Goal: Task Accomplishment & Management: Manage account settings

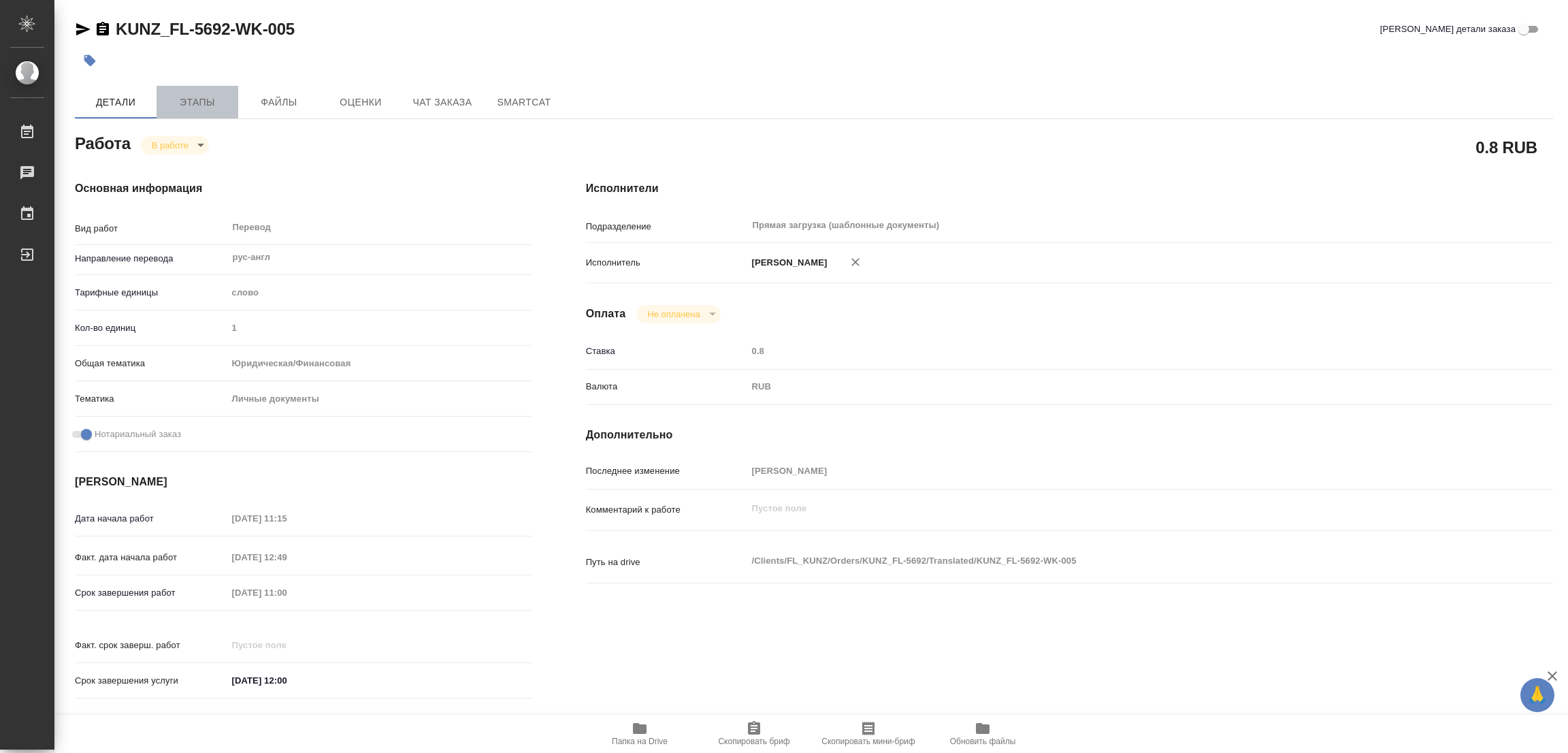
click at [191, 95] on span "Этапы" at bounding box center [198, 102] width 65 height 17
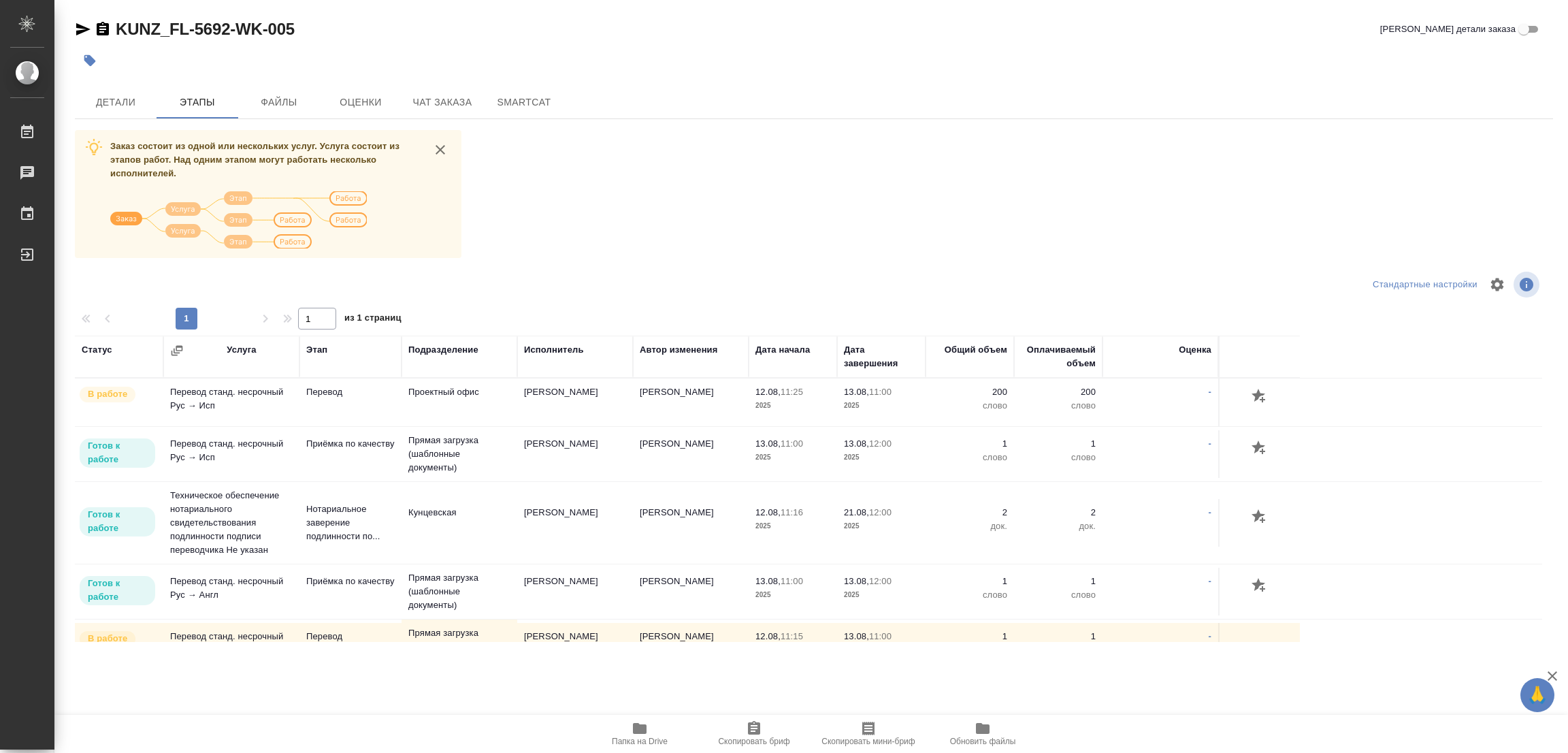
click at [224, 53] on div at bounding box center [567, 60] width 985 height 30
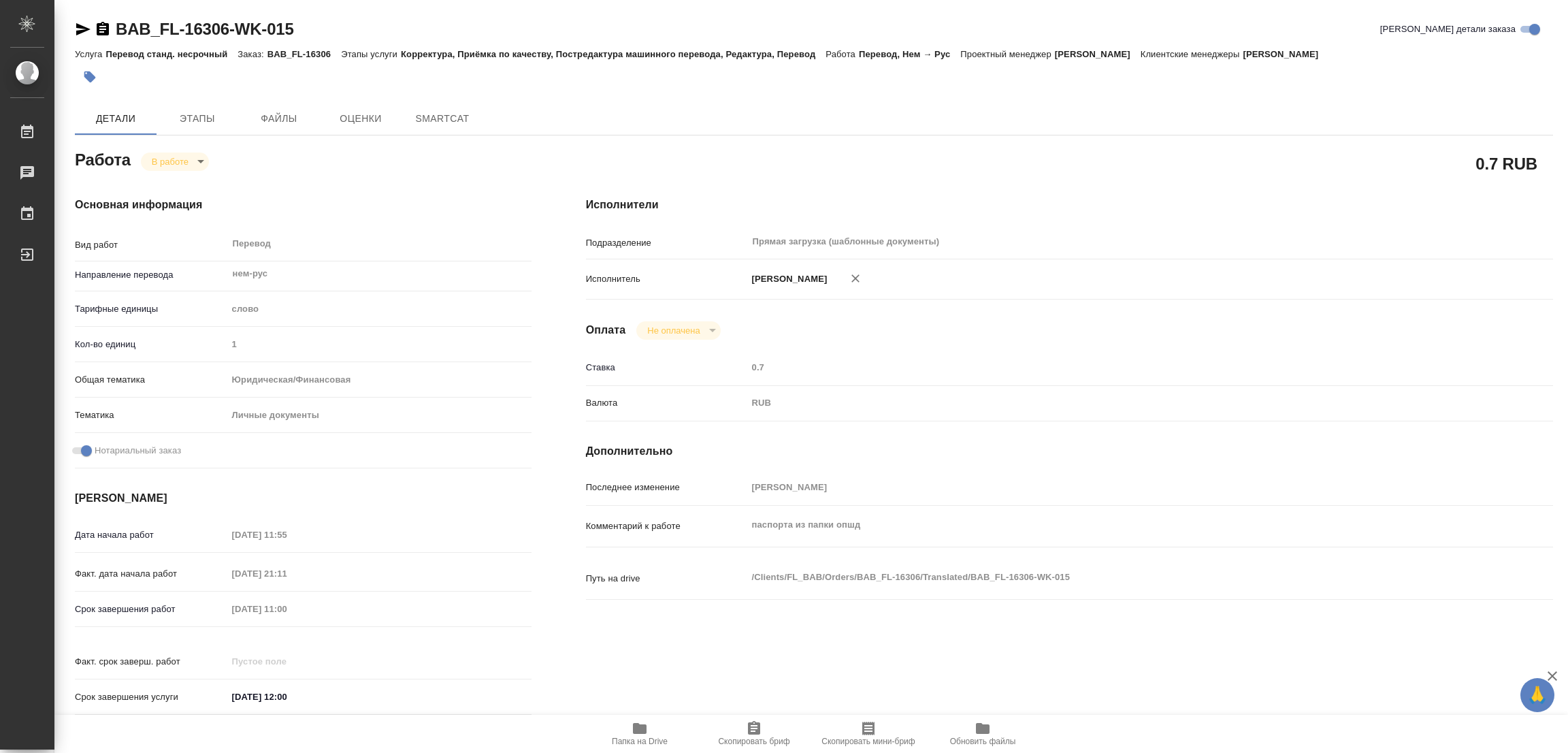
type textarea "x"
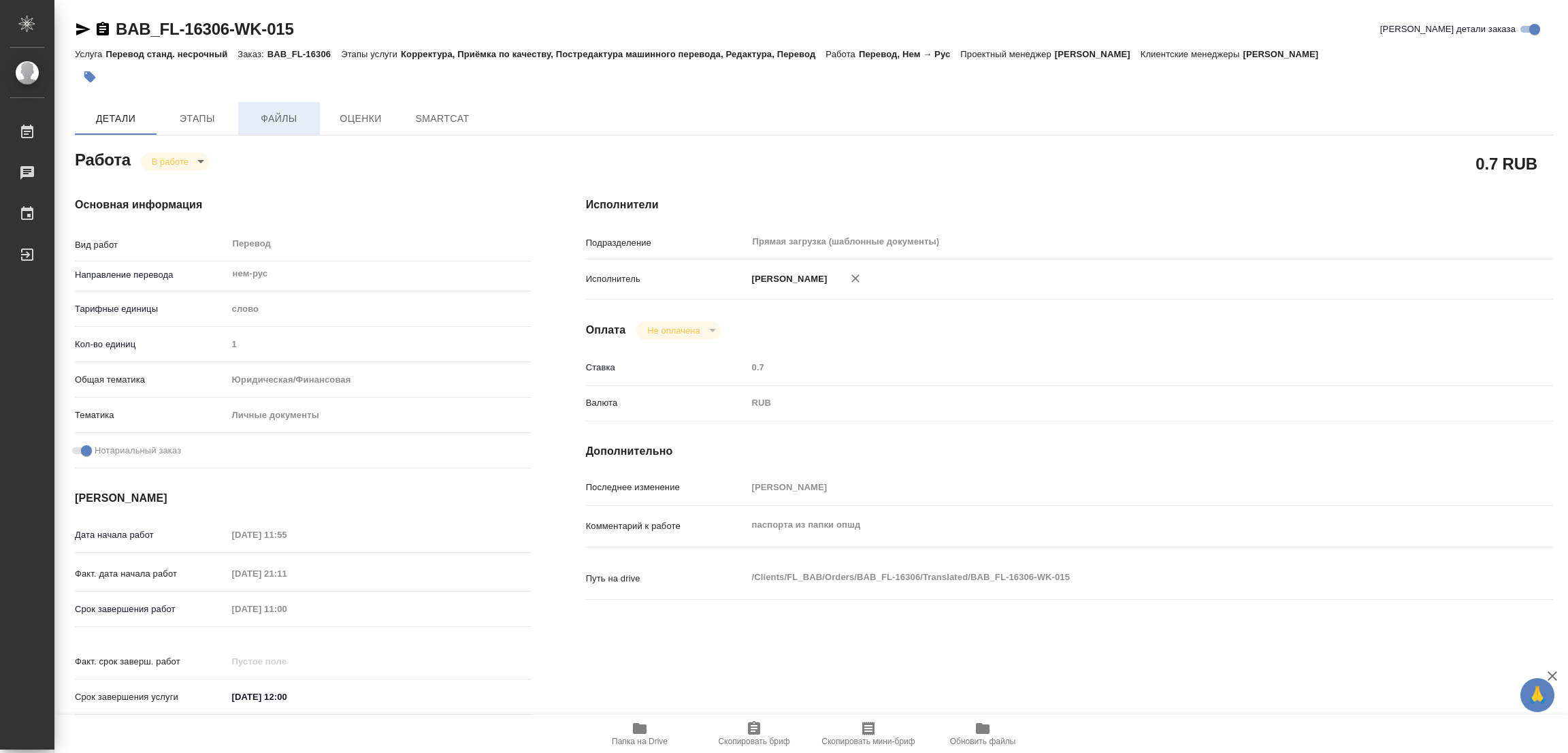
type textarea "x"
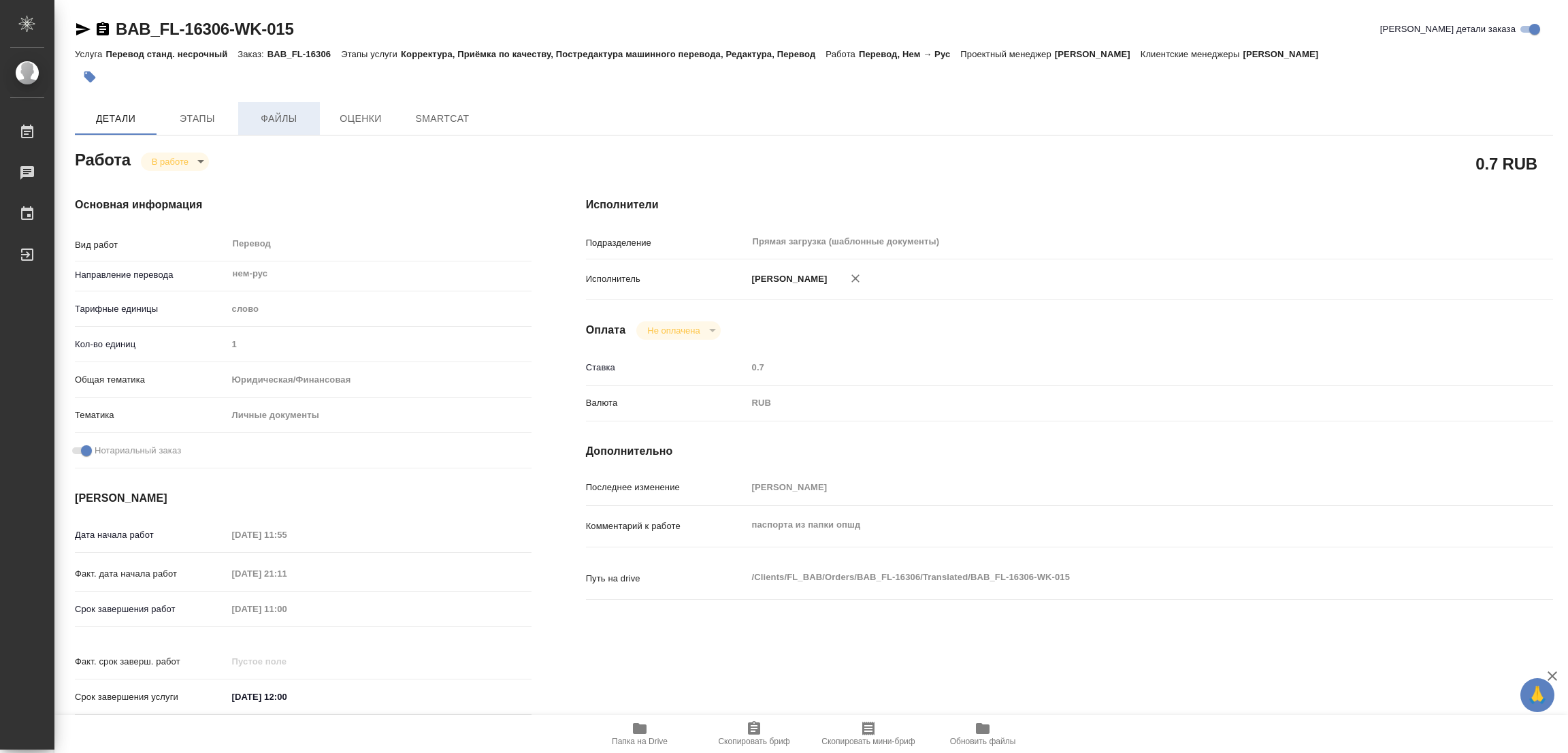
type textarea "x"
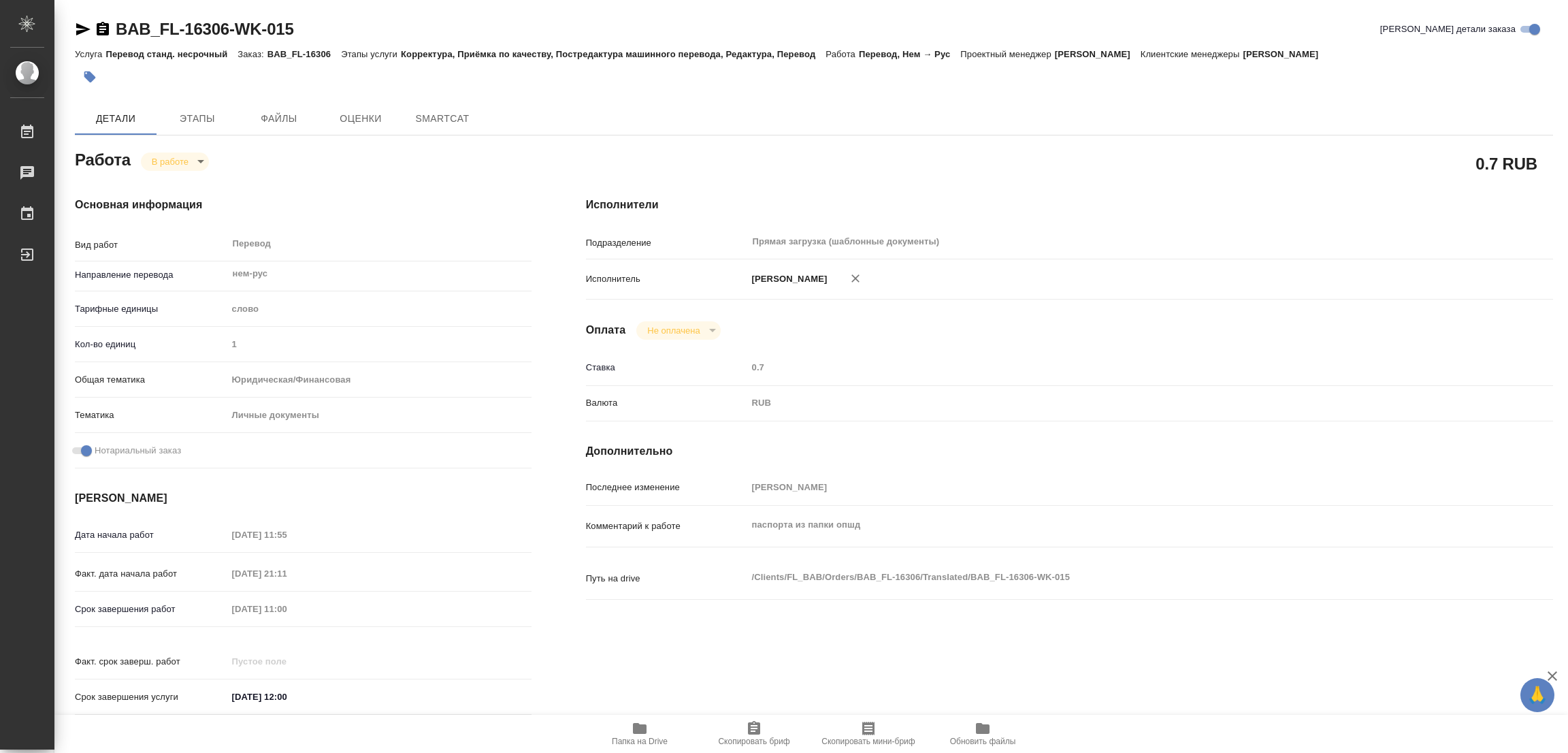
type textarea "x"
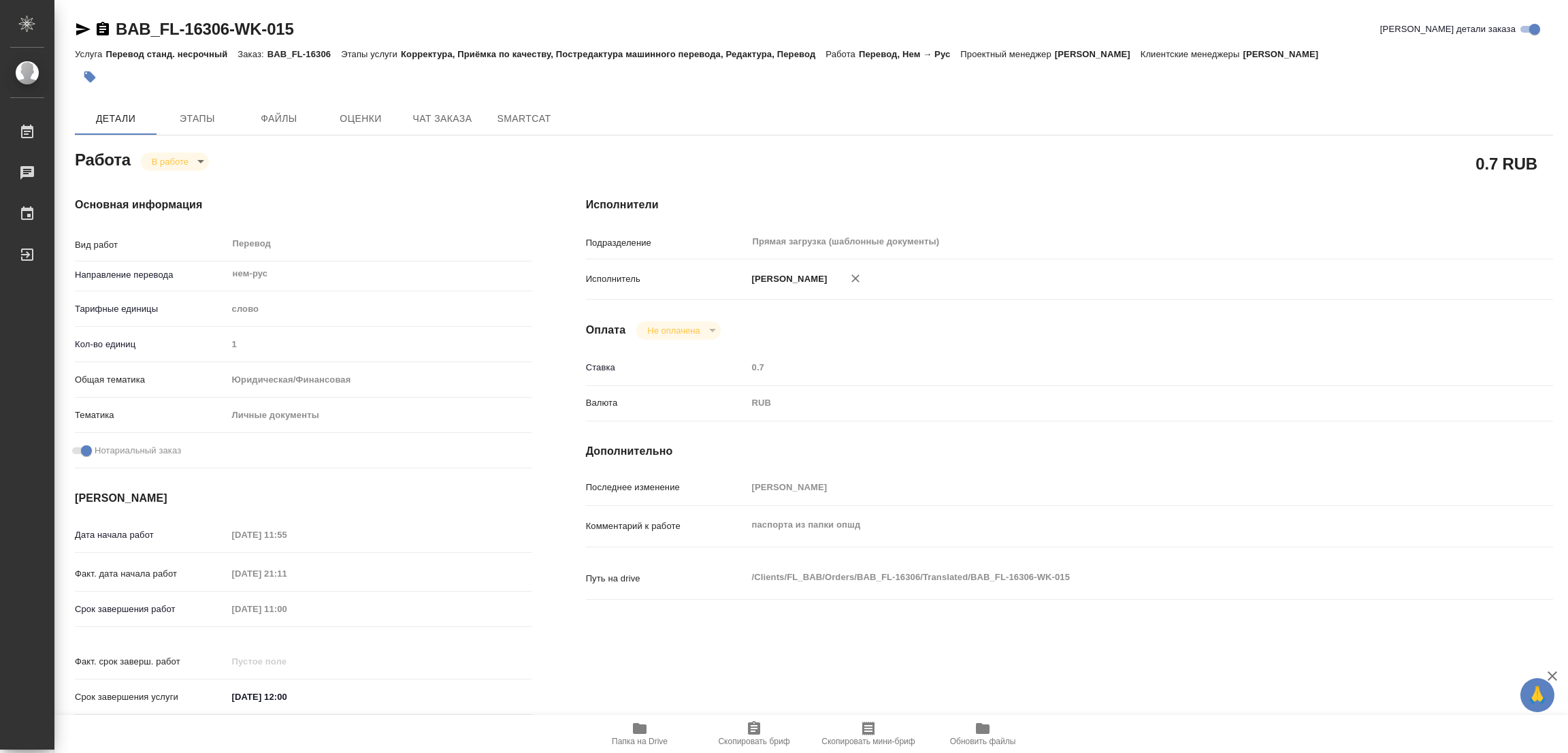
type textarea "x"
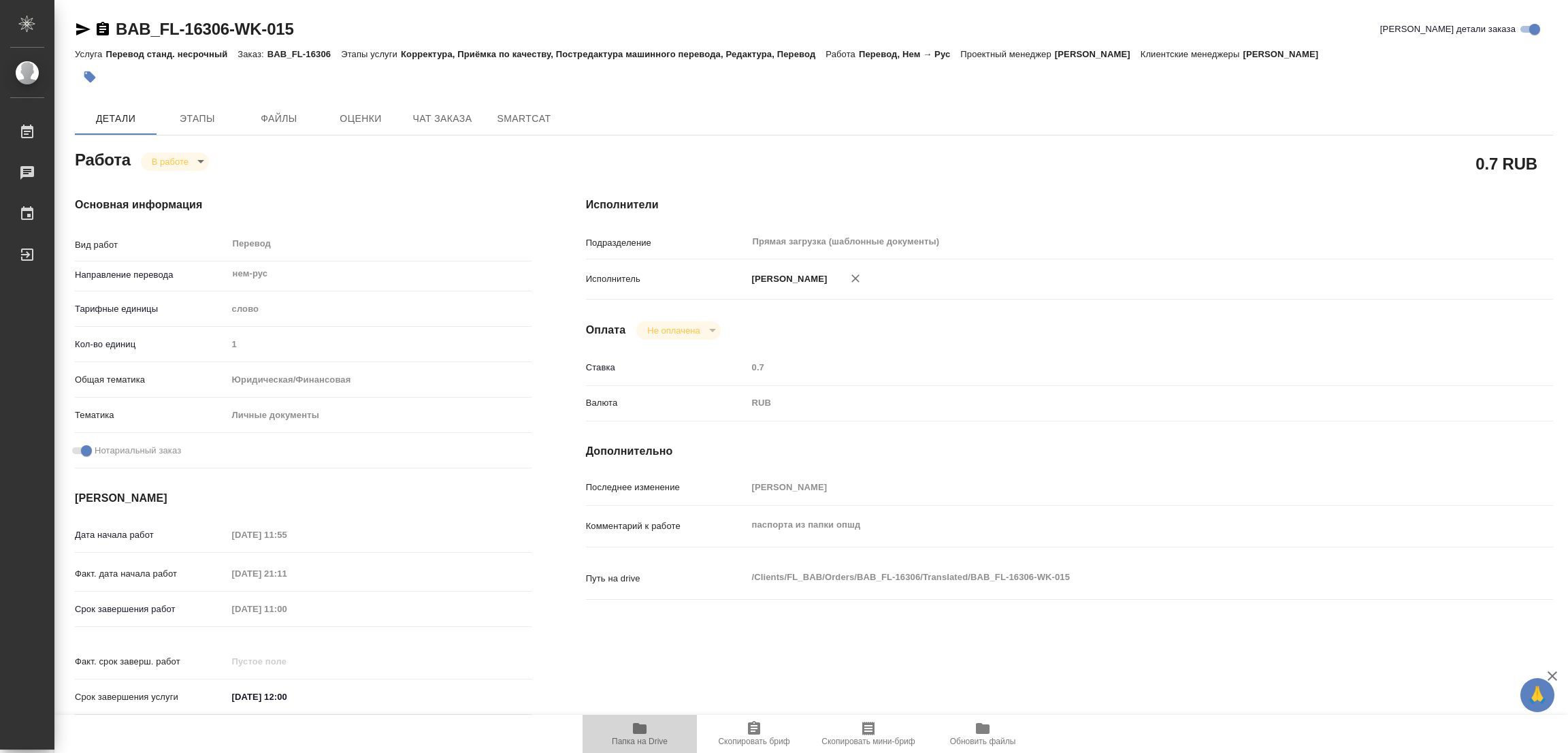
click at [640, 727] on icon "button" at bounding box center [640, 729] width 14 height 11
type textarea "x"
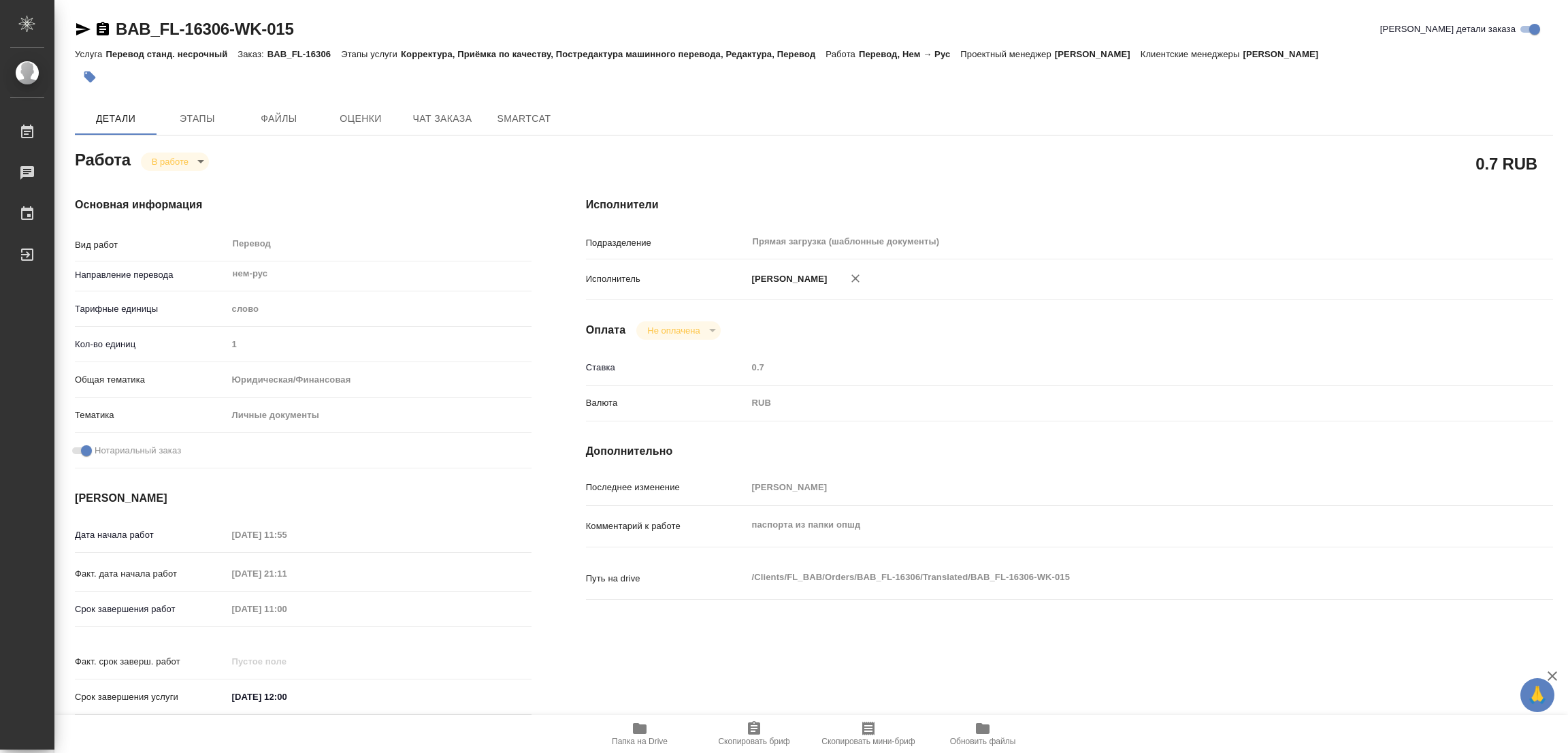
type textarea "x"
click at [194, 110] on span "Этапы" at bounding box center [198, 118] width 65 height 17
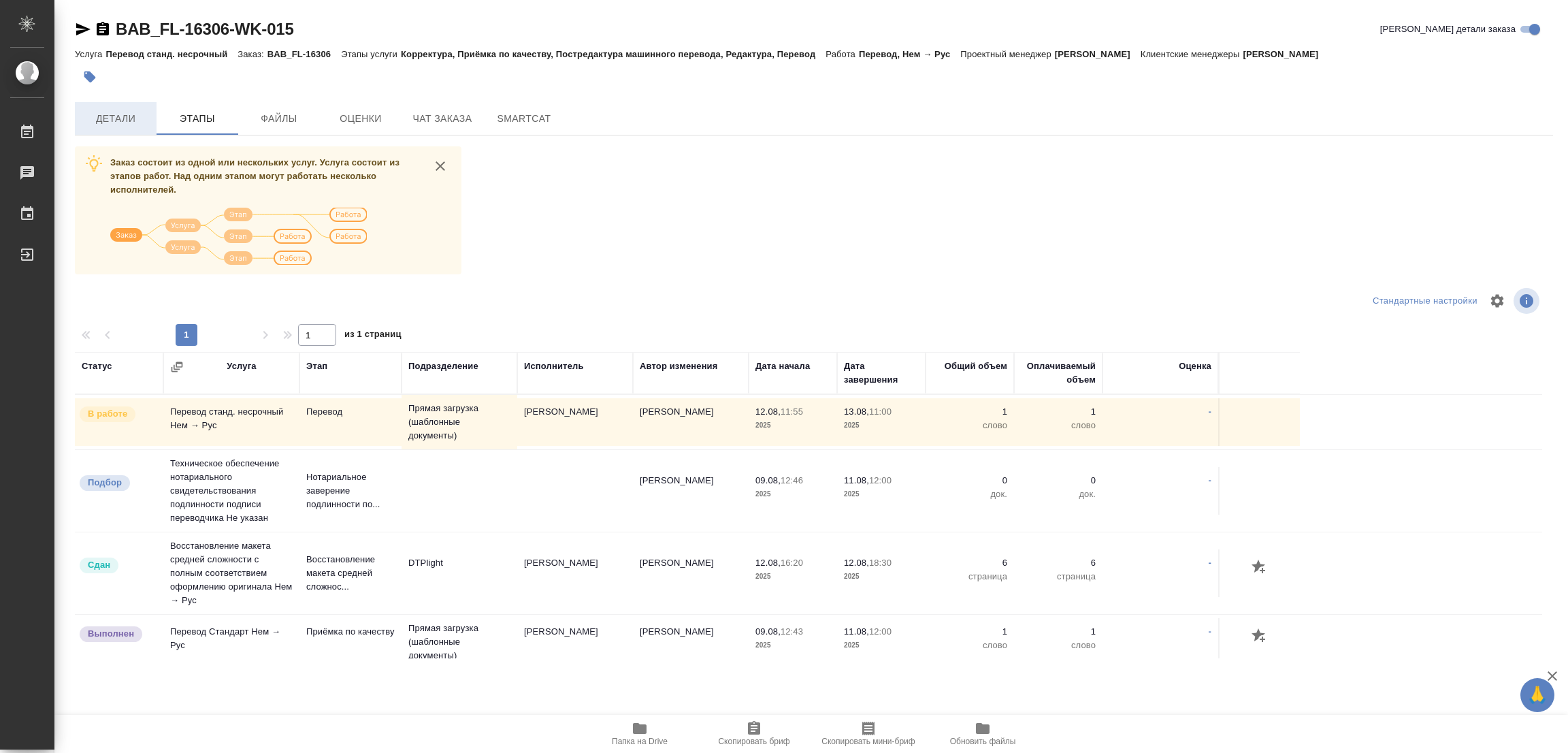
click at [103, 118] on span "Детали" at bounding box center [116, 118] width 65 height 17
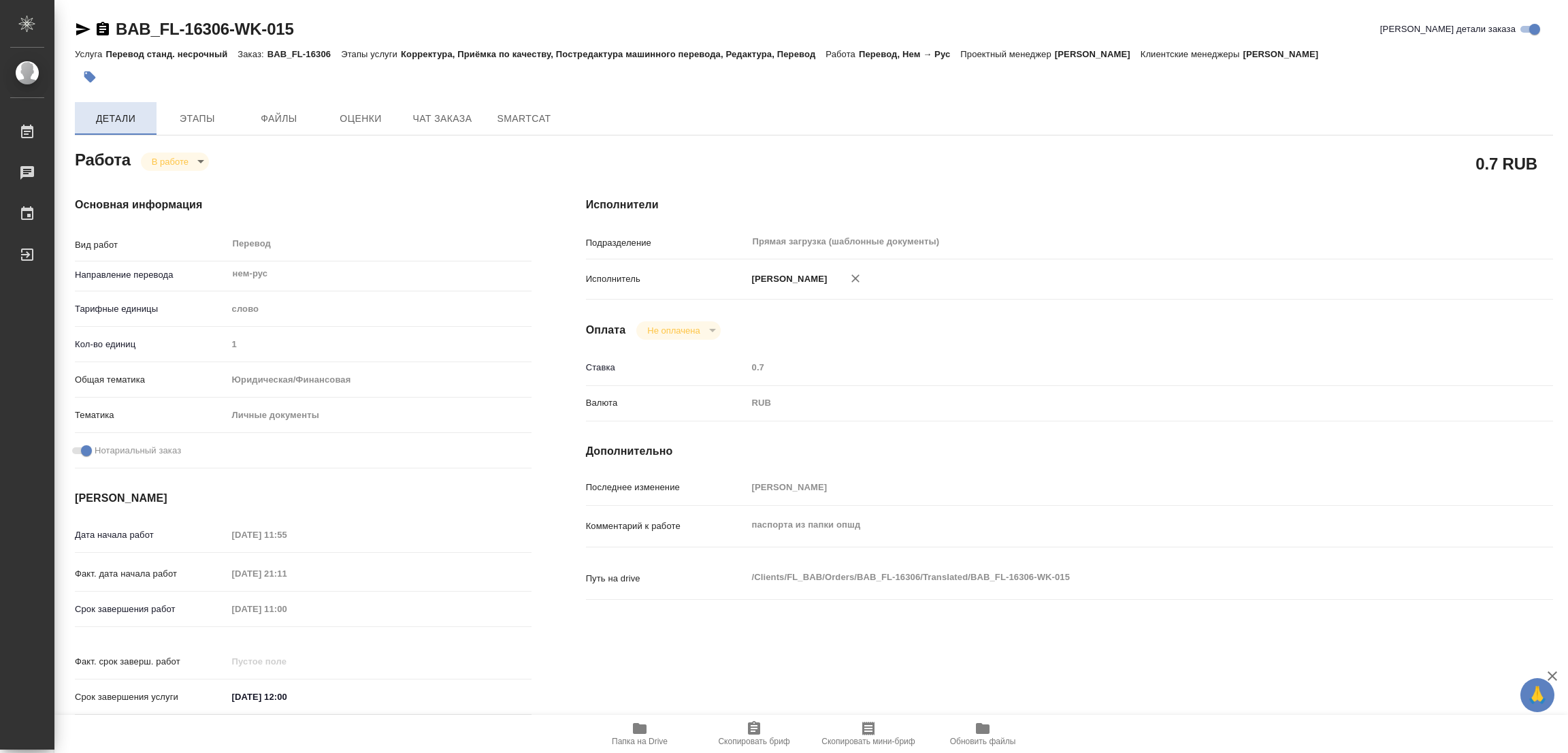
type textarea "x"
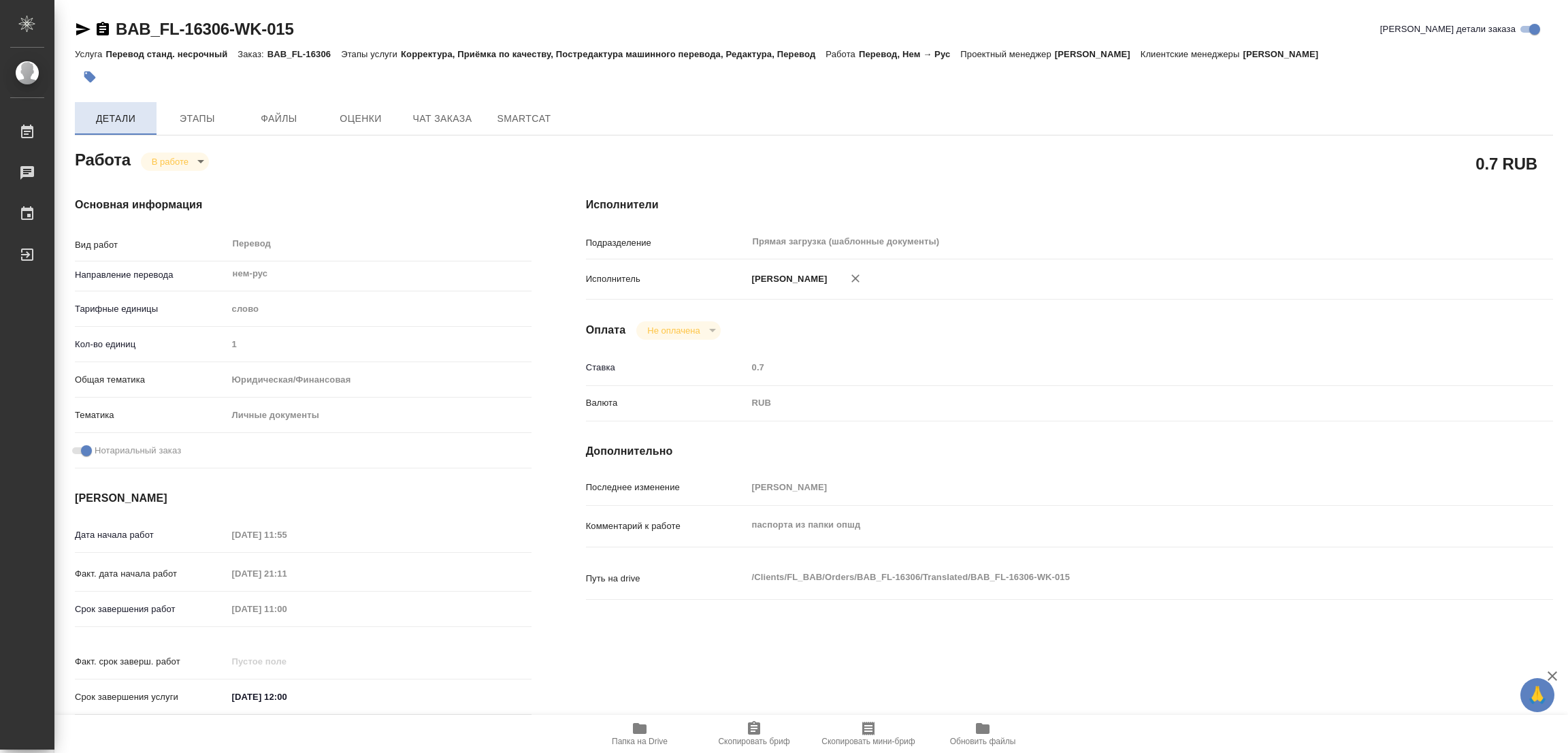
type textarea "x"
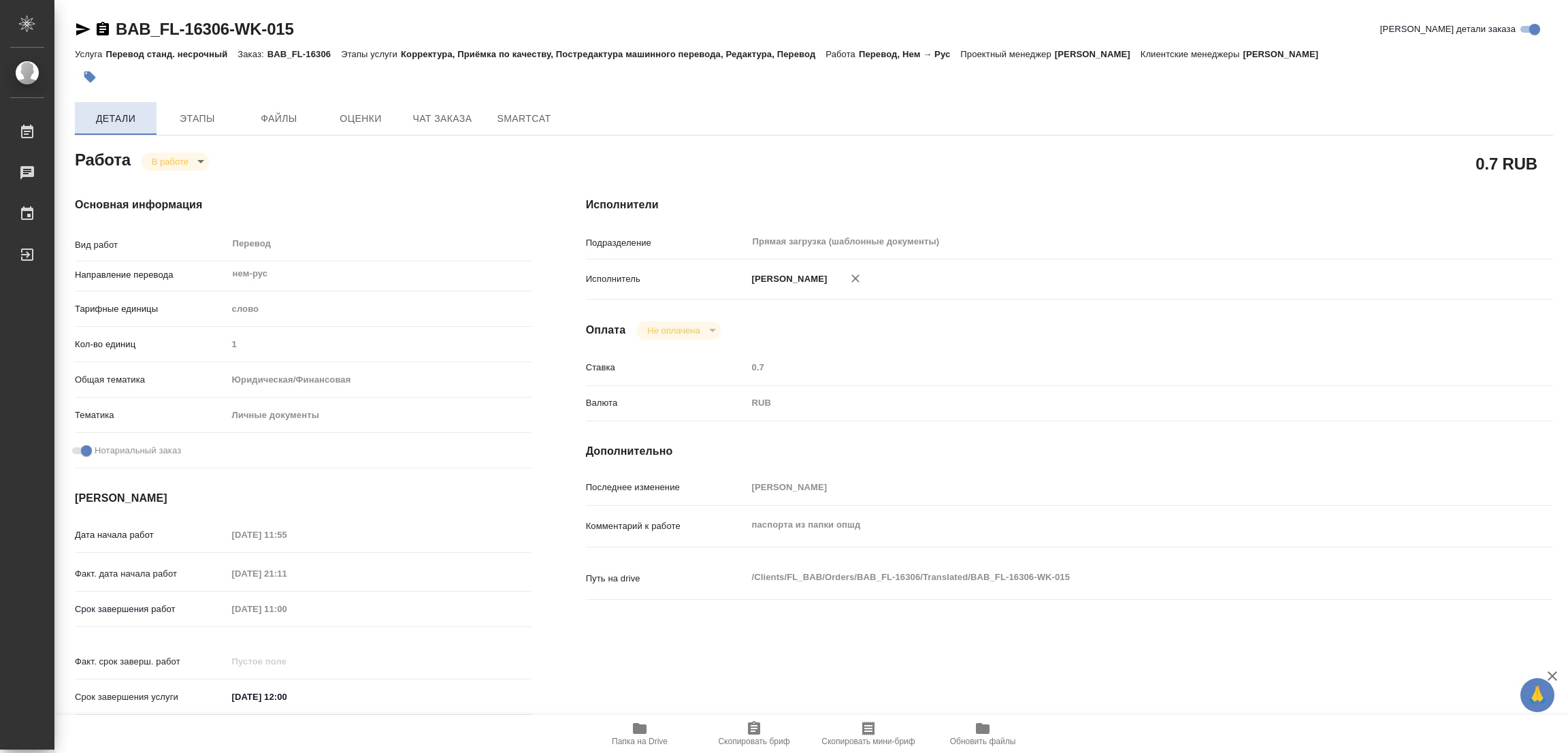
type textarea "x"
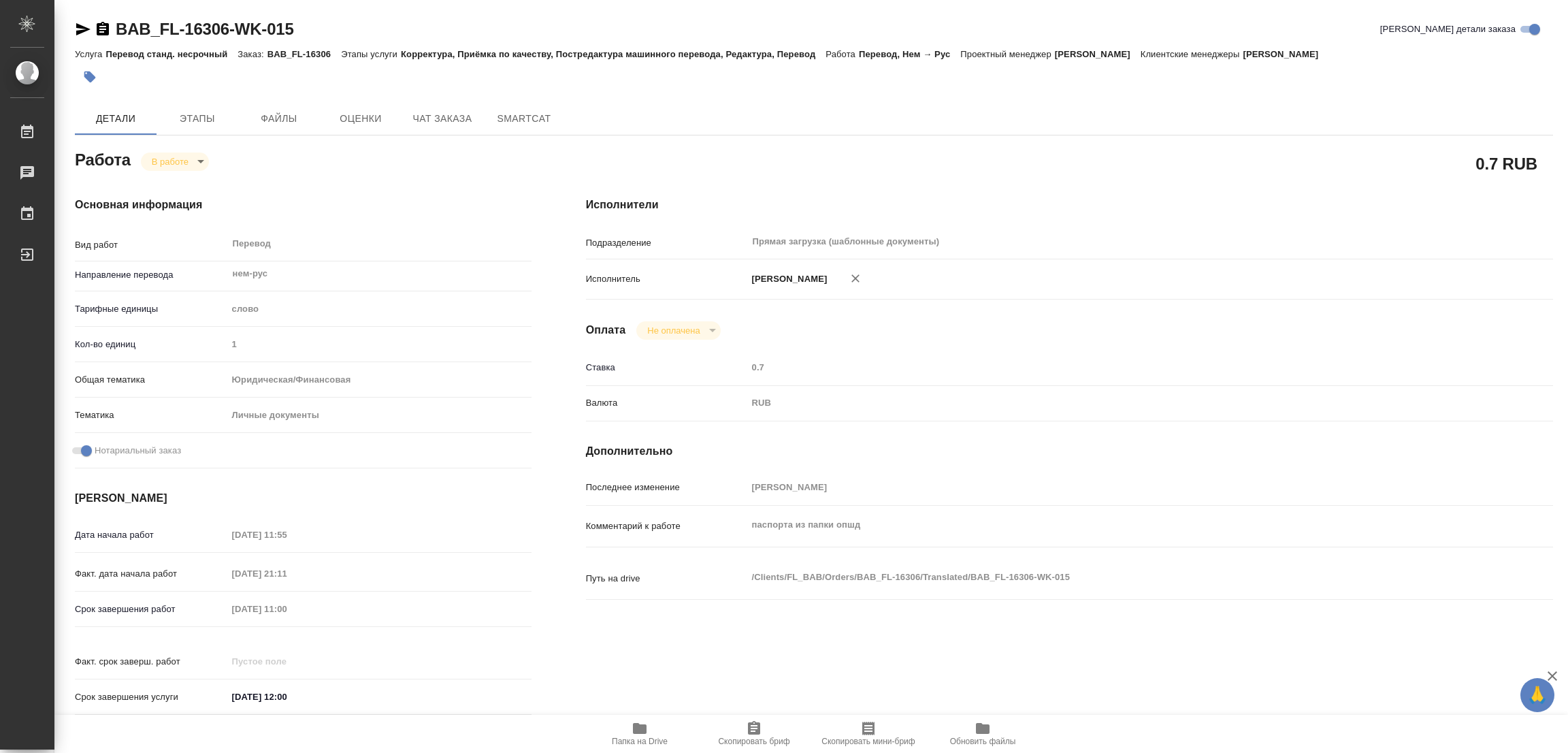
type textarea "x"
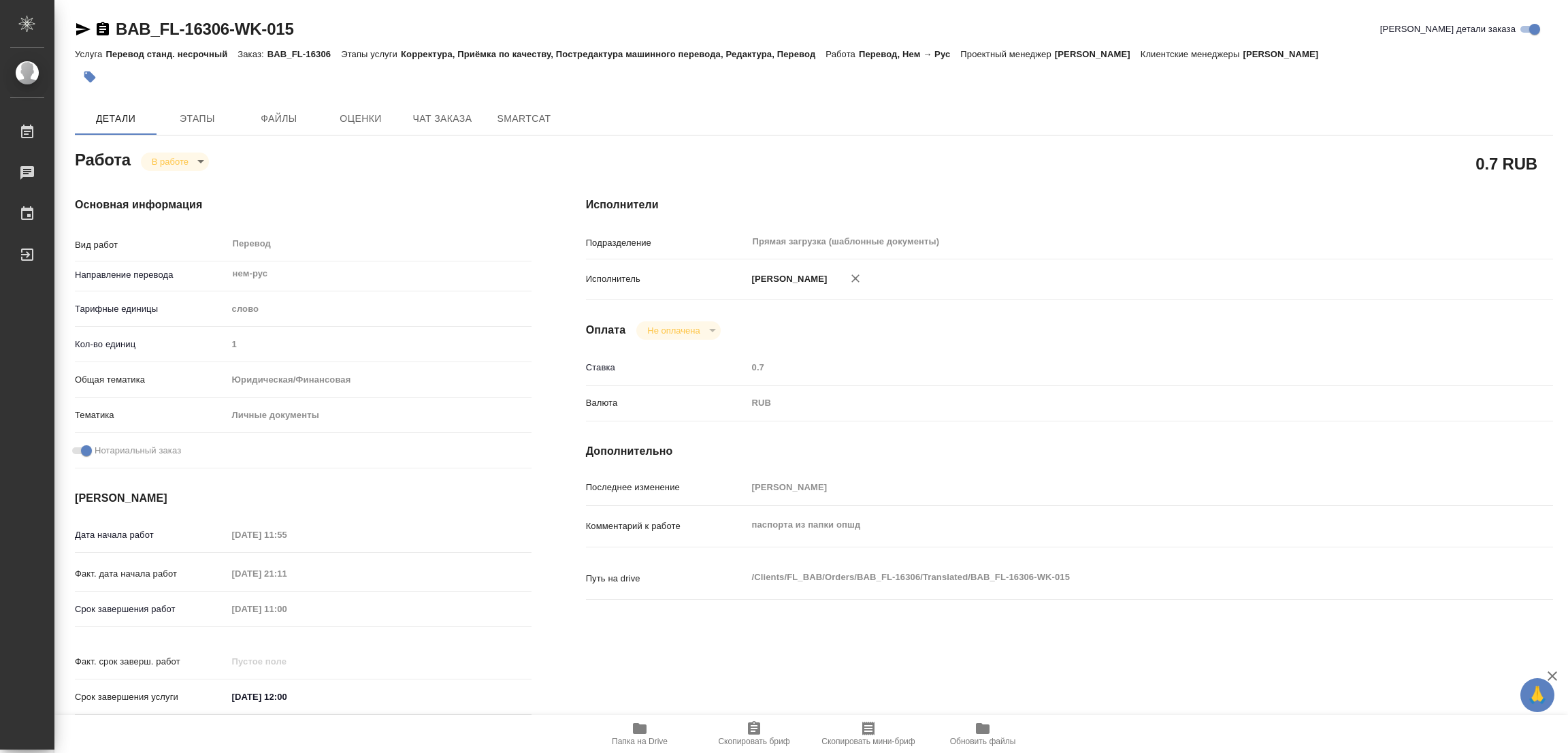
type textarea "x"
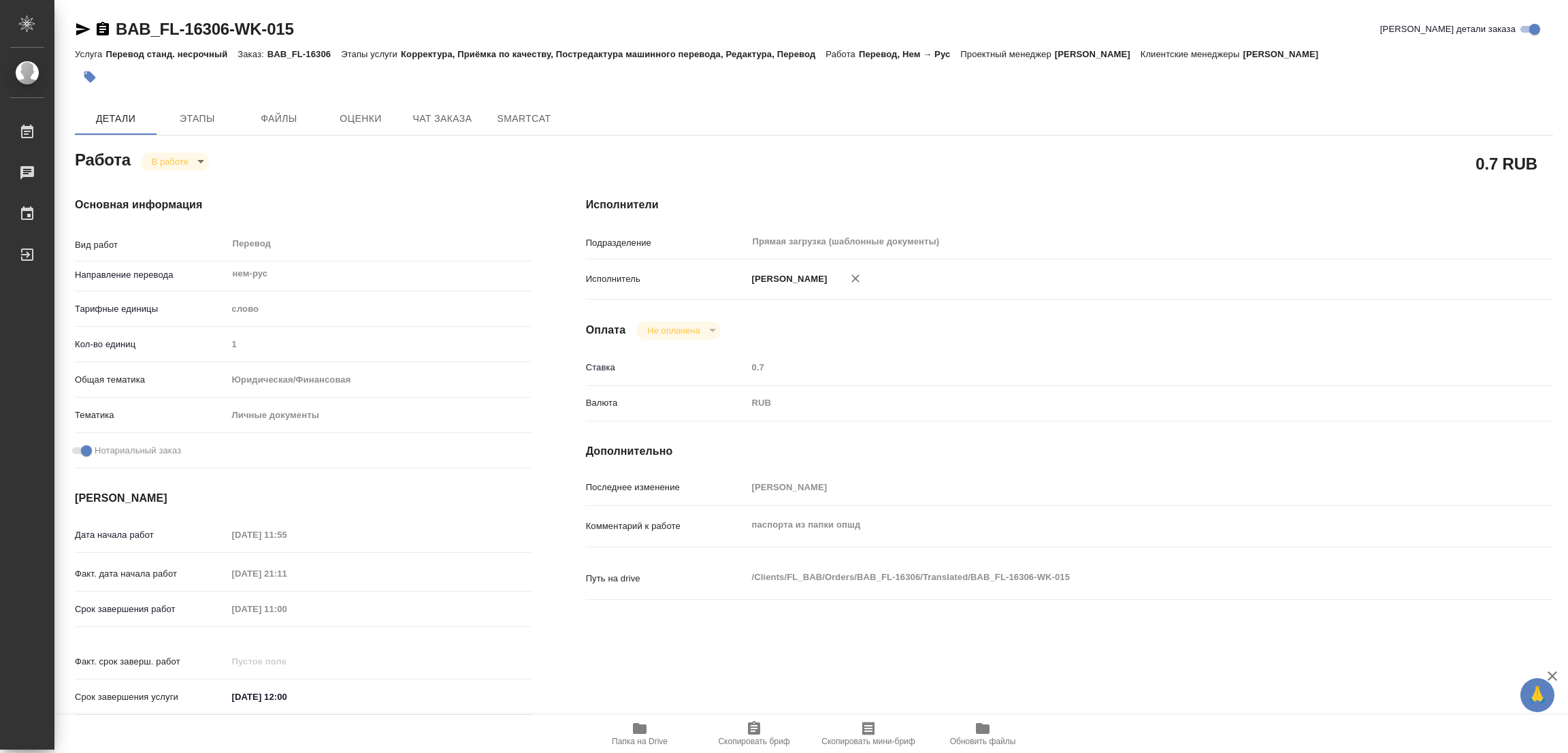
click at [166, 160] on body "🙏 .cls-1 fill:#fff; AWATERA Popova Galina Работы 0 Чаты График Выйти BAB_FL-163…" at bounding box center [784, 376] width 1568 height 753
click at [166, 180] on button "Выполнен" at bounding box center [176, 185] width 49 height 15
type textarea "x"
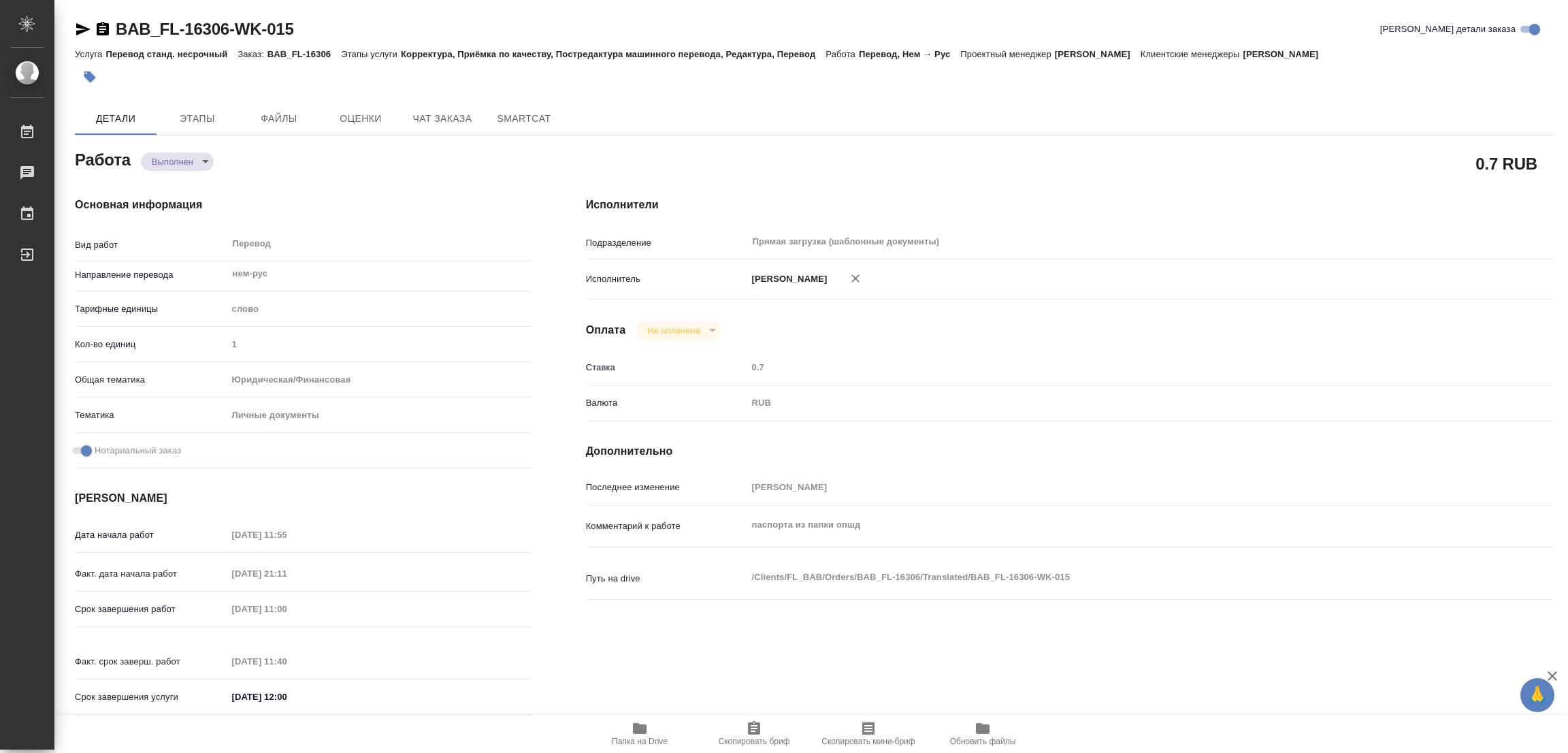
type textarea "x"
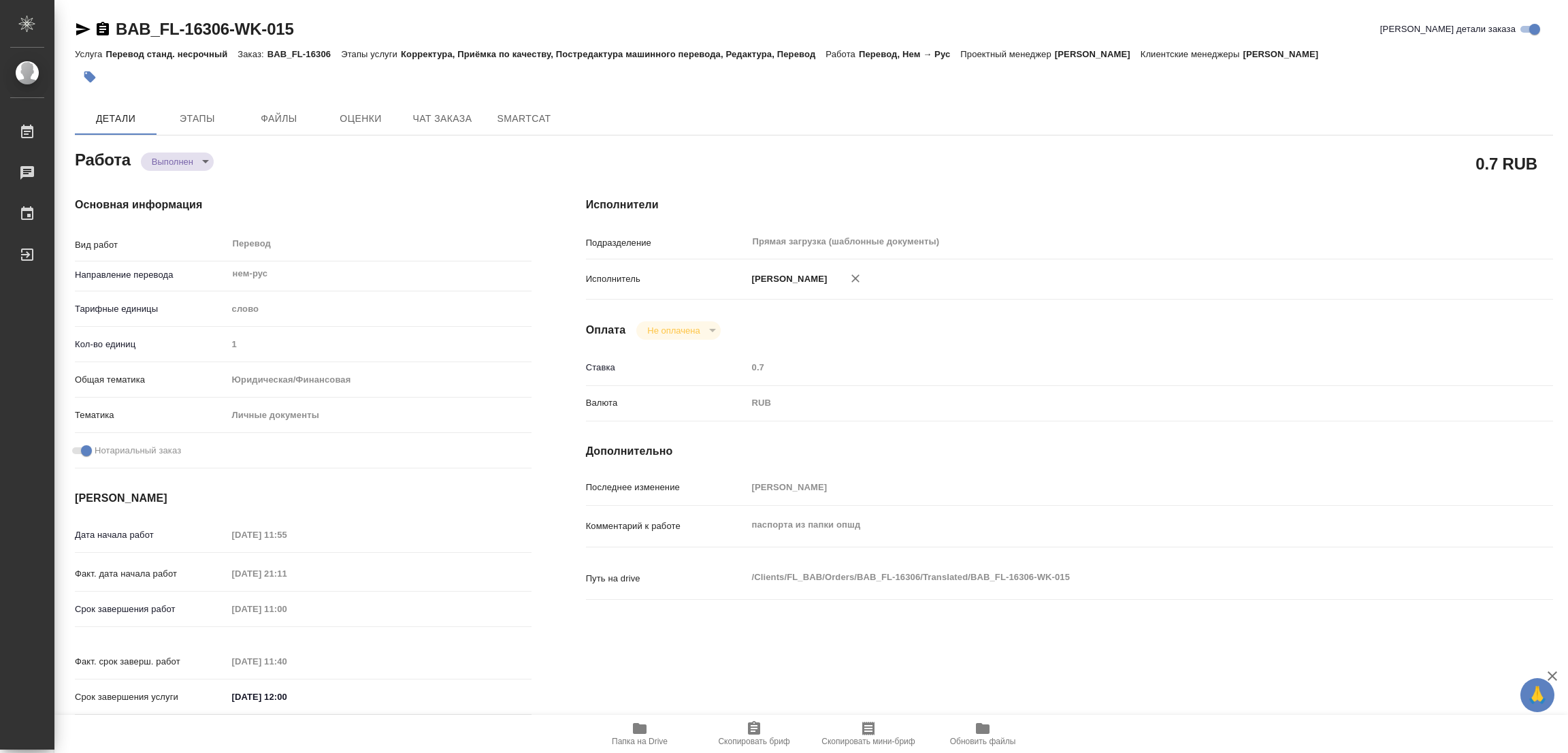
type textarea "x"
click at [88, 73] on icon "button" at bounding box center [90, 77] width 12 height 12
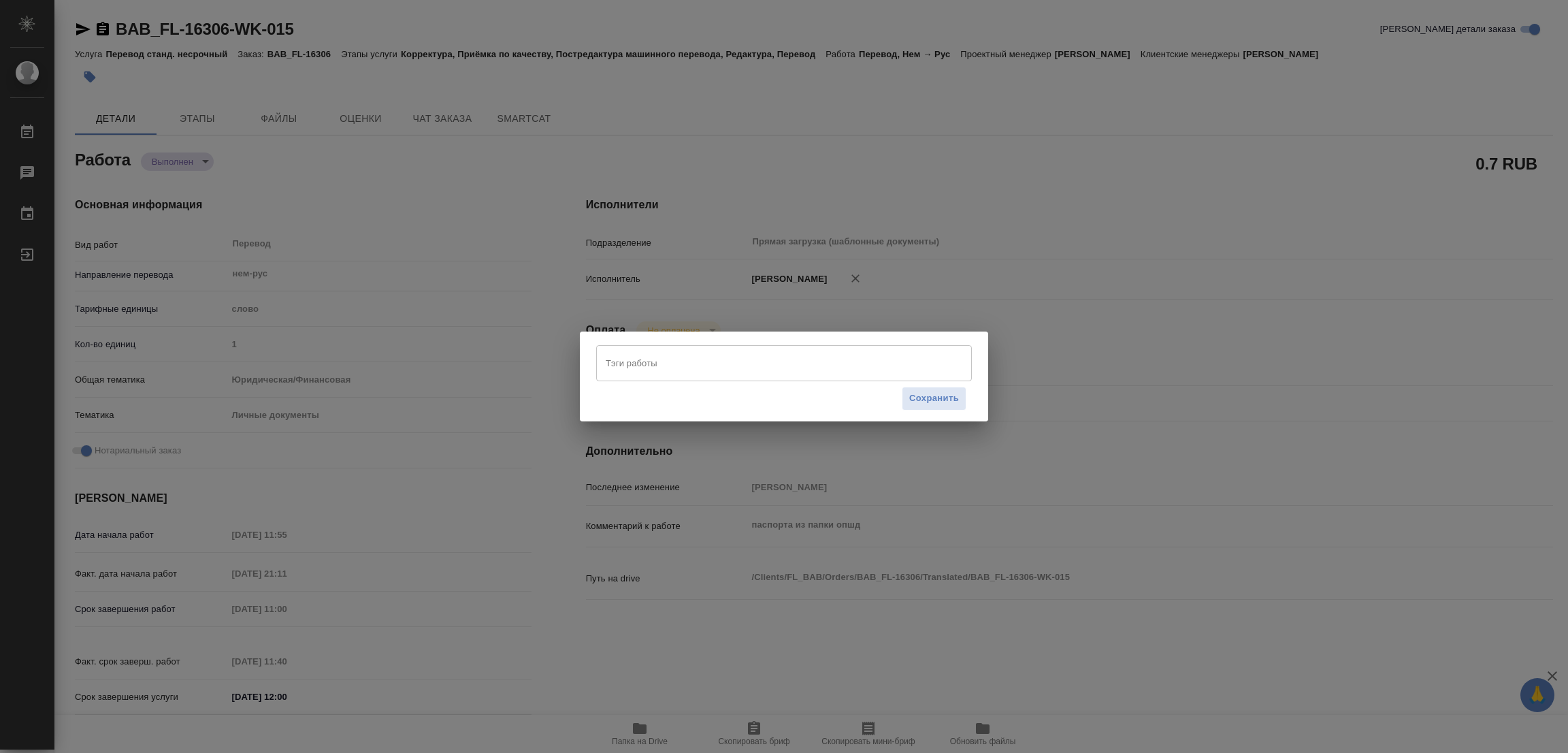
type textarea "x"
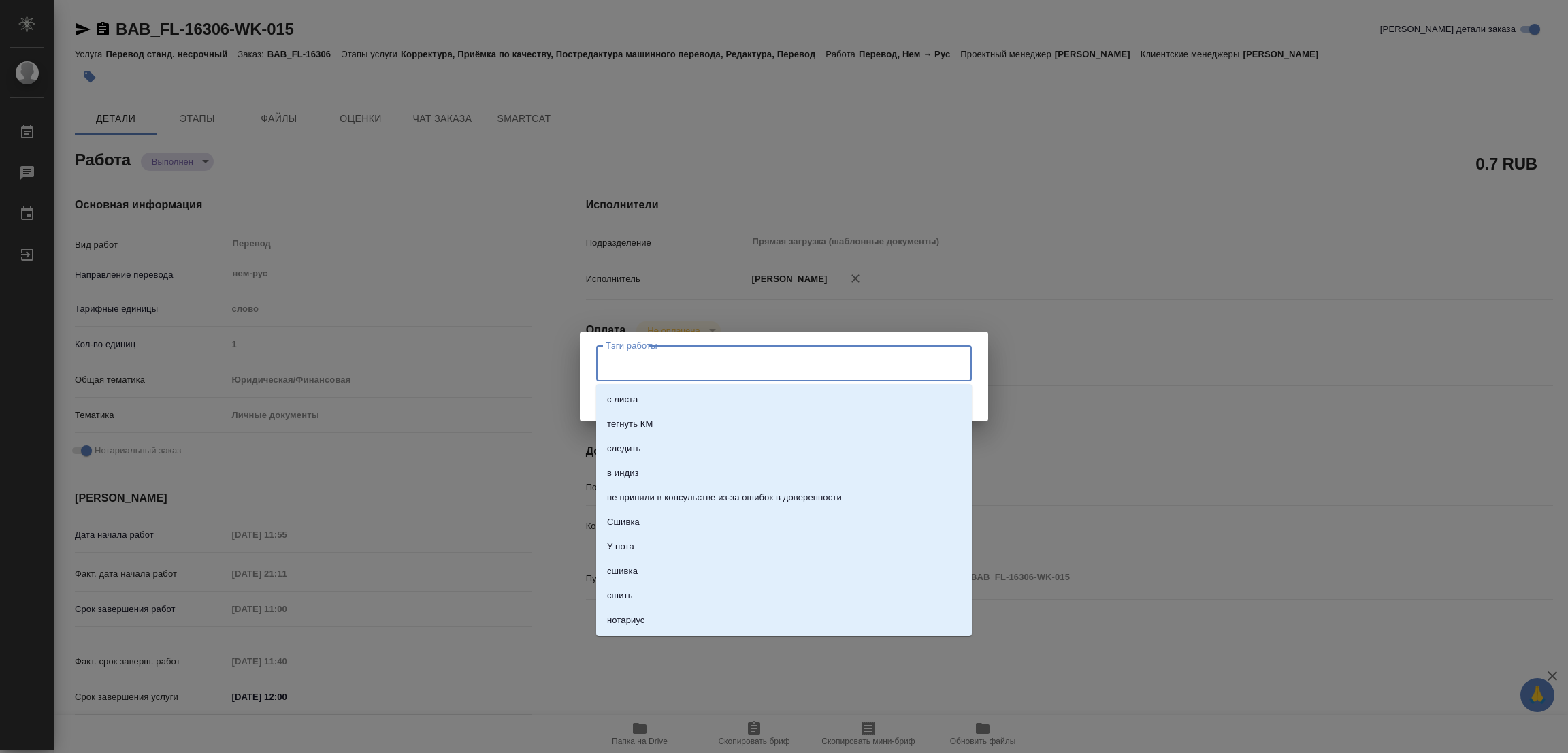
click at [688, 363] on input "Тэги работы" at bounding box center [771, 362] width 338 height 23
type input "стат: 200"
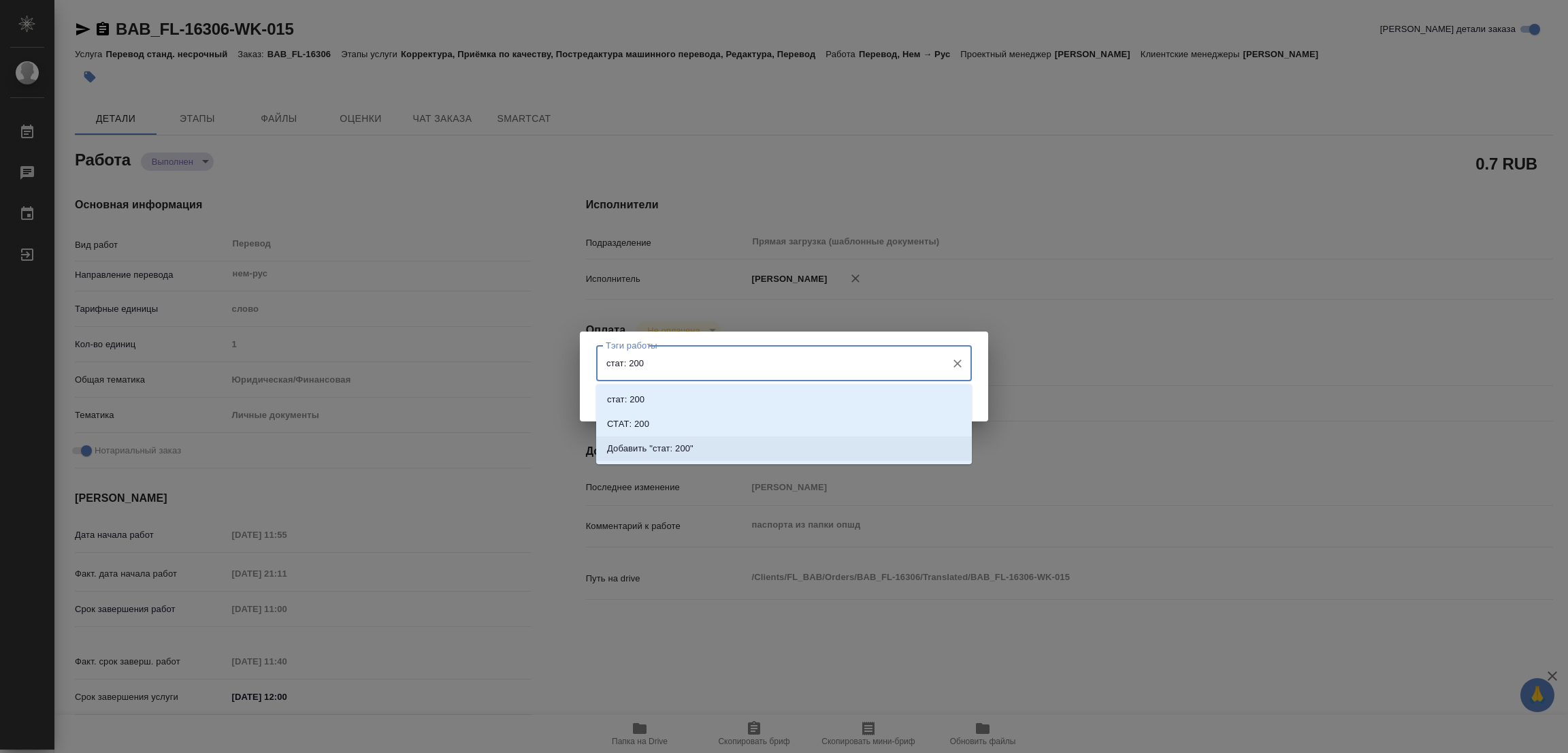
click at [657, 451] on p "Добавить "стат: 200"" at bounding box center [650, 449] width 86 height 14
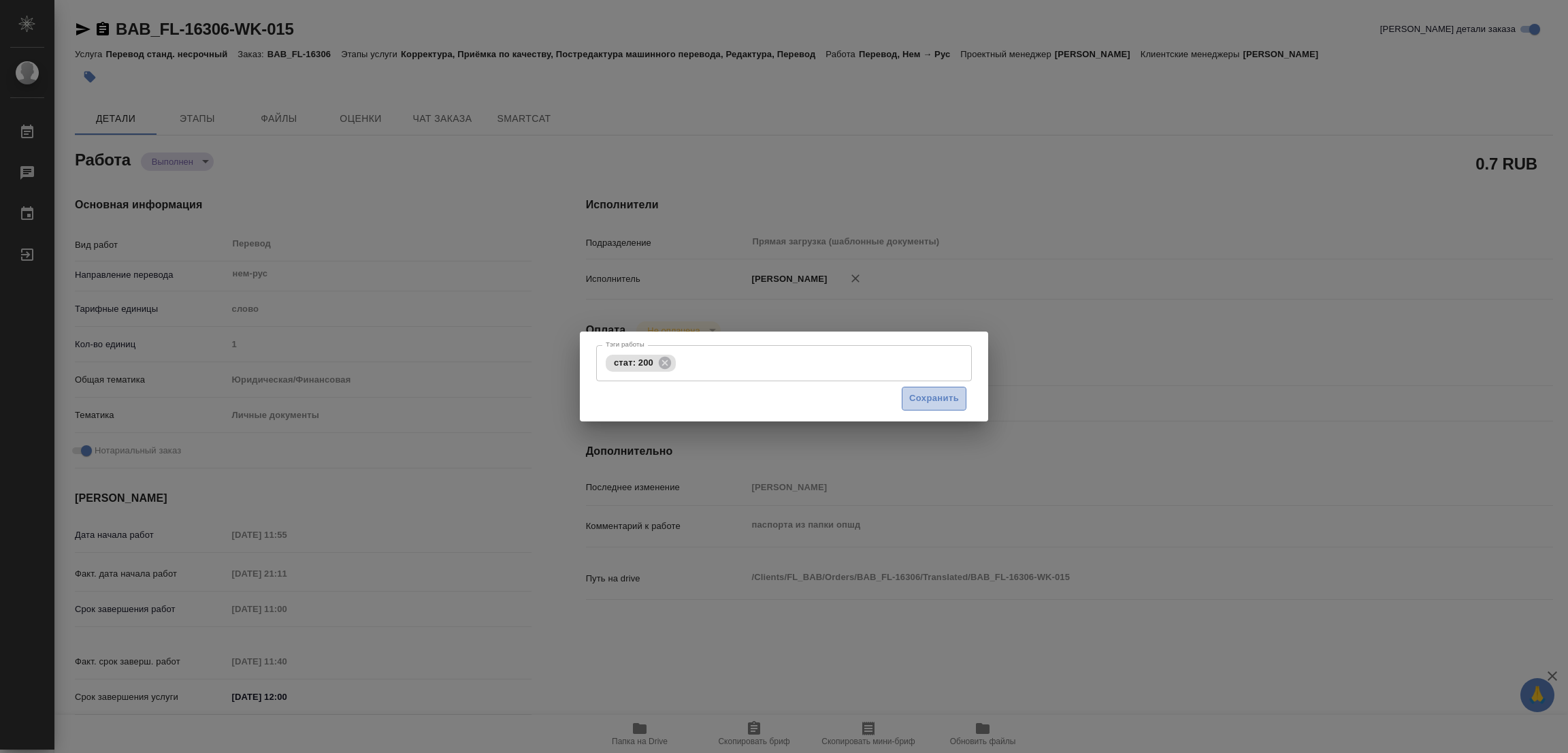
click at [929, 394] on span "Сохранить" at bounding box center [934, 398] width 49 height 15
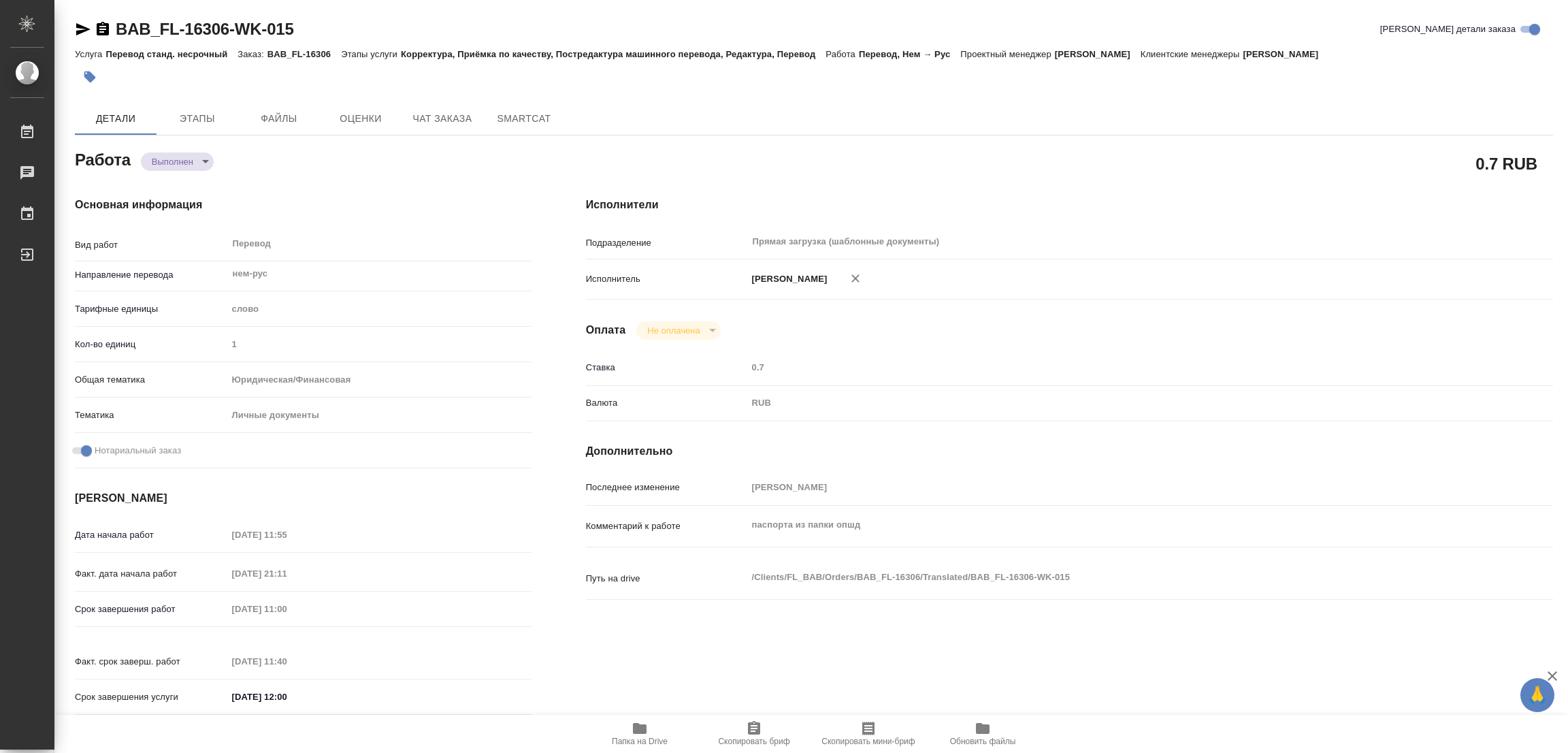
type input "completed"
type textarea "Перевод"
type textarea "x"
type input "нем-рус"
type input "5a8b1489cc6b4906c91bfd90"
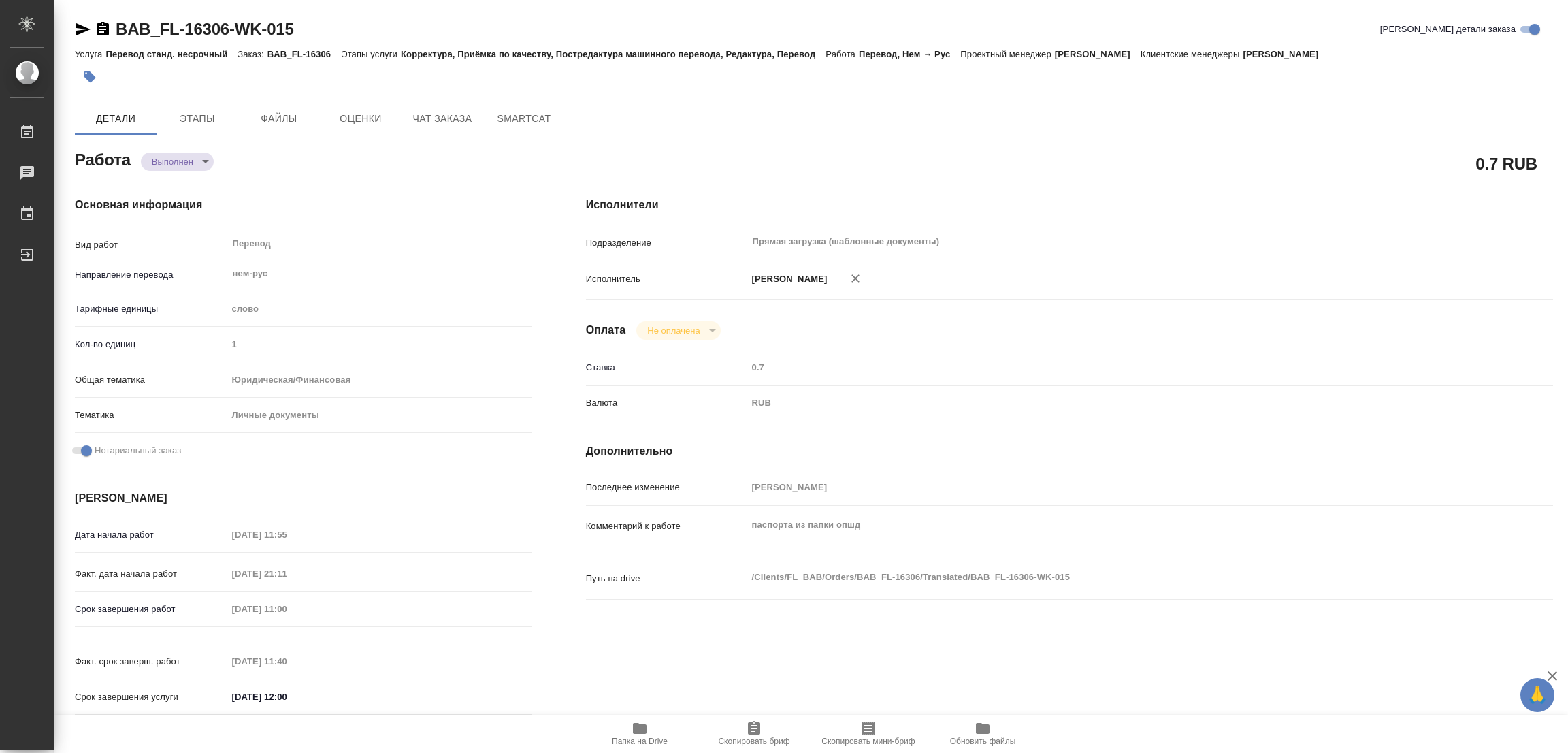
type input "1"
type input "yr-fn"
type input "5a8b8b956a9677013d343cfe"
checkbox input "true"
type input "12.08.2025 11:55"
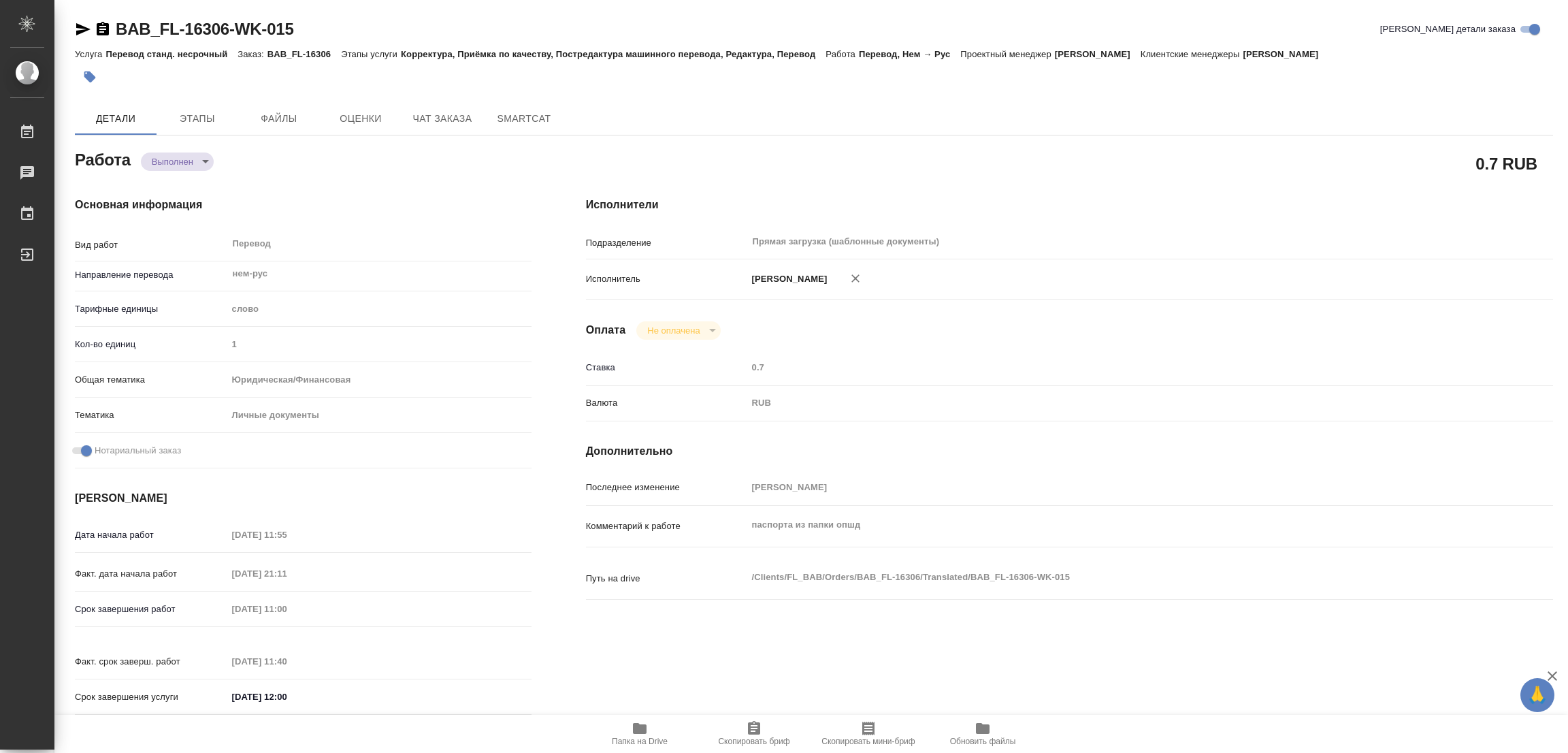
type input "12.08.2025 21:11"
type input "13.08.2025 11:00"
type input "13.08.2025 11:40"
type input "13.08.2025 12:00"
type input "Прямая загрузка (шаблонные документы)"
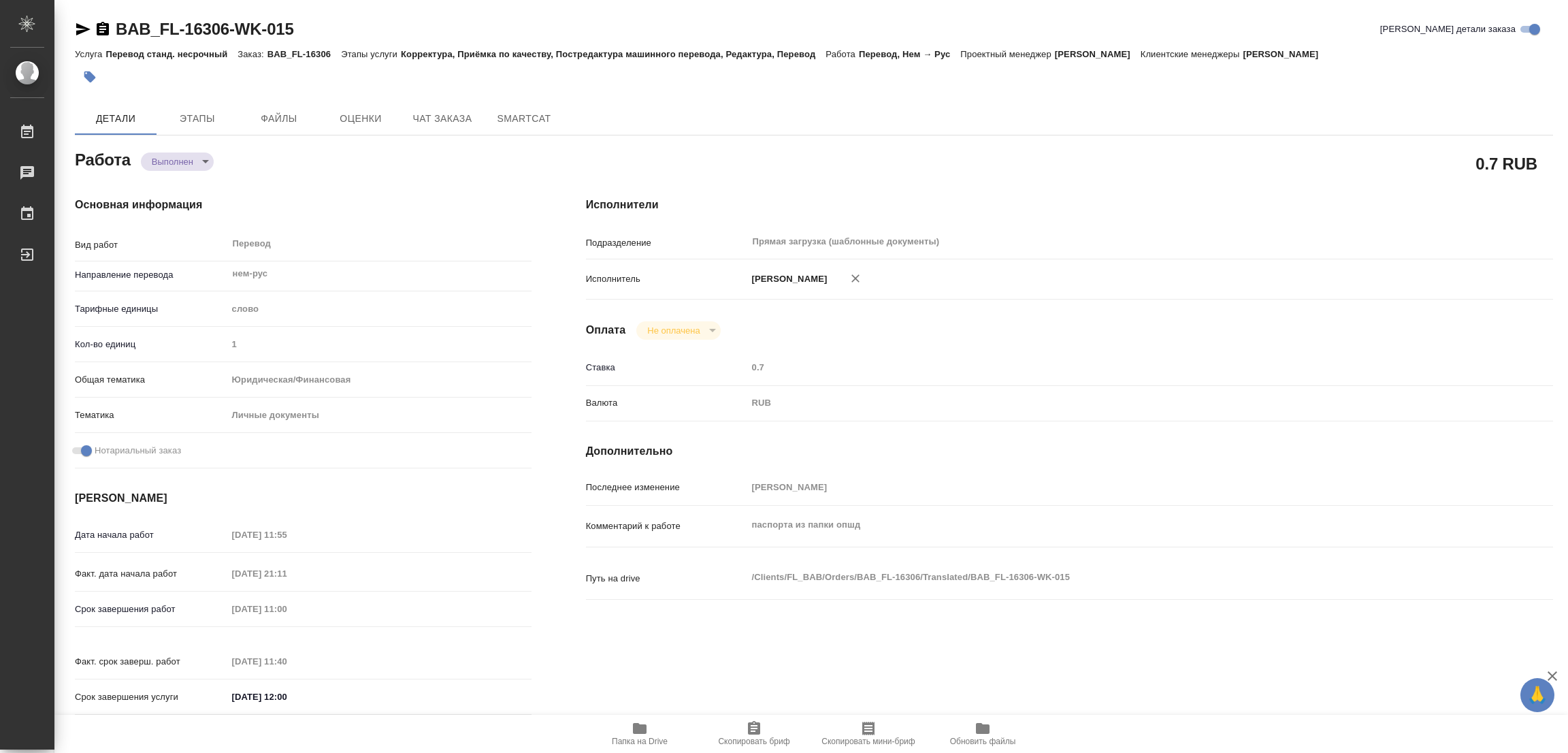
type input "notPayed"
type input "0.7"
type input "RUB"
type input "[PERSON_NAME]"
type textarea "паспорта из папки опшд"
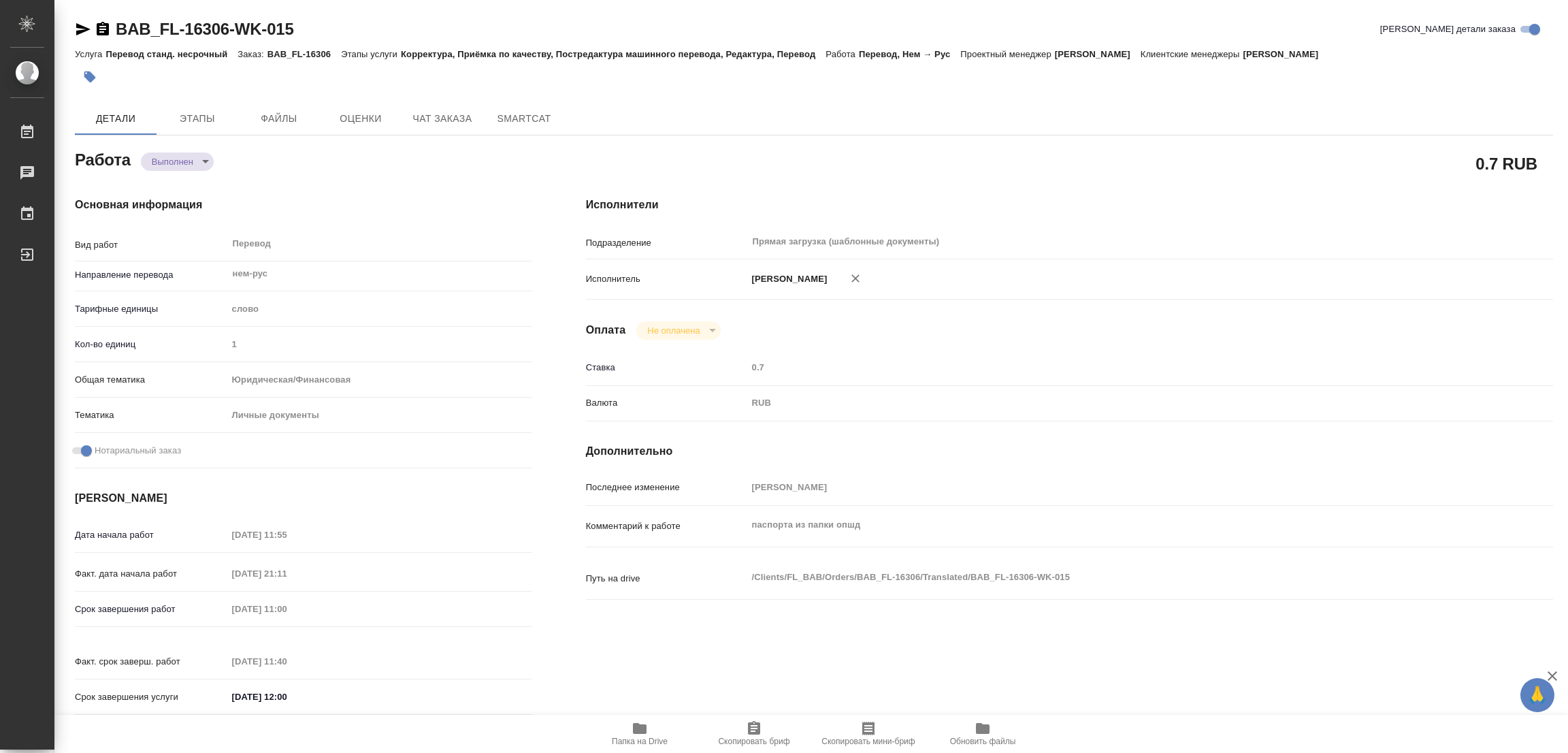
type textarea "x"
type textarea "/Clients/FL_BAB/Orders/BAB_FL-16306/Translated/BAB_FL-16306-WK-015"
type textarea "x"
type input "BAB_FL-16306"
type input "Перевод станд. несрочный"
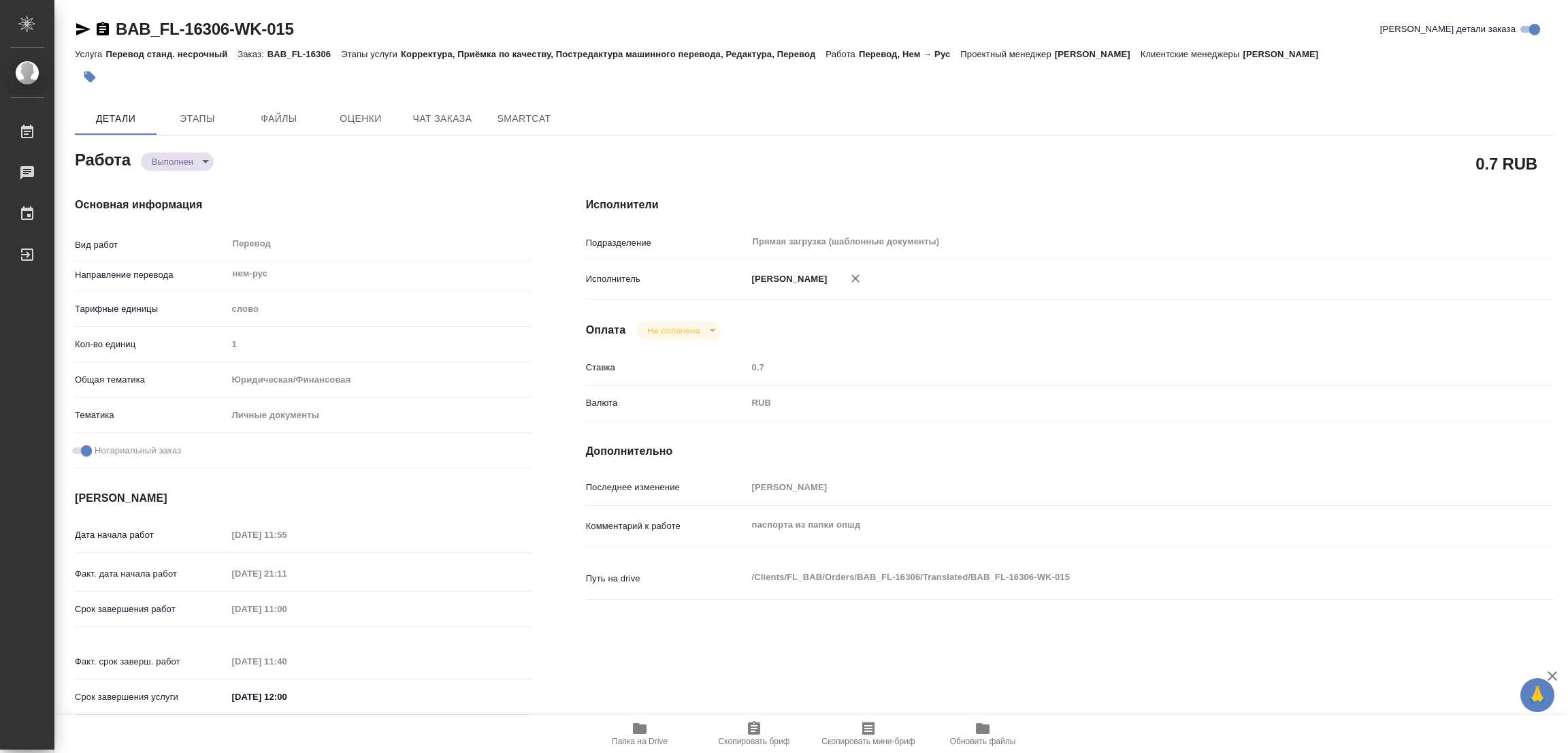
type input "Корректура, Приёмка по качеству, Постредактура машинного перевода, Редактура, П…"
type input "[PERSON_NAME]"
type input "/Clients/FL_BAB/Orders/BAB_FL-16306"
type textarea "Шмидт Люкас Симоне, Шмидт Альберт Фредерик, Шмидт Лилия Алмазовна, Шмидт Леонха…"
type textarea "x"
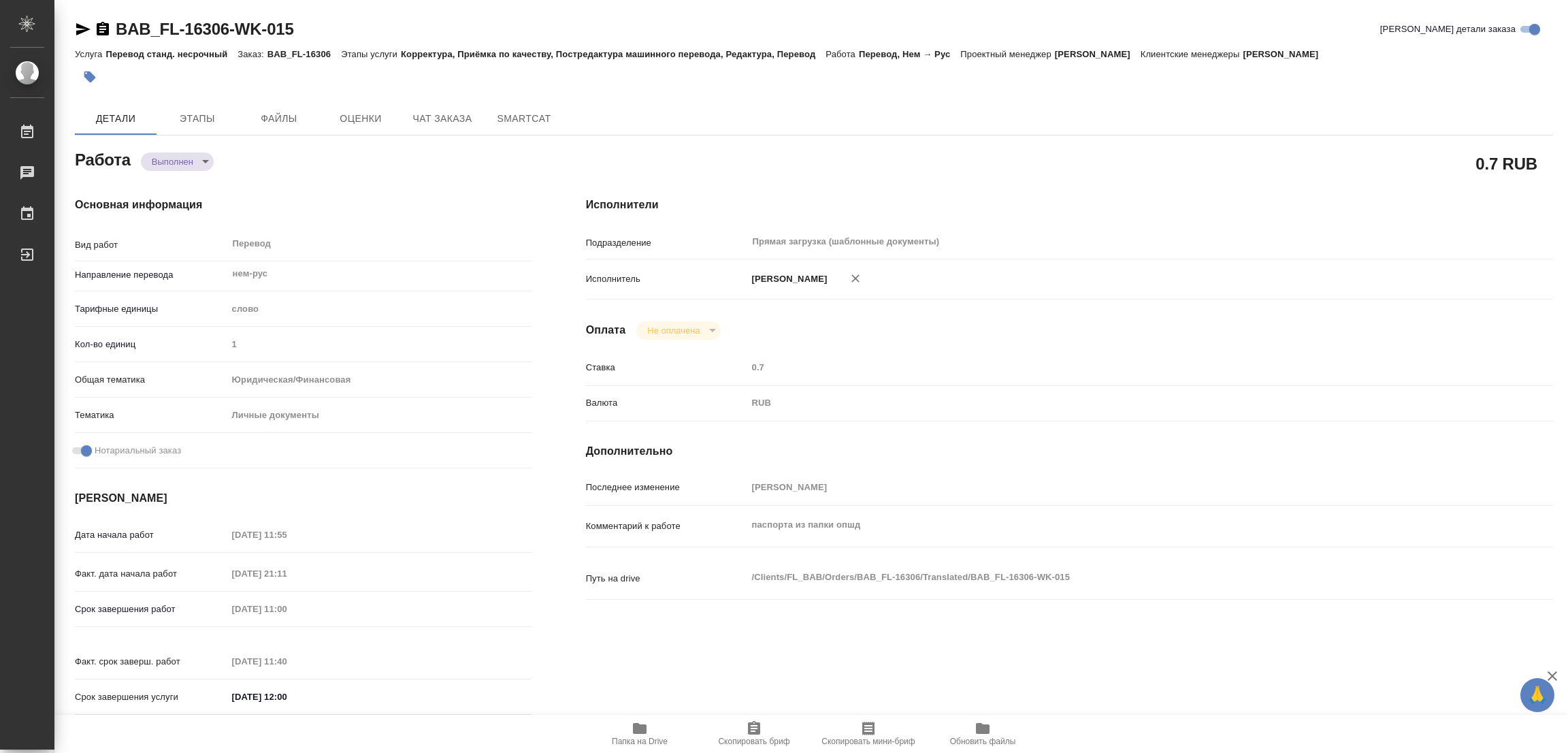
type textarea "x"
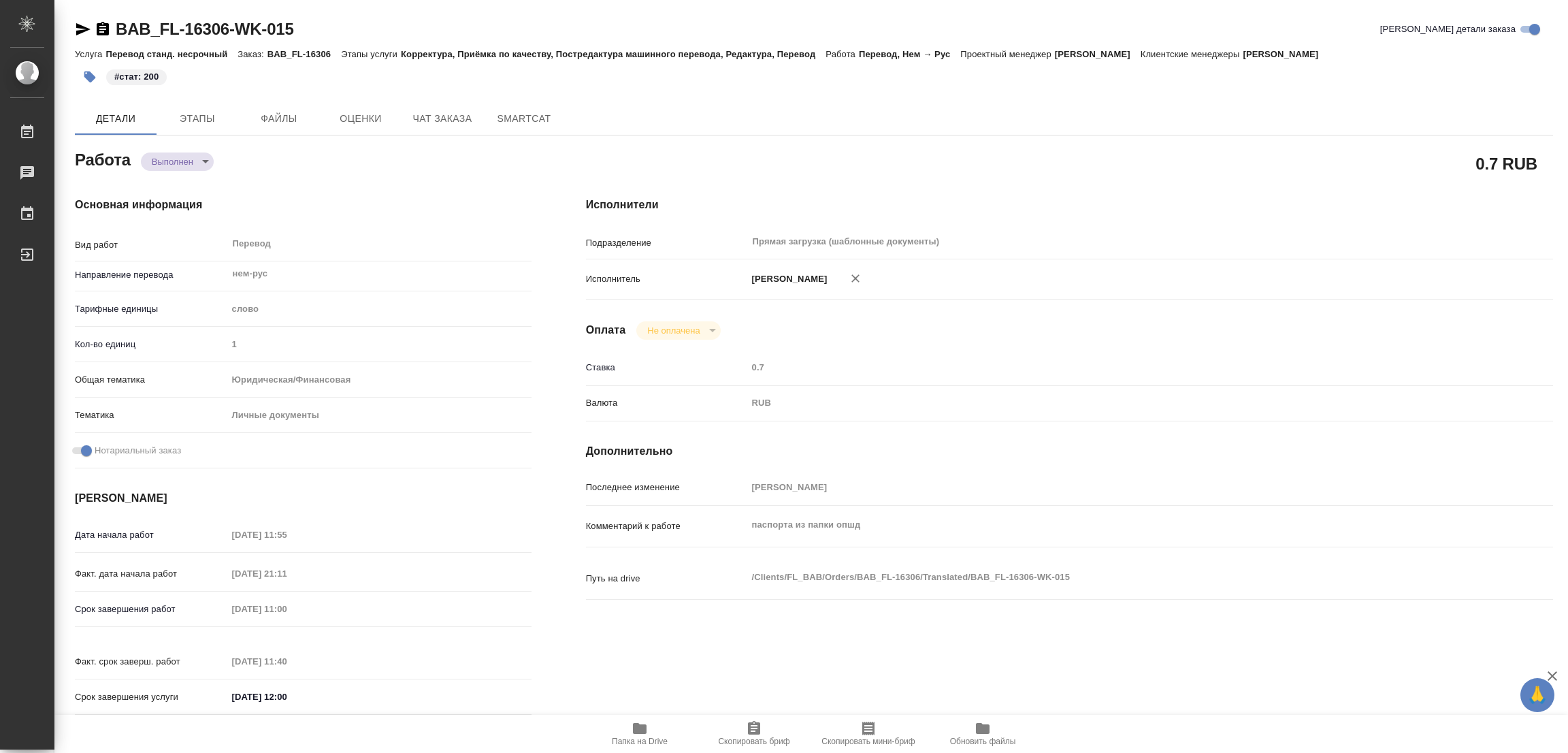
type textarea "x"
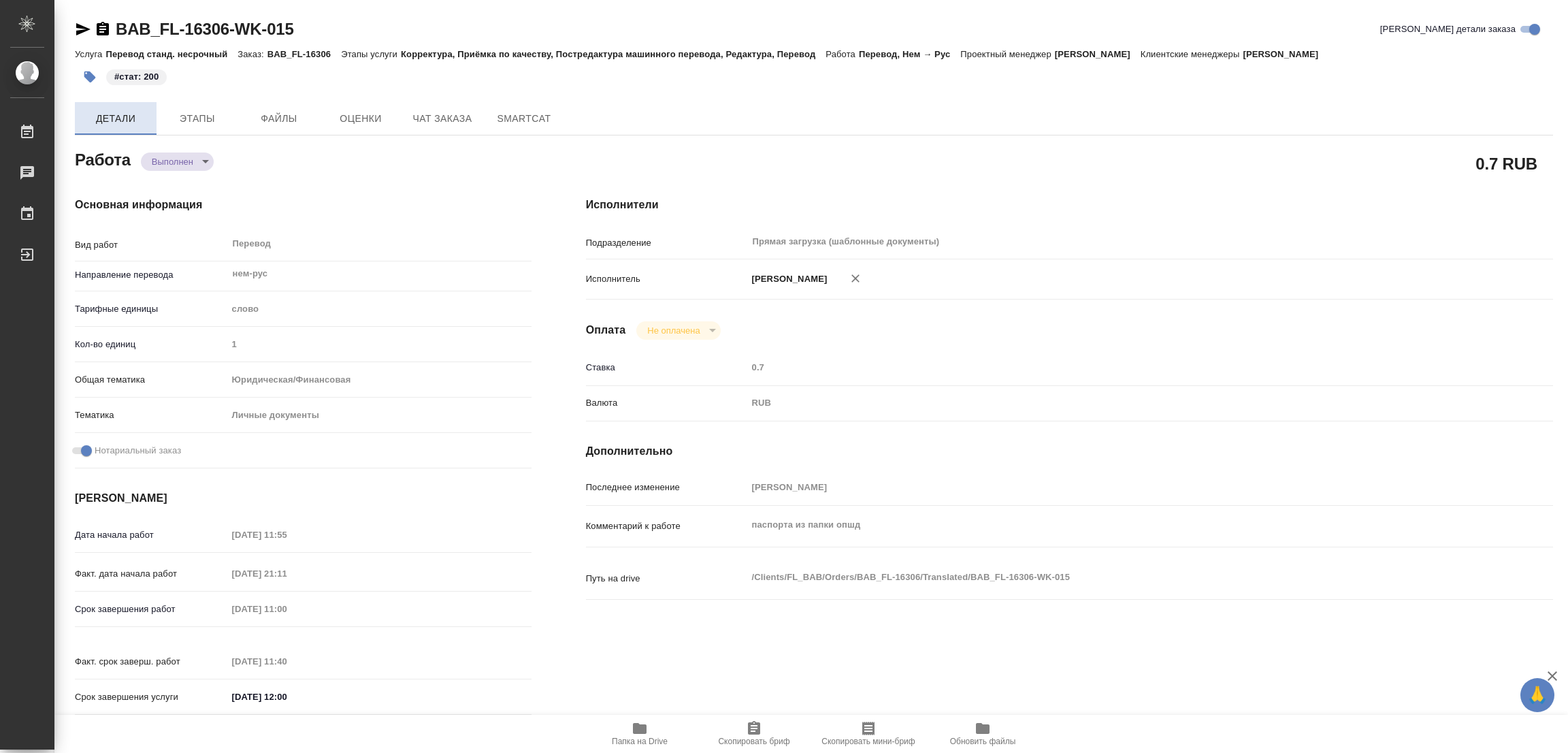
type textarea "x"
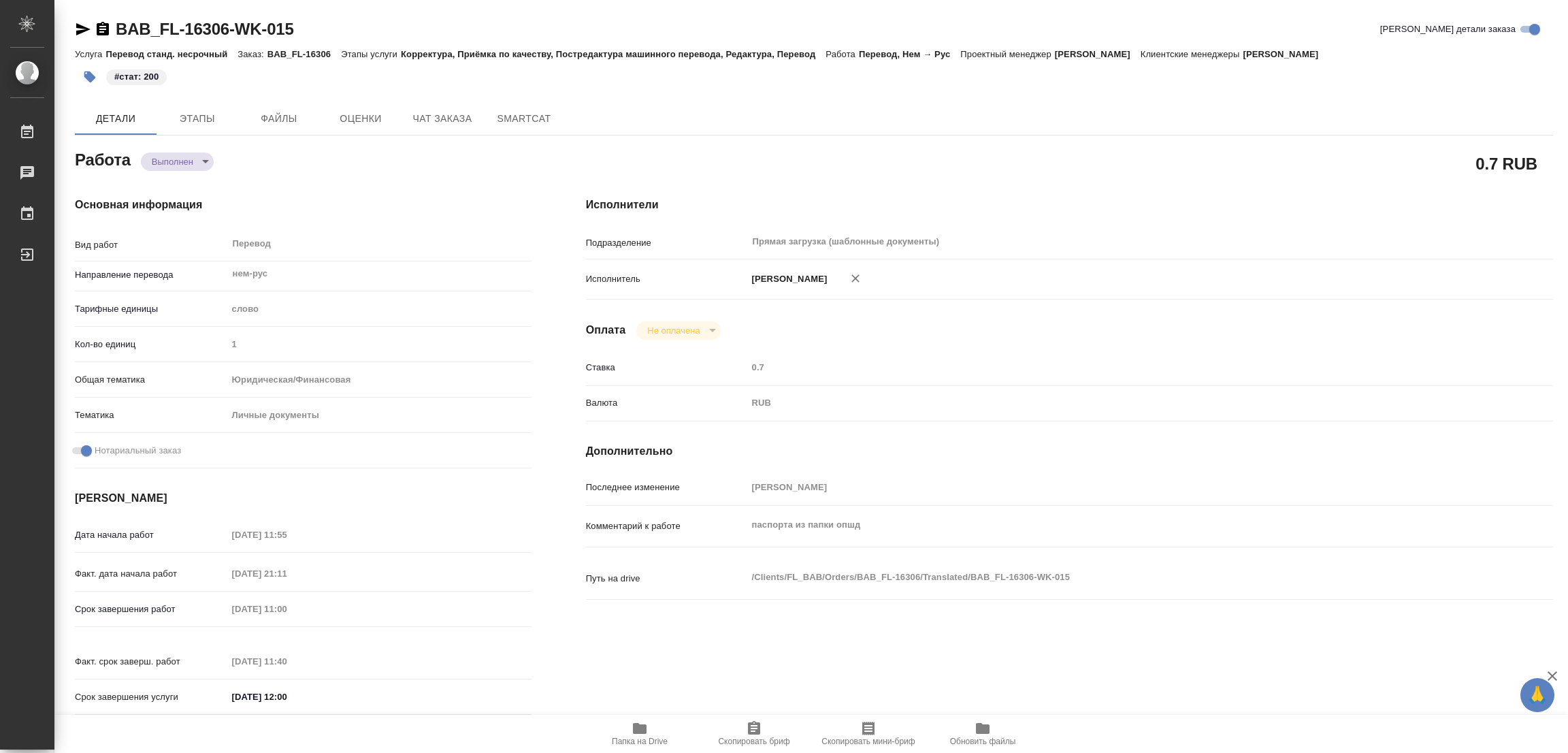
type textarea "x"
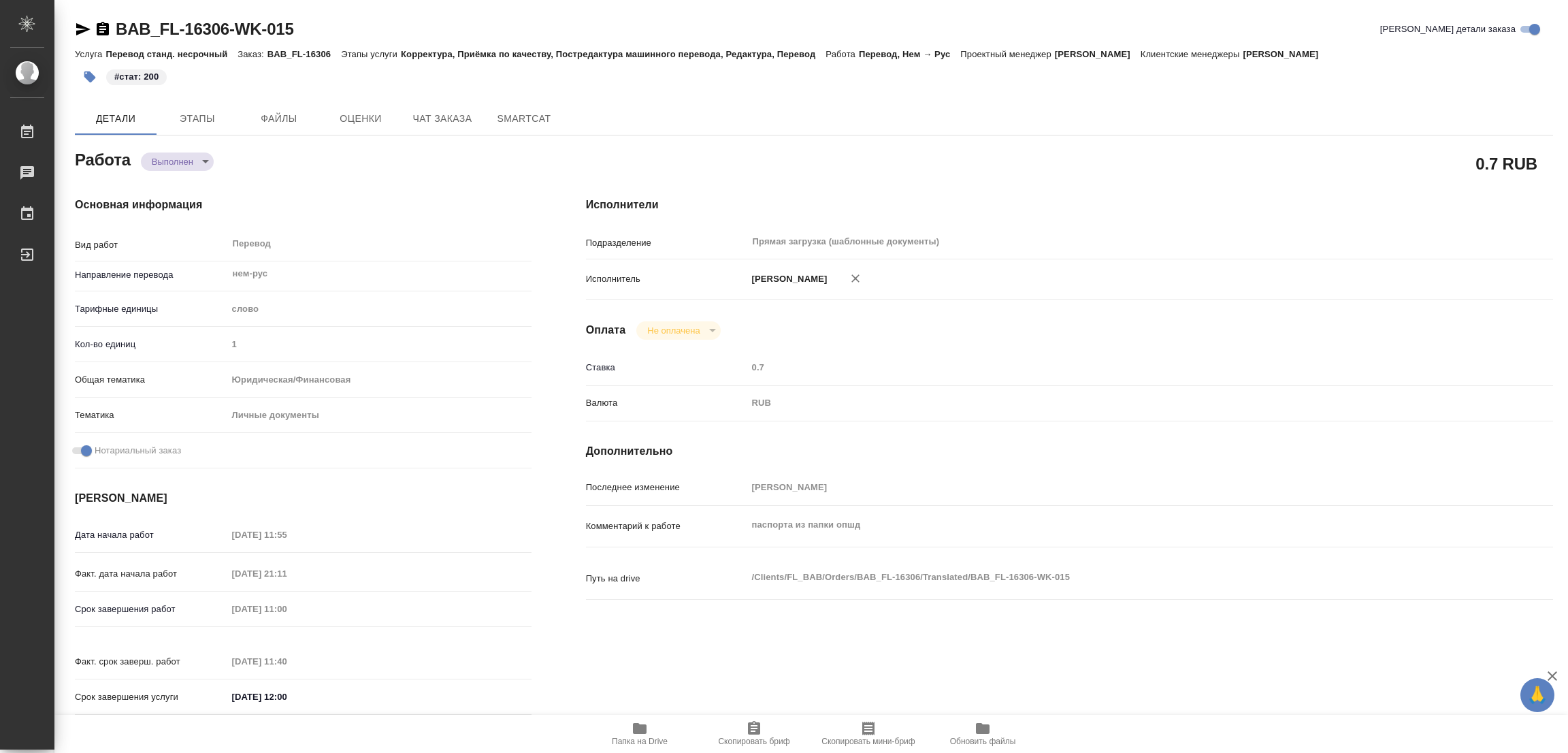
type textarea "x"
click at [689, 99] on div "BAB_FL-16306-WK-015 Кратко детали заказа Услуга Перевод станд. несрочный Заказ:…" at bounding box center [814, 580] width 1493 height 1159
type textarea "x"
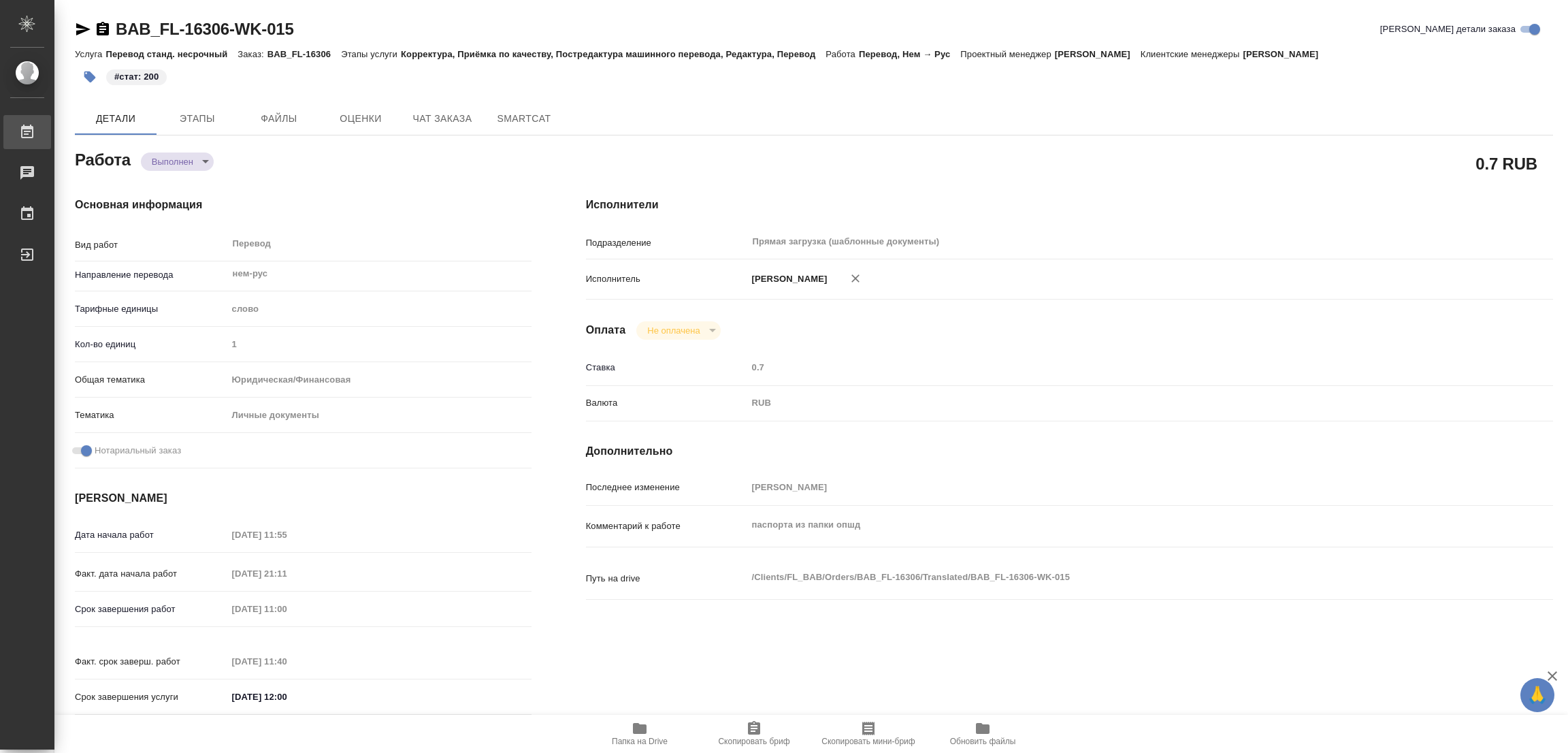
type textarea "x"
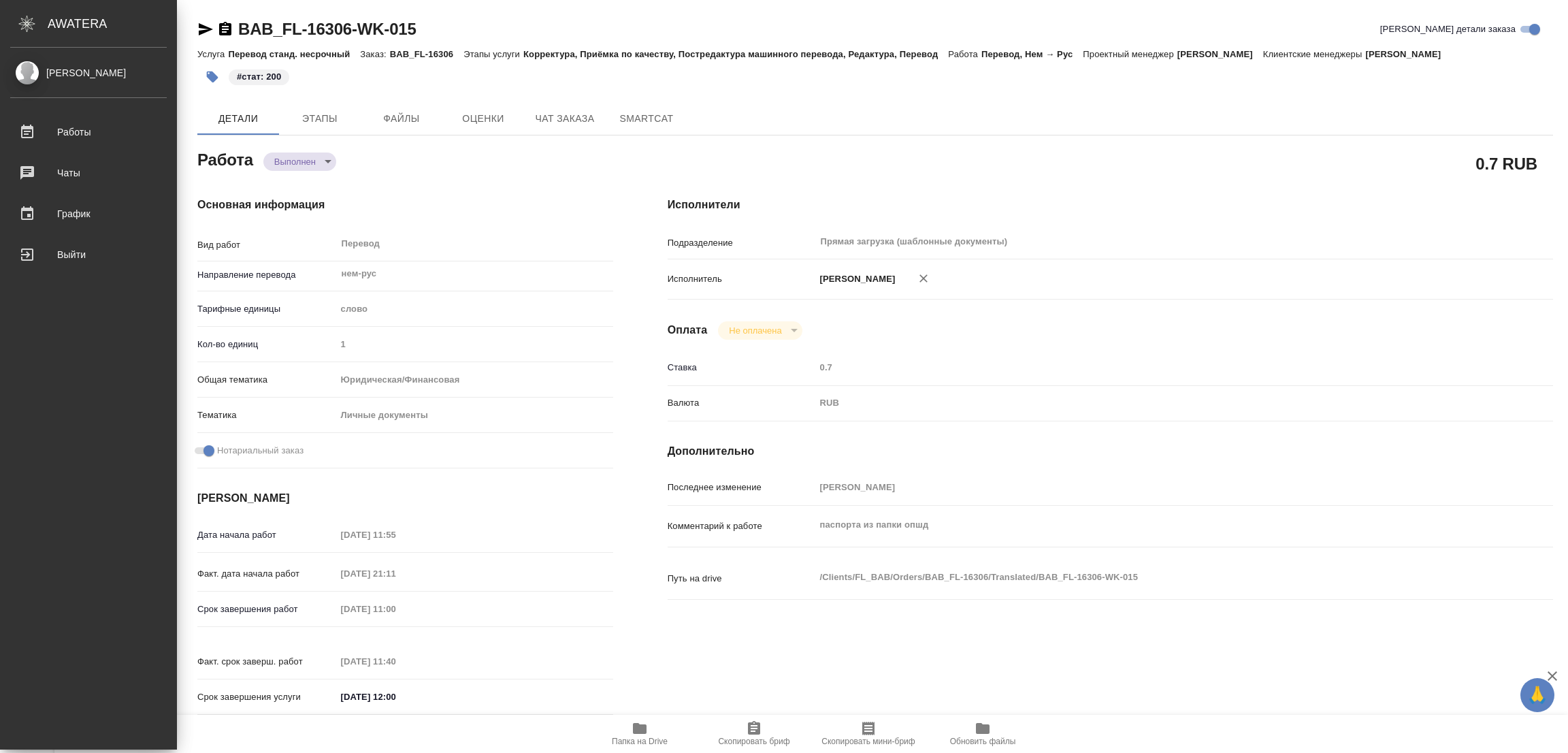
type textarea "x"
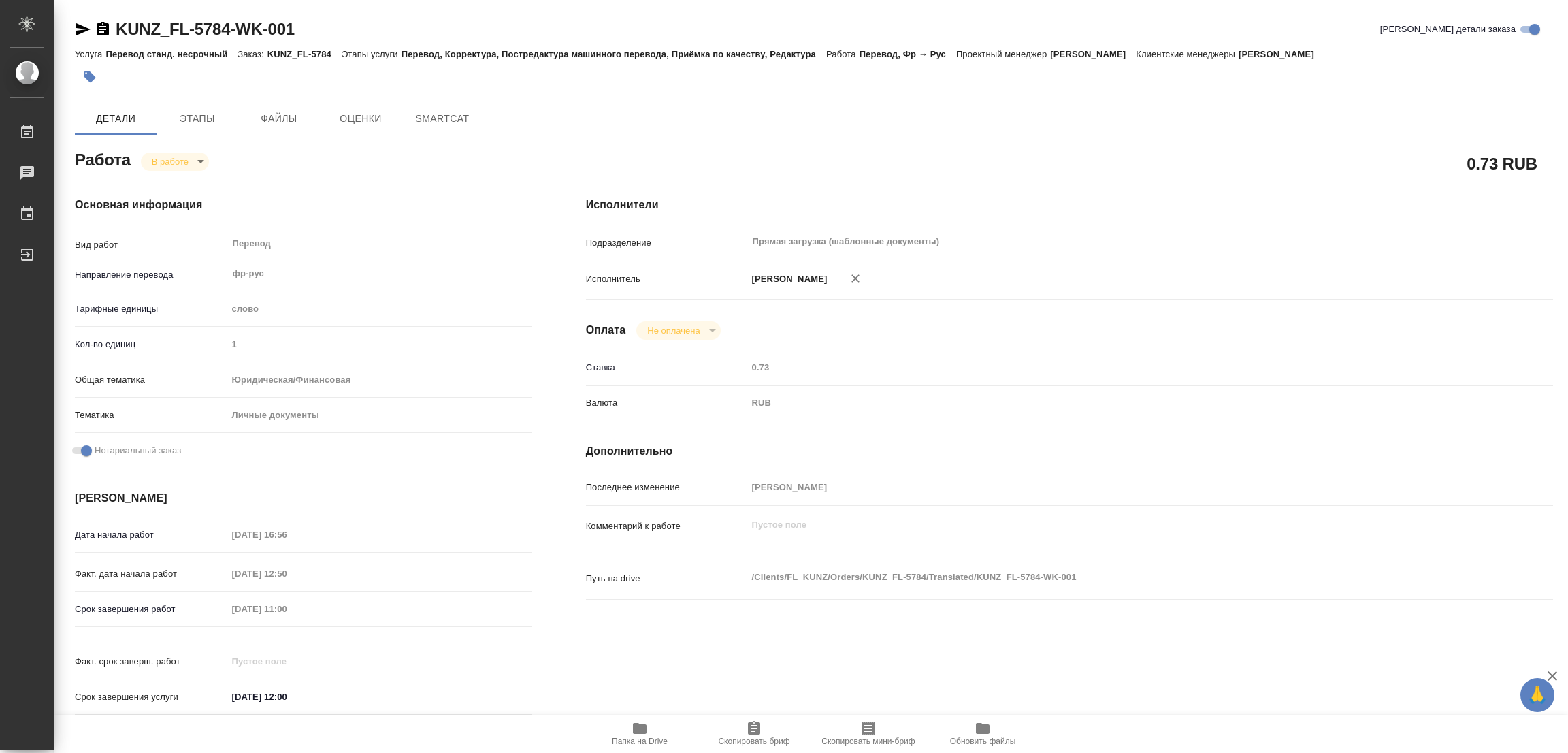
type textarea "x"
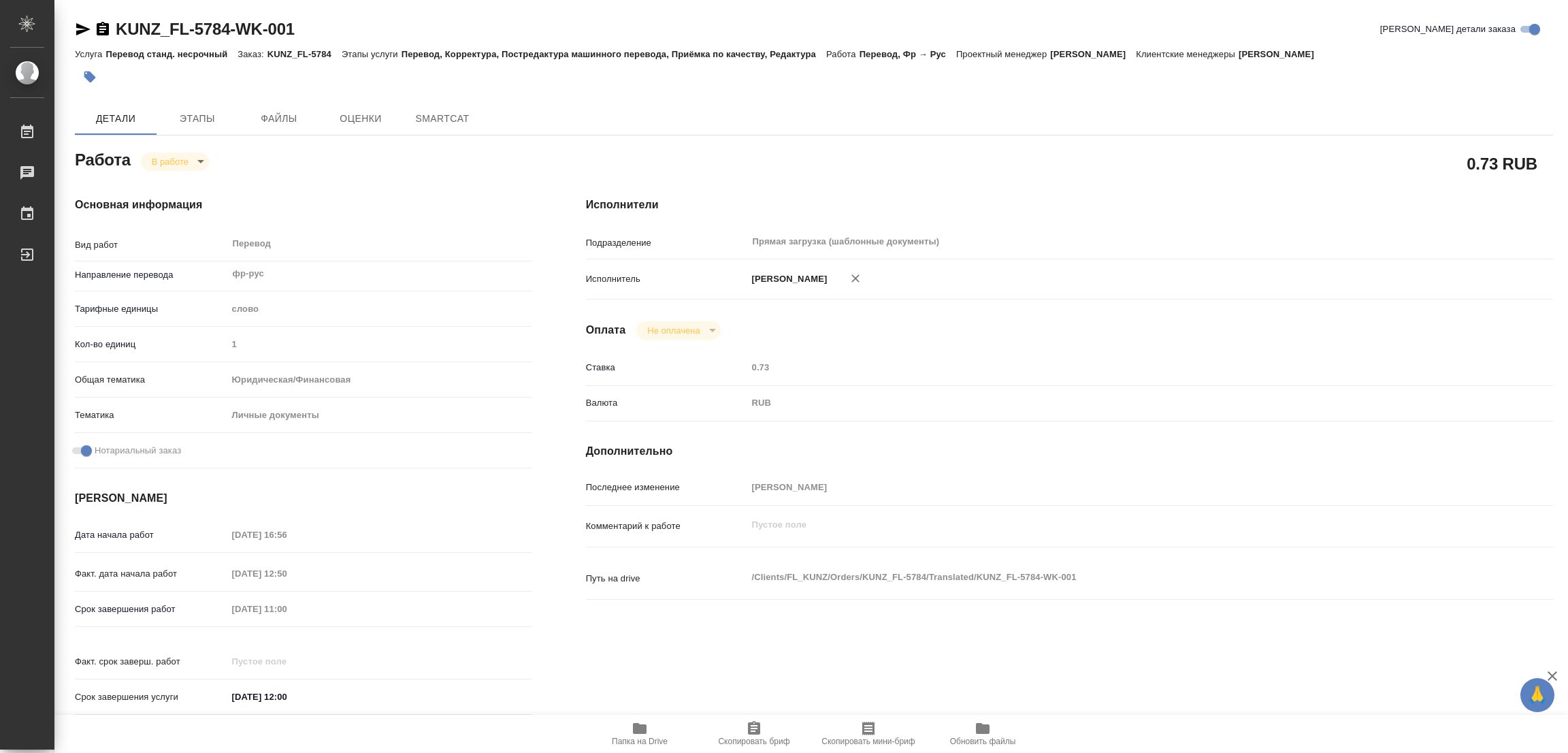
type textarea "x"
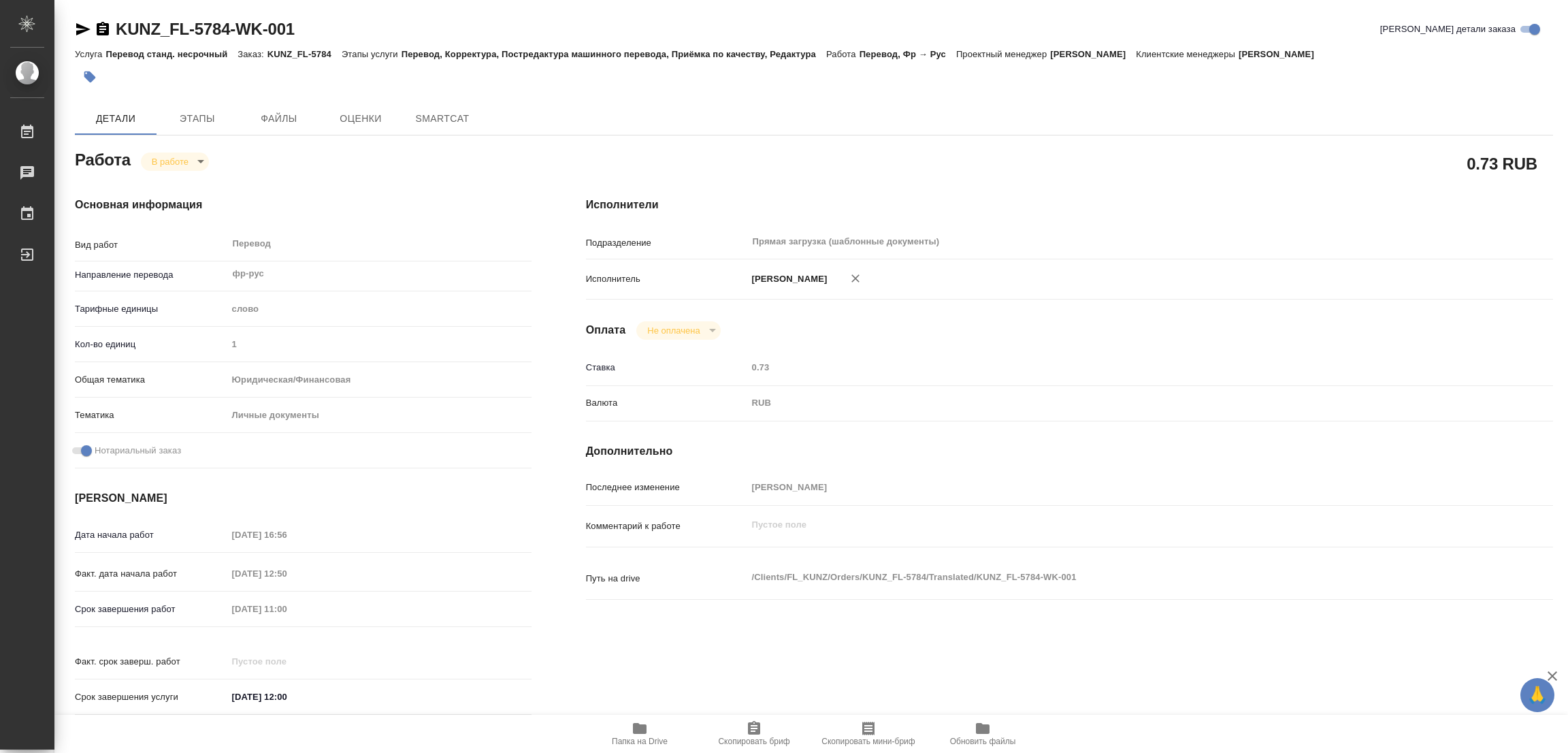
type textarea "x"
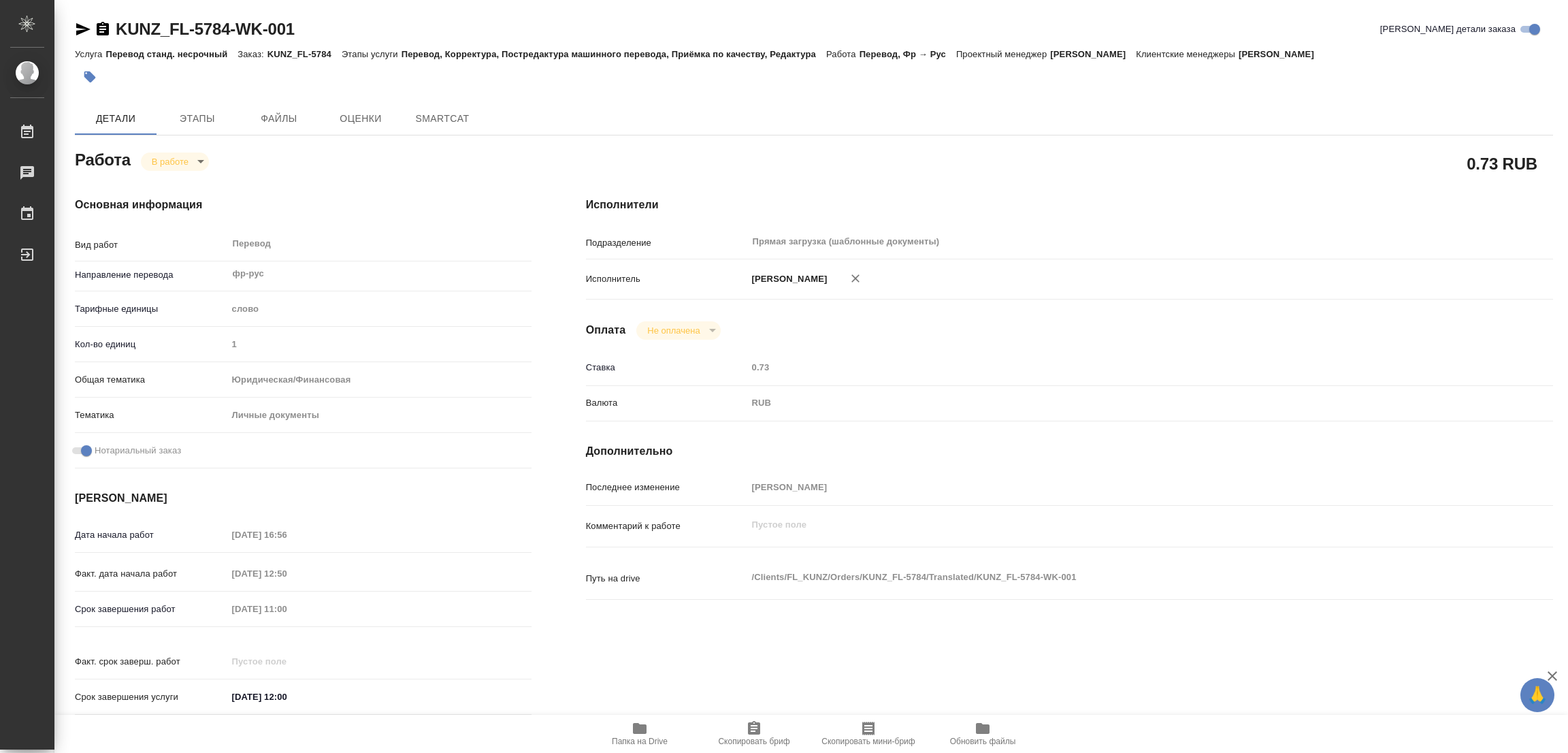
type textarea "x"
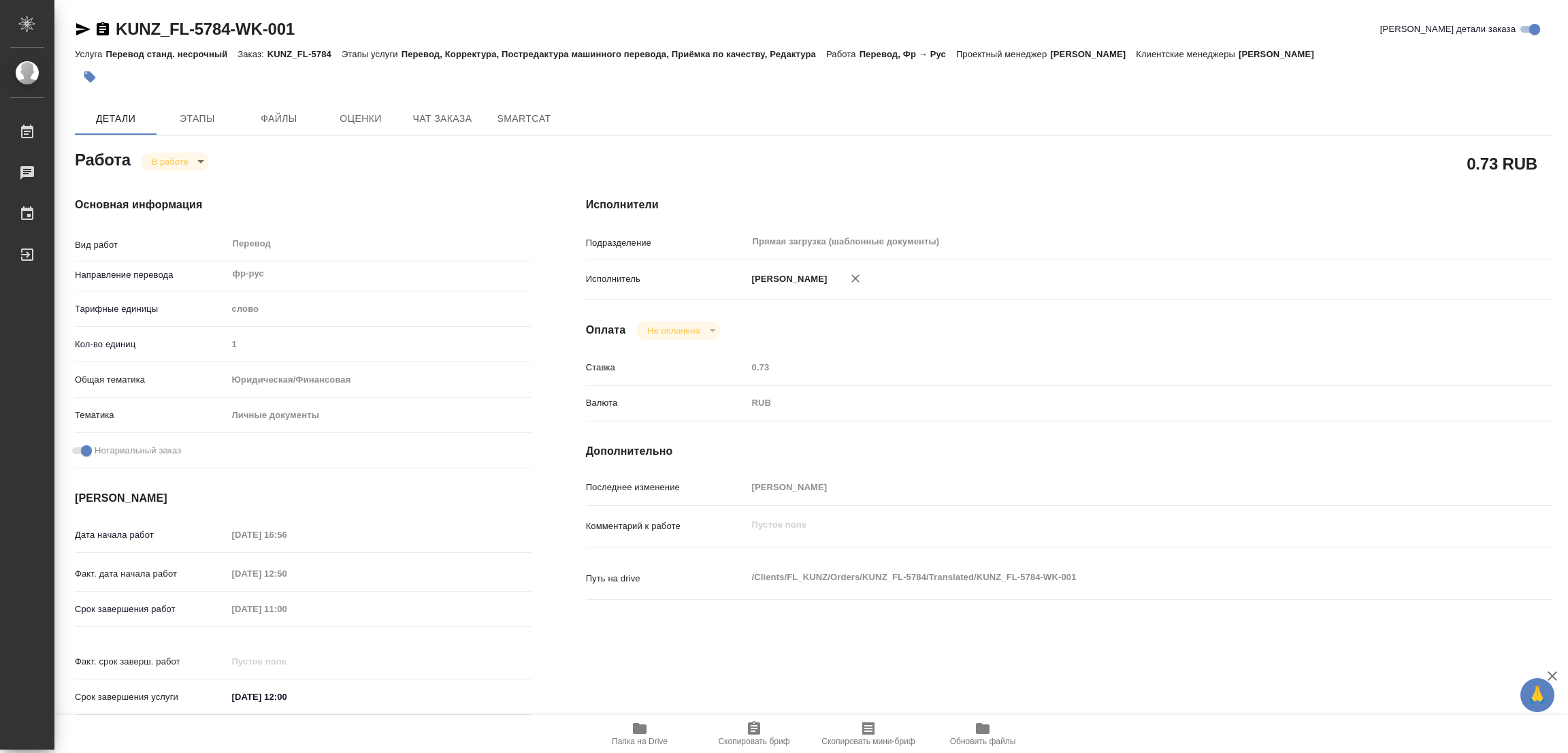
type textarea "x"
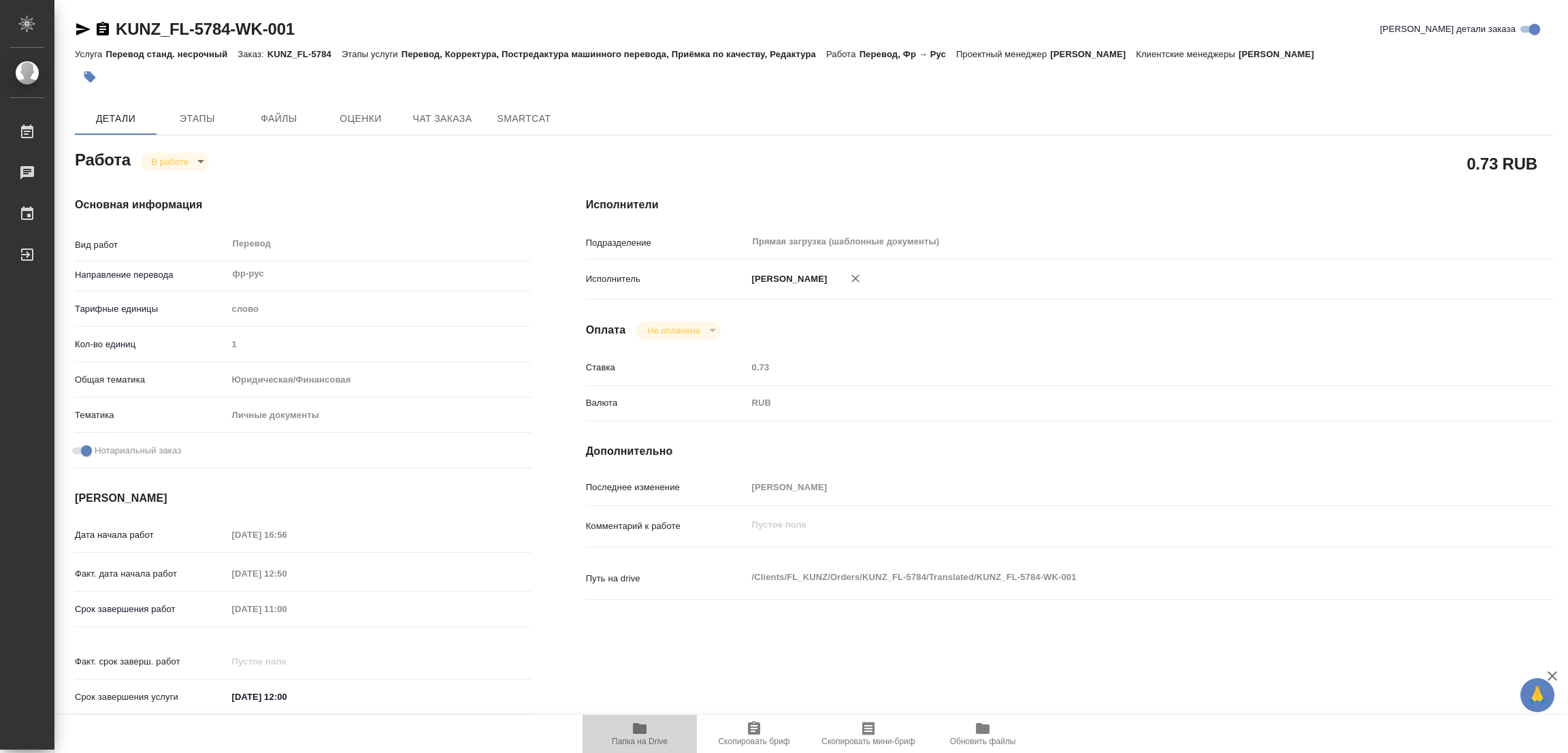
click at [635, 724] on icon "button" at bounding box center [640, 729] width 14 height 11
type textarea "x"
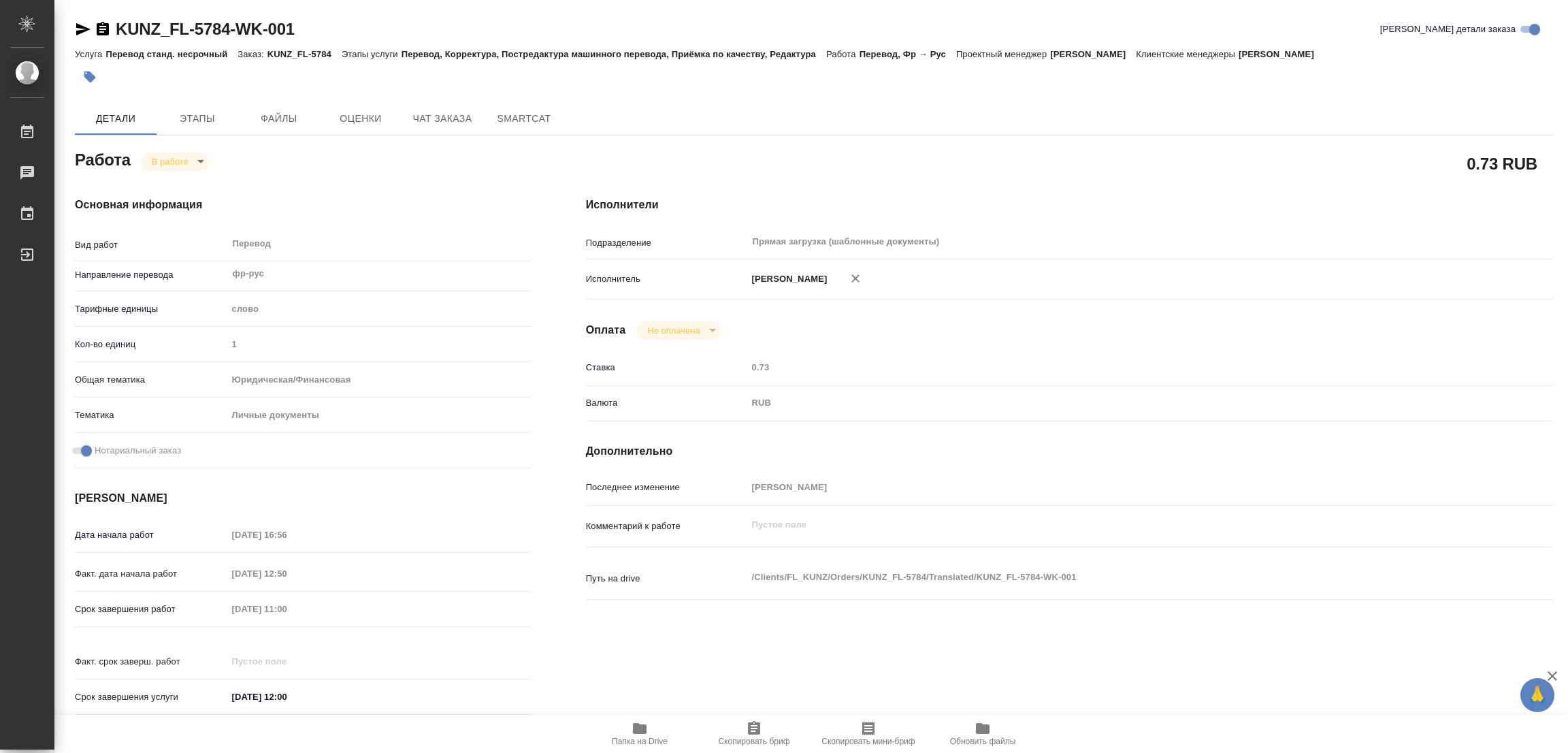
type textarea "x"
click at [207, 114] on span "Этапы" at bounding box center [198, 118] width 65 height 17
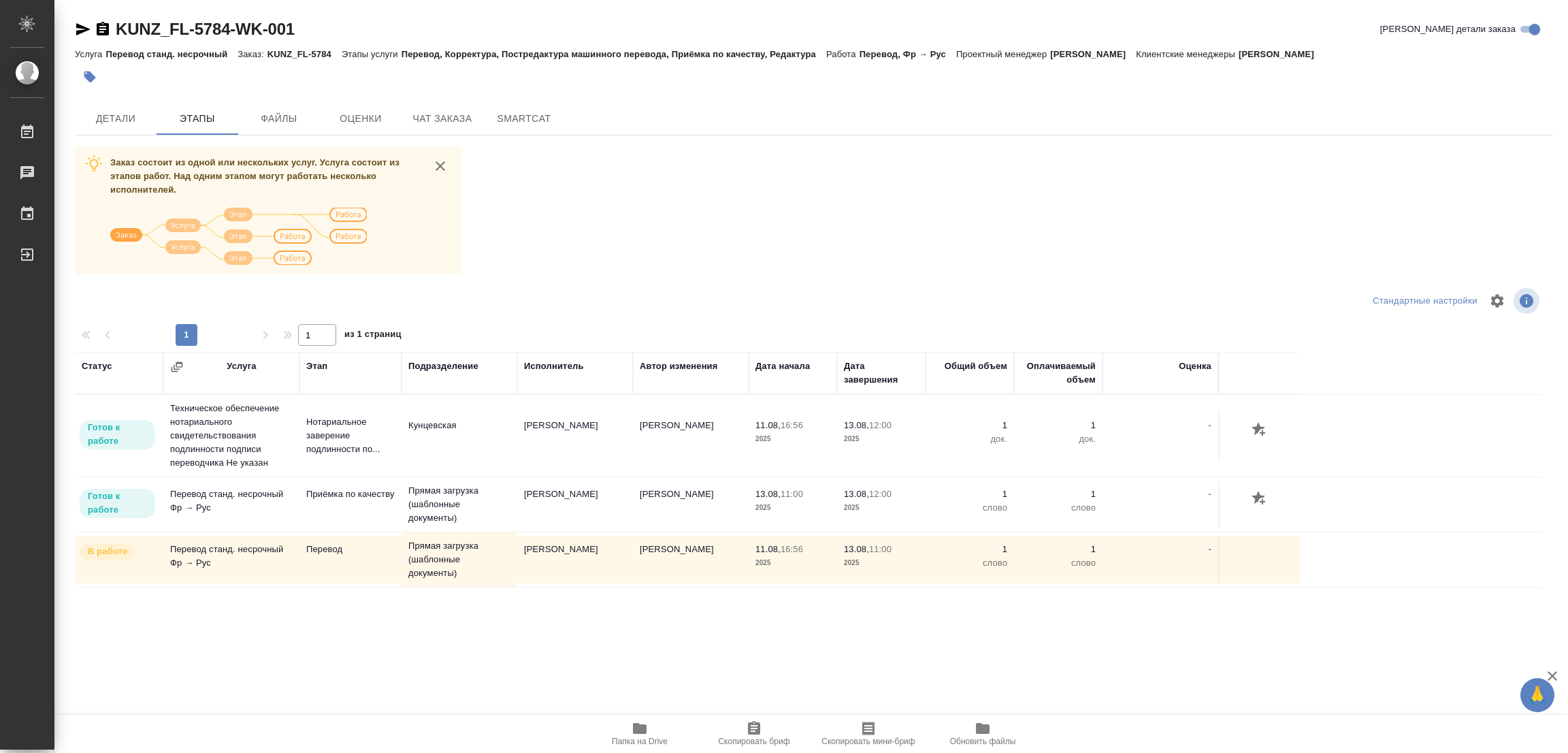
click at [246, 630] on div "Статус Услуга Этап Подразделение Исполнитель Автор изменения Дата начала Дата з…" at bounding box center [809, 505] width 1468 height 306
click at [118, 119] on span "Детали" at bounding box center [116, 118] width 65 height 17
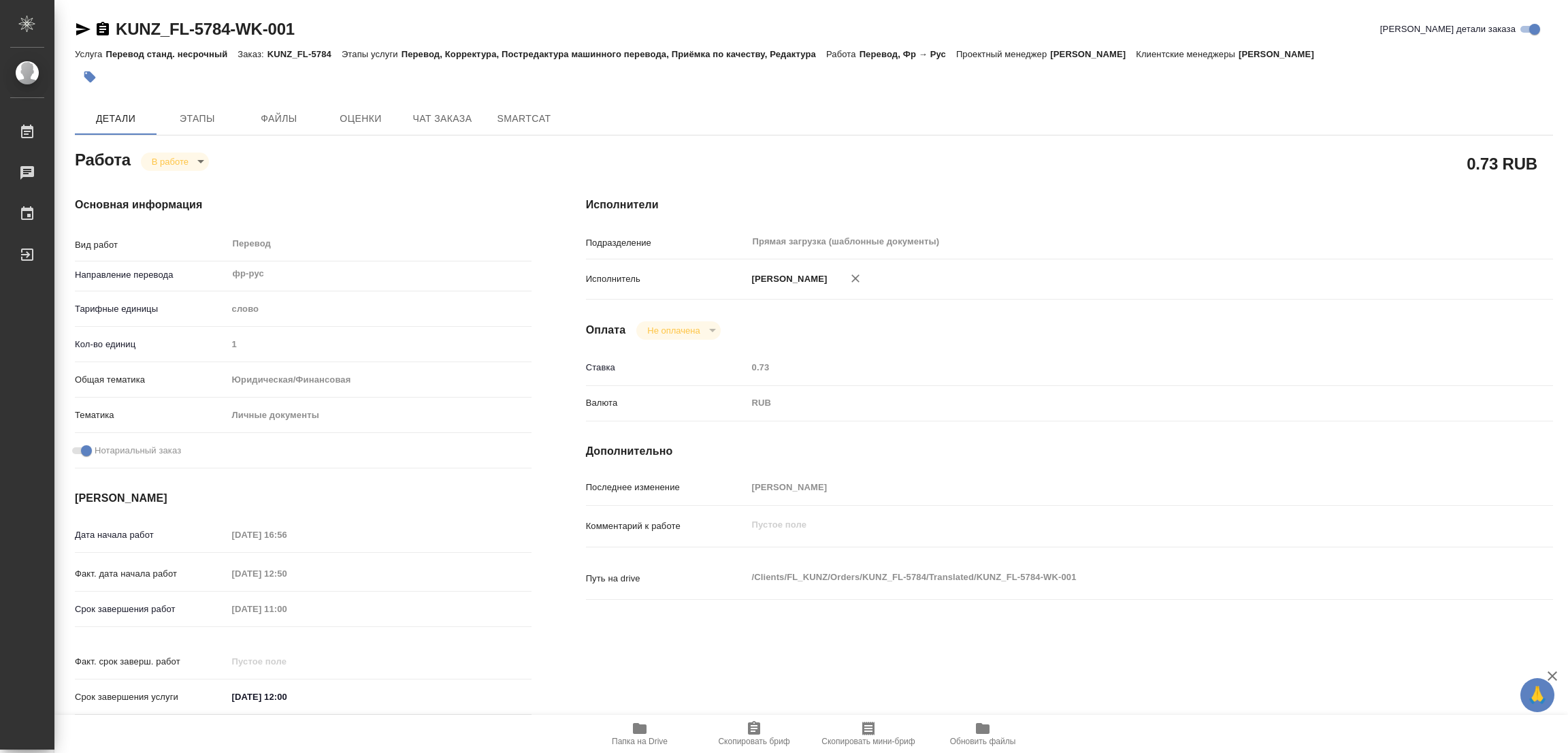
type textarea "x"
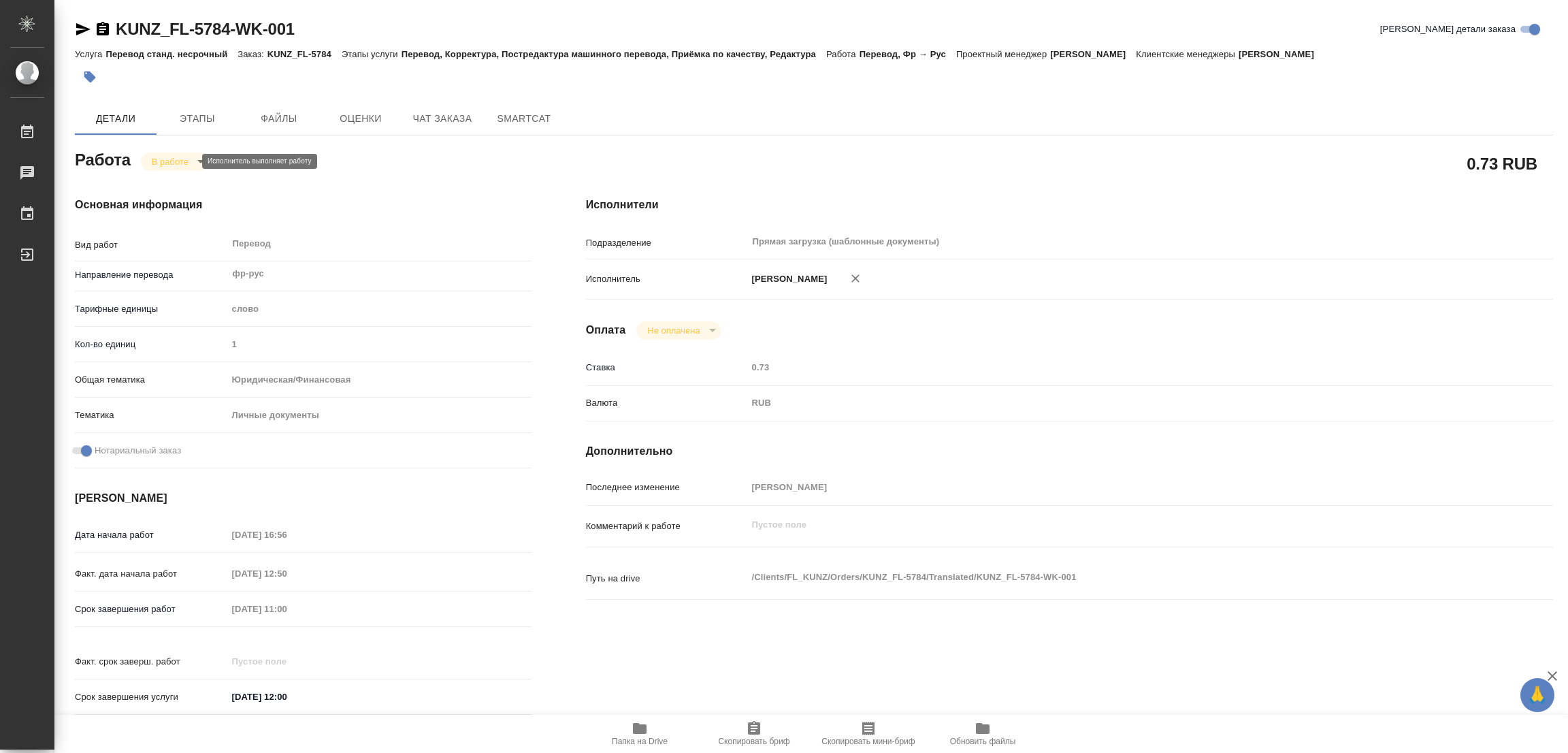
click at [162, 157] on body "🙏 .cls-1 fill:#fff; AWATERA Popova Galina Работы 0 Чаты График Выйти KUNZ_FL-57…" at bounding box center [784, 376] width 1568 height 753
click at [166, 181] on button "Выполнен" at bounding box center [176, 185] width 49 height 15
type textarea "x"
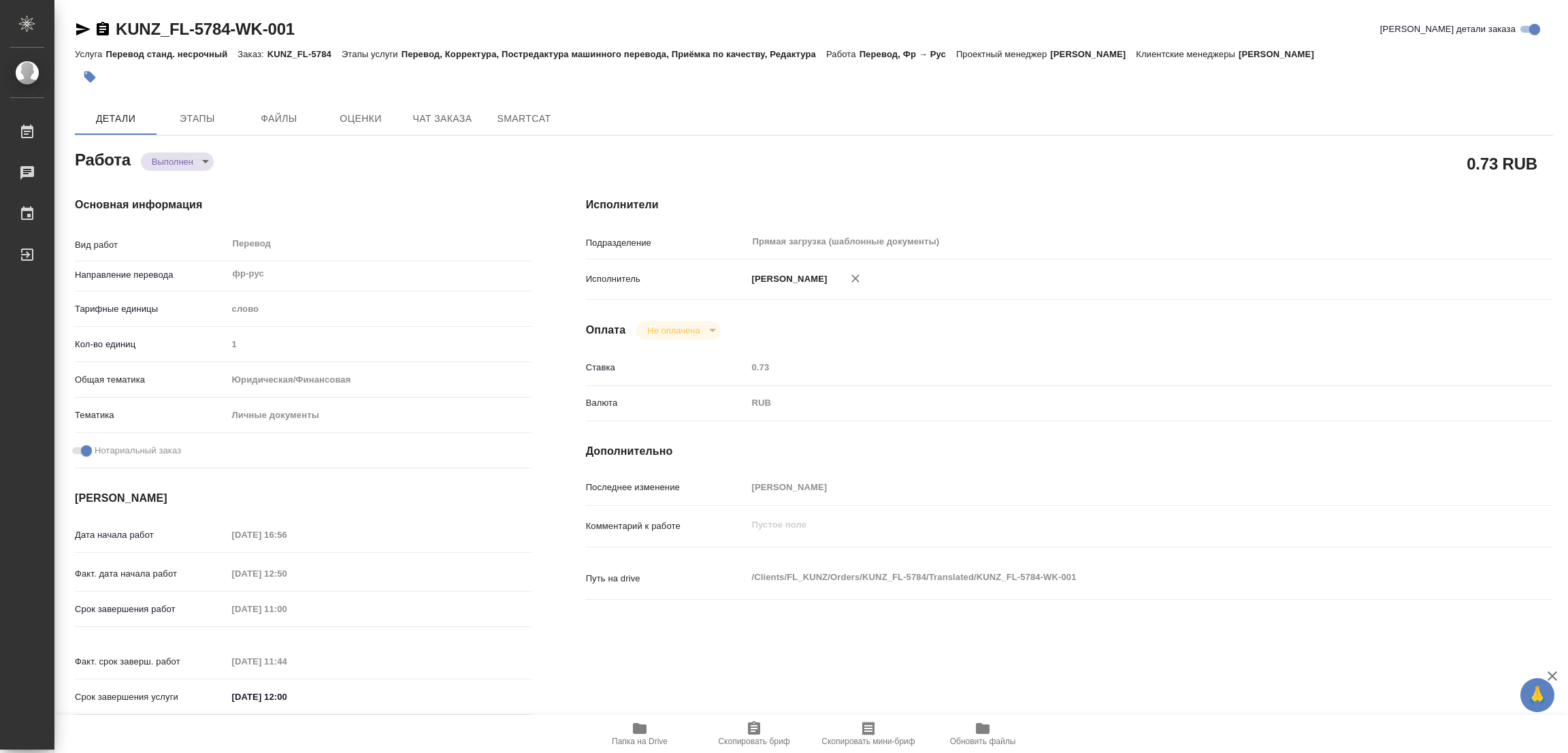
type textarea "x"
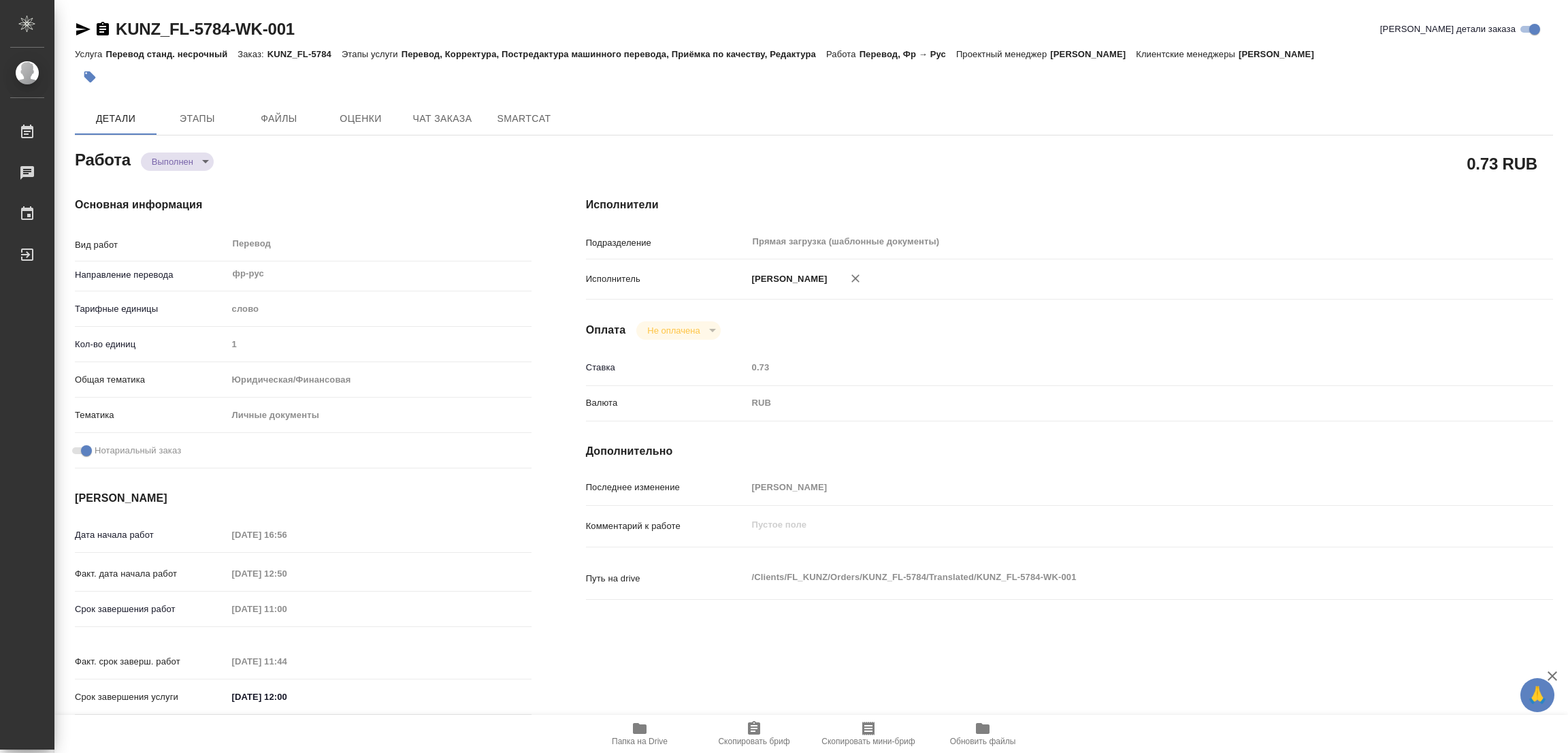
type textarea "x"
click at [92, 78] on icon "button" at bounding box center [90, 77] width 12 height 12
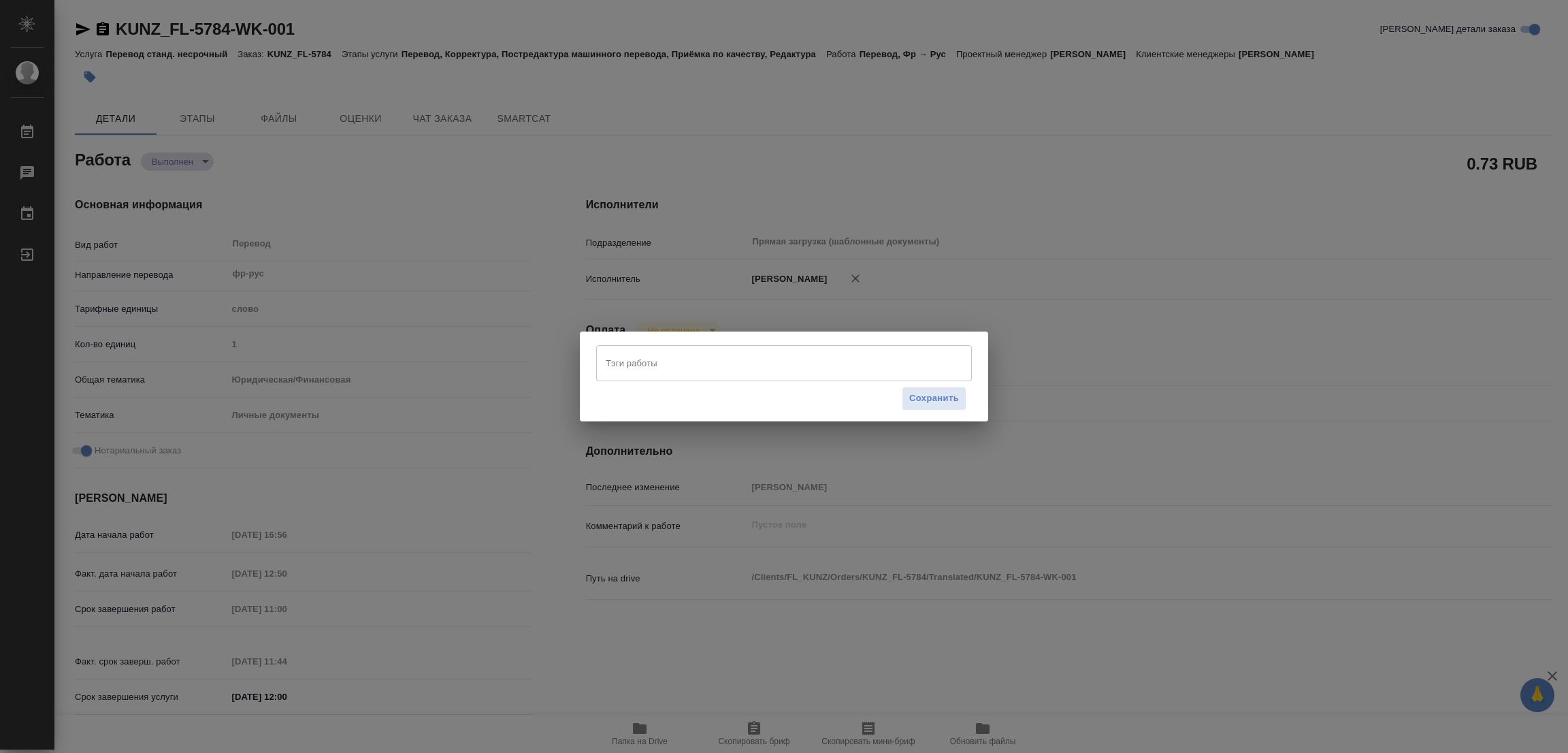
type textarea "x"
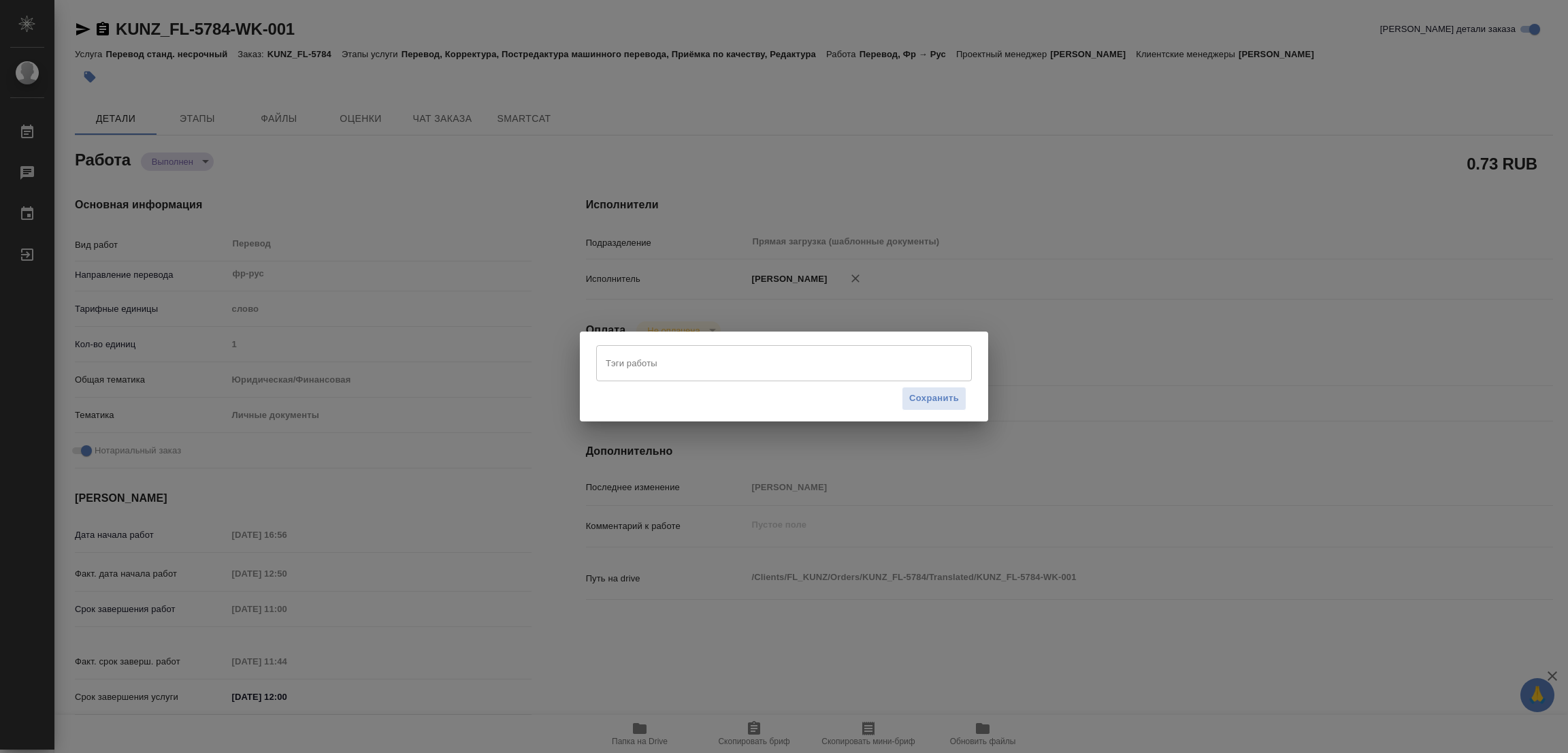
click at [628, 366] on input "Тэги работы" at bounding box center [771, 362] width 338 height 23
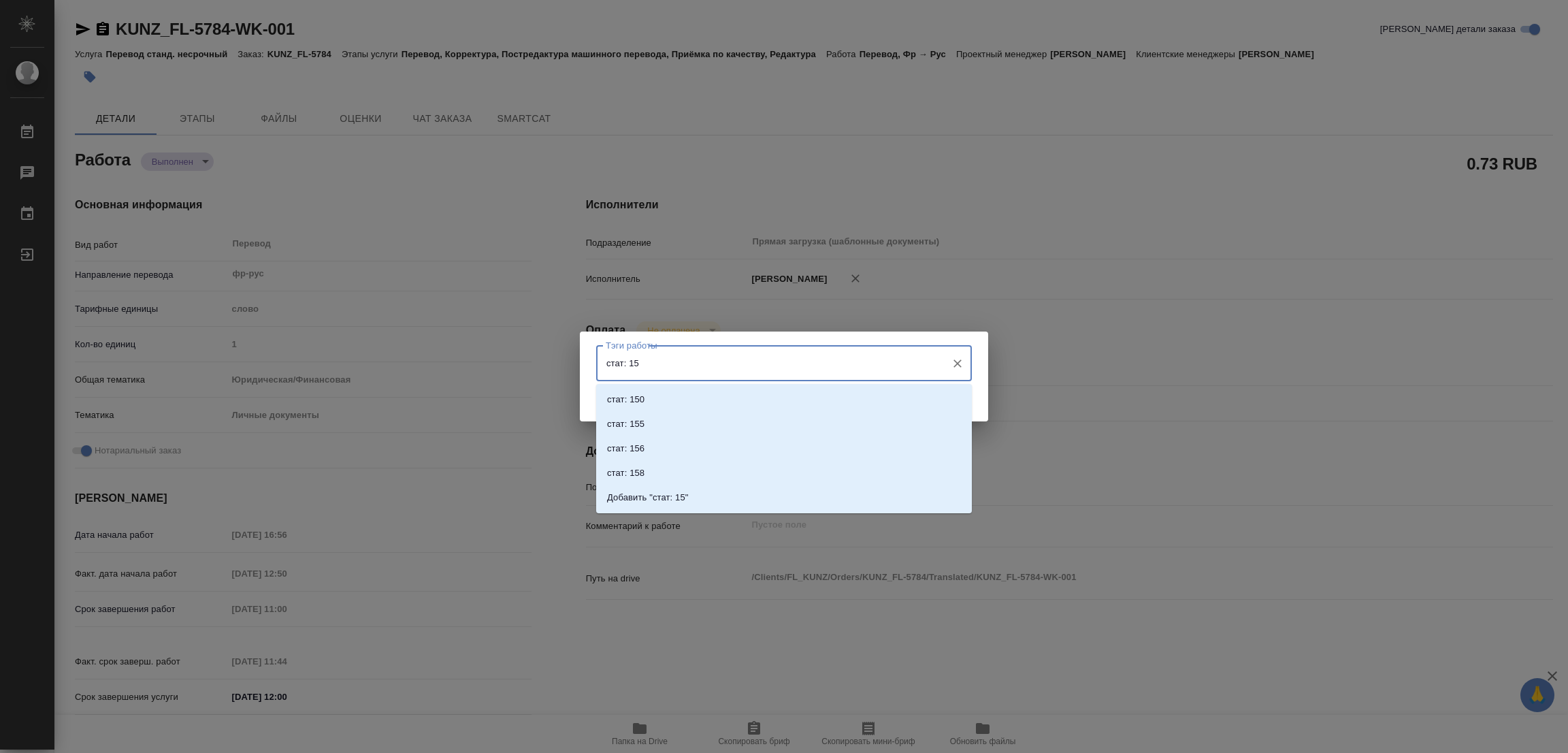
type input "стат: 150"
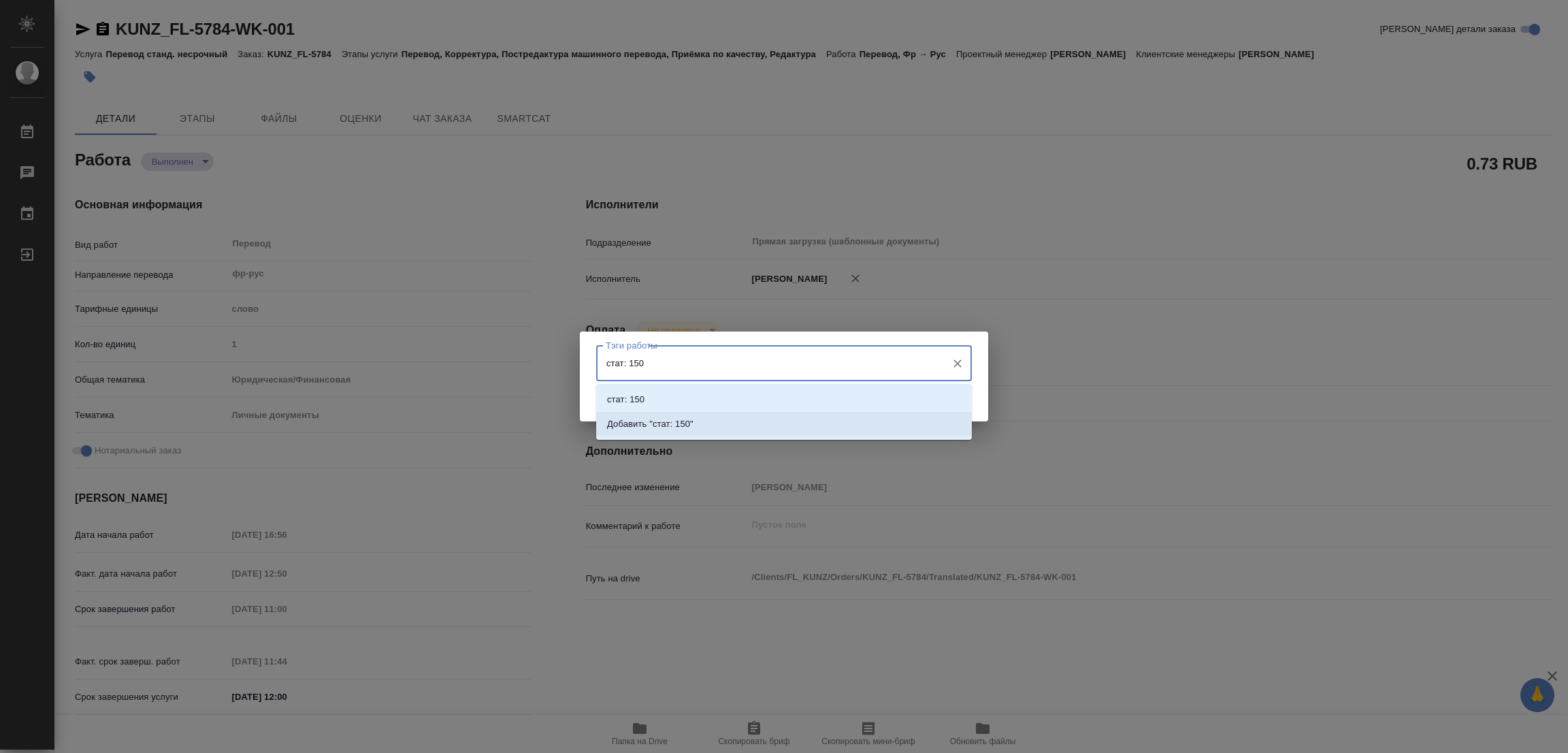
click at [675, 427] on p "Добавить "стат: 150"" at bounding box center [650, 424] width 86 height 14
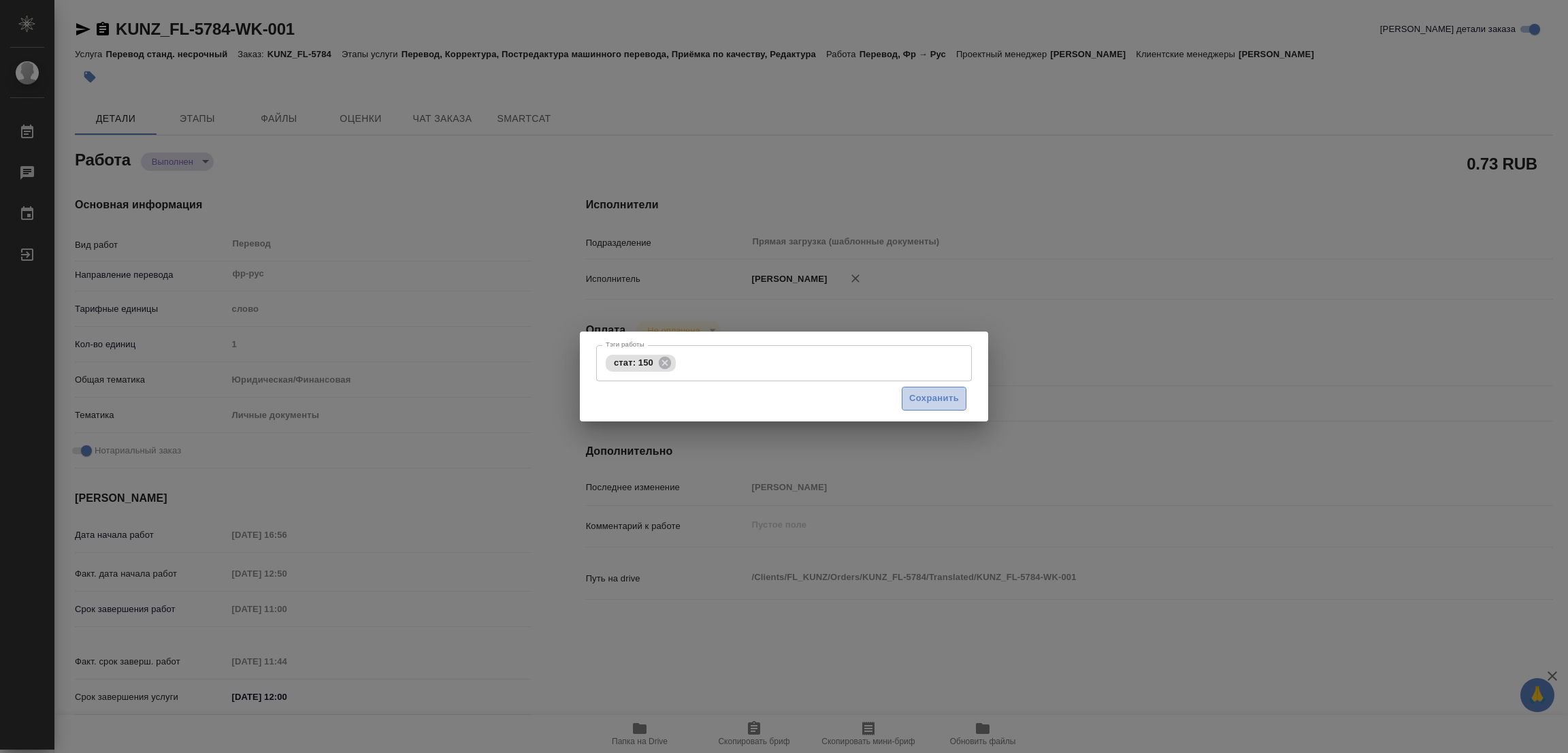
click at [934, 398] on span "Сохранить" at bounding box center [934, 398] width 49 height 15
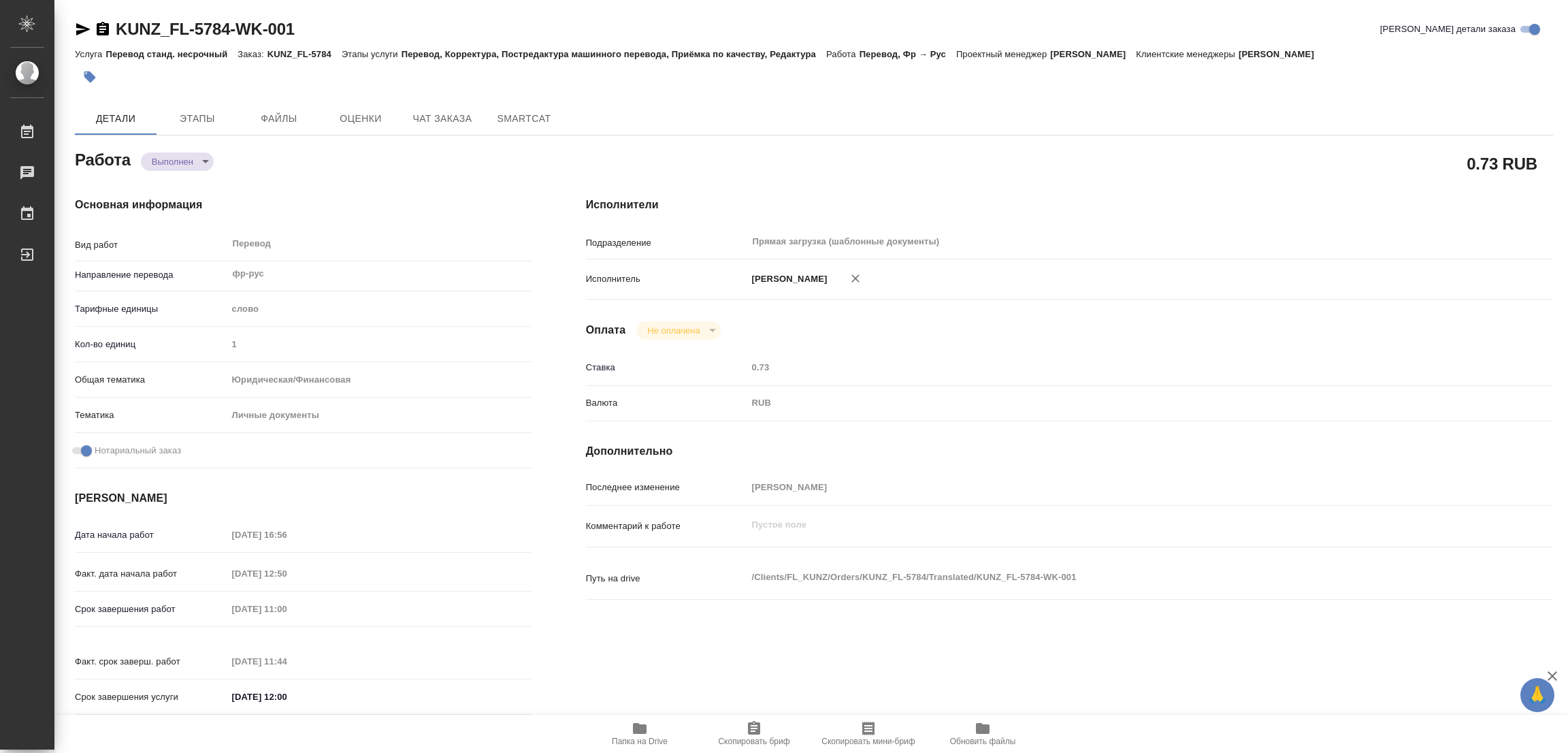
type input "completed"
type textarea "Перевод"
type textarea "x"
type input "фр-рус"
type input "5a8b1489cc6b4906c91bfd90"
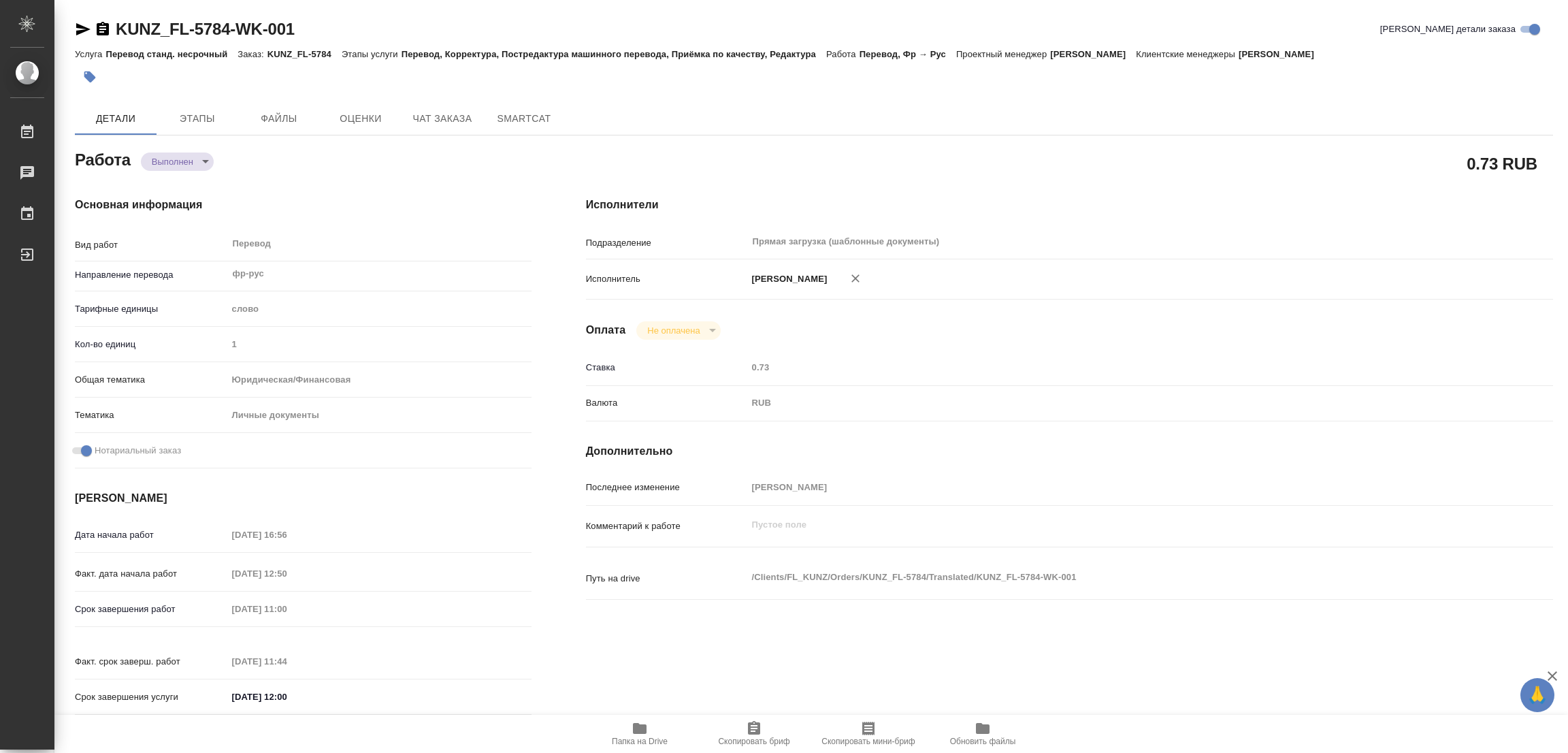
type input "1"
type input "yr-fn"
type input "5a8b8b956a9677013d343cfe"
checkbox input "true"
type input "11.08.2025 16:56"
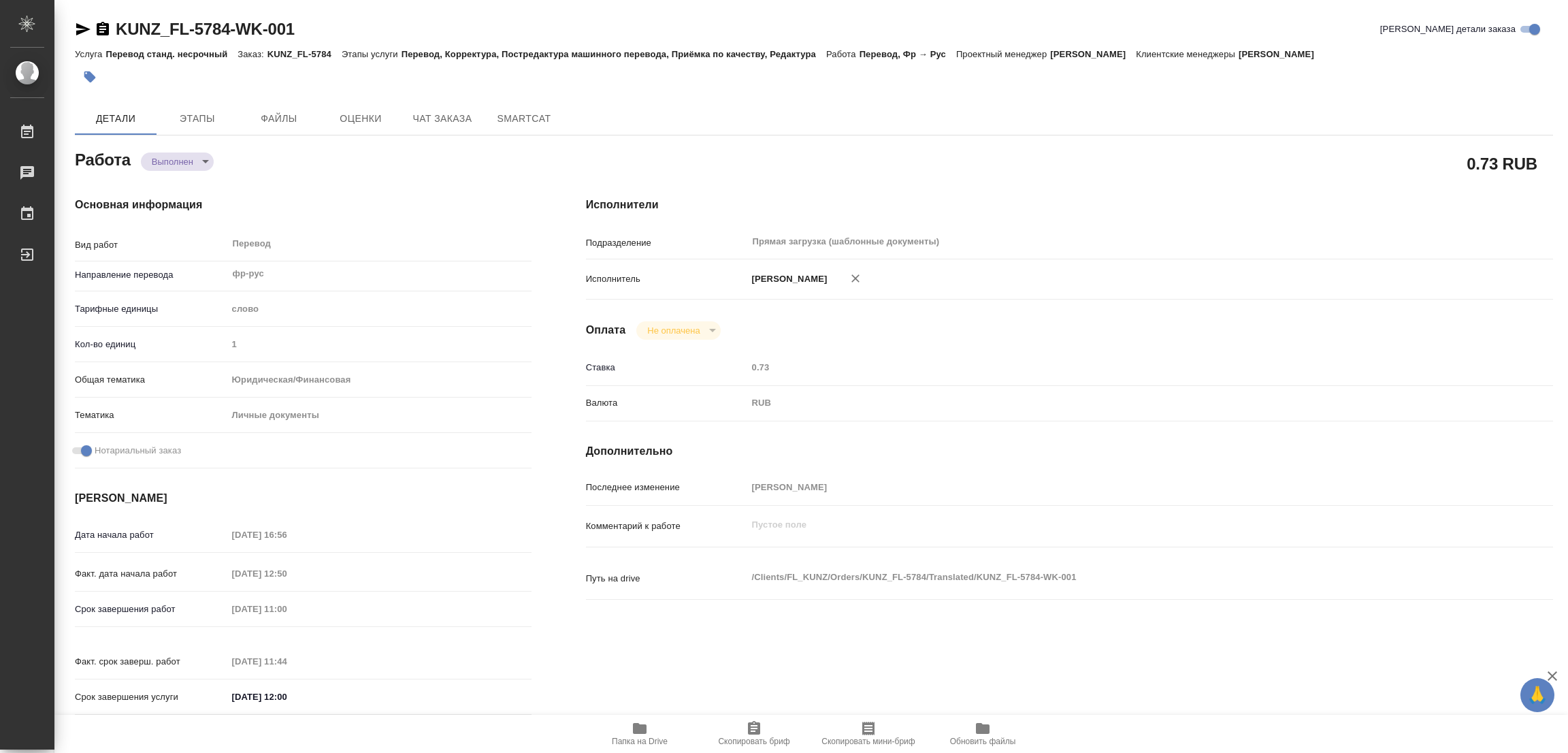
type input "12.08.2025 12:50"
type input "13.08.2025 11:00"
type input "13.08.2025 11:44"
type input "13.08.2025 12:00"
type input "Прямая загрузка (шаблонные документы)"
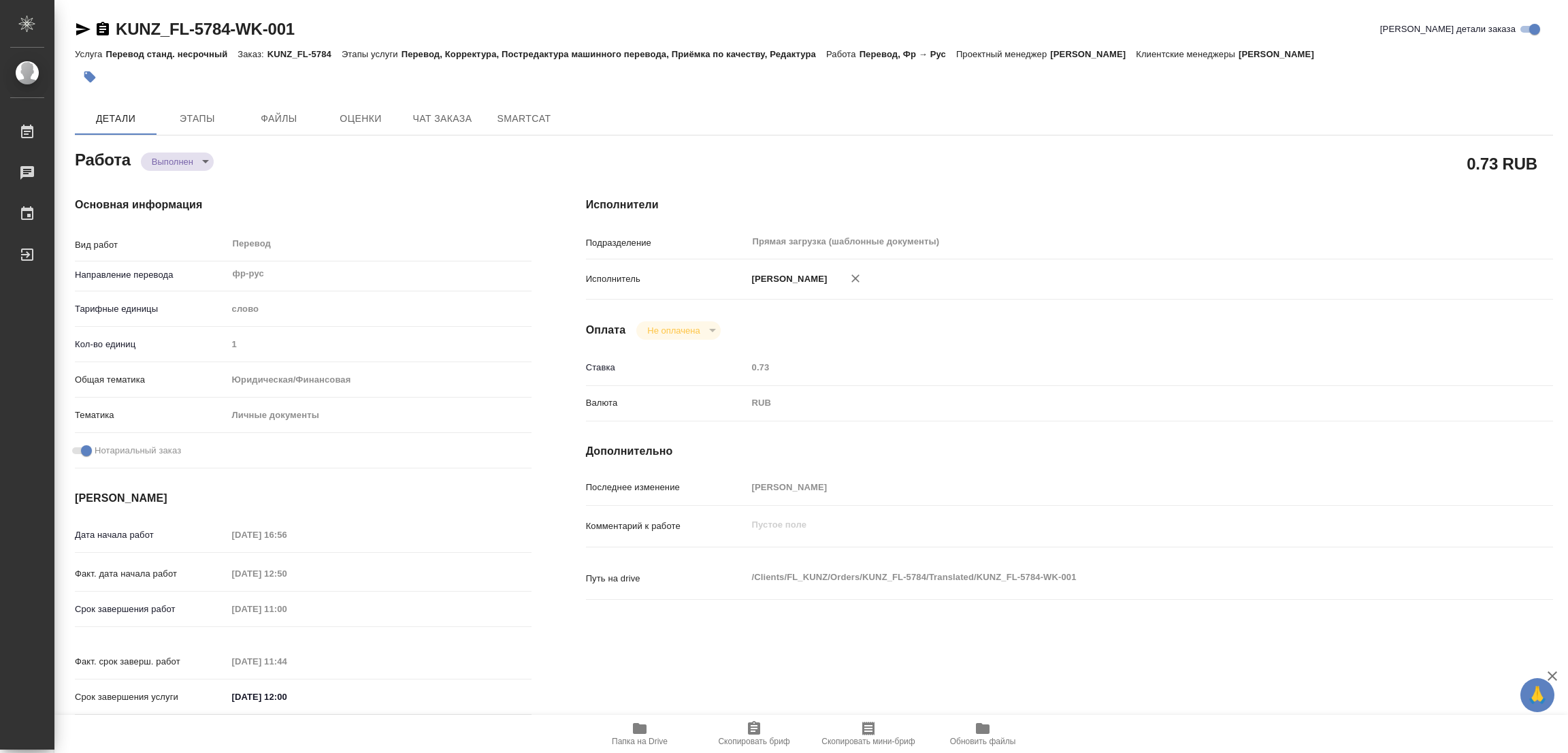
type input "notPayed"
type input "0.73"
type input "RUB"
type input "[PERSON_NAME]"
type textarea "x"
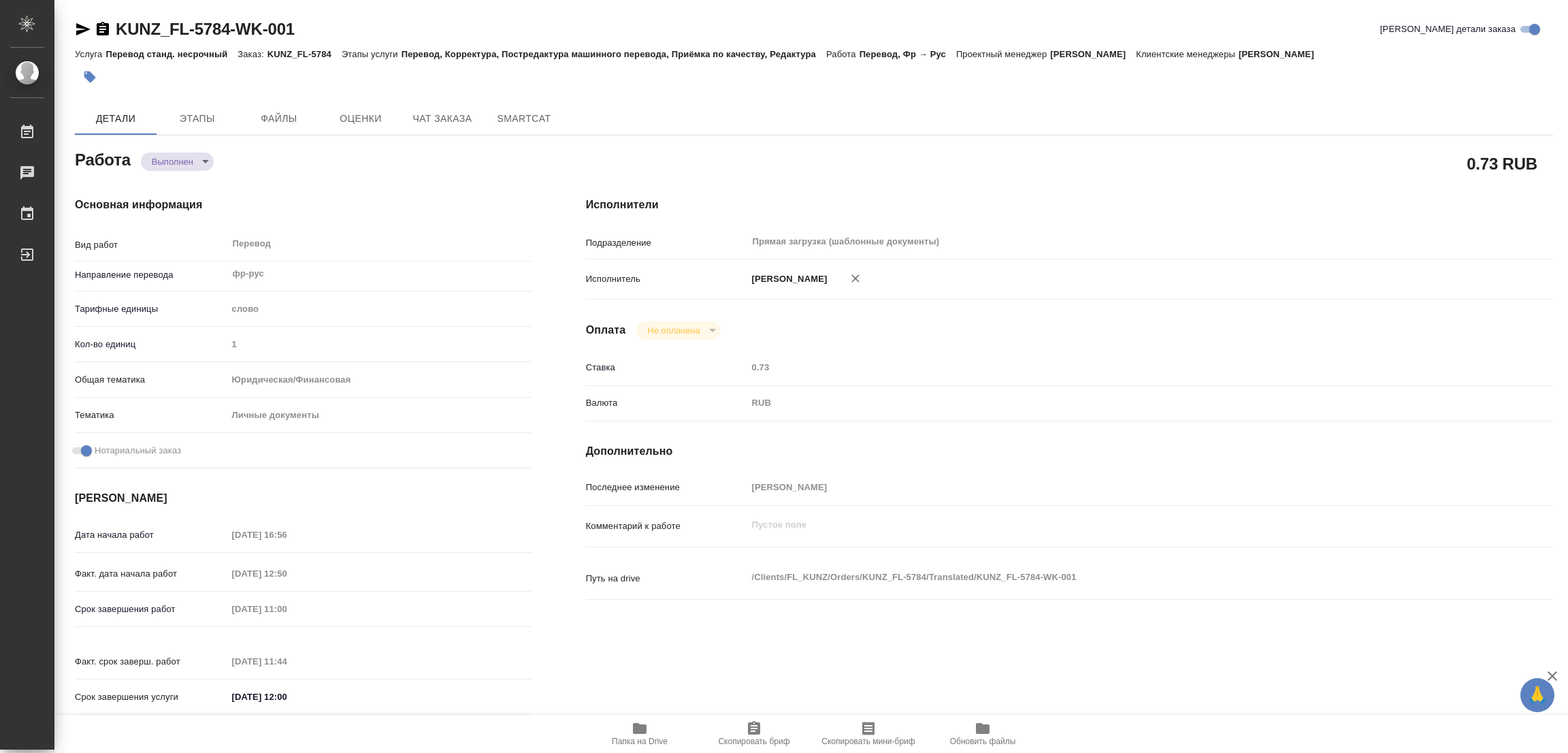
type textarea "/Clients/FL_KUNZ/Orders/KUNZ_FL-5784/Translated/KUNZ_FL-5784-WK-001"
type textarea "x"
type input "KUNZ_FL-5784"
type input "Перевод станд. несрочный"
type input "Перевод, Корректура, Постредактура машинного перевода, Приёмка по качеству, Ред…"
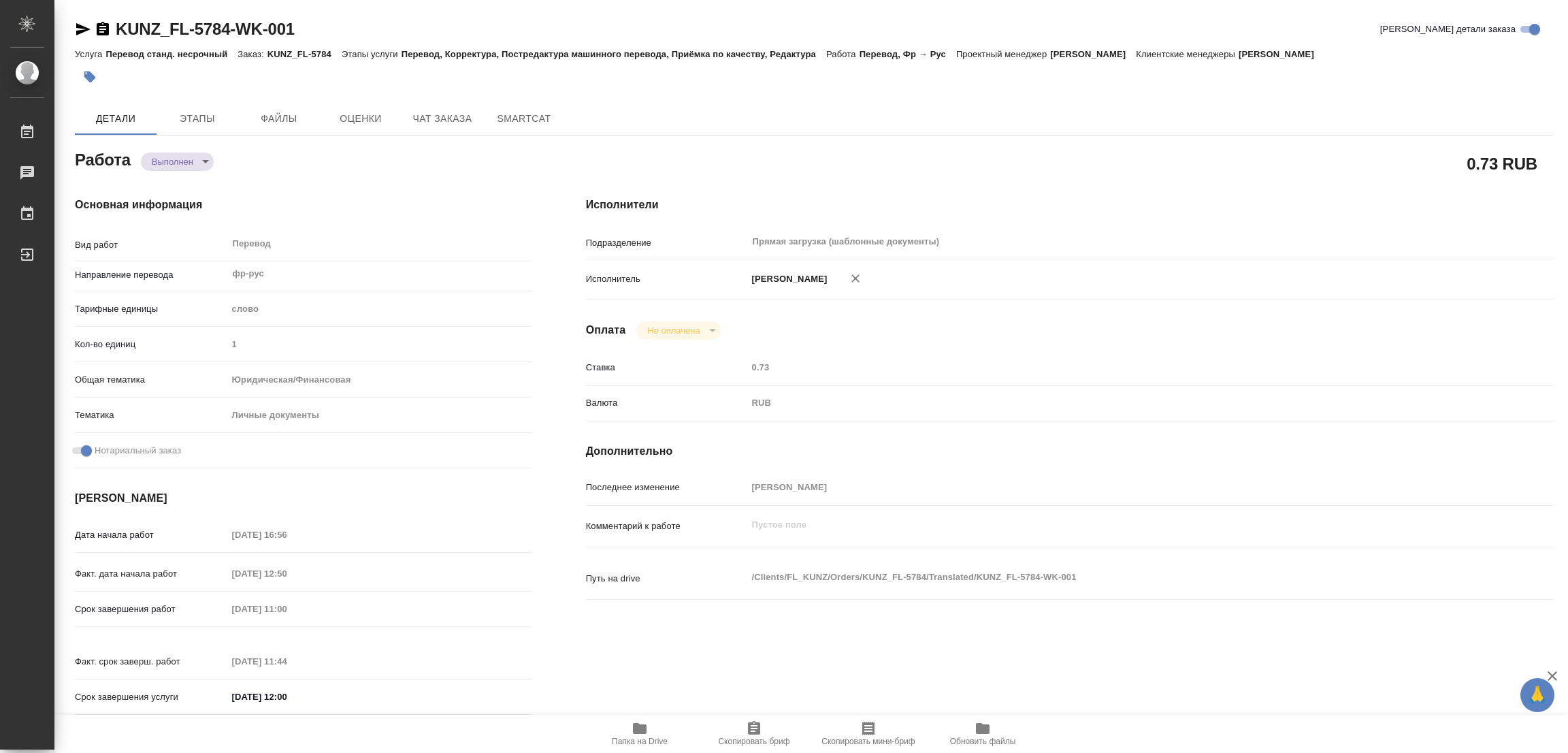
type input "Веселова Юлия"
type input "/Clients/FL_KUNZ/Orders/KUNZ_FL-5784"
type textarea "x"
type textarea "пасп Швейцарии, под нот визы и штампы описью"
type textarea "x"
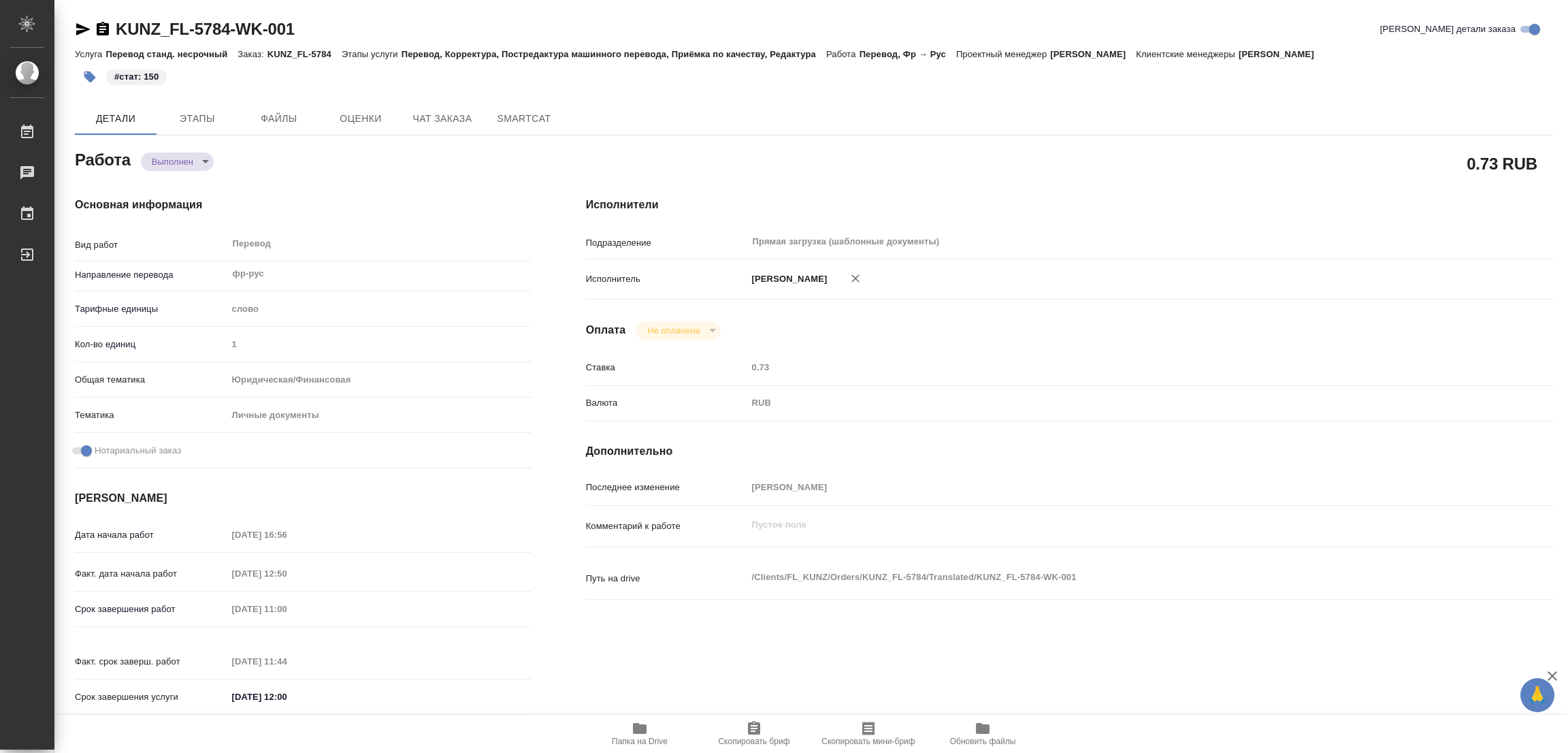
type textarea "x"
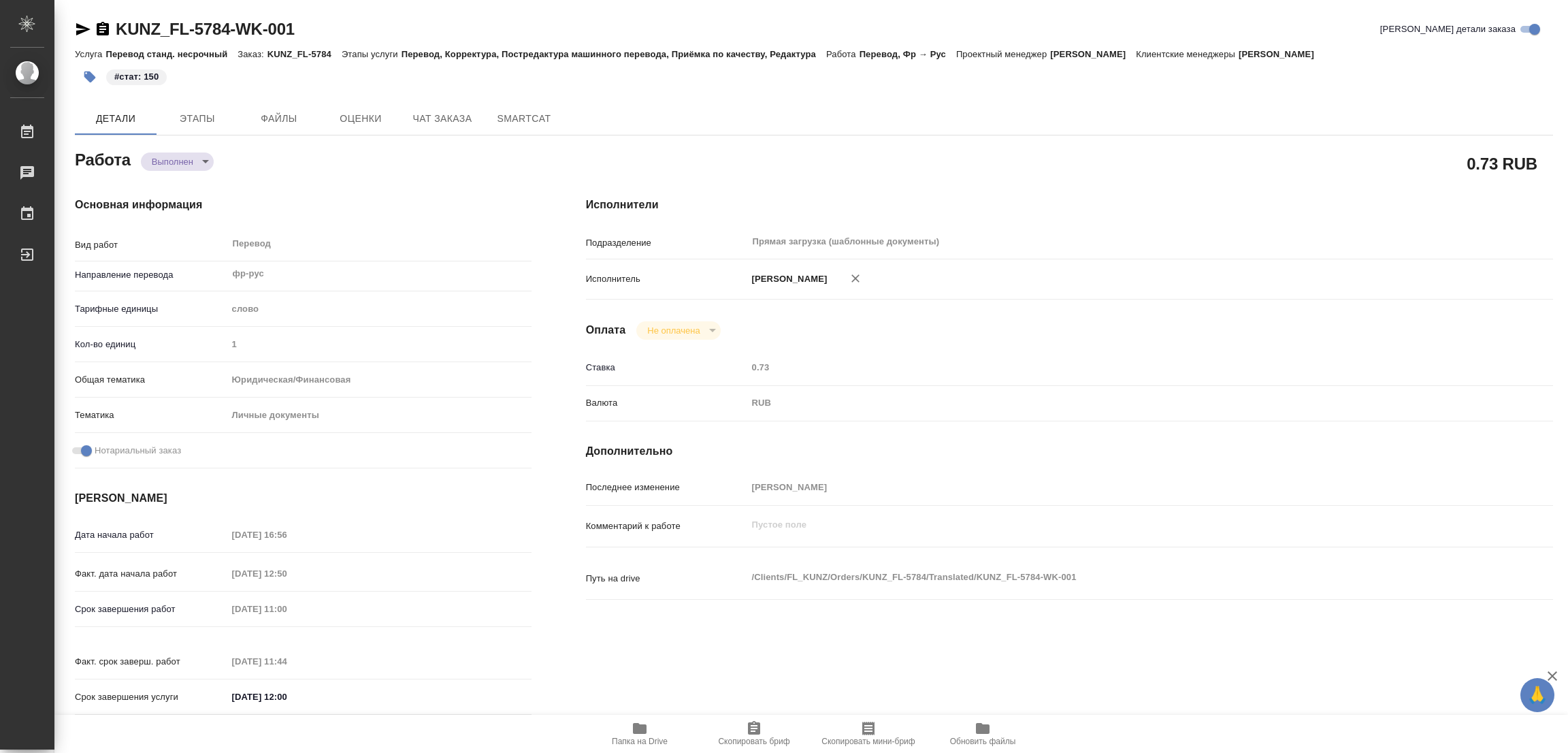
type textarea "x"
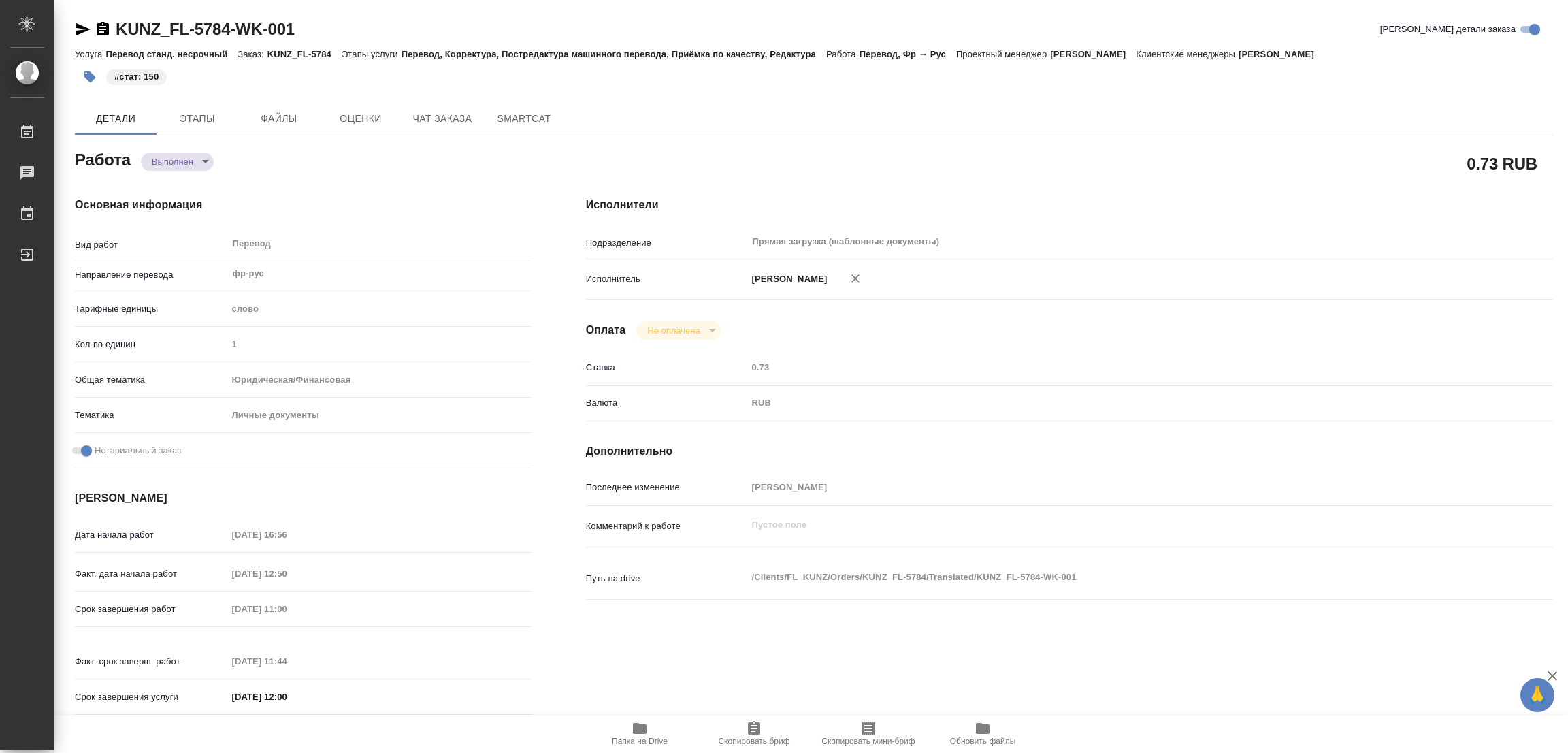
type textarea "x"
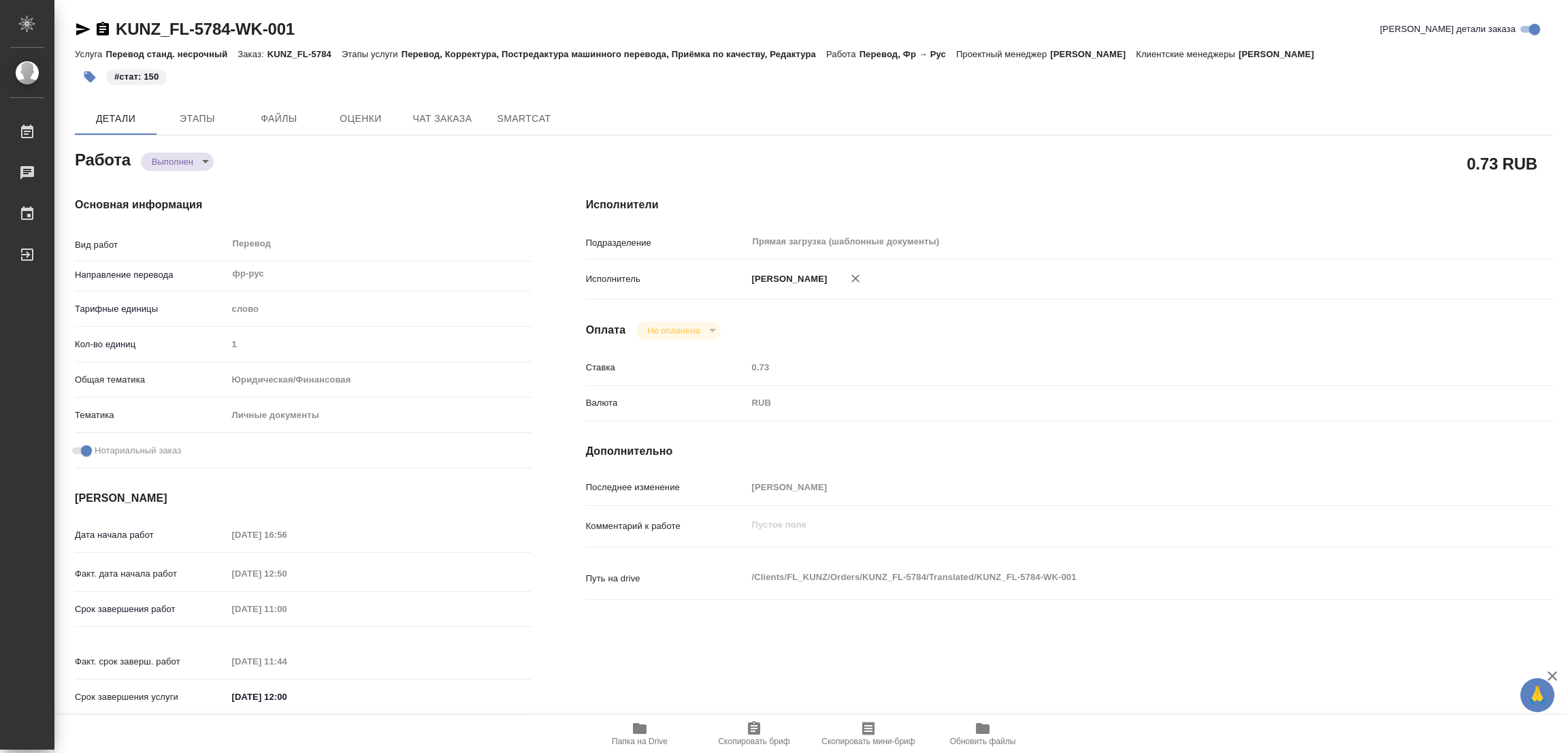
type textarea "x"
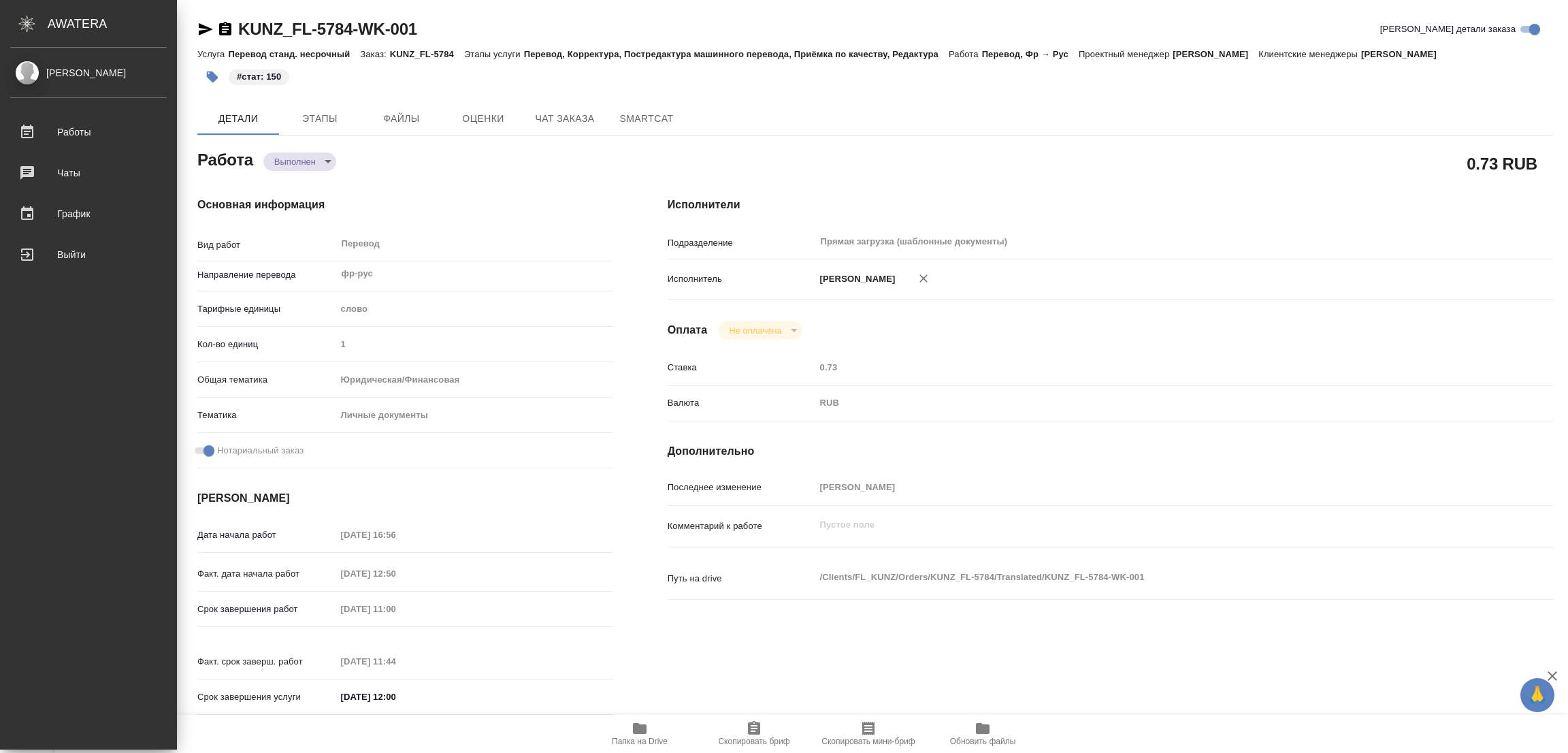
type textarea "x"
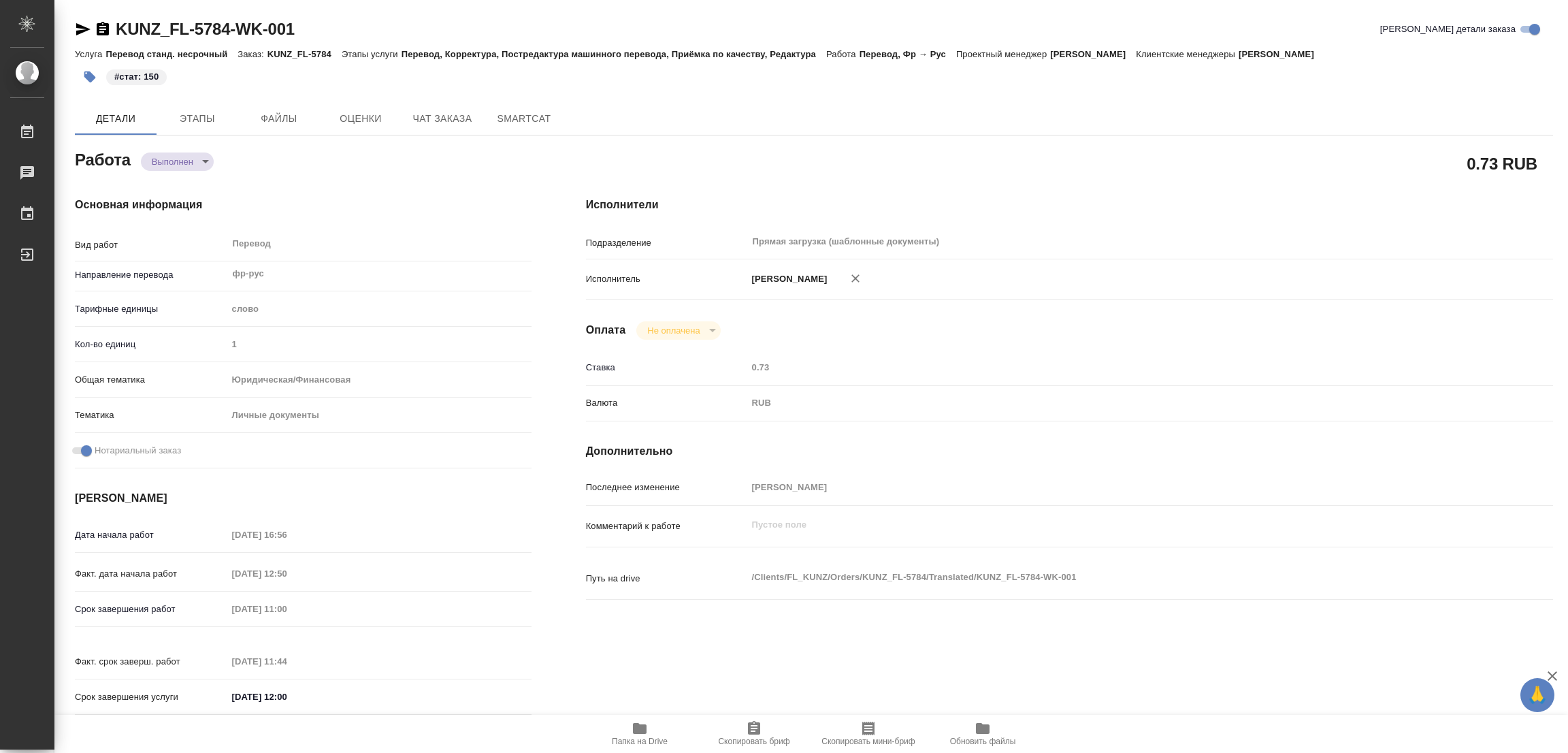
type textarea "x"
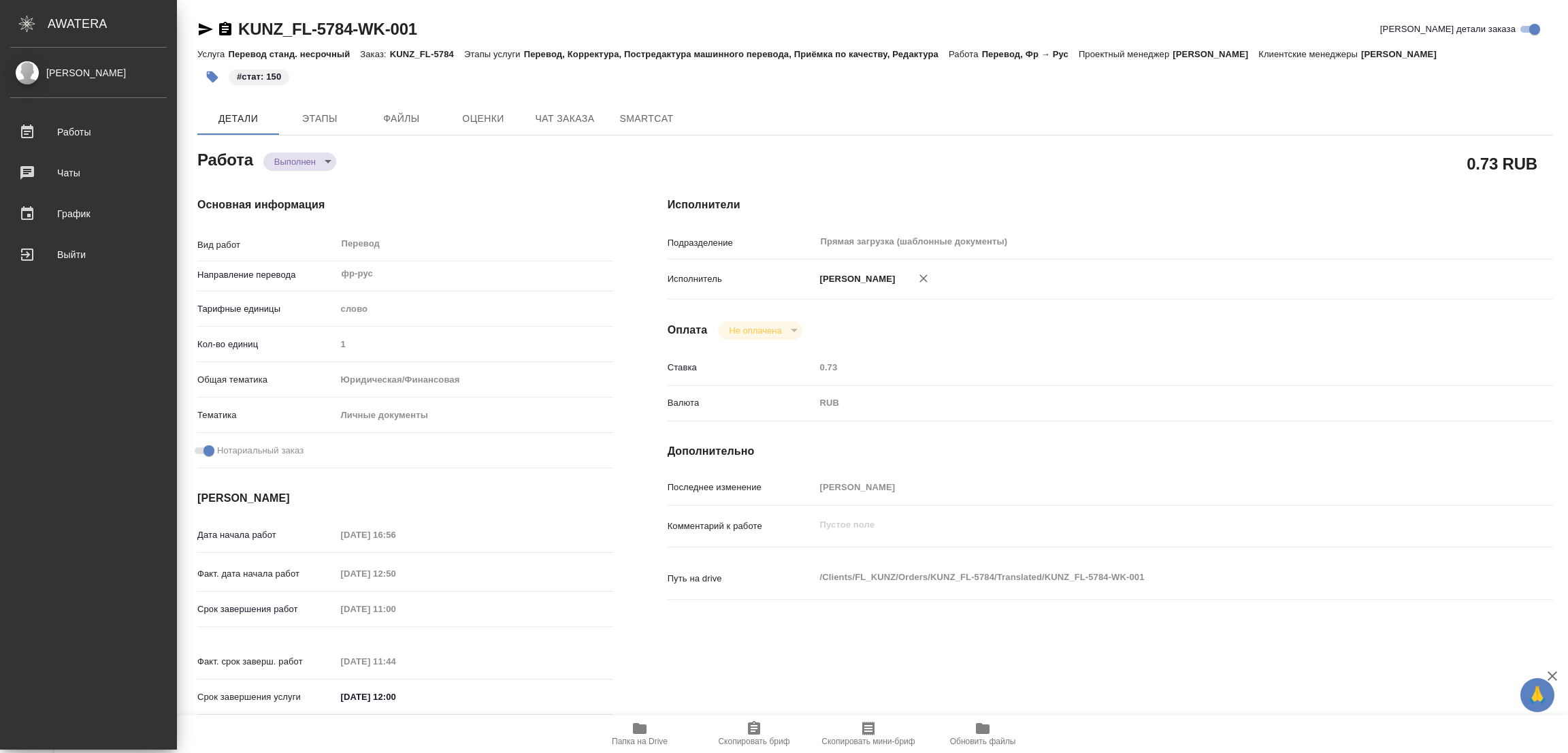
type textarea "x"
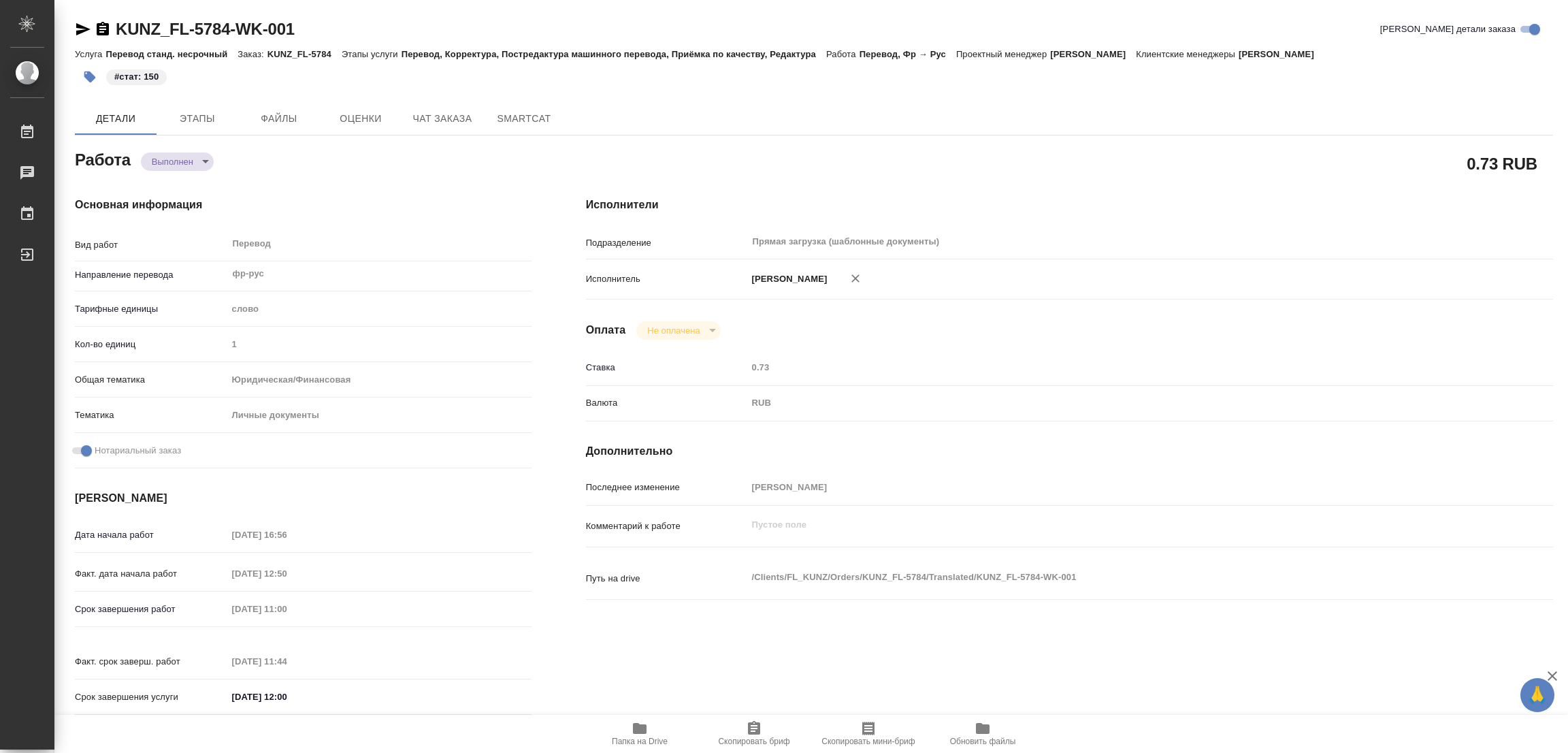
type textarea "x"
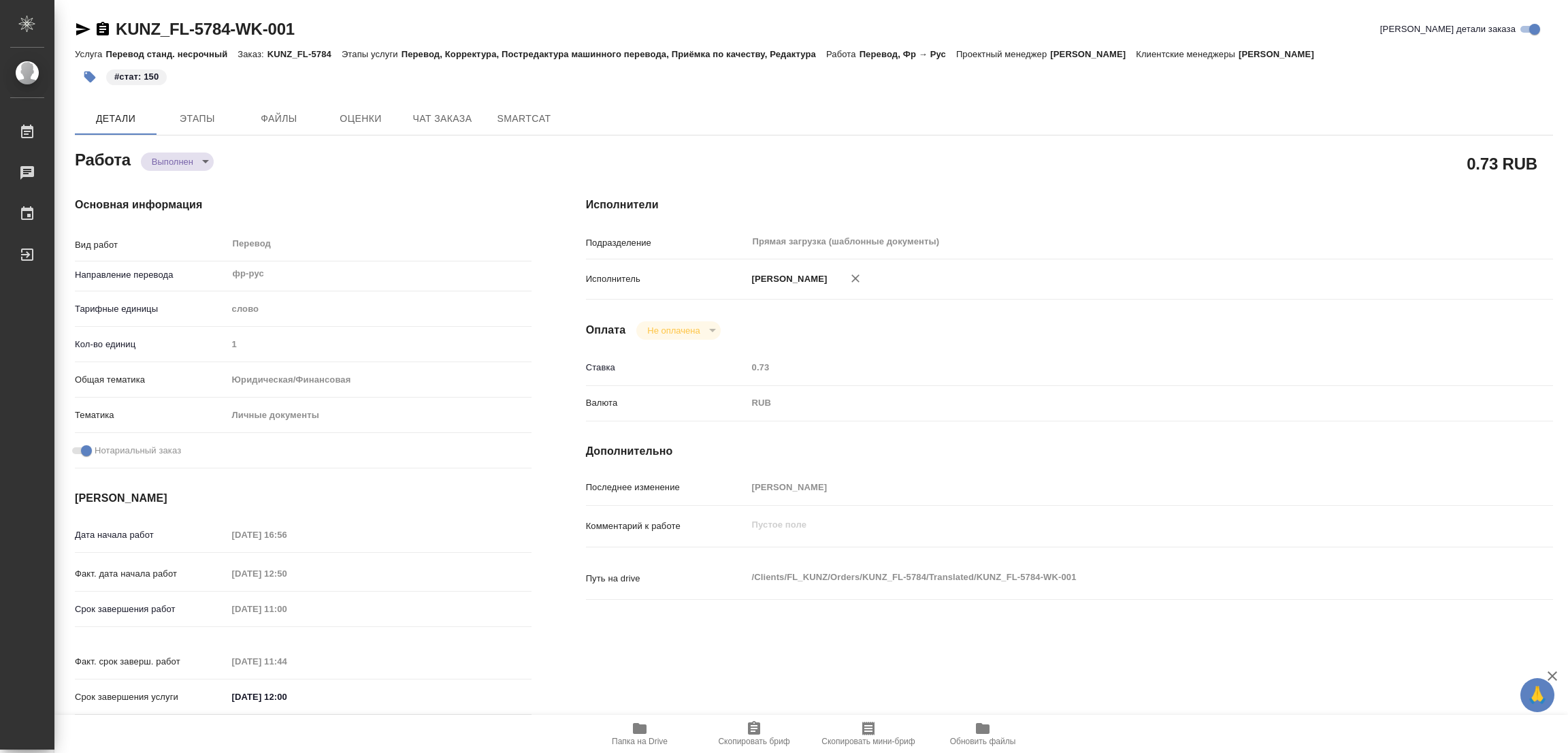
type textarea "x"
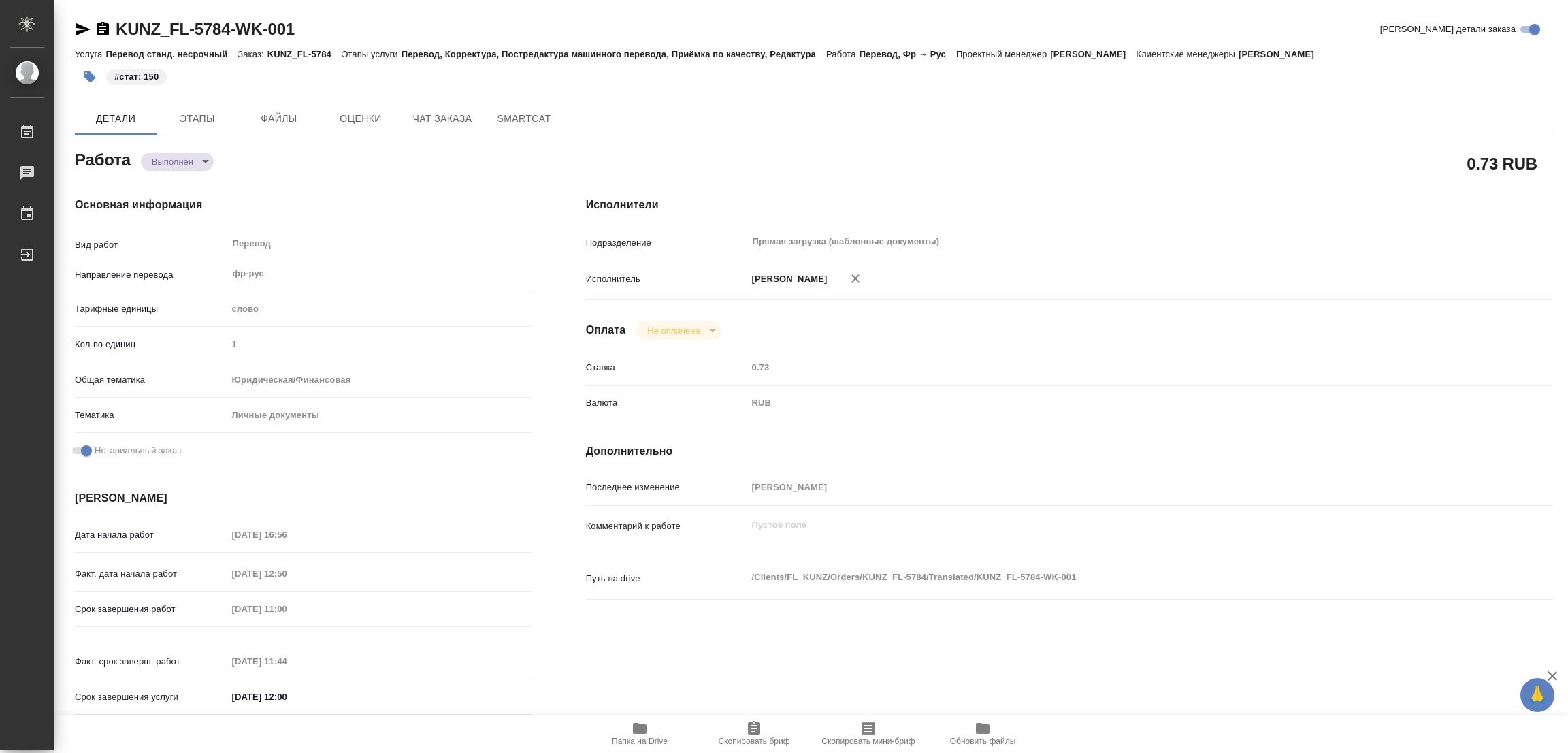
type textarea "x"
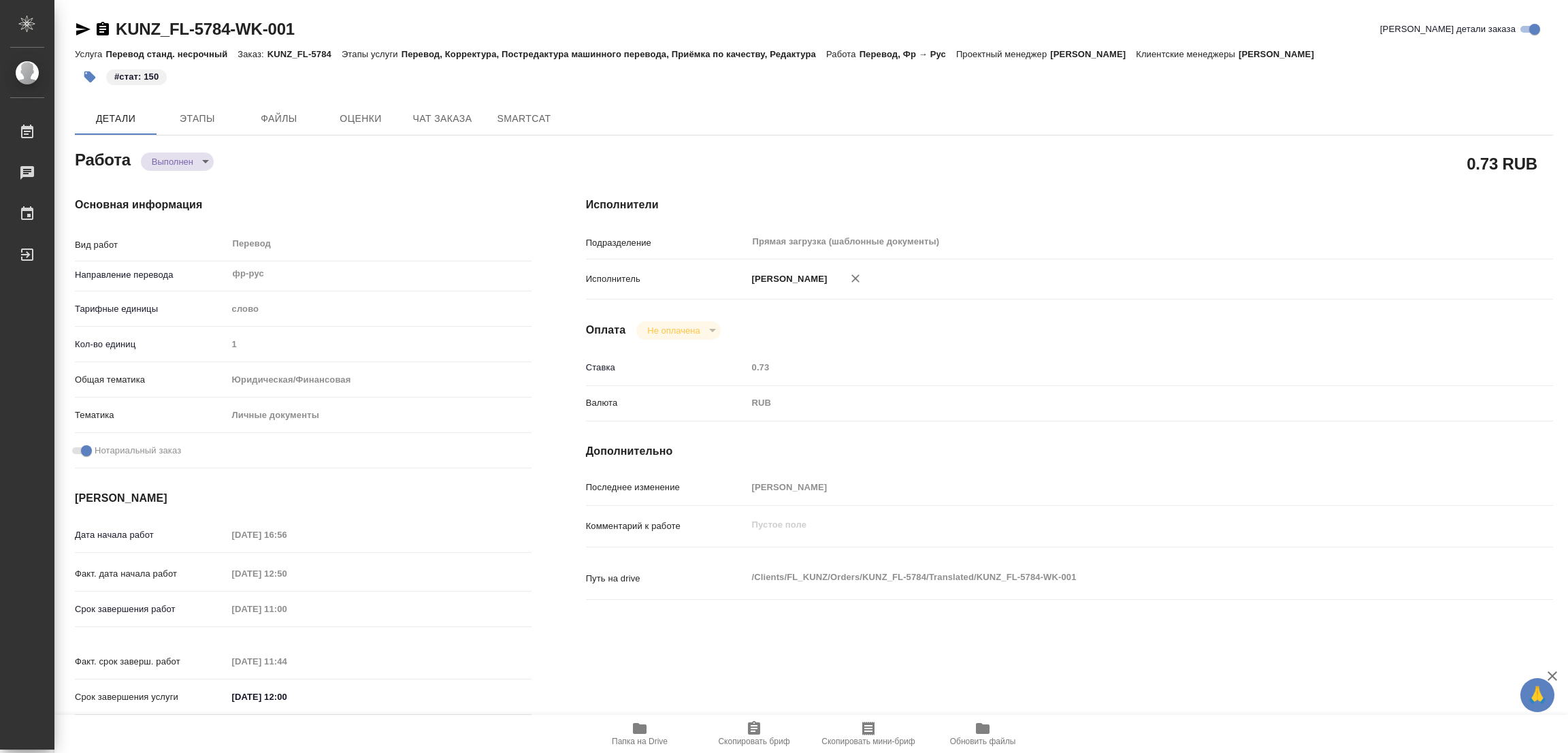
type textarea "x"
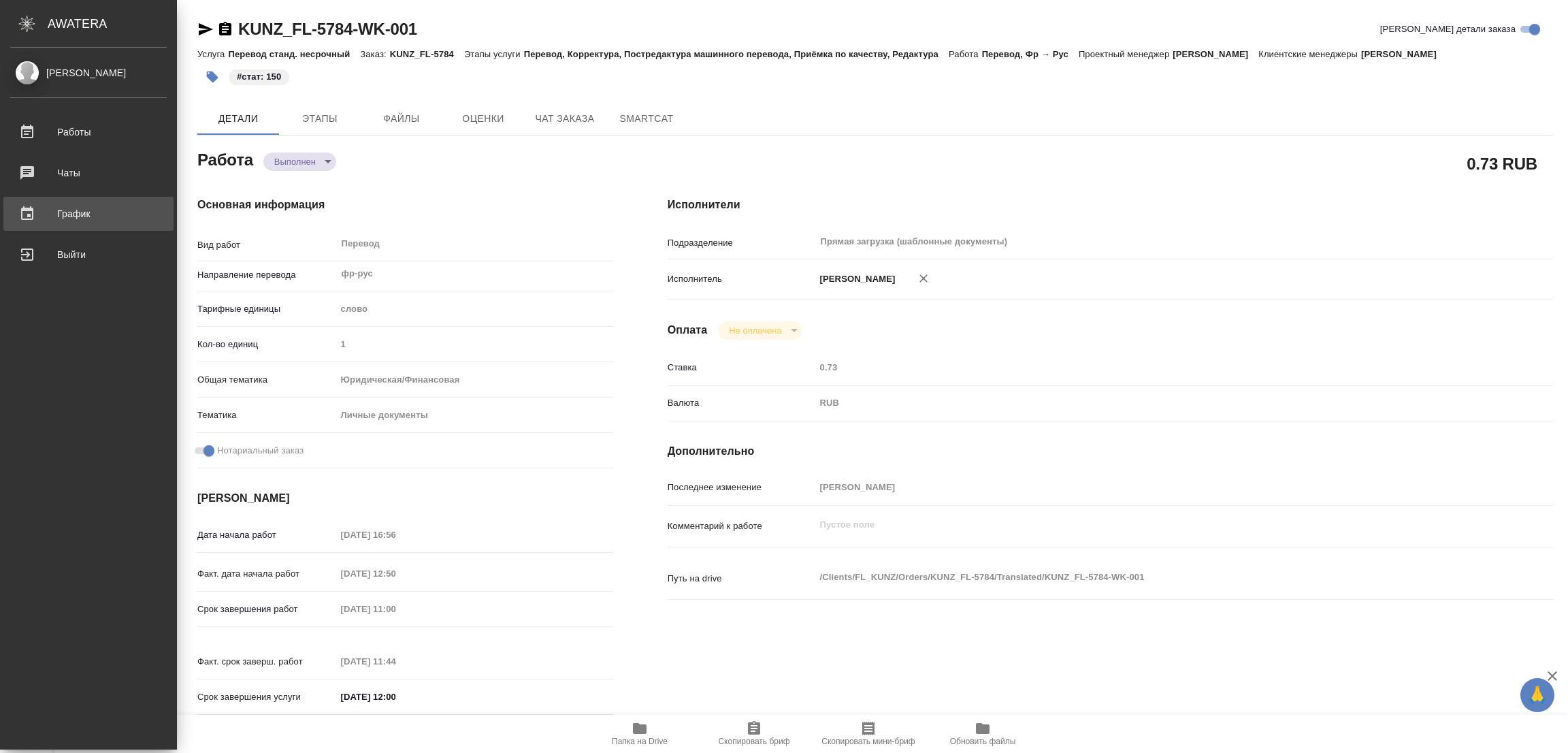
type textarea "x"
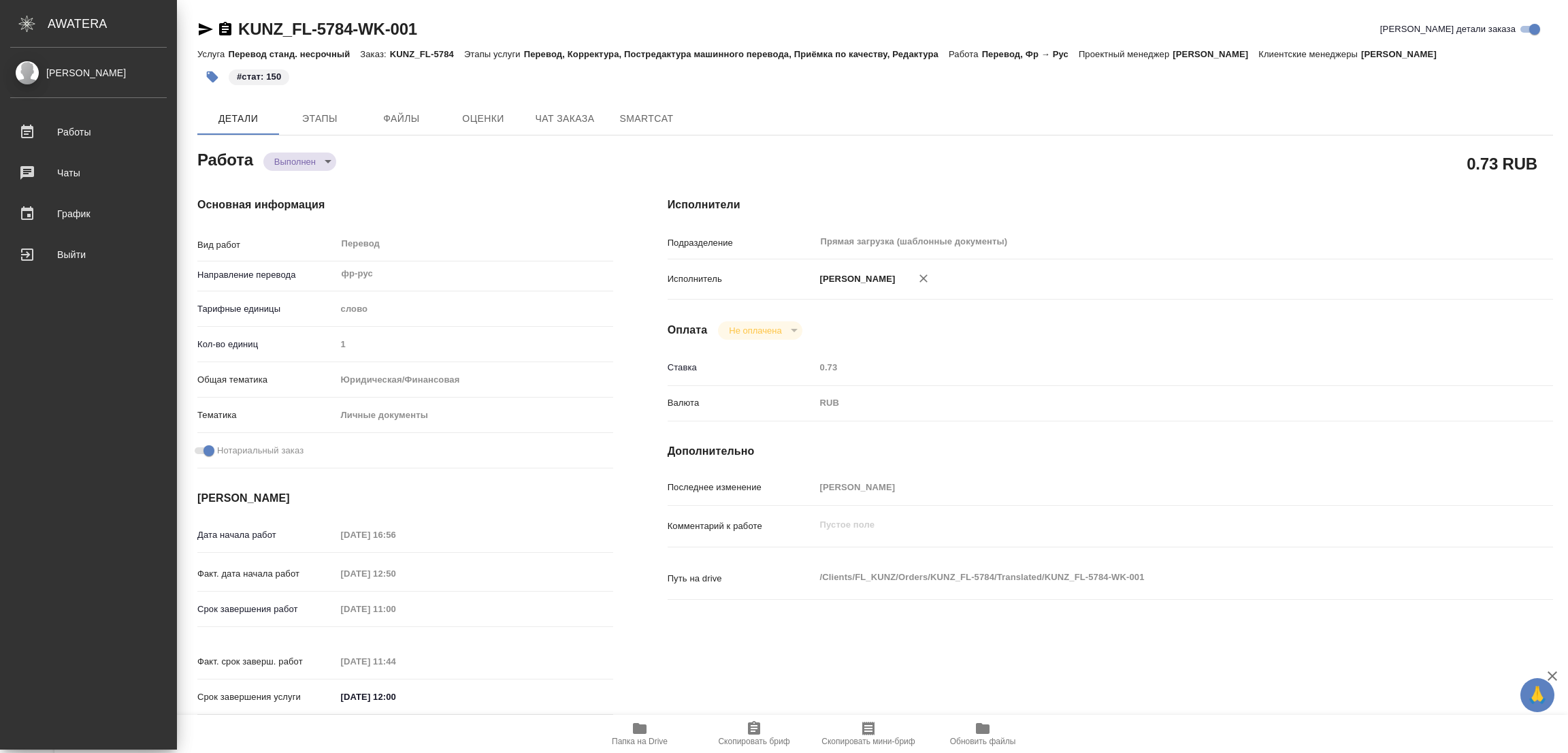
type textarea "x"
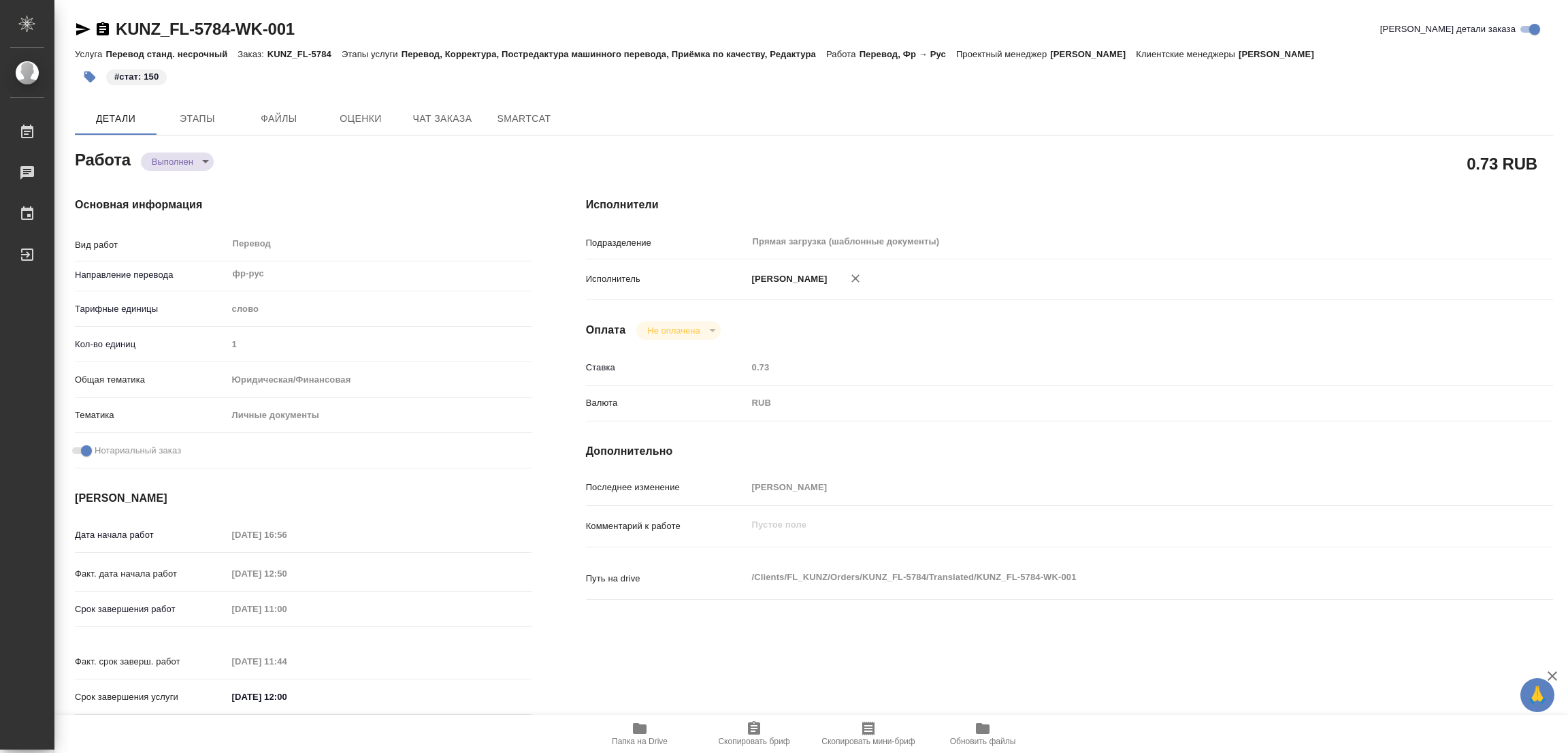
type textarea "x"
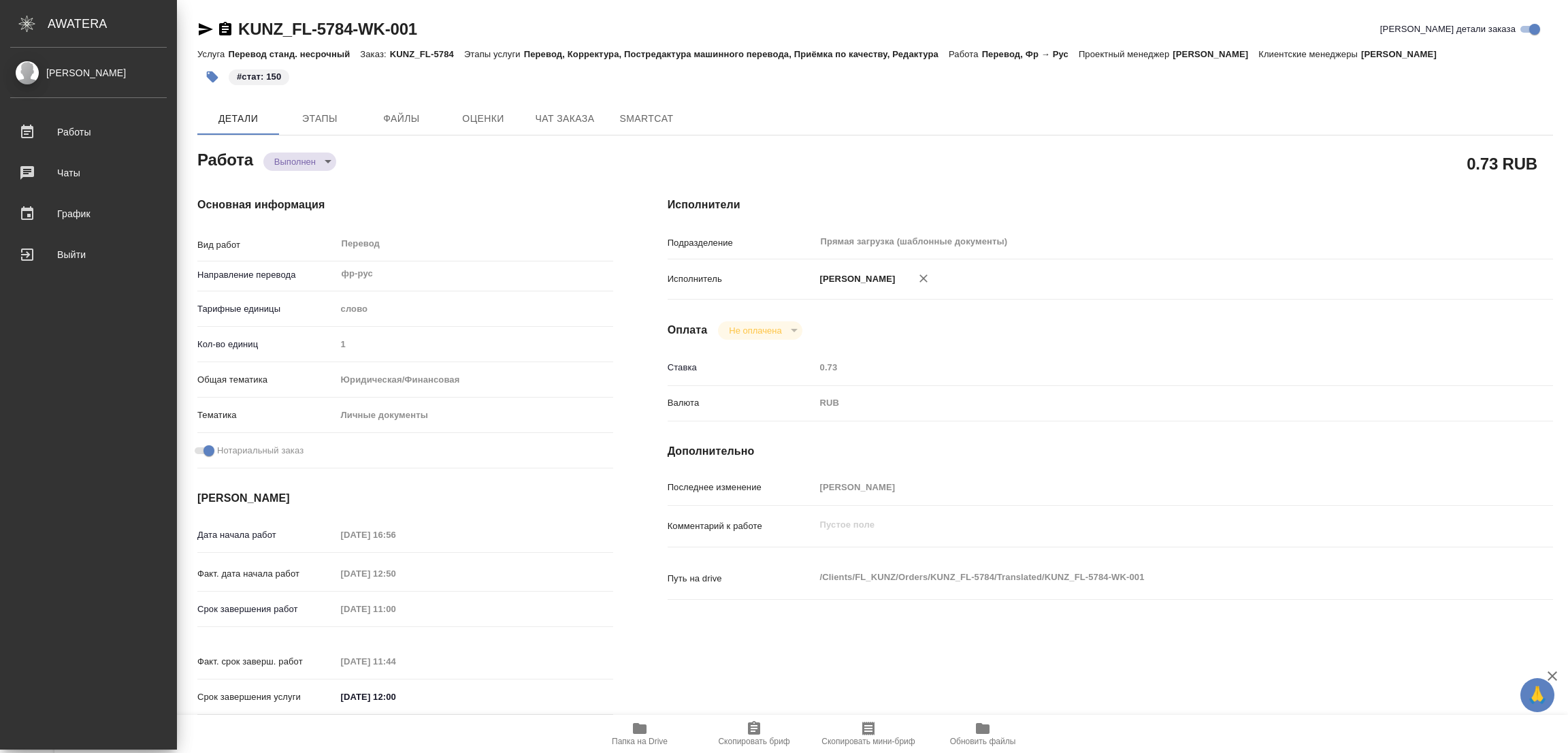
type textarea "x"
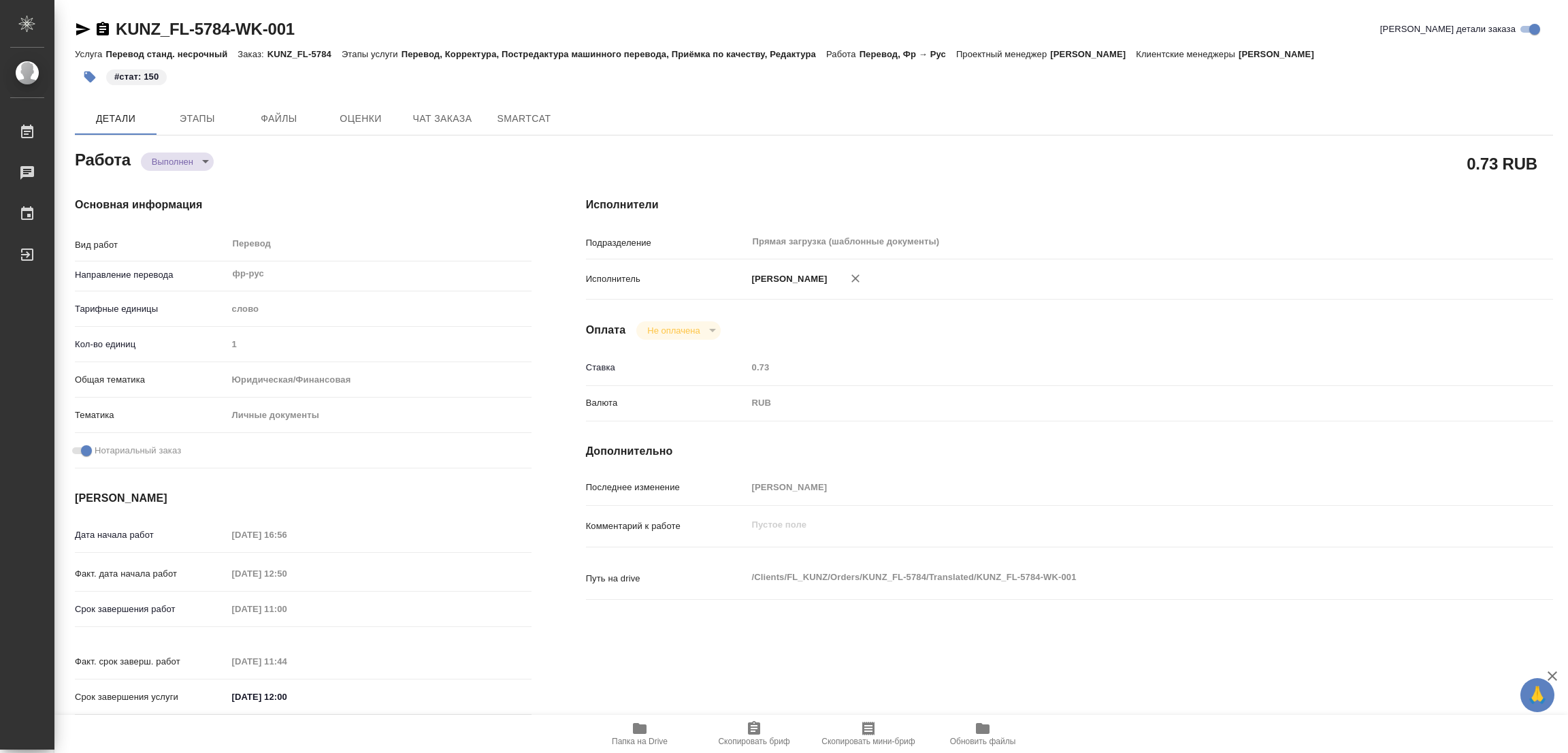
type textarea "x"
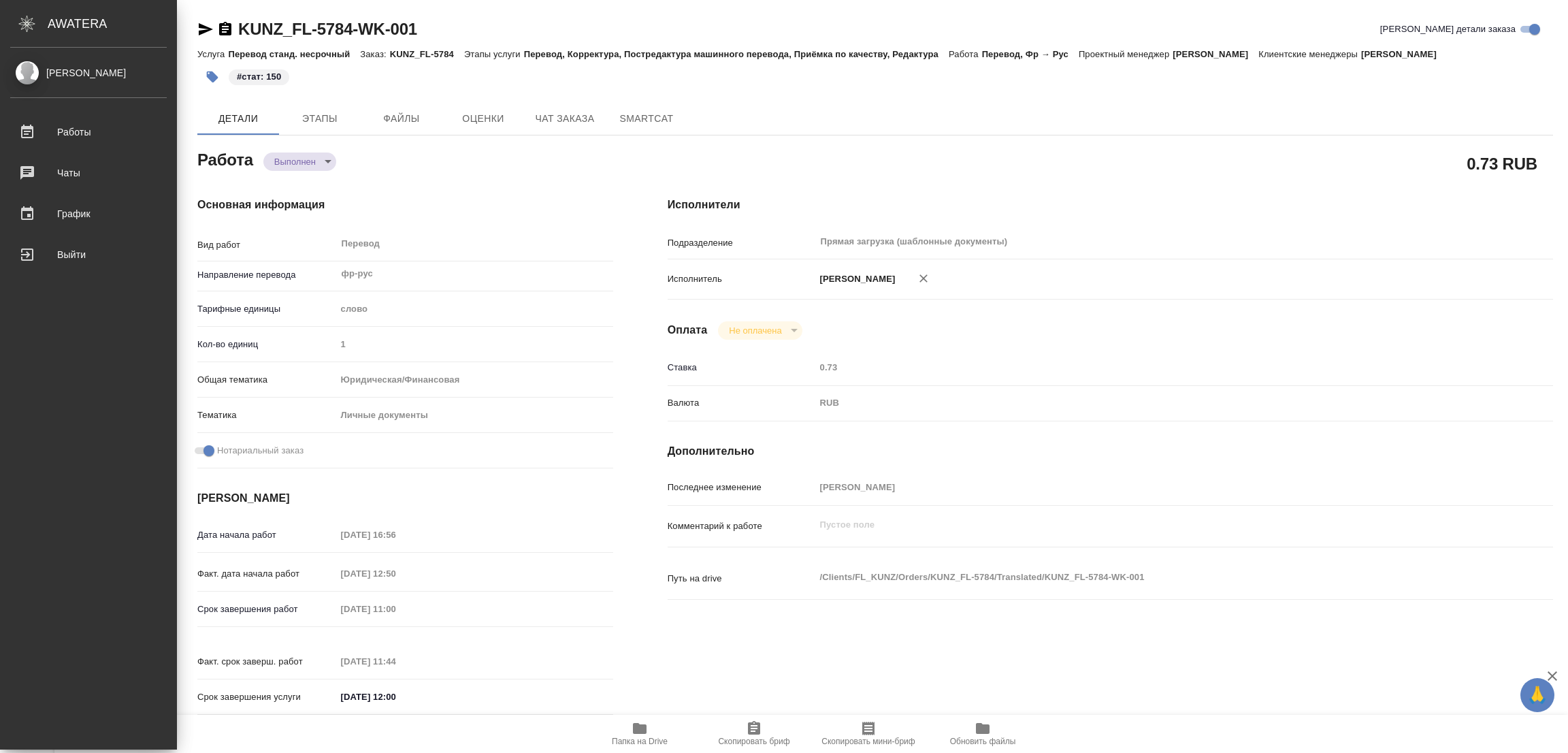
type textarea "x"
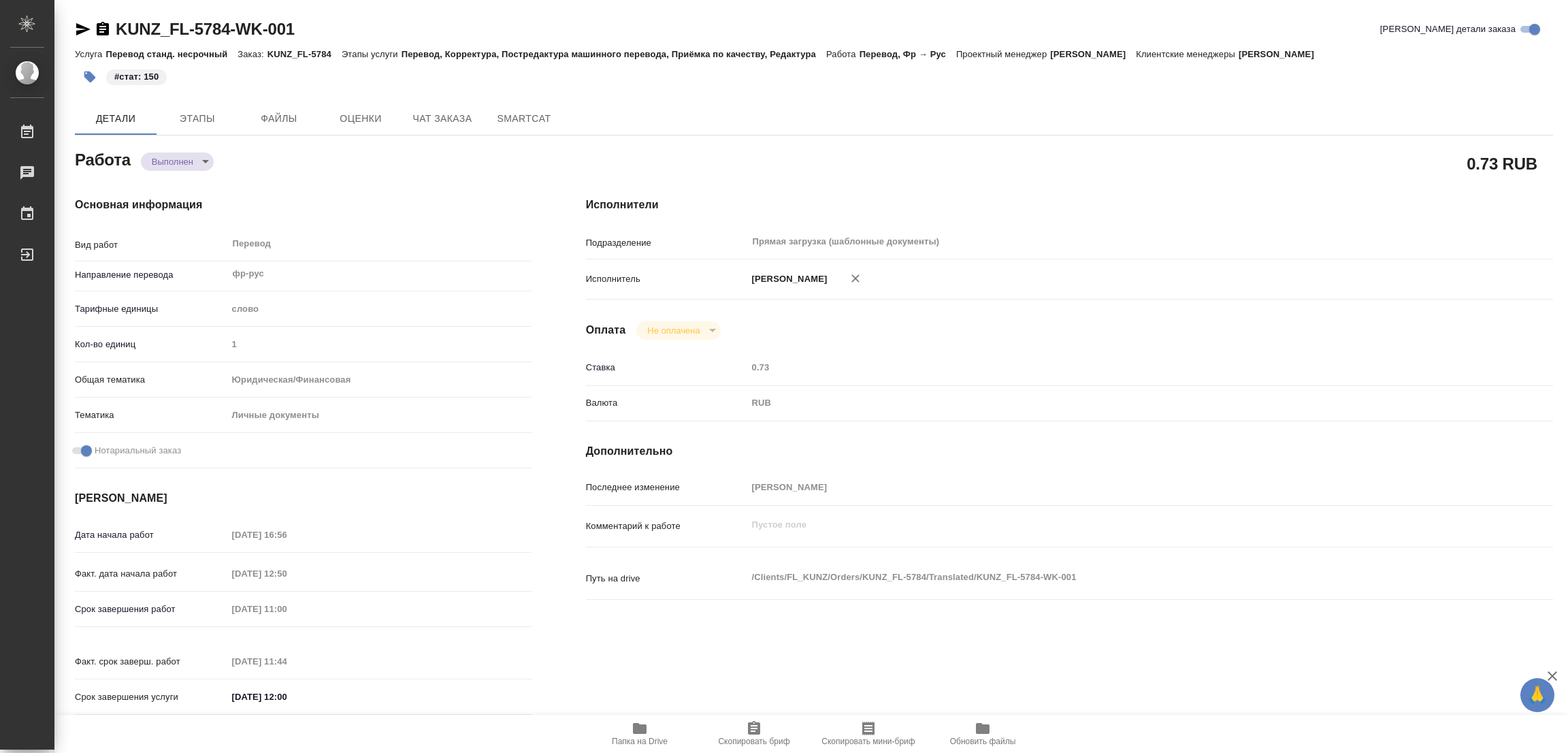
type textarea "x"
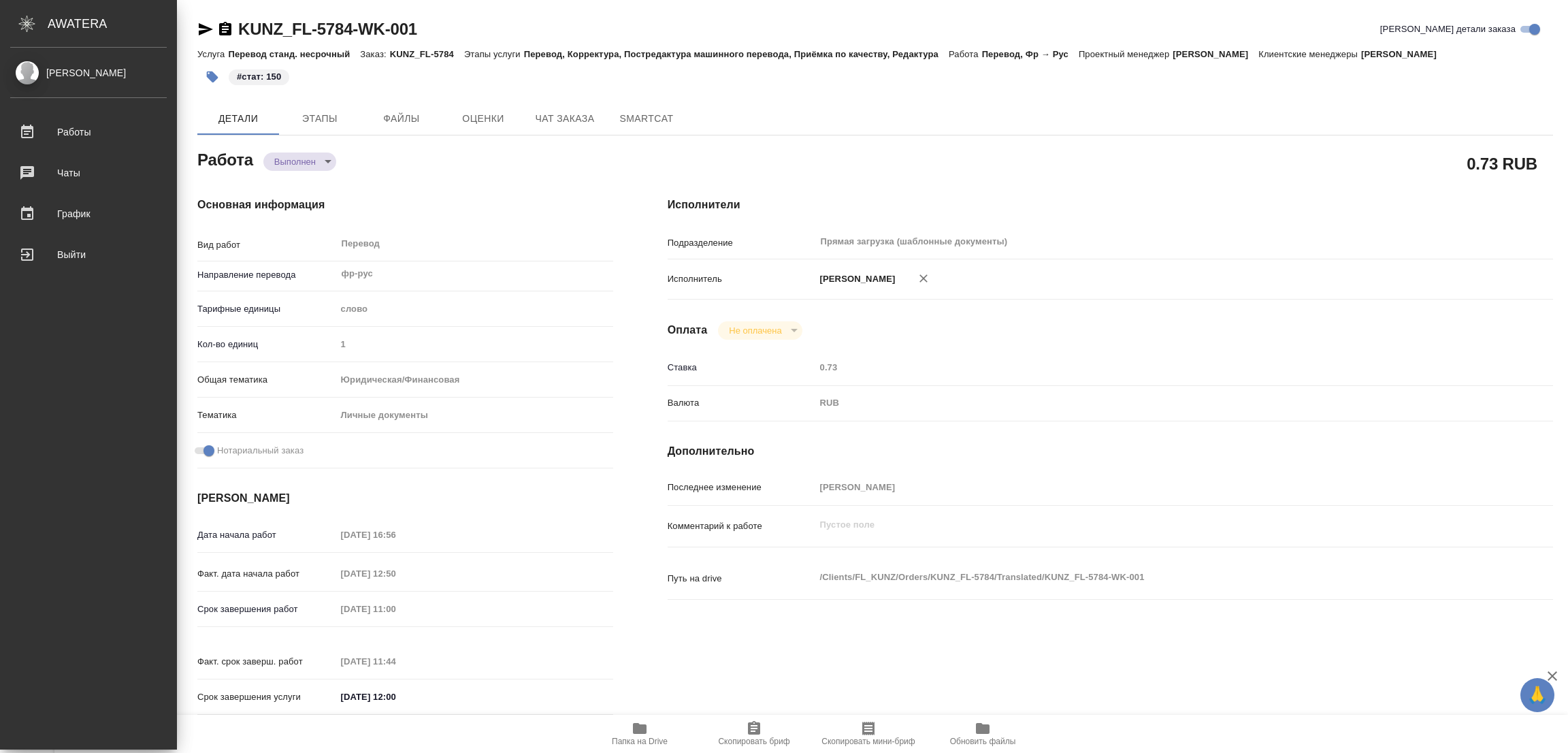
type textarea "x"
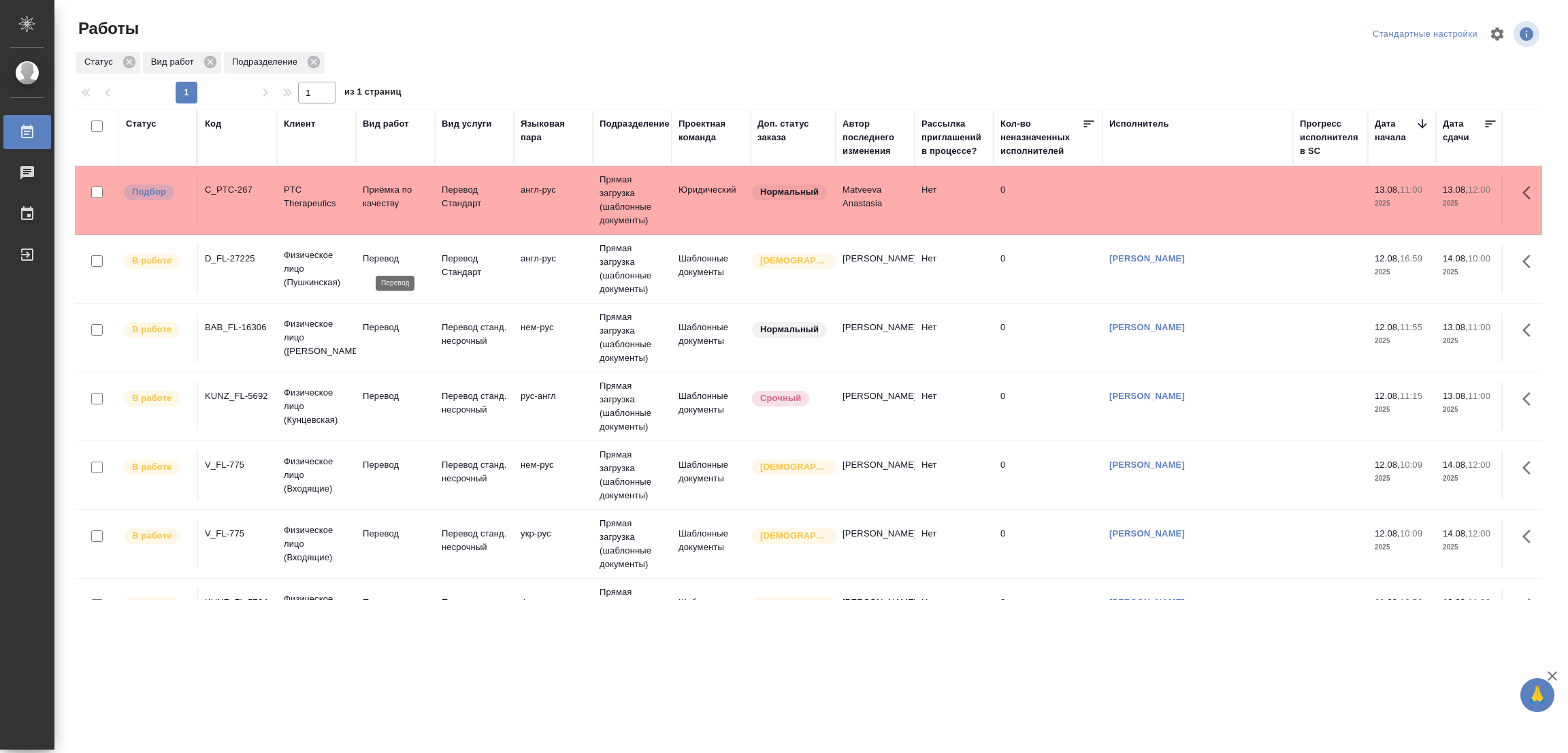
click at [383, 255] on p "Перевод" at bounding box center [395, 259] width 65 height 14
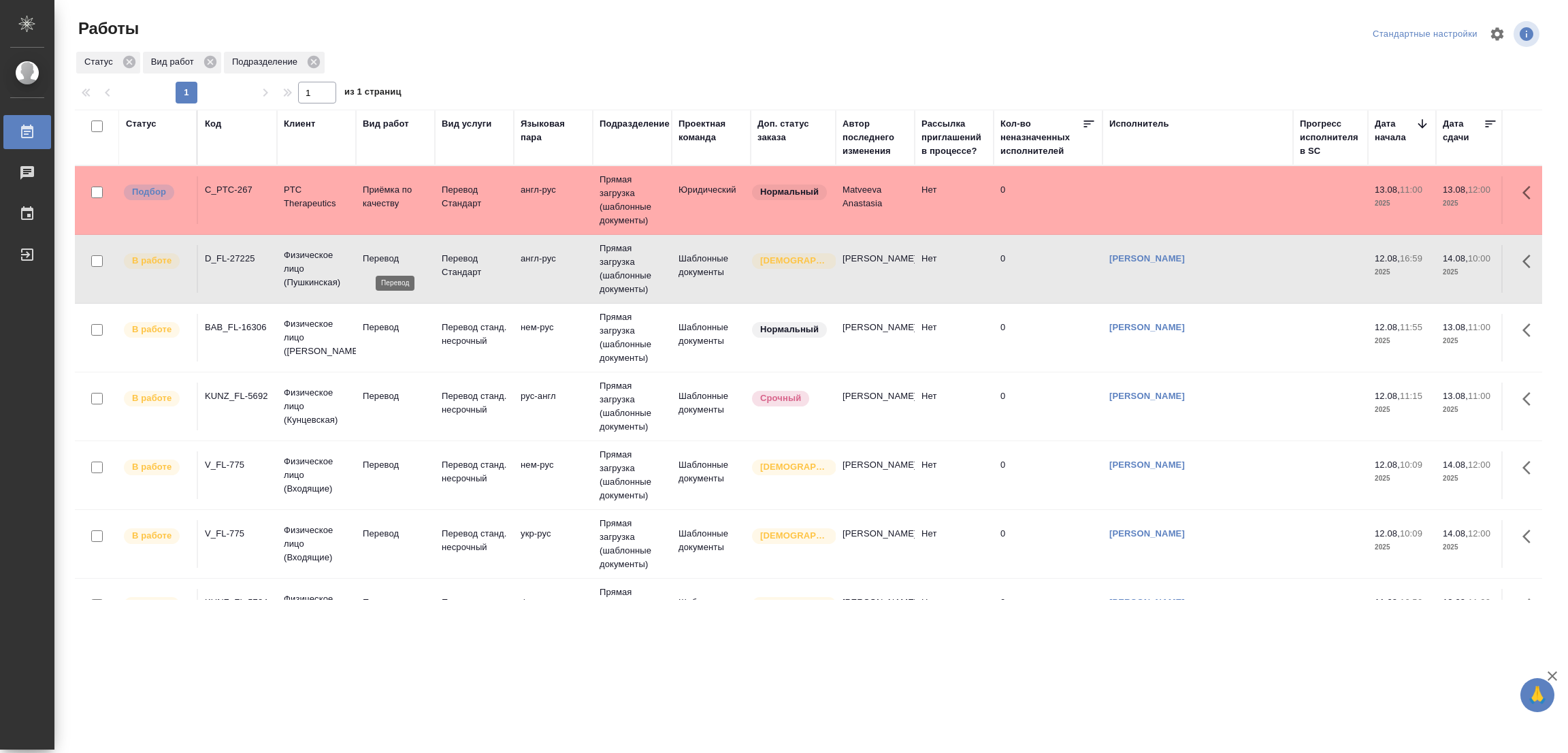
click at [383, 255] on p "Перевод" at bounding box center [395, 259] width 65 height 14
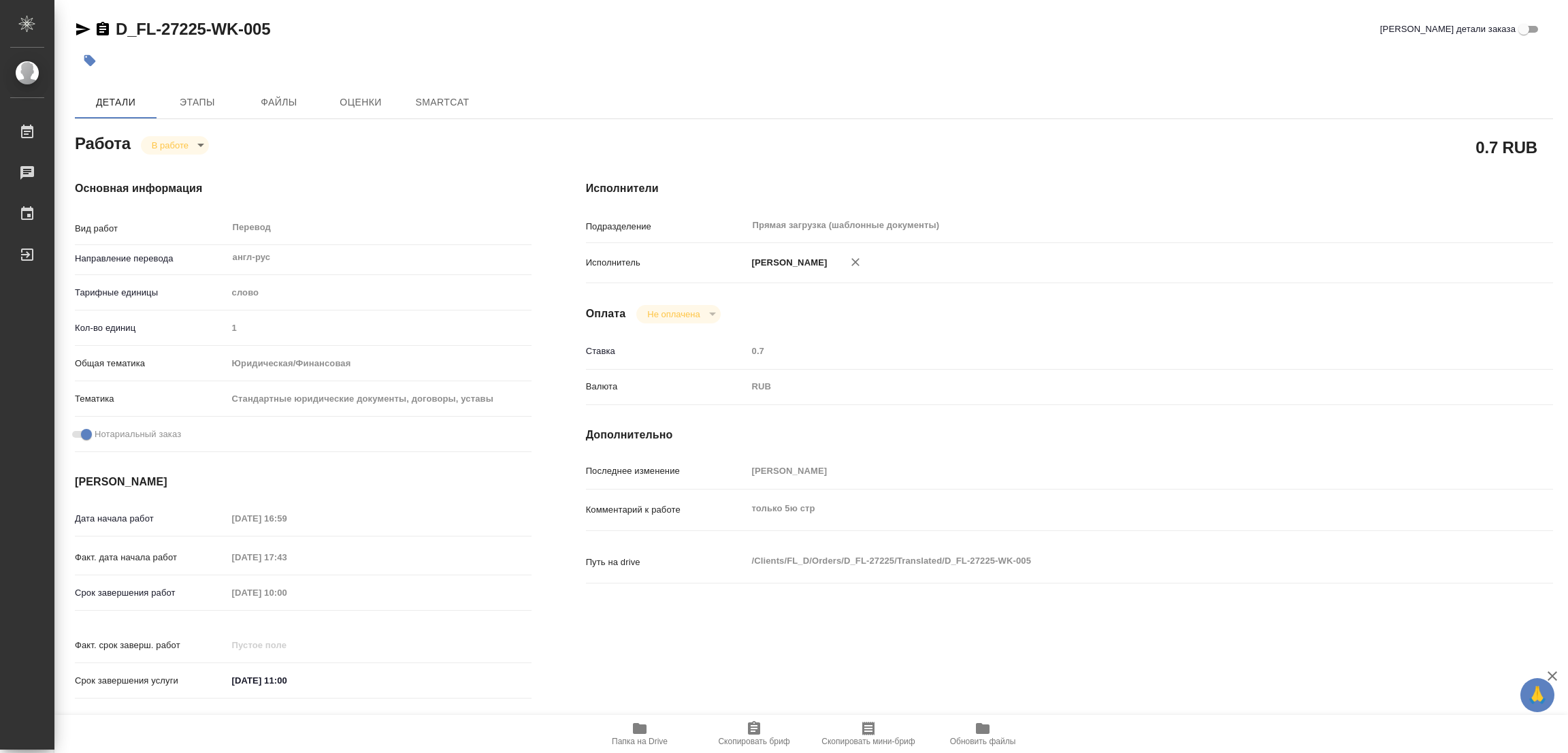
type textarea "x"
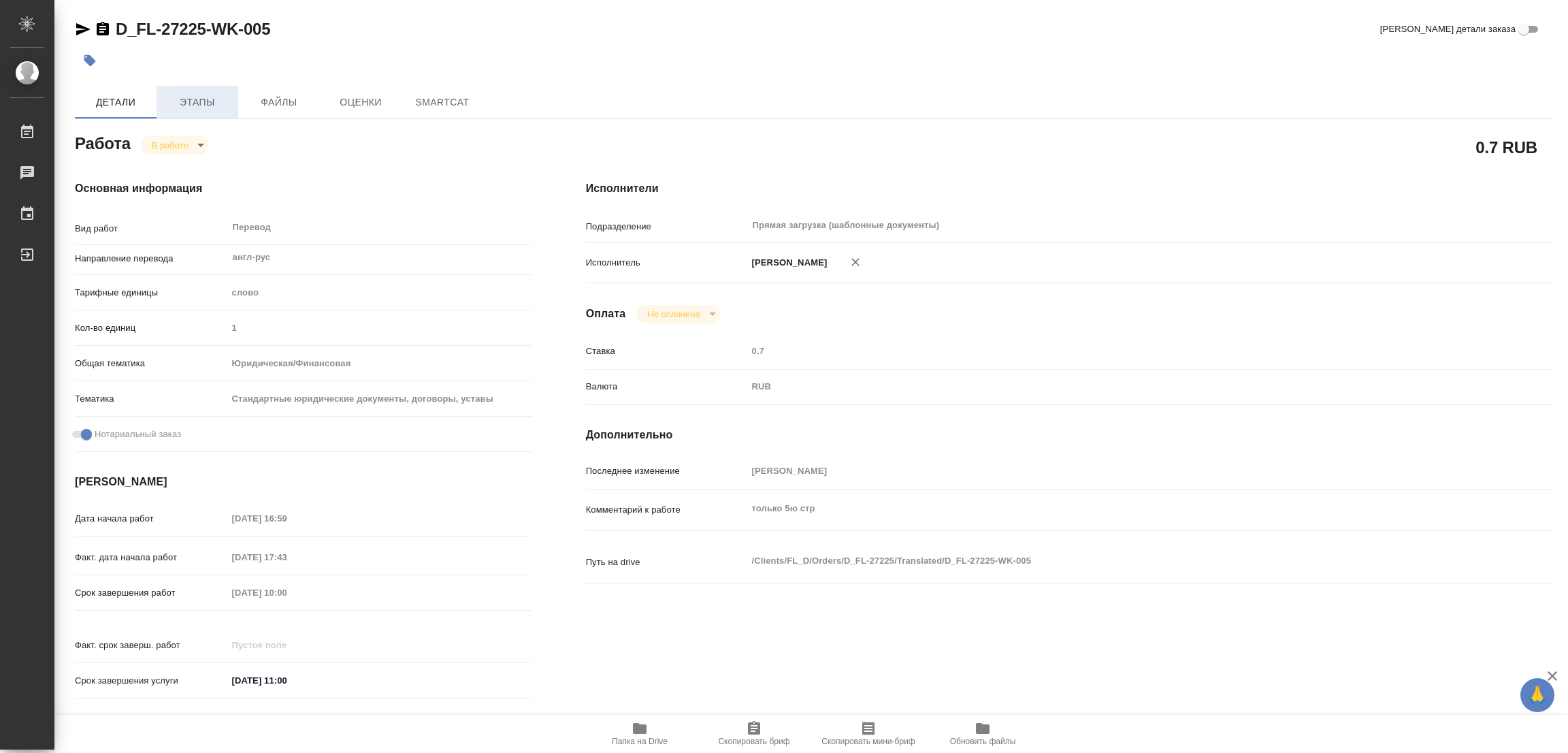
type textarea "x"
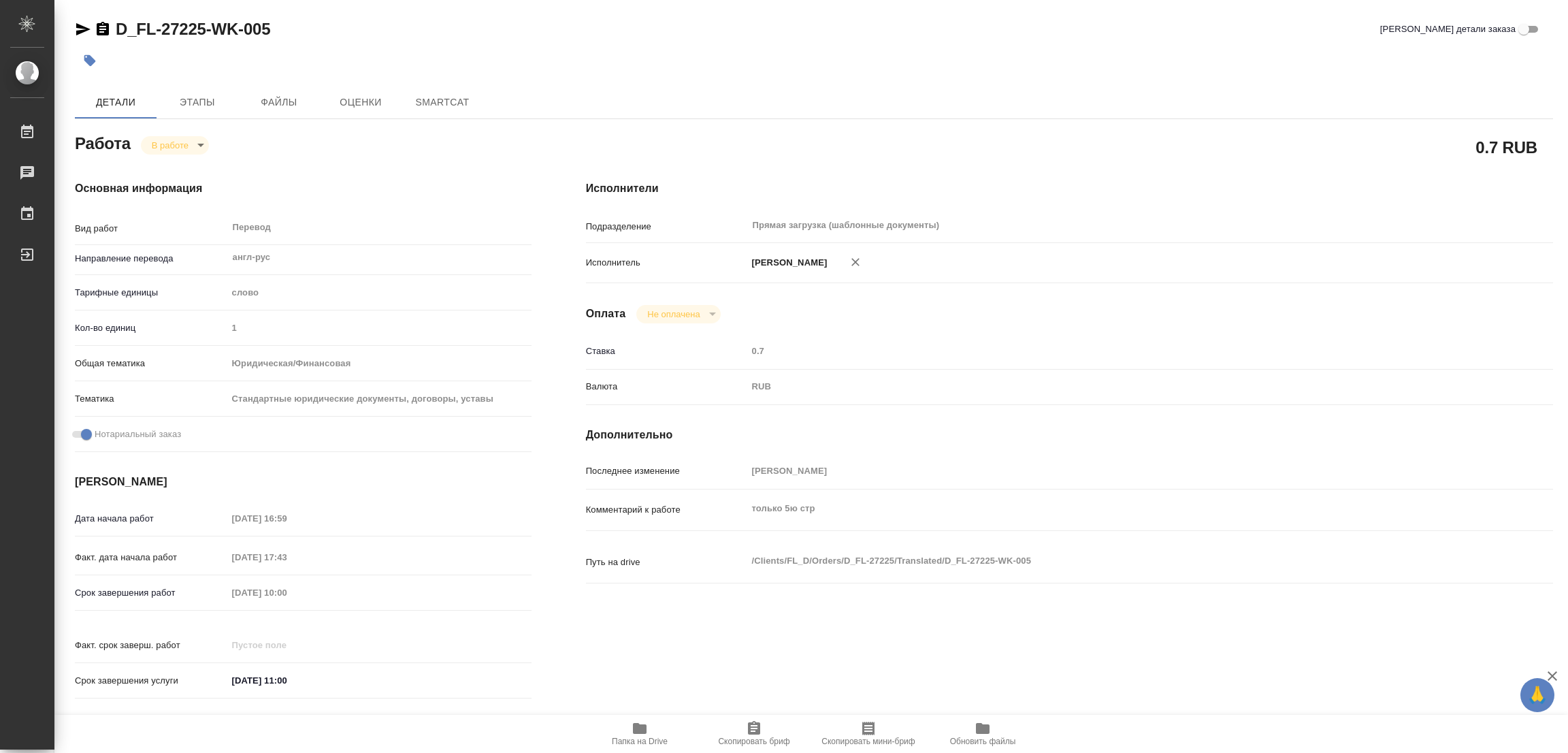
type textarea "x"
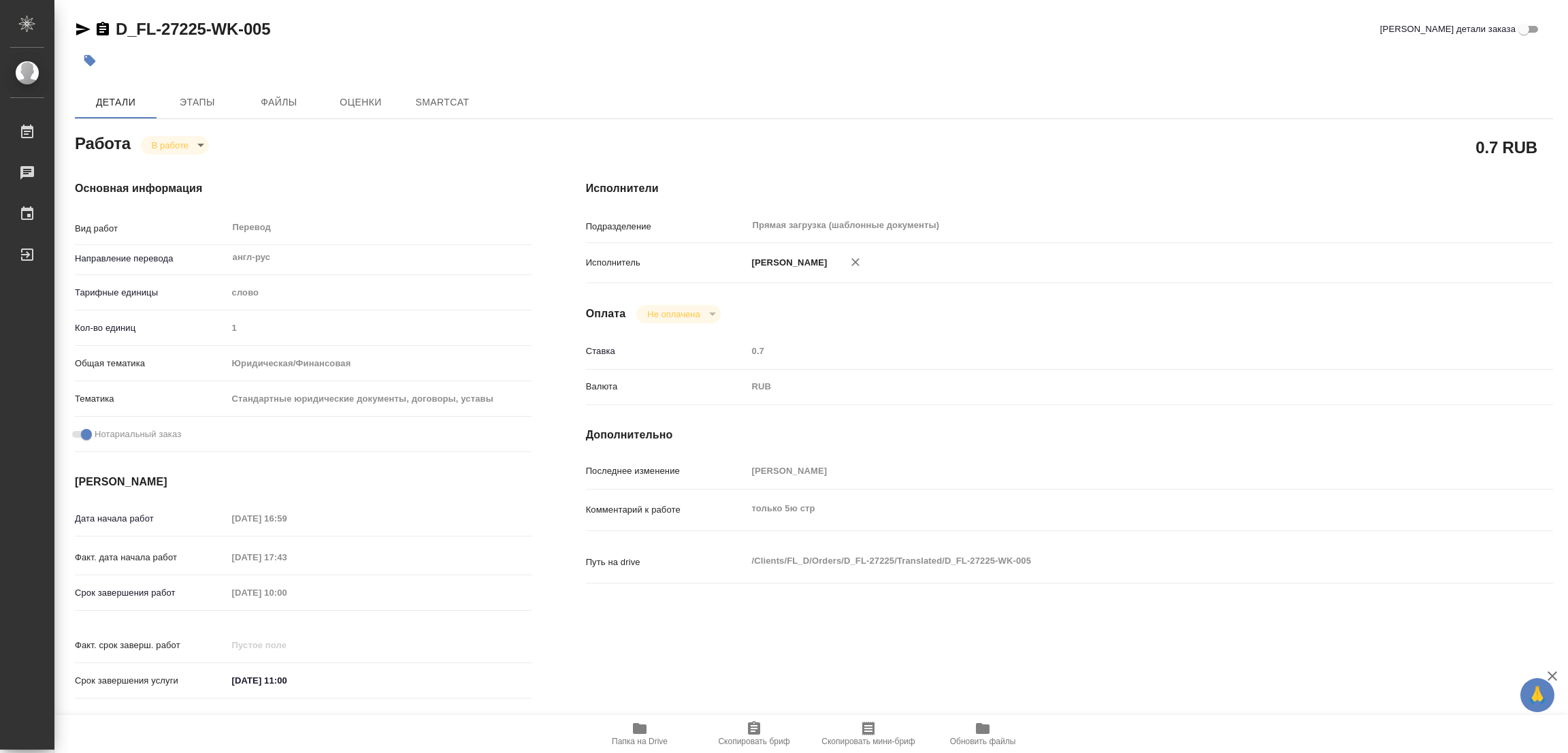
type textarea "x"
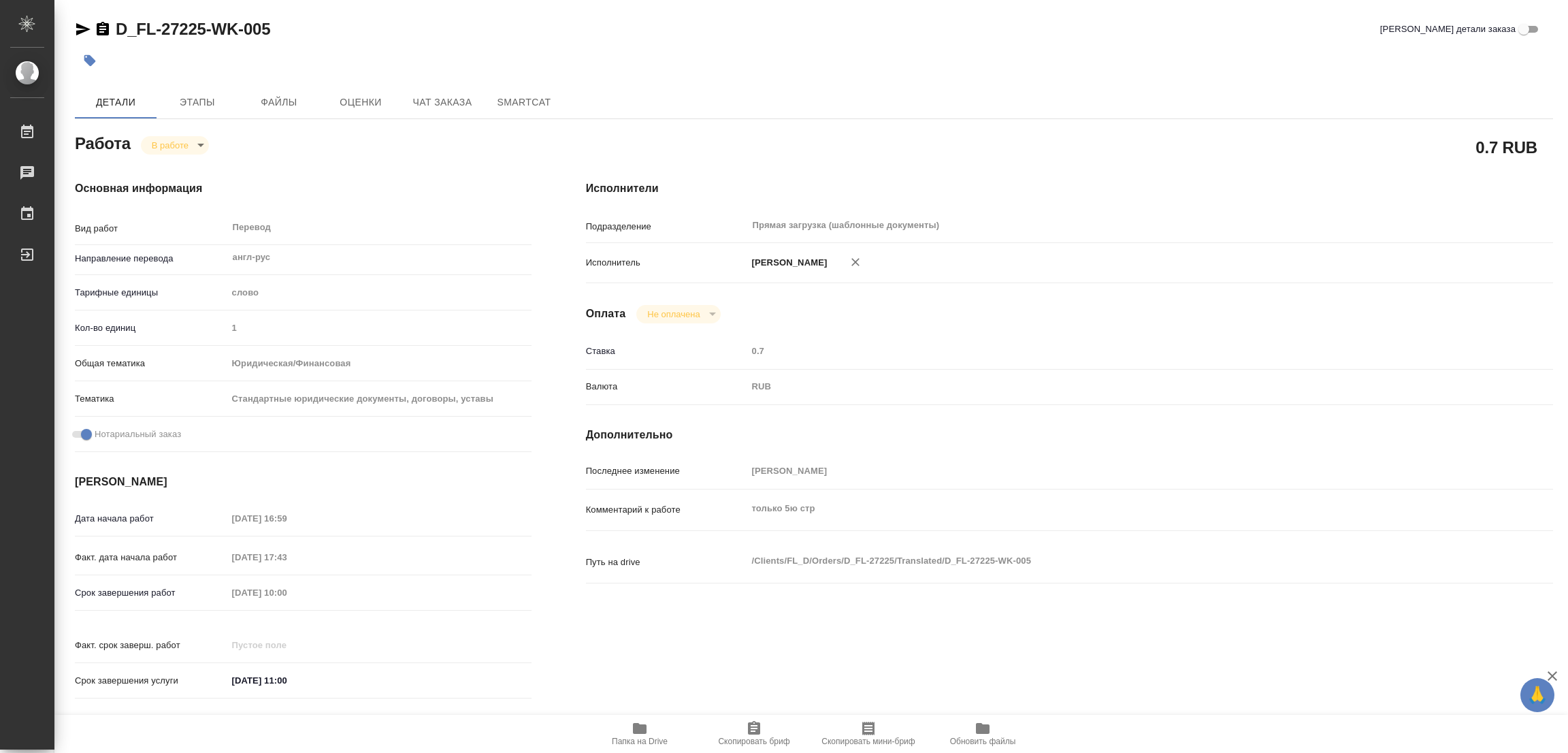
type textarea "x"
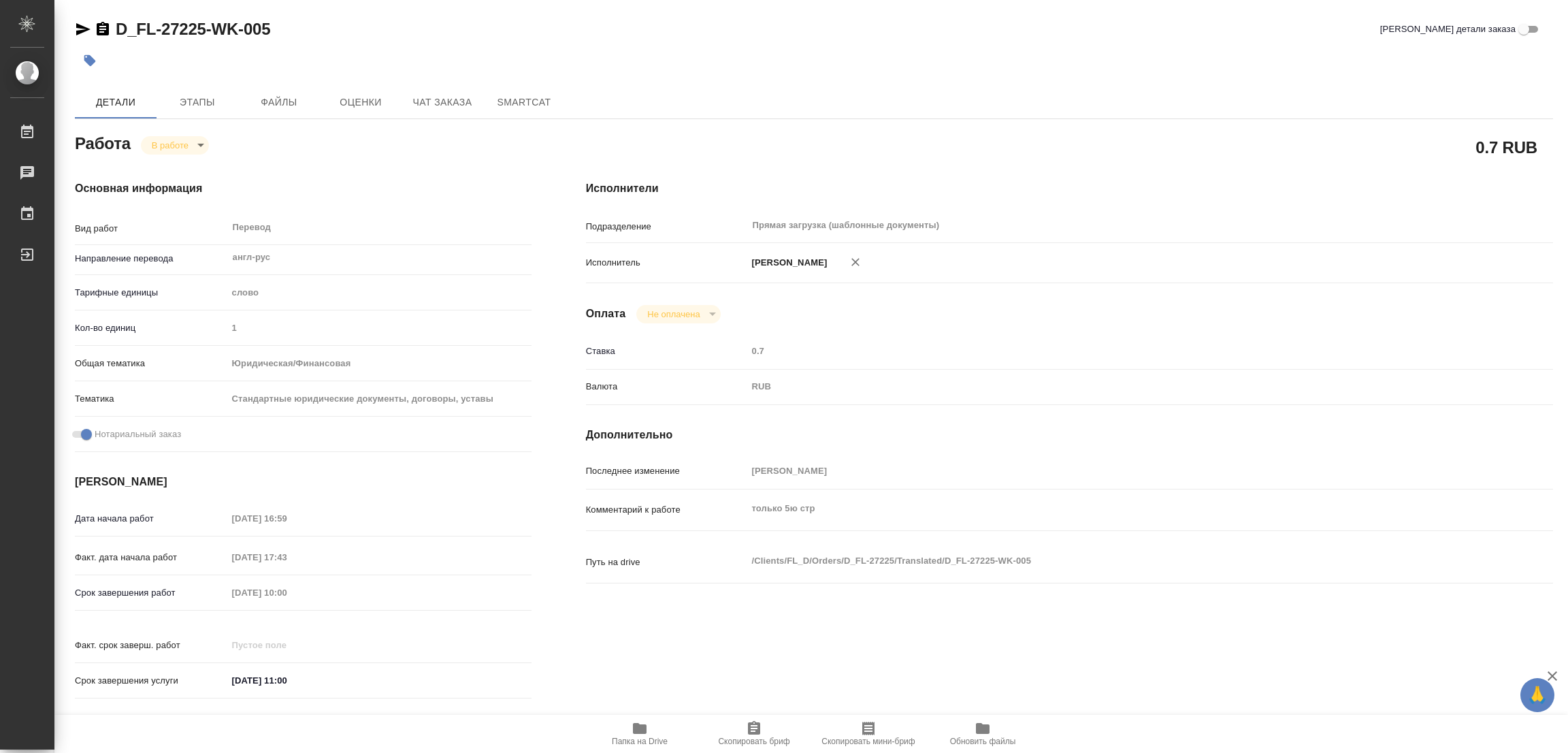
type textarea "x"
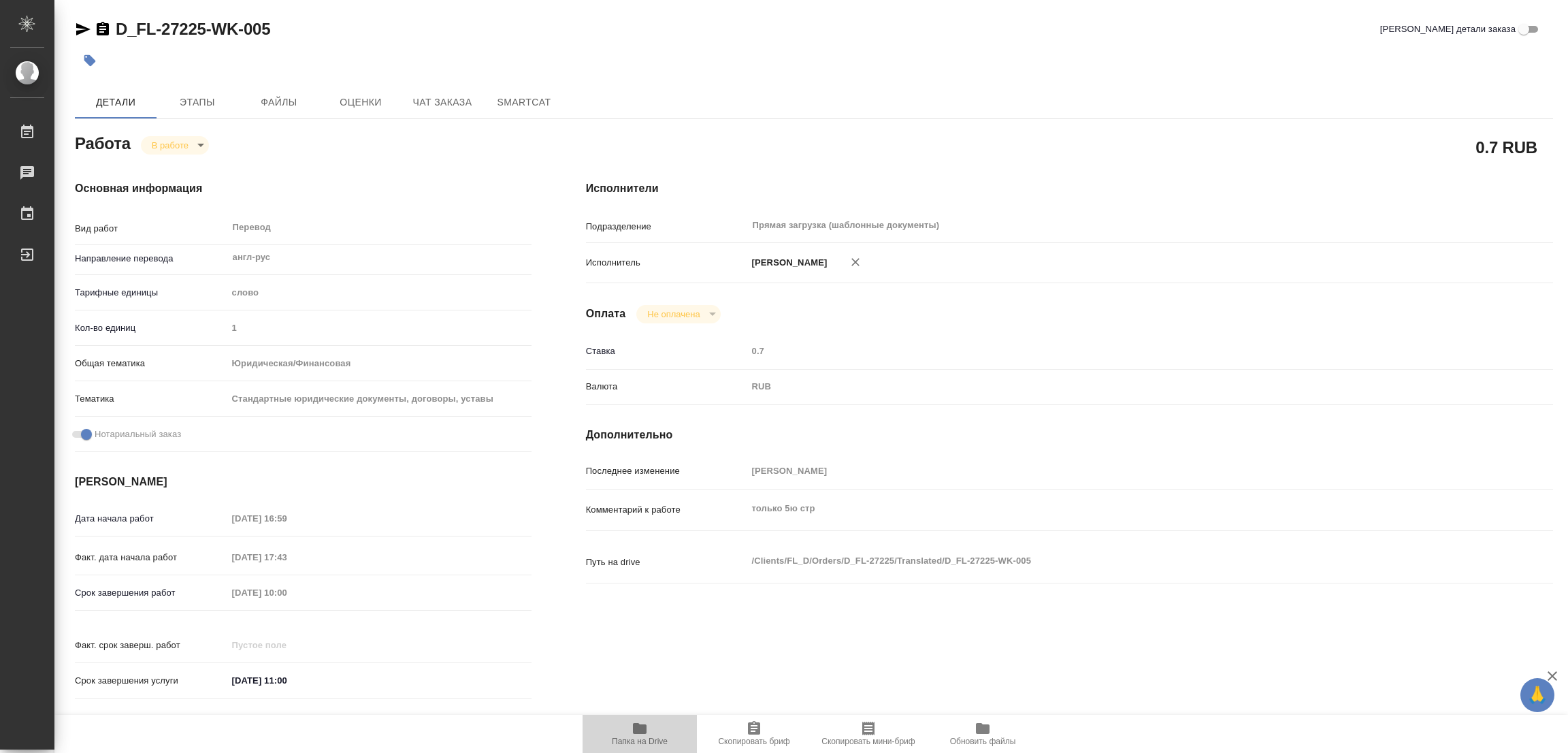
click at [639, 732] on icon "button" at bounding box center [640, 729] width 14 height 11
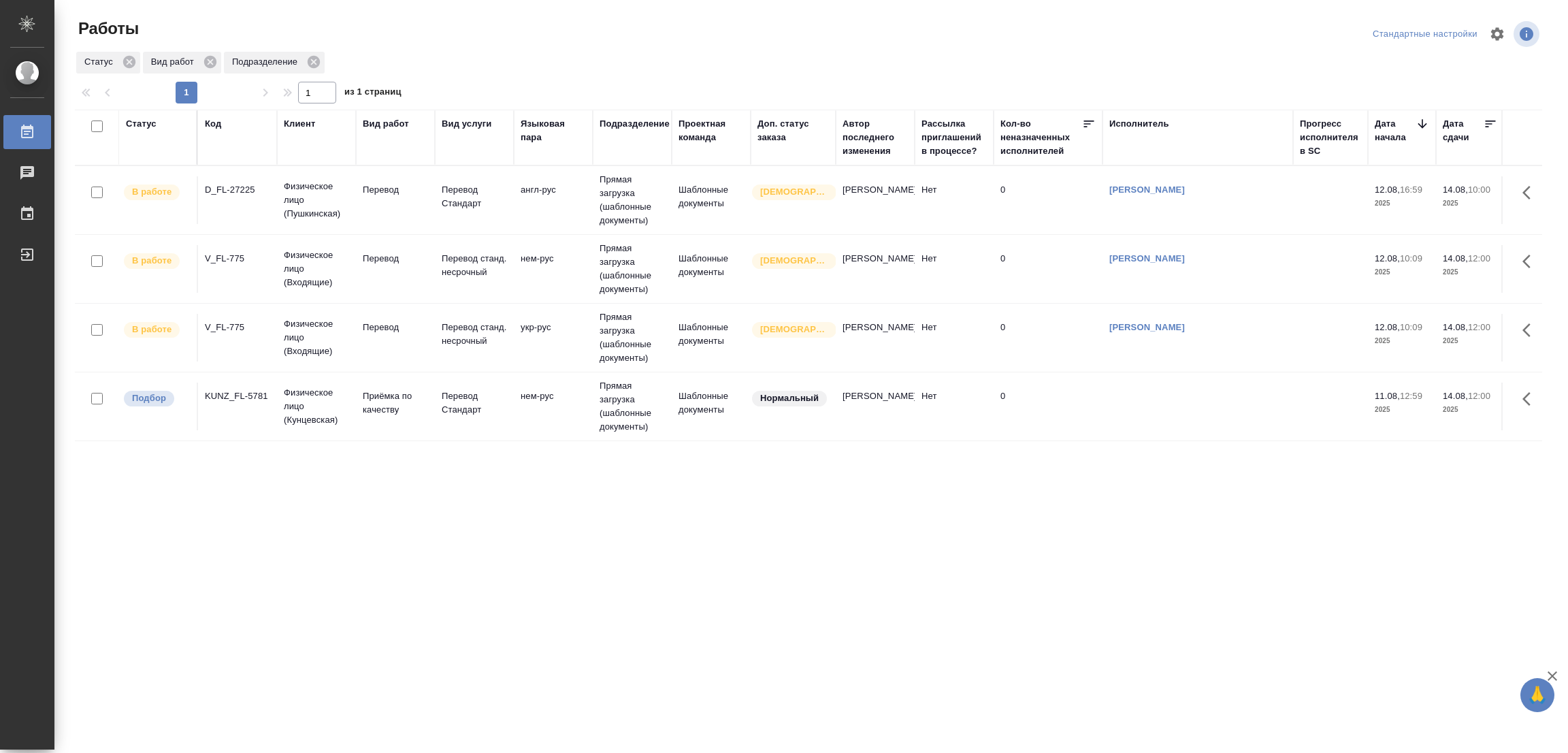
drag, startPoint x: 789, startPoint y: 541, endPoint x: 791, endPoint y: 525, distance: 16.1
click at [790, 540] on div "Статус Код Клиент Вид работ Вид услуги Языковая пара Подразделение Проектная ко…" at bounding box center [809, 355] width 1468 height 490
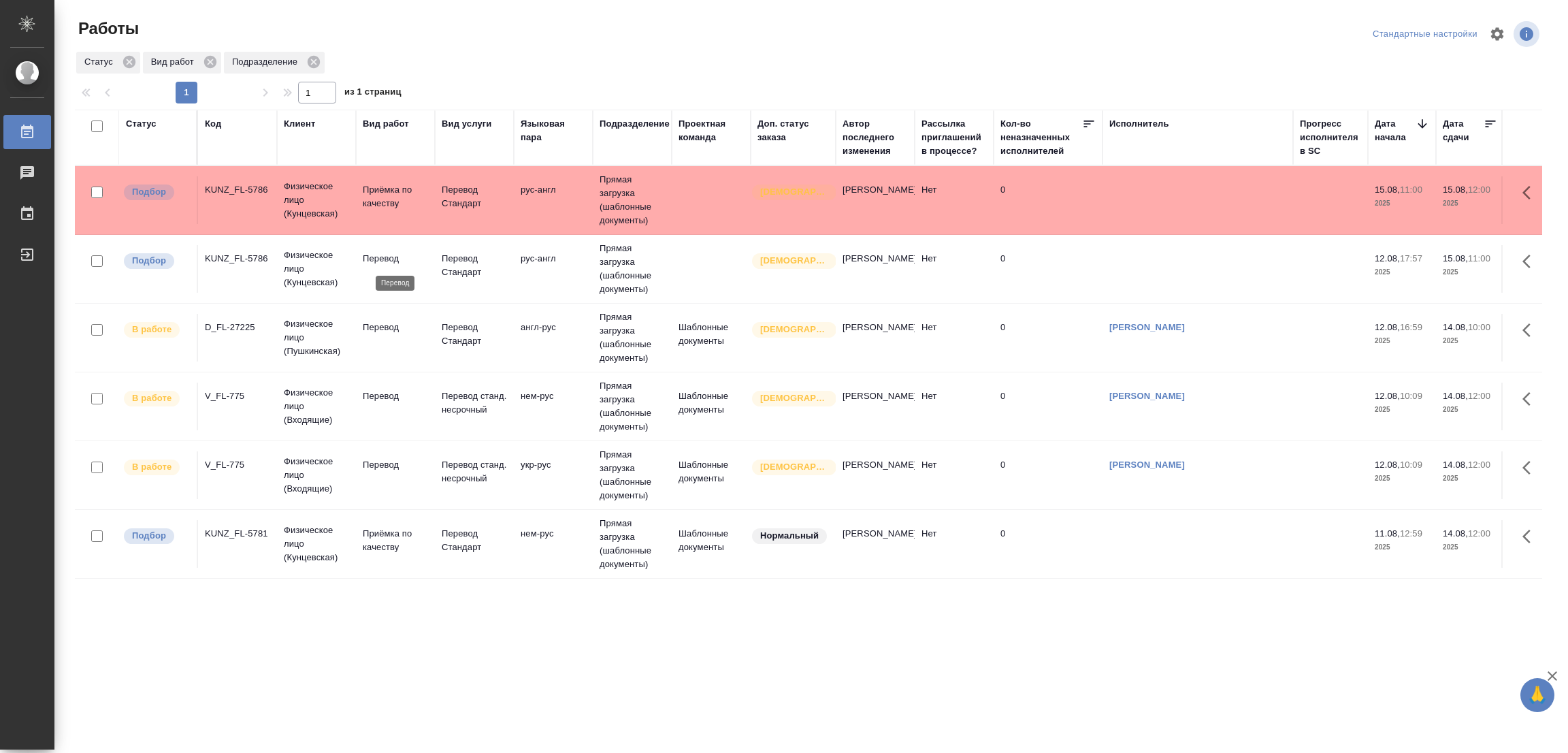
click at [375, 254] on p "Перевод" at bounding box center [395, 259] width 65 height 14
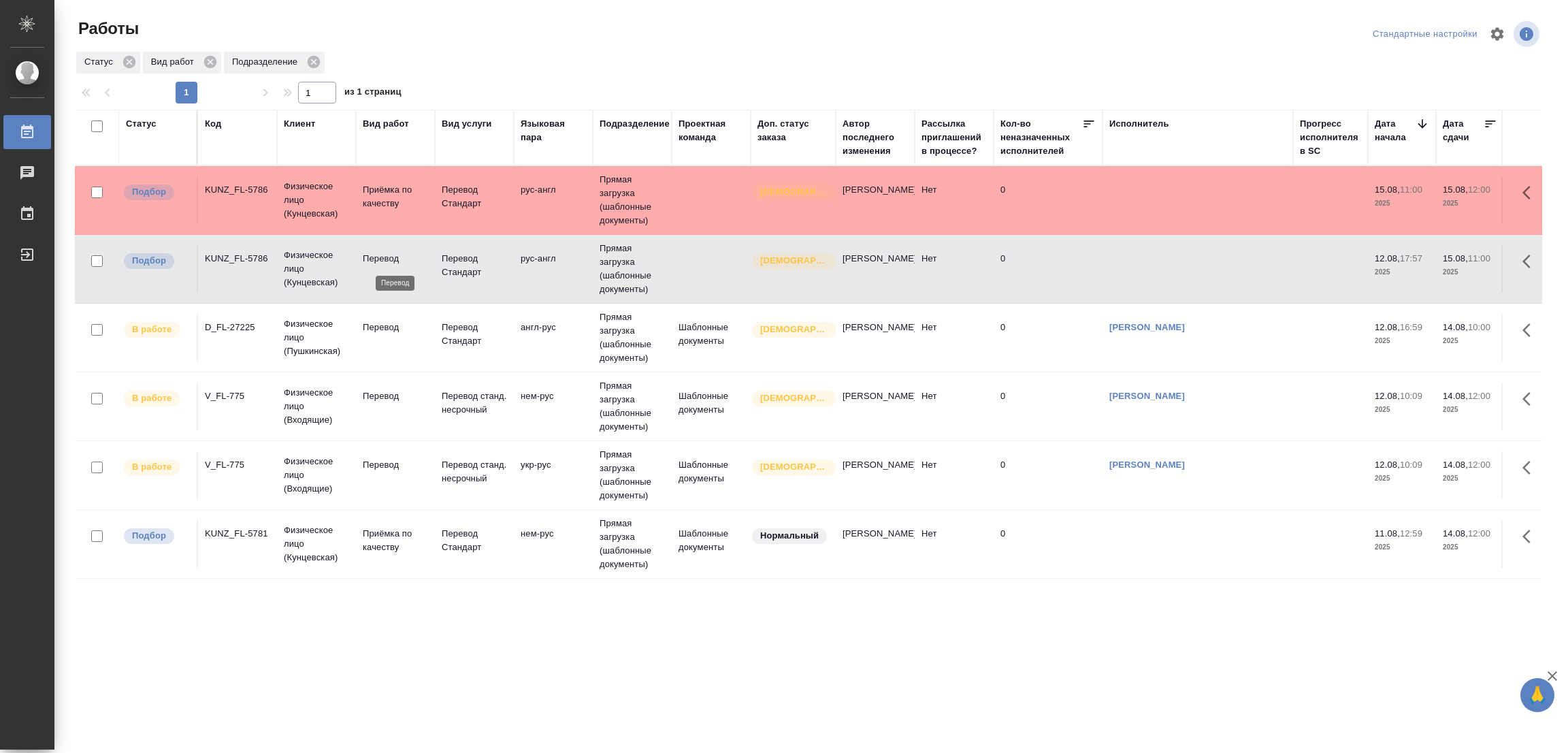
click at [375, 254] on p "Перевод" at bounding box center [395, 259] width 65 height 14
click at [1063, 687] on div ".cls-1 fill:#fff; AWATERA [PERSON_NAME] Работы 0 Чаты График Выйти Работы Станд…" at bounding box center [784, 376] width 1568 height 753
click at [229, 675] on div ".cls-1 fill:#fff; AWATERA [PERSON_NAME] Работы 0 Чаты График Выйти Работы Станд…" at bounding box center [784, 376] width 1568 height 753
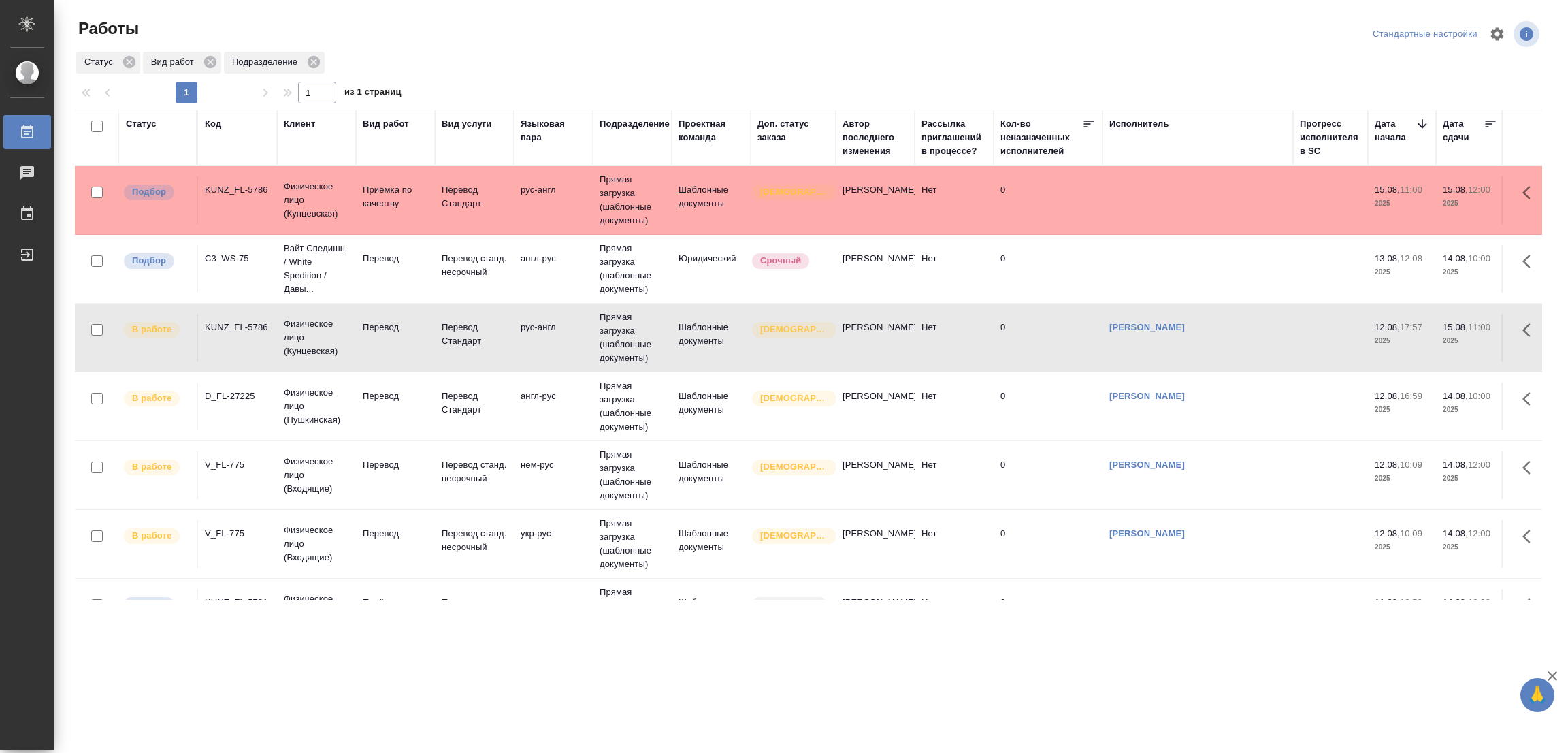
click at [227, 639] on div ".cls-1 fill:#fff; AWATERA Popova Galina Работы 0 Чаты График Выйти Работы Станд…" at bounding box center [784, 376] width 1568 height 753
click at [369, 258] on p "Перевод" at bounding box center [395, 259] width 65 height 14
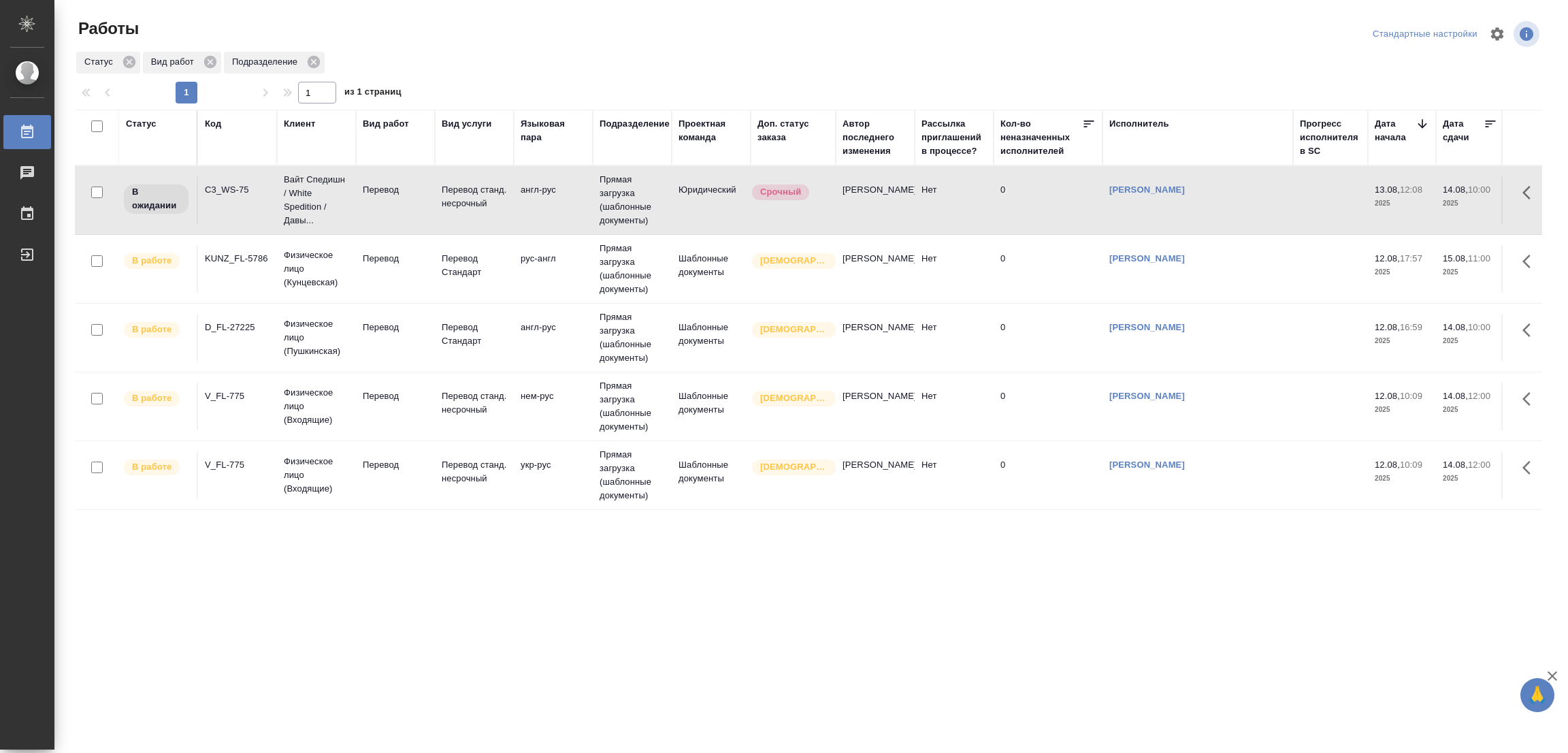
scroll to position [0, 1248]
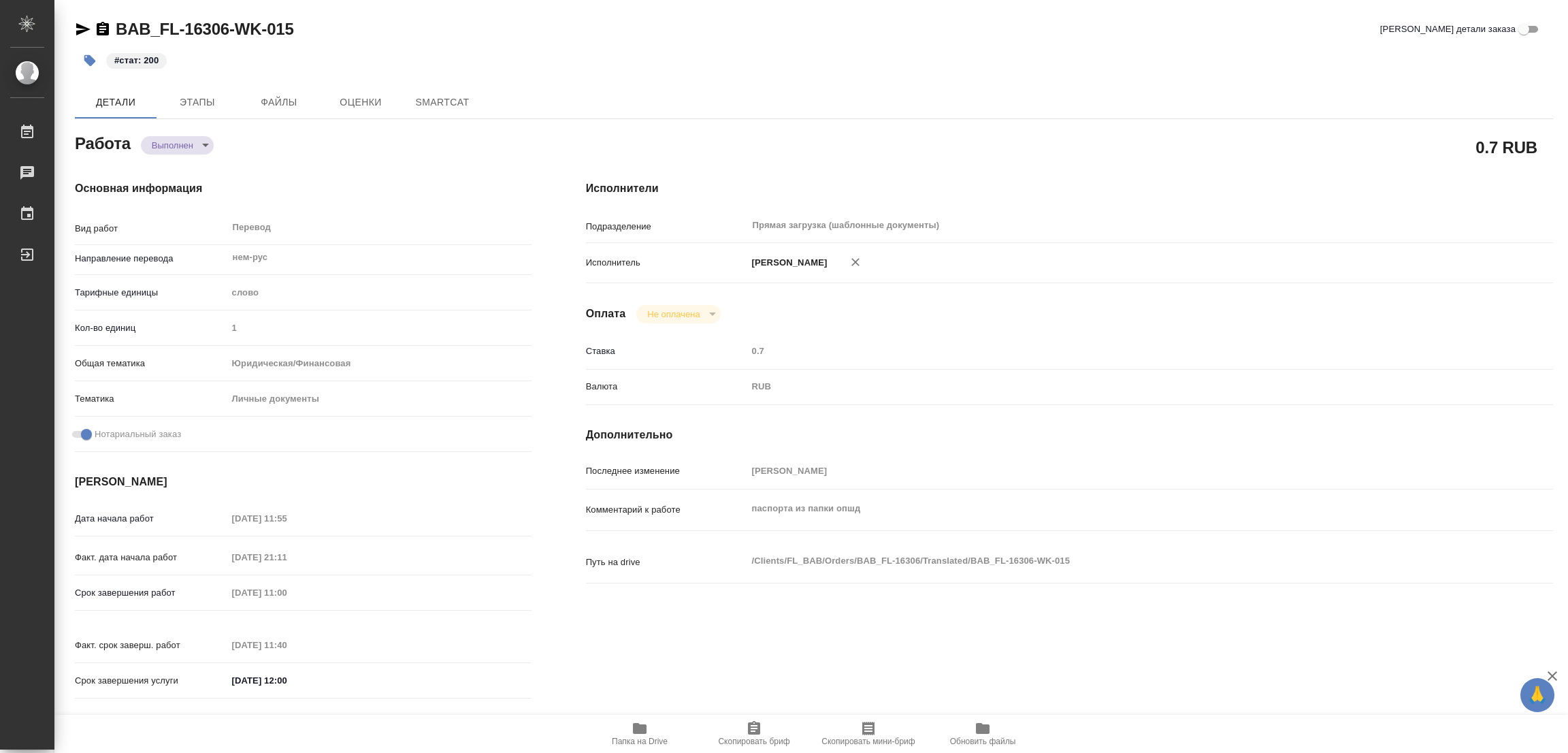
type textarea "x"
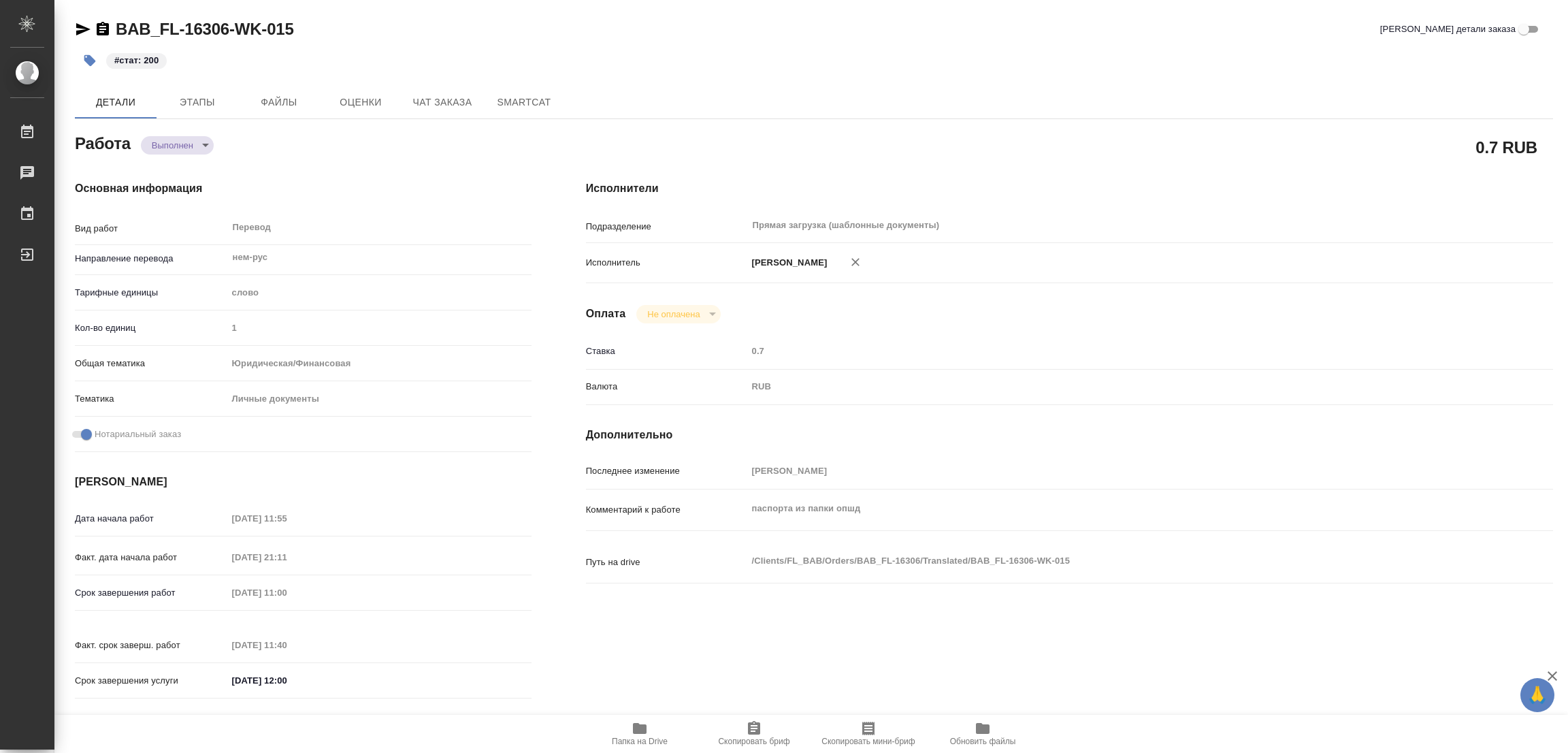
type textarea "x"
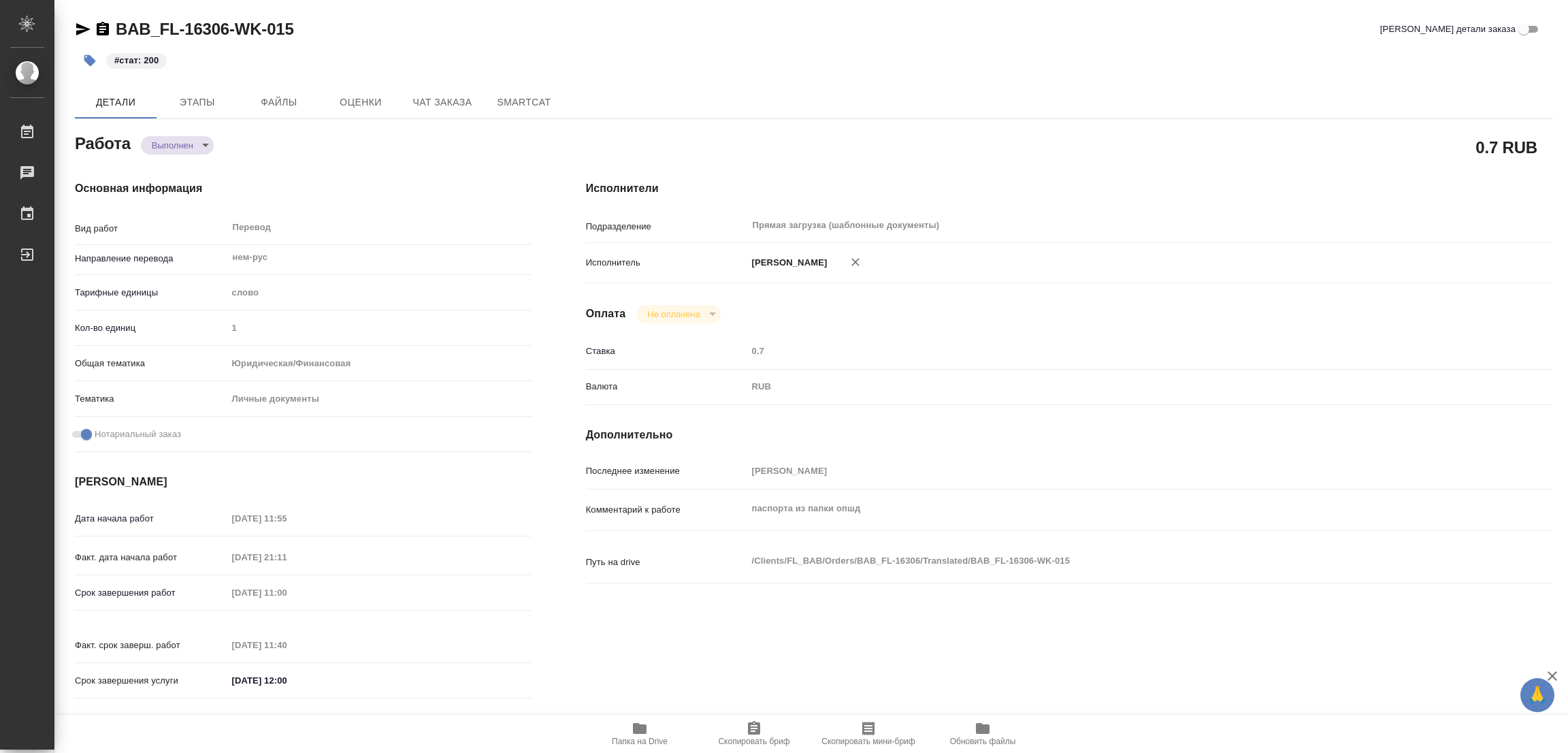
type textarea "x"
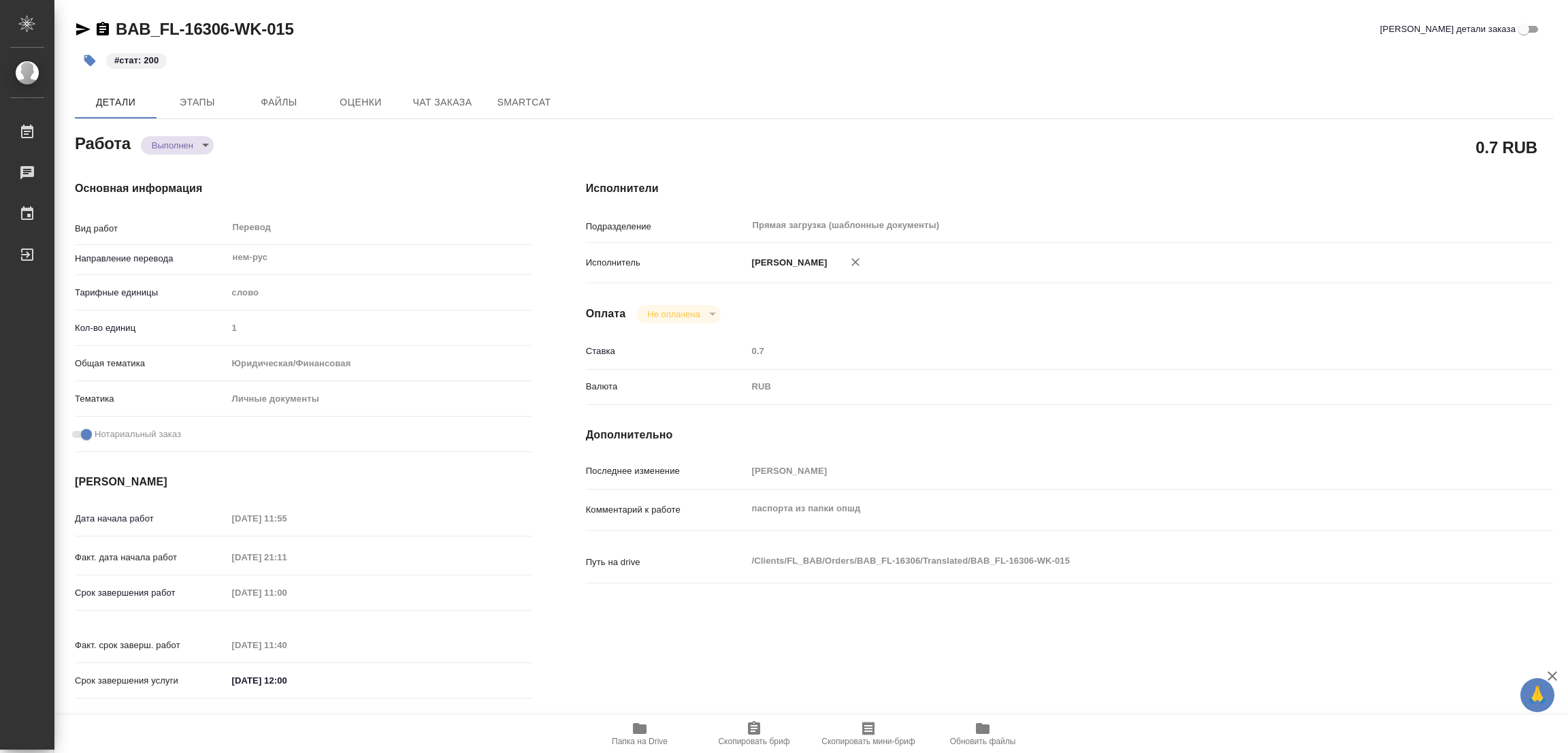
type textarea "x"
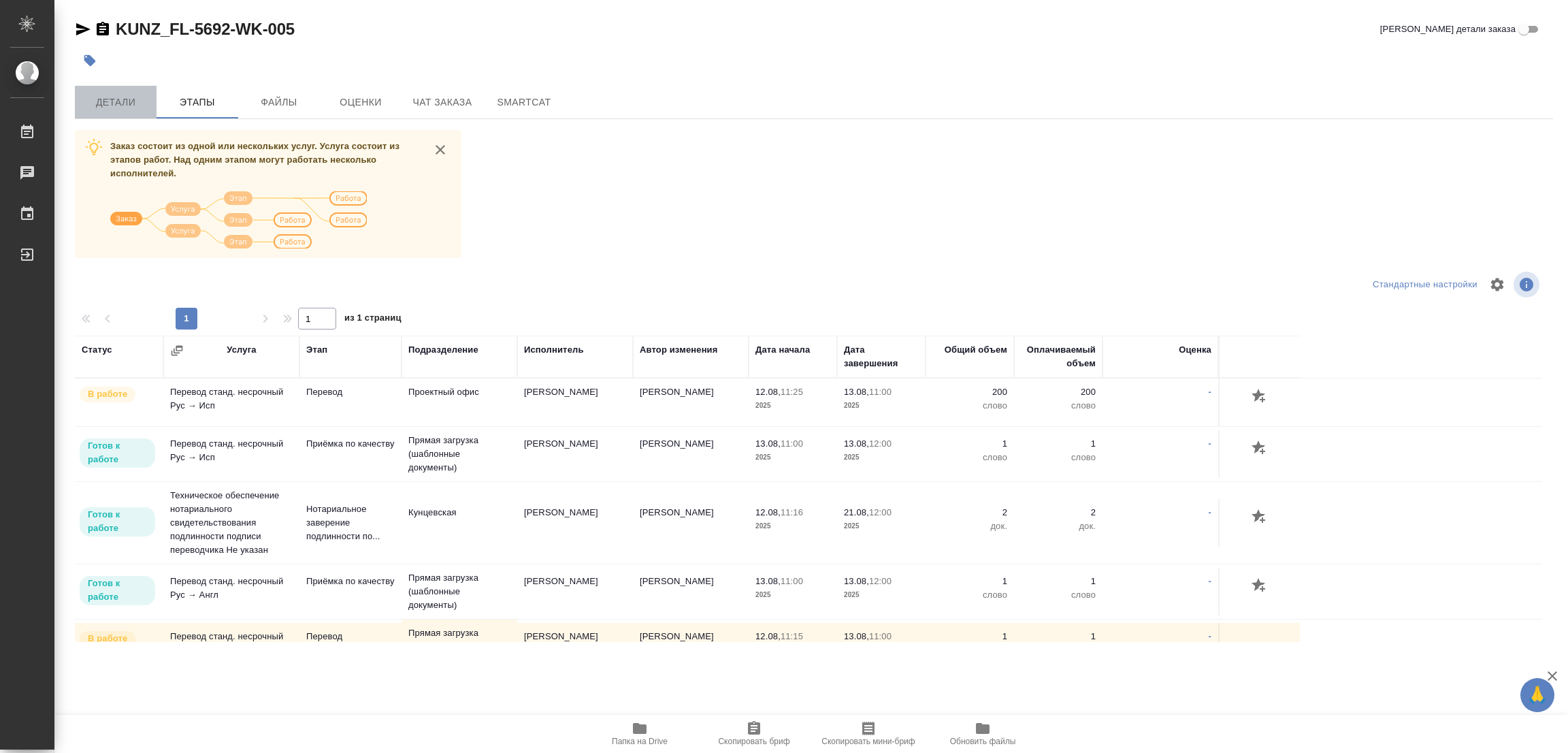
click at [104, 100] on span "Детали" at bounding box center [116, 102] width 65 height 17
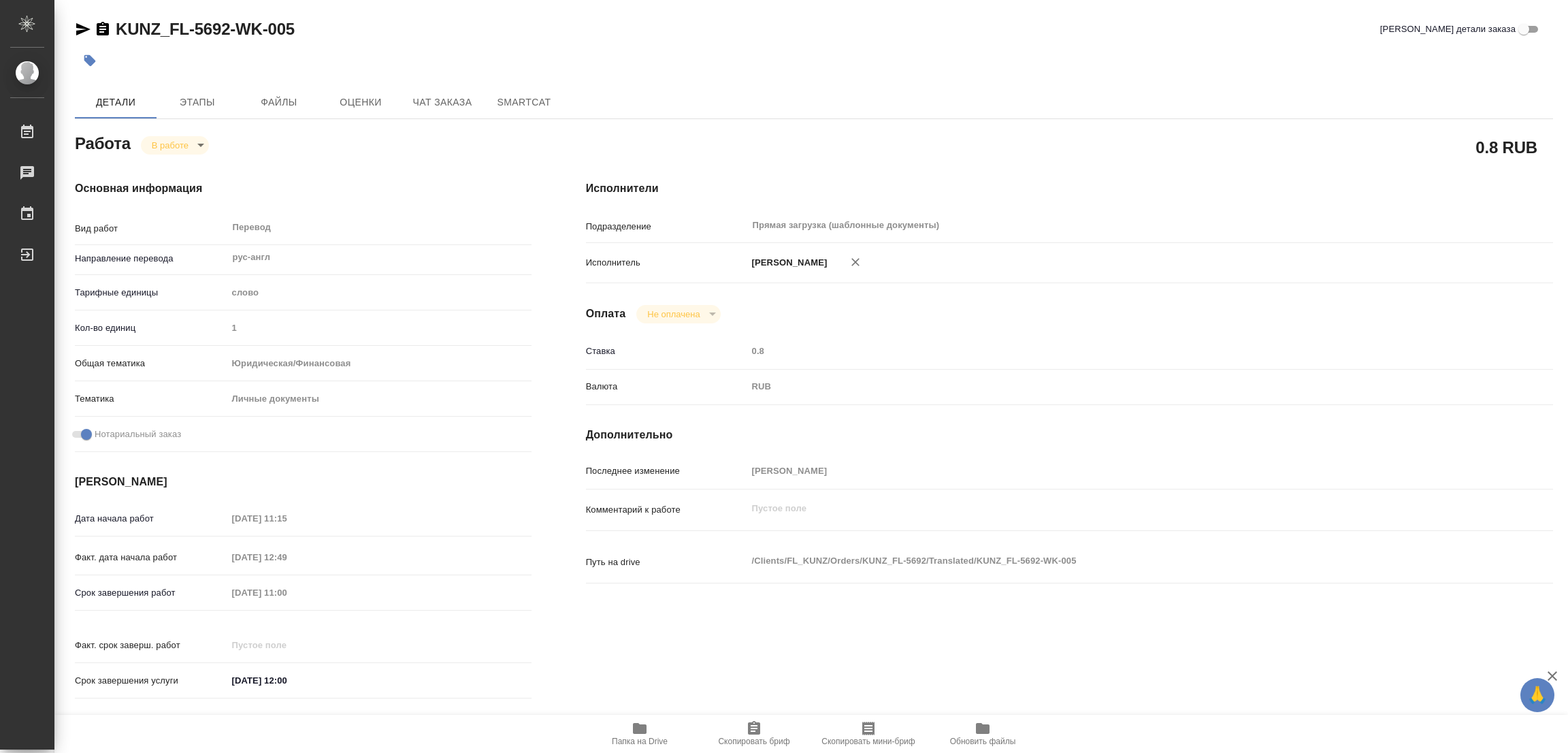
type textarea "x"
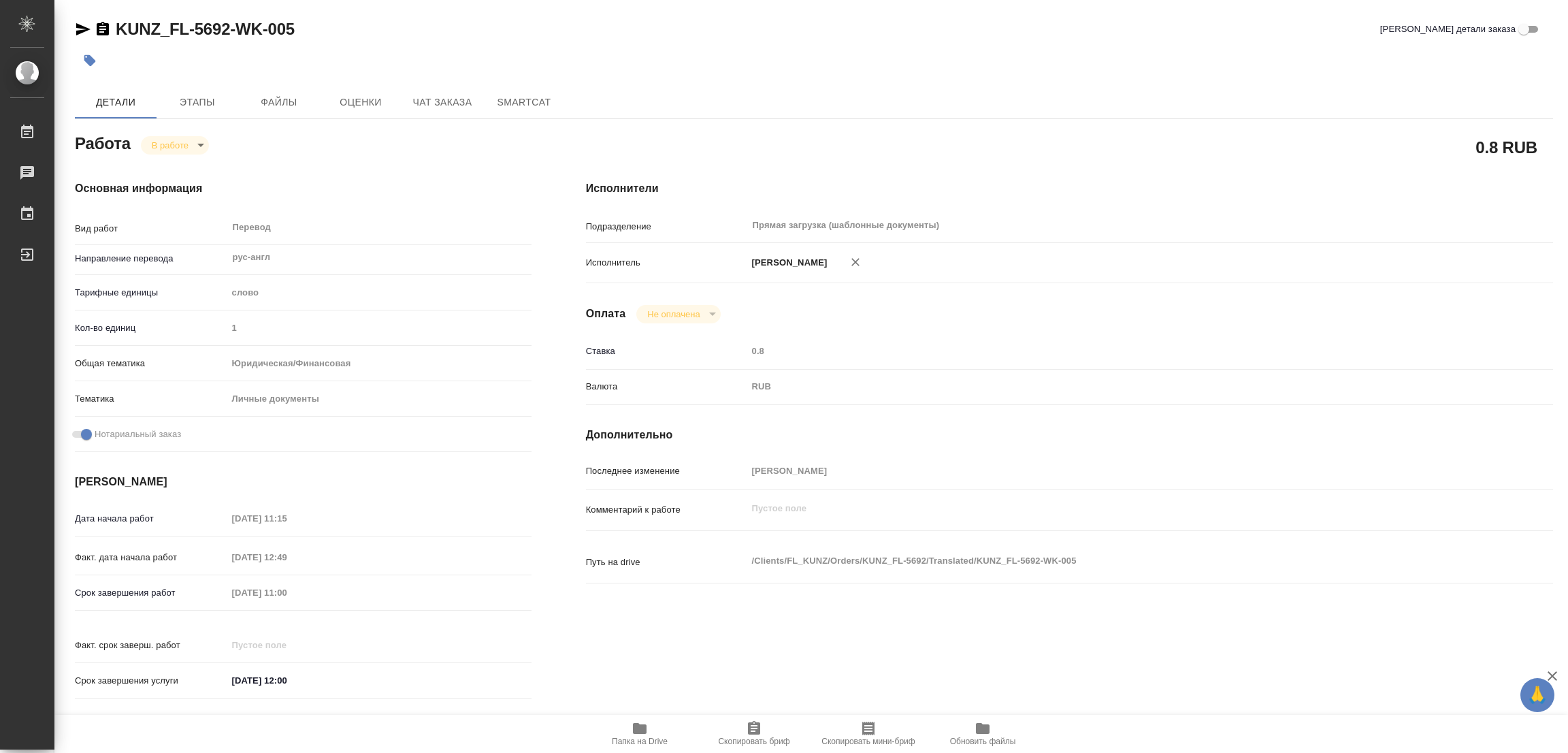
type textarea "x"
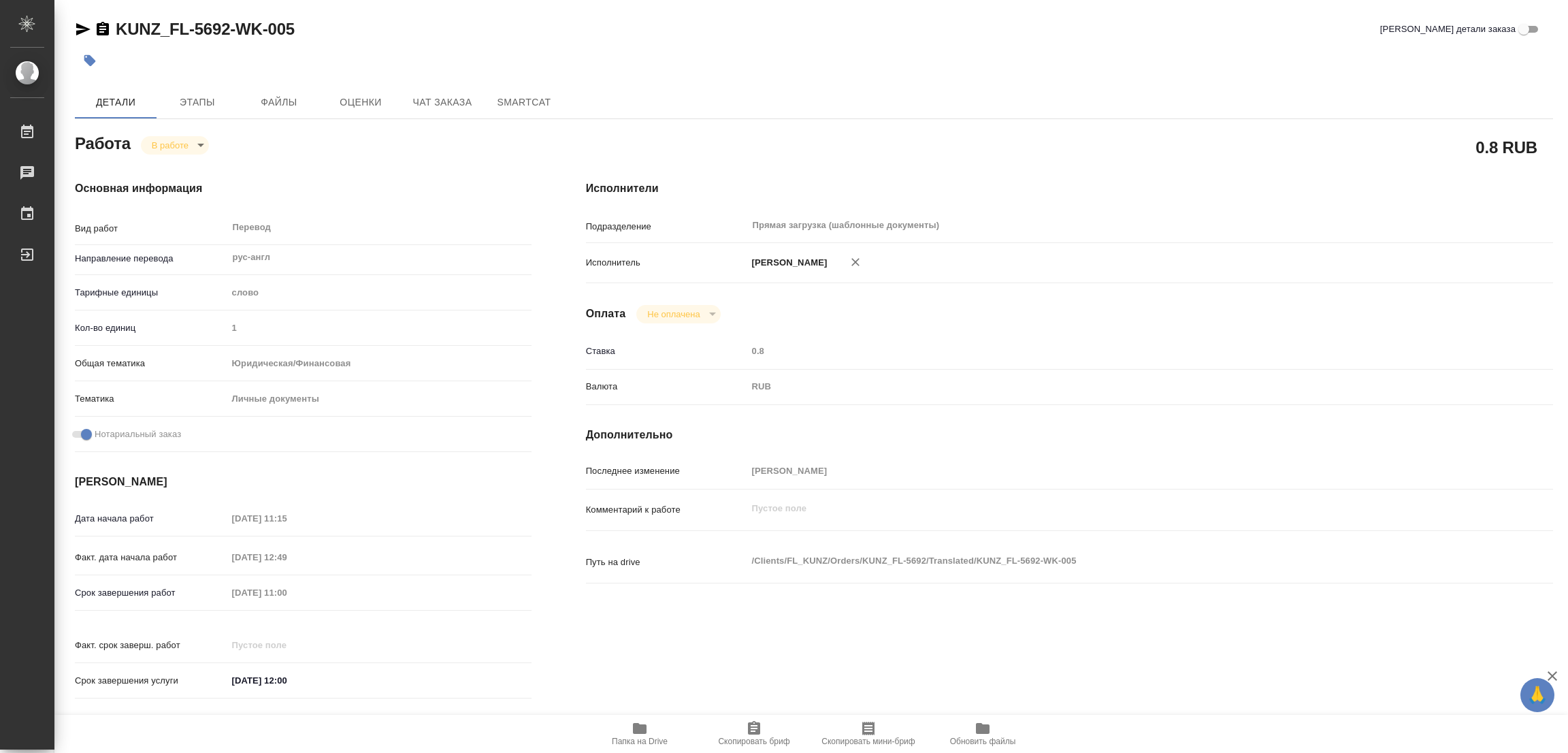
type textarea "x"
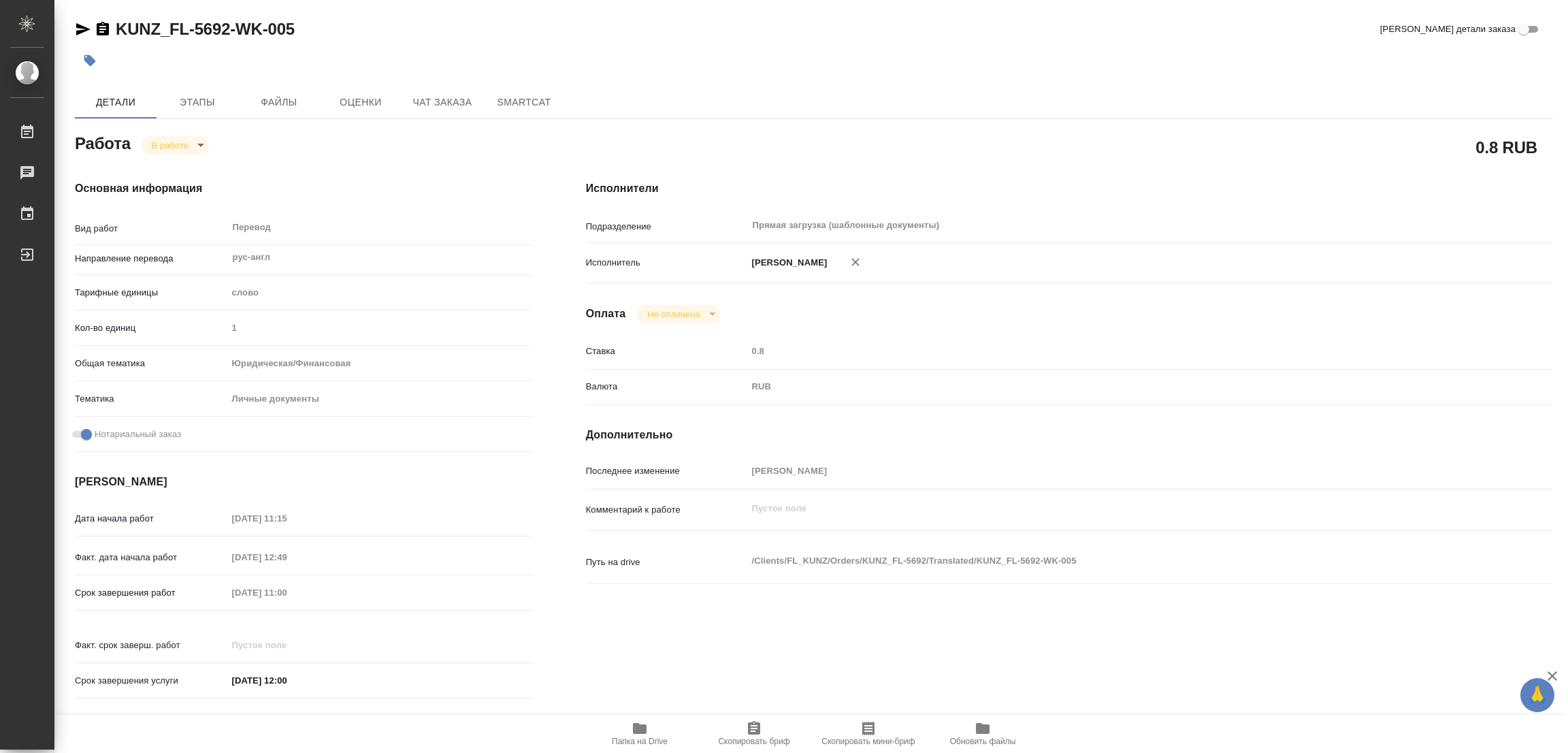
click at [378, 178] on div "Основная информация Вид работ Перевод x ​ Направление перевода рус-англ ​ Тариф…" at bounding box center [303, 444] width 511 height 582
type textarea "x"
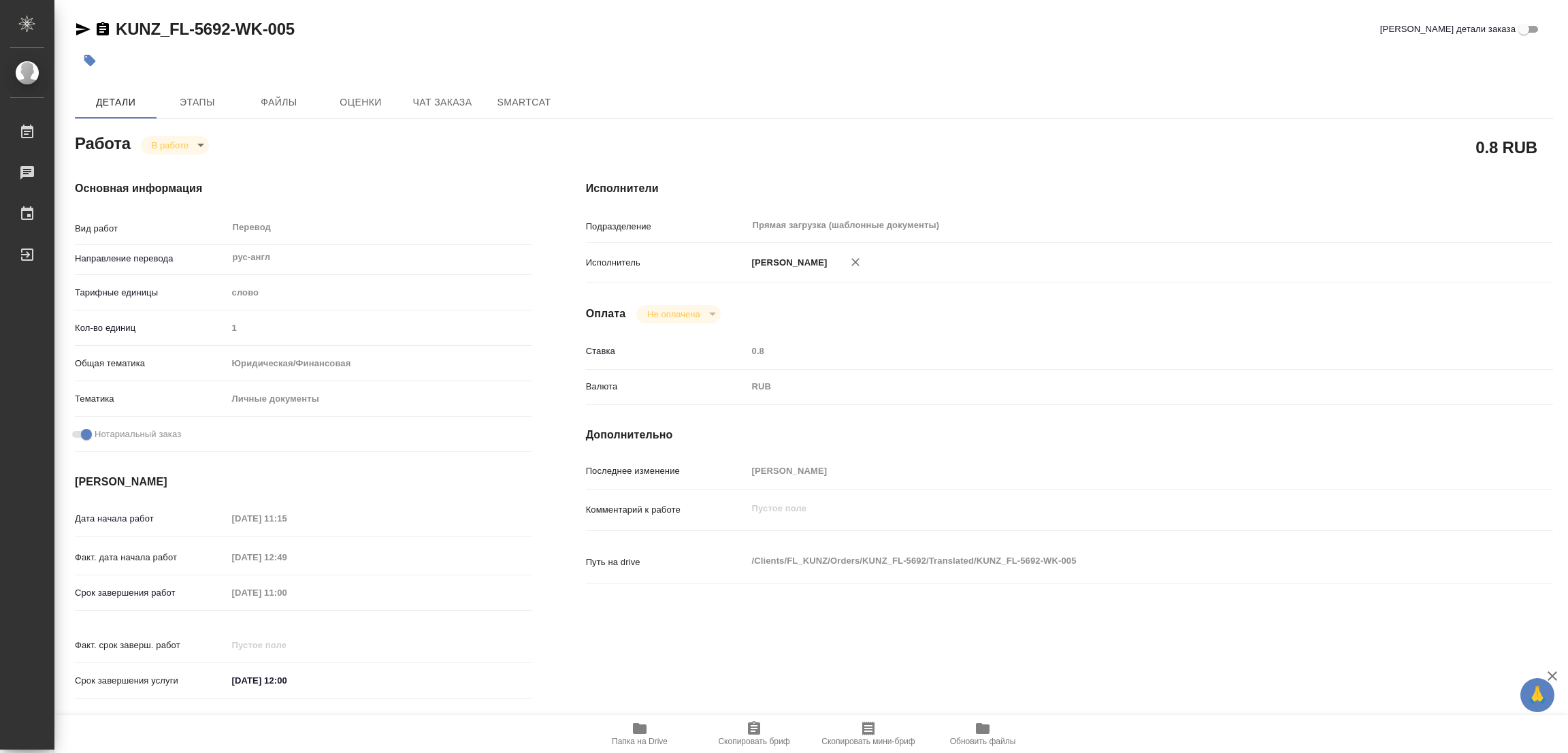
type textarea "x"
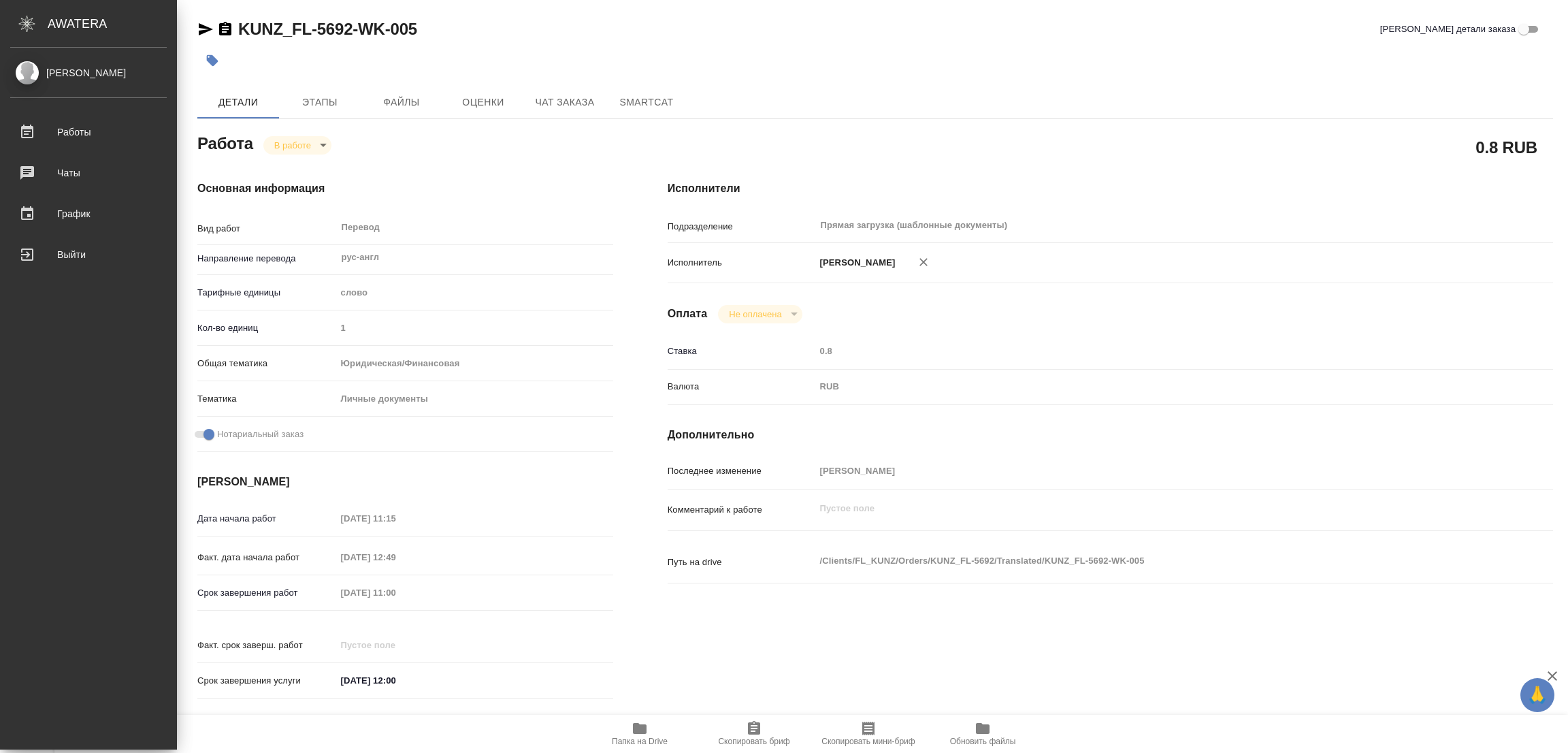
type textarea "x"
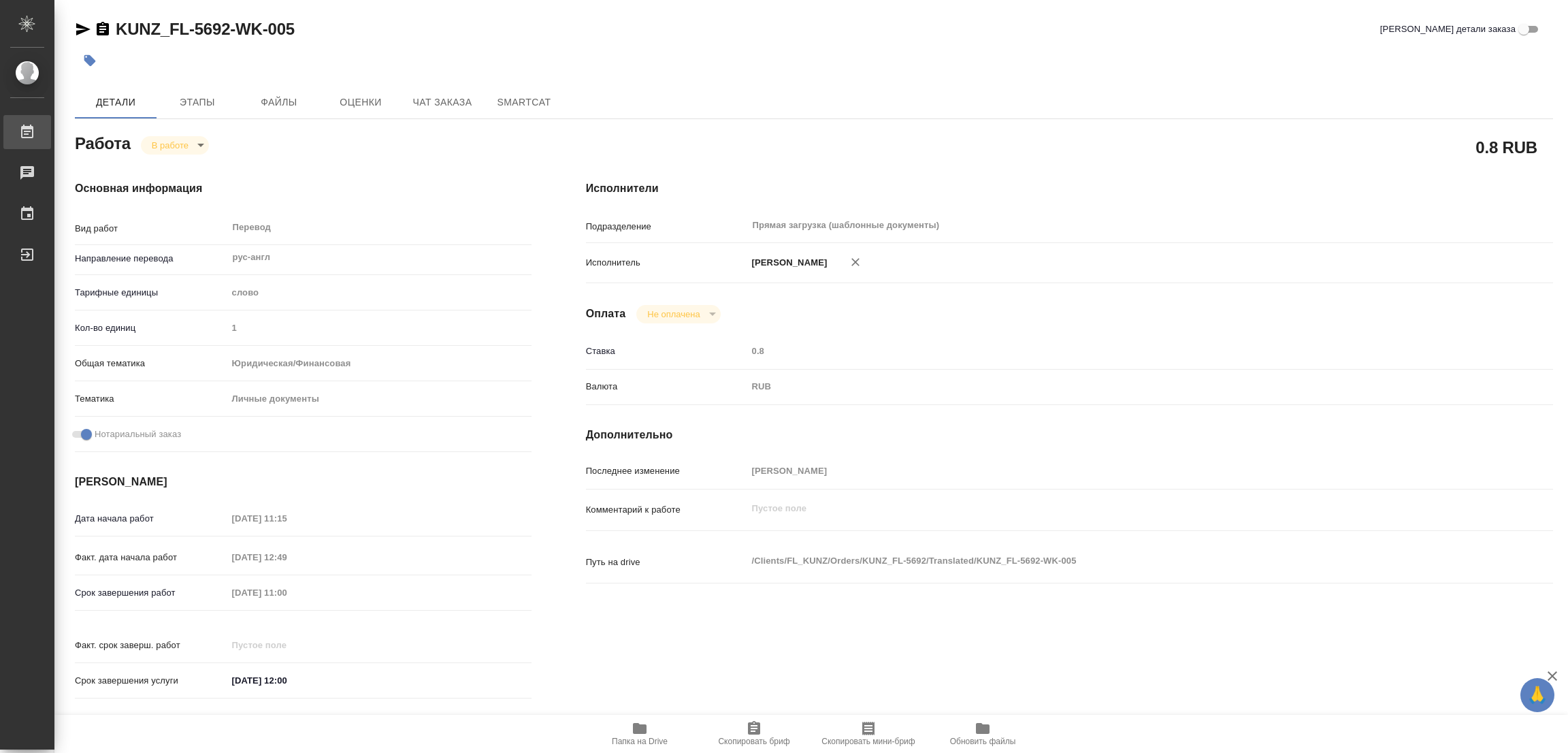
type textarea "x"
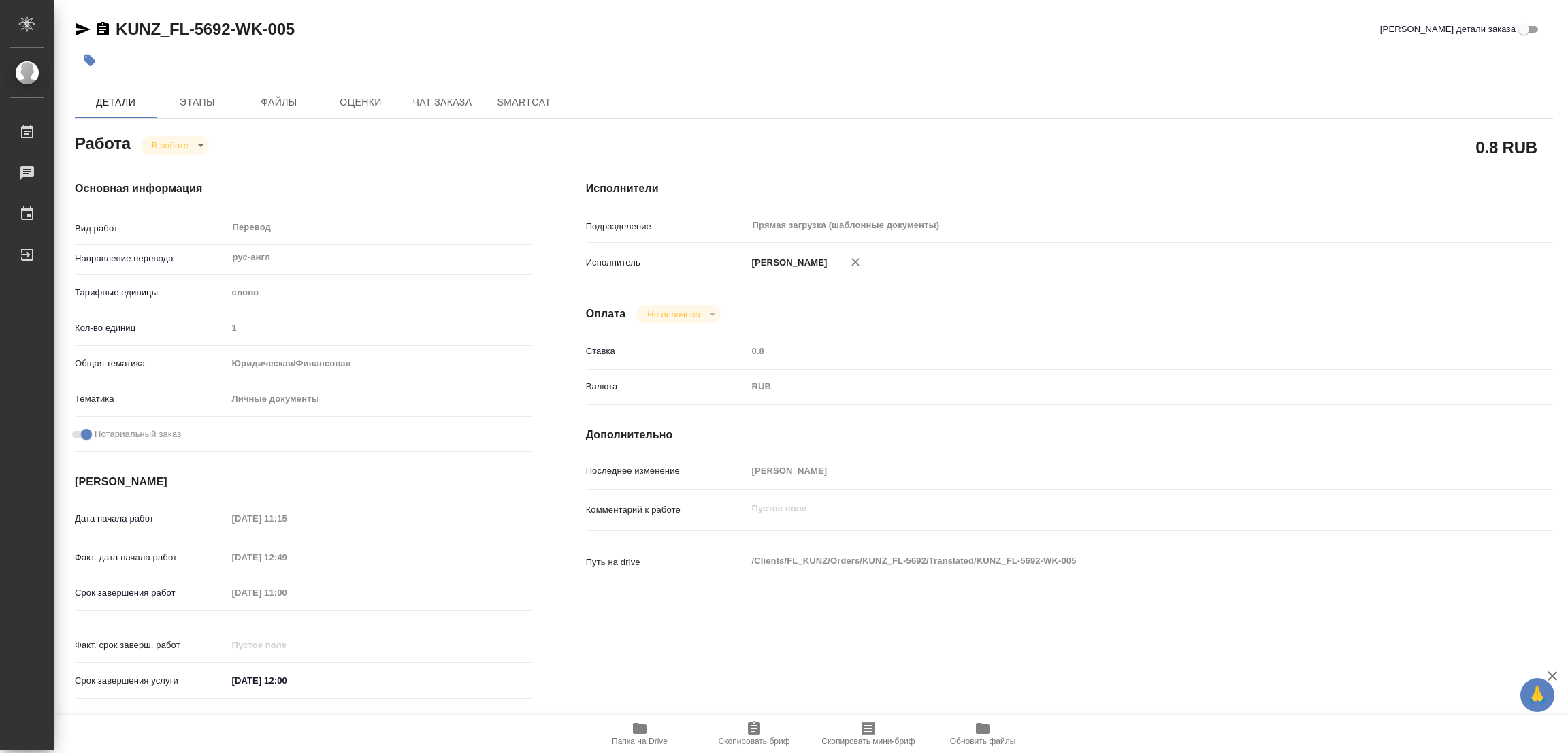
type textarea "x"
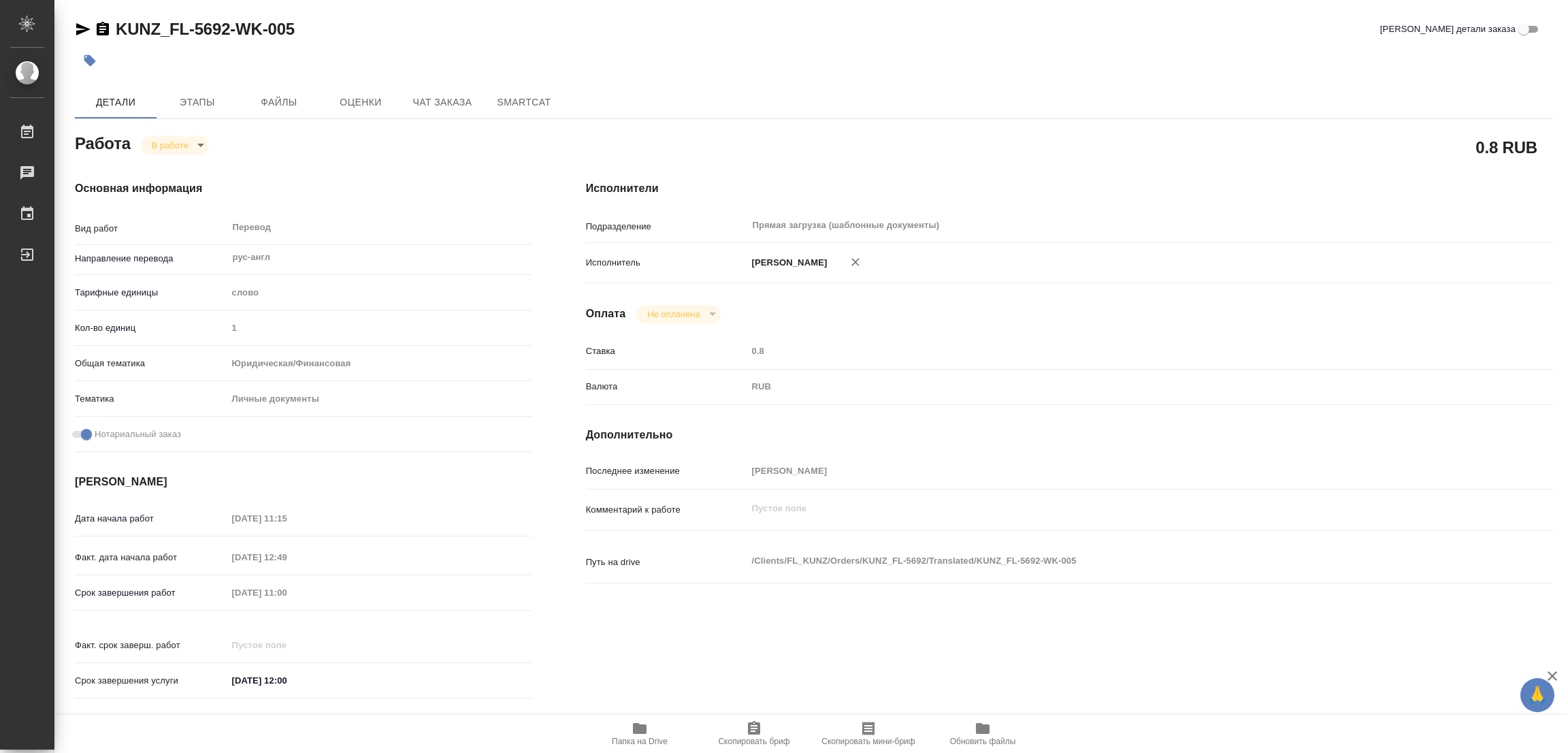
type textarea "x"
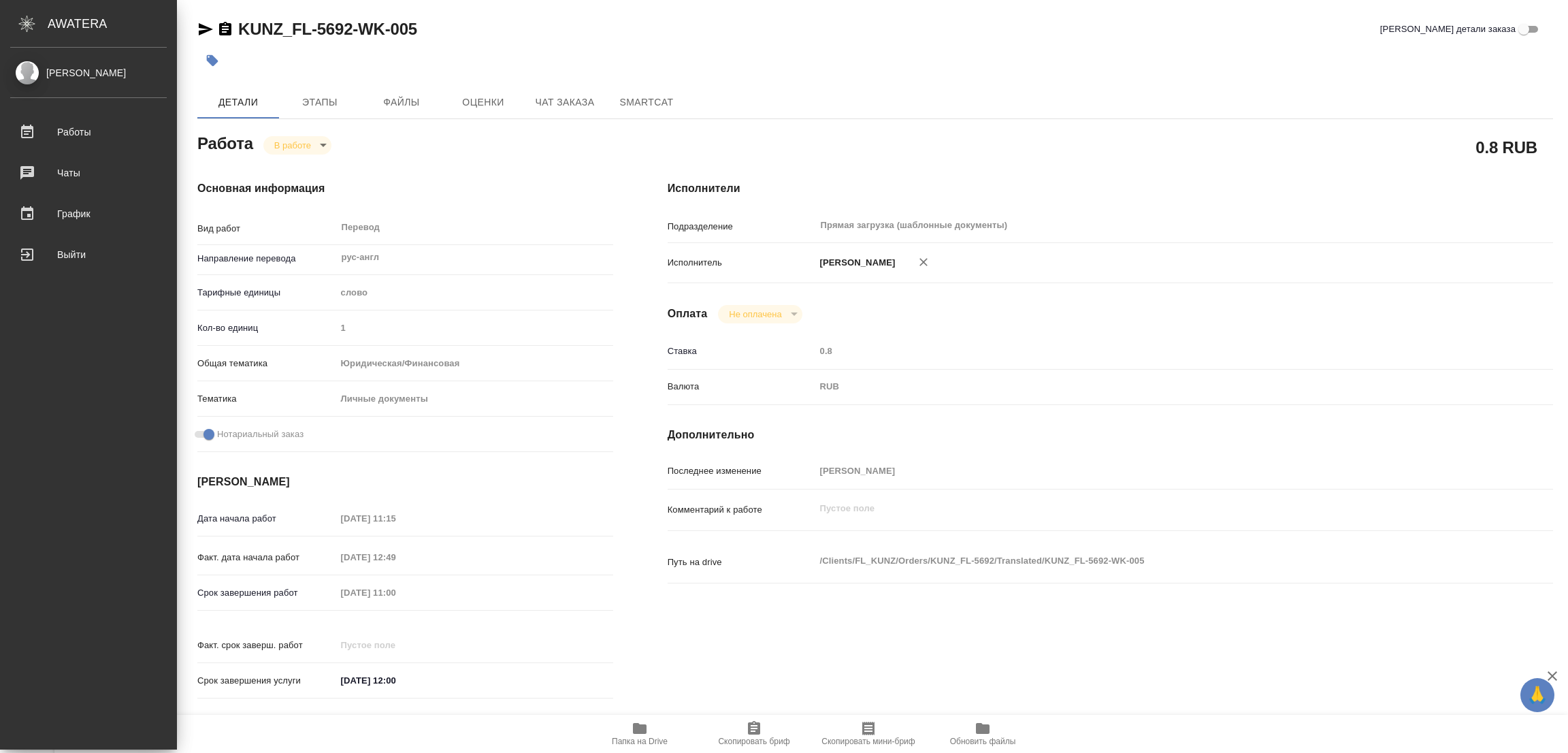
type textarea "x"
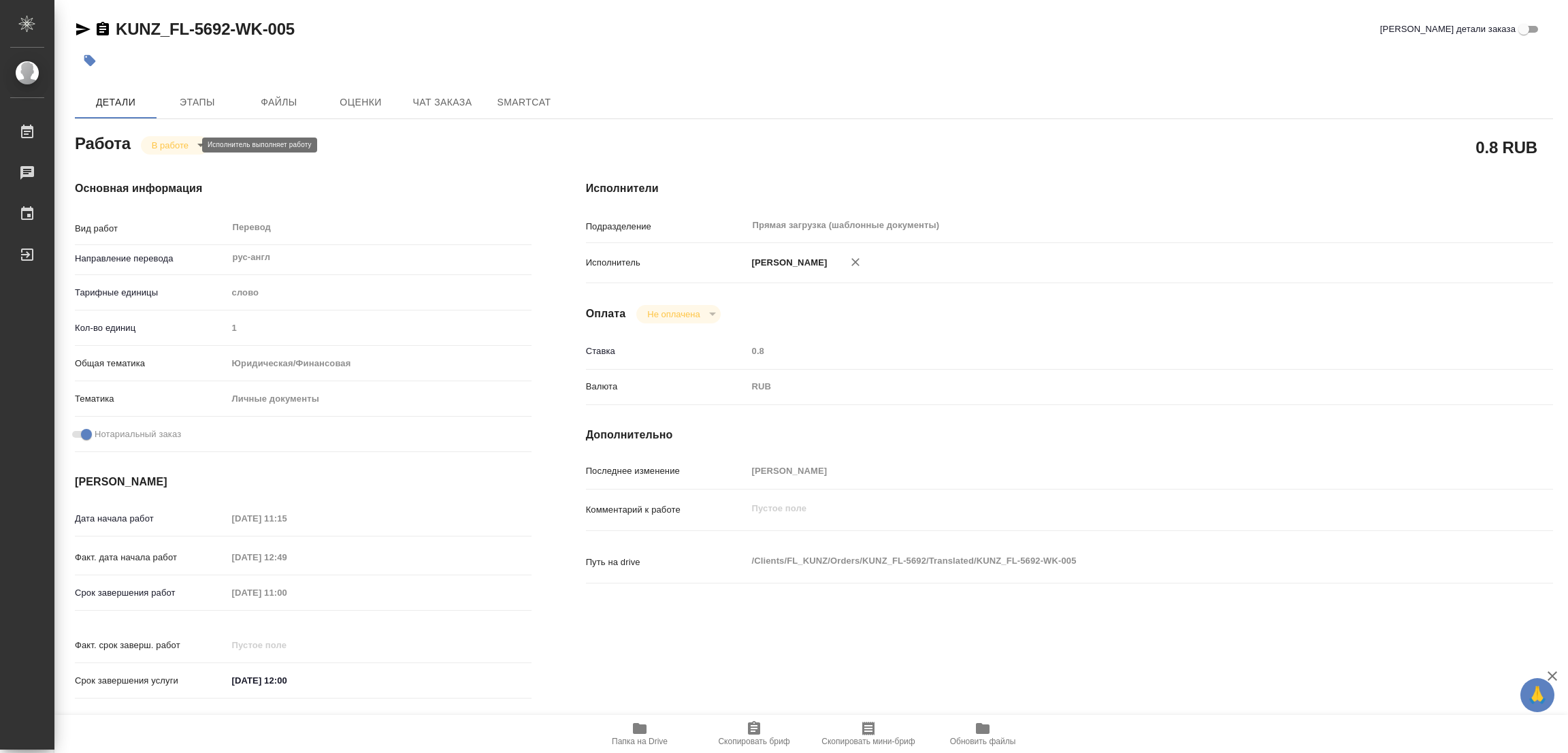
click at [168, 142] on body "🙏 .cls-1 fill:#fff; AWATERA Popova Galina Работы 0 Чаты График Выйти KUNZ_FL-56…" at bounding box center [784, 376] width 1568 height 753
click at [168, 168] on button "Выполнен" at bounding box center [176, 169] width 49 height 15
type textarea "x"
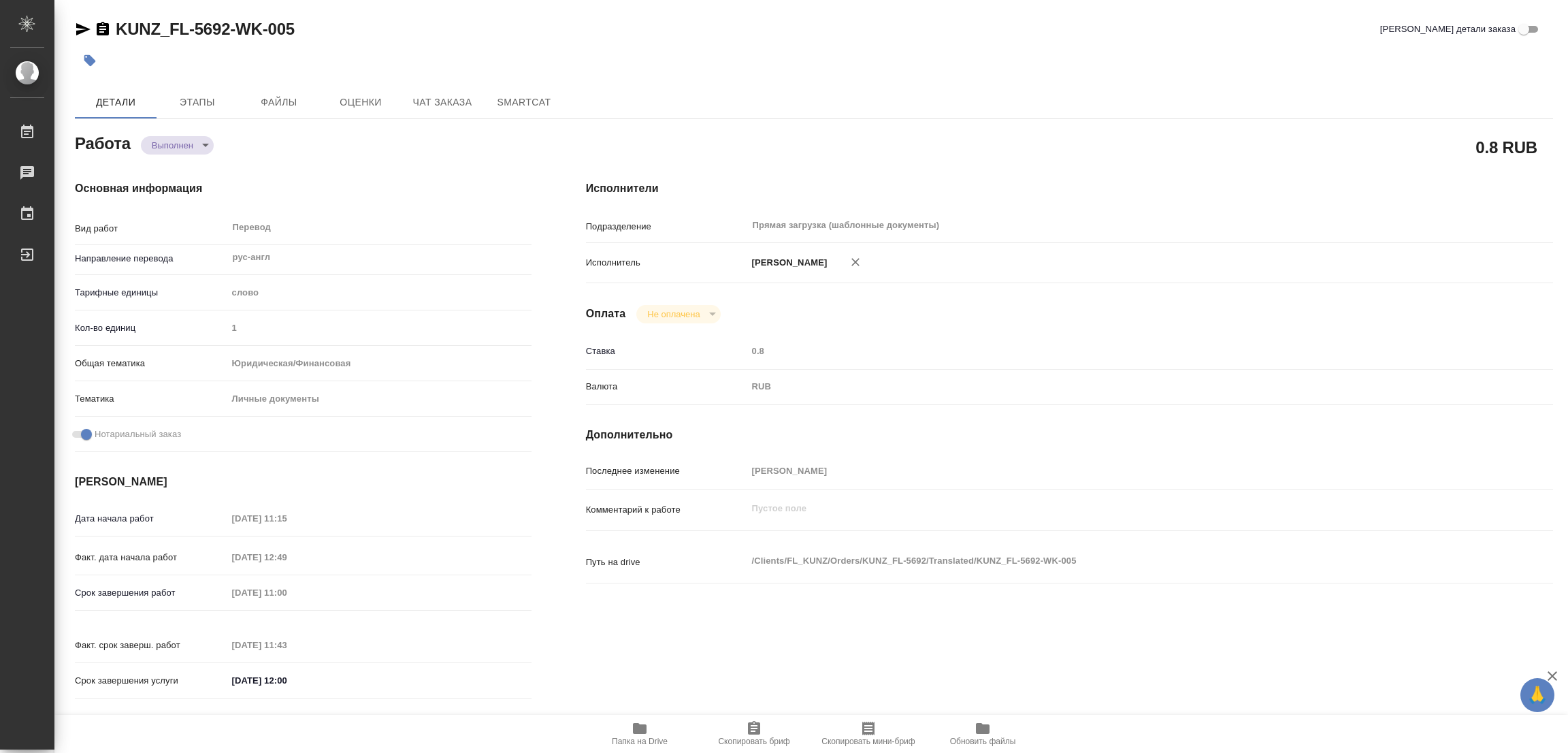
type textarea "x"
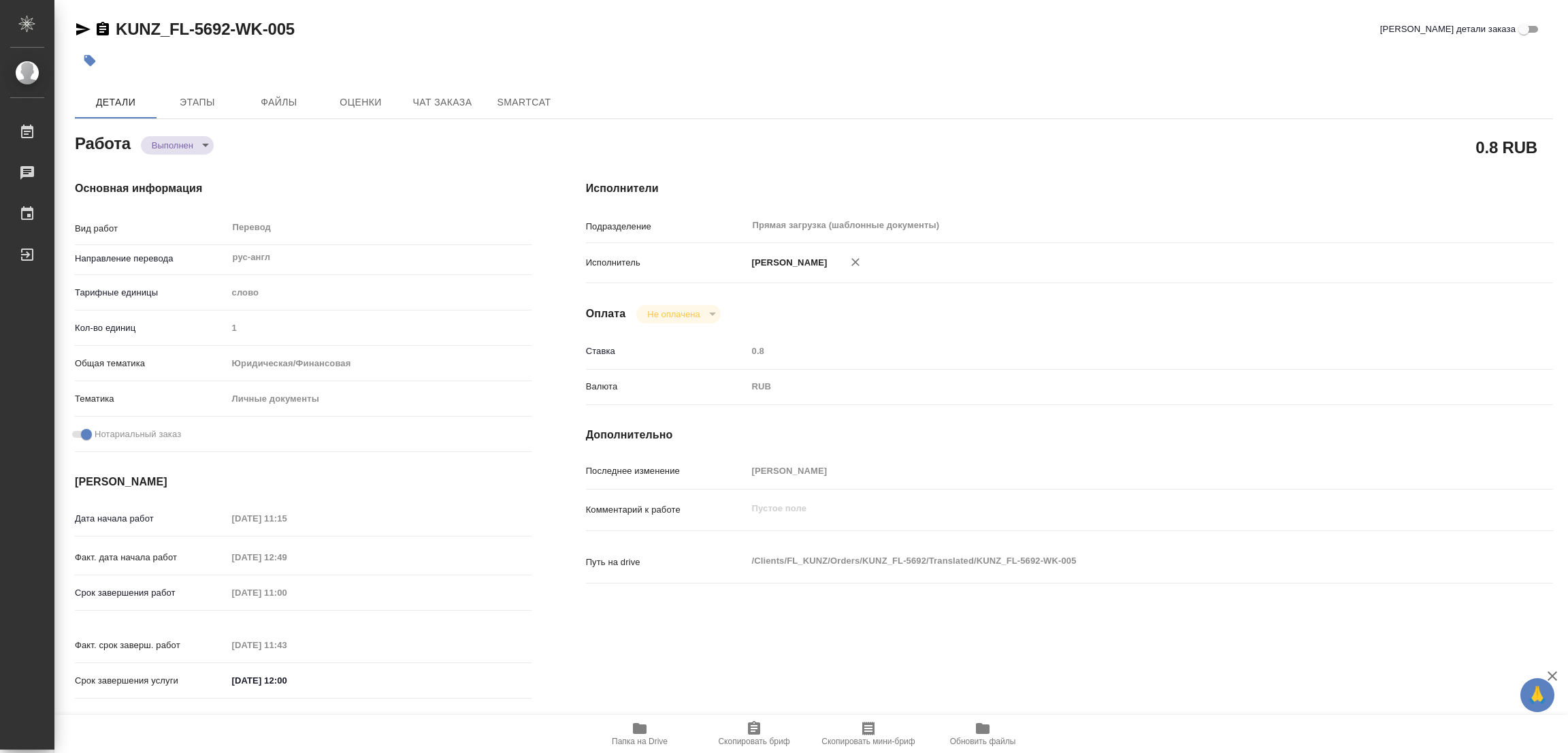
type textarea "x"
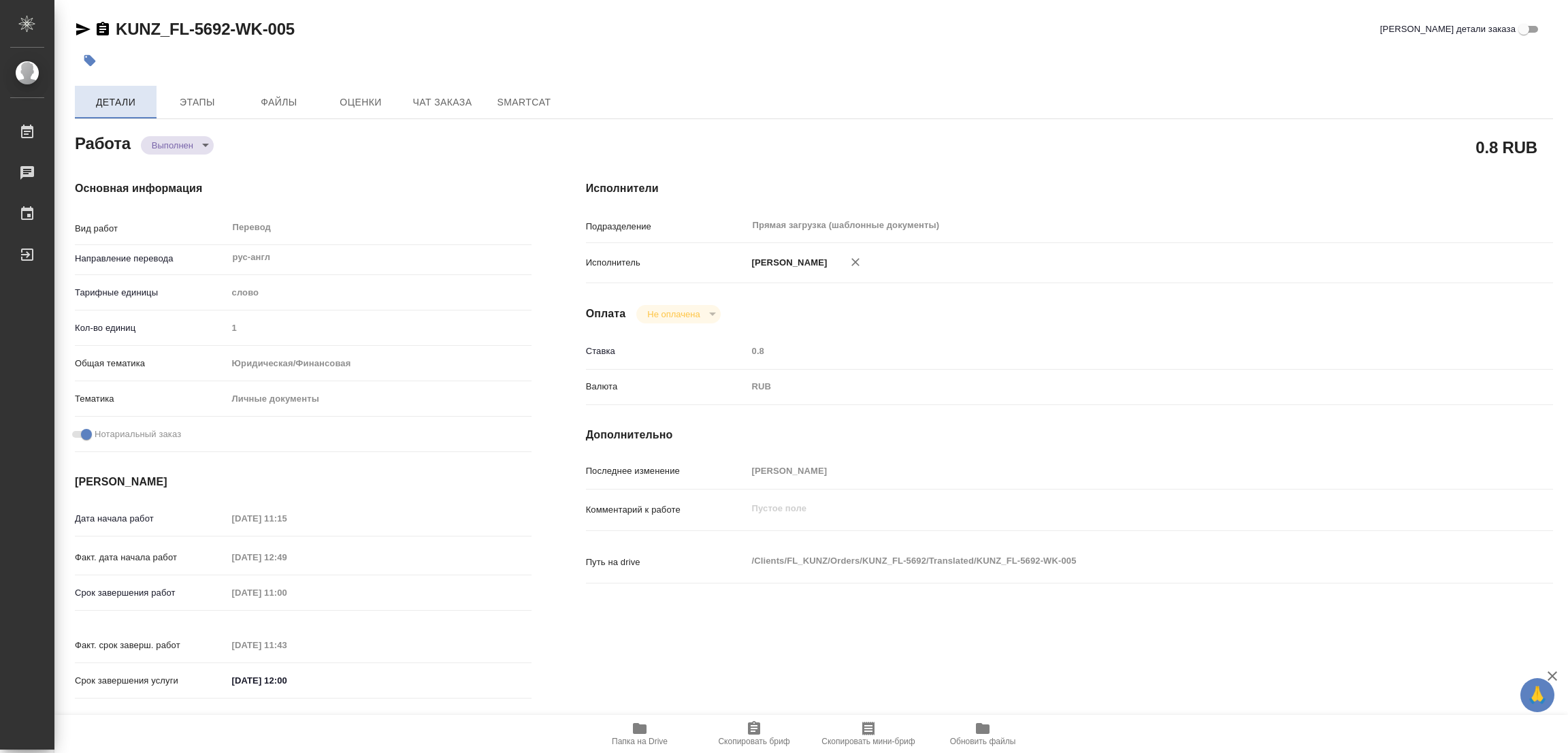
type textarea "x"
click at [95, 59] on icon "button" at bounding box center [90, 61] width 14 height 14
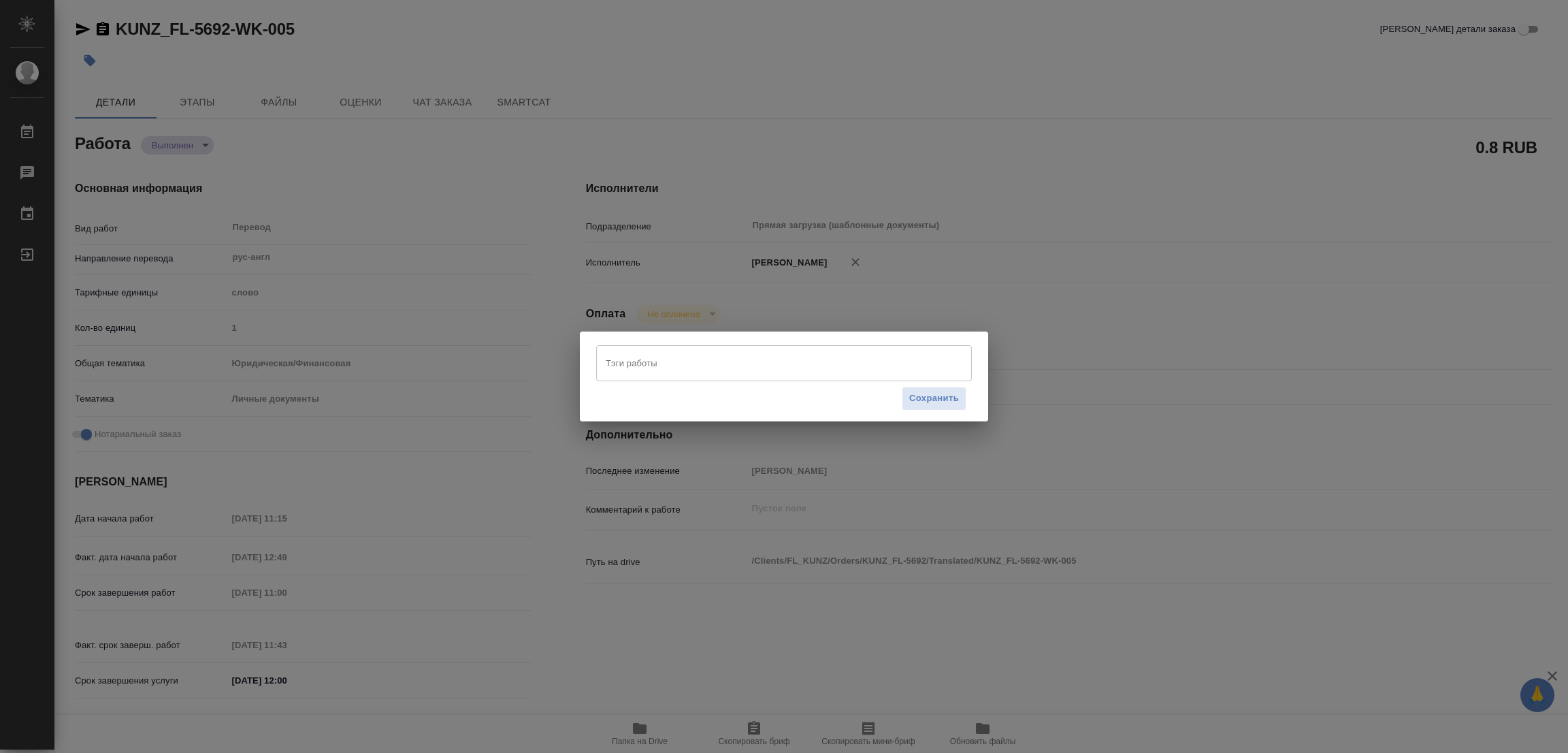
click at [685, 368] on input "Тэги работы" at bounding box center [771, 362] width 338 height 23
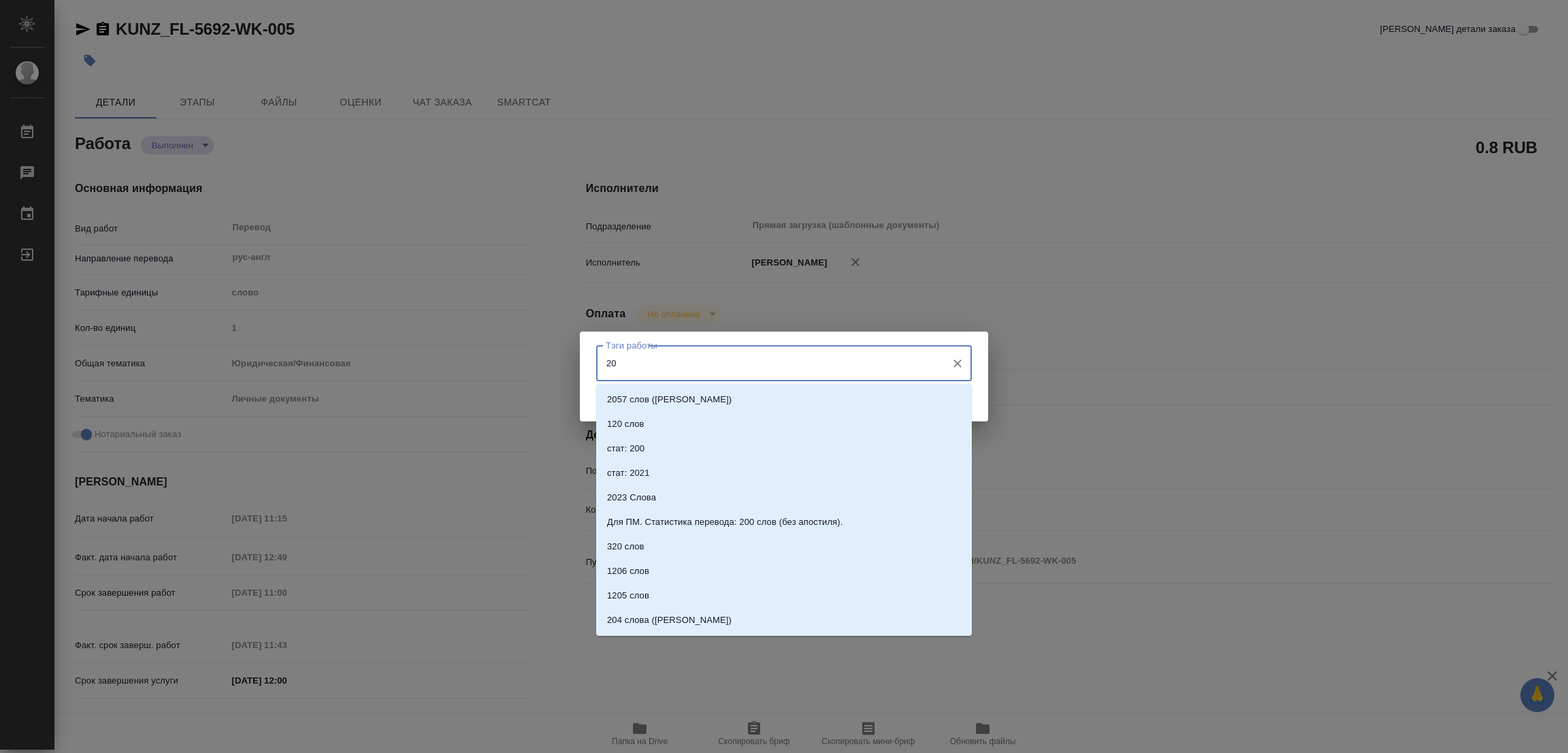
type input "200"
click at [630, 401] on p "стат: 200" at bounding box center [626, 400] width 38 height 14
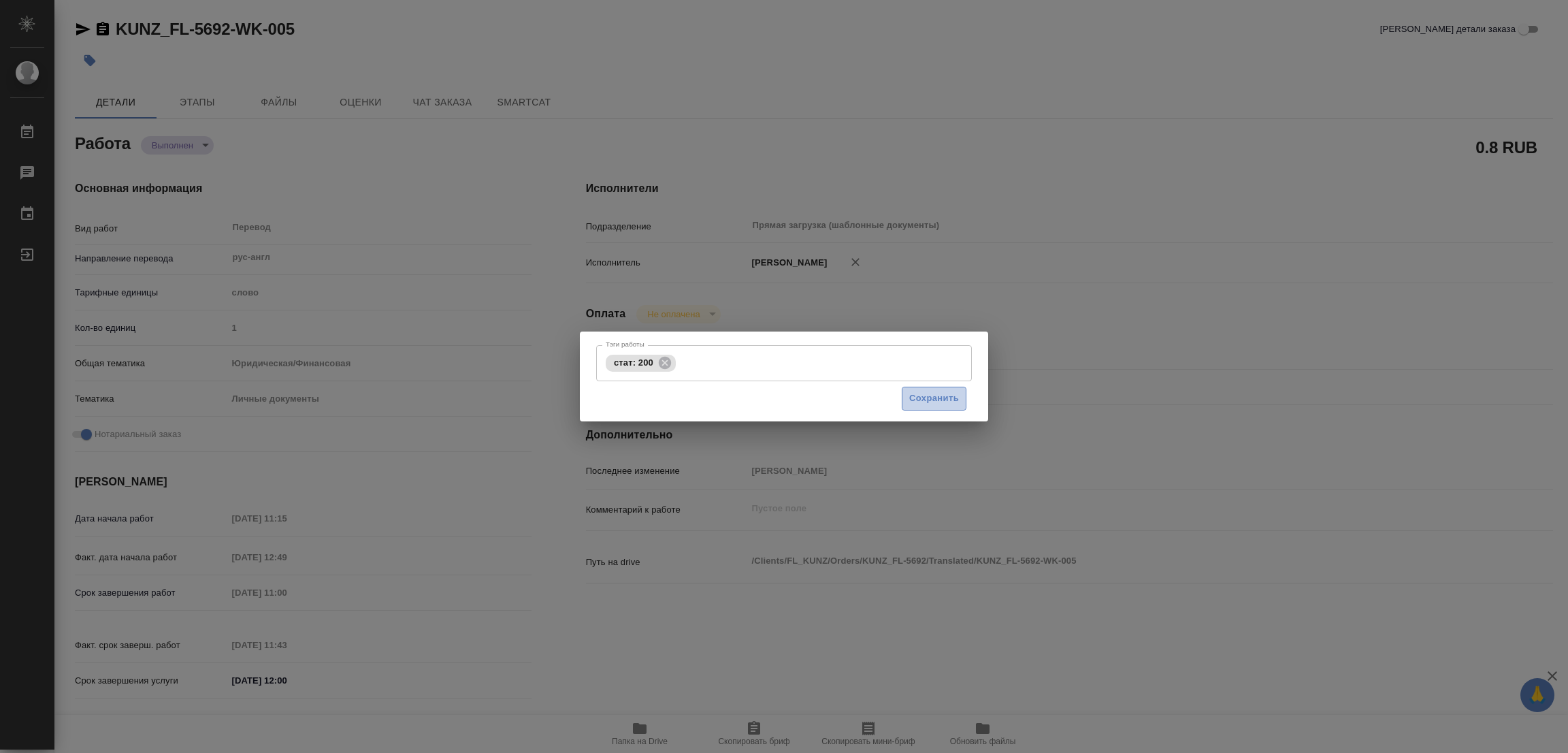
click at [928, 396] on span "Сохранить" at bounding box center [934, 398] width 49 height 15
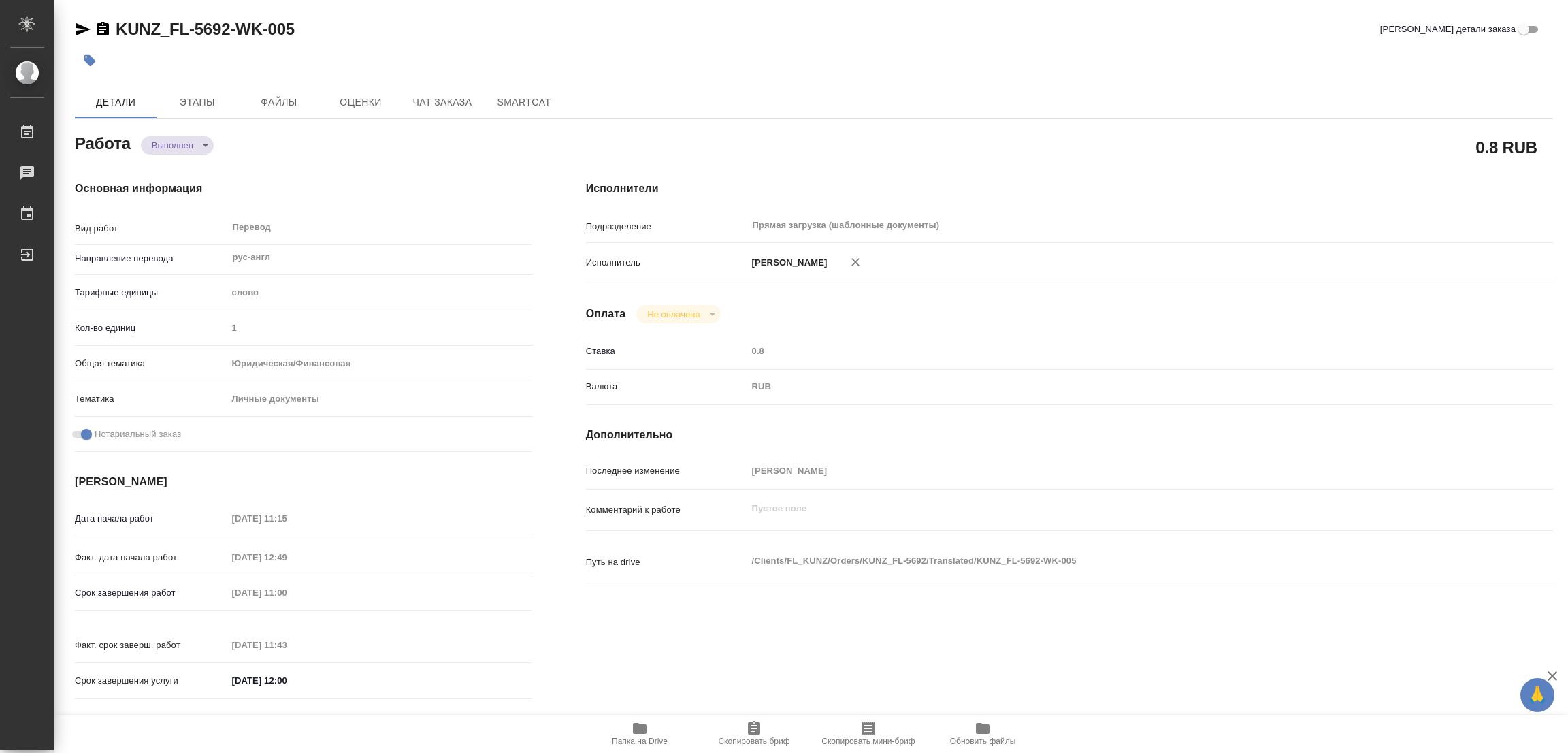
type input "completed"
type textarea "Перевод"
type textarea "x"
type input "рус-англ"
type input "5a8b1489cc6b4906c91bfd90"
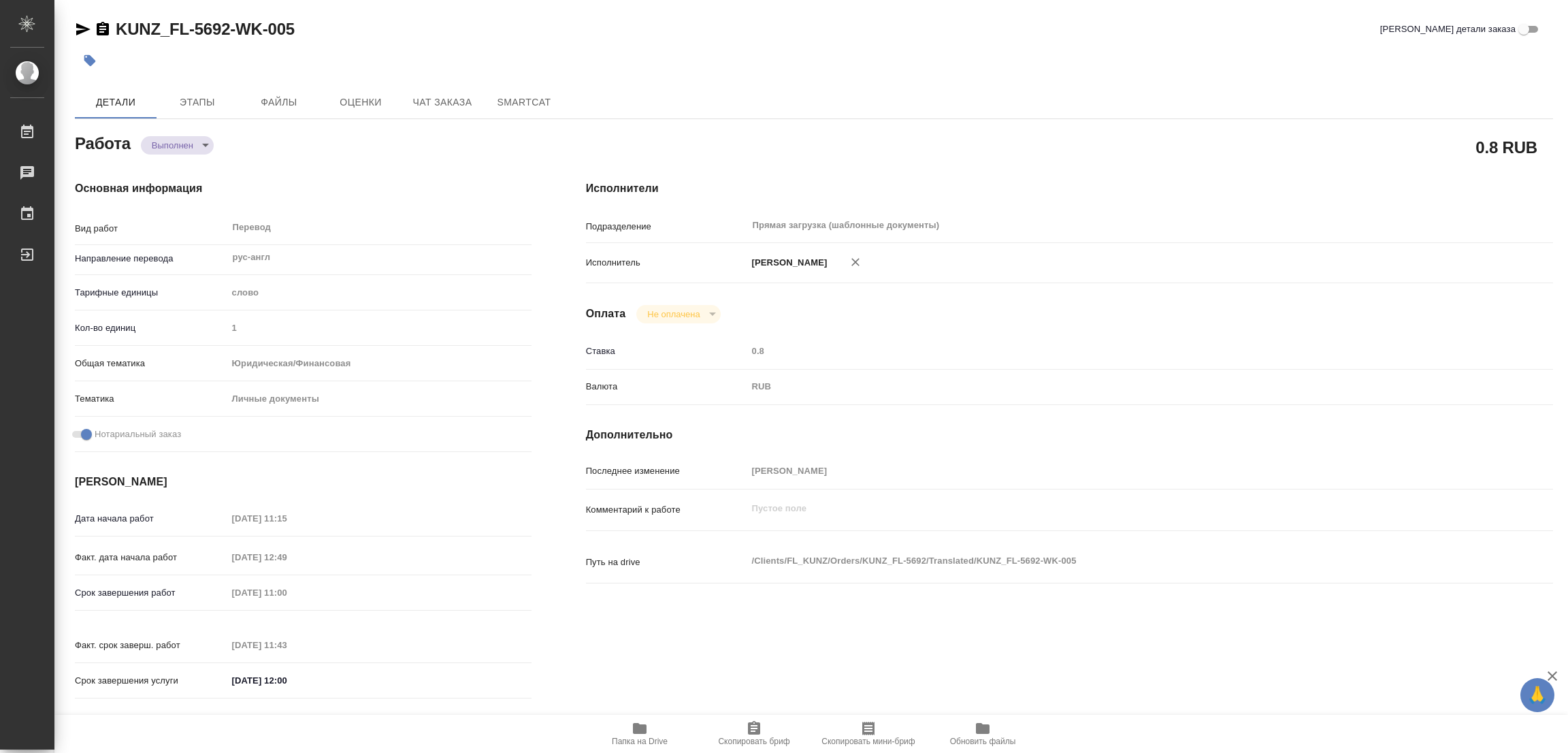
type input "1"
type input "yr-fn"
type input "5a8b8b956a9677013d343cfe"
checkbox input "true"
type input "12.08.2025 11:15"
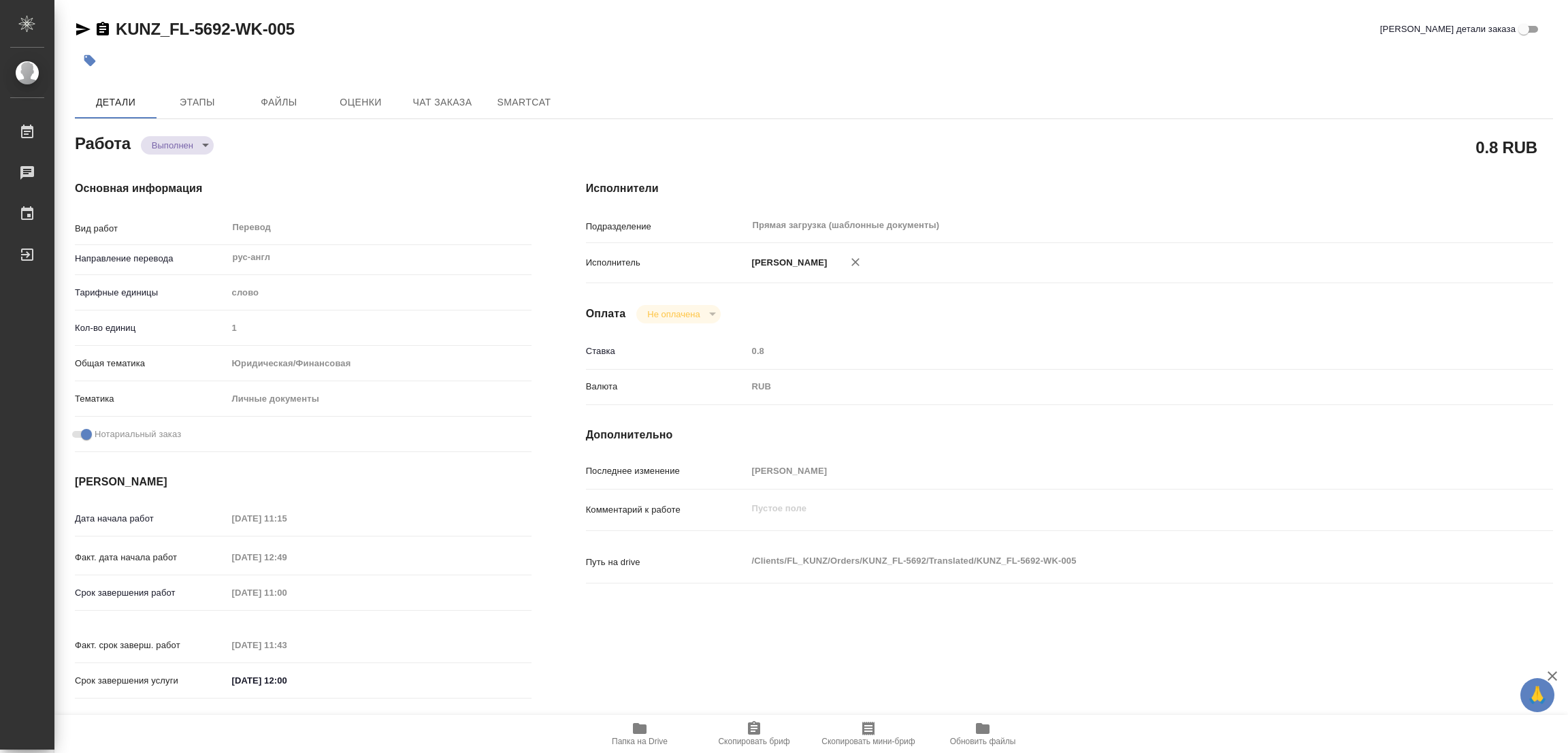
type input "12.08.2025 12:49"
type input "13.08.2025 11:00"
type input "13.08.2025 11:43"
type input "21.08.2025 12:00"
type input "Прямая загрузка (шаблонные документы)"
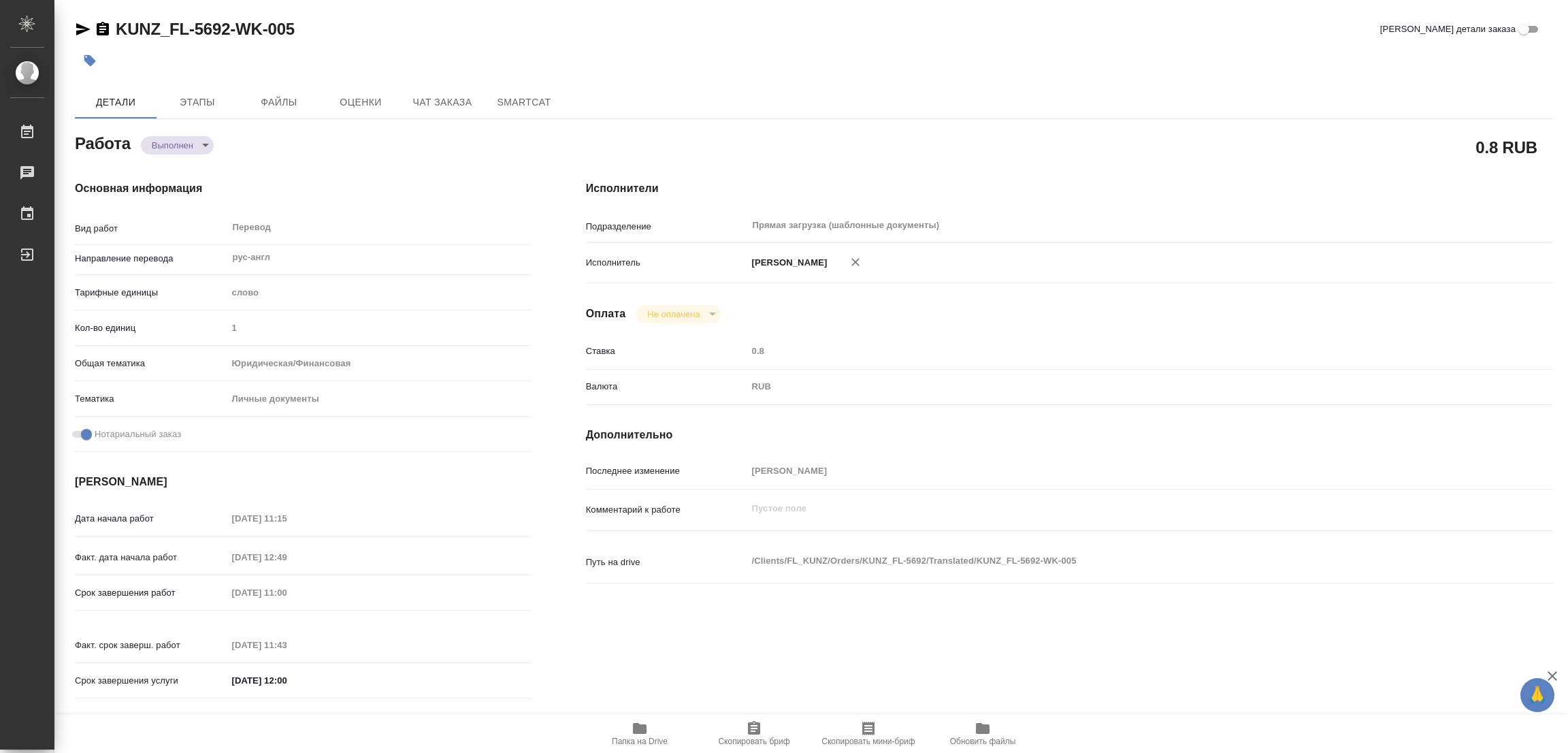
type input "notPayed"
type input "0.8"
type input "RUB"
type input "Попова Галина"
type textarea "x"
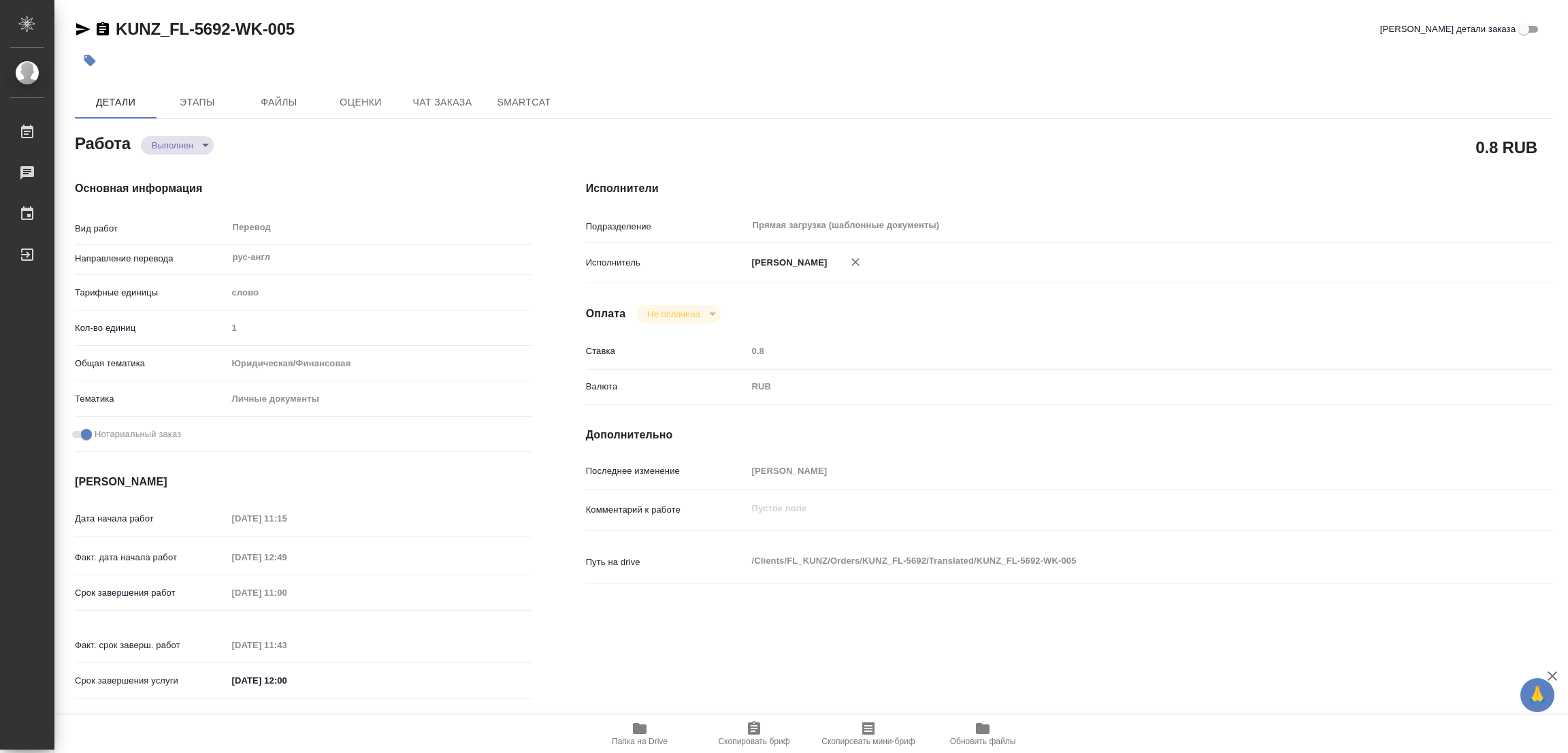
type textarea "/Clients/FL_KUNZ/Orders/KUNZ_FL-5692/Translated/KUNZ_FL-5692-WK-005"
type textarea "x"
type input "KUNZ_FL-5692"
type input "Перевод станд. несрочный"
type input "Приёмка по качеству, Перевод, Корректура, Редактура, Постредактура машинного пе…"
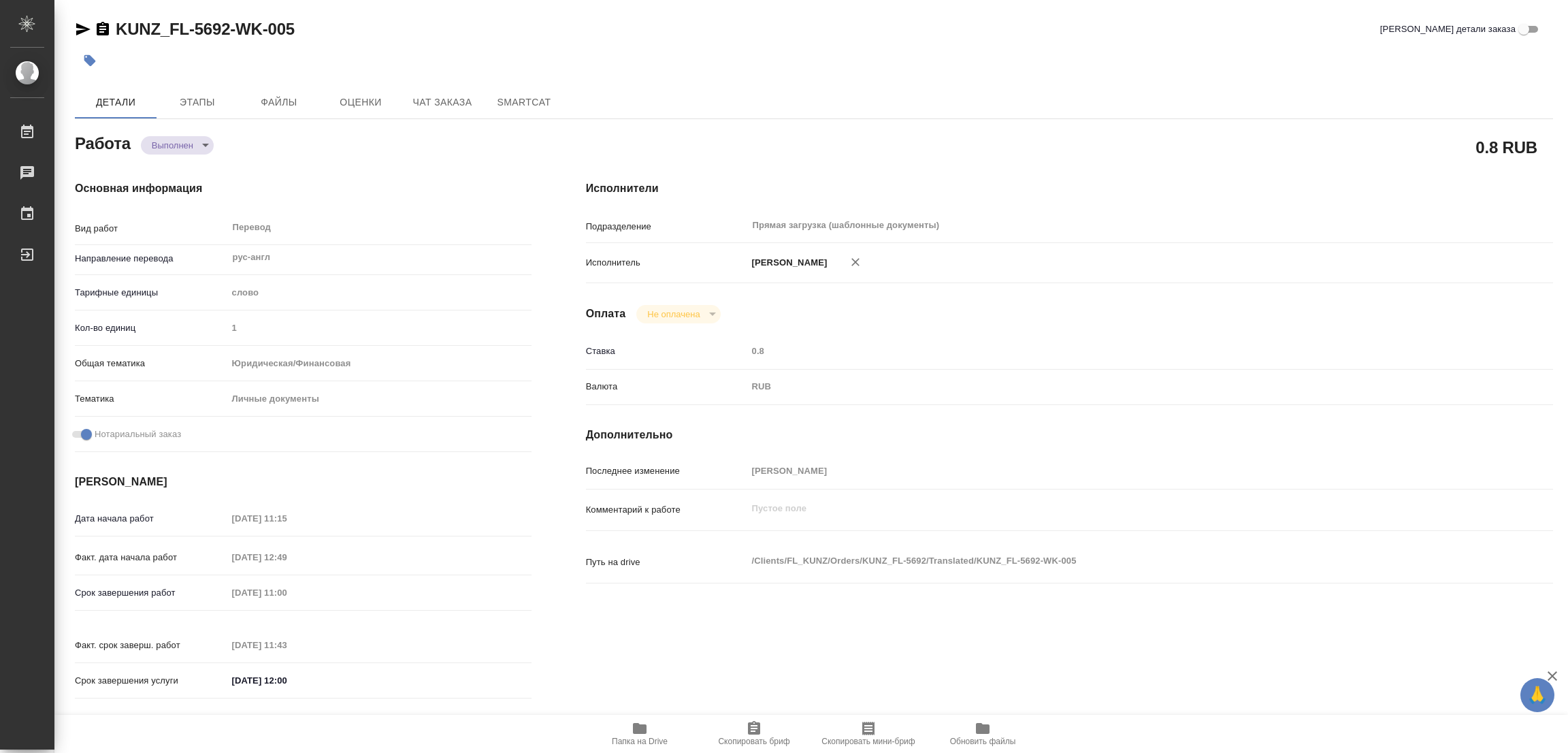
type input "Веселова Юлия, Шульгина Анна"
type input "/Clients/FL_KUNZ/Orders/KUNZ_FL-5692"
type textarea "Ukhin Igor Evgenievich, Ukhin Evgeny Igorevich, Ukhina Olga Vladimirovna"
type textarea "x"
type textarea "НЗК СОР, 2 экз, перевод рус-англ, рус-исп (для Латинской Америки), под нот, под…"
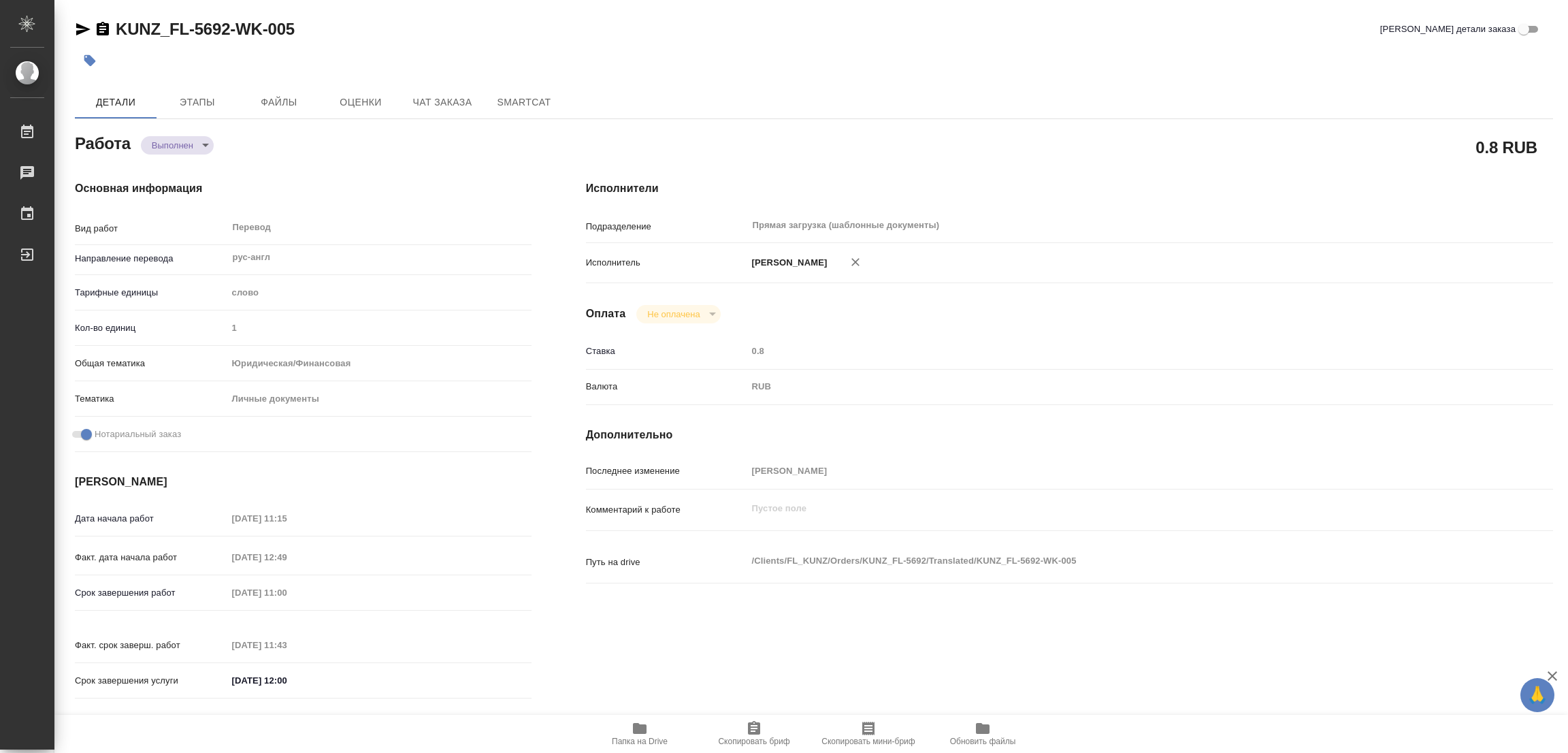
type textarea "x"
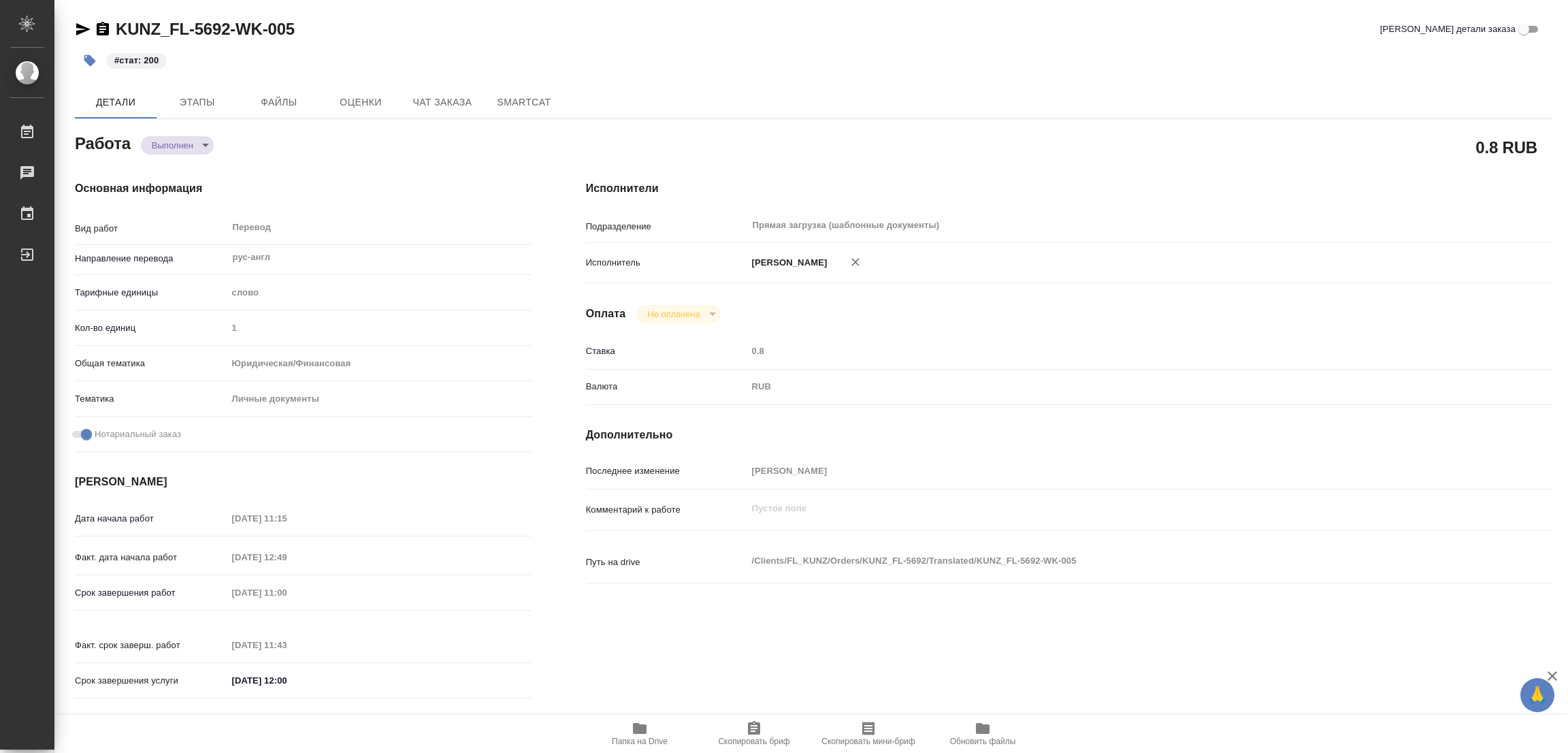
type textarea "x"
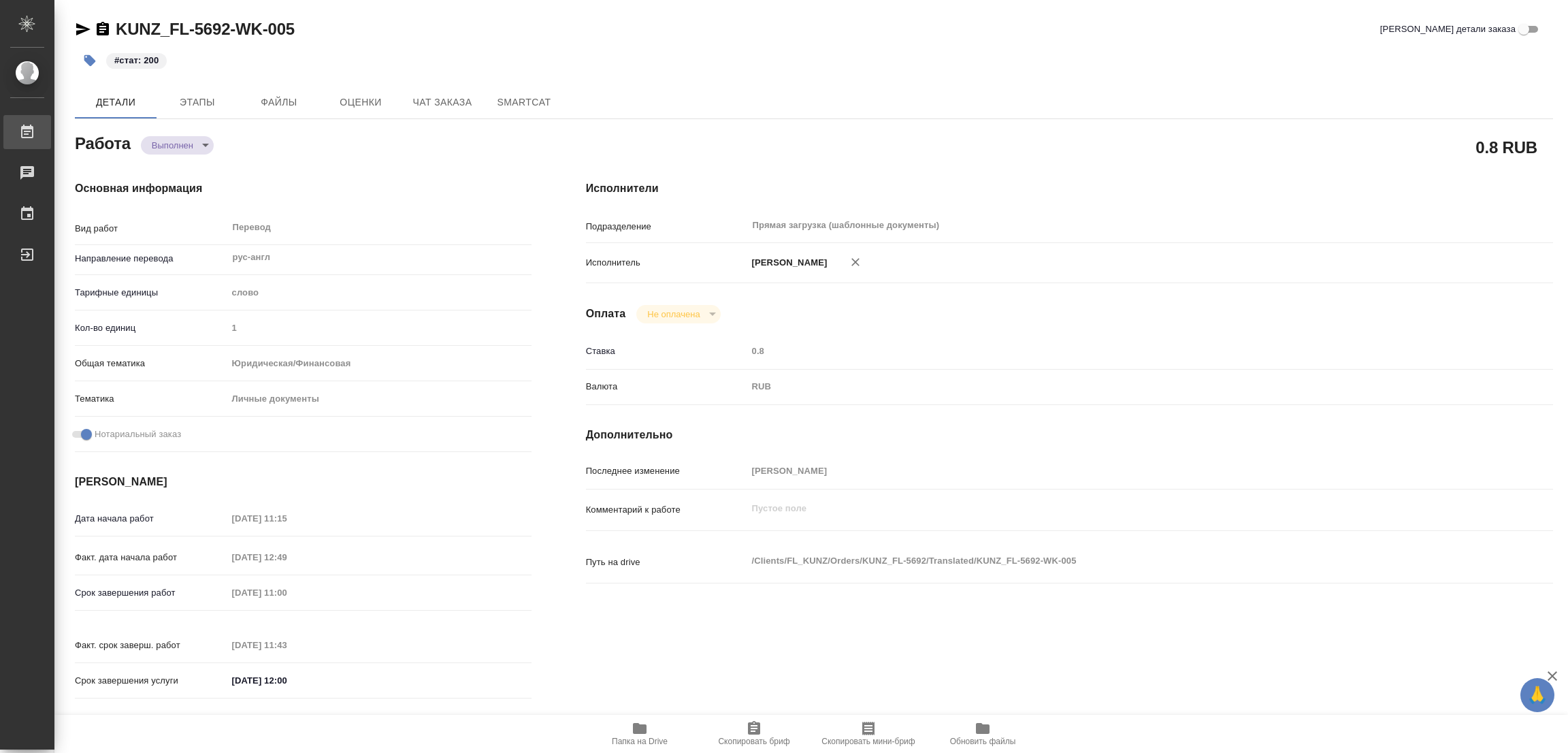
type textarea "x"
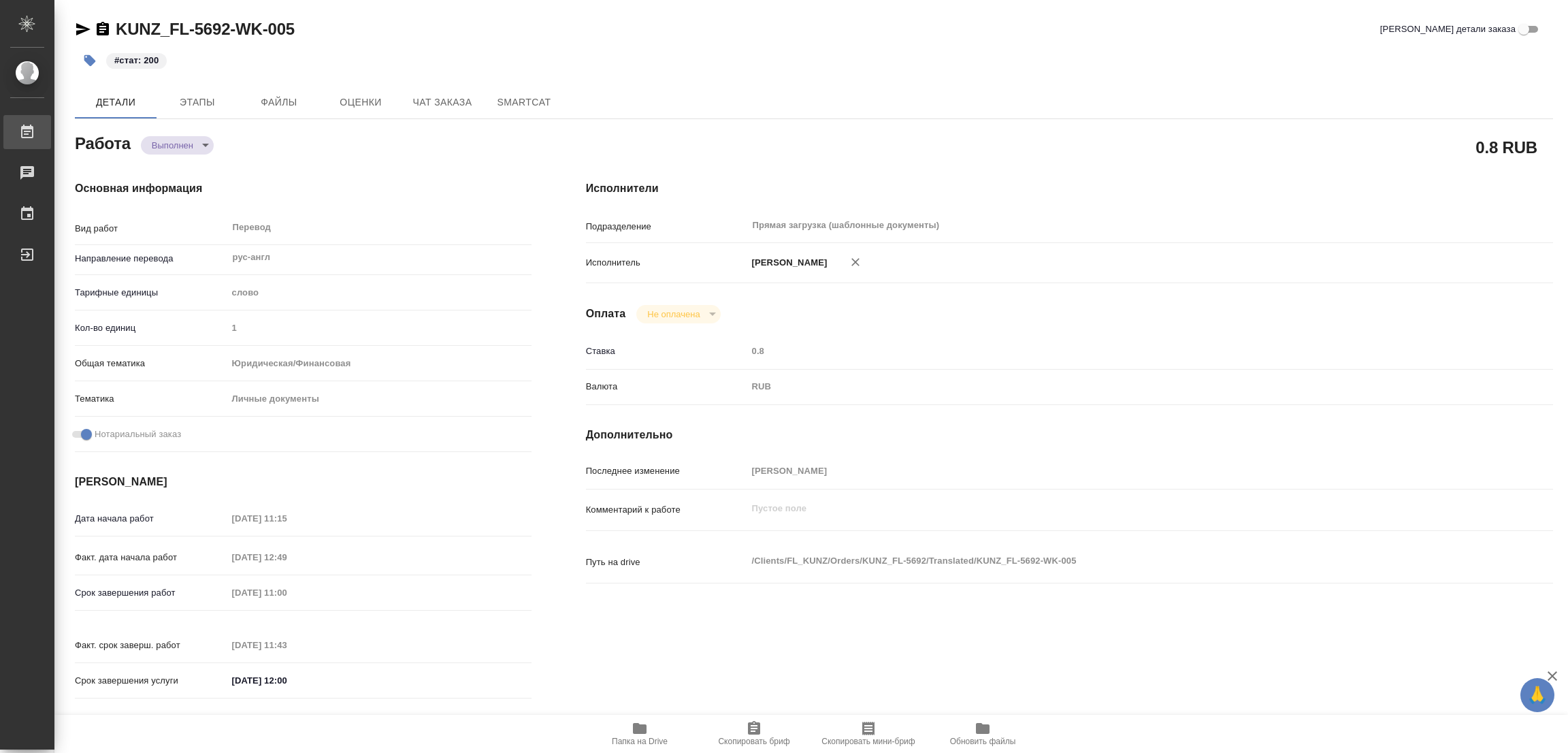
type textarea "x"
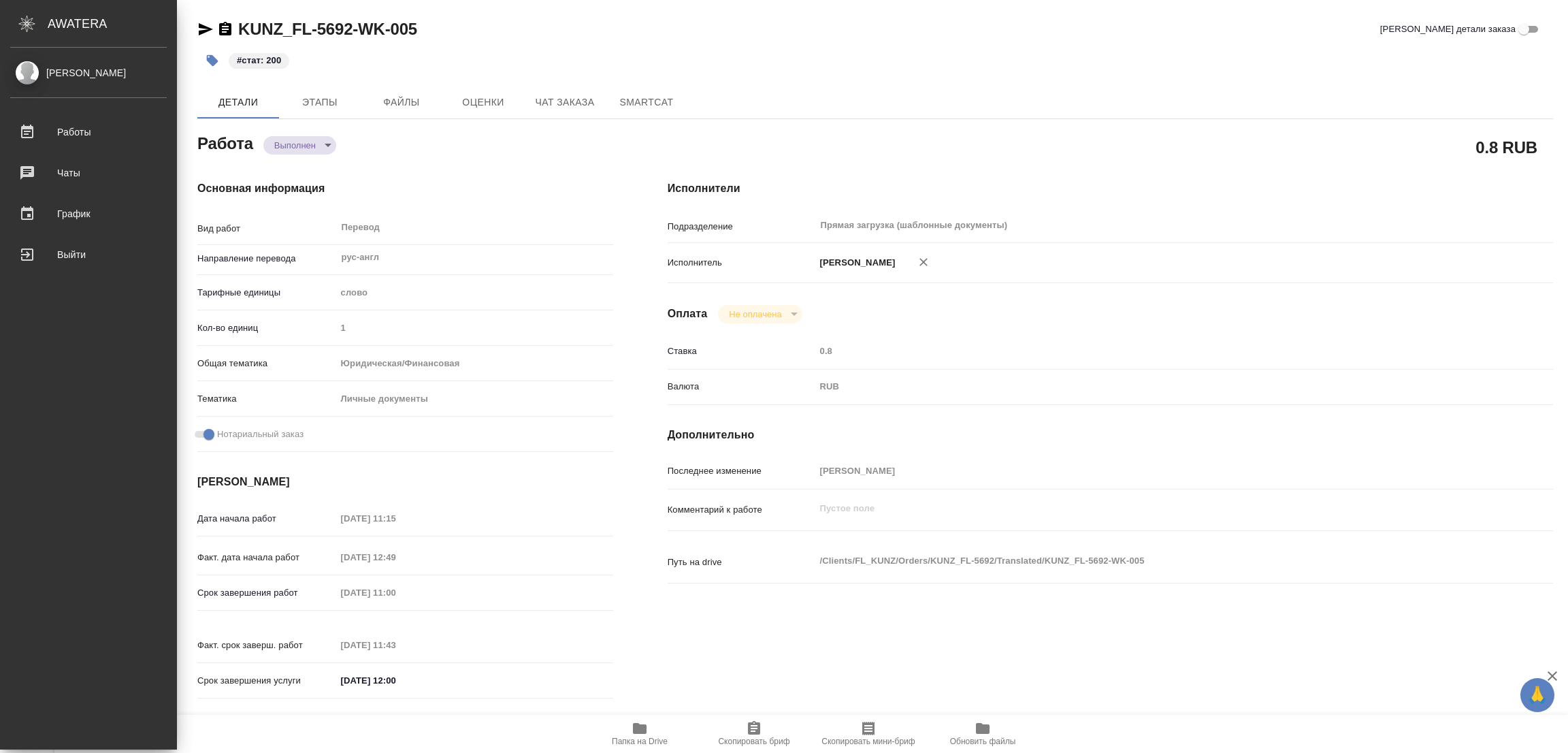
type textarea "x"
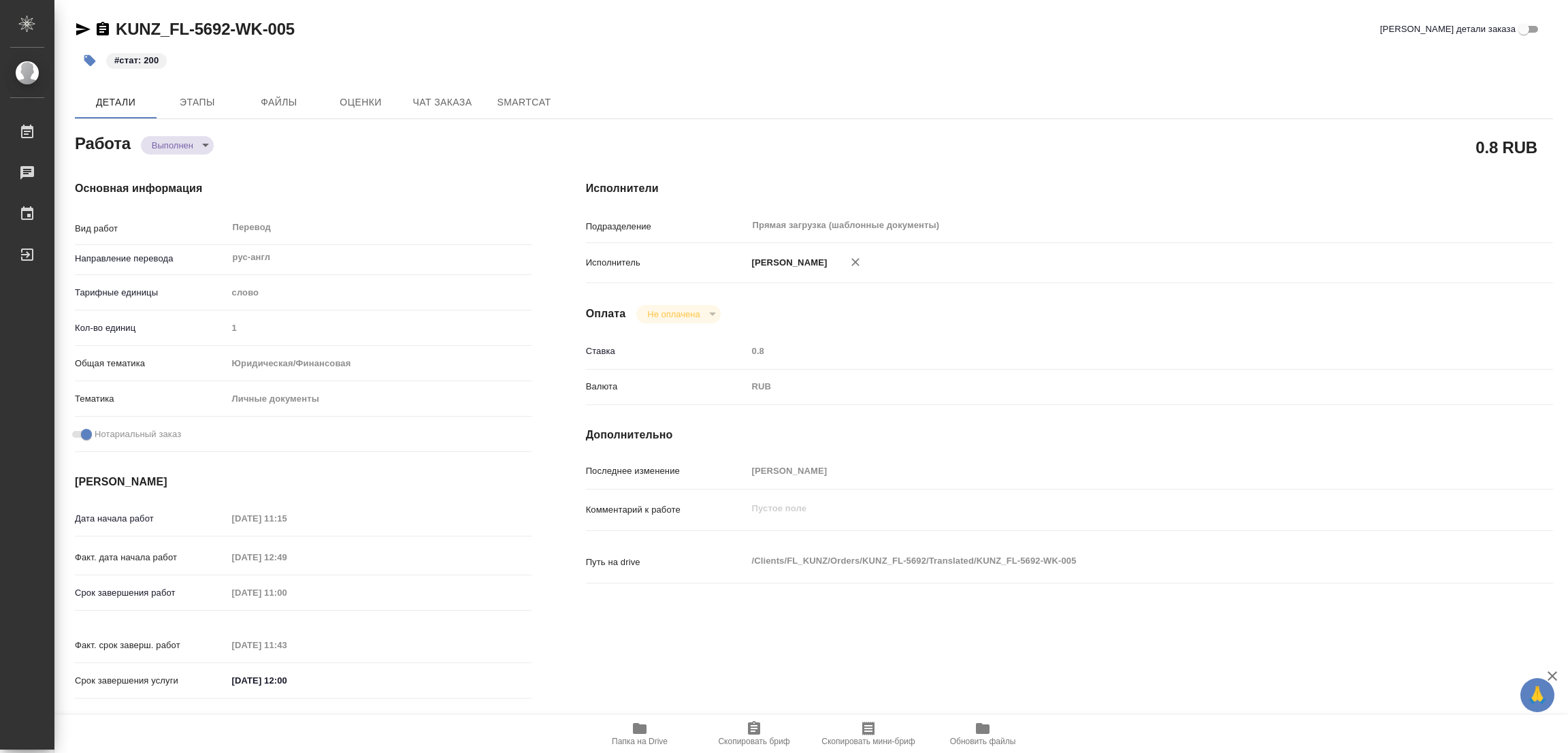
type textarea "x"
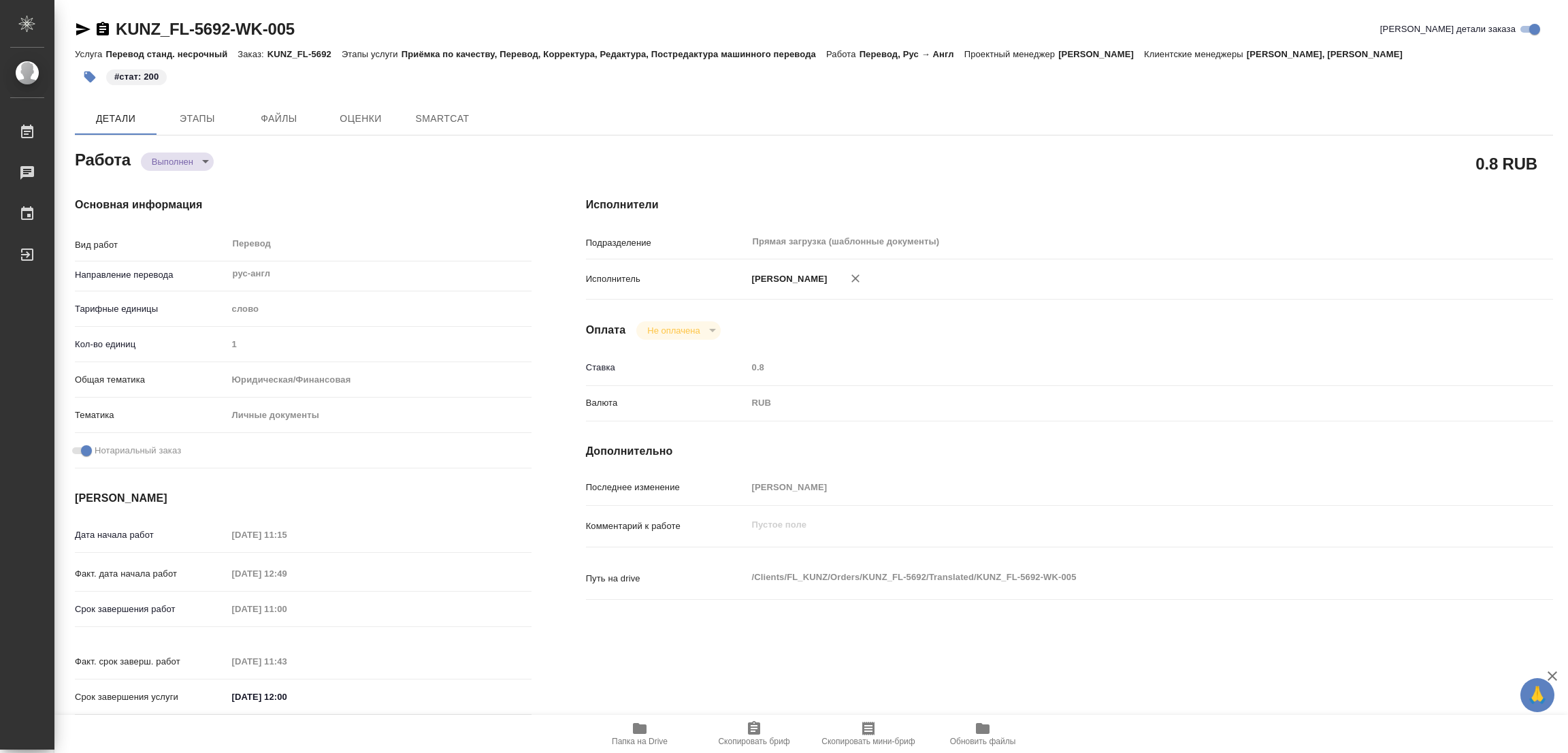
type textarea "x"
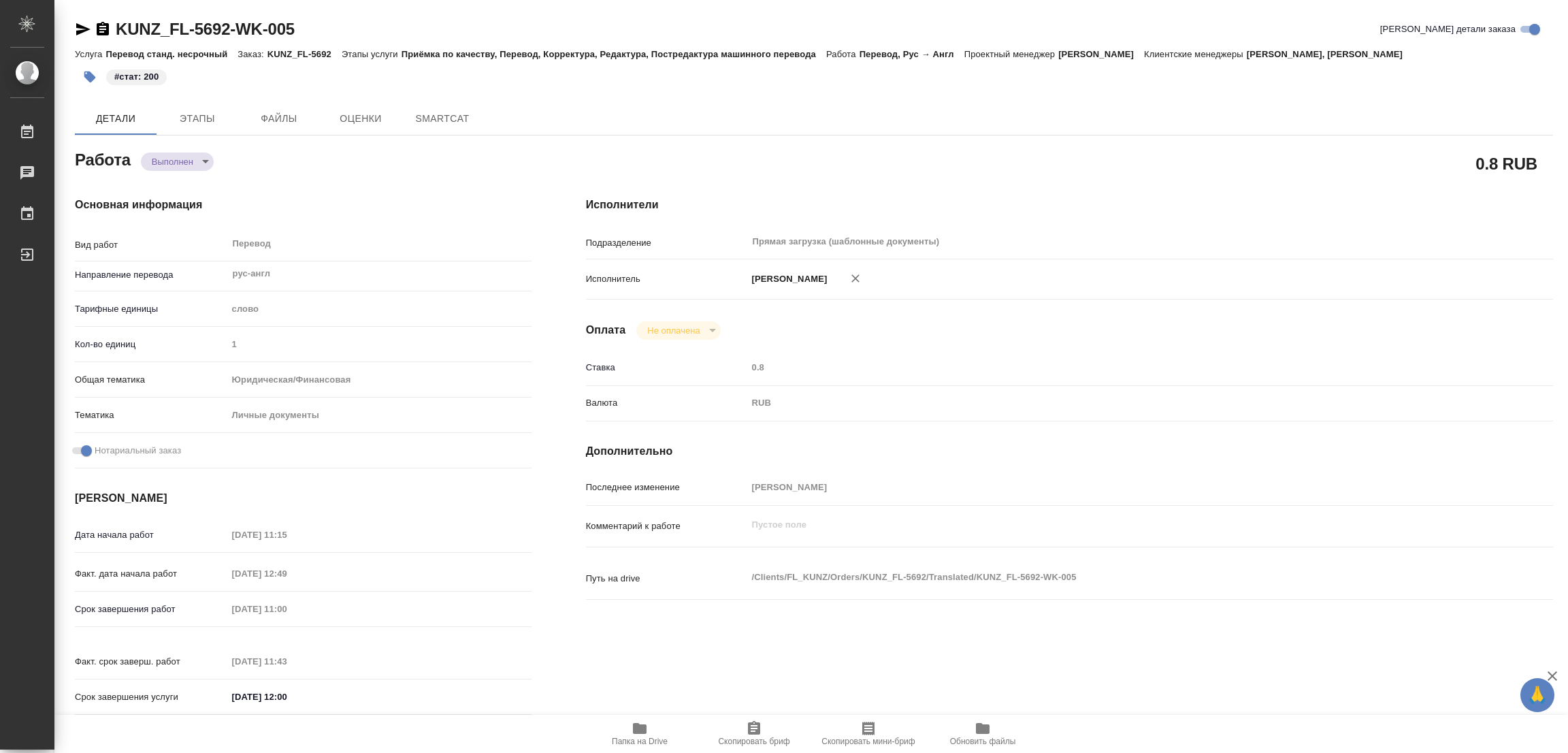
type textarea "x"
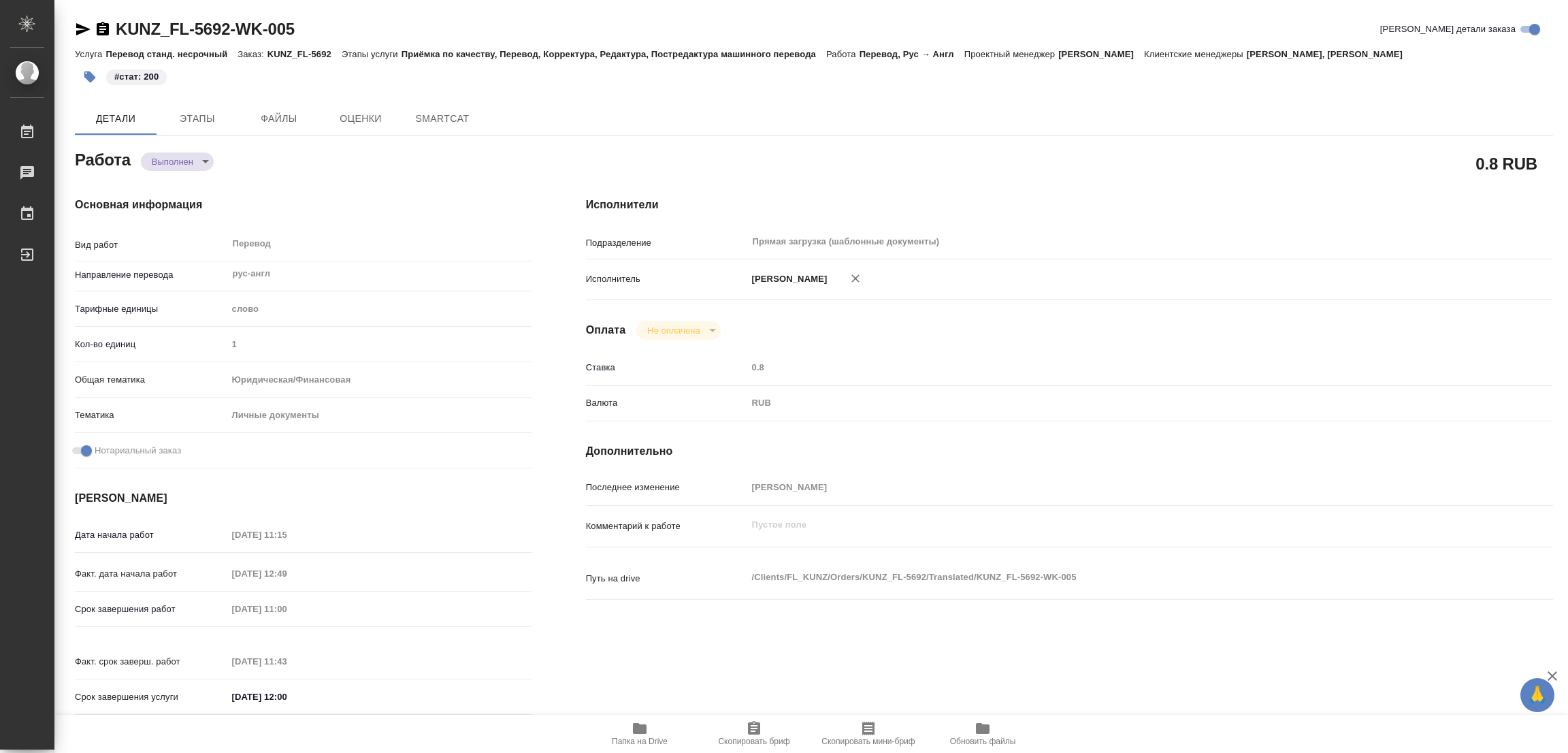
type textarea "x"
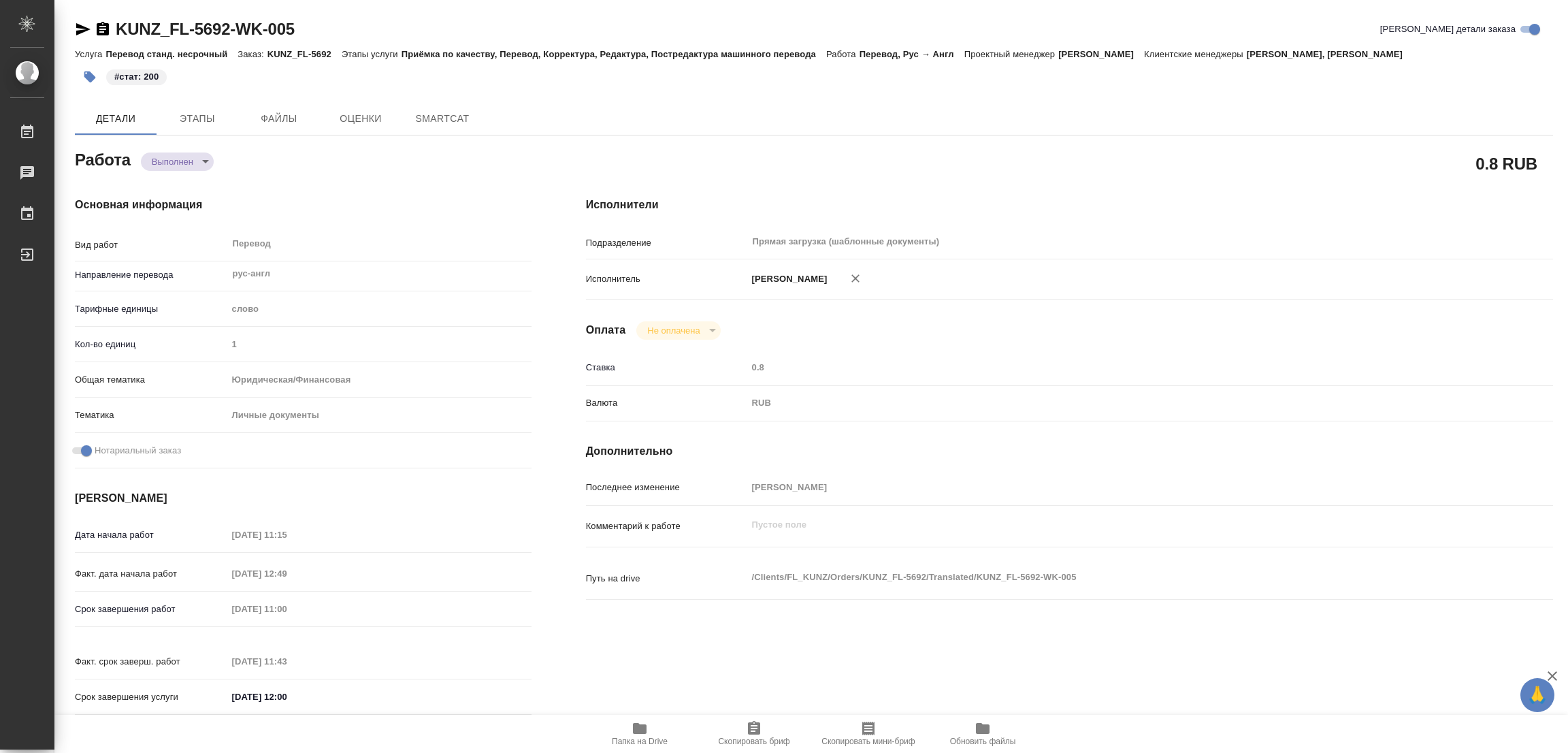
type textarea "x"
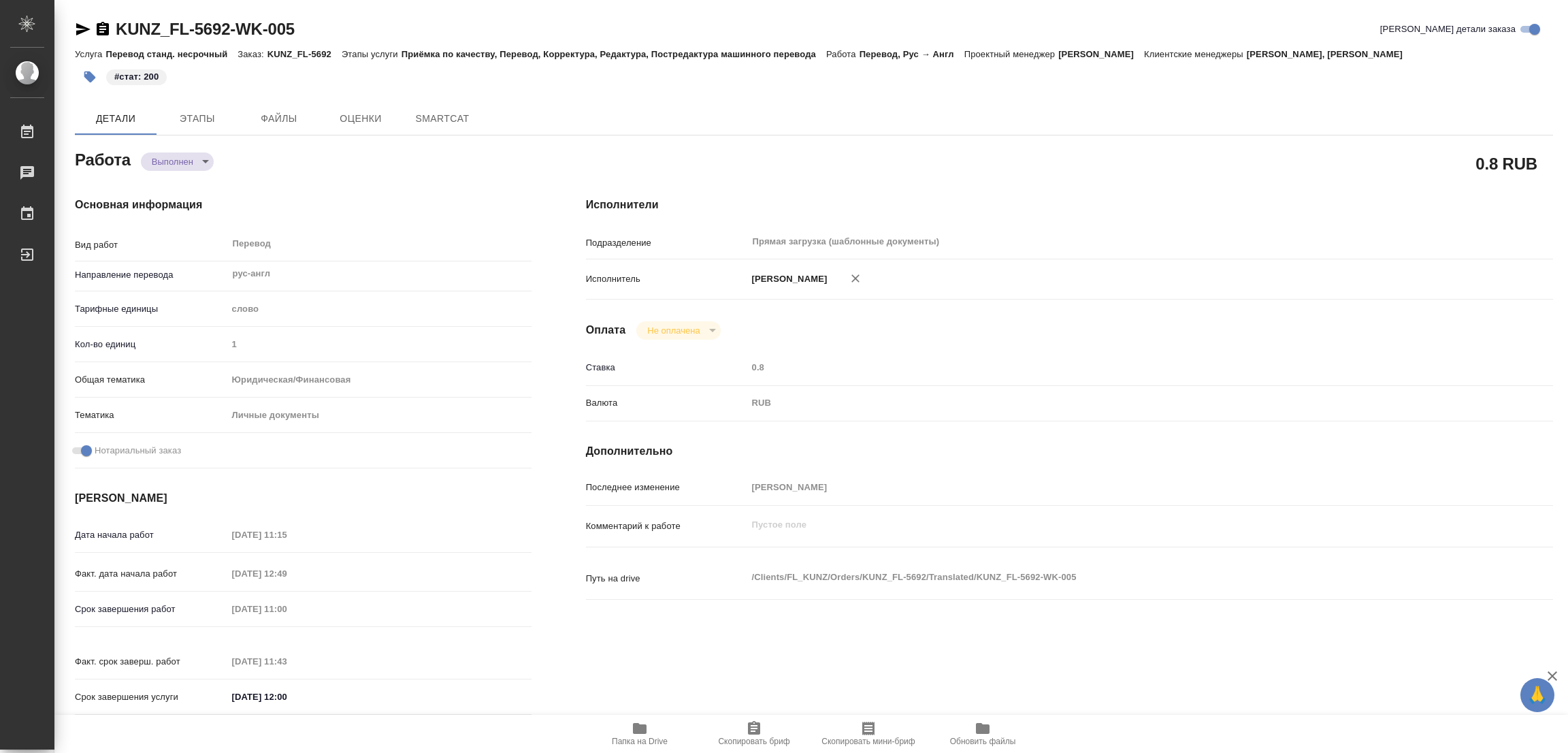
type textarea "x"
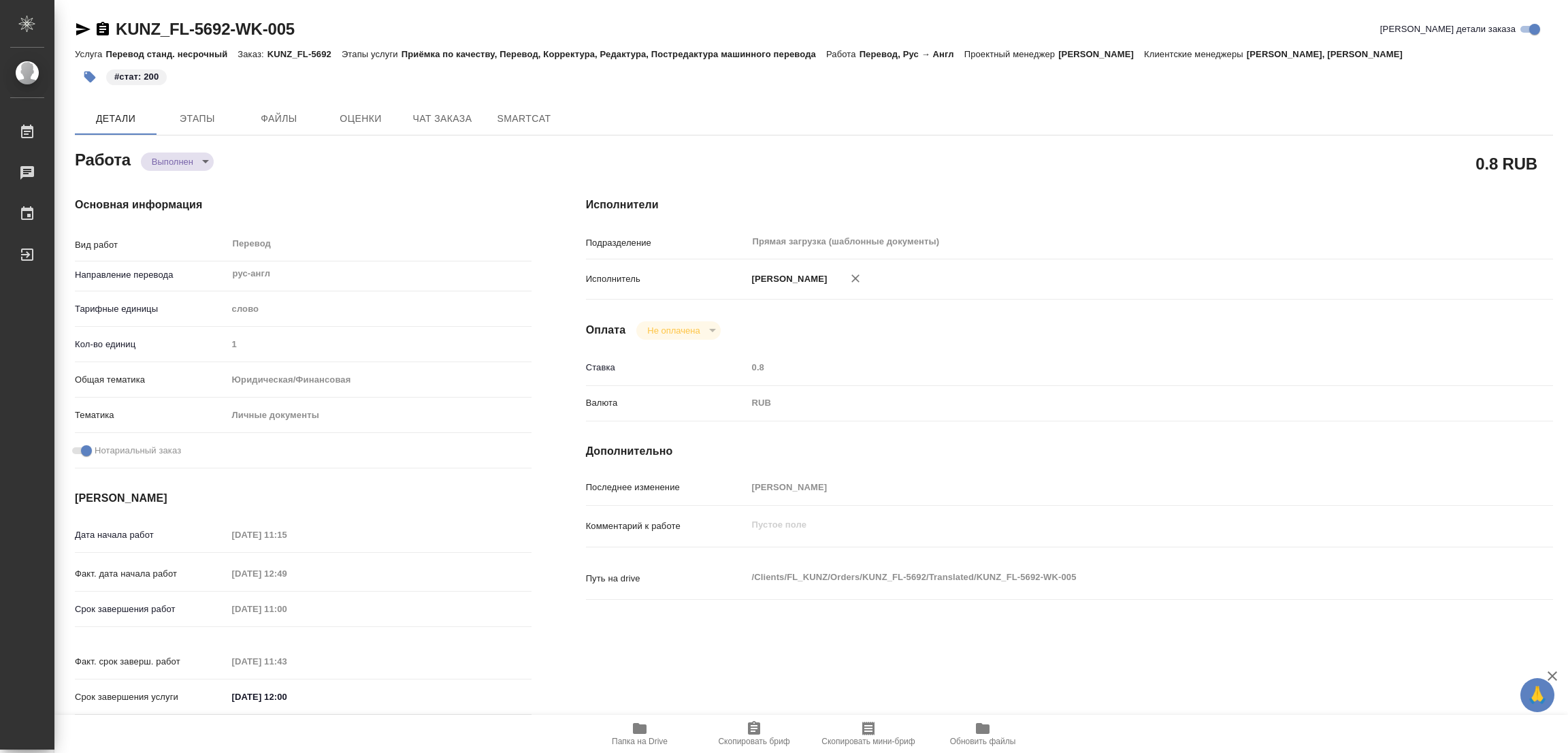
type textarea "x"
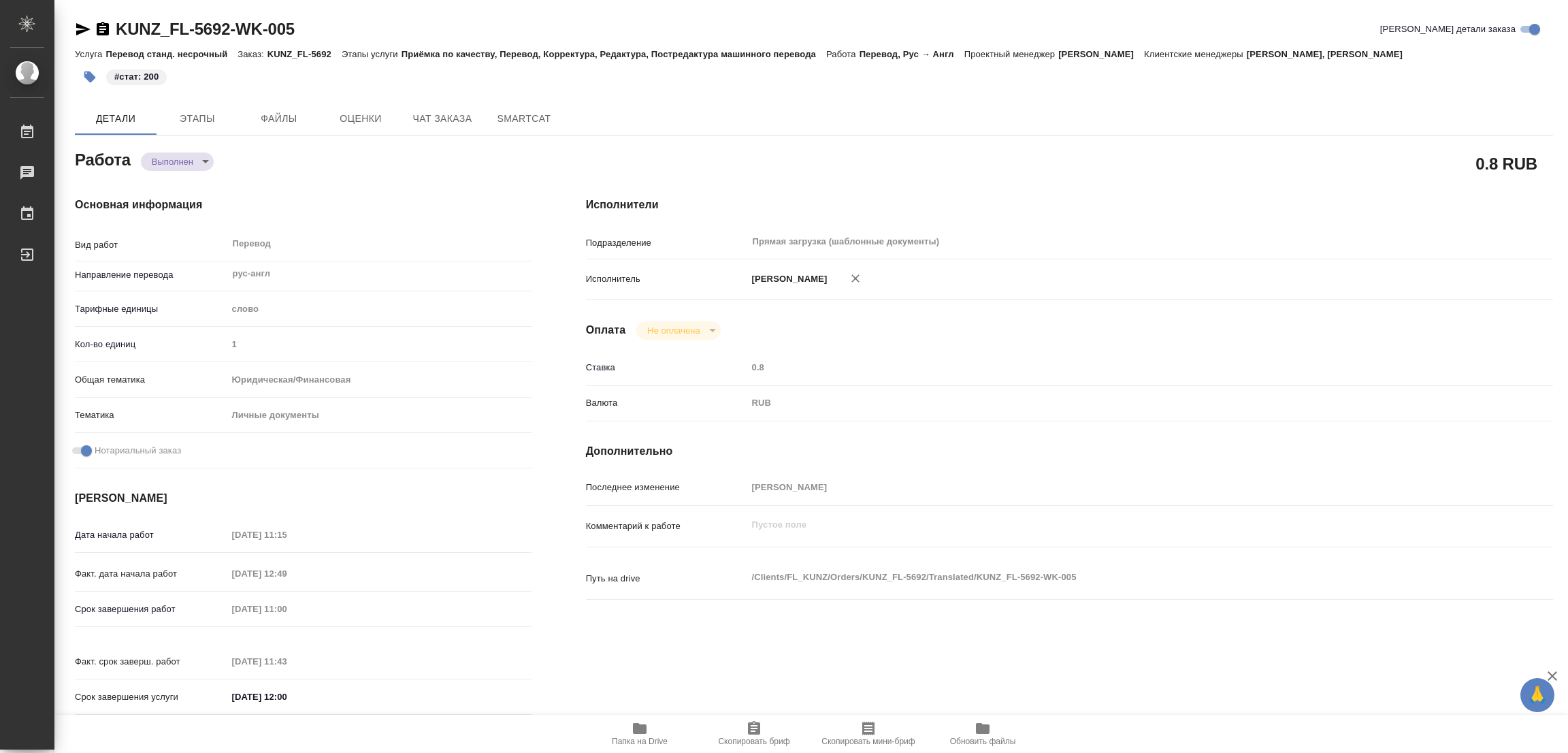
type textarea "x"
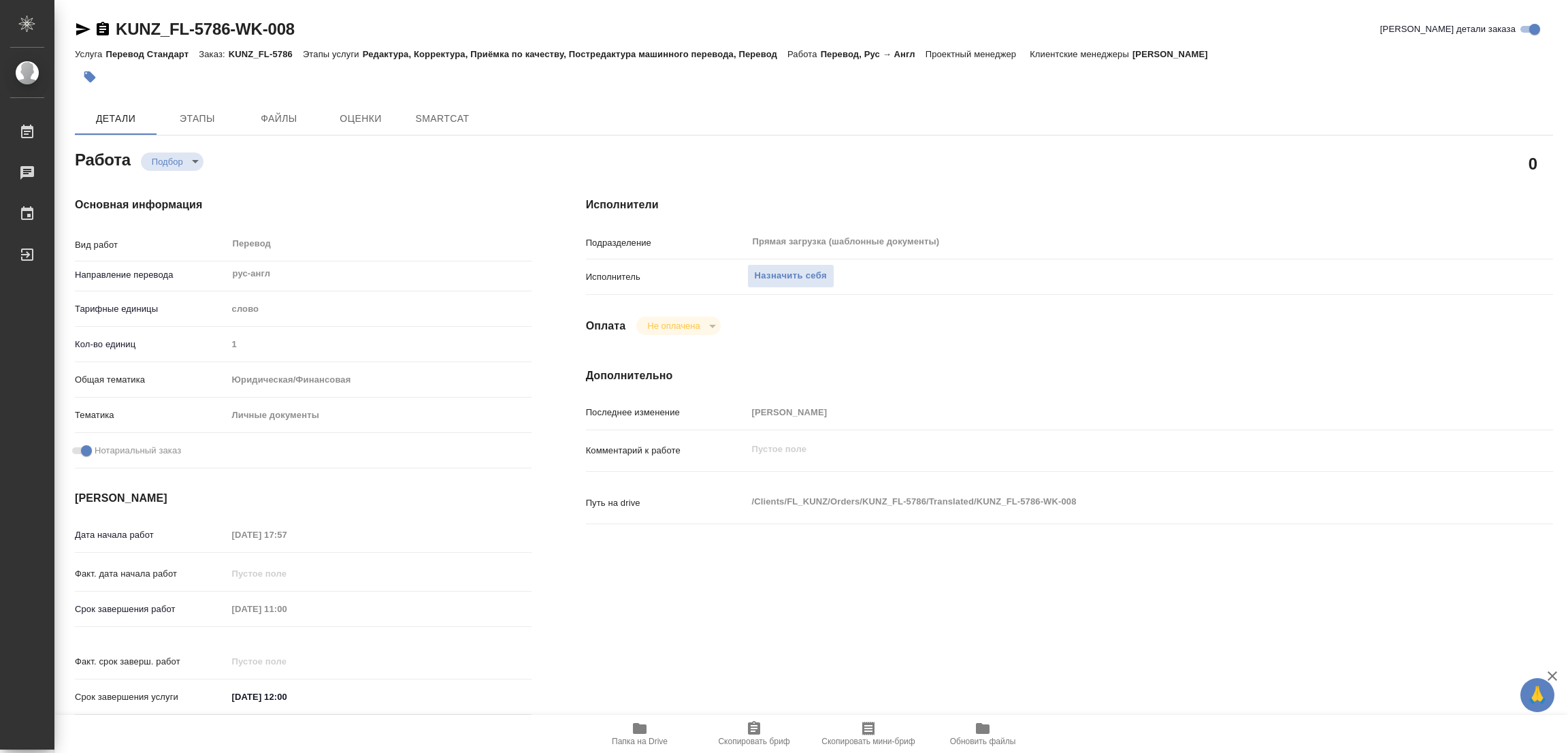
type textarea "x"
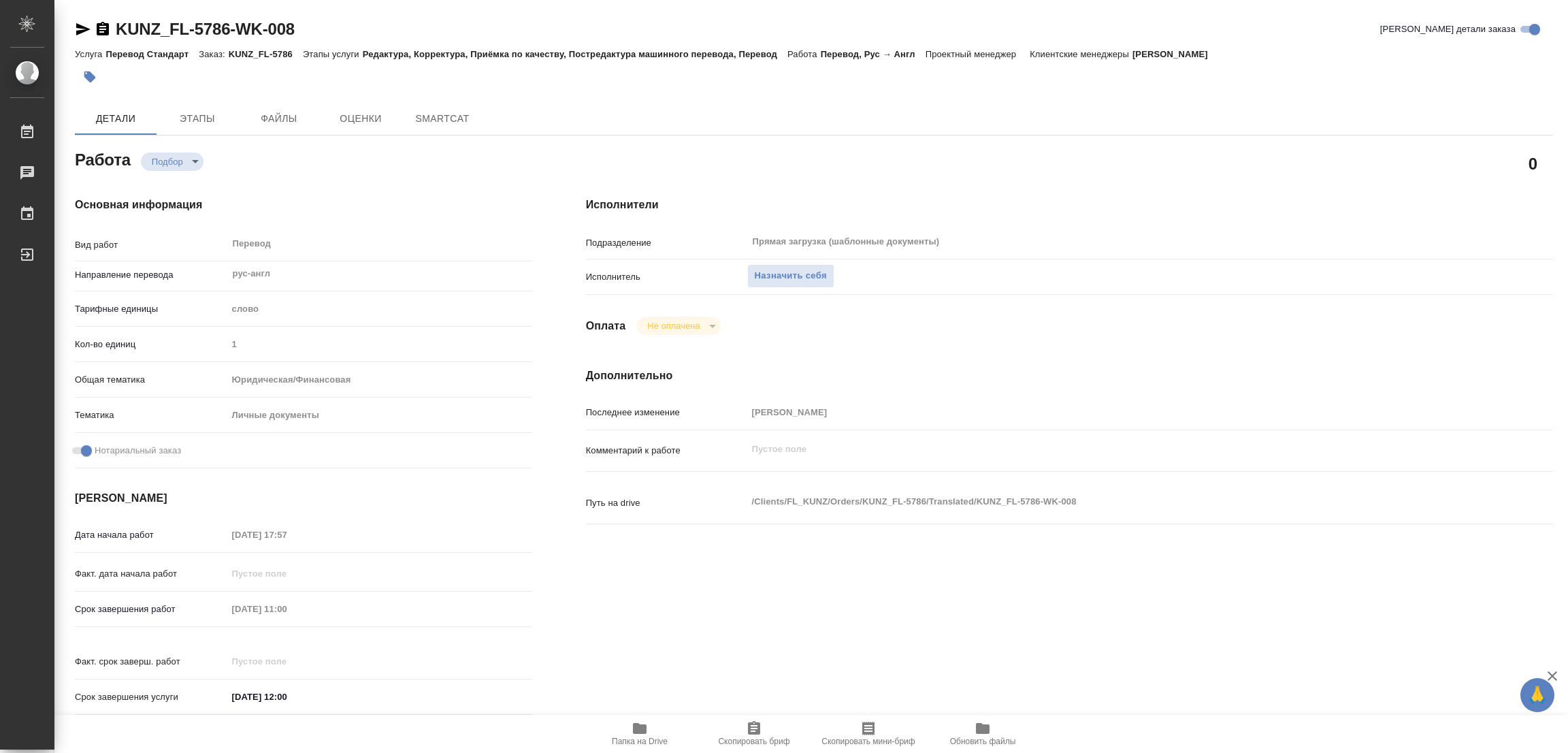
type textarea "x"
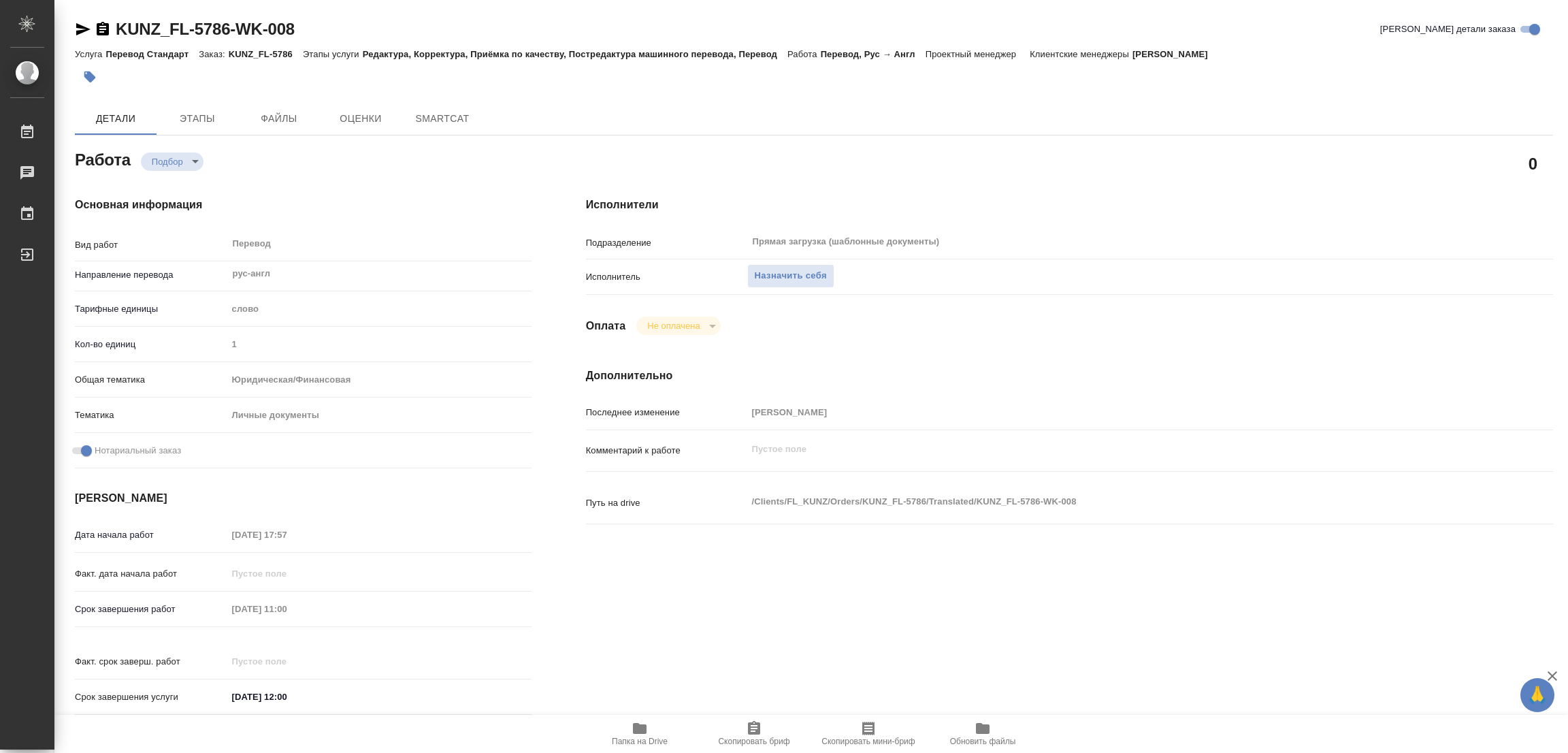
type textarea "x"
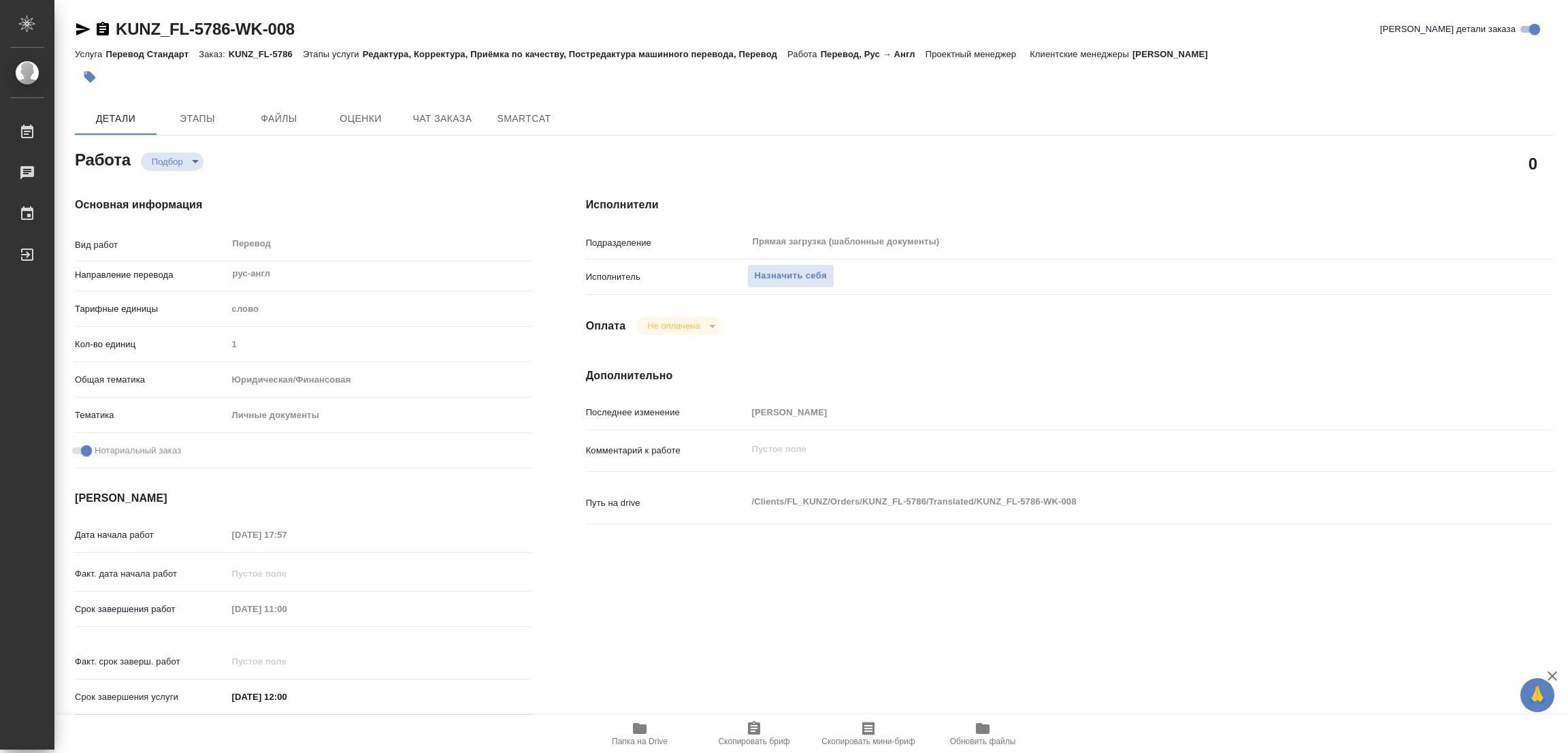
type textarea "x"
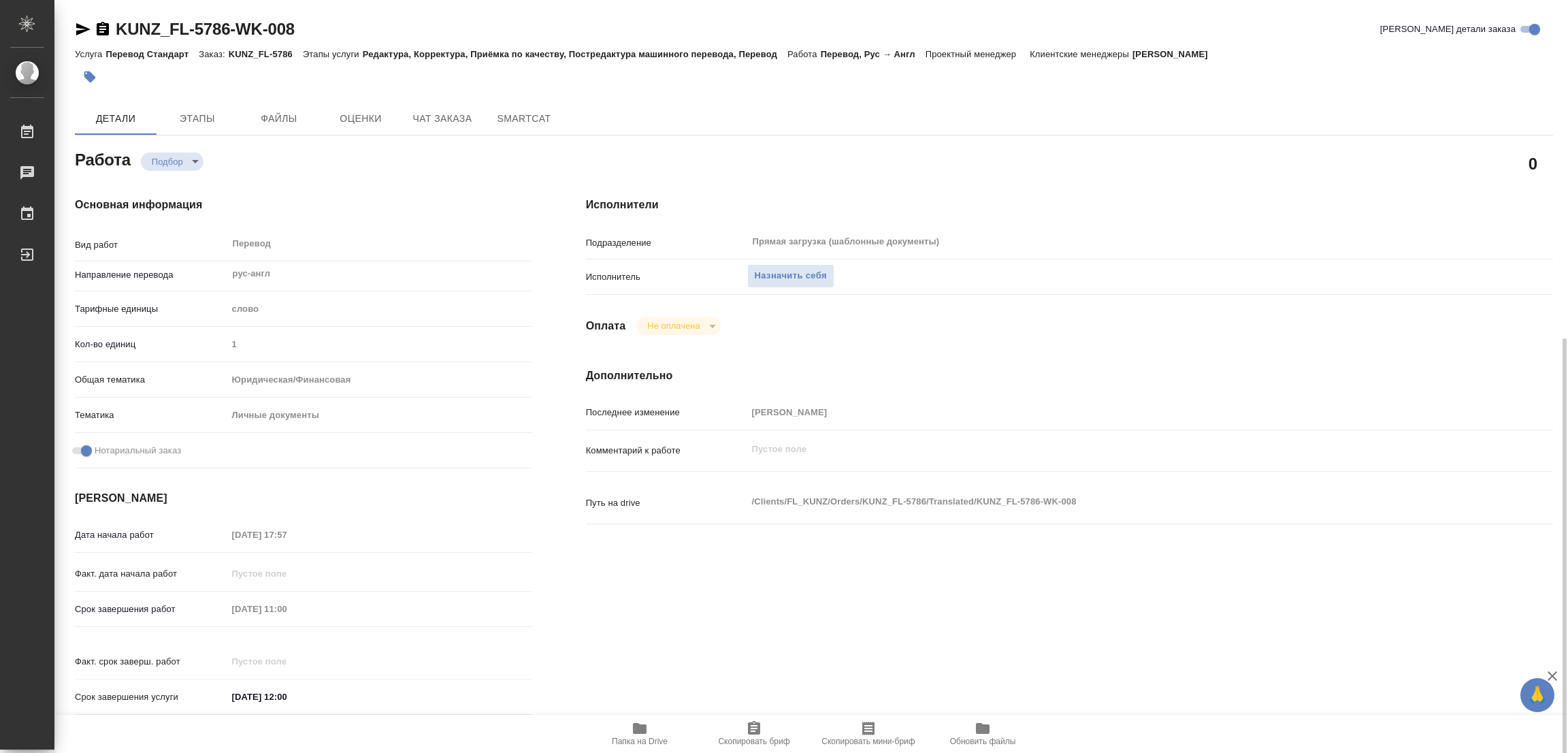
scroll to position [306, 0]
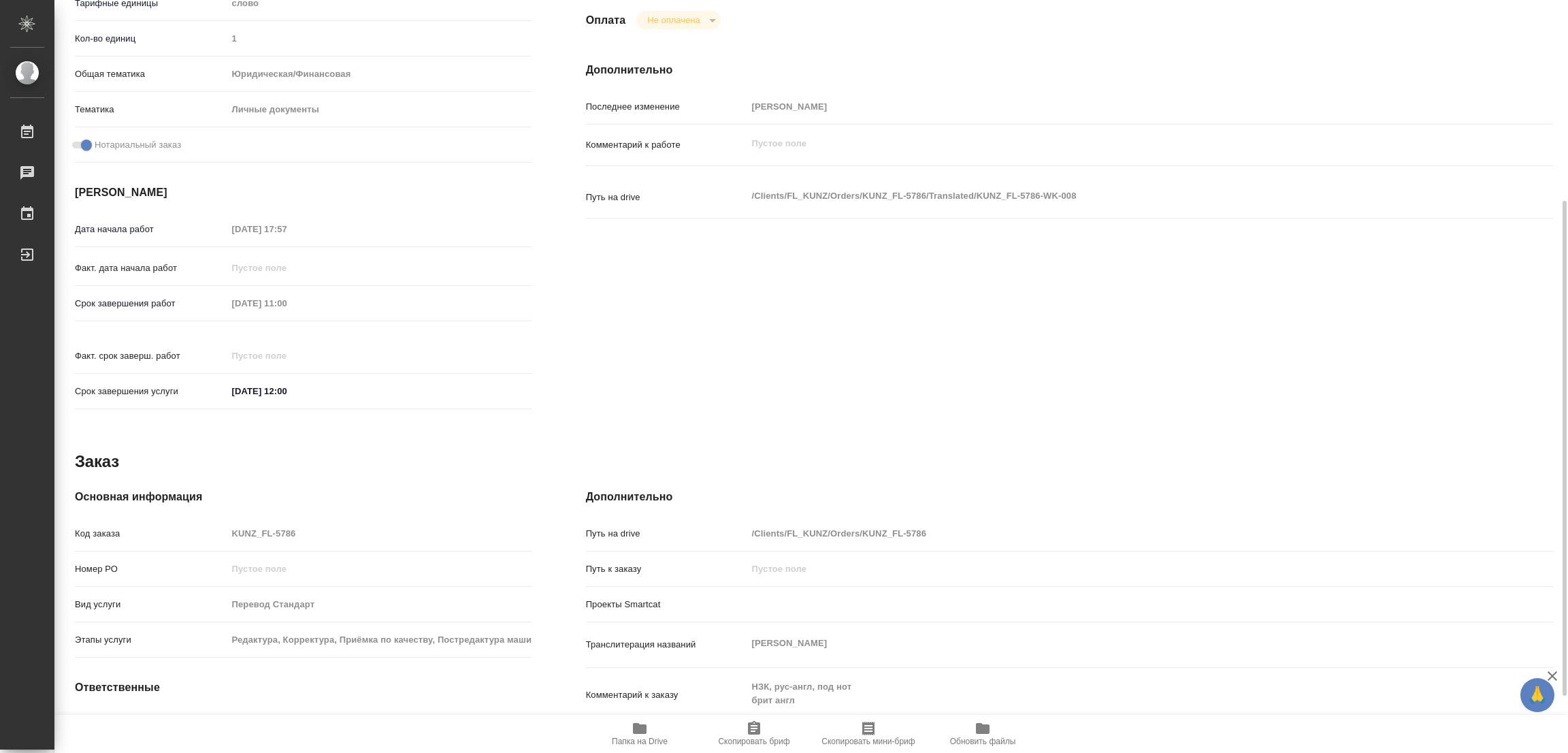
type textarea "x"
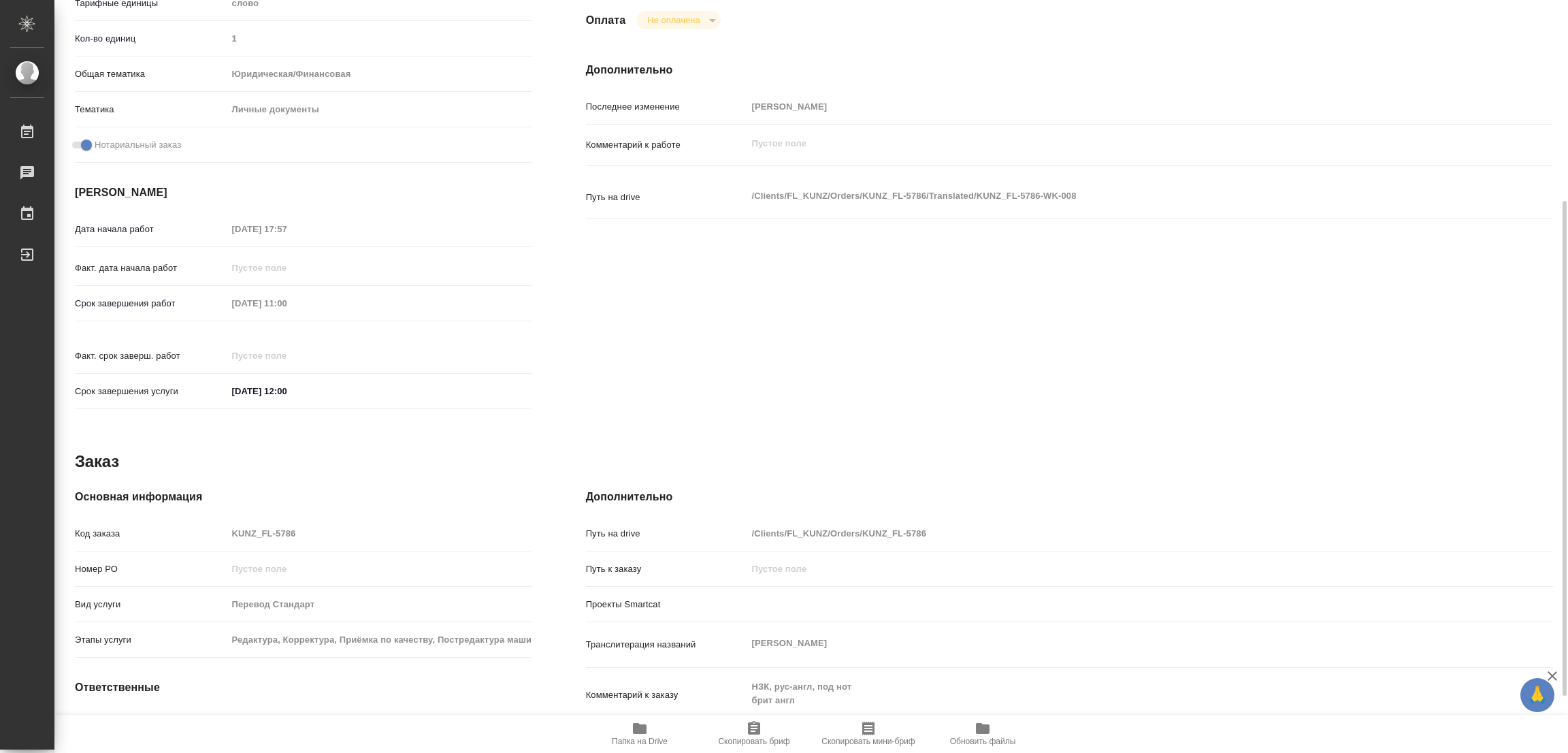
type textarea "x"
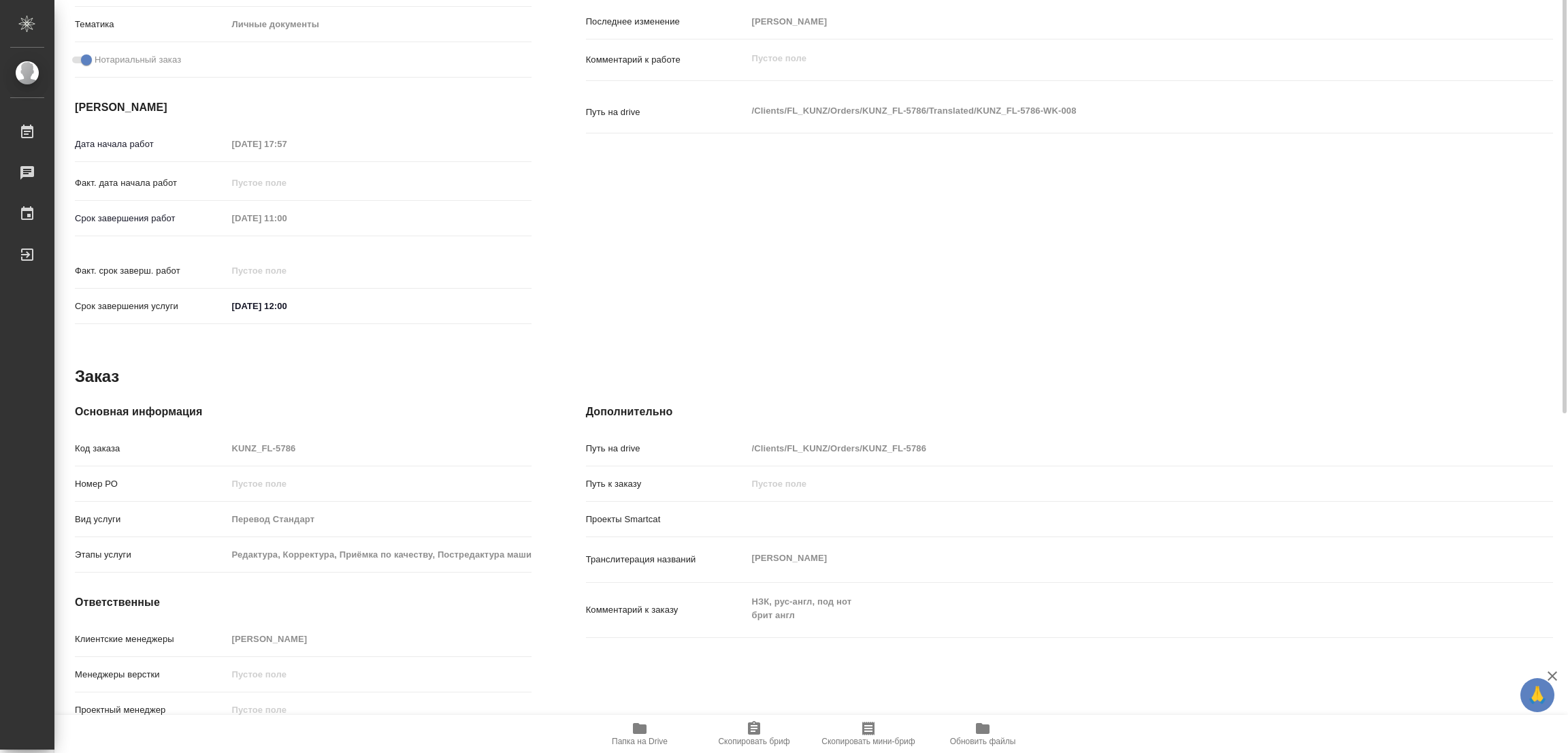
scroll to position [0, 0]
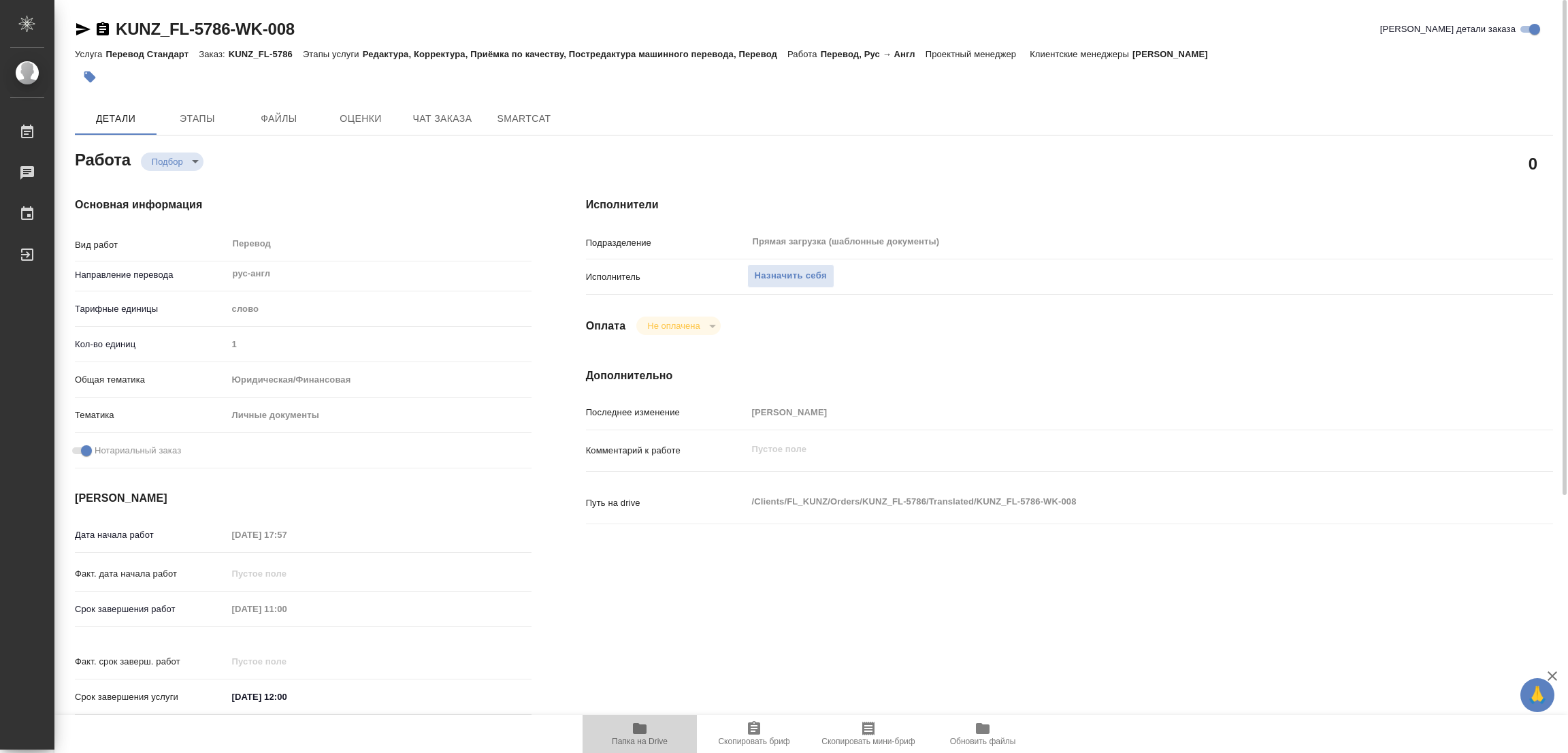
click at [629, 728] on span "Папка на Drive" at bounding box center [639, 733] width 98 height 26
click at [782, 273] on span "Назначить себя" at bounding box center [791, 276] width 72 height 15
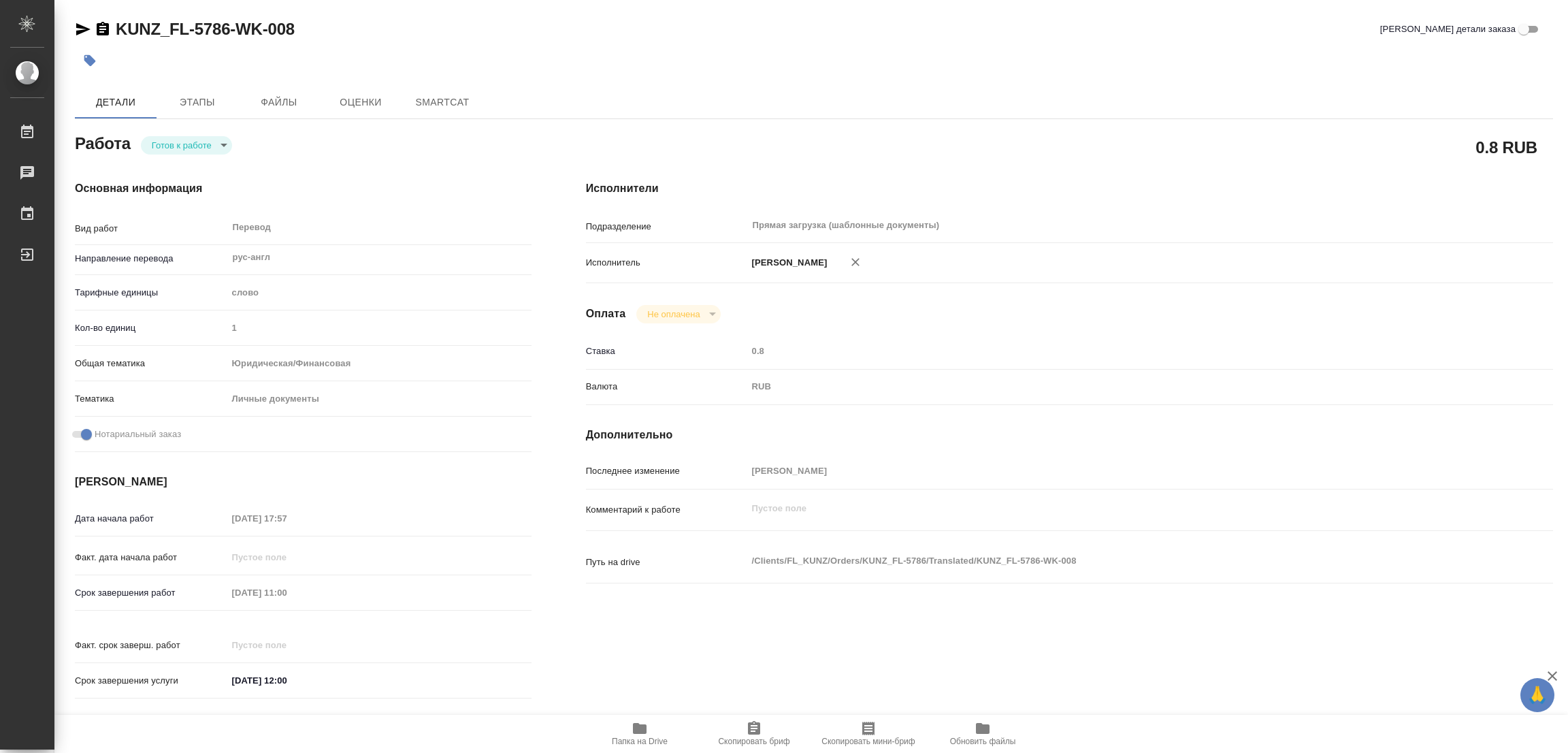
type textarea "x"
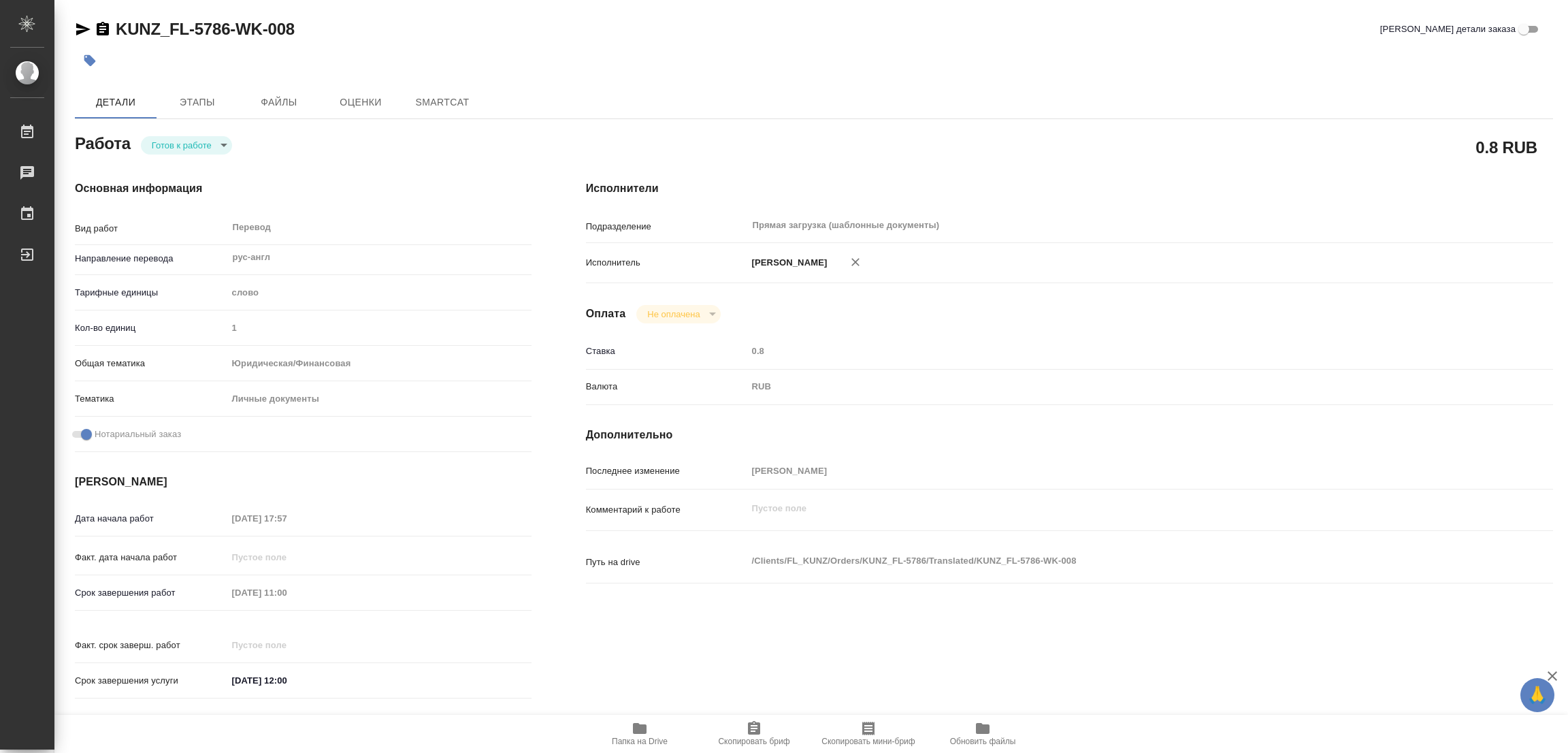
type textarea "x"
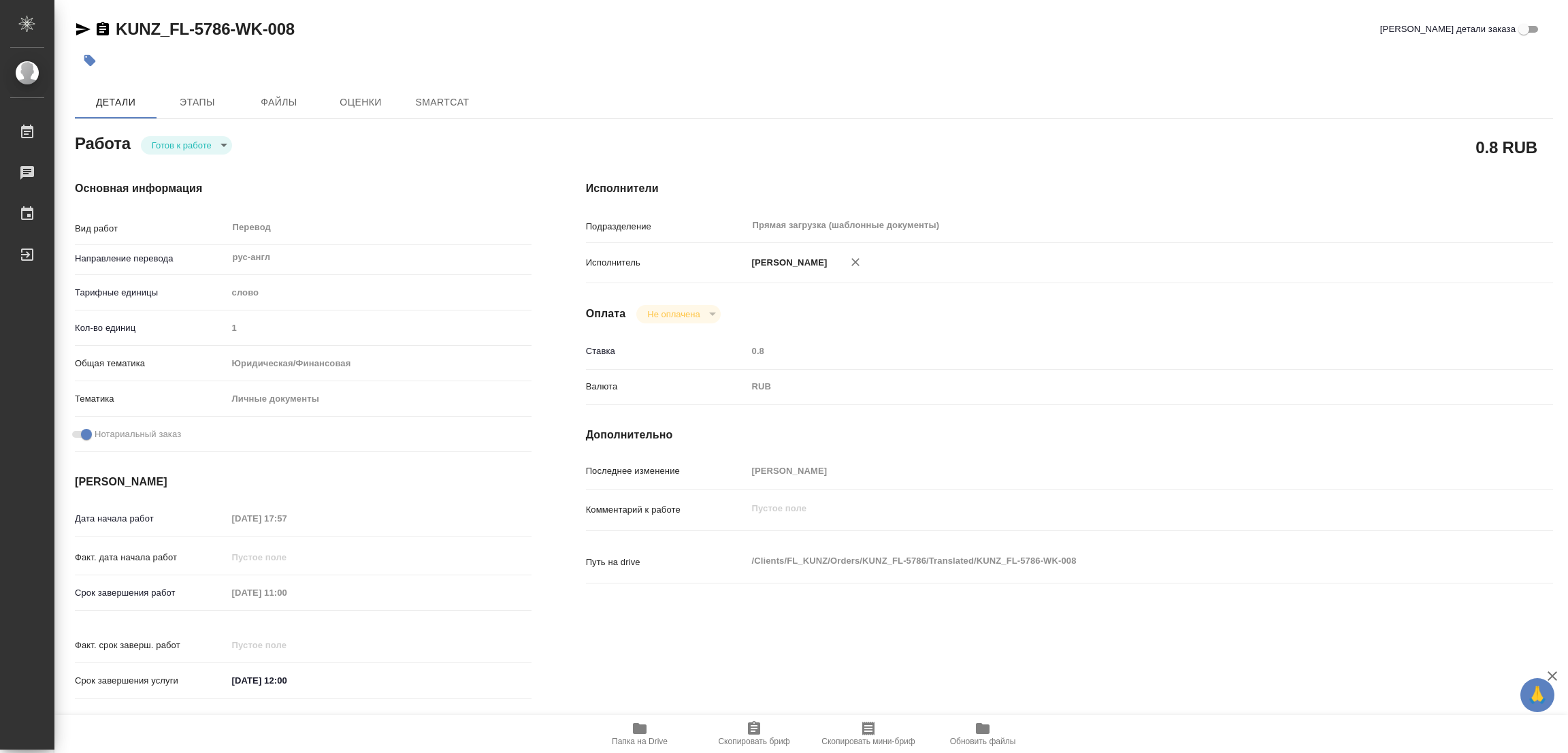
type textarea "x"
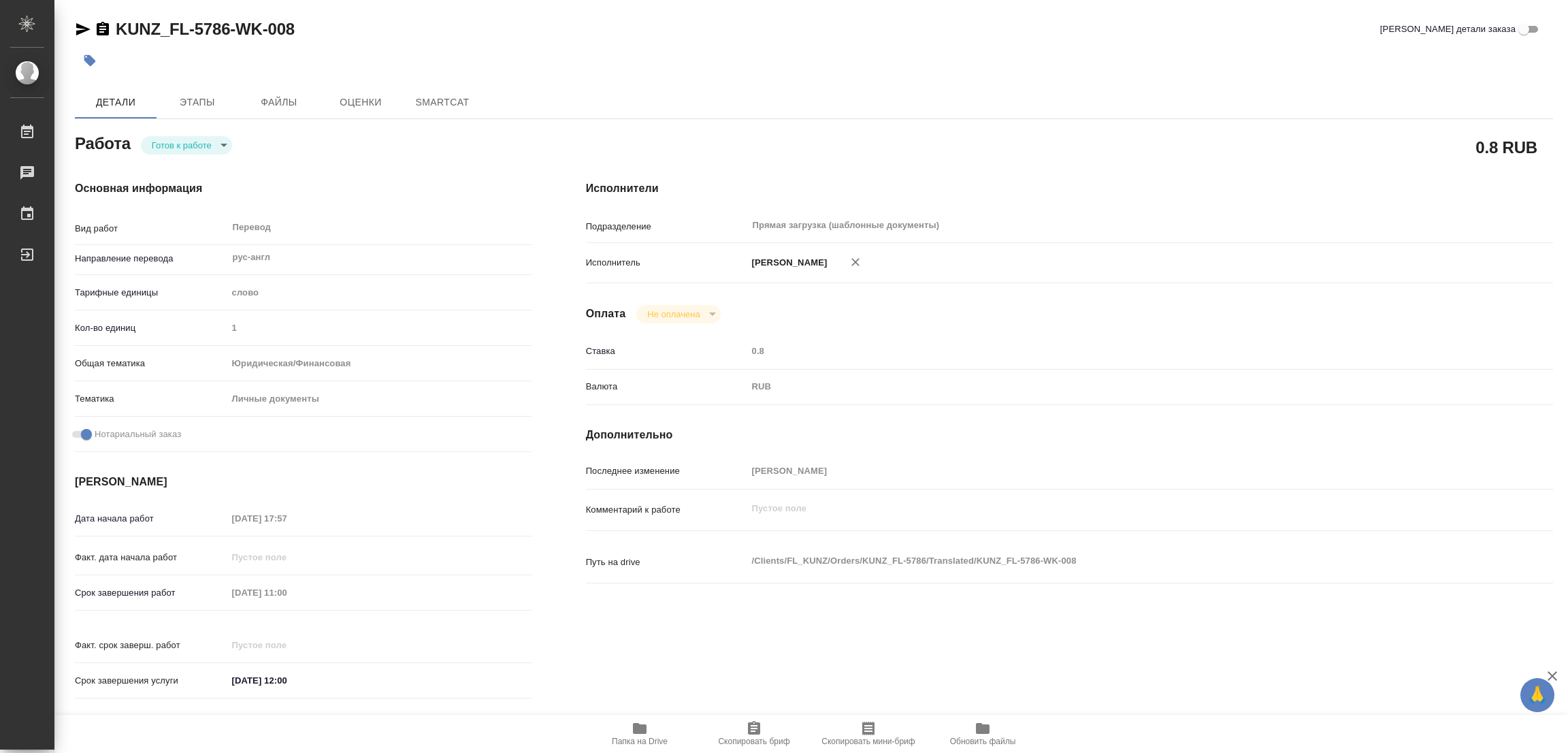
type textarea "x"
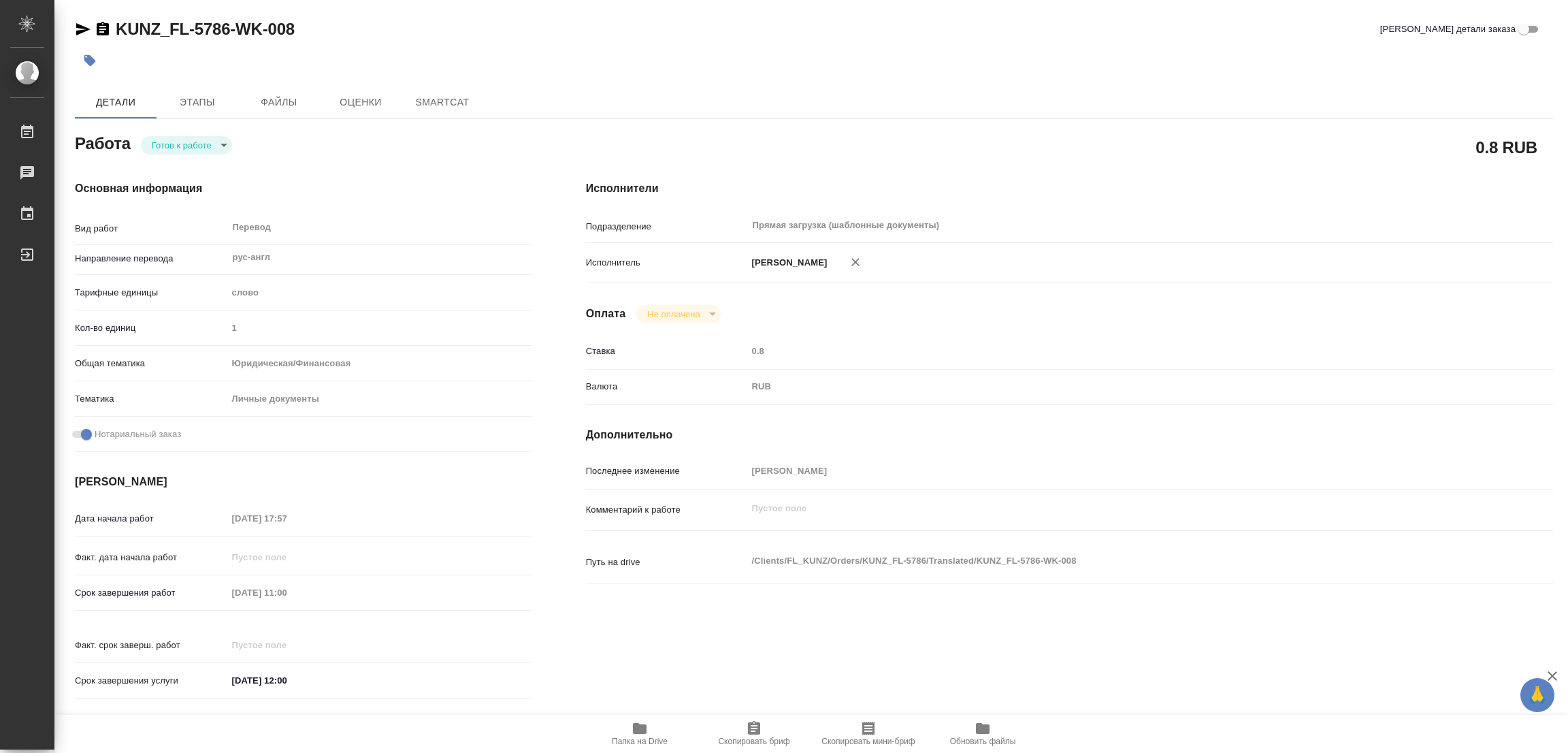
type textarea "x"
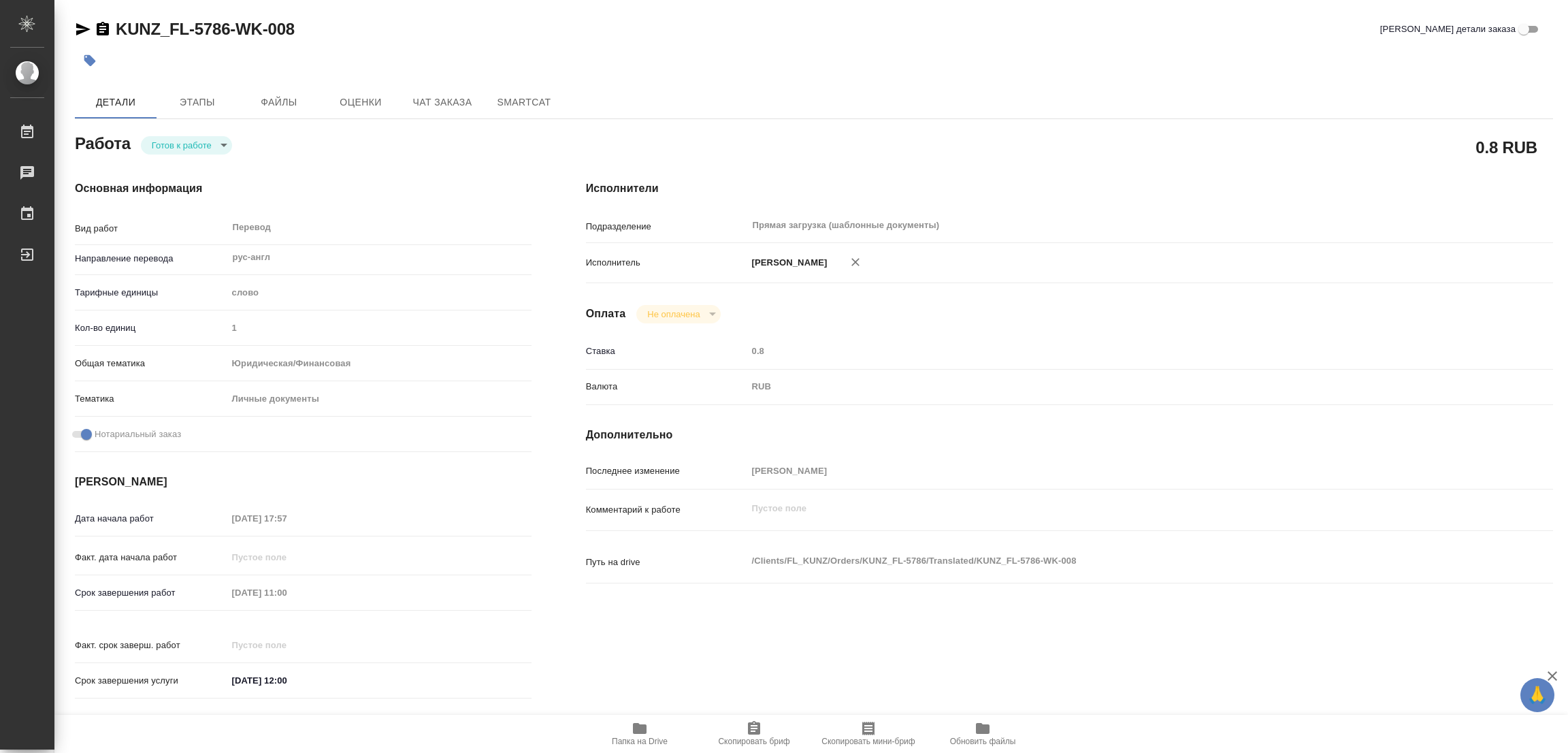
type textarea "x"
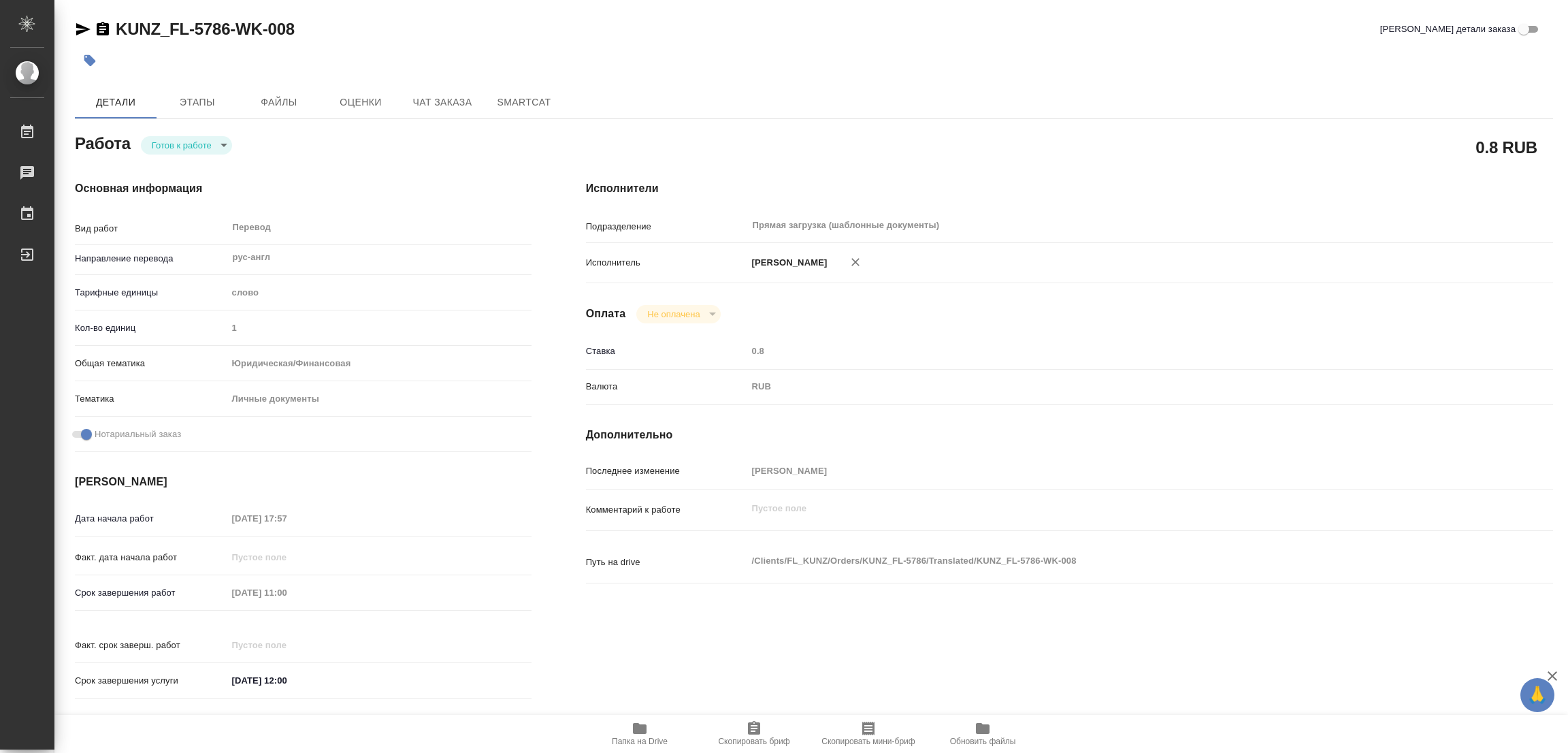
click at [163, 139] on body "🙏 .cls-1 fill:#fff; AWATERA Popova Galina Работы Чаты График Выйти KUNZ_FL-5786…" at bounding box center [784, 376] width 1568 height 753
click at [163, 140] on button "В работе" at bounding box center [174, 145] width 45 height 15
type textarea "x"
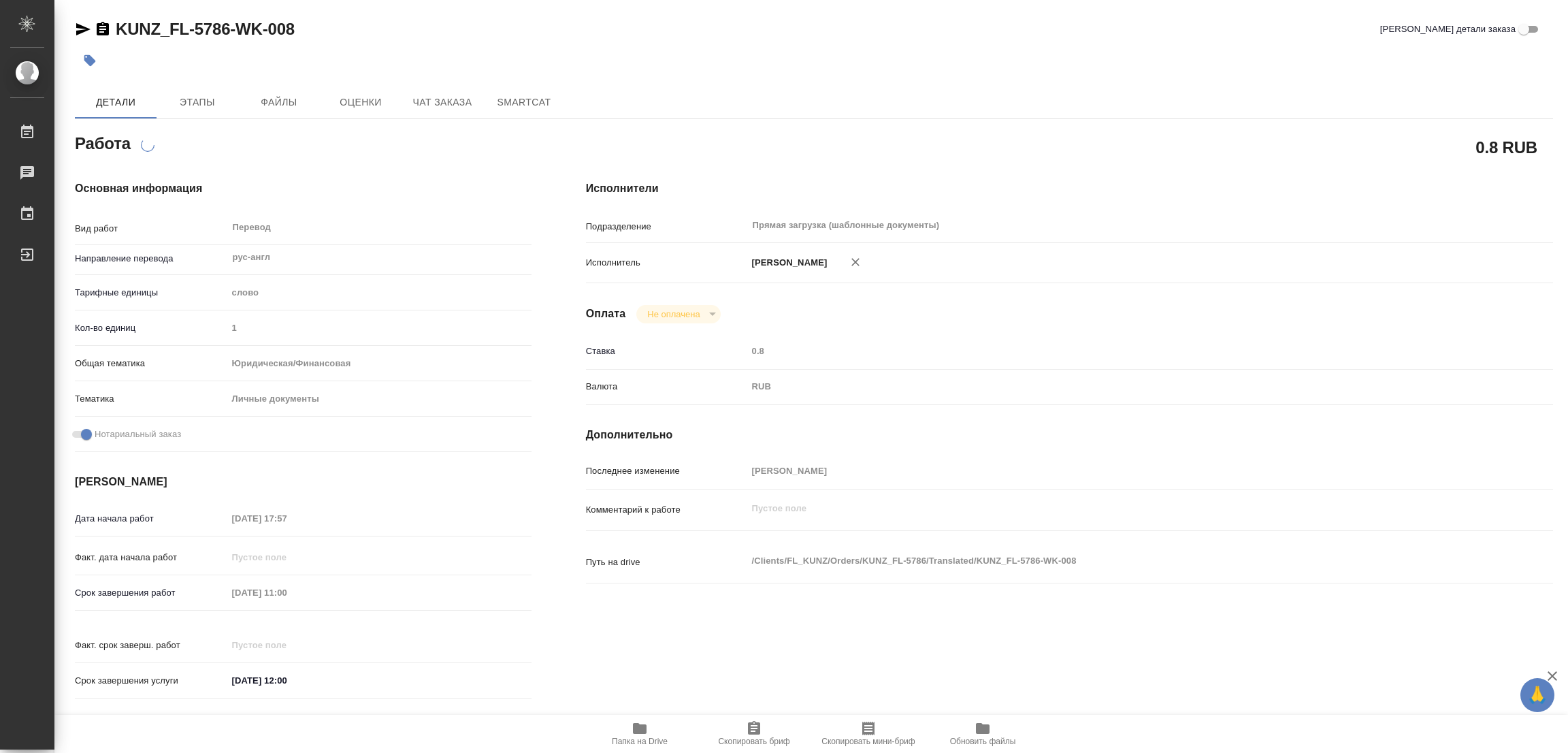
type textarea "x"
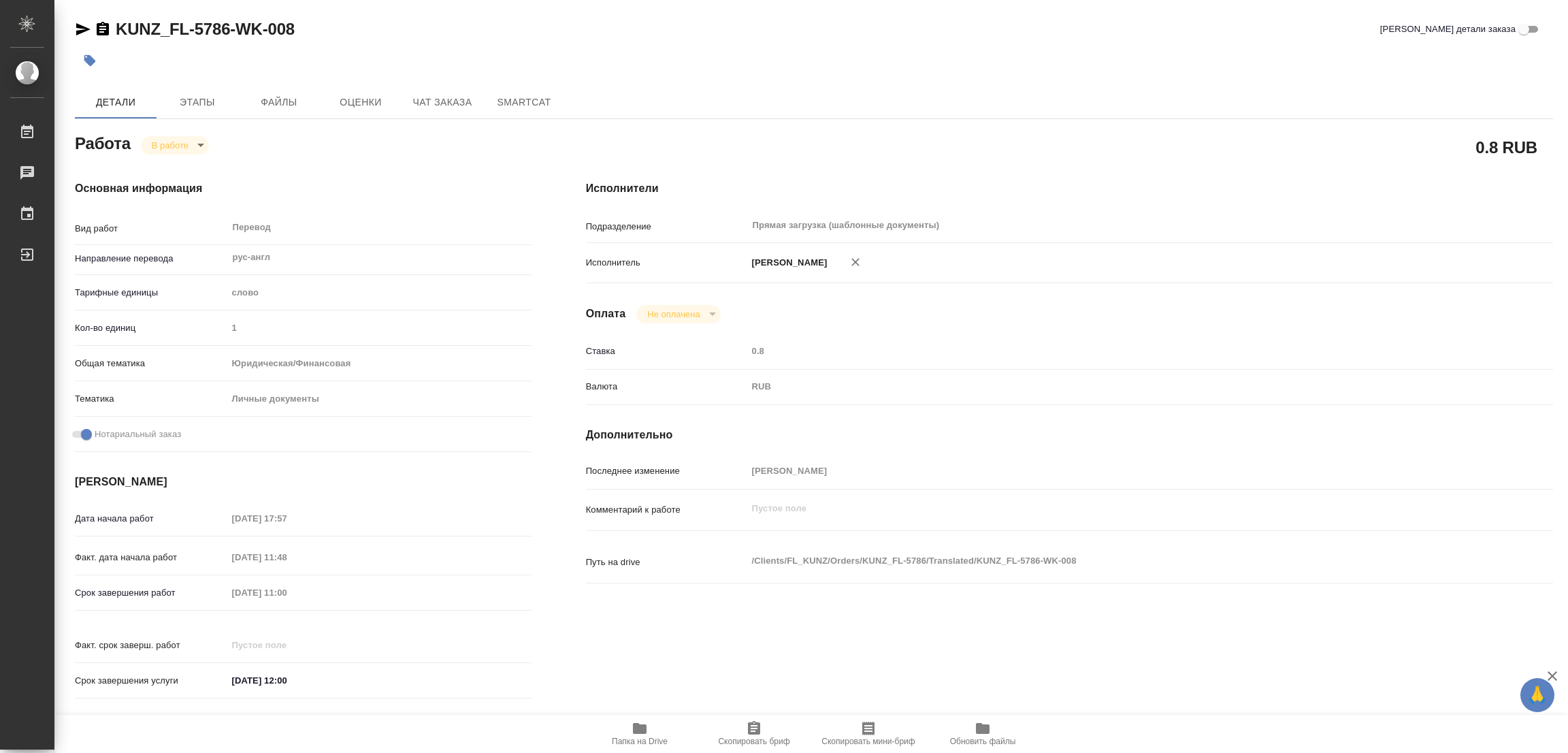
type textarea "x"
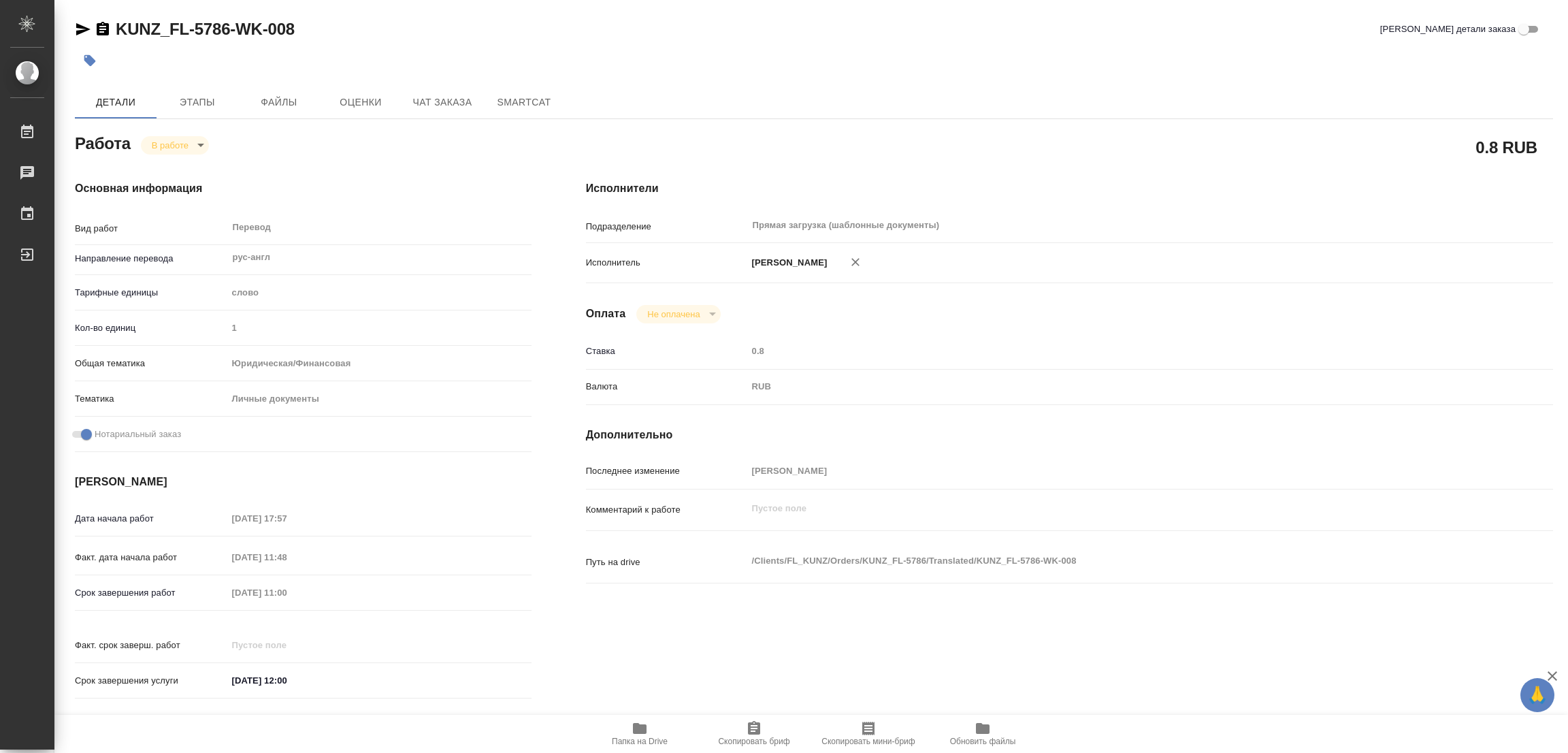
type textarea "x"
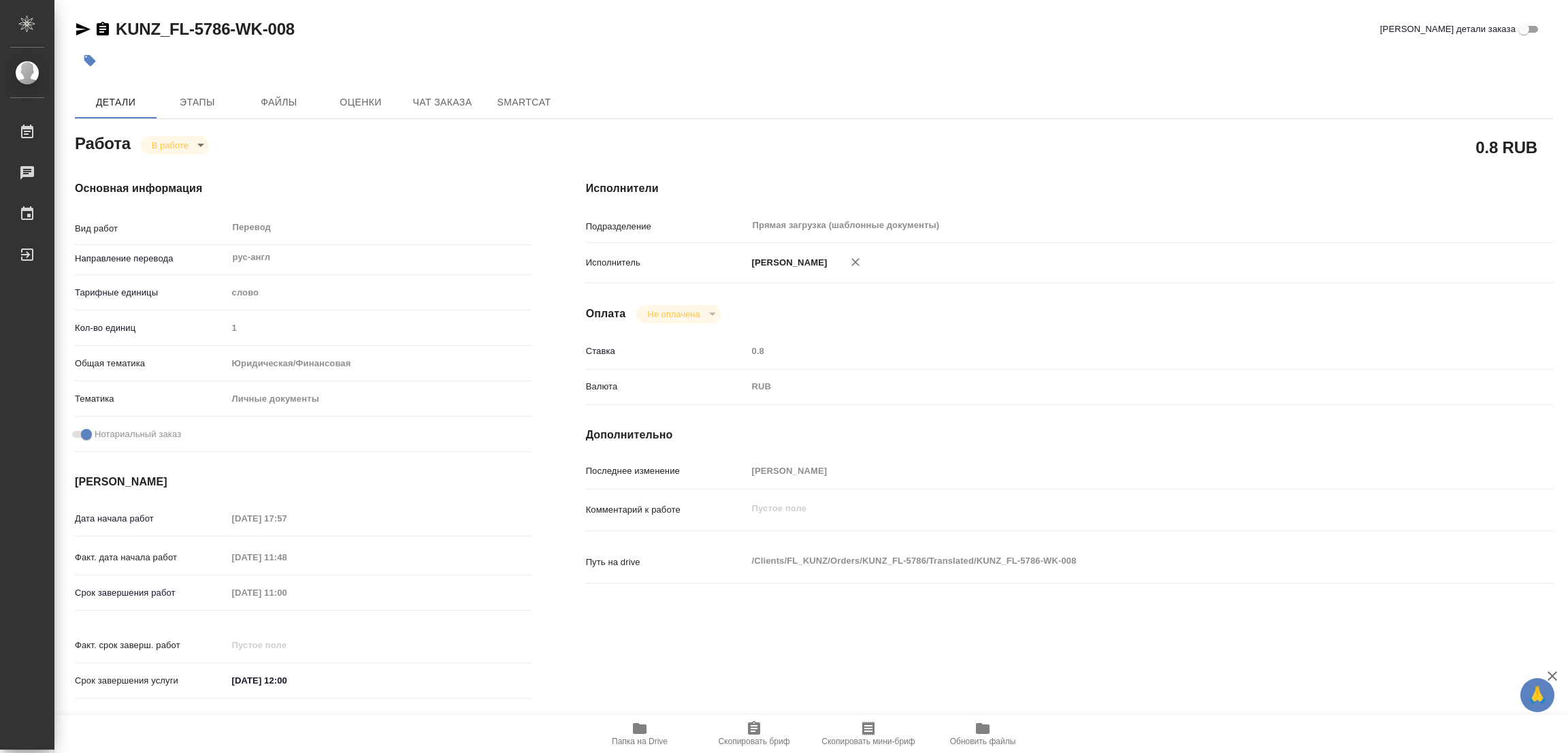
type textarea "x"
drag, startPoint x: 109, startPoint y: 10, endPoint x: 229, endPoint y: 34, distance: 122.4
click at [229, 34] on div "KUNZ_FL-5786-WK-008 Кратко детали заказа Детали Этапы Файлы Оценки Чат заказа S…" at bounding box center [814, 571] width 1493 height 1142
copy link "KUNZ_FL-5786"
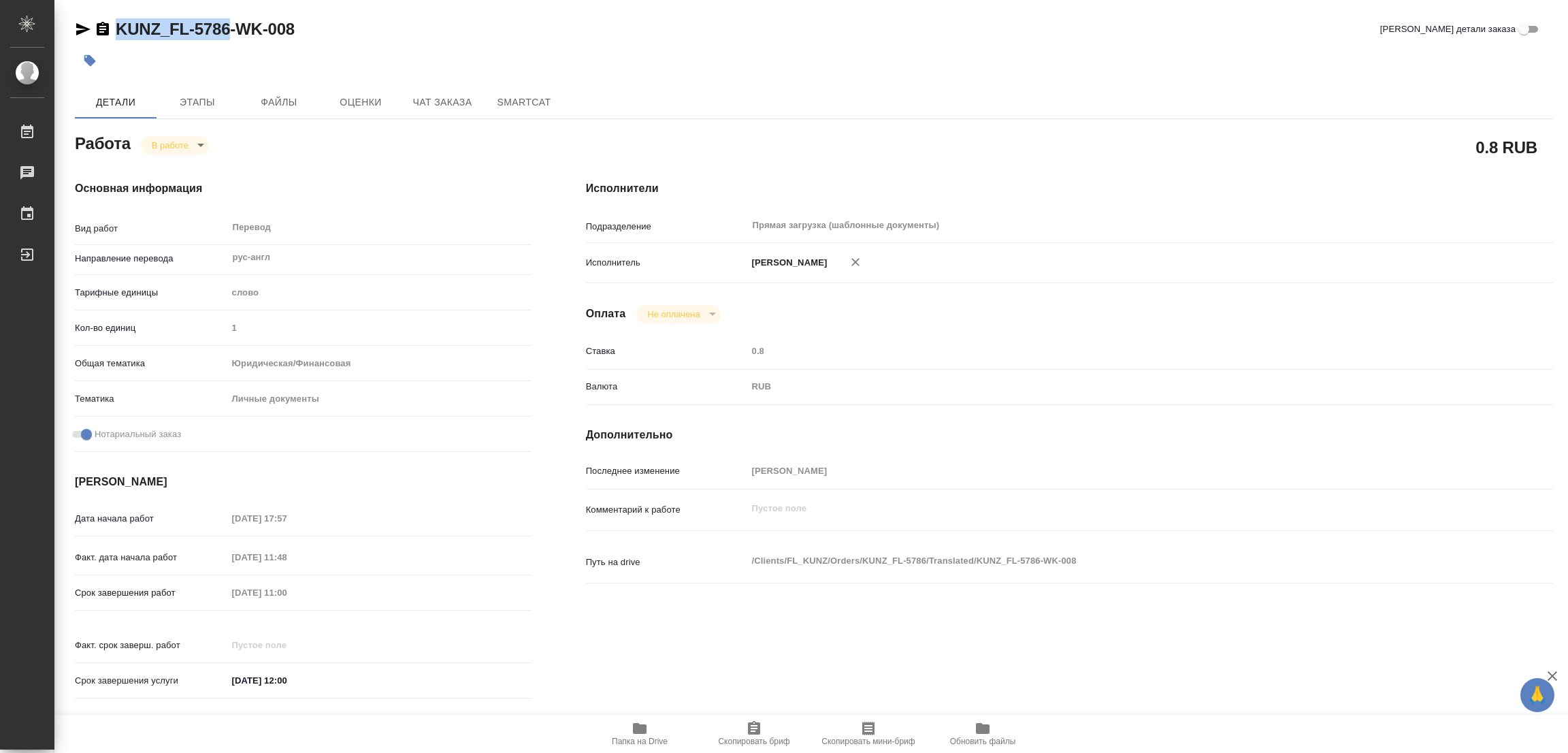
drag, startPoint x: 762, startPoint y: 732, endPoint x: 728, endPoint y: 745, distance: 36.4
click at [762, 732] on icon "button" at bounding box center [753, 728] width 16 height 16
copy link "KUNZ_FL-5786"
click at [979, 389] on div "RUB" at bounding box center [1110, 387] width 726 height 23
click at [209, 593] on div "Срок завершения работ 15.08.2025 11:00" at bounding box center [304, 593] width 457 height 24
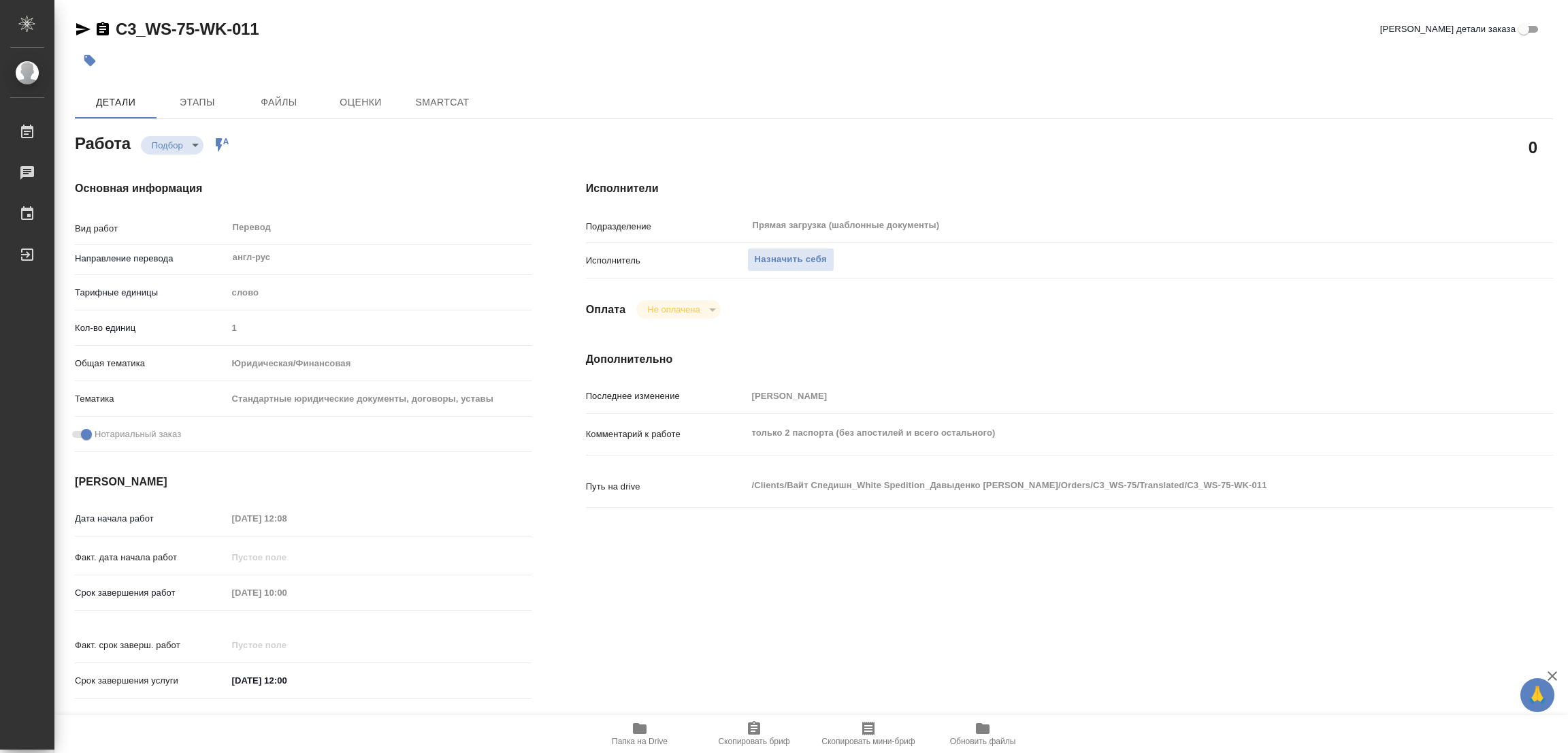
type textarea "x"
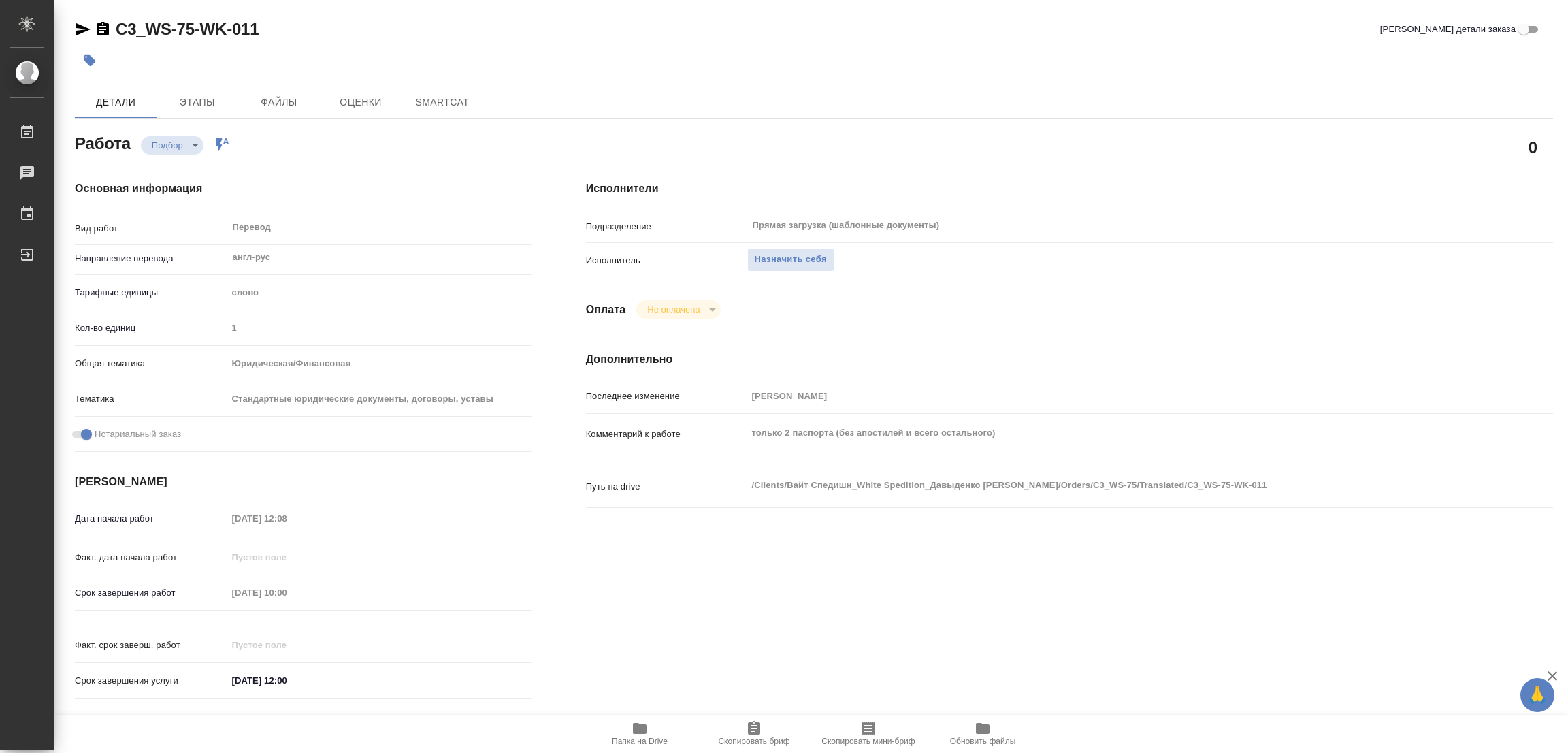
type textarea "x"
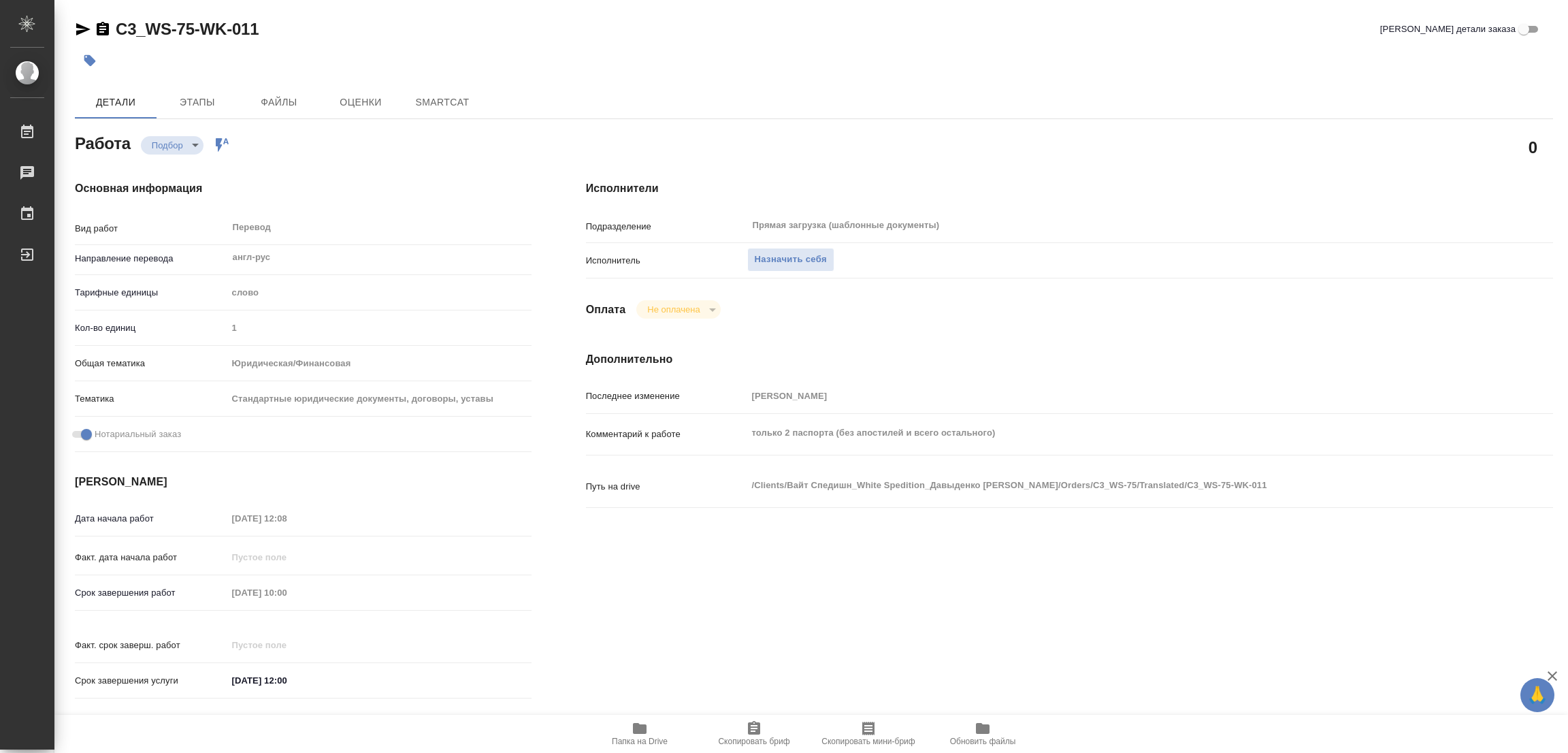
type textarea "x"
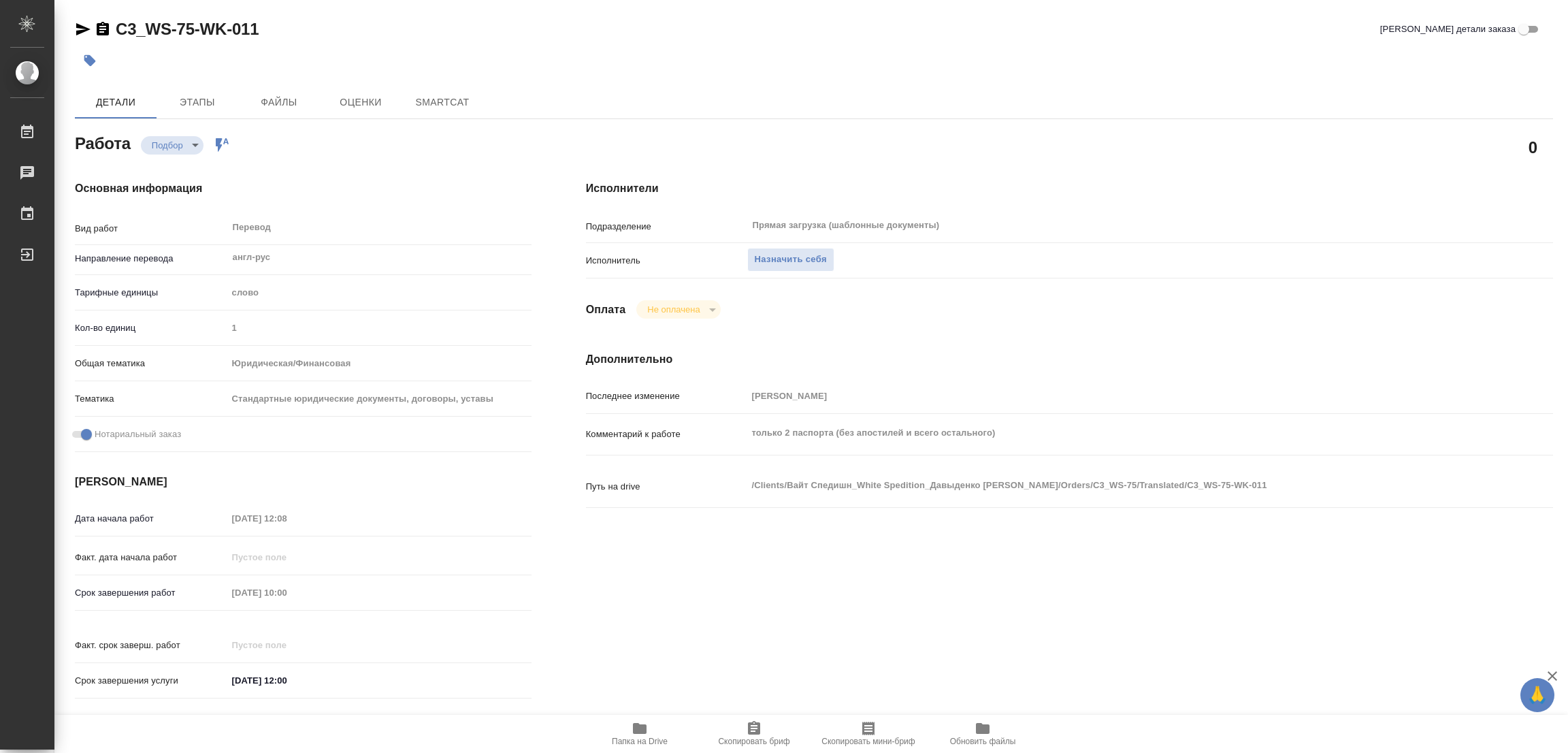
type textarea "x"
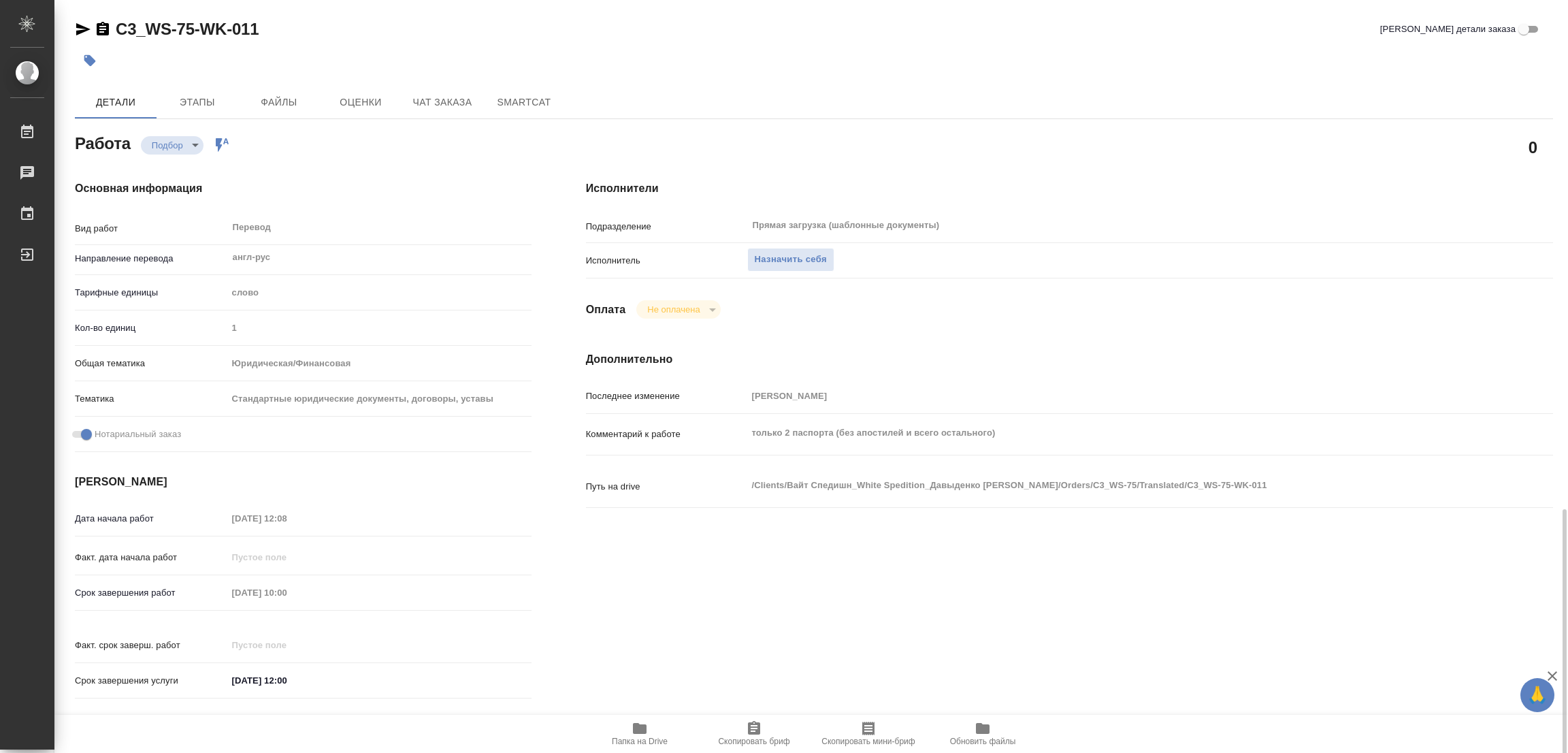
scroll to position [375, 0]
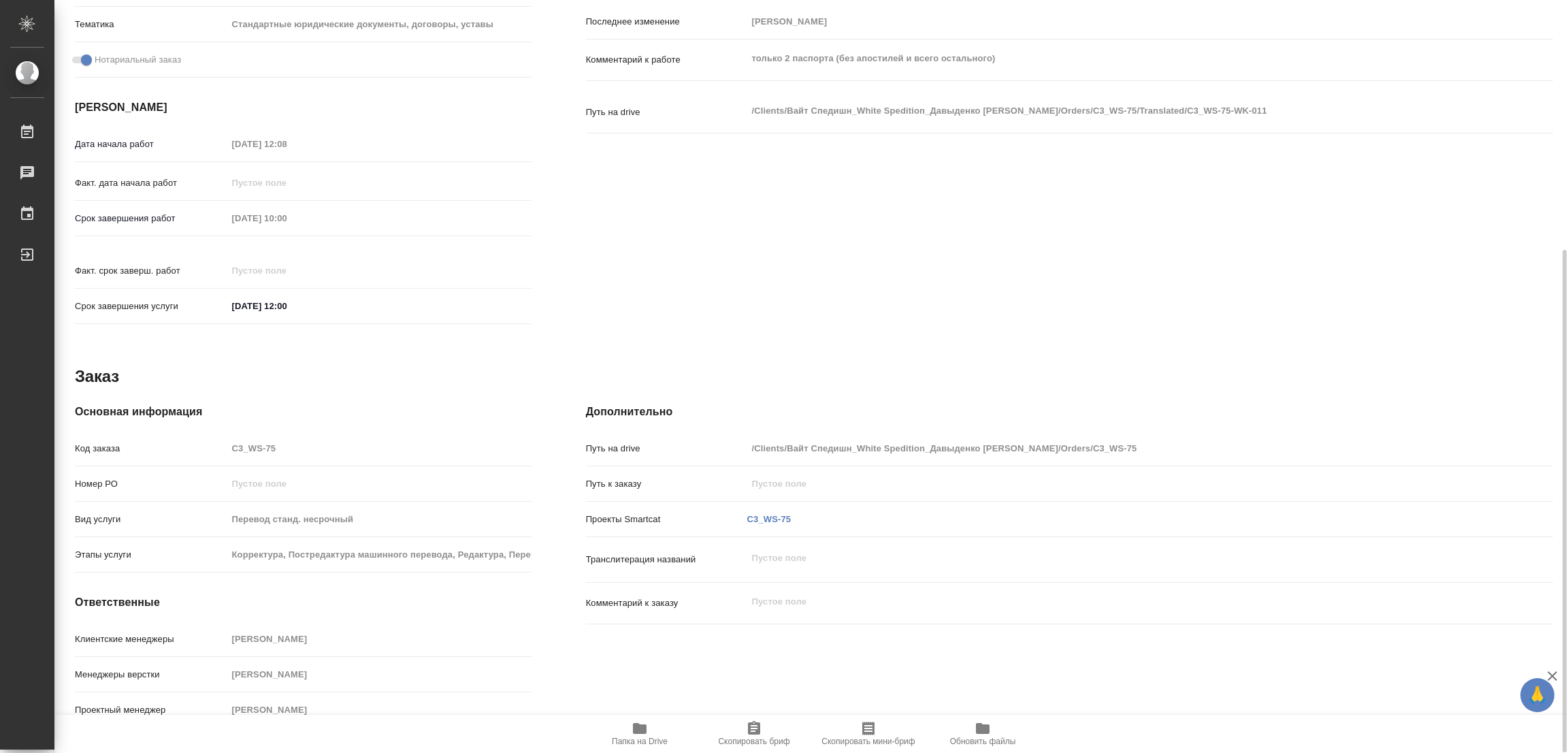
type textarea "x"
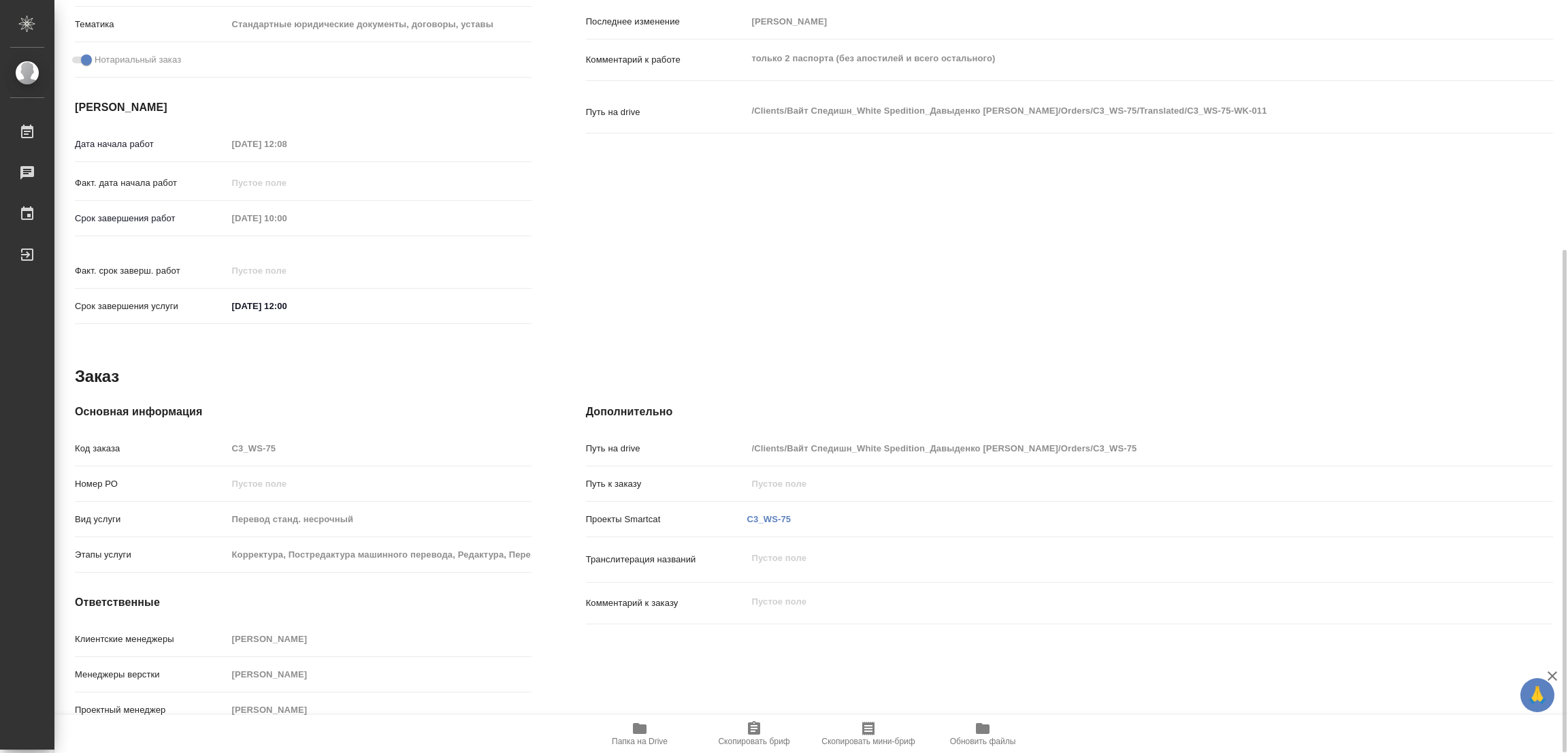
scroll to position [170, 0]
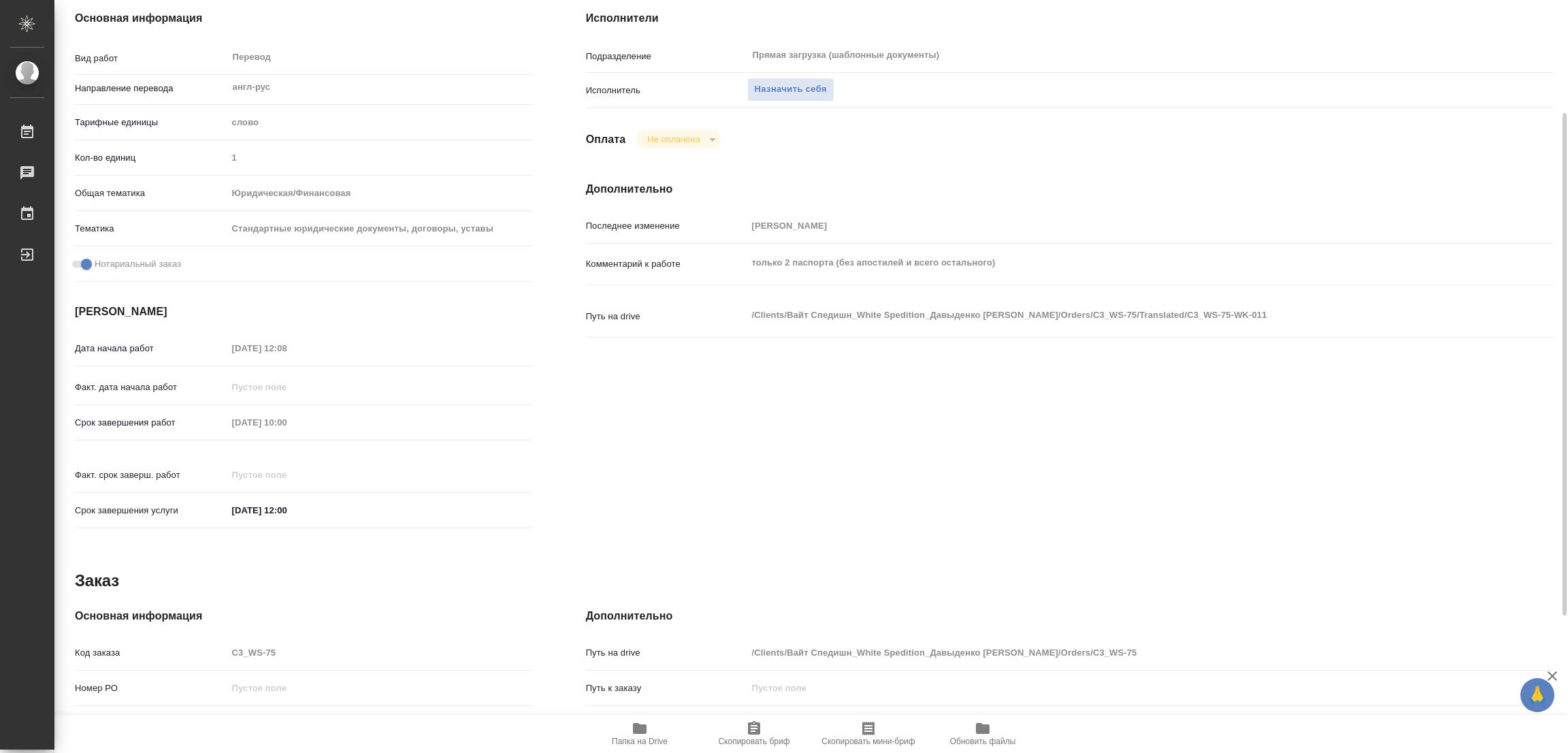
type textarea "x"
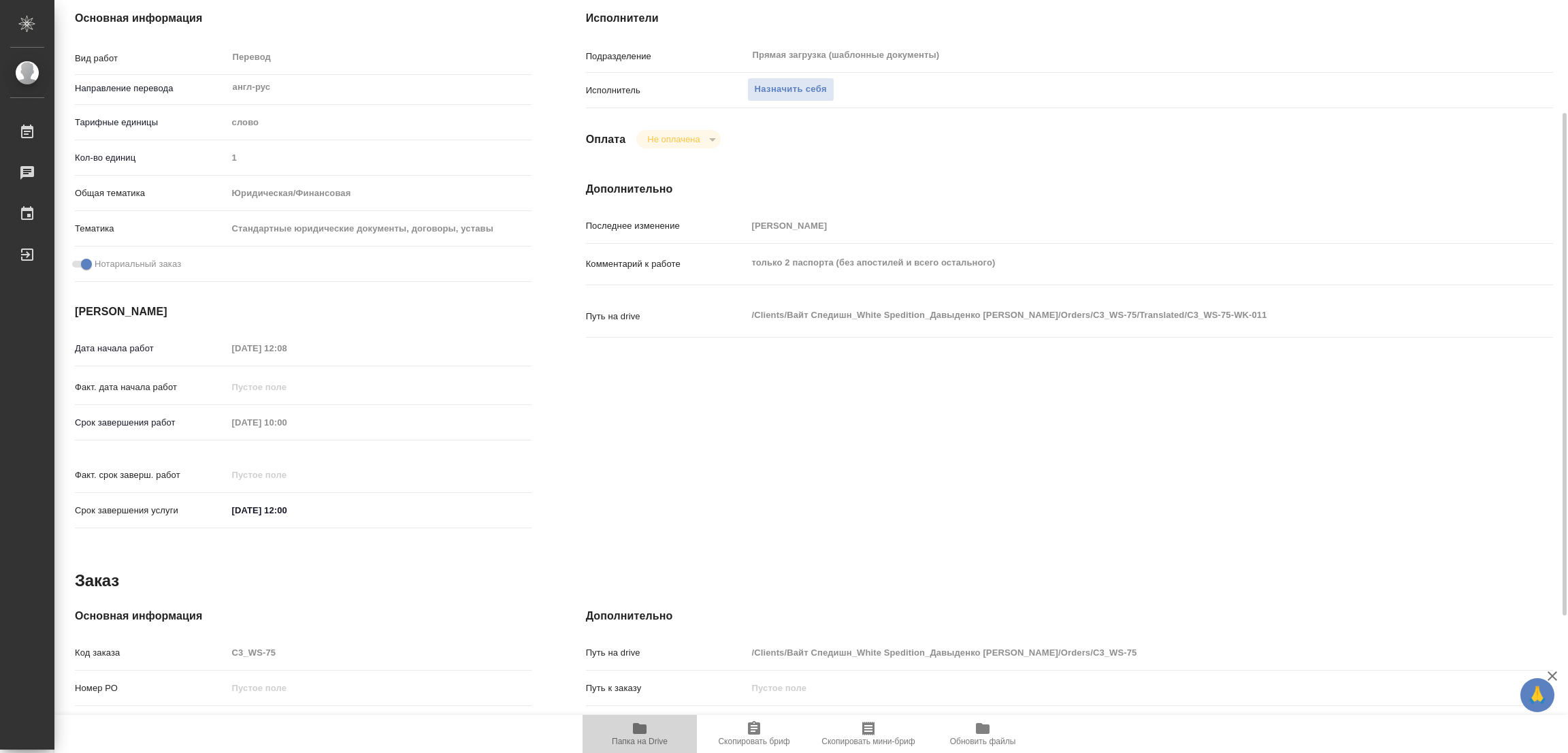
click at [638, 732] on icon "button" at bounding box center [640, 729] width 14 height 11
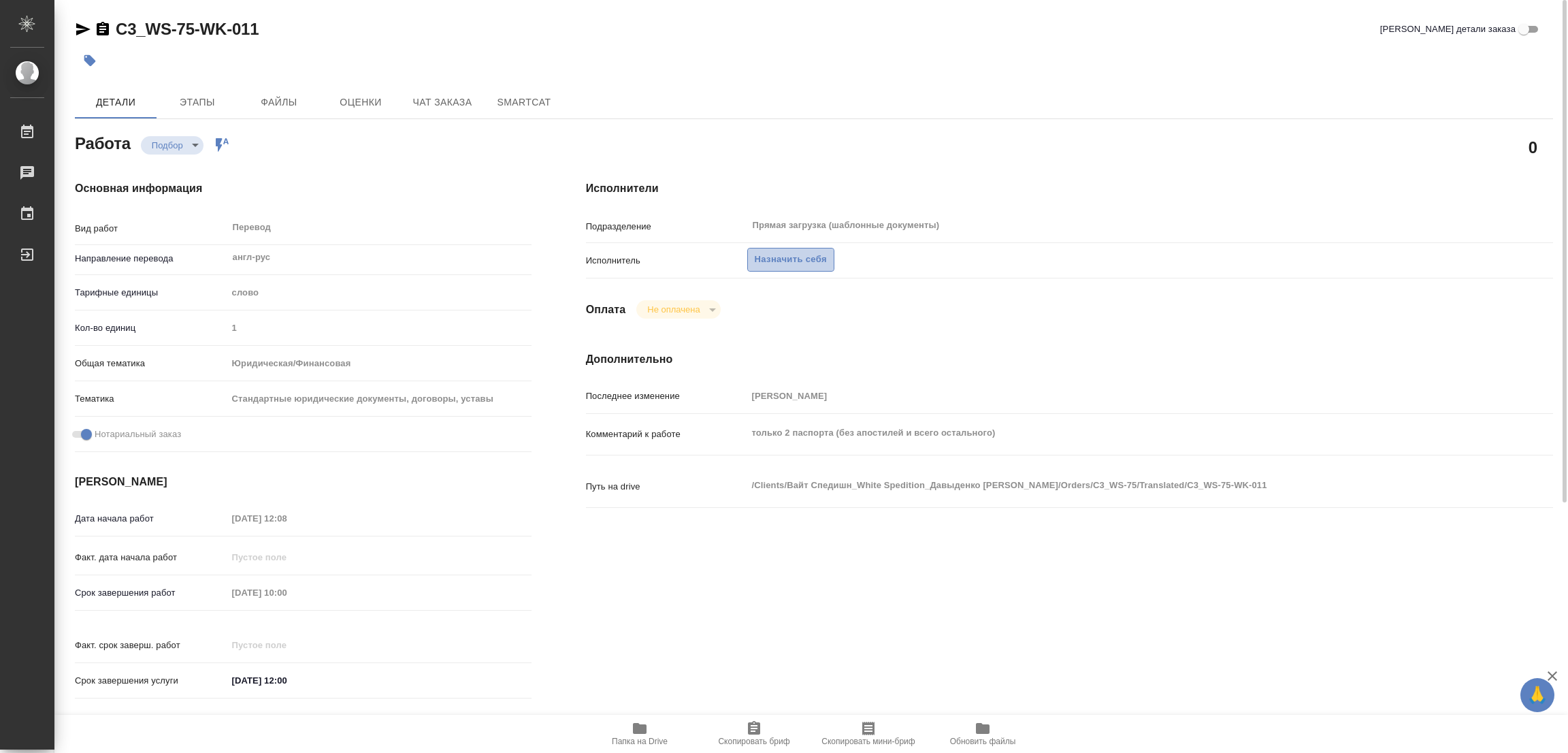
click at [787, 258] on span "Назначить себя" at bounding box center [791, 260] width 72 height 15
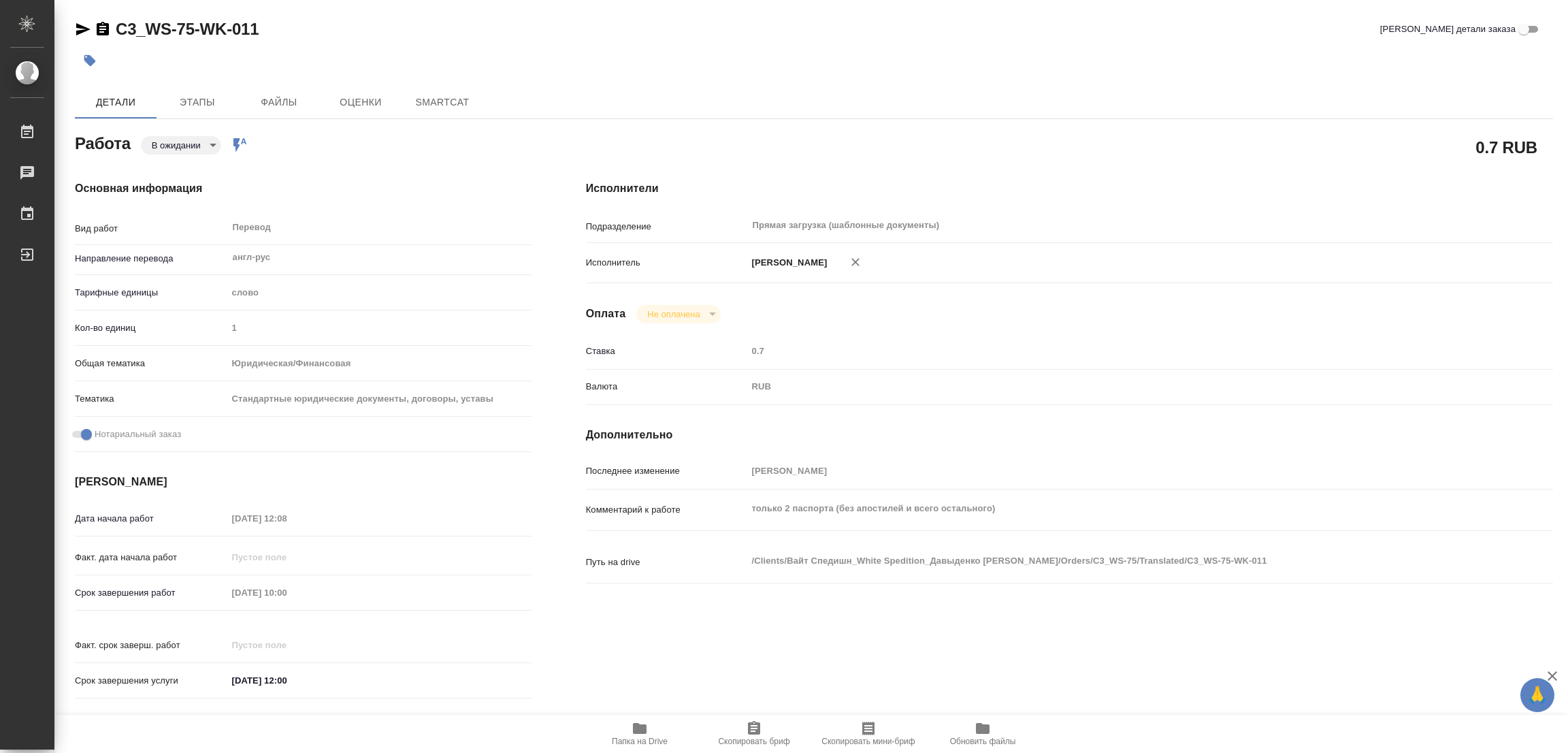
type textarea "x"
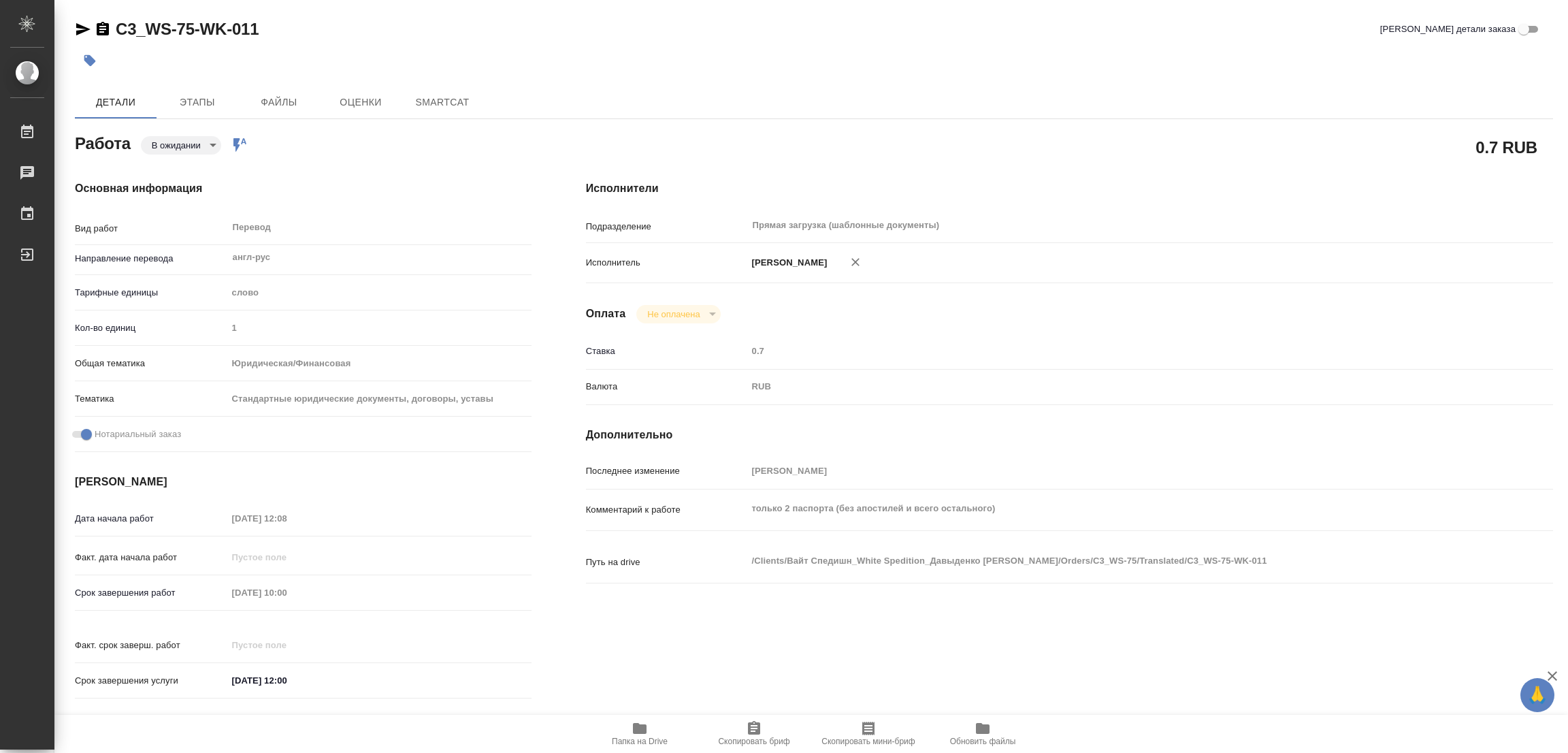
type textarea "x"
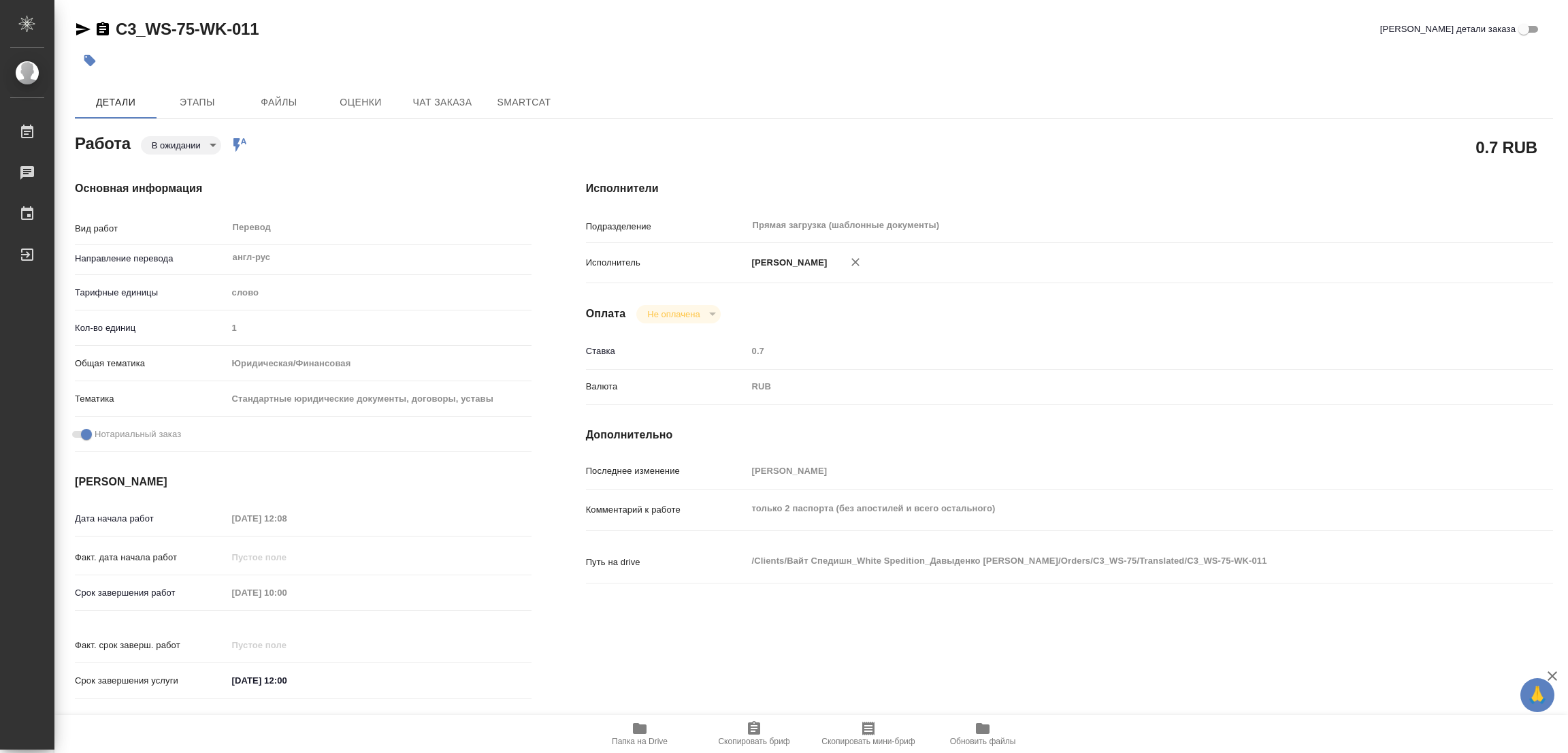
type textarea "x"
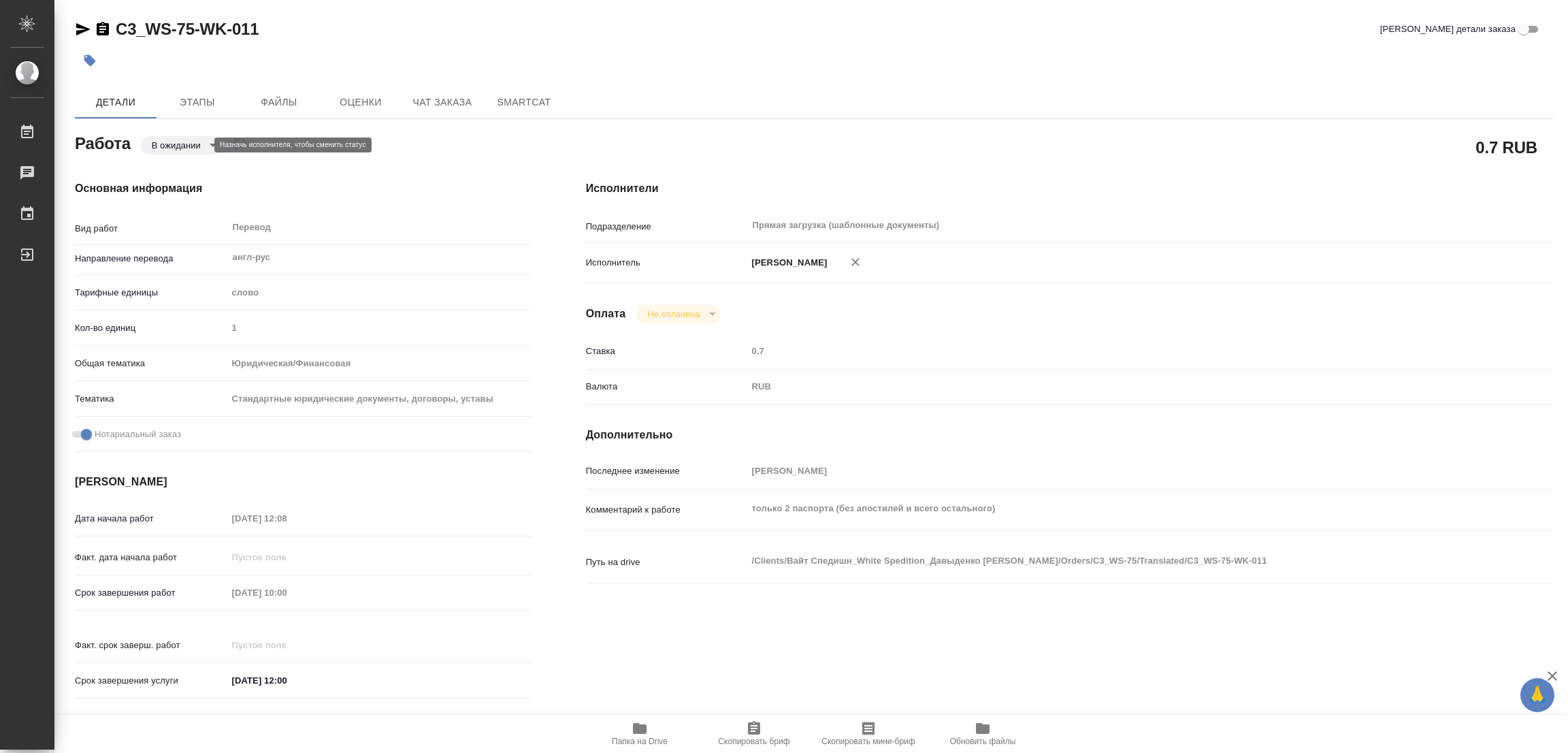
click at [169, 144] on body "🙏 .cls-1 fill:#fff; AWATERA Popova Galina Работы Чаты График Выйти C3_WS-75-WK-…" at bounding box center [784, 376] width 1568 height 753
type textarea "x"
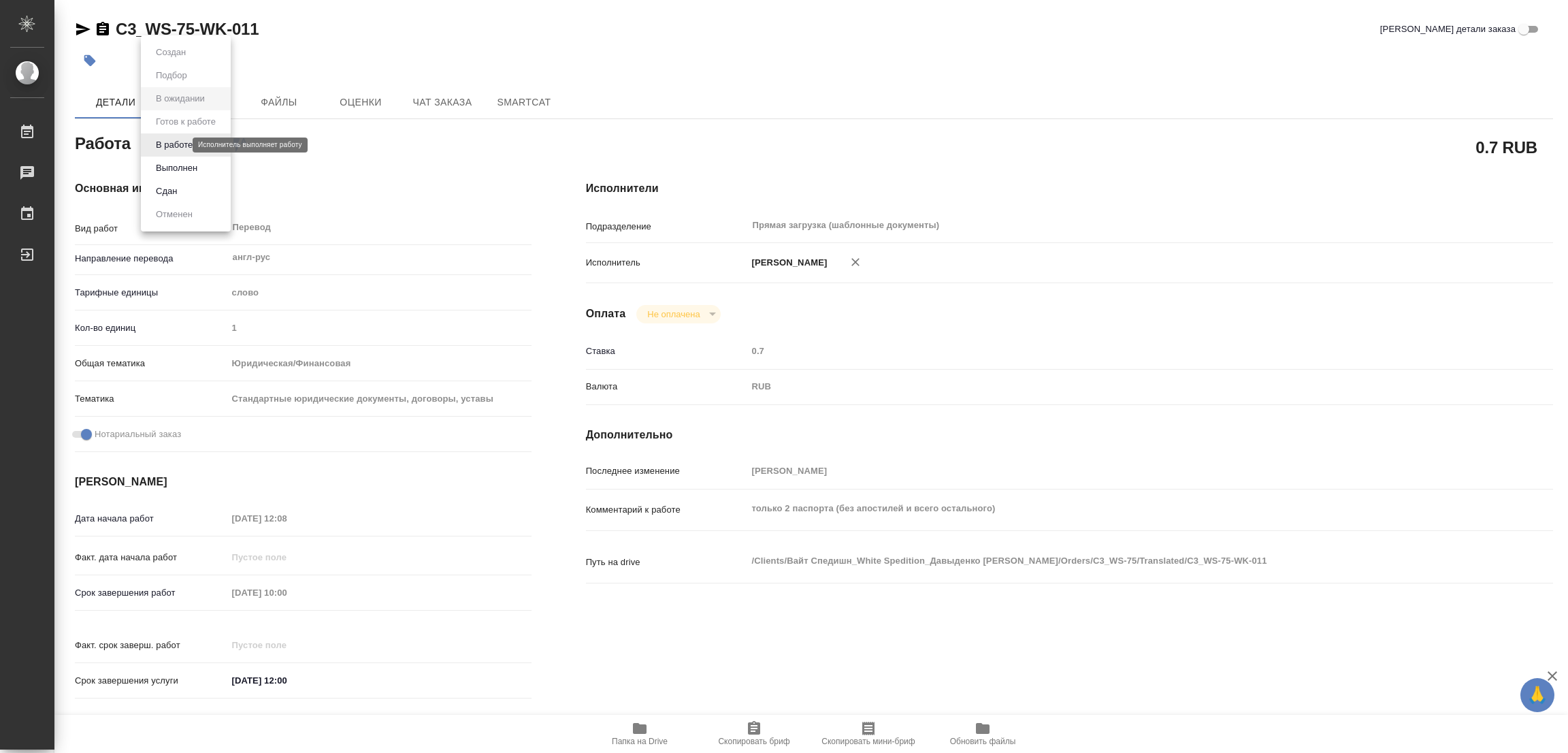
type textarea "x"
click at [169, 144] on button "В работе" at bounding box center [174, 145] width 45 height 15
type textarea "x"
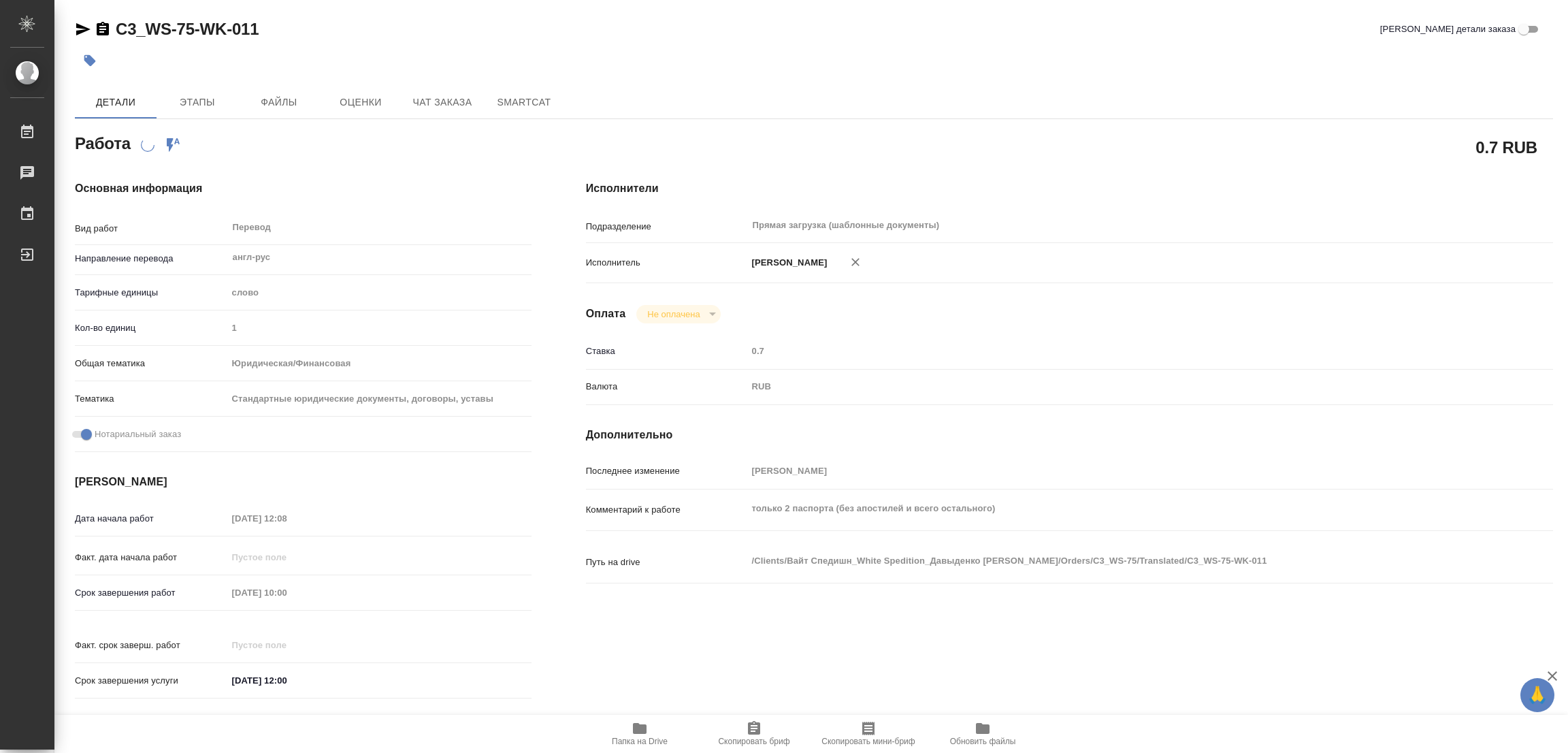
type textarea "x"
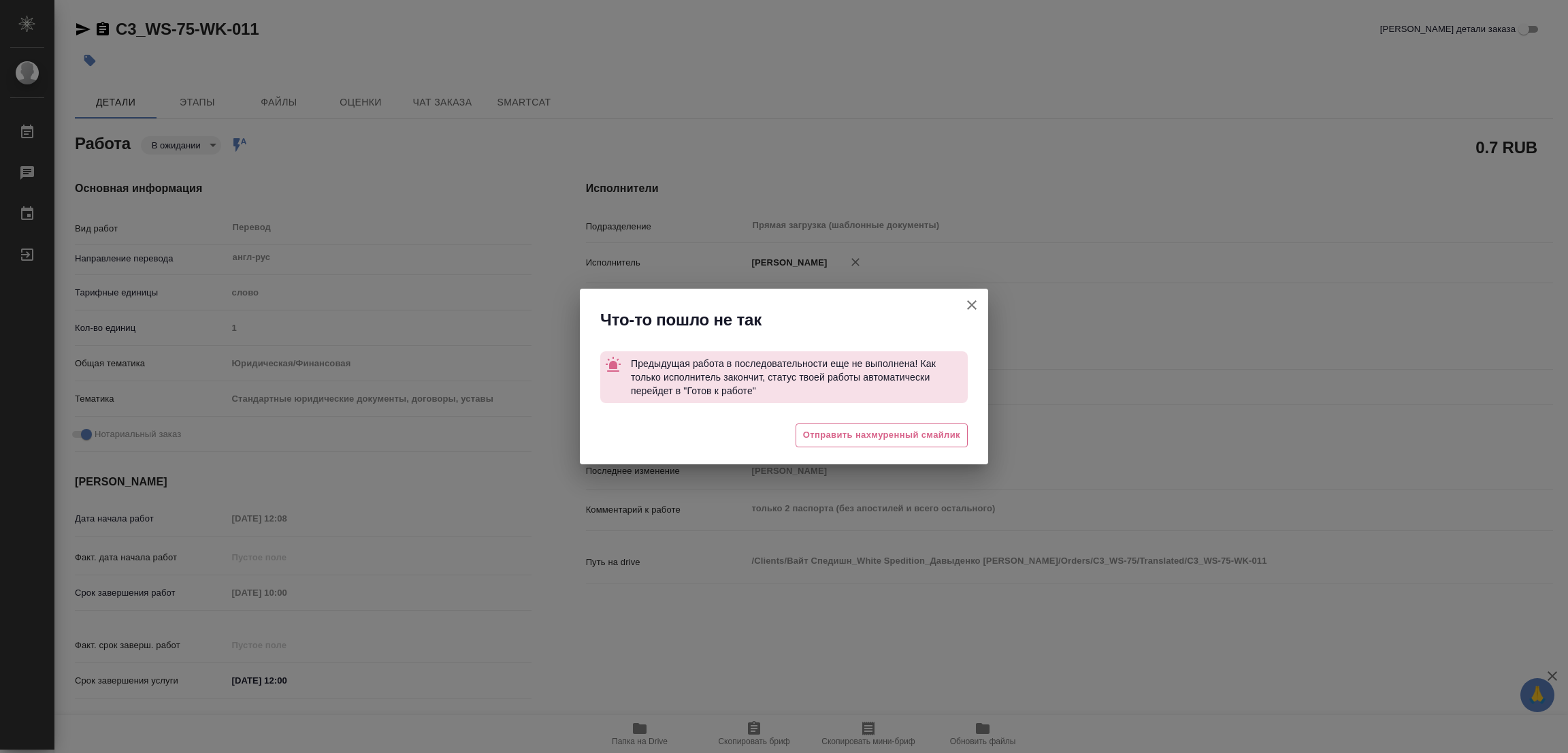
type textarea "x"
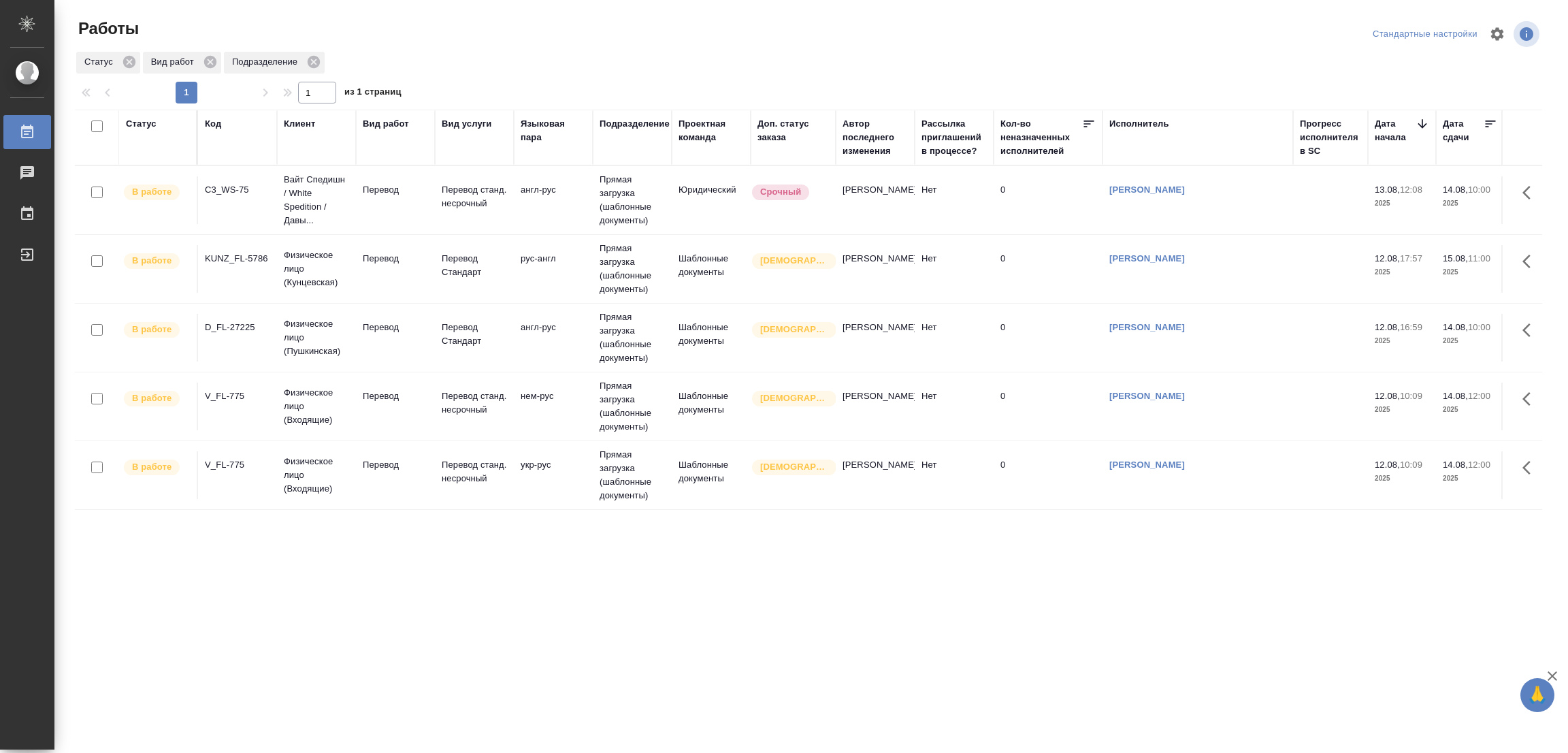
click at [210, 545] on div "Статус Код Клиент Вид работ Вид услуги Языковая пара Подразделение Проектная ко…" at bounding box center [809, 355] width 1468 height 490
click at [649, 731] on div ".cls-1 fill:#fff; AWATERA [PERSON_NAME] Работы 0 Чаты График Выйти Работы Станд…" at bounding box center [784, 376] width 1568 height 753
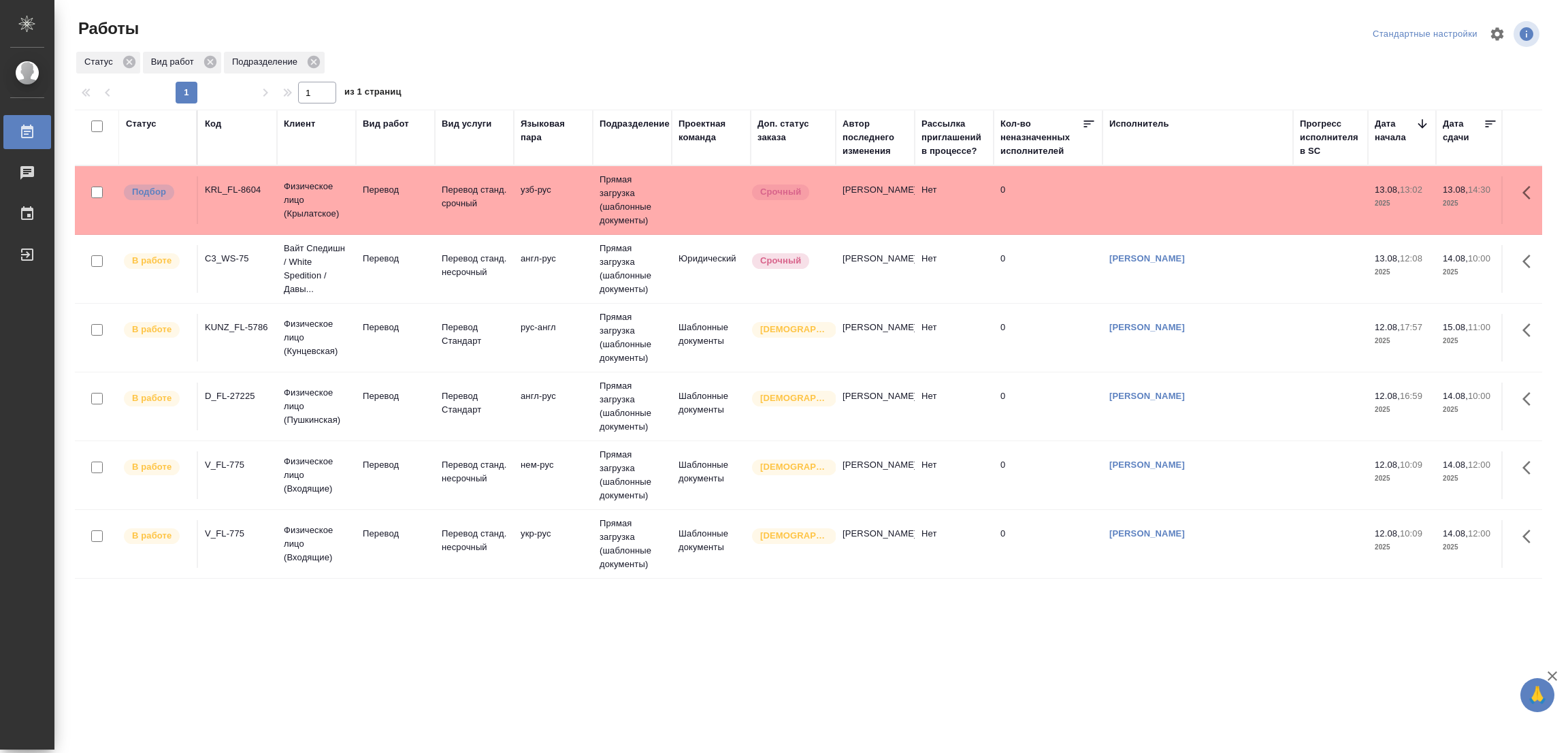
click at [480, 210] on p "Перевод станд. несрочный" at bounding box center [474, 196] width 65 height 27
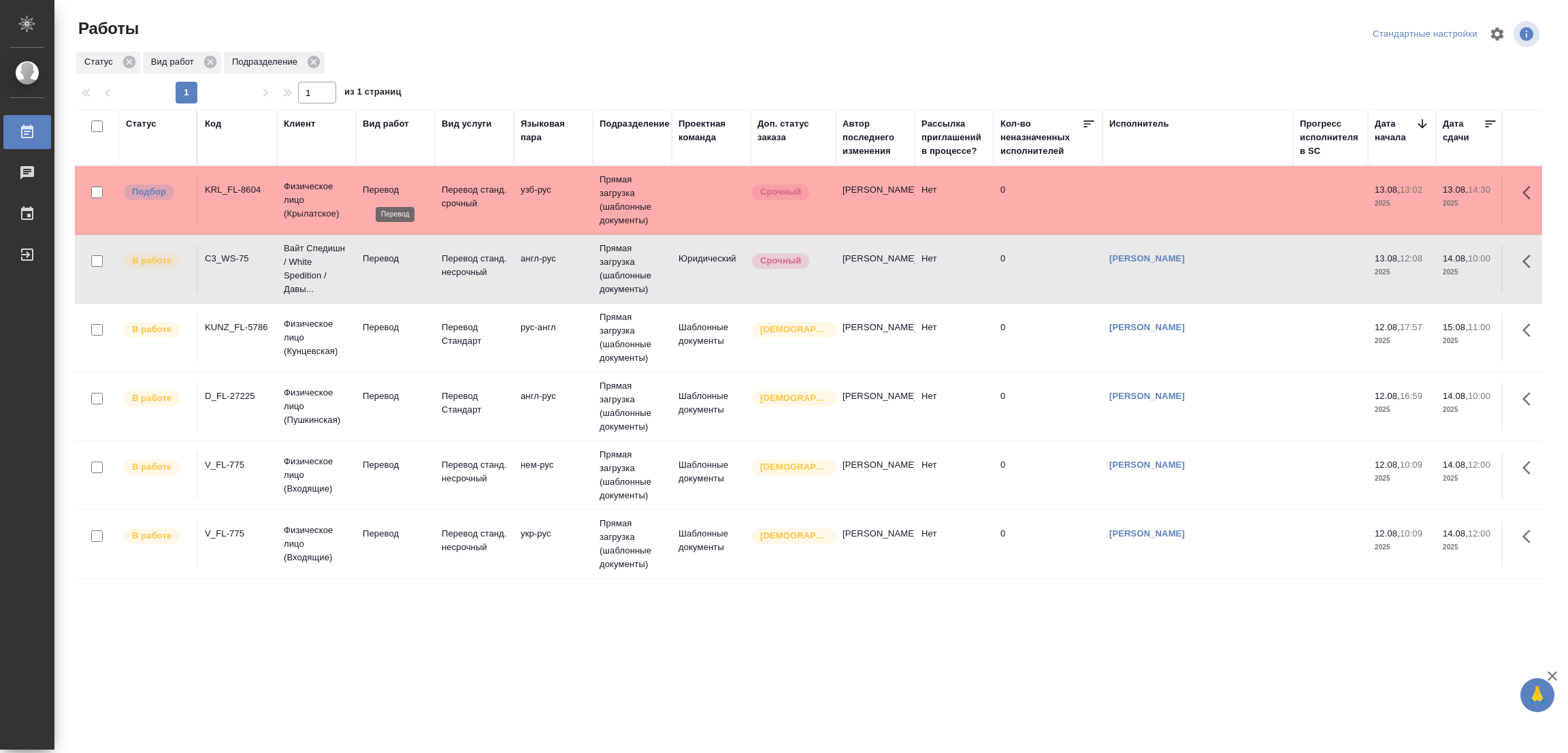
click at [377, 193] on p "Перевод" at bounding box center [395, 190] width 65 height 14
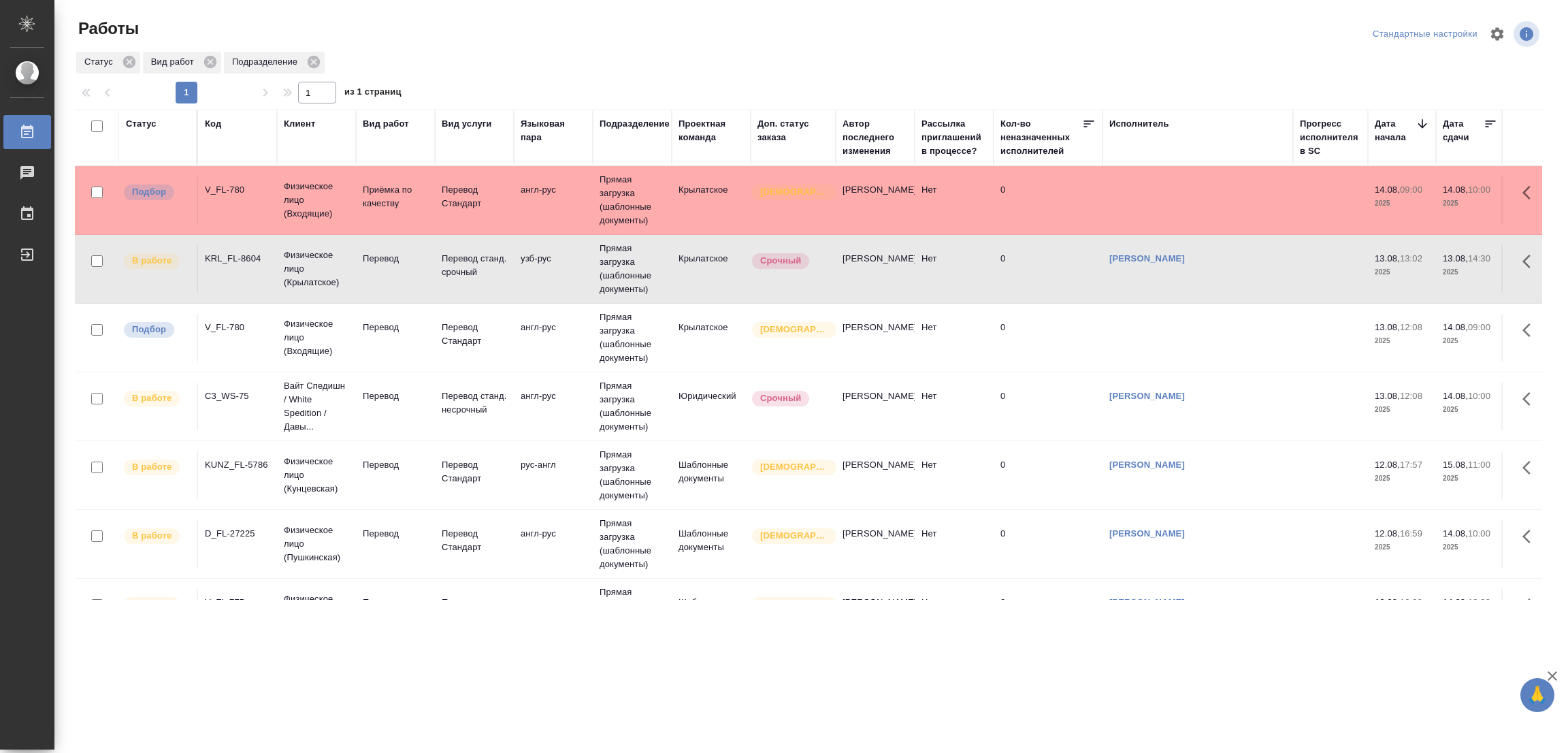
click at [373, 224] on td "Перевод" at bounding box center [395, 200] width 79 height 47
click at [214, 197] on div "V_FL-780" at bounding box center [237, 190] width 65 height 14
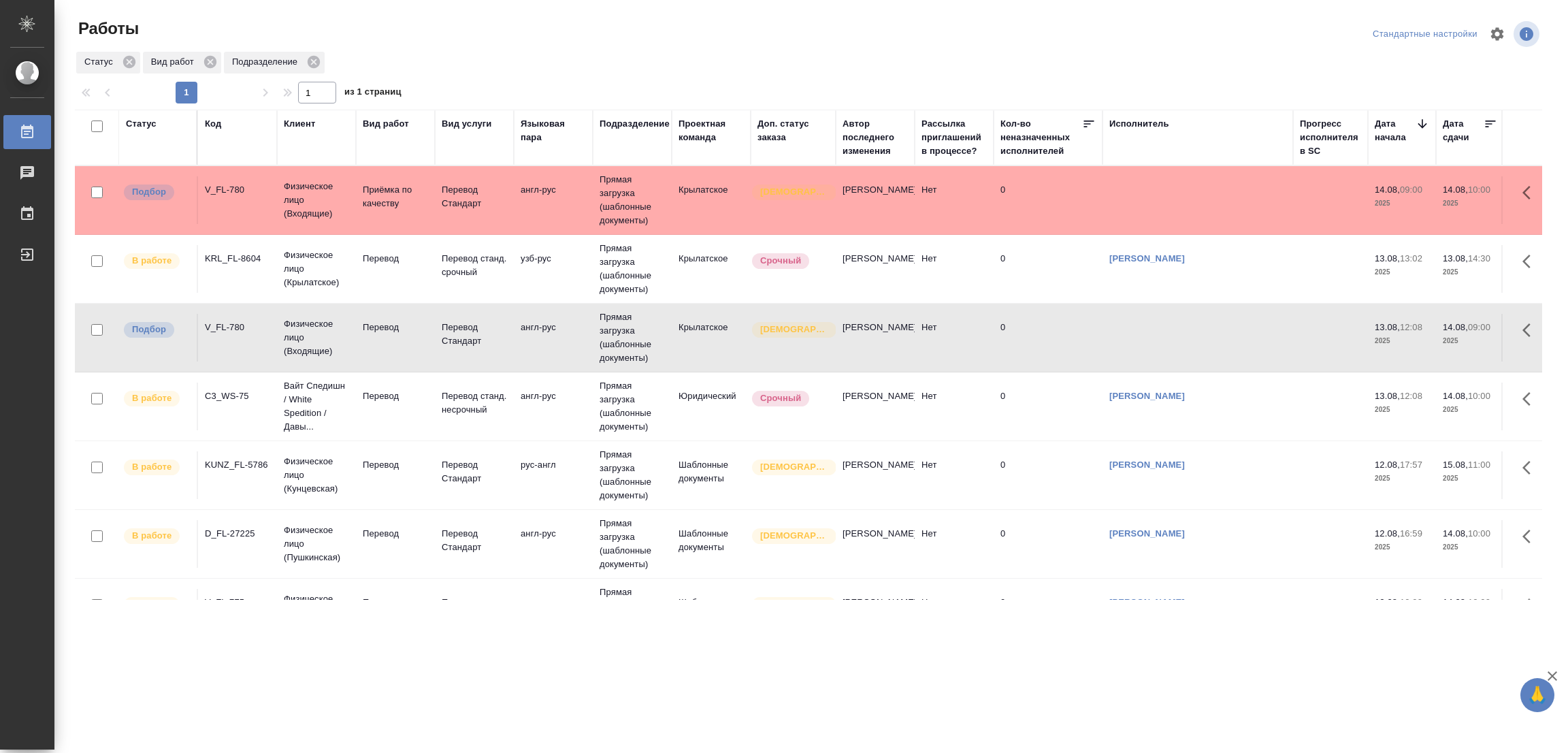
click at [215, 197] on div "V_FL-780" at bounding box center [237, 190] width 65 height 14
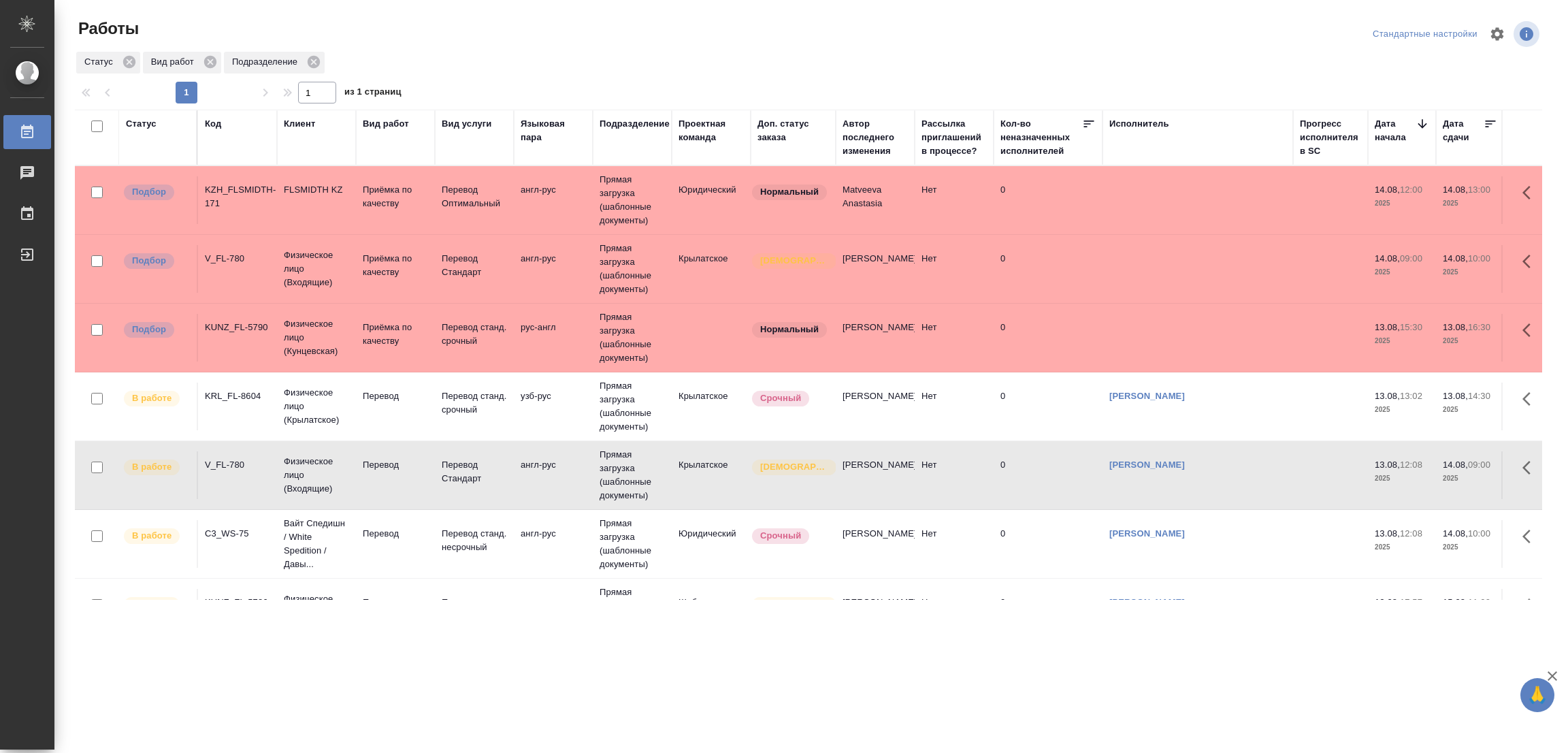
click at [346, 197] on p "Физическое лицо (Крылатское)" at bounding box center [317, 190] width 65 height 14
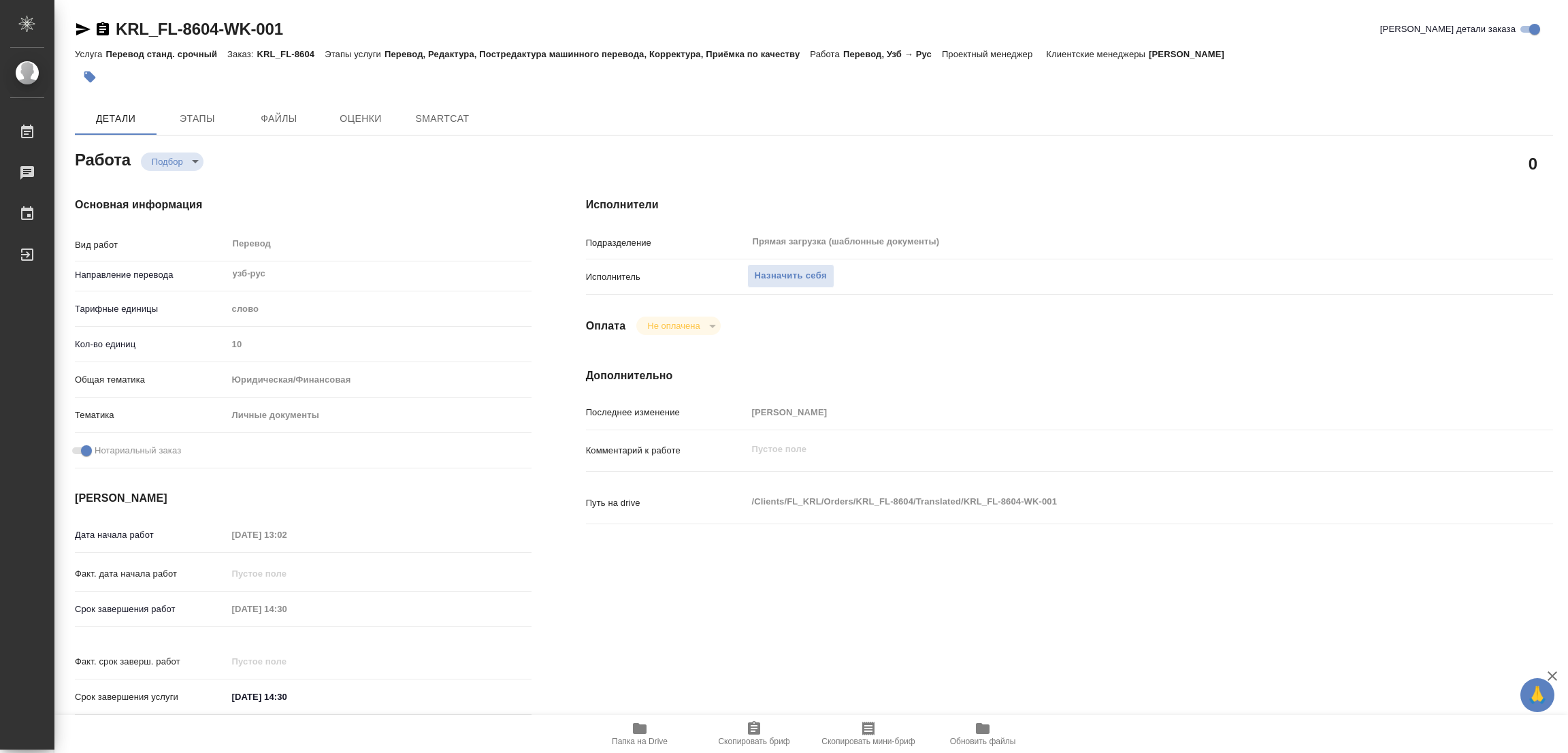
type textarea "x"
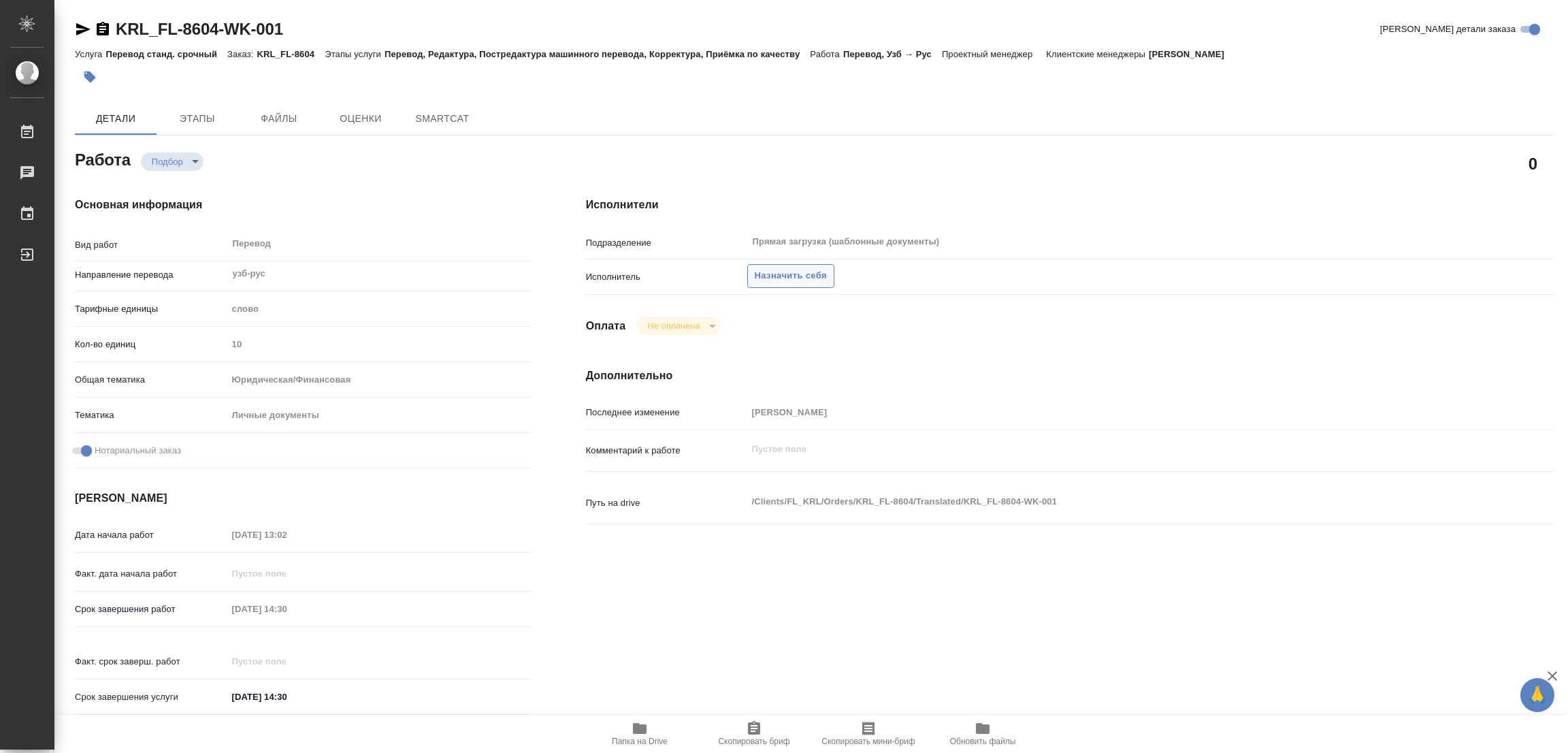
type textarea "x"
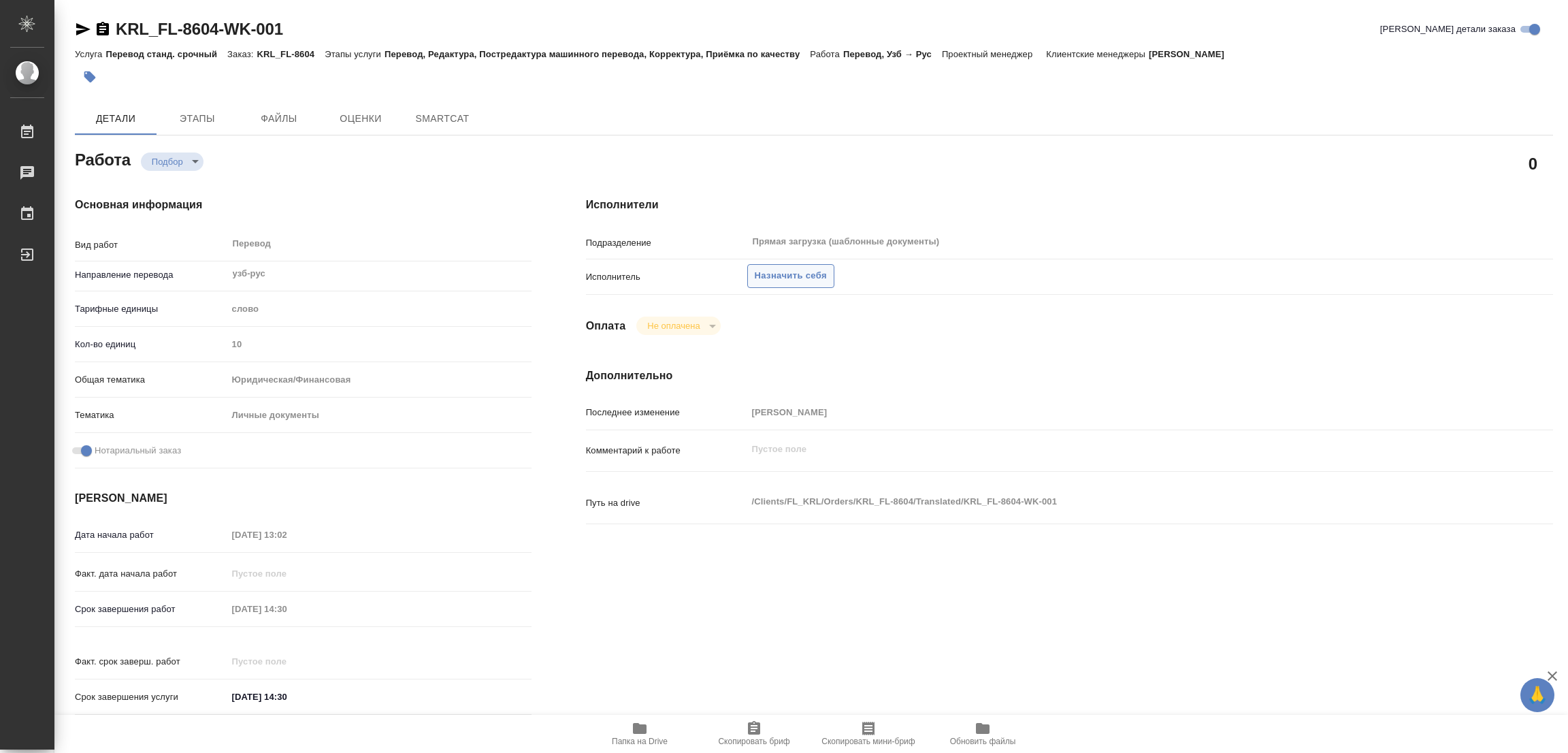
type textarea "x"
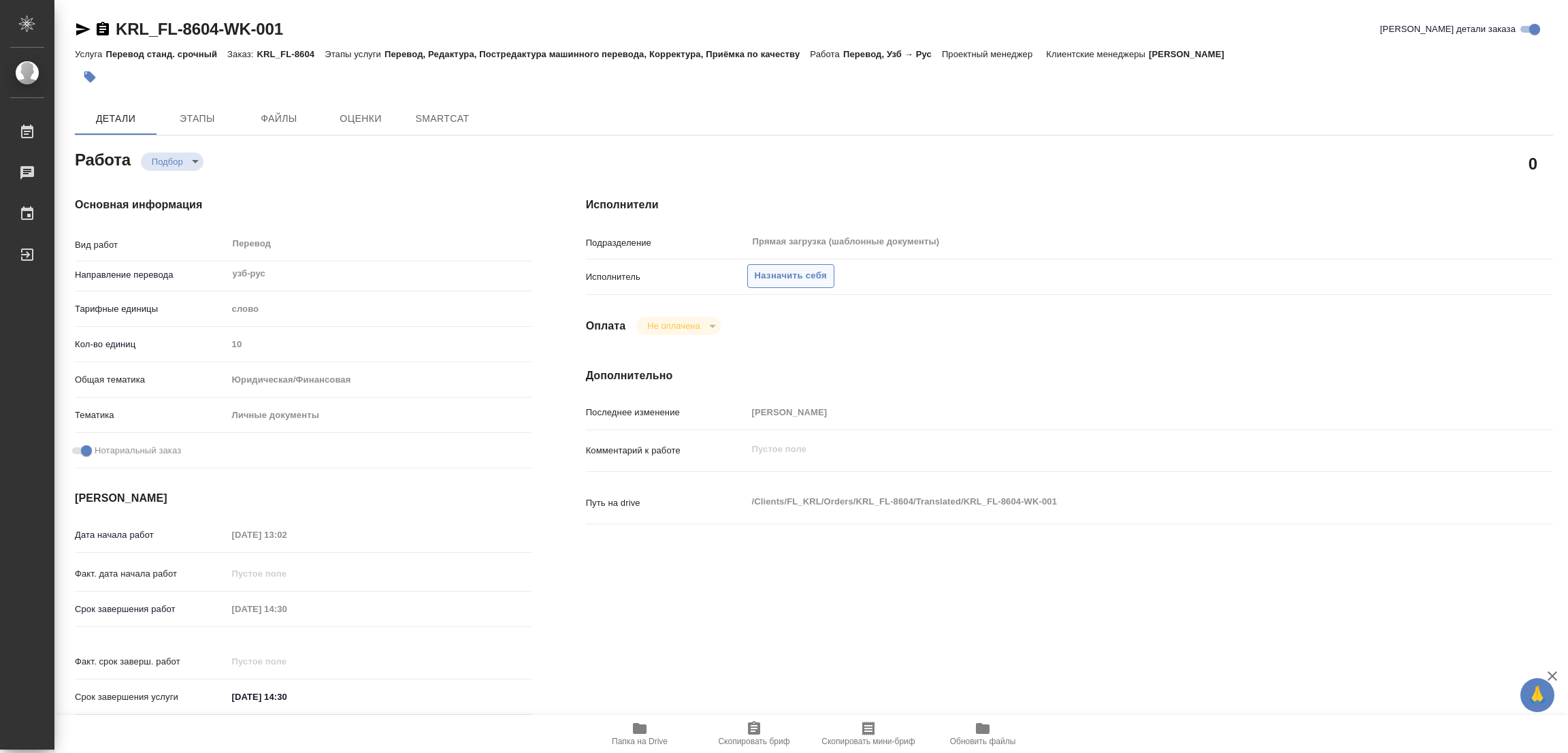
type textarea "x"
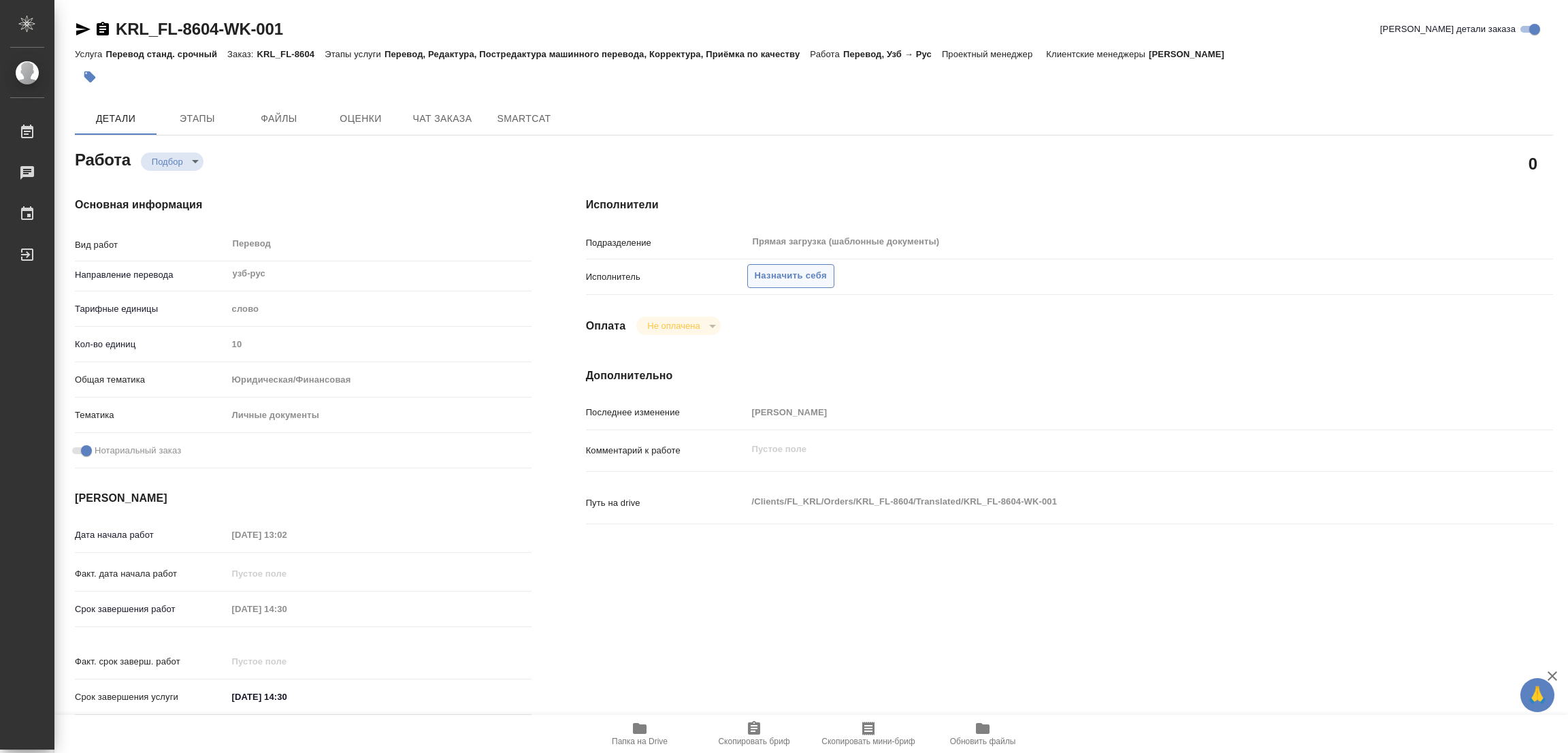
type textarea "x"
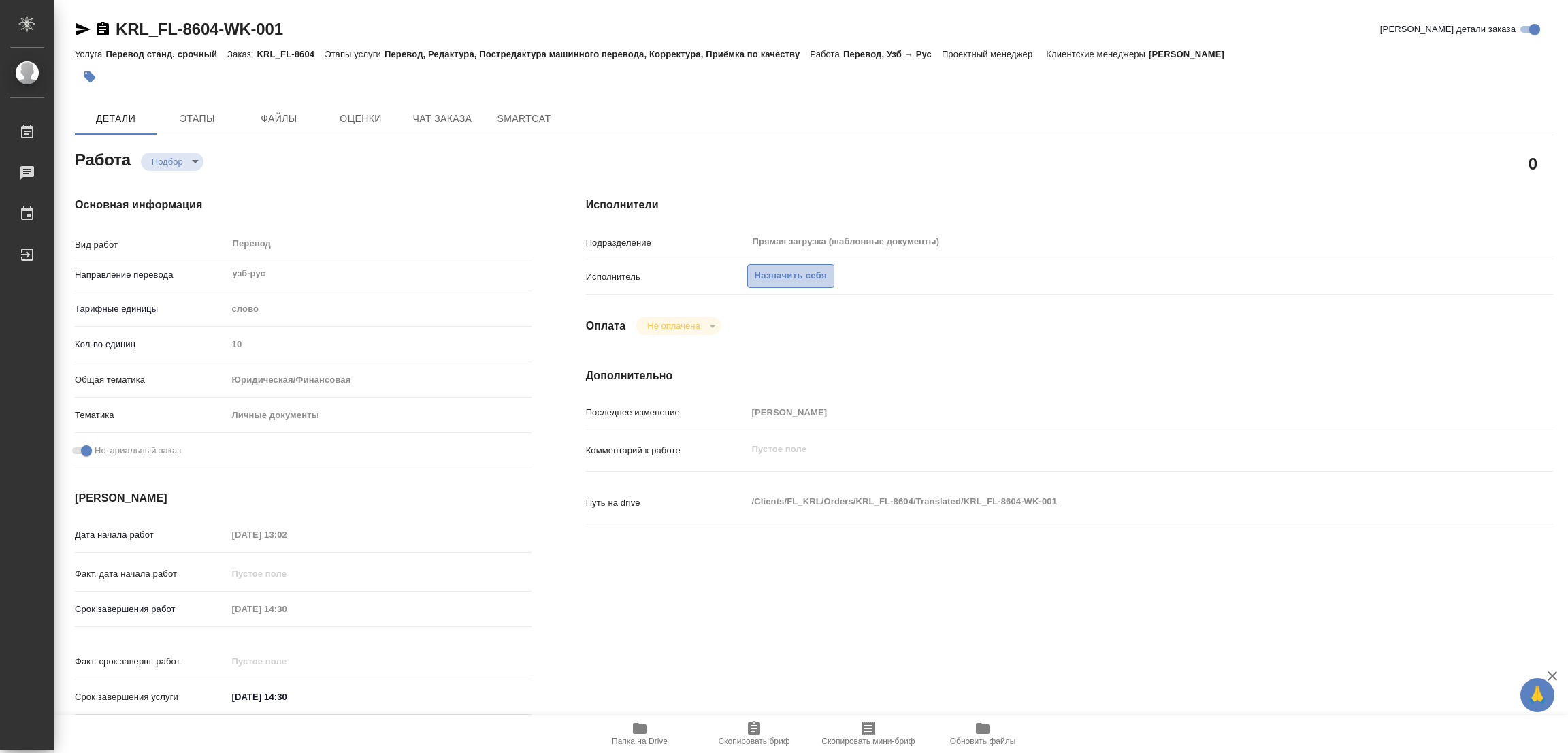
type textarea "x"
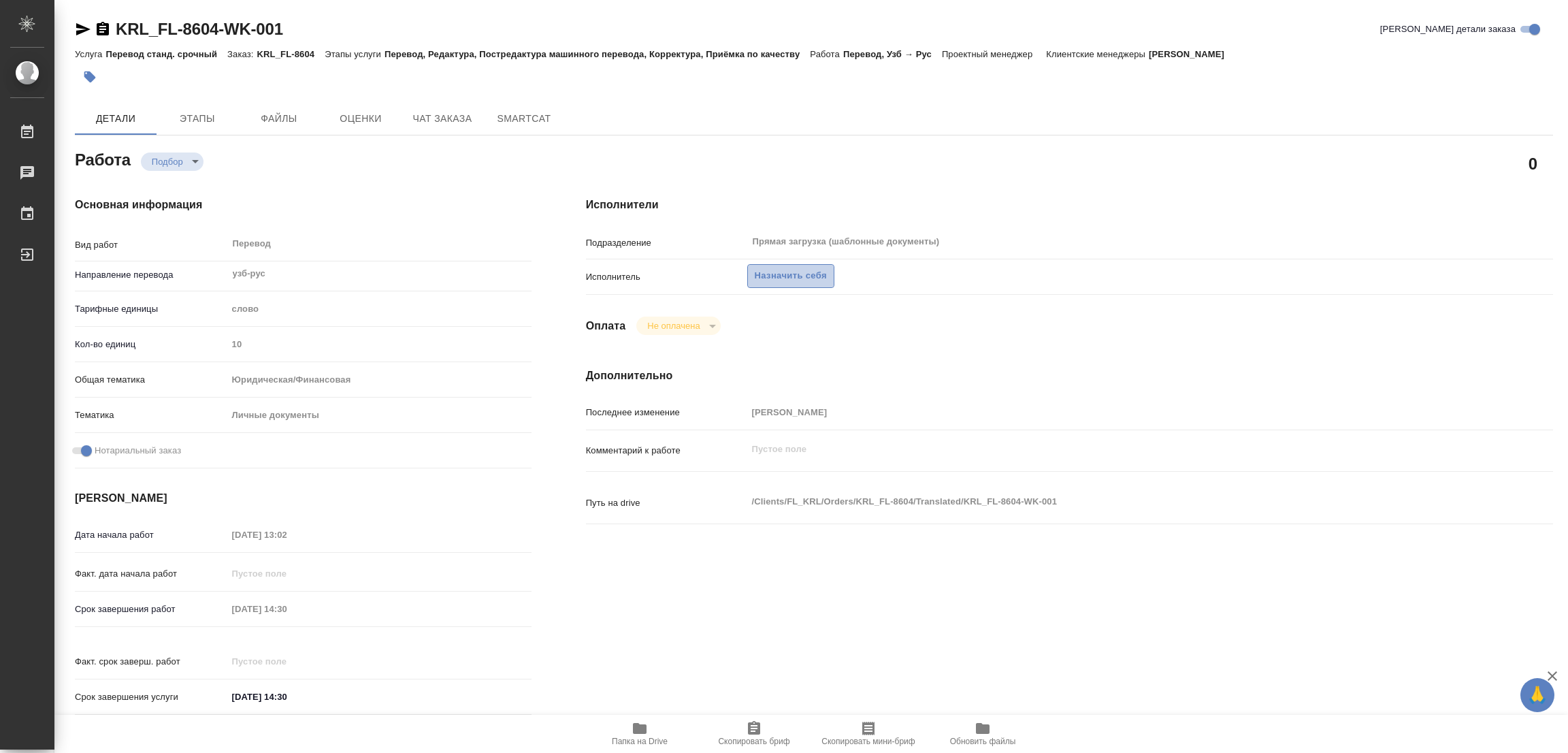
click at [806, 270] on span "Назначить себя" at bounding box center [791, 276] width 72 height 15
type textarea "x"
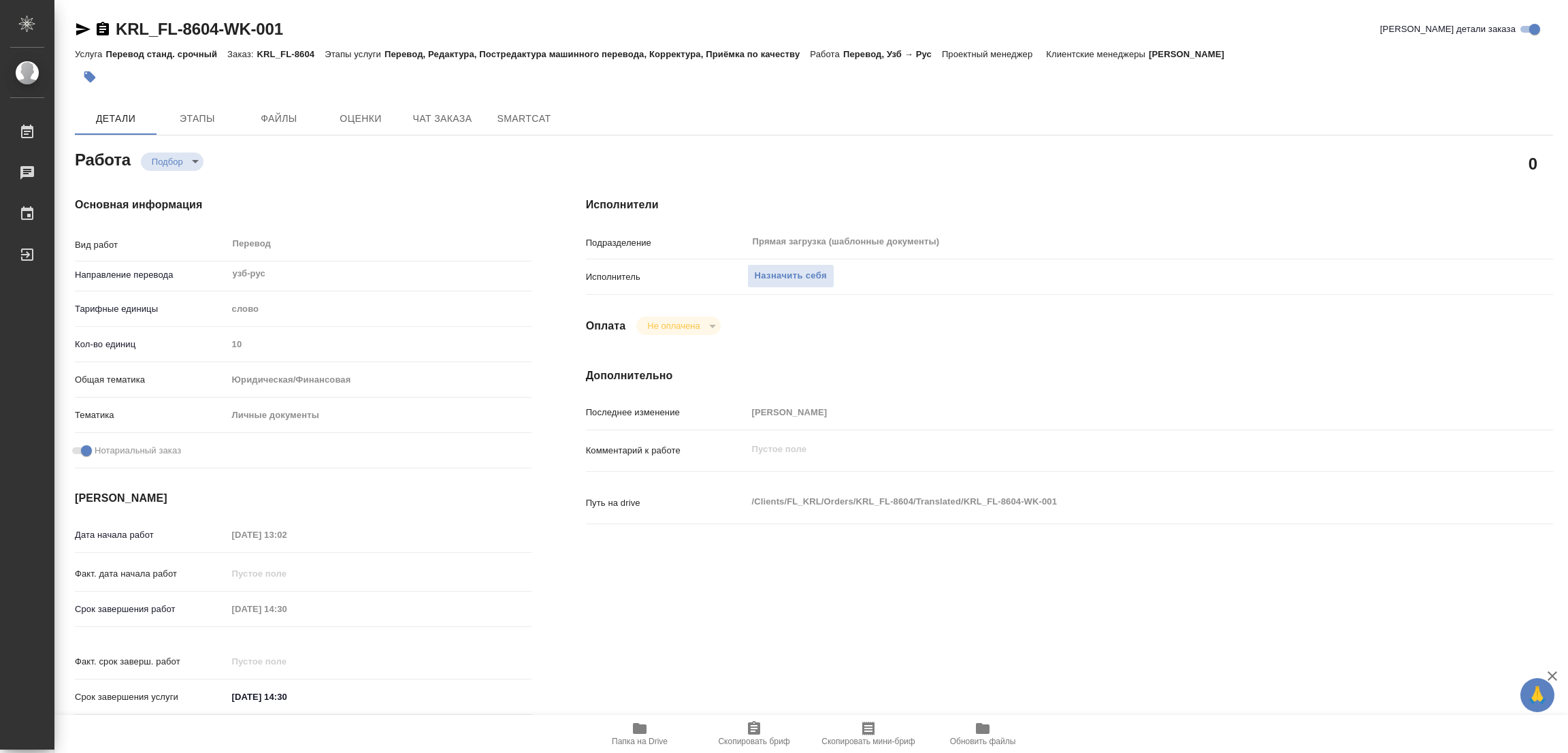
type textarea "x"
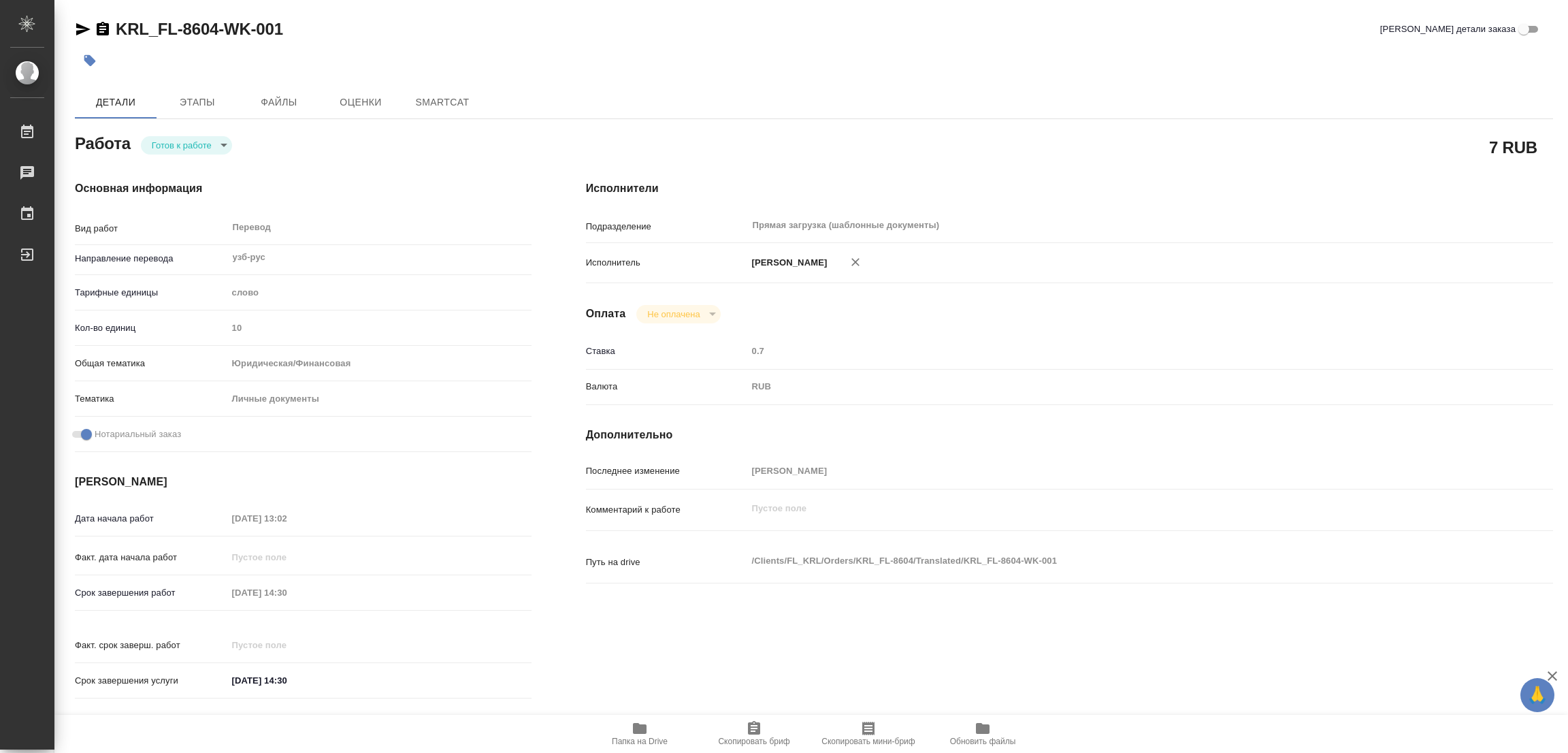
type textarea "x"
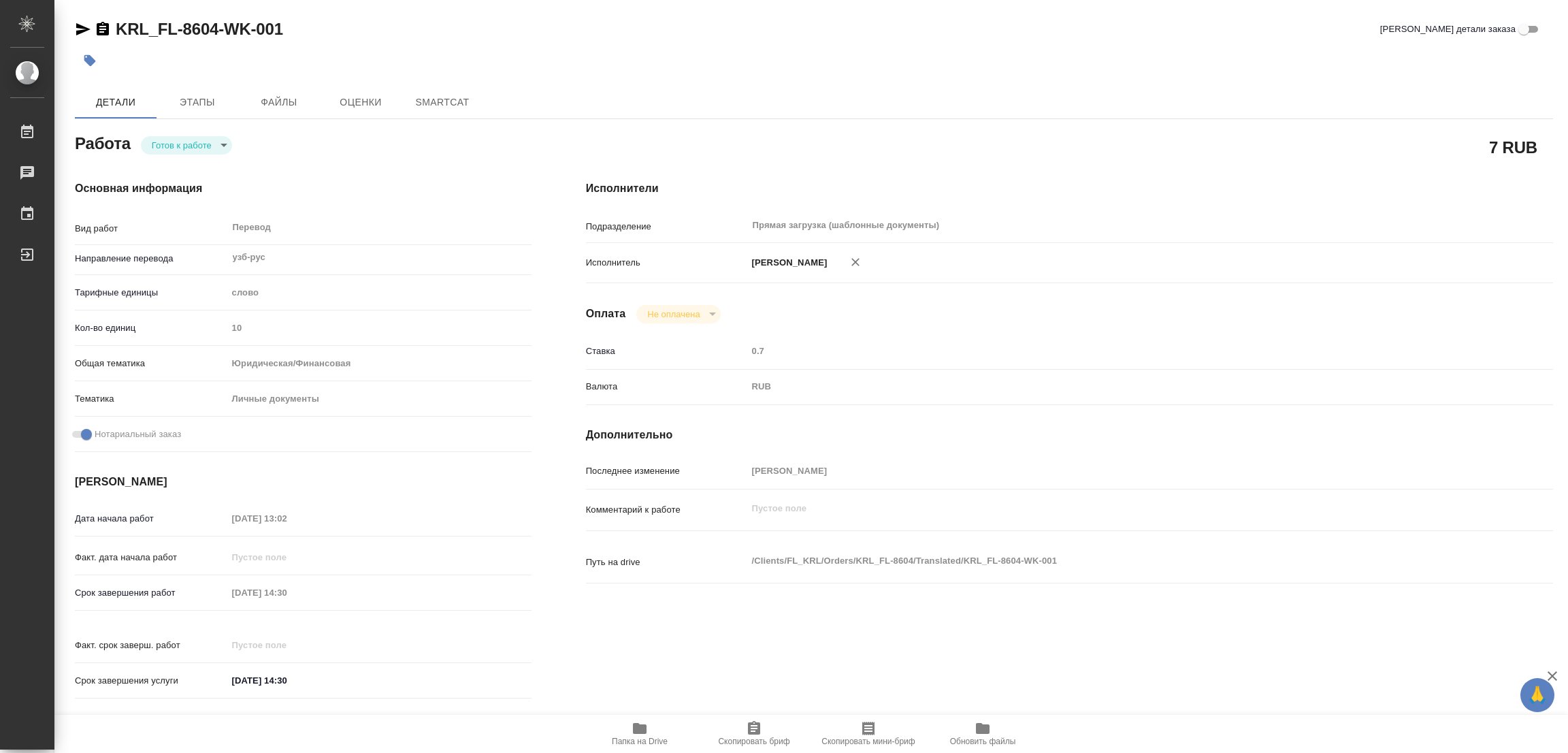
type textarea "x"
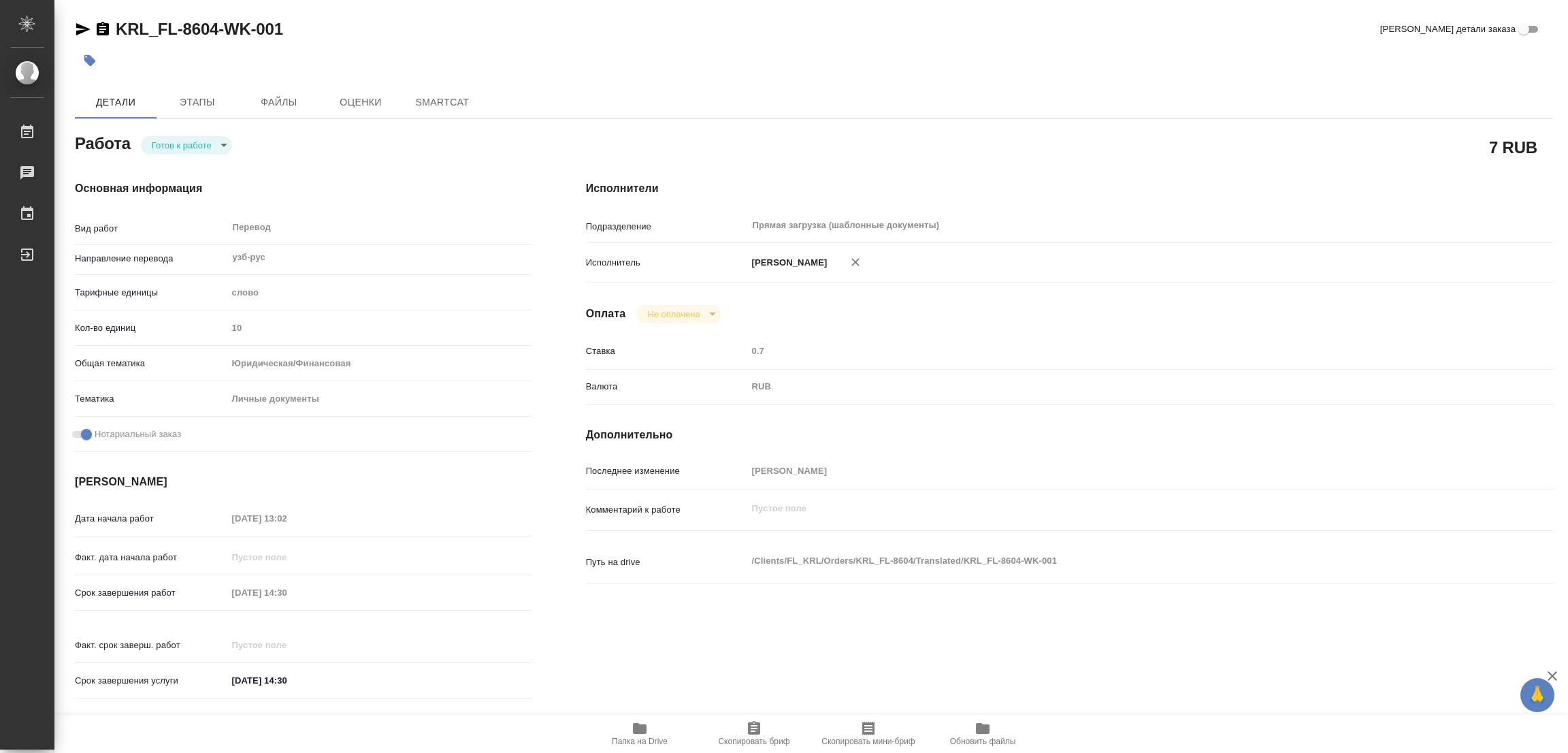
type textarea "x"
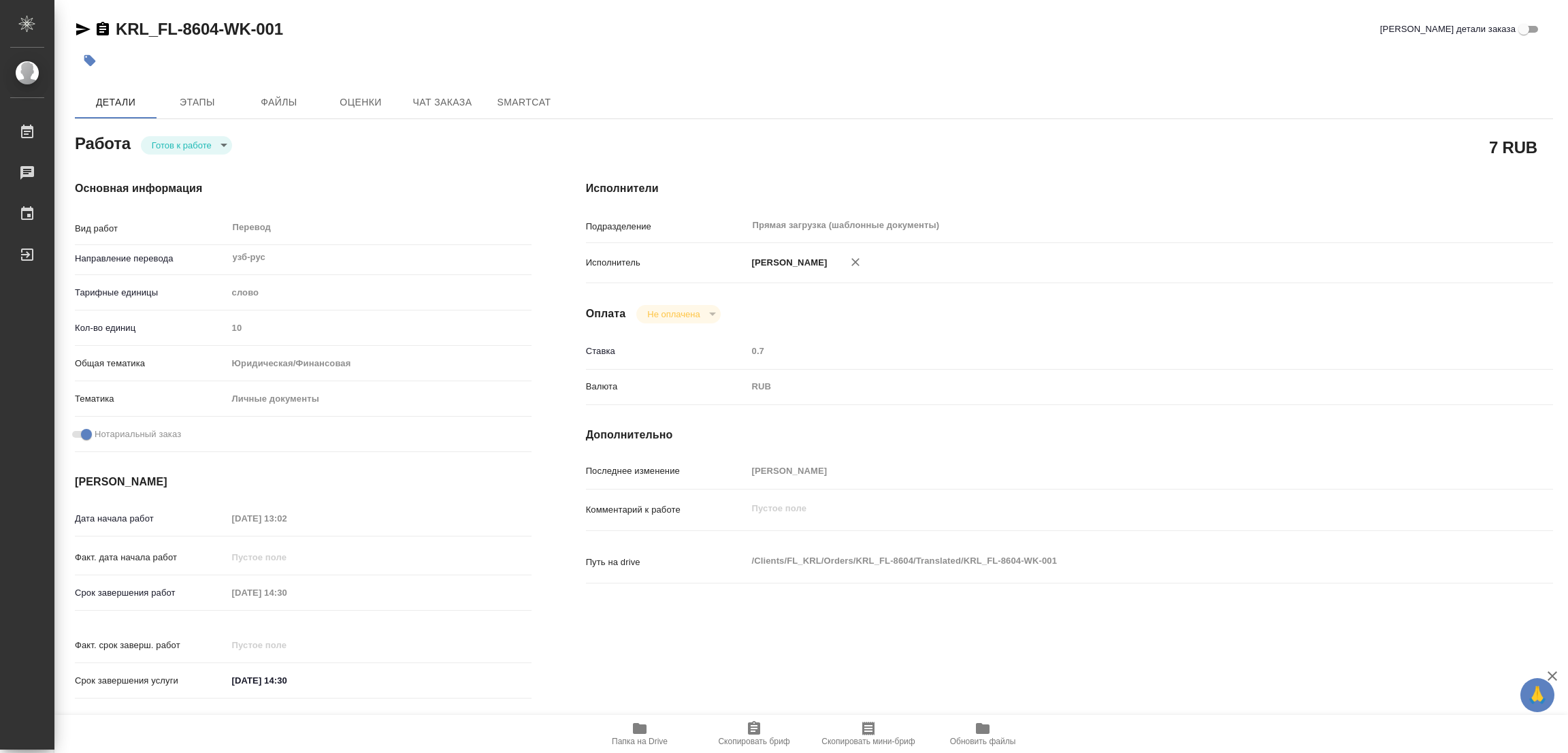
type textarea "x"
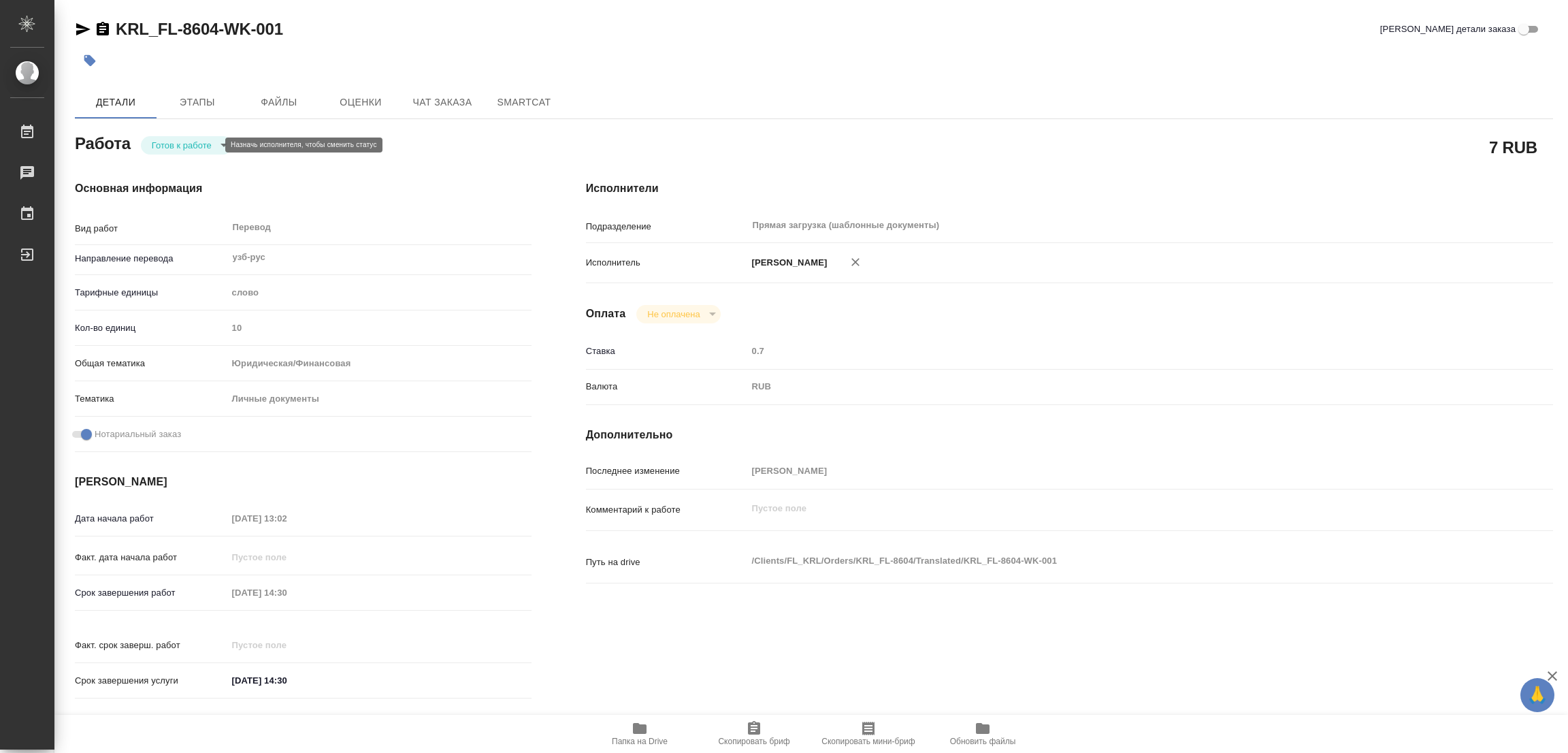
click at [174, 145] on body "🙏 .cls-1 fill:#fff; AWATERA [PERSON_NAME] Работы Чаты График Выйти KRL_FL-8604-…" at bounding box center [784, 376] width 1568 height 753
click at [174, 145] on button "В работе" at bounding box center [174, 145] width 45 height 15
type textarea "x"
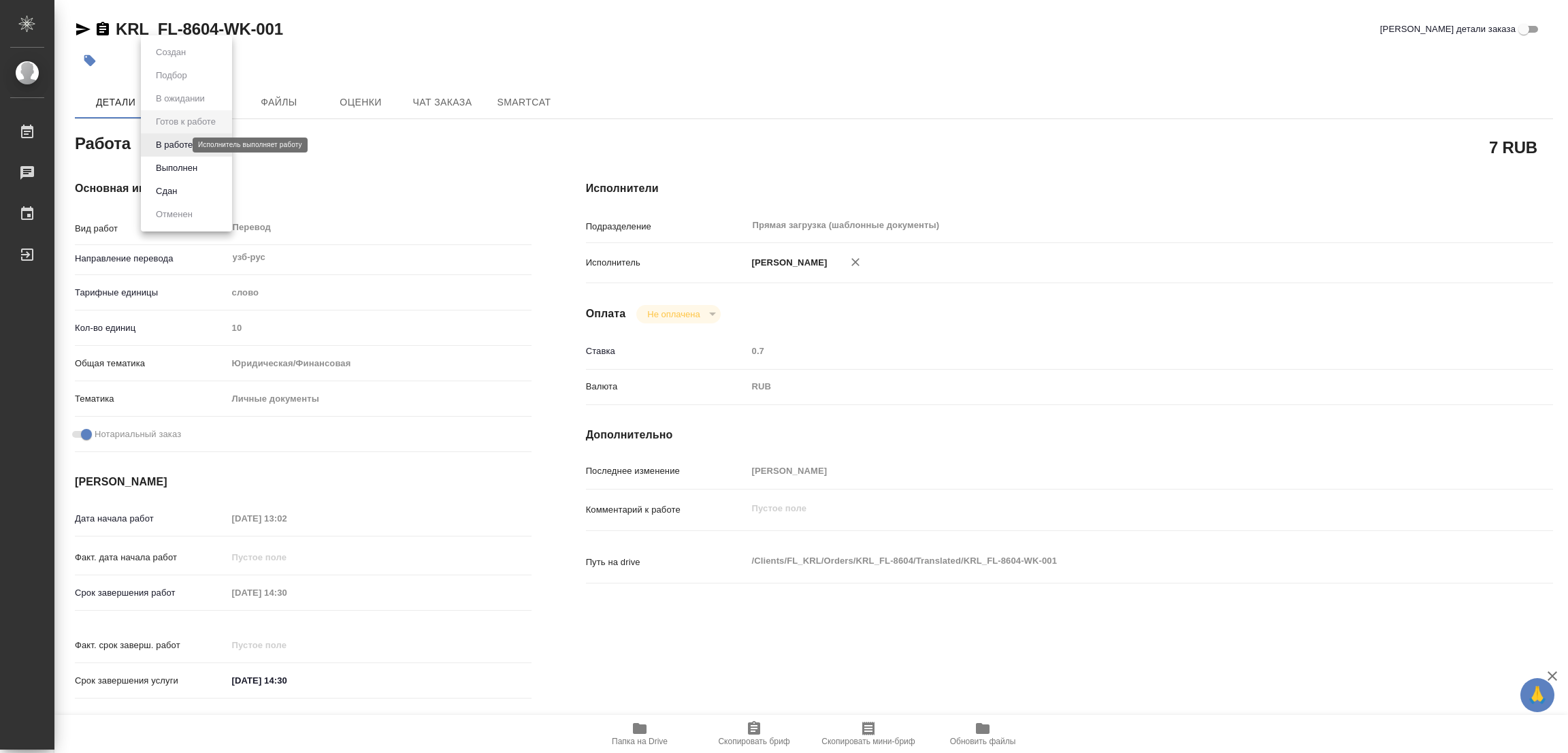
type textarea "x"
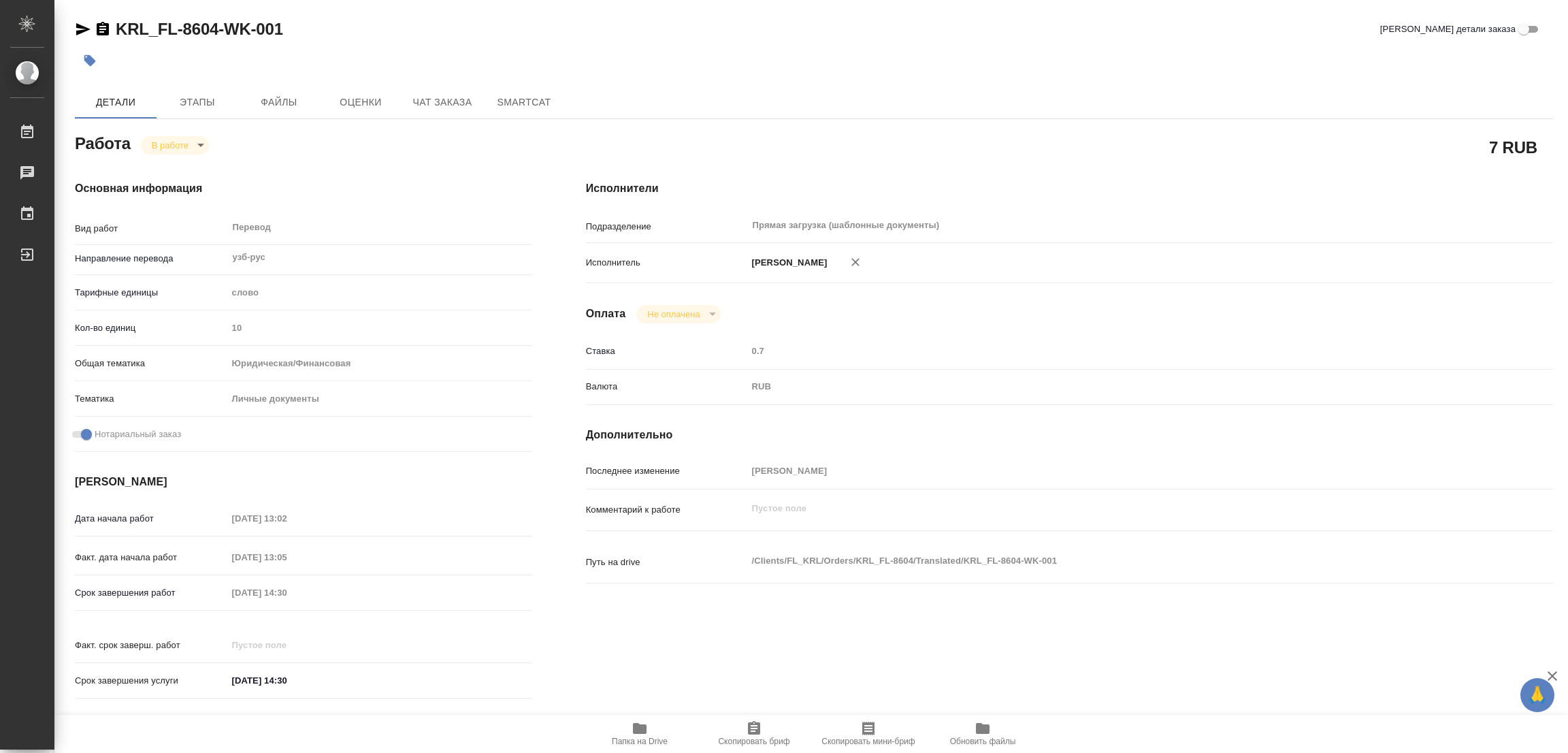
type textarea "x"
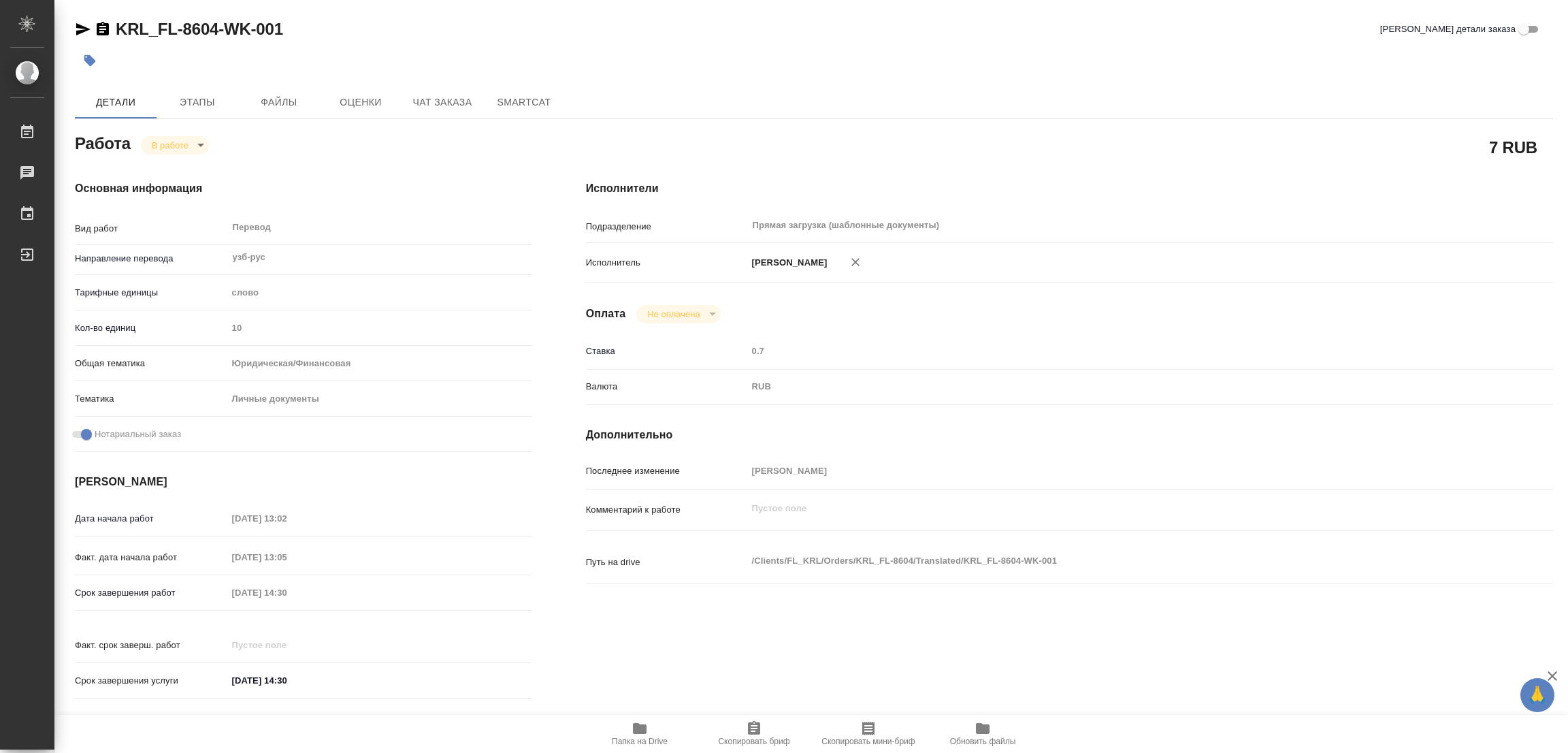
type textarea "x"
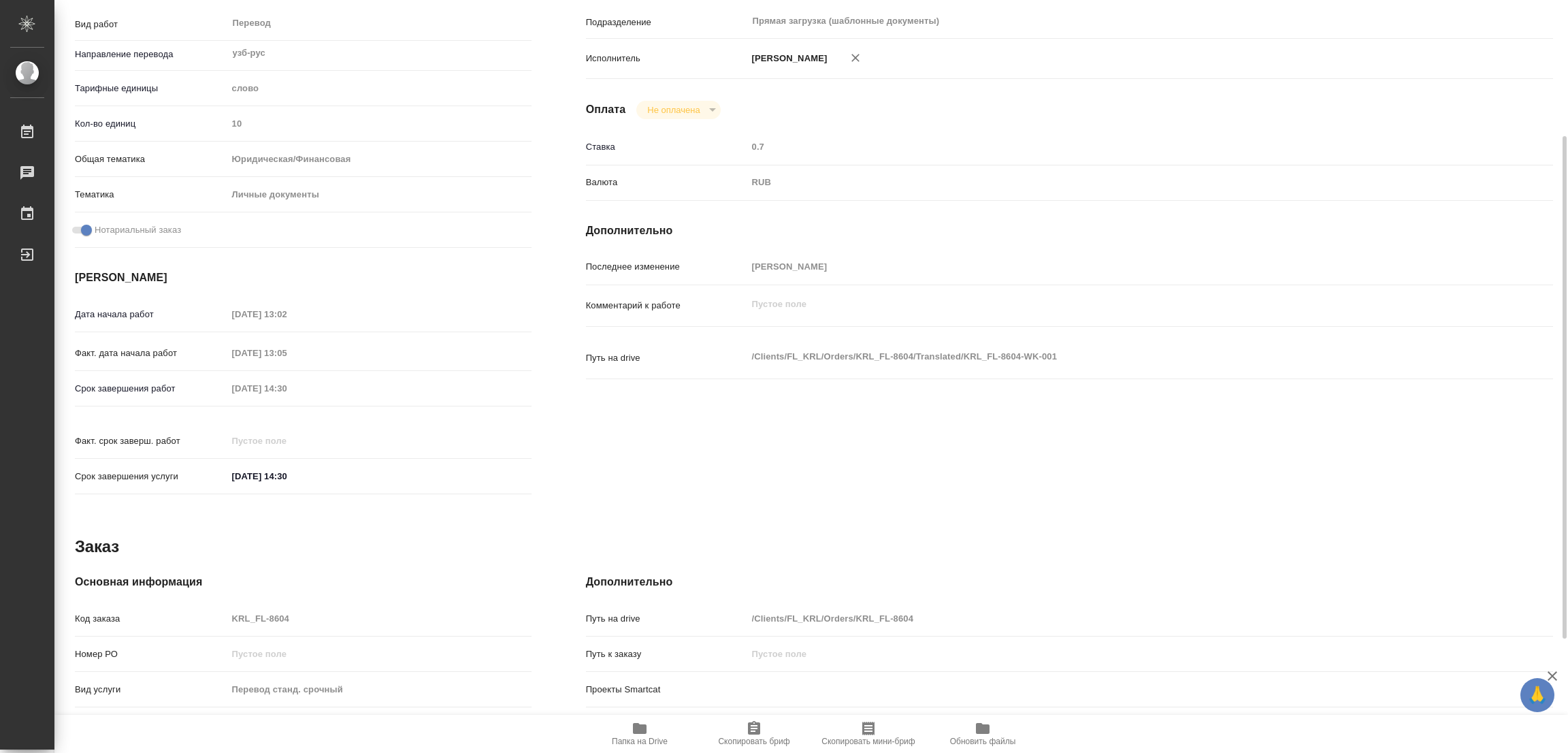
type textarea "x"
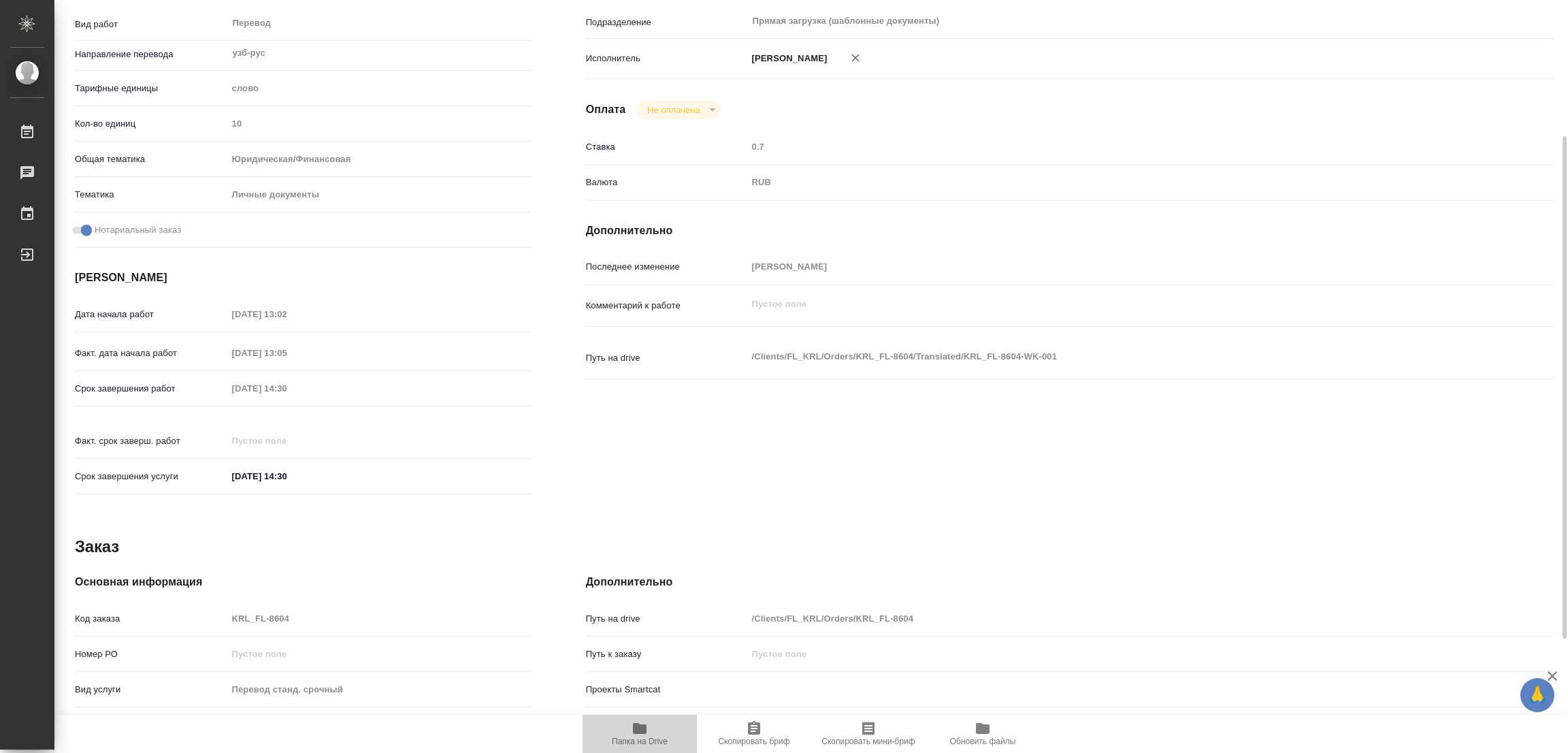
click at [643, 729] on icon "button" at bounding box center [640, 729] width 14 height 11
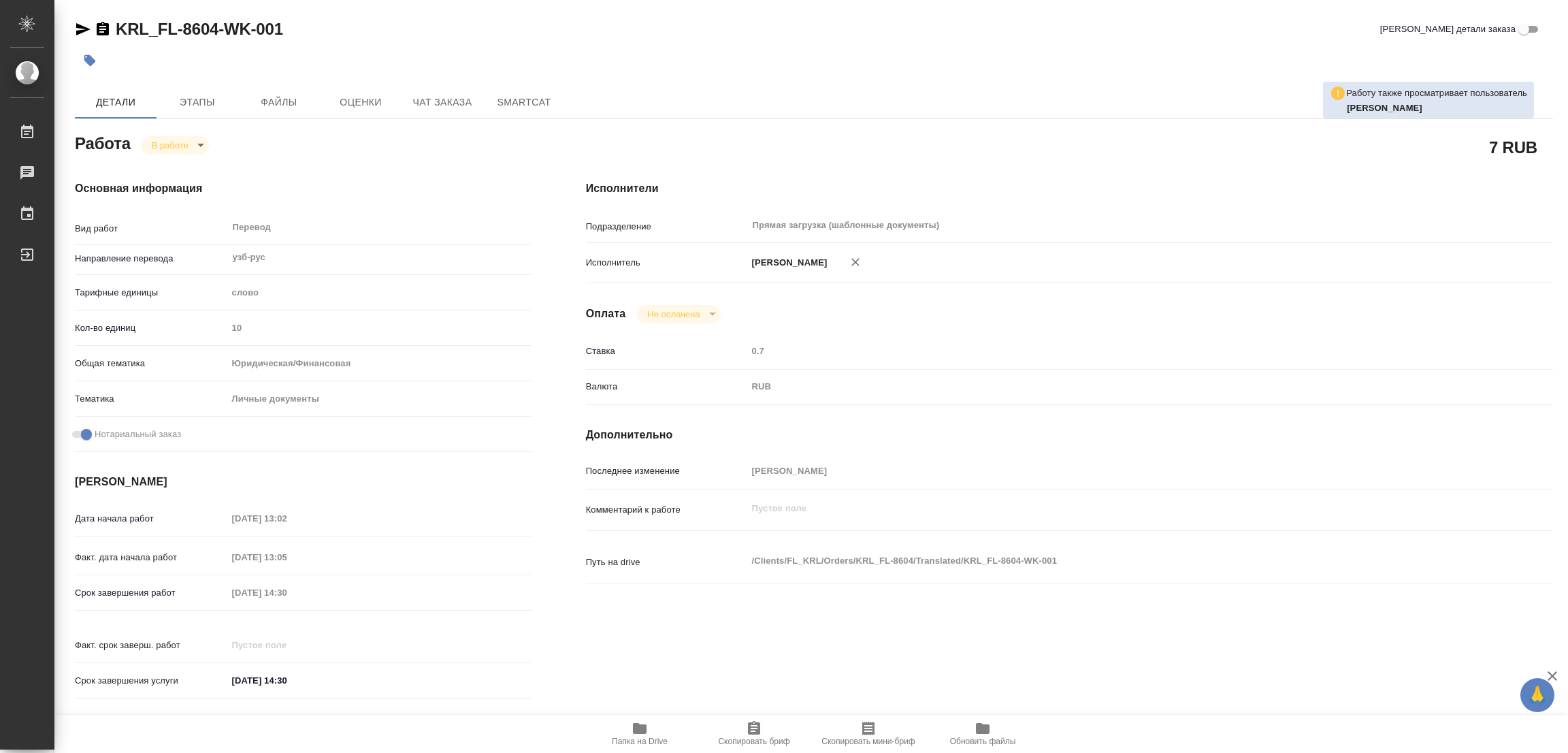
type textarea "x"
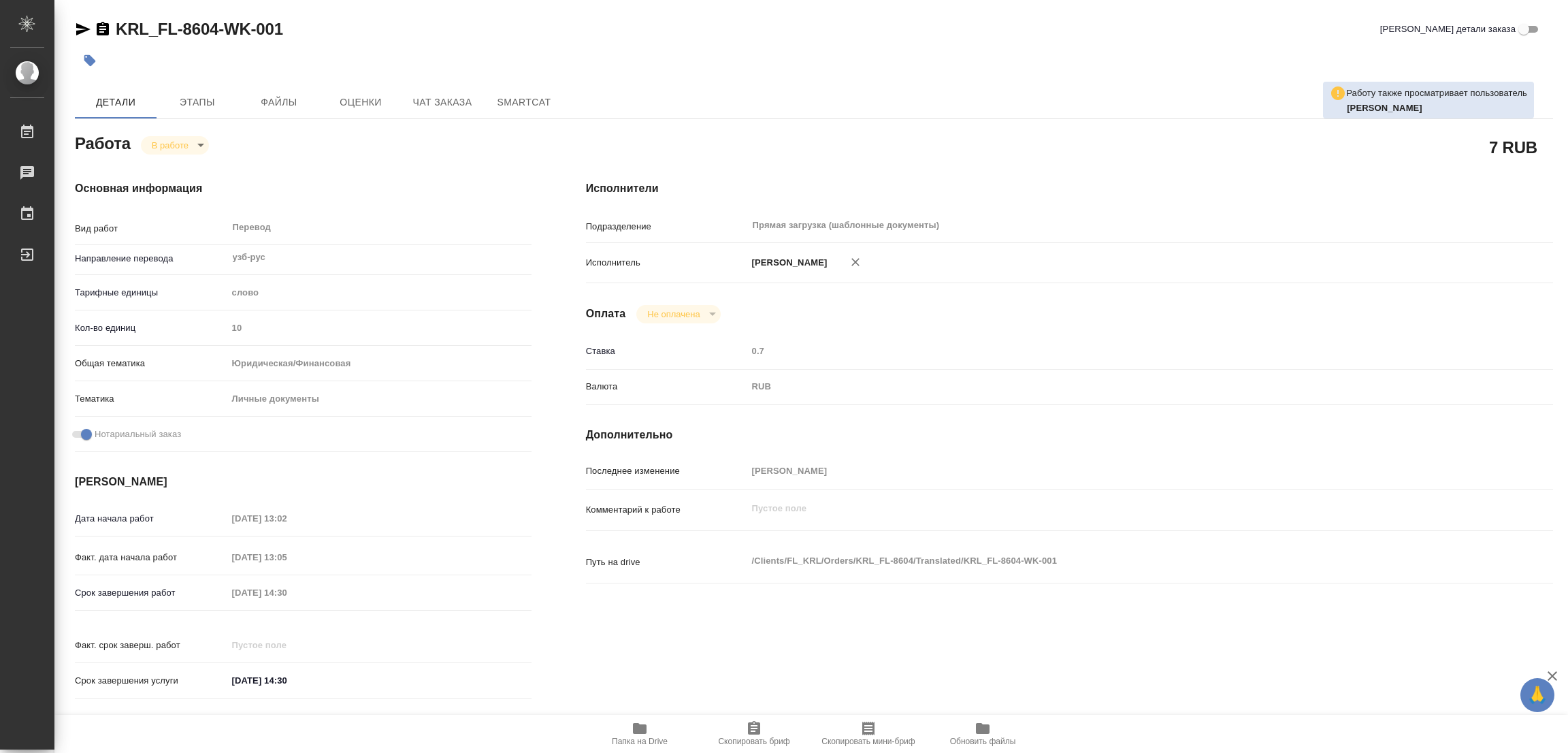
type textarea "x"
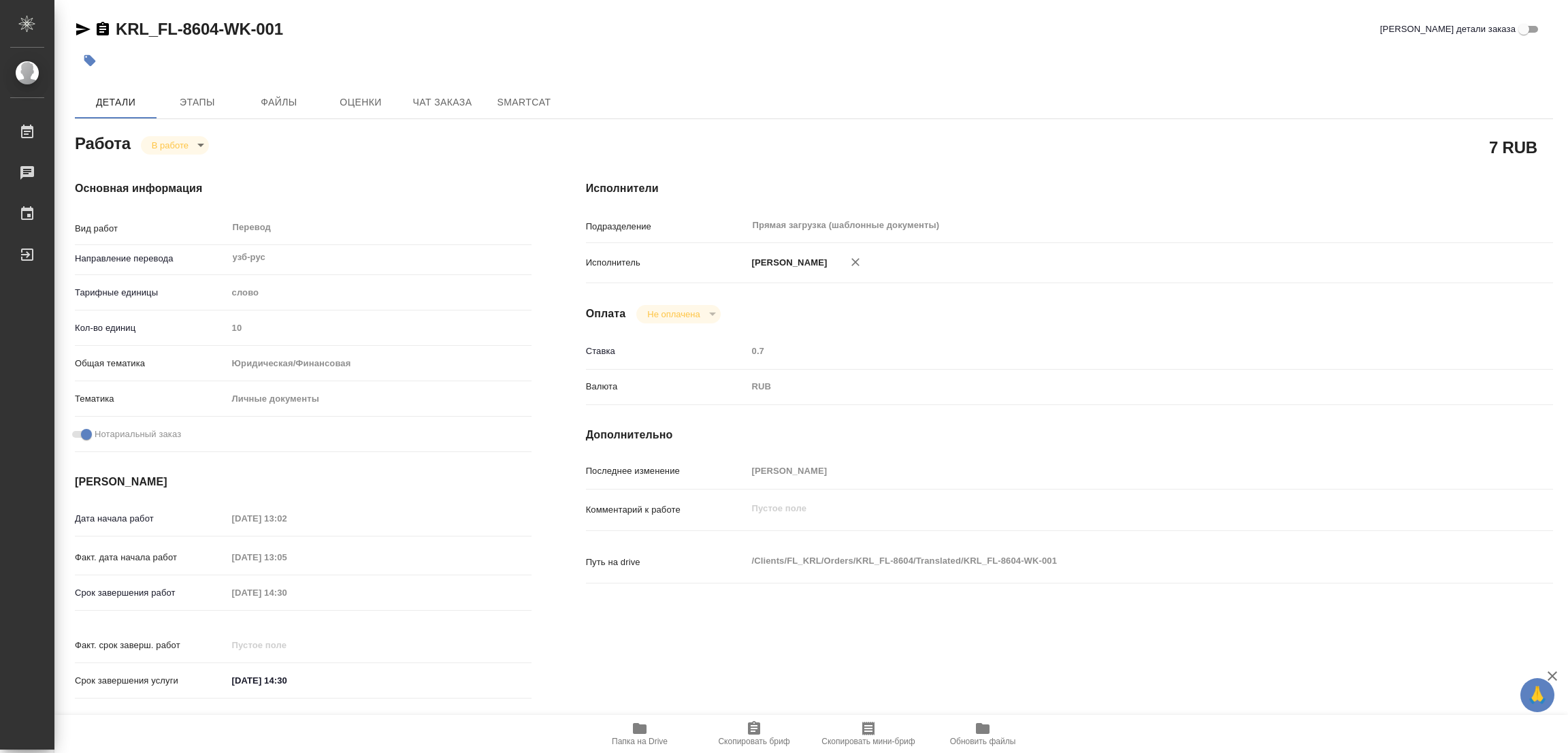
type textarea "x"
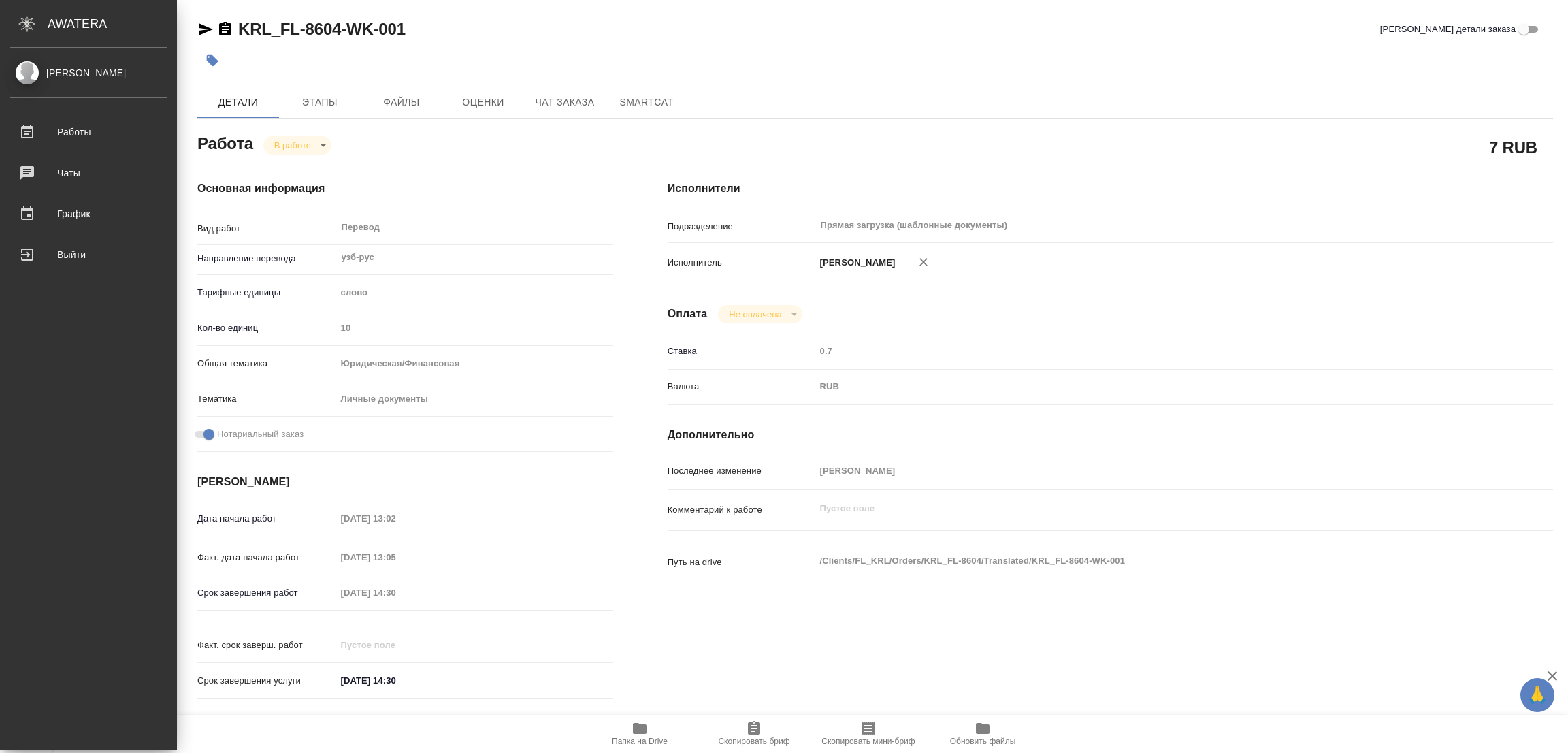
type textarea "x"
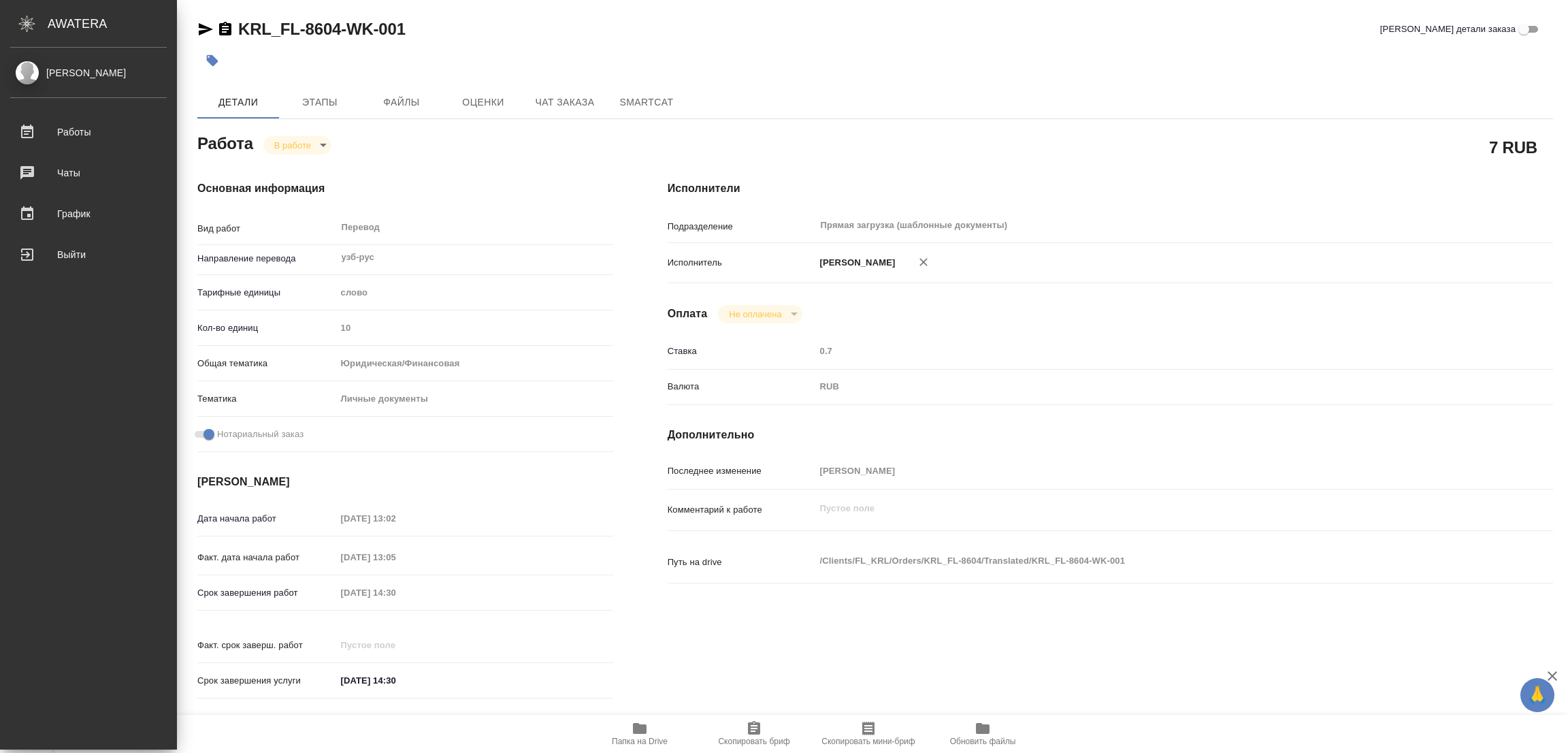
type textarea "x"
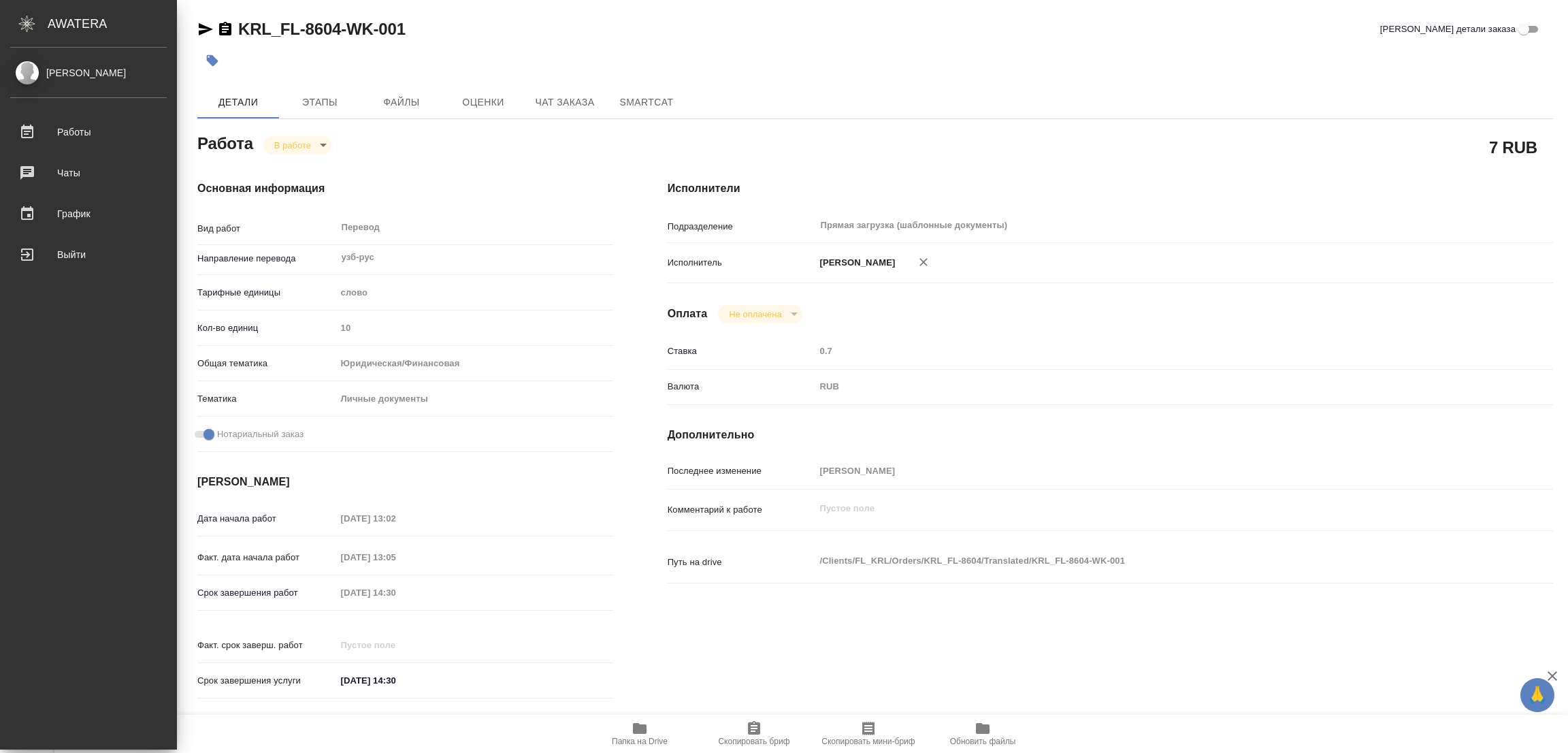
type textarea "x"
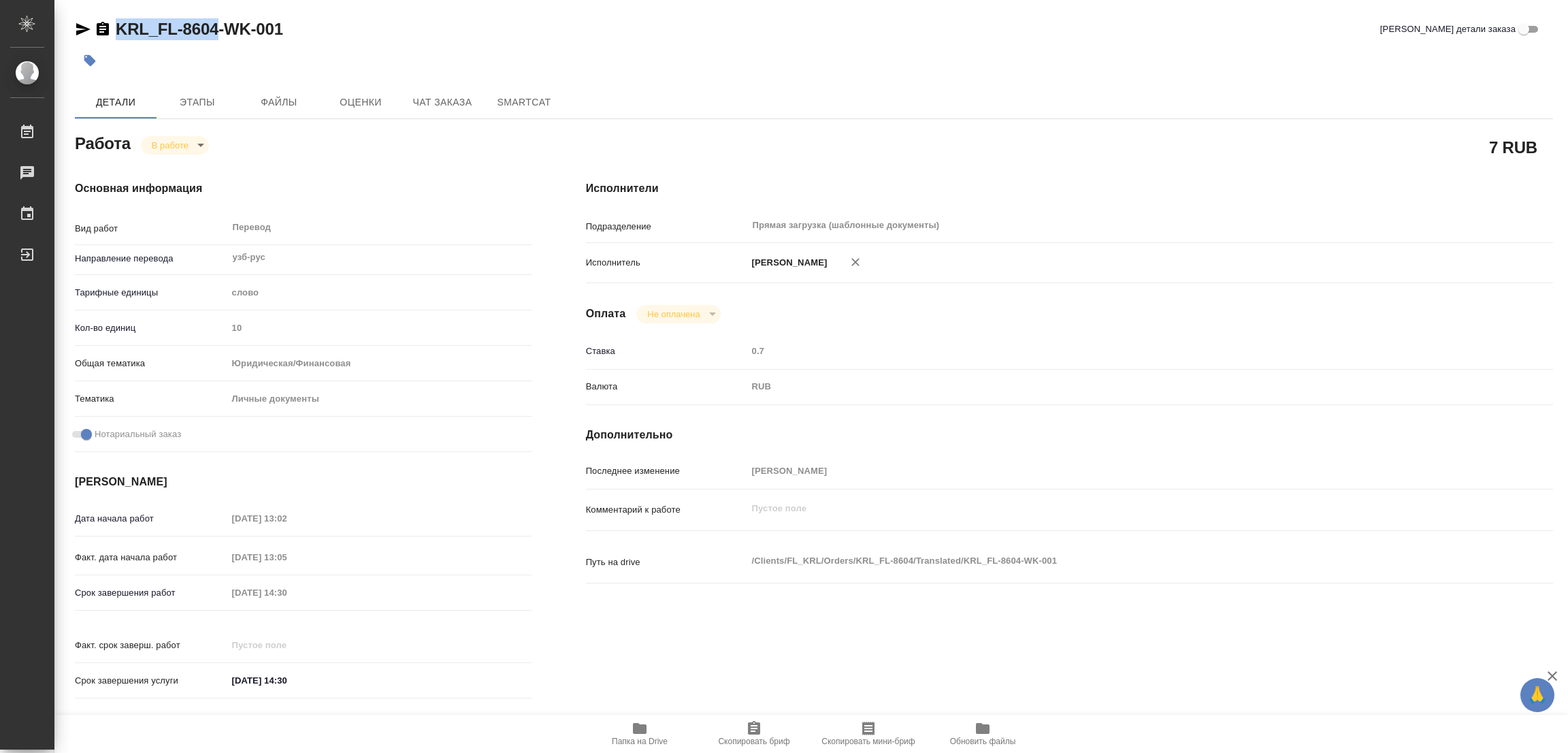
drag, startPoint x: 115, startPoint y: 14, endPoint x: 217, endPoint y: 26, distance: 102.7
click at [217, 26] on div "KRL_FL-8604-WK-001 Кратко детали заказа Детали Этапы Файлы Оценки Чат заказа Sm…" at bounding box center [814, 571] width 1493 height 1142
copy link "KRL_FL-8604"
click at [760, 737] on span "Скопировать бриф" at bounding box center [753, 742] width 72 height 10
copy link "KRL_FL-8604"
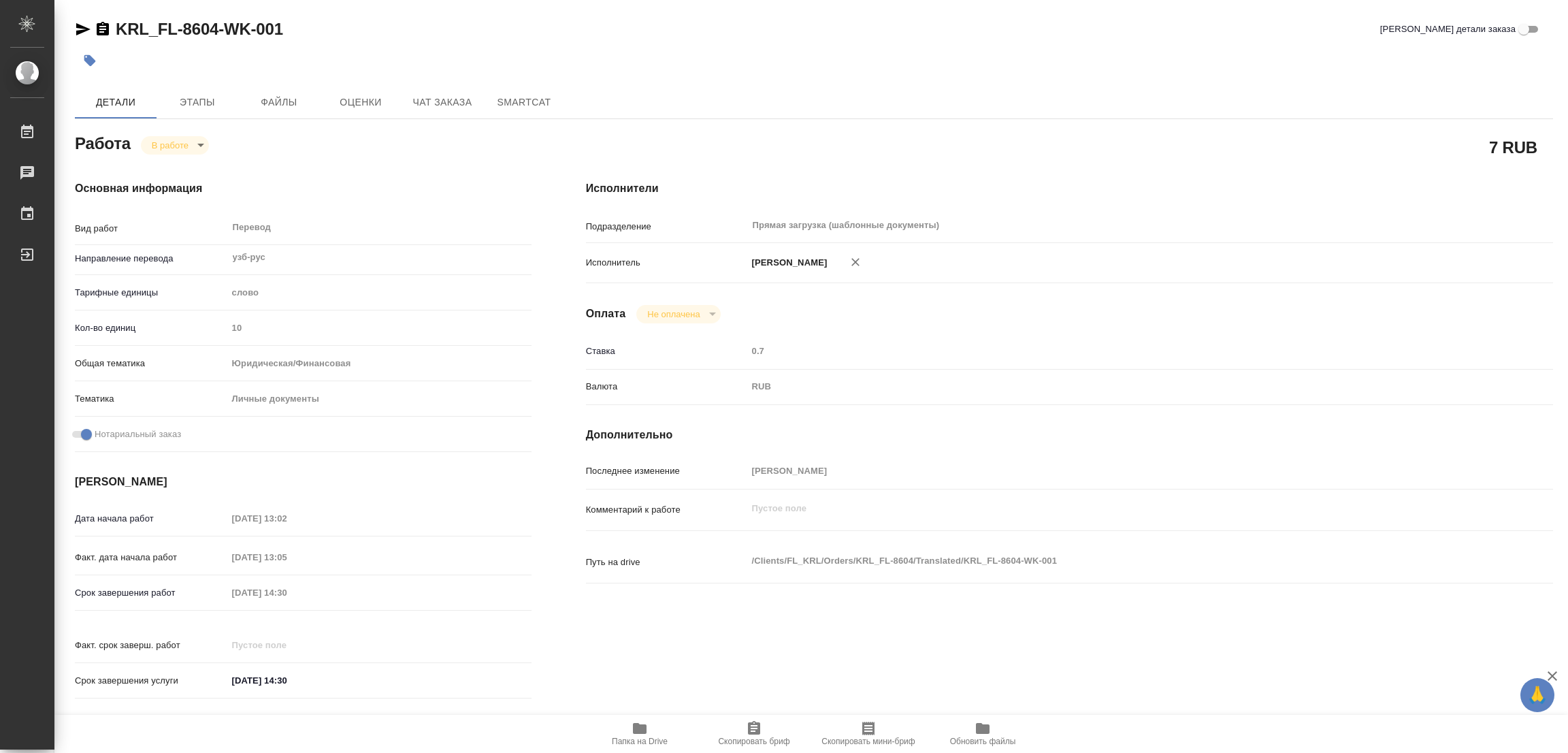
click at [187, 593] on div "Срок завершения работ [DATE] 14:30" at bounding box center [304, 593] width 457 height 24
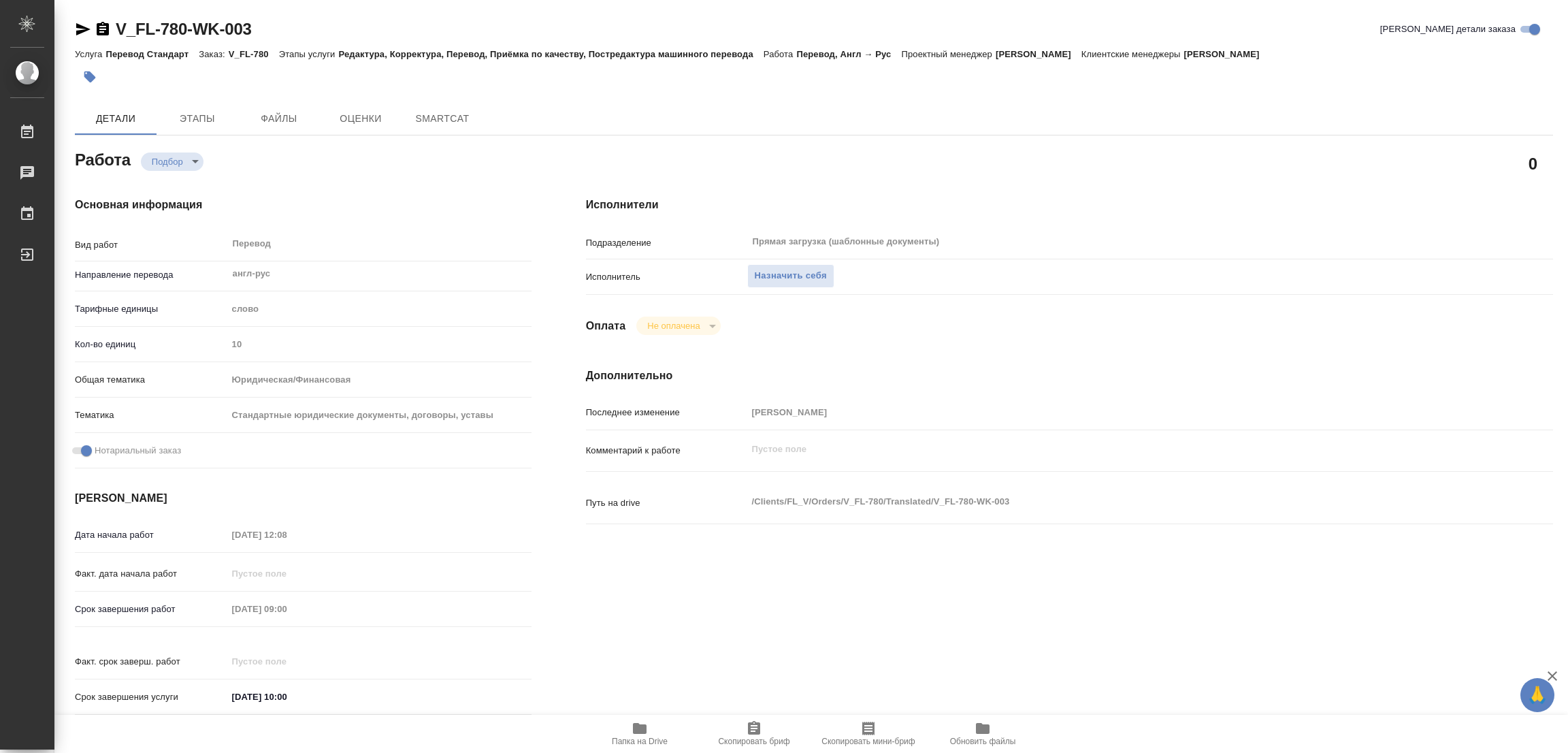
type textarea "x"
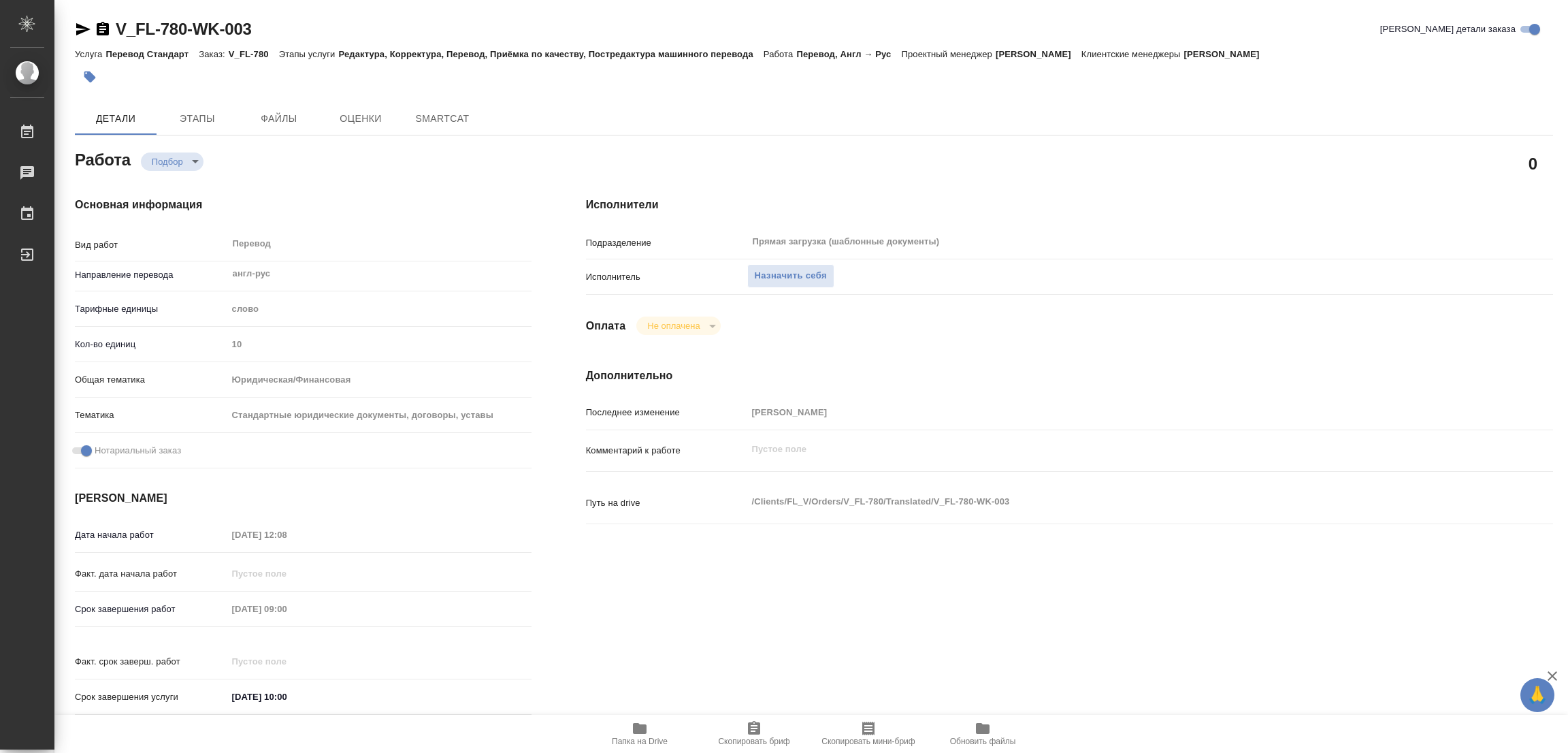
type textarea "x"
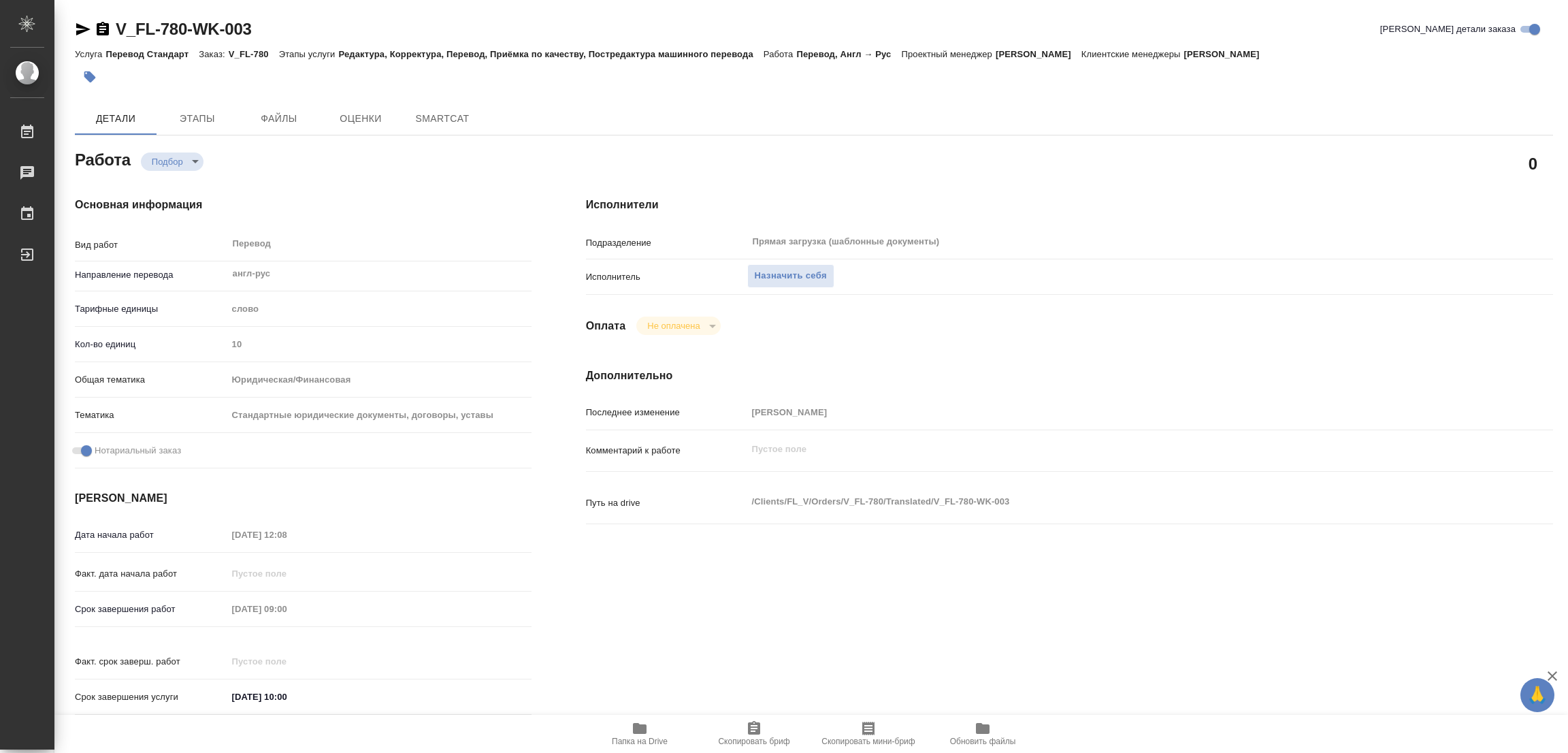
type textarea "x"
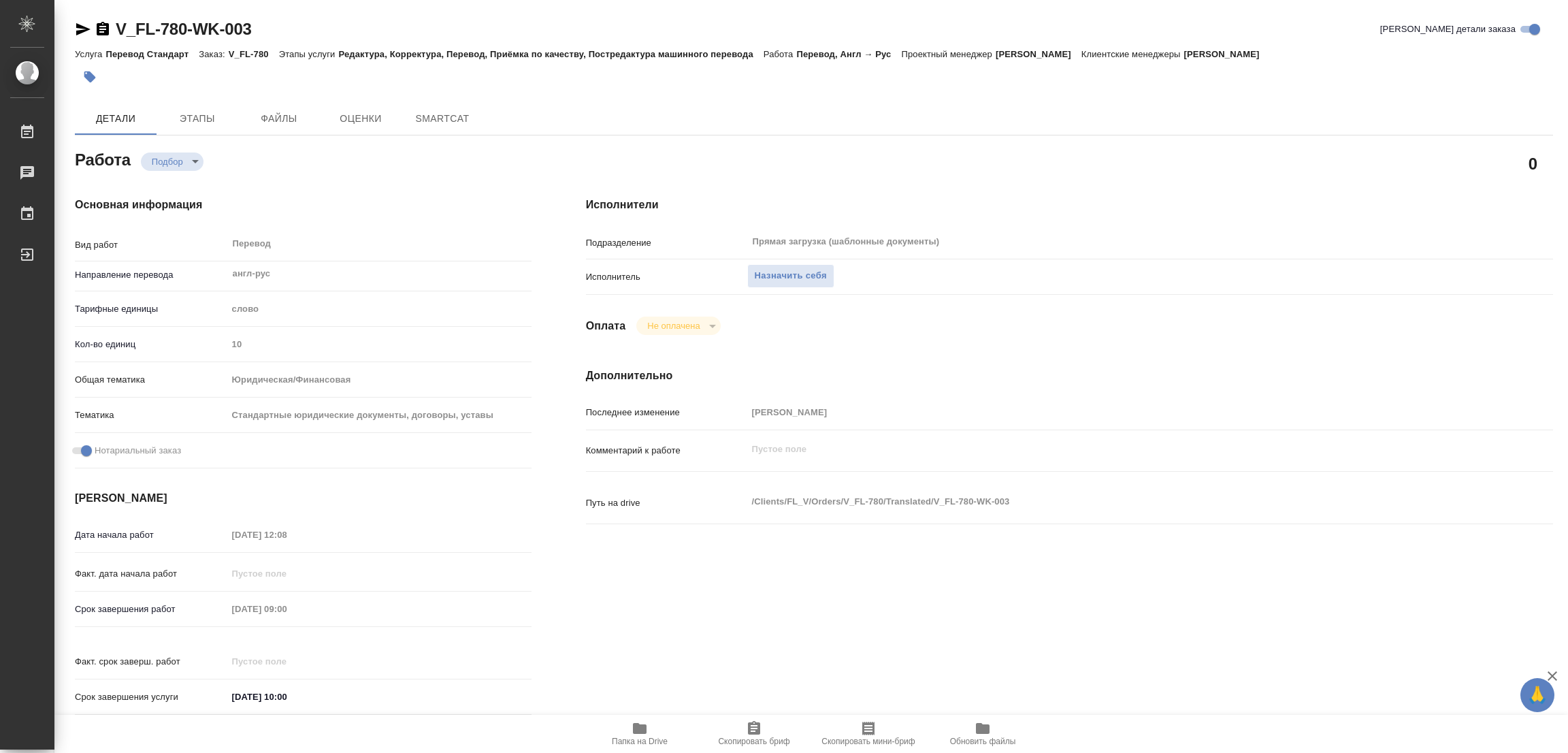
type textarea "x"
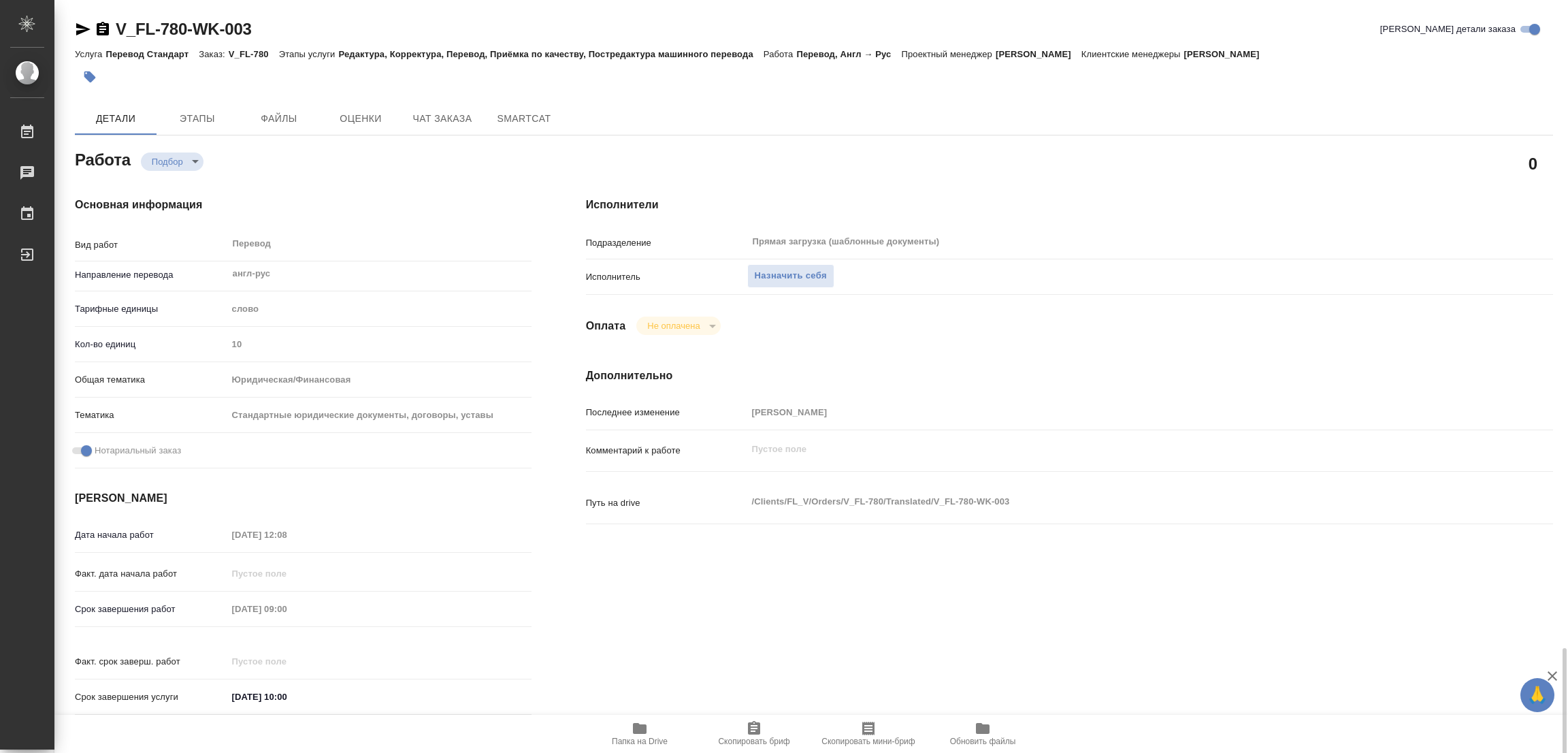
scroll to position [391, 0]
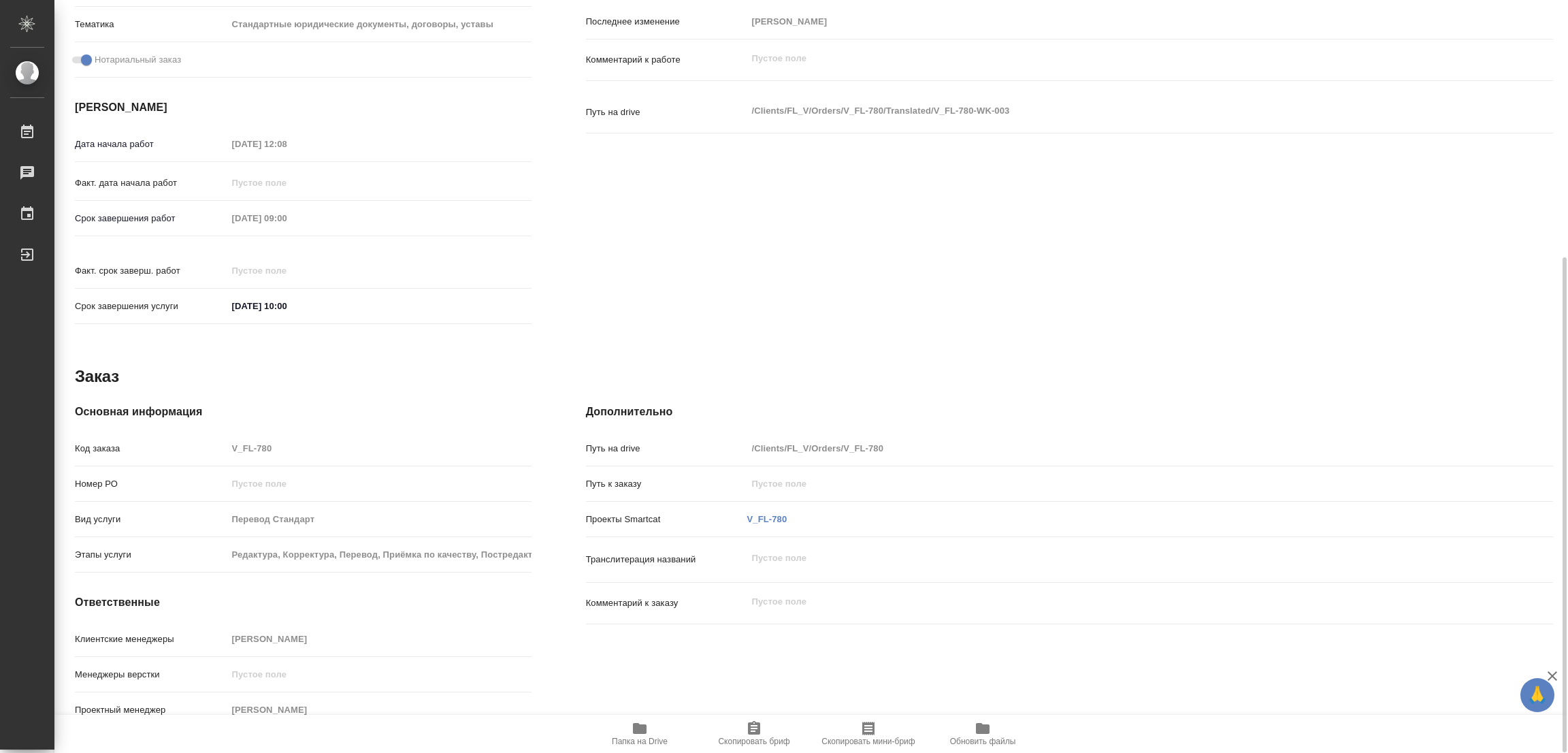
type textarea "x"
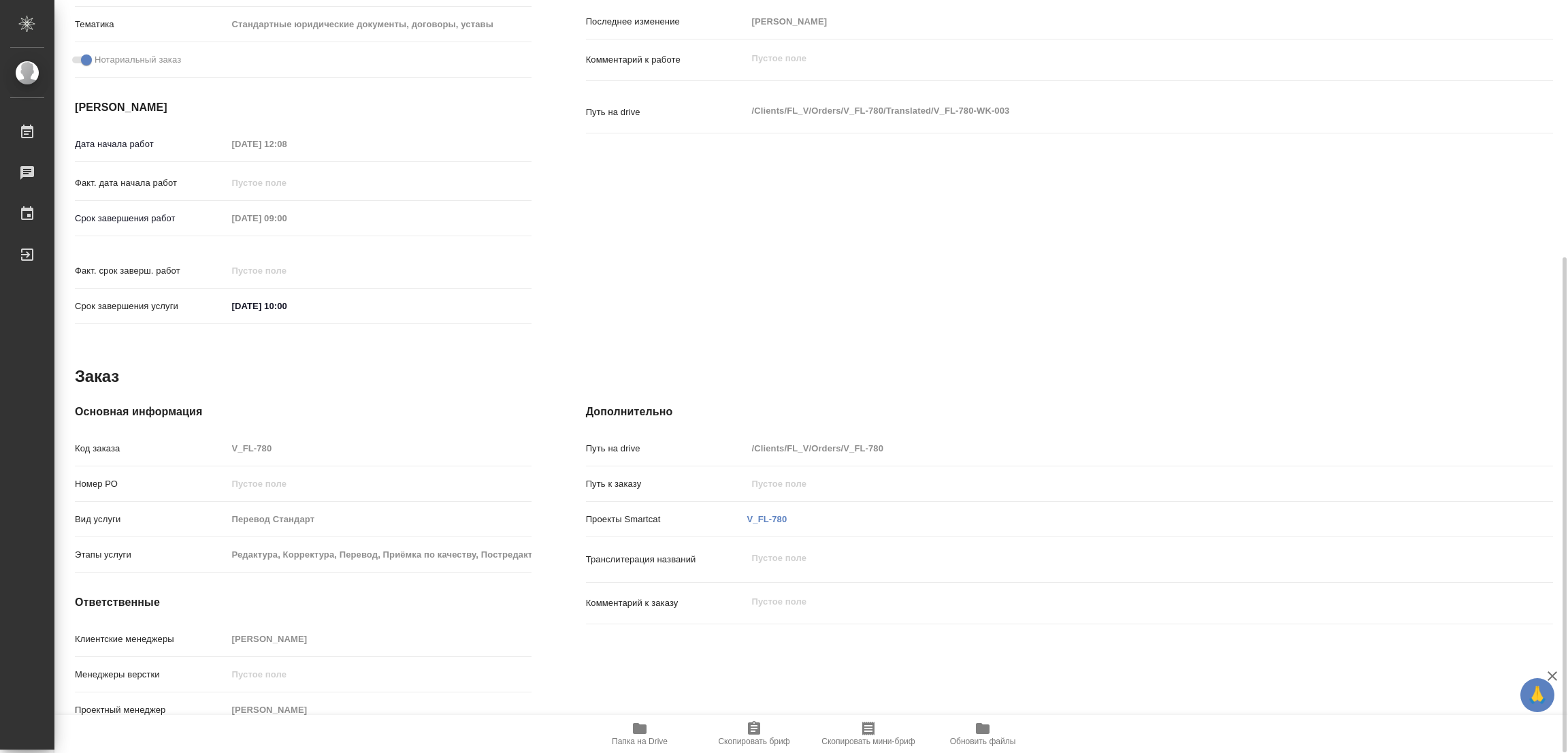
type textarea "x"
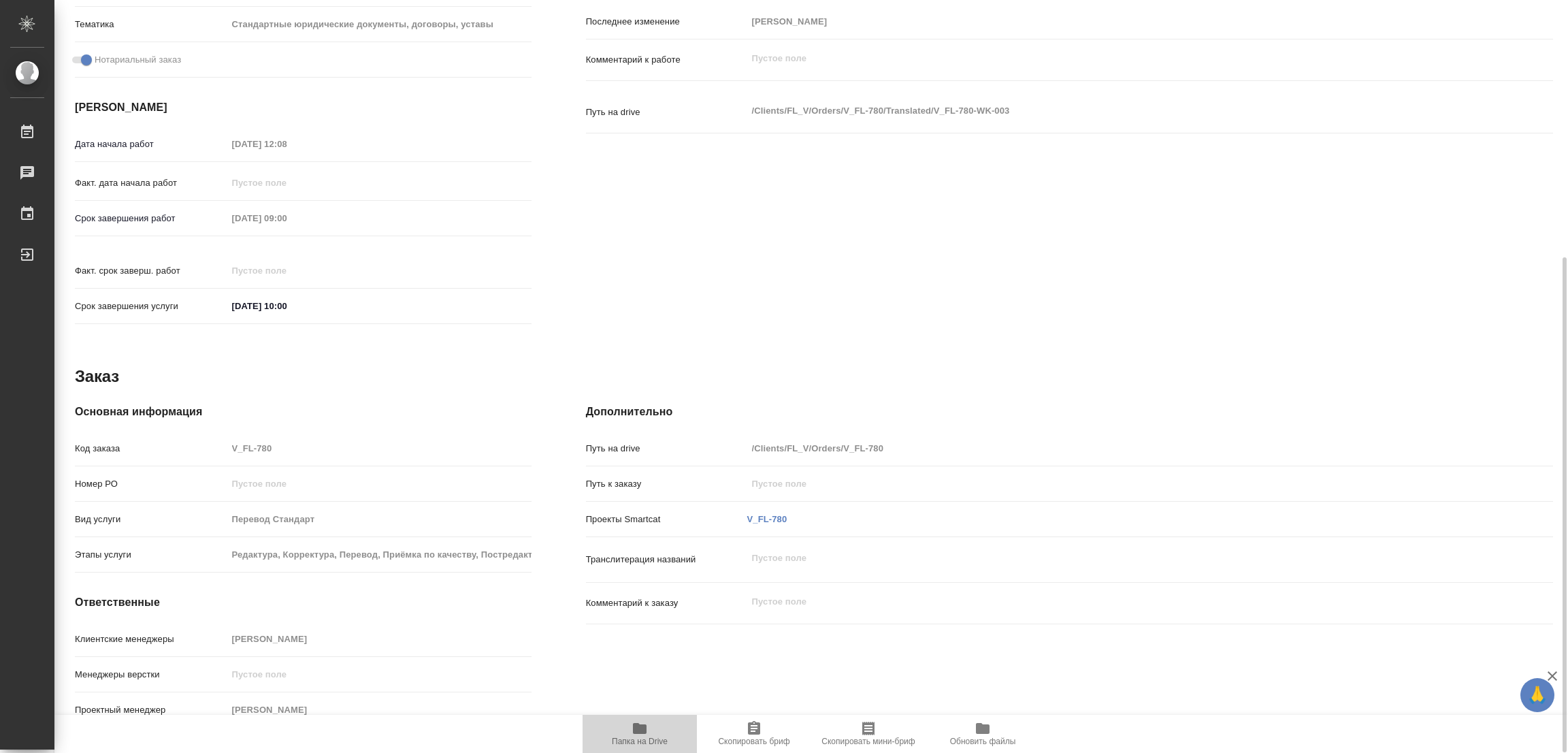
click at [643, 724] on icon "button" at bounding box center [639, 728] width 16 height 16
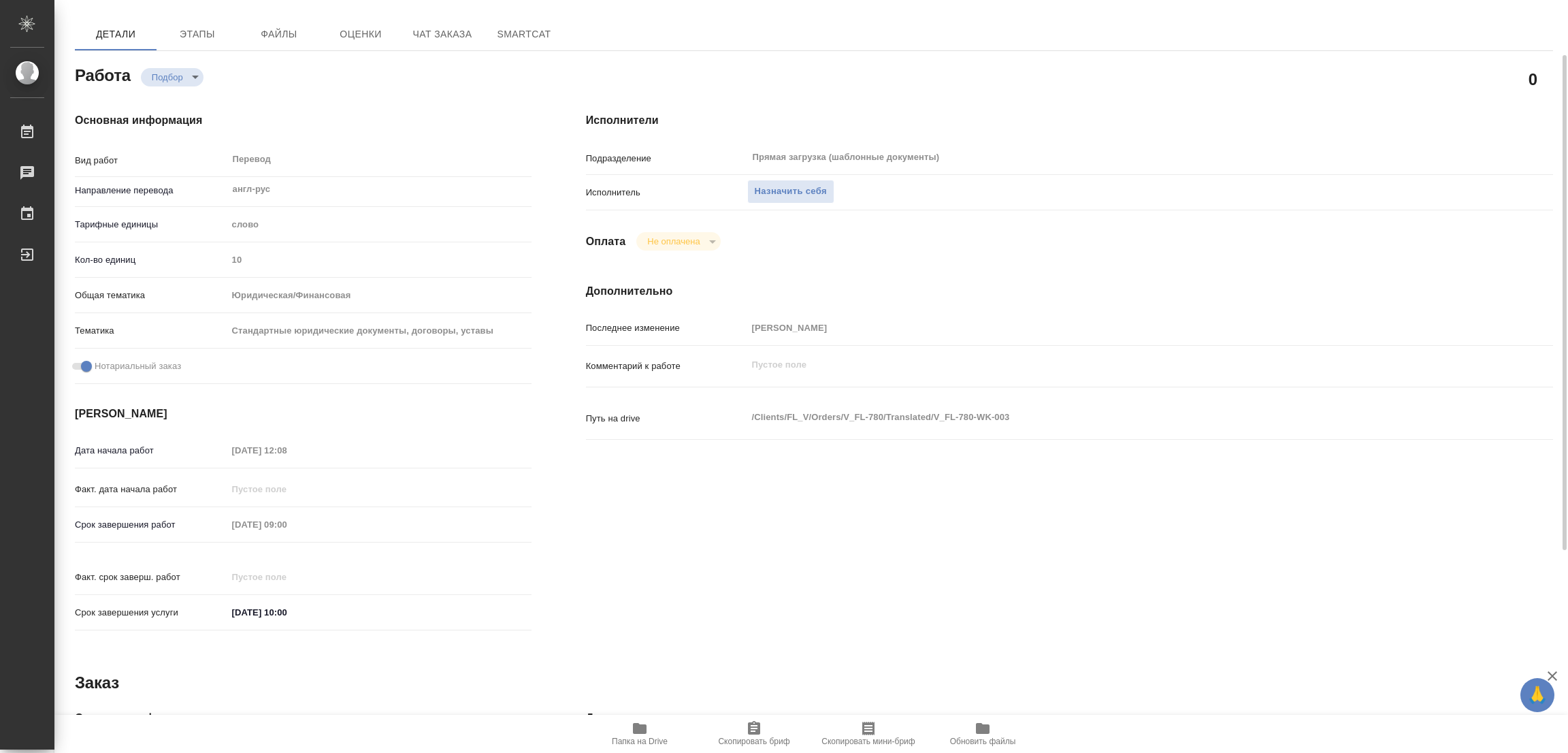
scroll to position [0, 0]
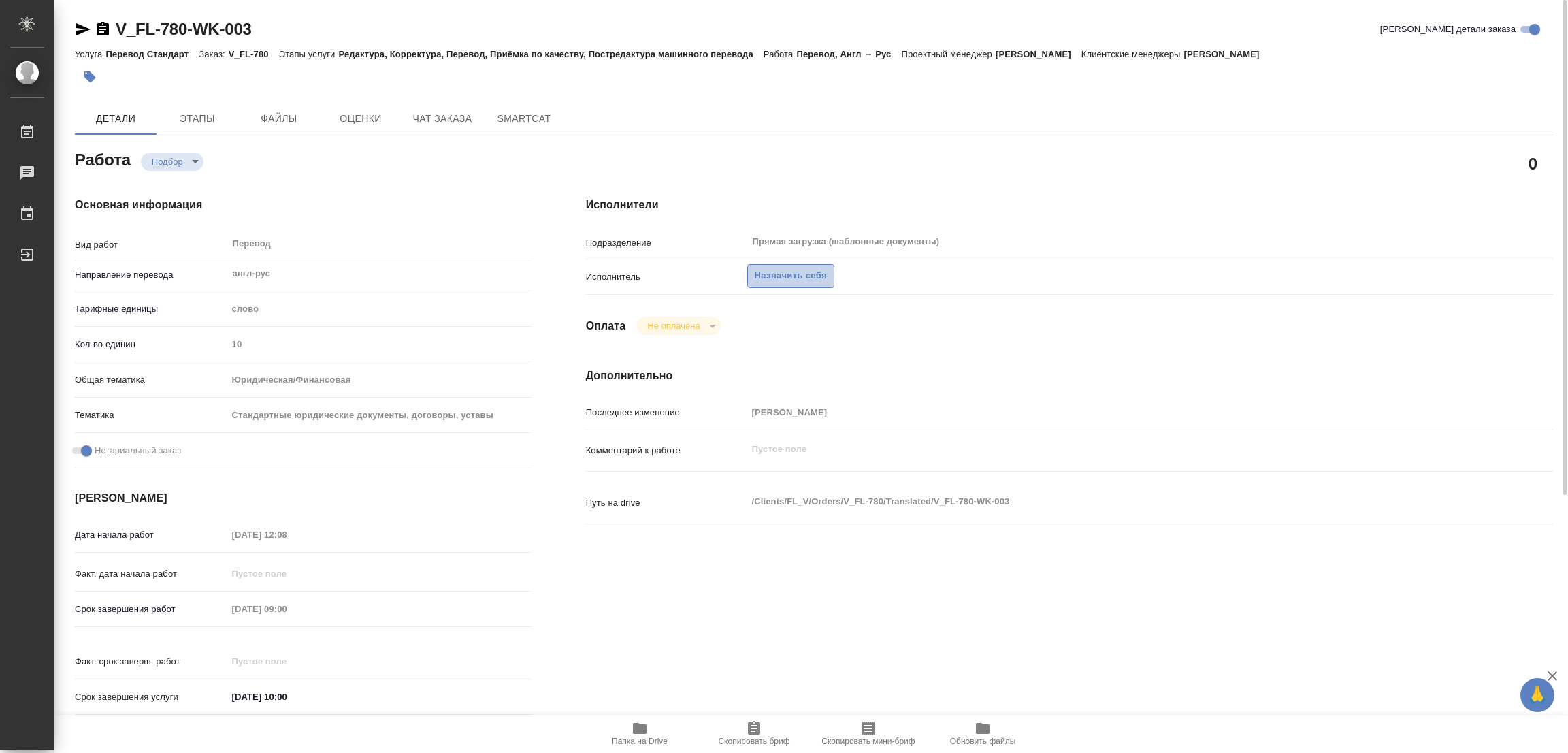
click at [783, 277] on span "Назначить себя" at bounding box center [791, 276] width 72 height 15
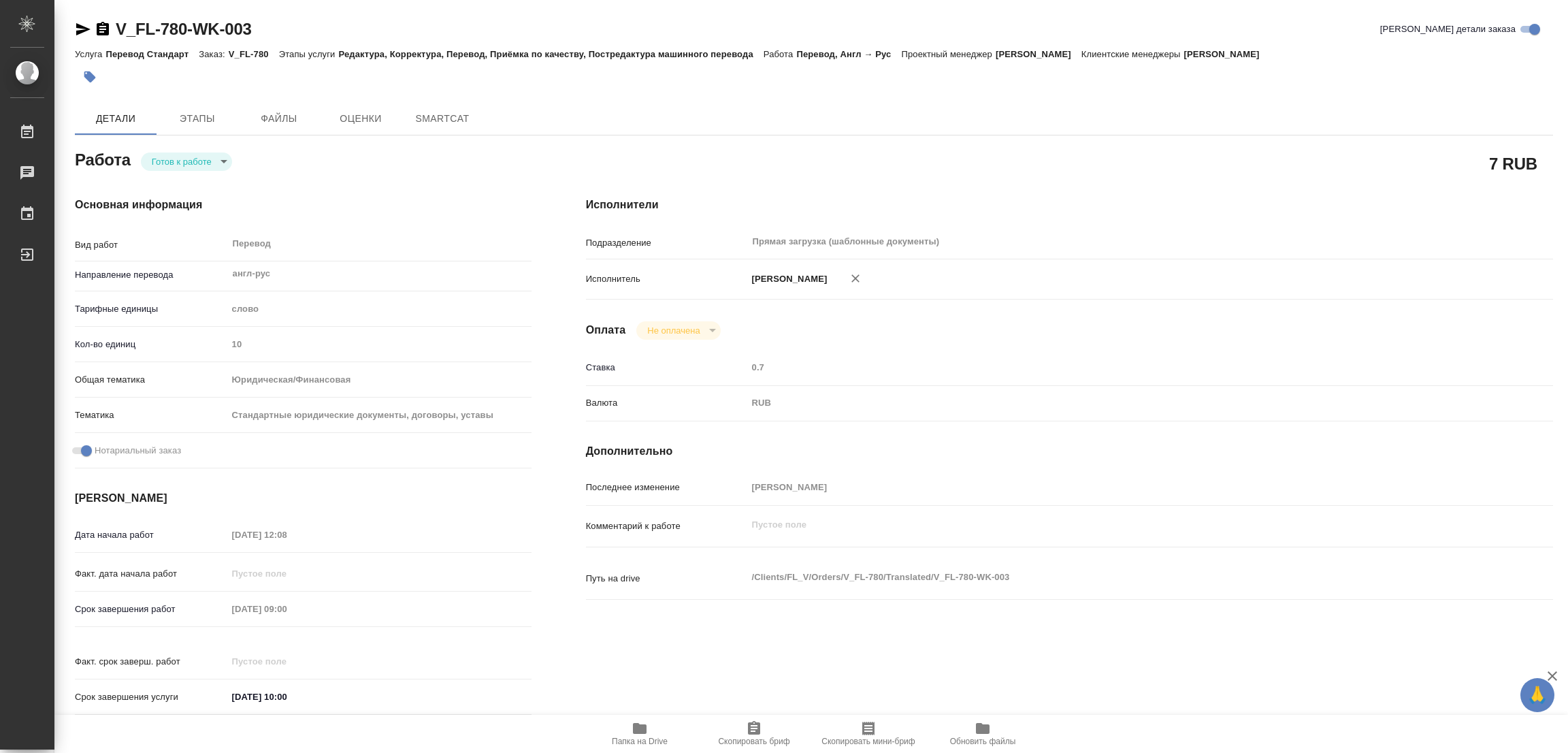
type textarea "x"
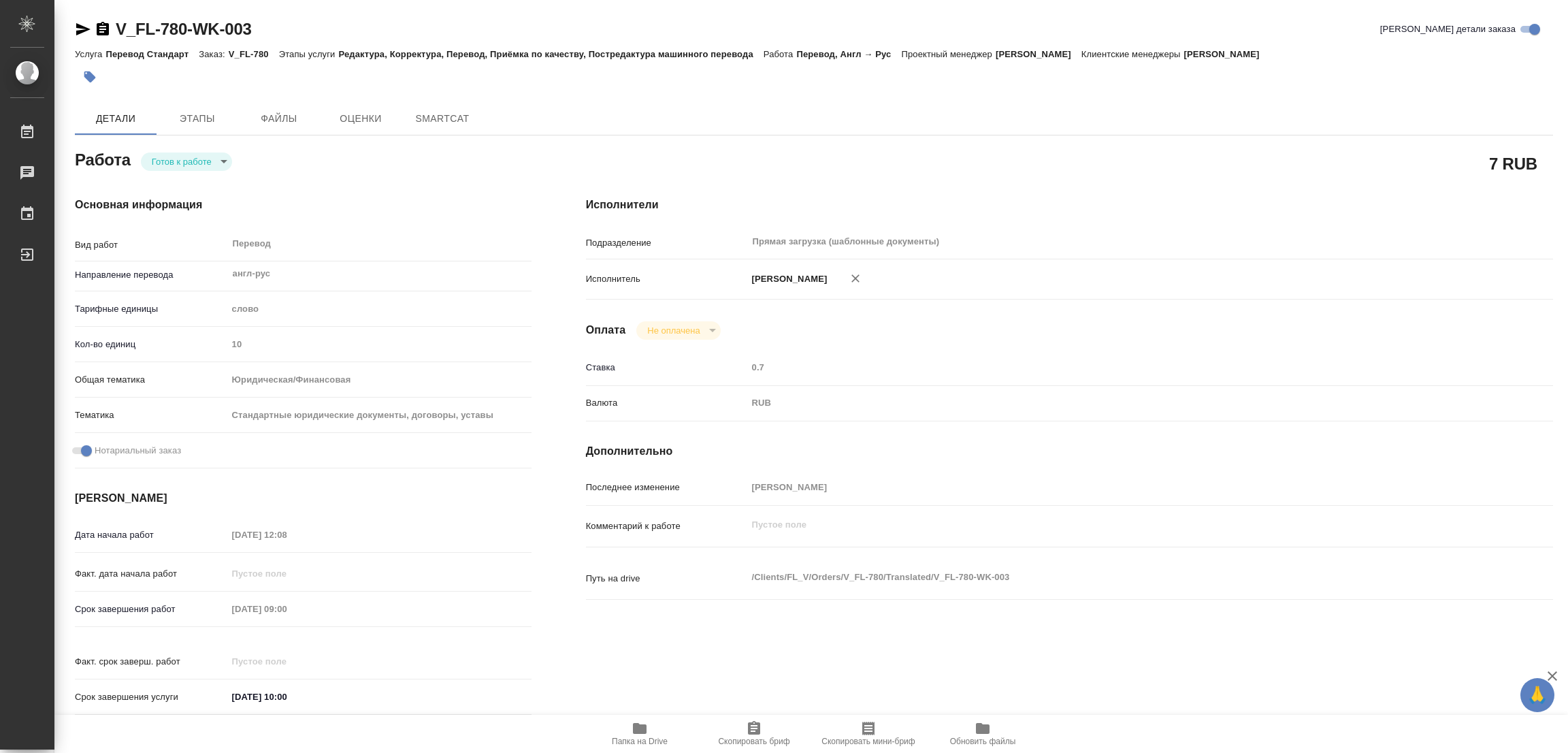
type textarea "x"
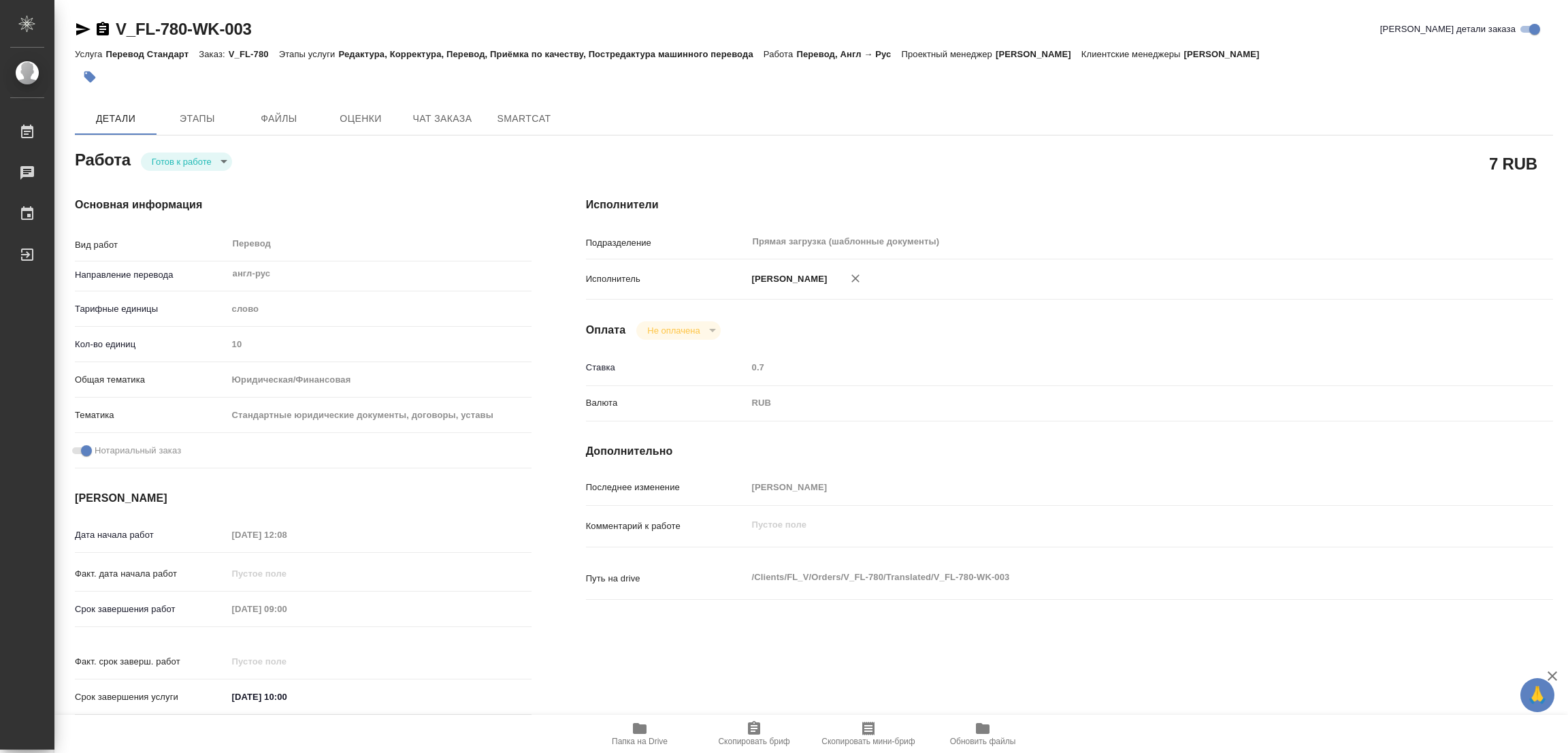
type textarea "x"
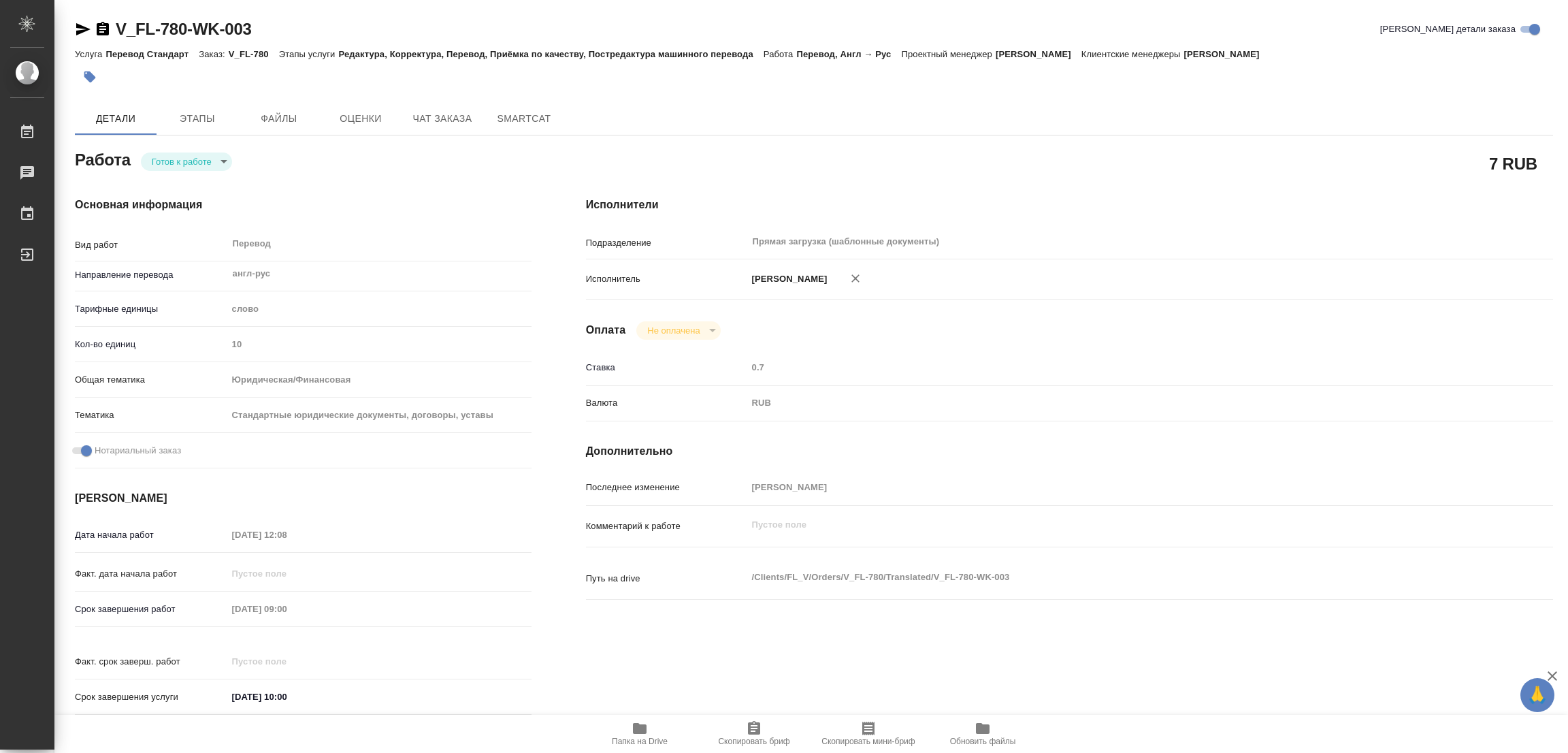
click at [162, 173] on div "Основная информация Вид работ Перевод x ​ Направление перевода англ-рус ​ Тариф…" at bounding box center [303, 460] width 511 height 582
click at [166, 164] on body "🙏 .cls-1 fill:#fff; AWATERA [PERSON_NAME] Работы Чаты График Выйти V_FL-780-WK-…" at bounding box center [784, 376] width 1568 height 753
type textarea "x"
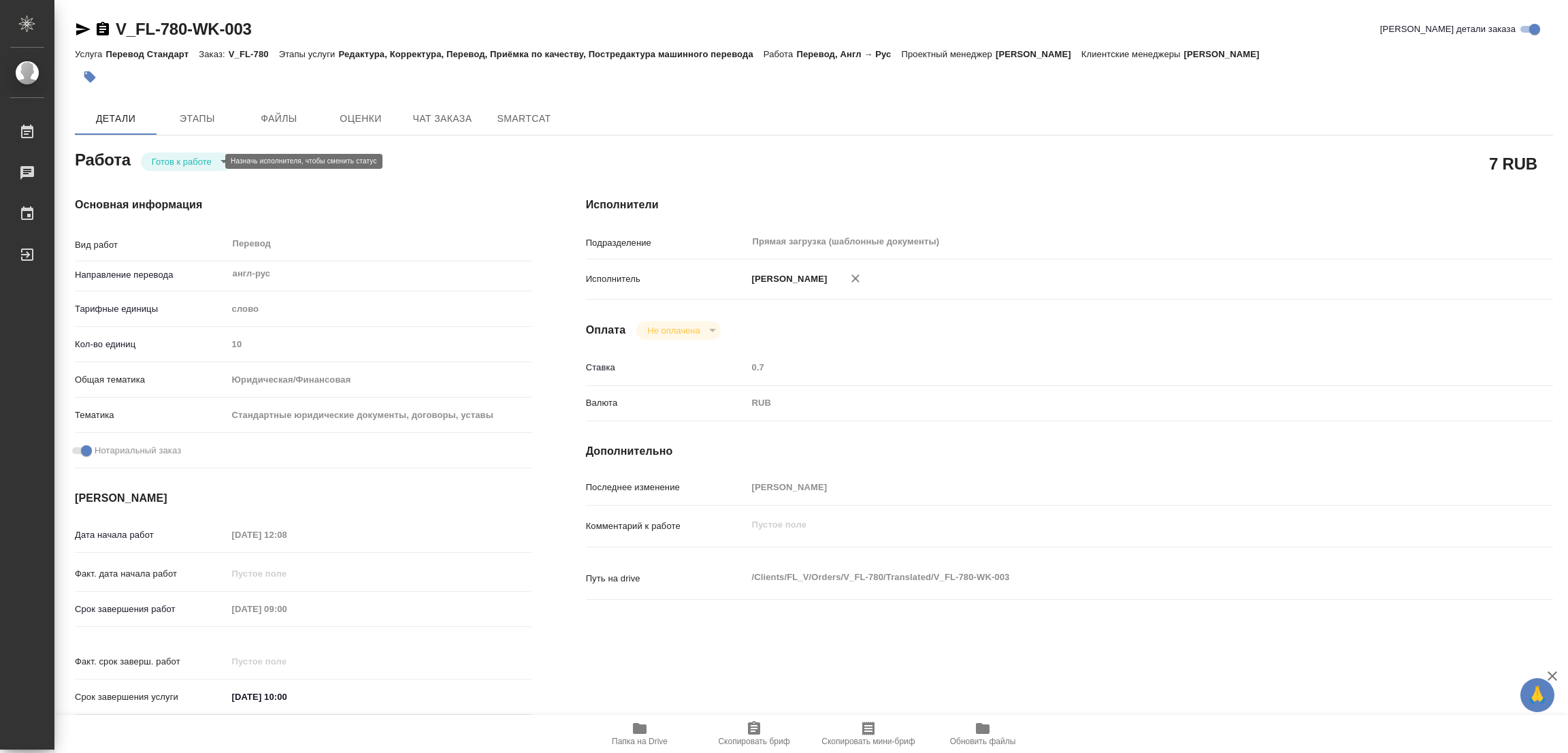
type textarea "x"
click at [166, 164] on button "В работе" at bounding box center [174, 162] width 45 height 15
type textarea "x"
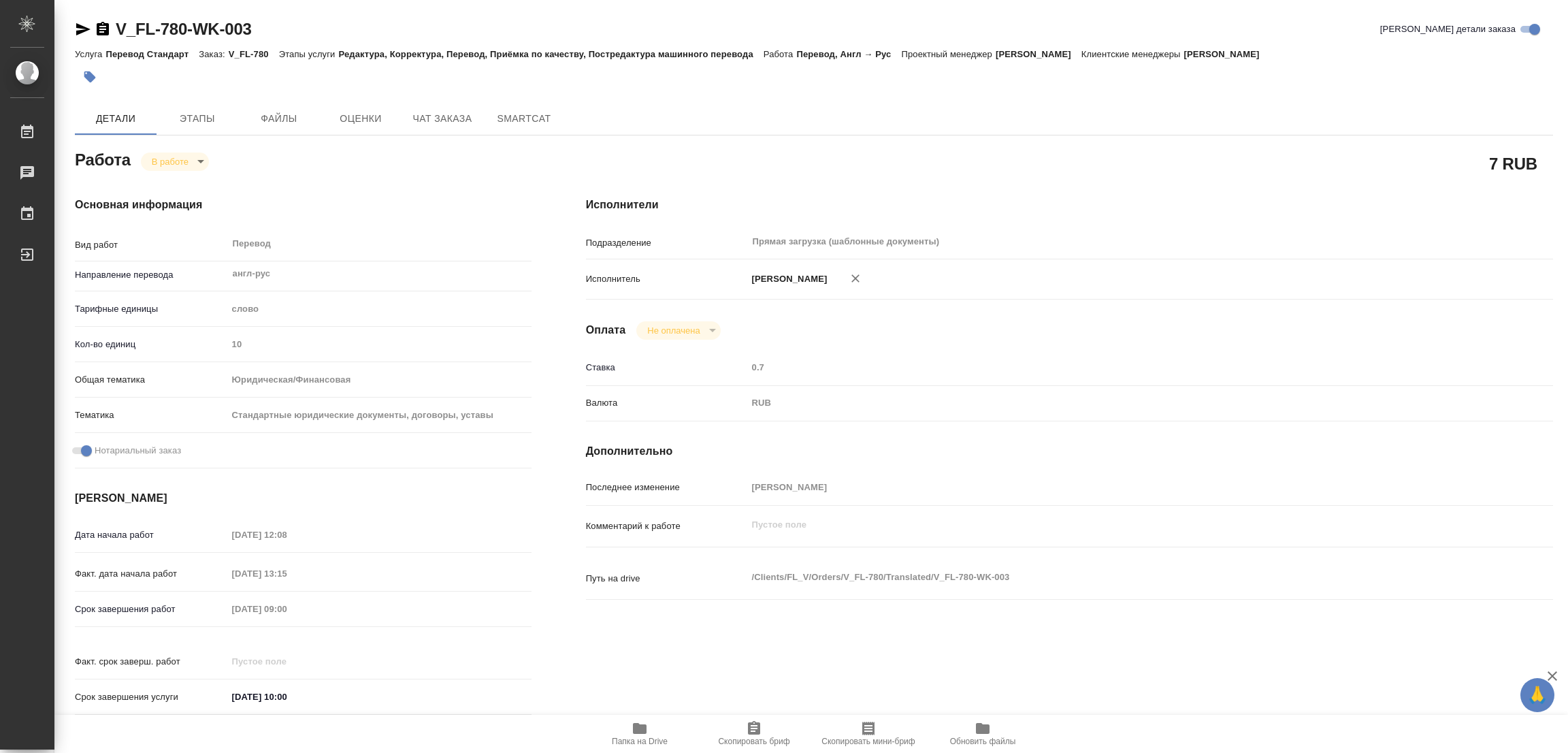
type textarea "x"
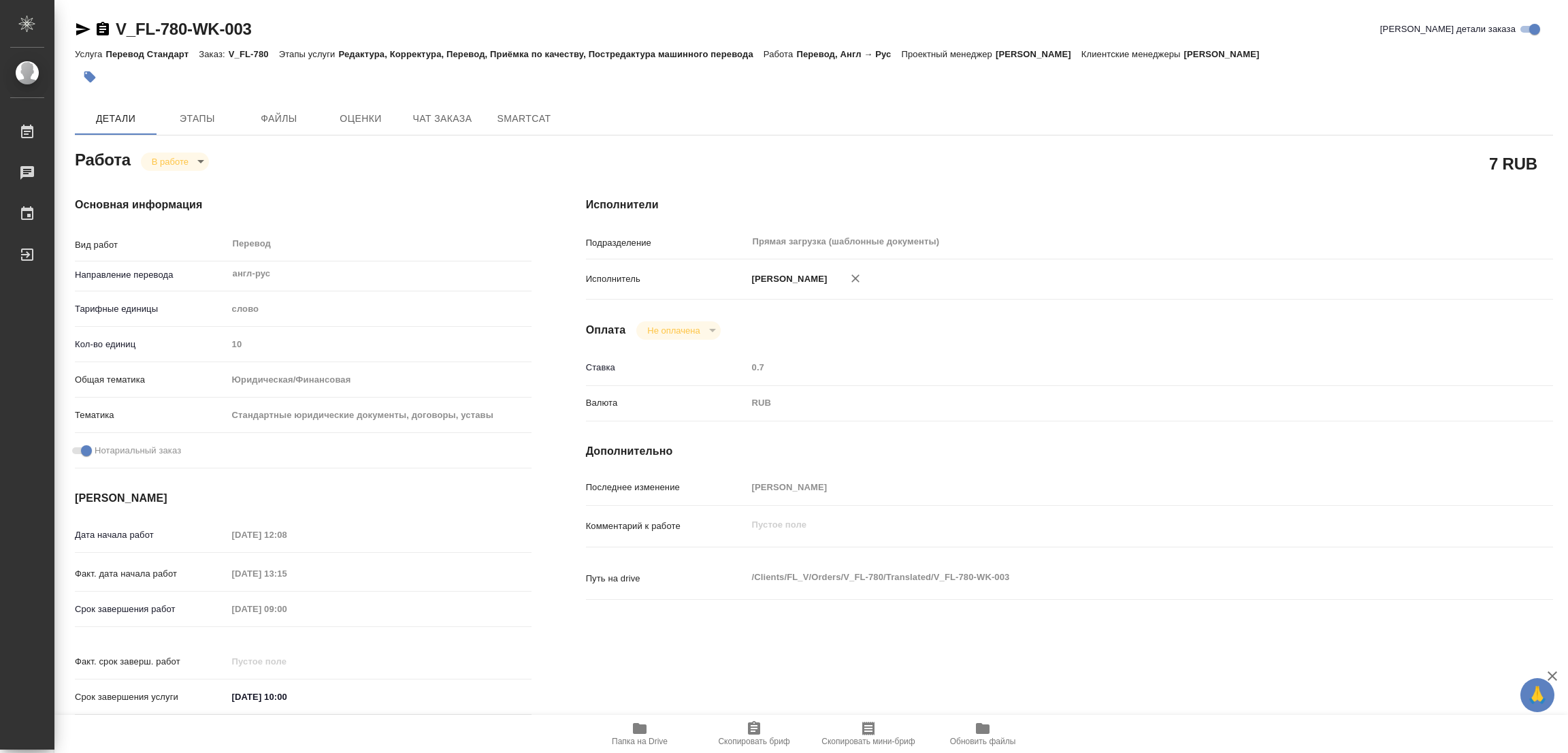
type textarea "x"
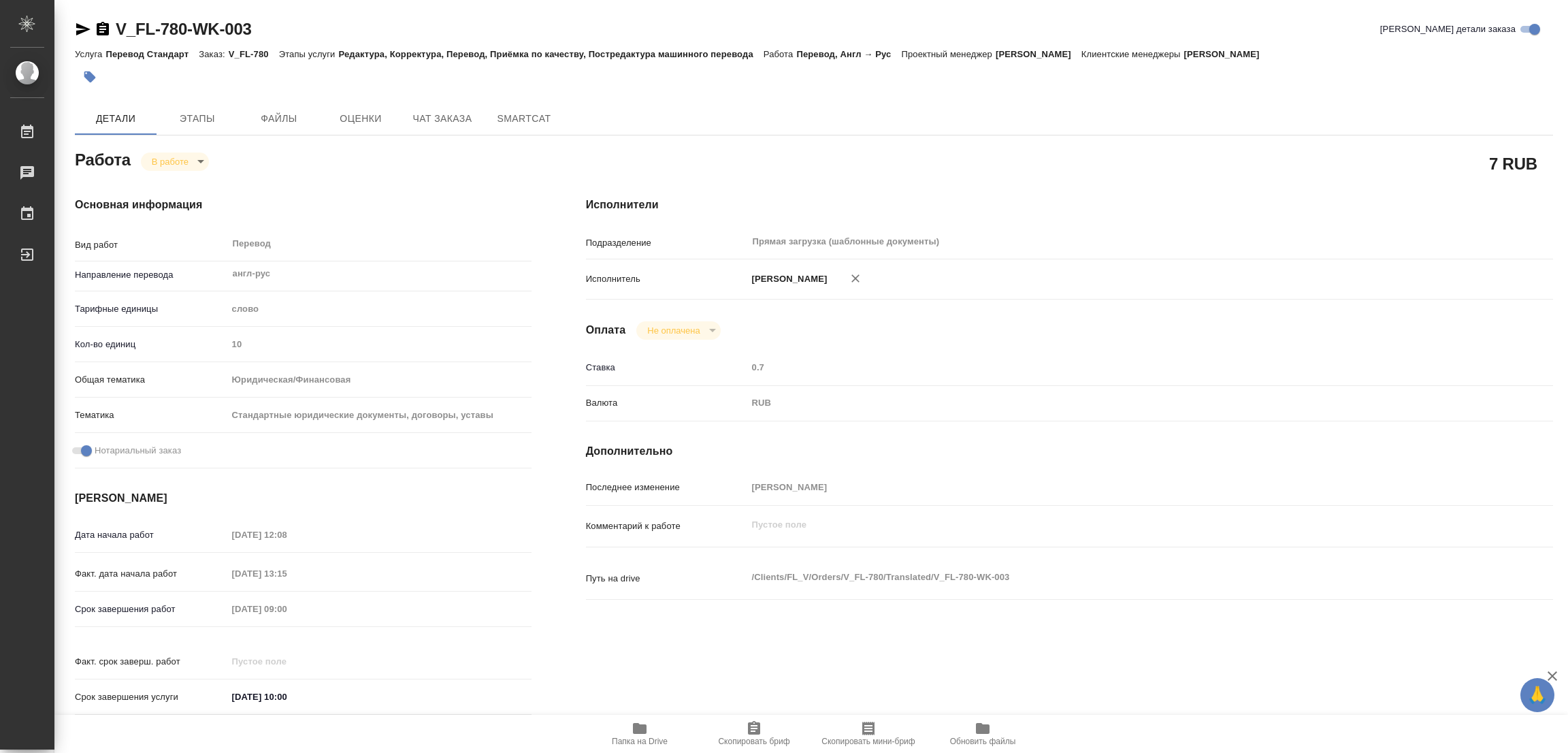
type textarea "x"
drag, startPoint x: 116, startPoint y: 15, endPoint x: 186, endPoint y: 40, distance: 74.3
click at [186, 40] on div "V_FL-780-WK-003 Кратко детали заказа Услуга Перевод Стандарт Заказ: V_FL-780 Эт…" at bounding box center [814, 580] width 1493 height 1159
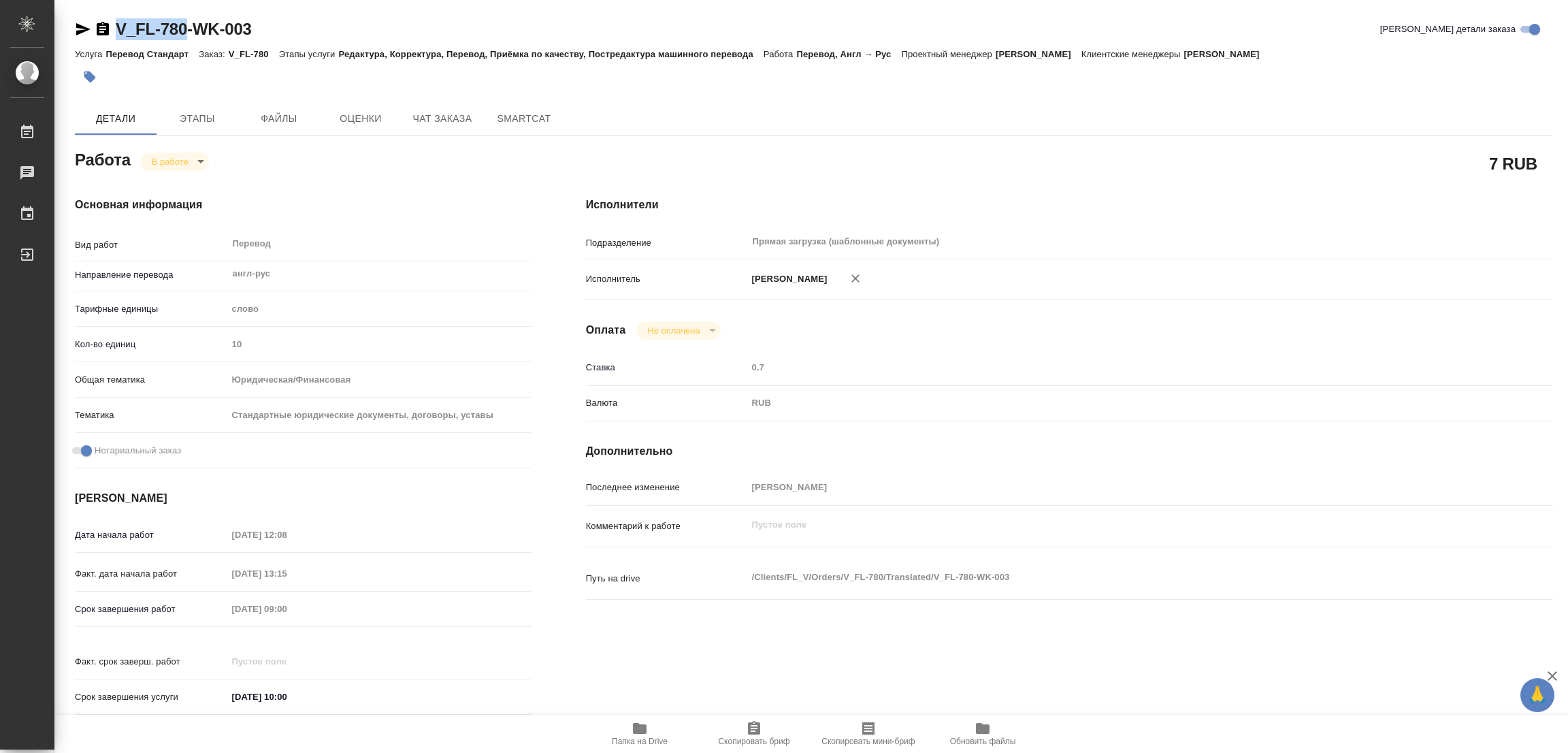
copy link "V_FL-780"
type textarea "x"
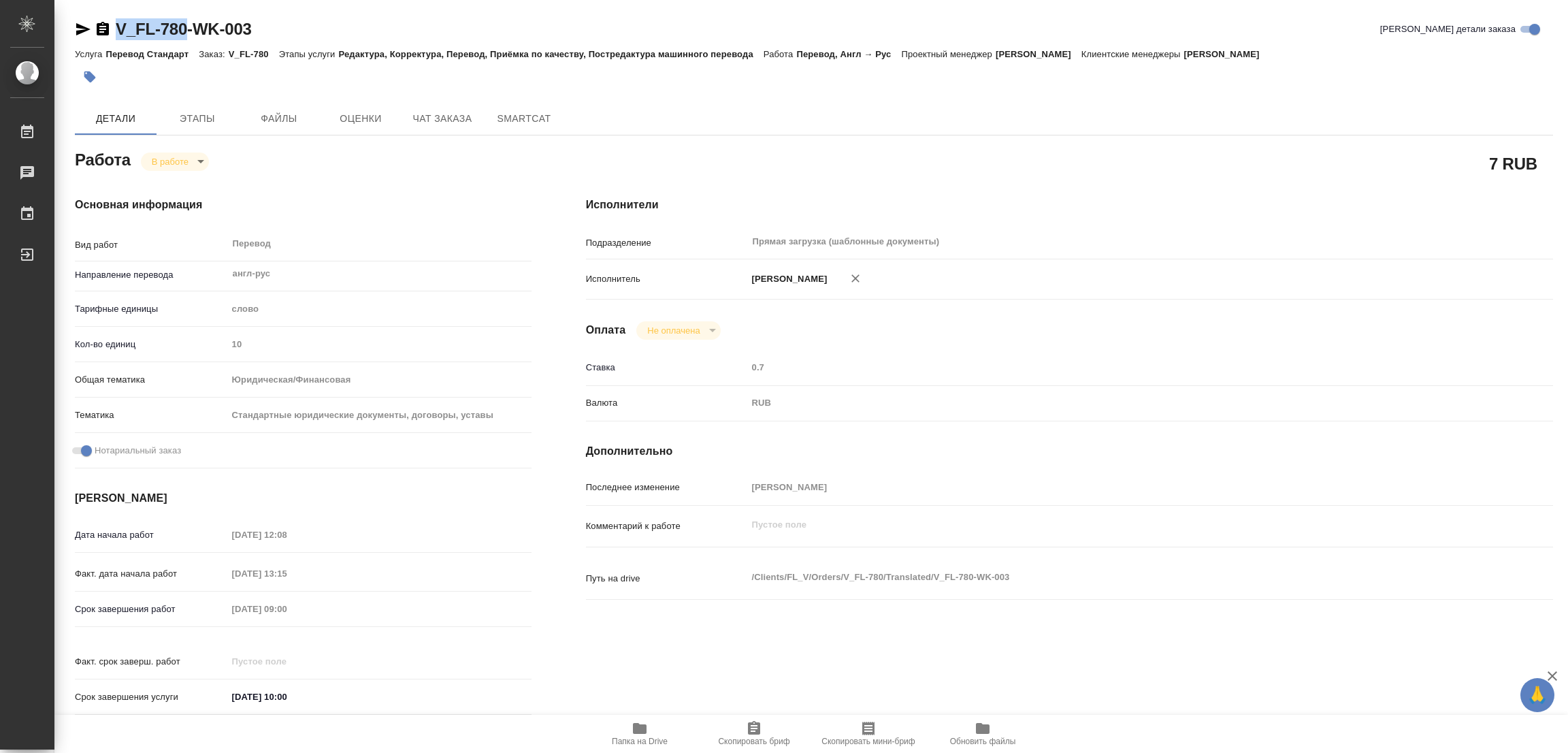
type textarea "x"
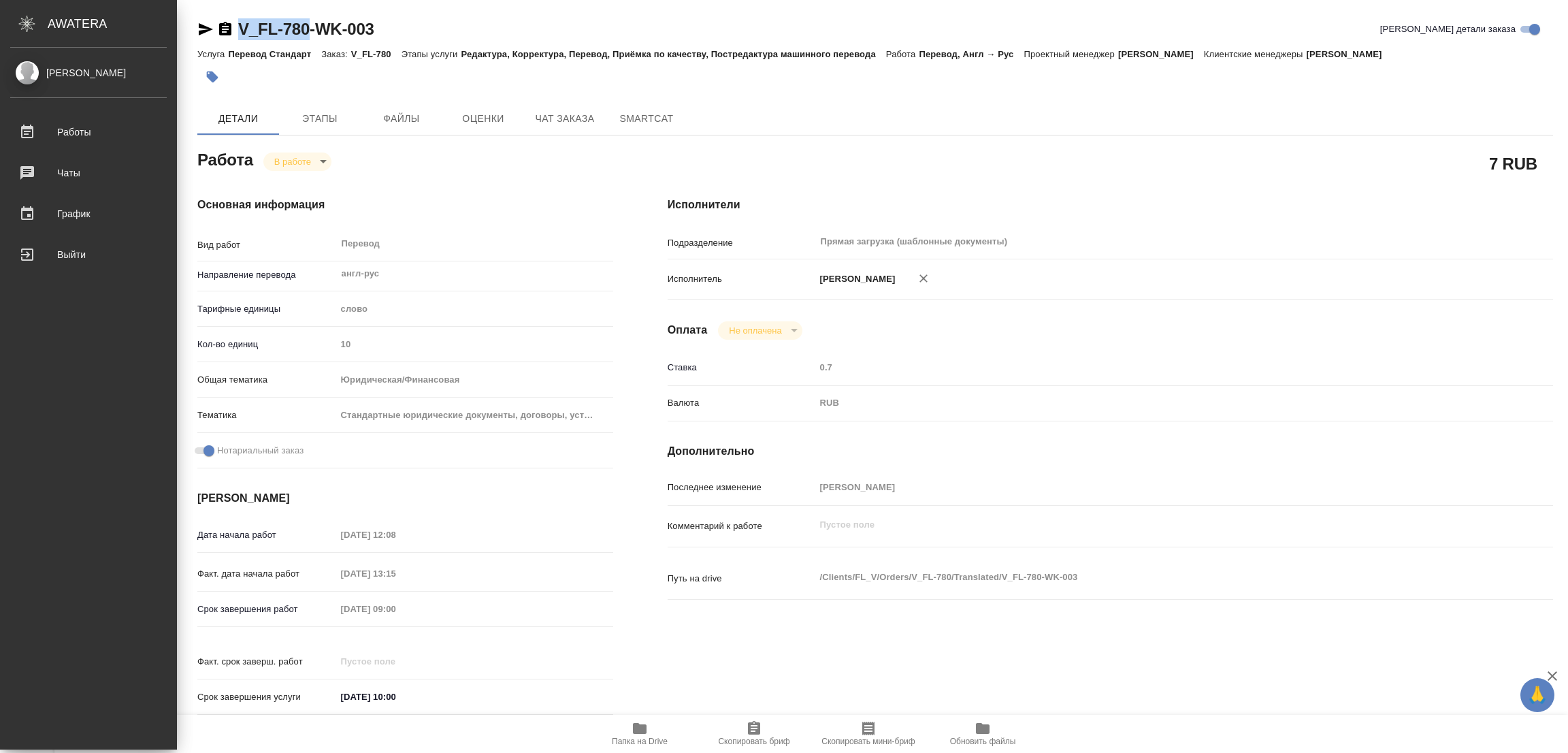
type textarea "x"
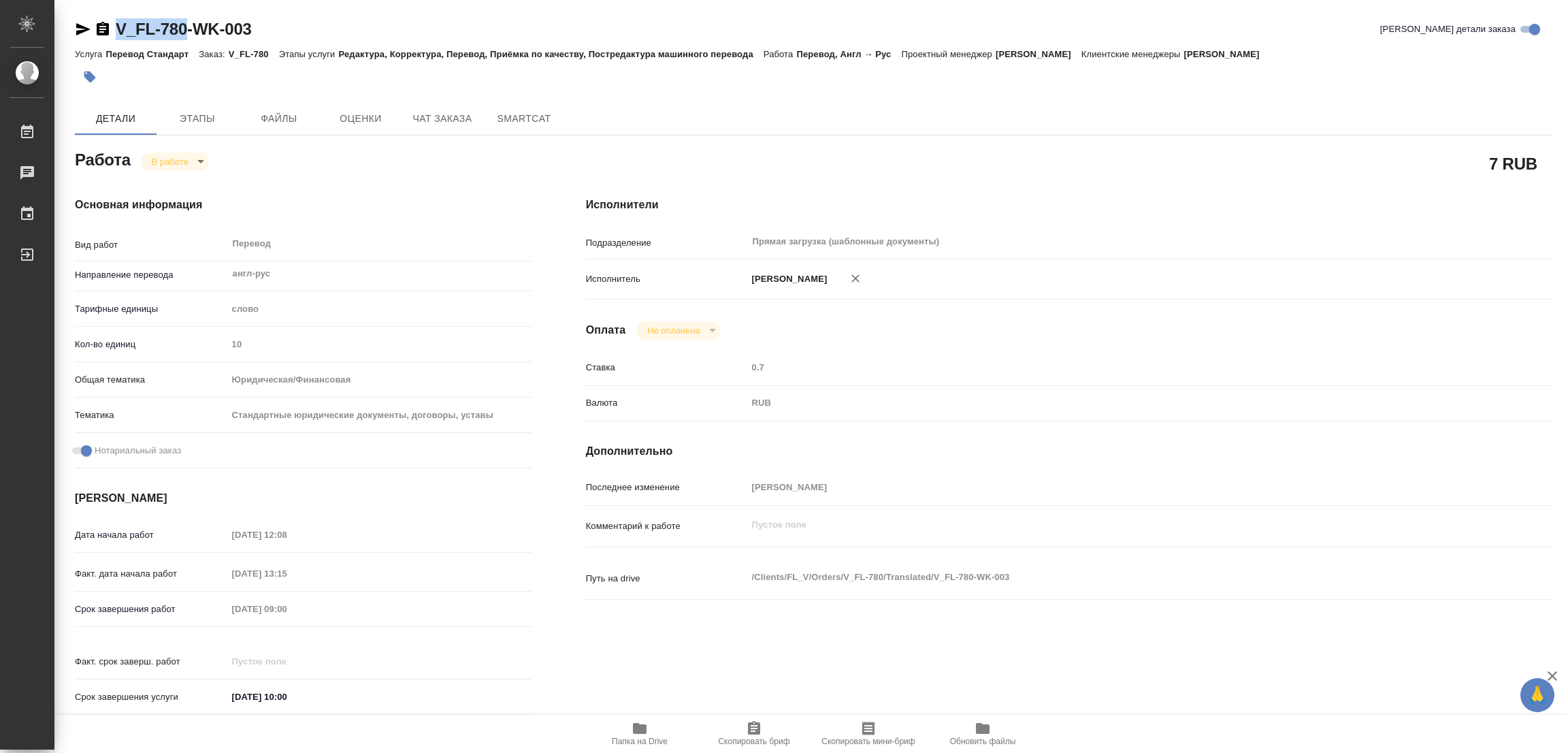
type textarea "x"
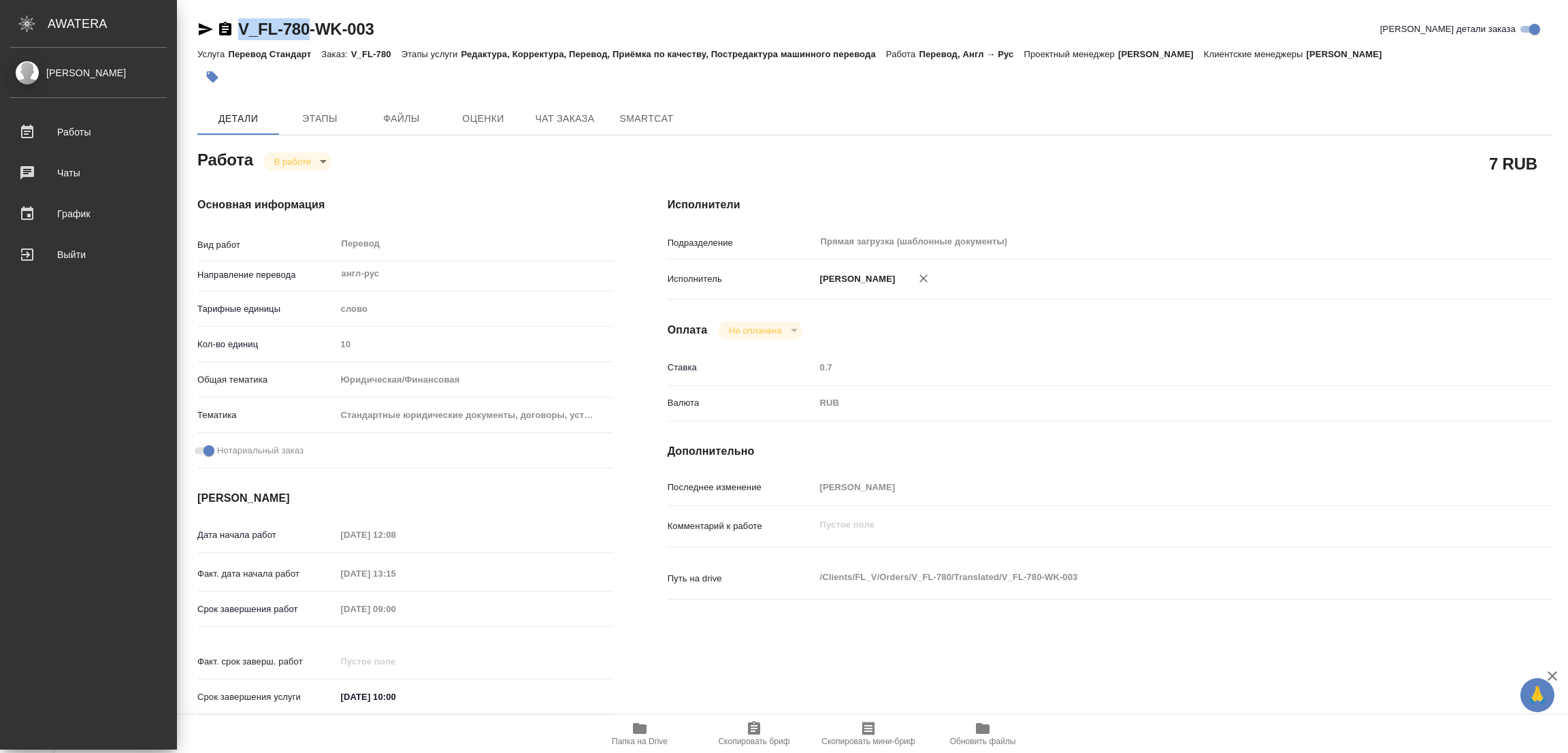
type textarea "x"
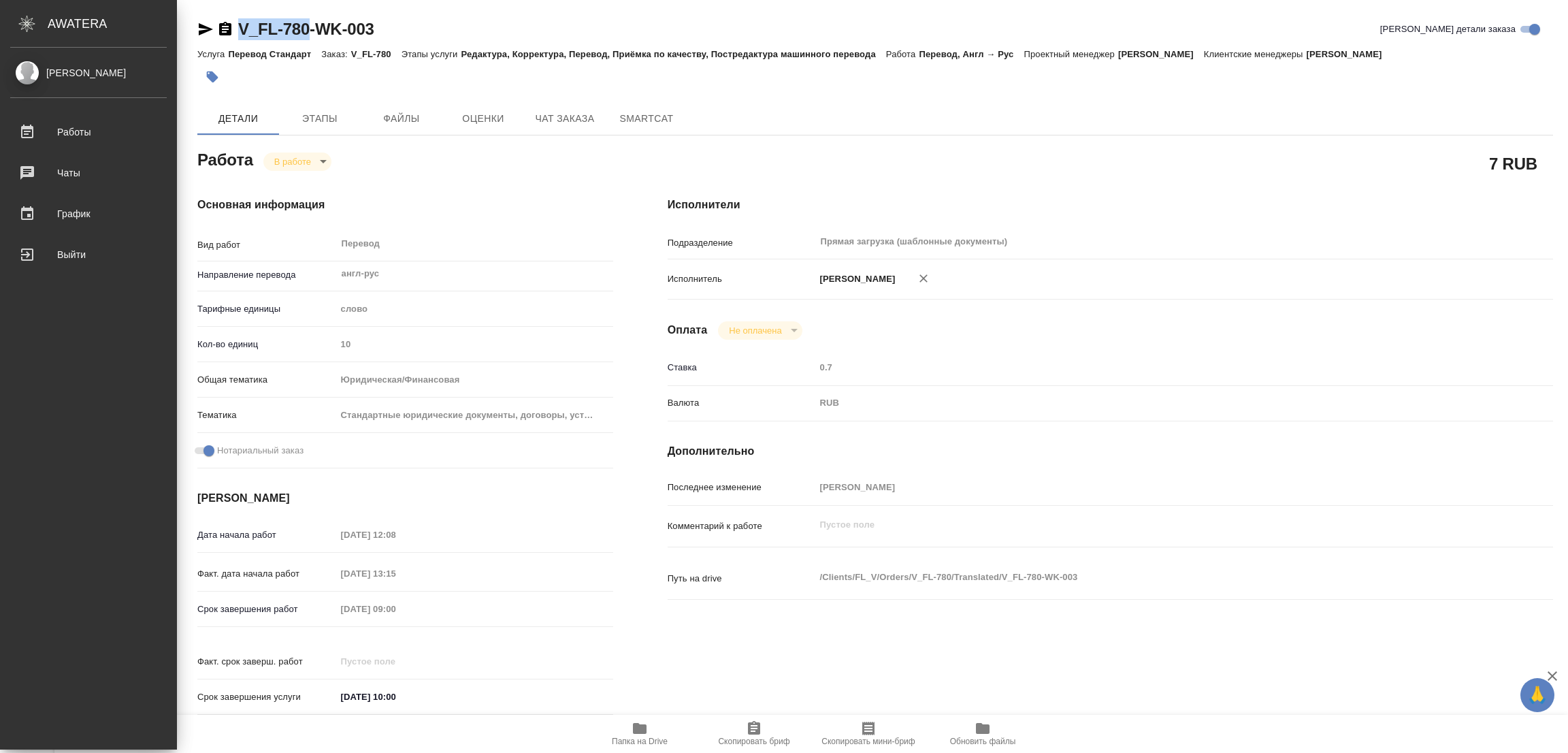
type textarea "x"
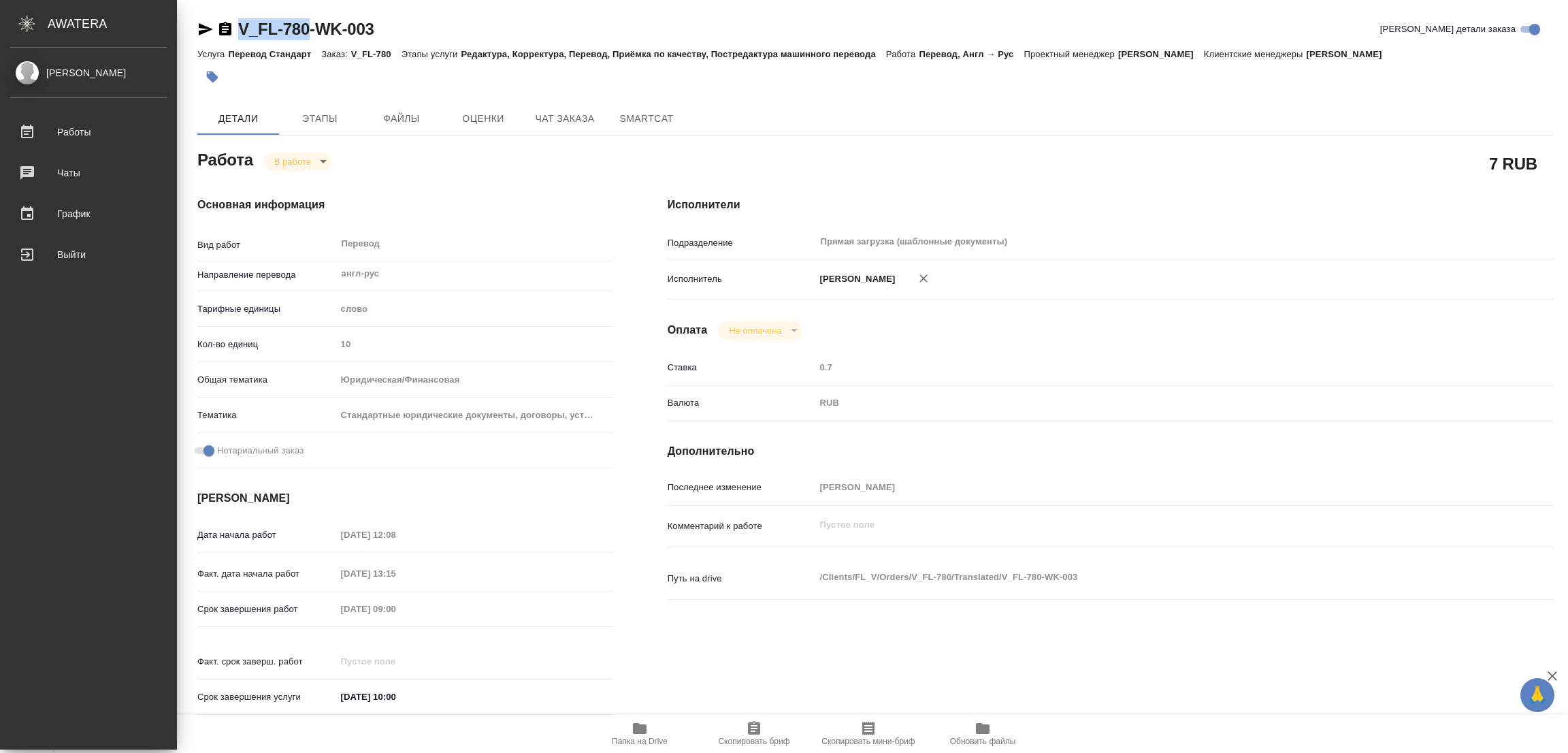
type textarea "x"
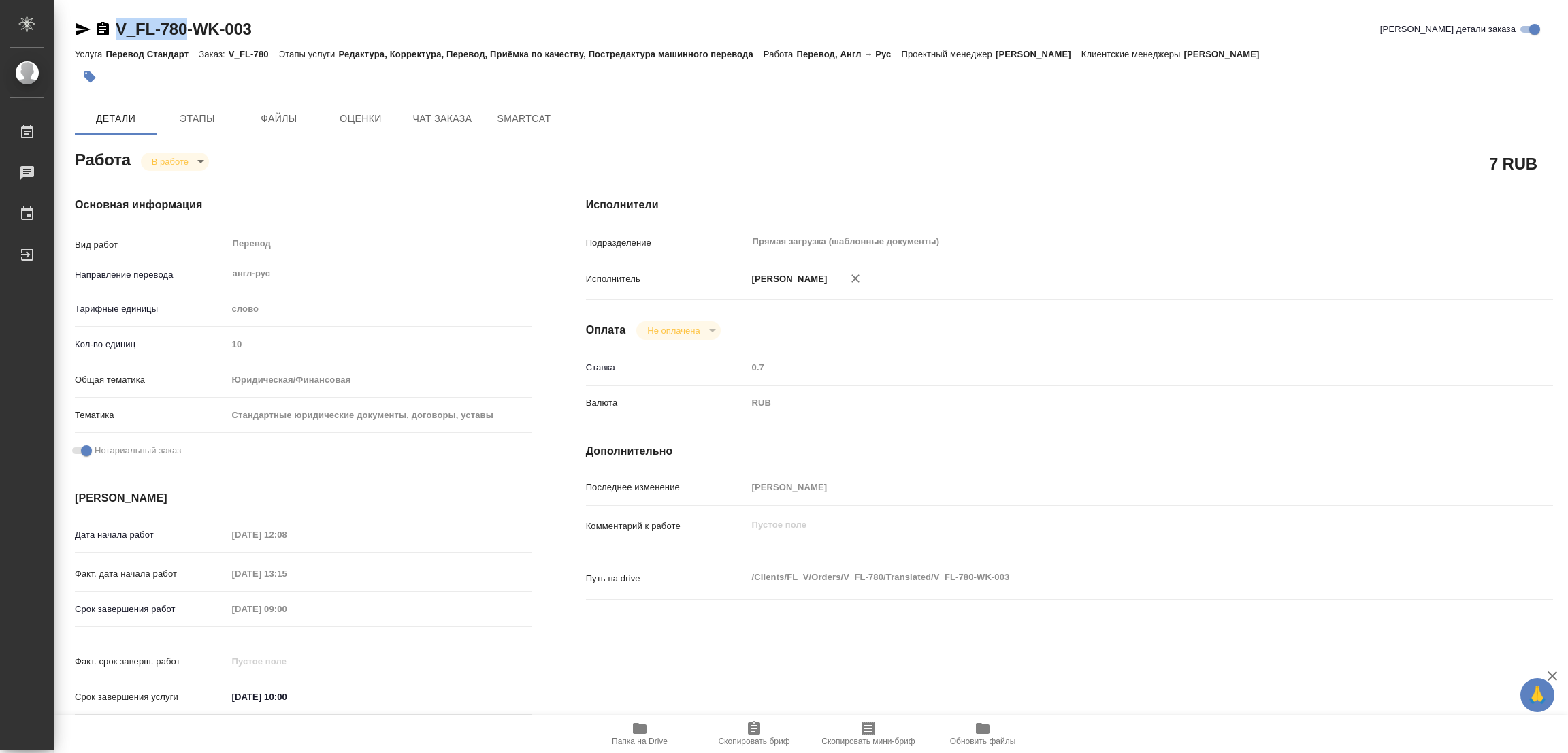
copy link "V_FL-780"
click at [753, 729] on icon "button" at bounding box center [753, 728] width 16 height 16
copy link "V_FL-780"
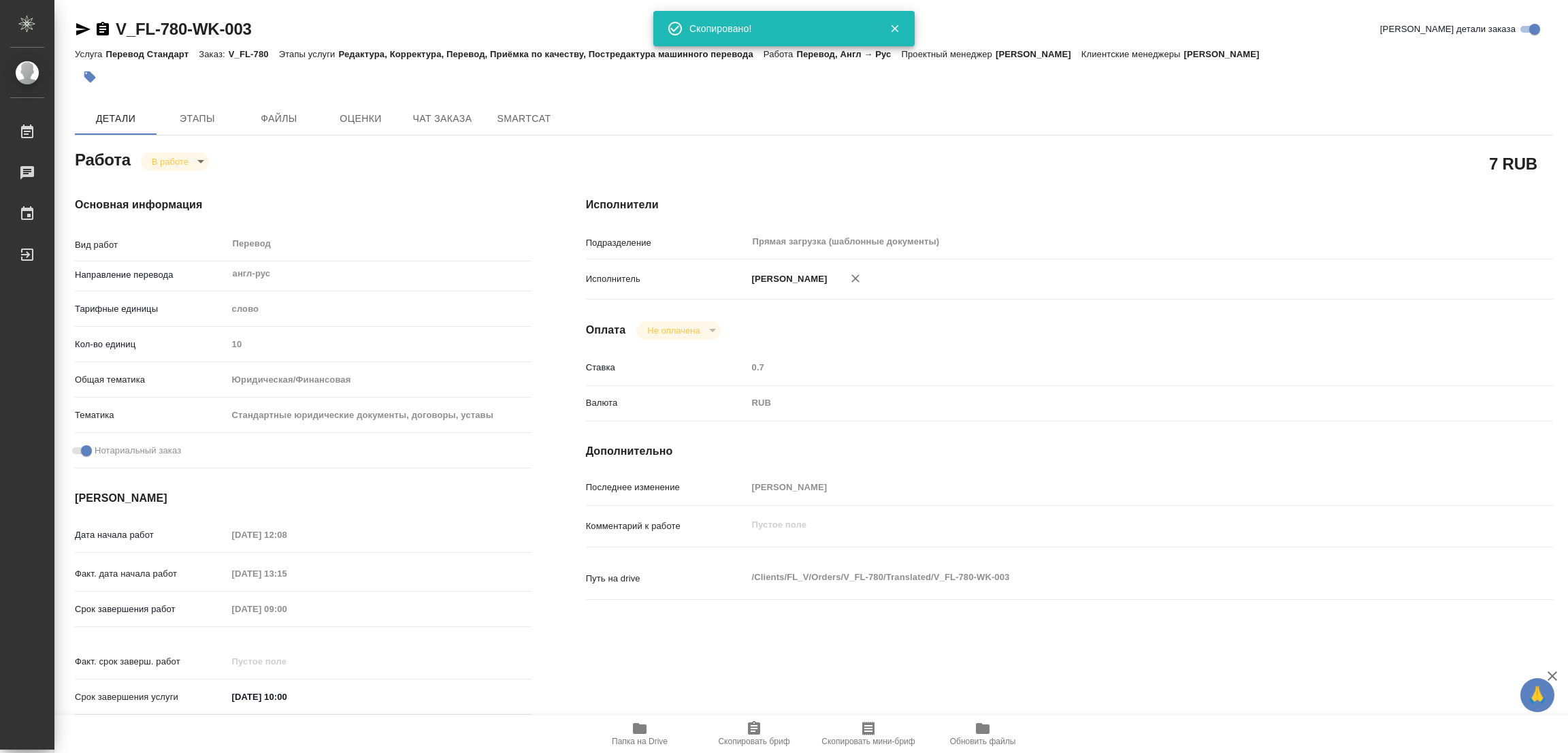
click at [950, 116] on div "Детали Этапы Файлы Оценки Чат заказа SmartCat" at bounding box center [814, 118] width 1478 height 33
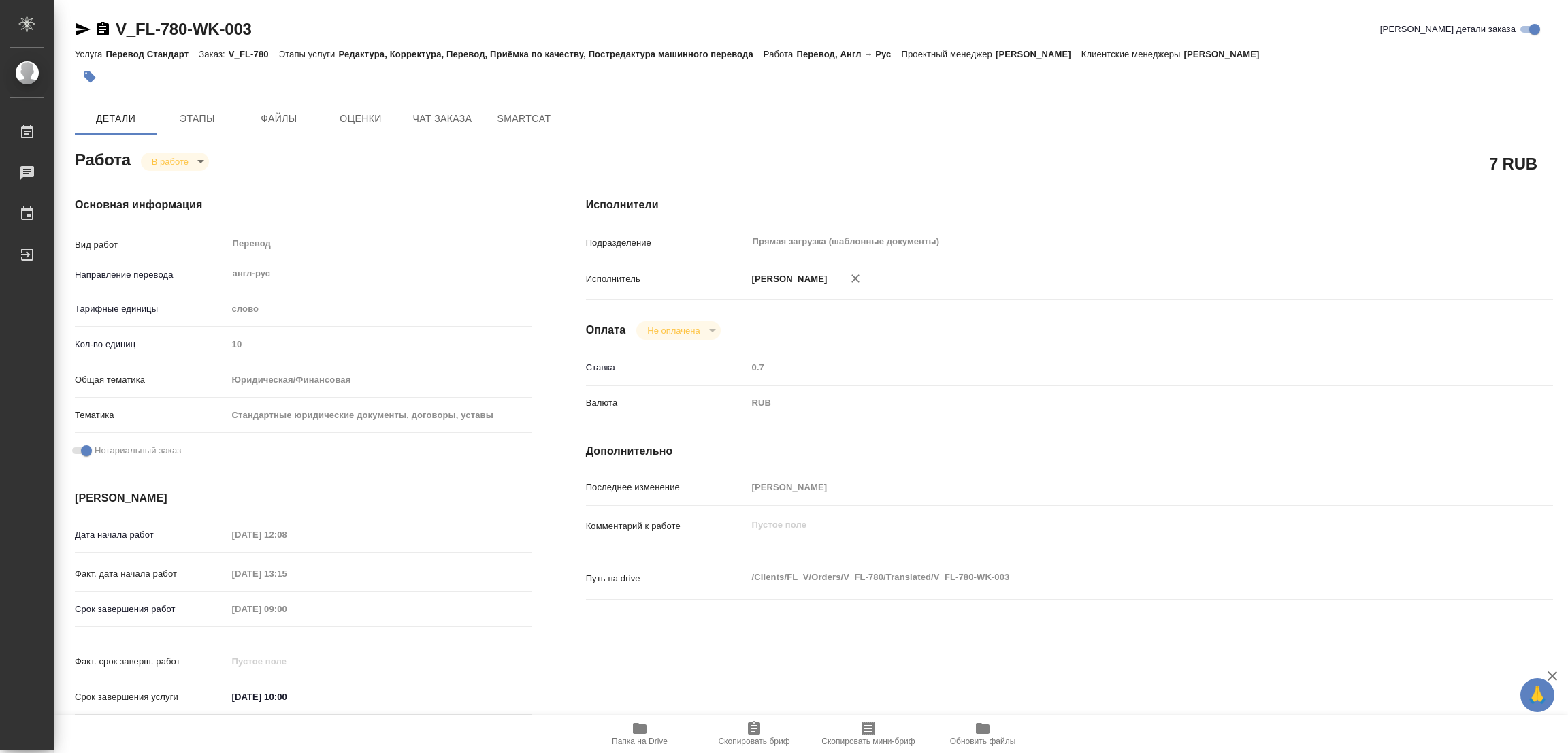
click at [197, 619] on div "Срок завершения работ 14.08.2025 09:00" at bounding box center [304, 609] width 457 height 24
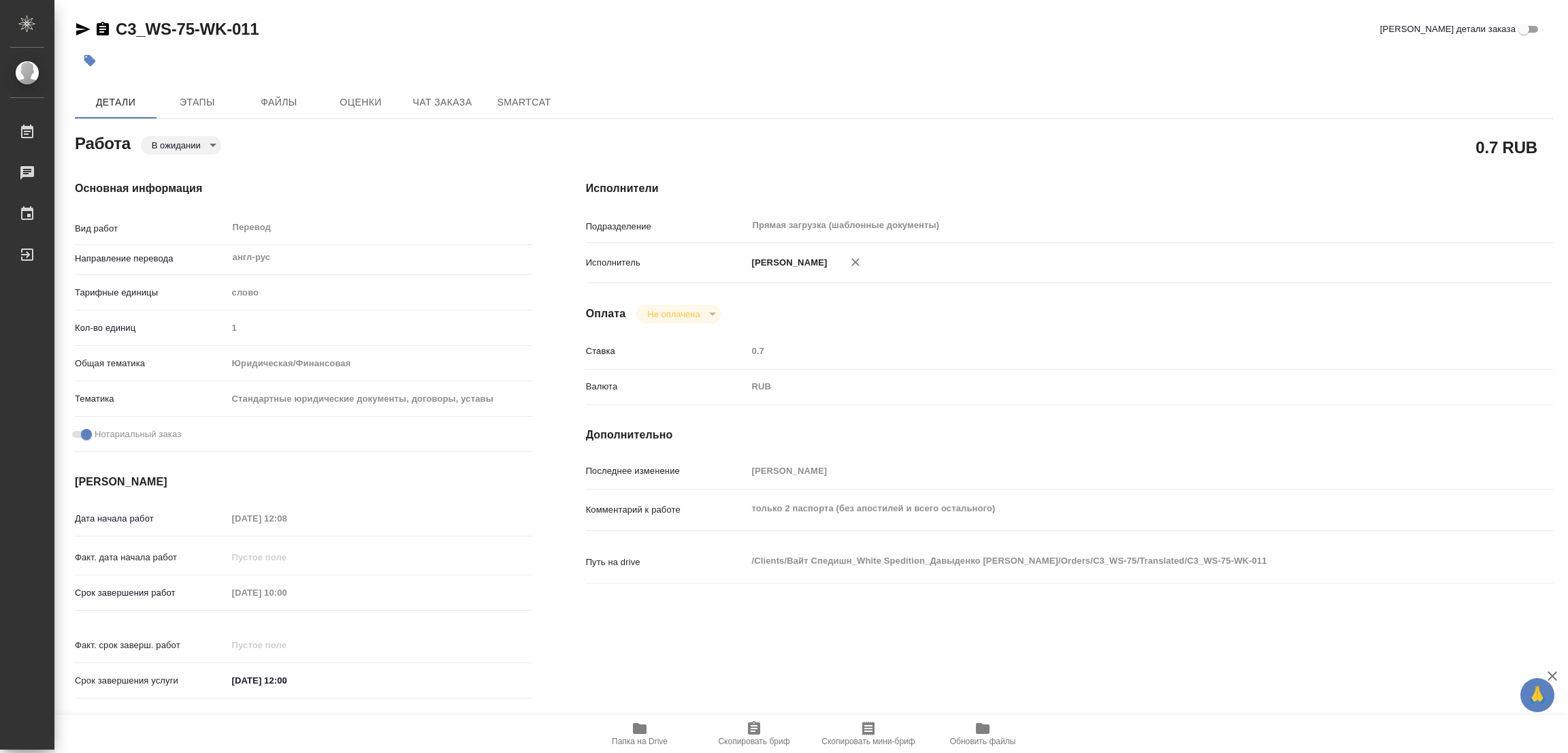
type textarea "x"
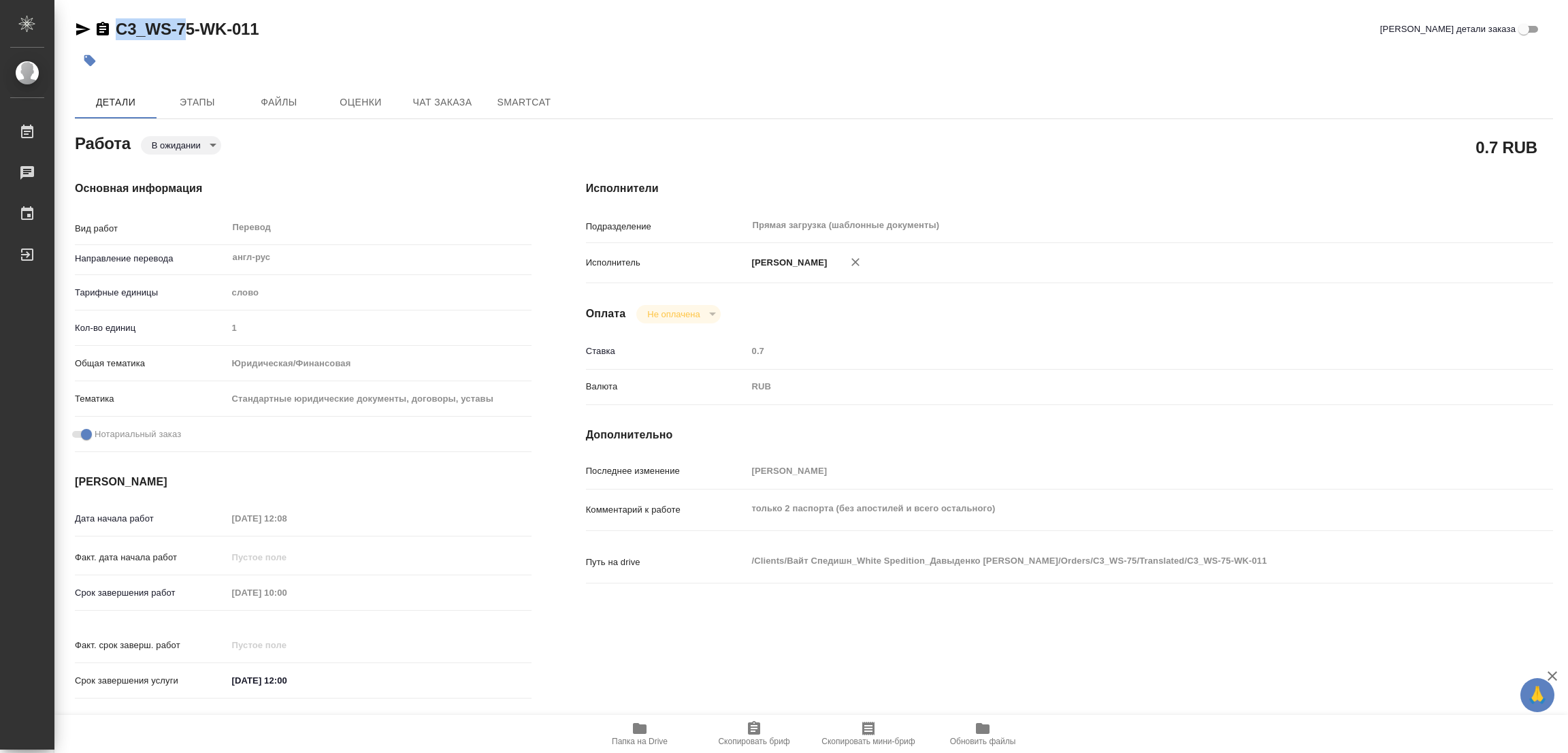
type textarea "x"
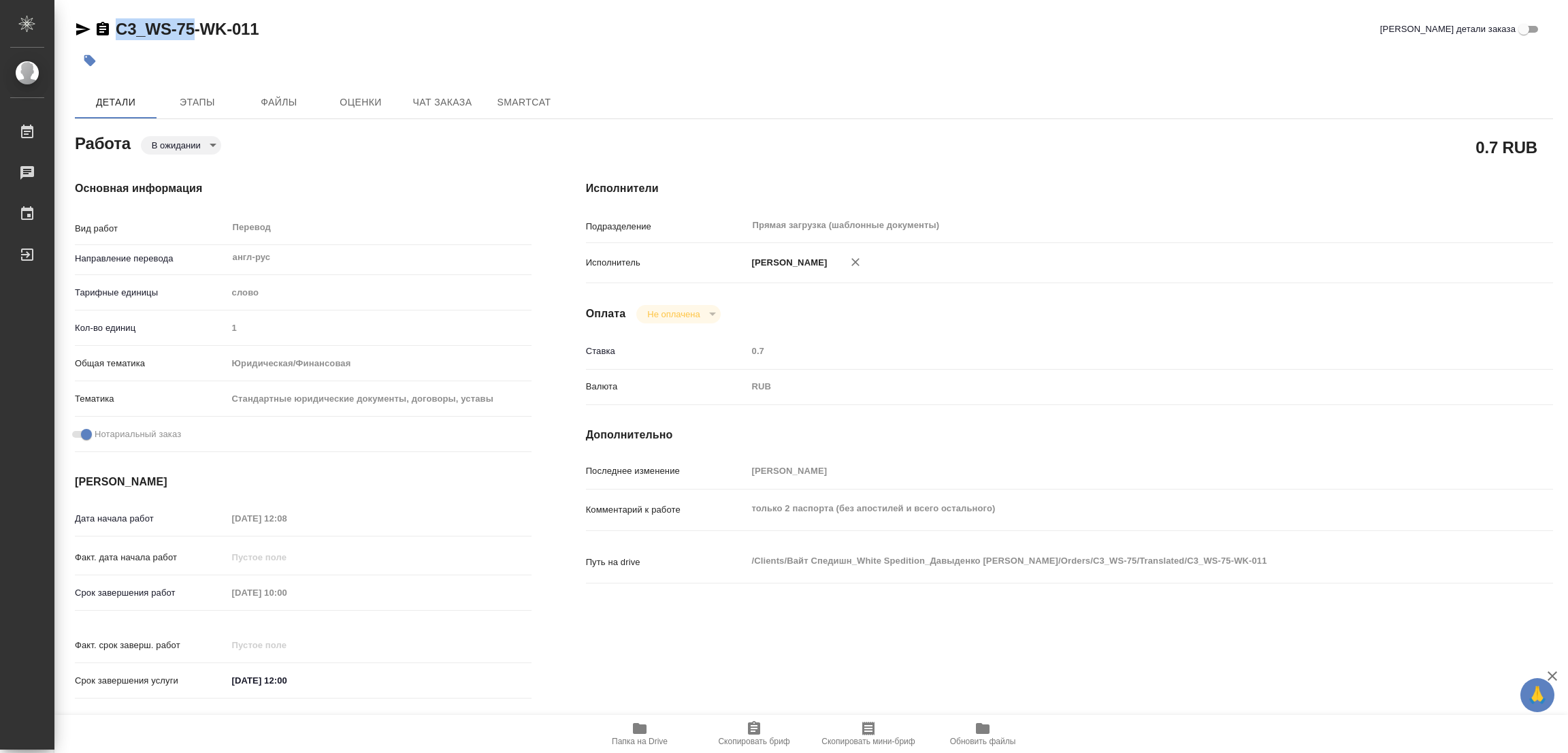
drag, startPoint x: 116, startPoint y: 13, endPoint x: 194, endPoint y: 28, distance: 79.4
click at [194, 28] on div "C3_WS-75-WK-011 Кратко детали заказа Детали Этапы Файлы Оценки Чат заказа Smart…" at bounding box center [814, 571] width 1493 height 1142
copy link "C3_WS-75"
click at [753, 735] on icon "button" at bounding box center [754, 728] width 13 height 14
copy link "C3_WS-75"
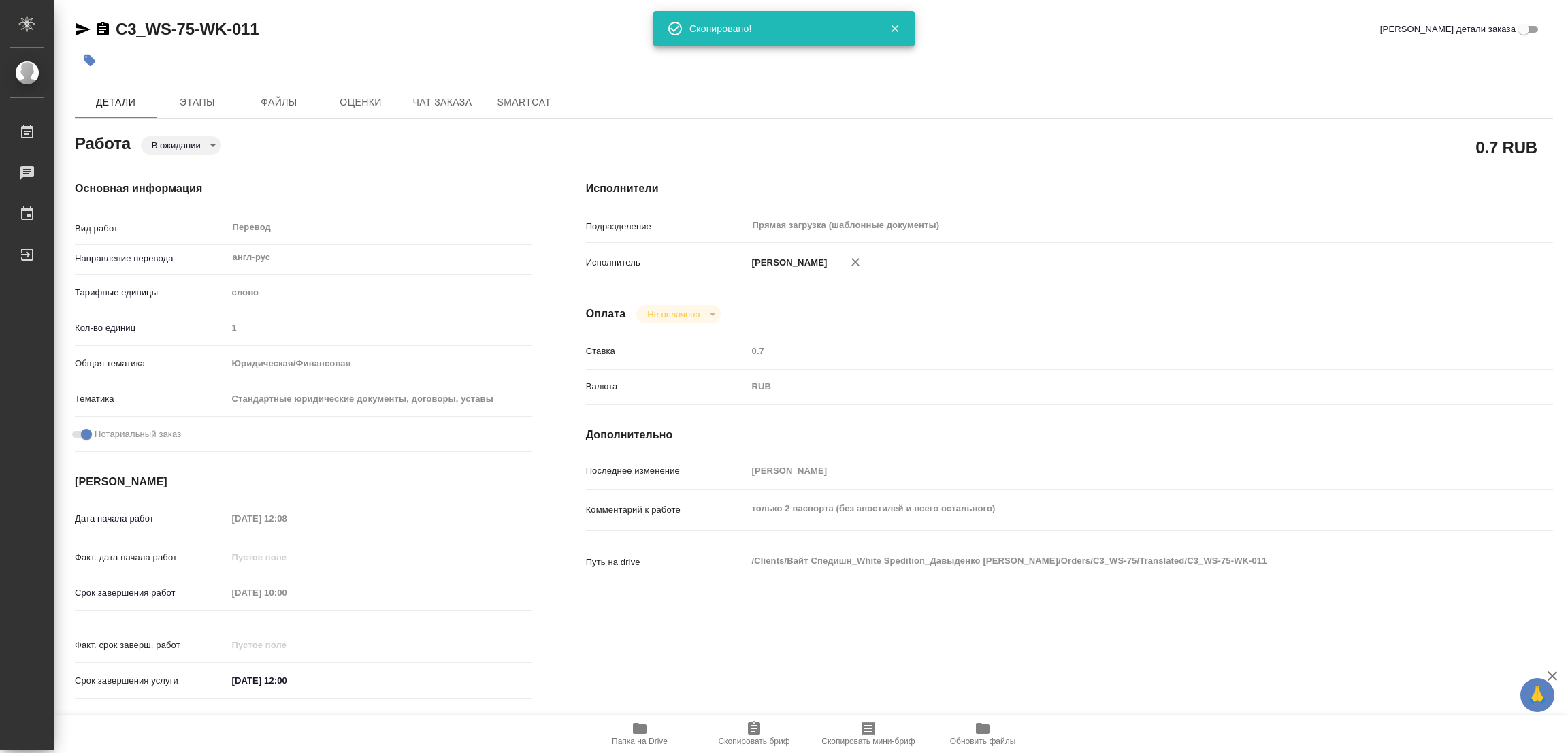
click at [1072, 254] on div "[PERSON_NAME]" at bounding box center [1110, 263] width 726 height 29
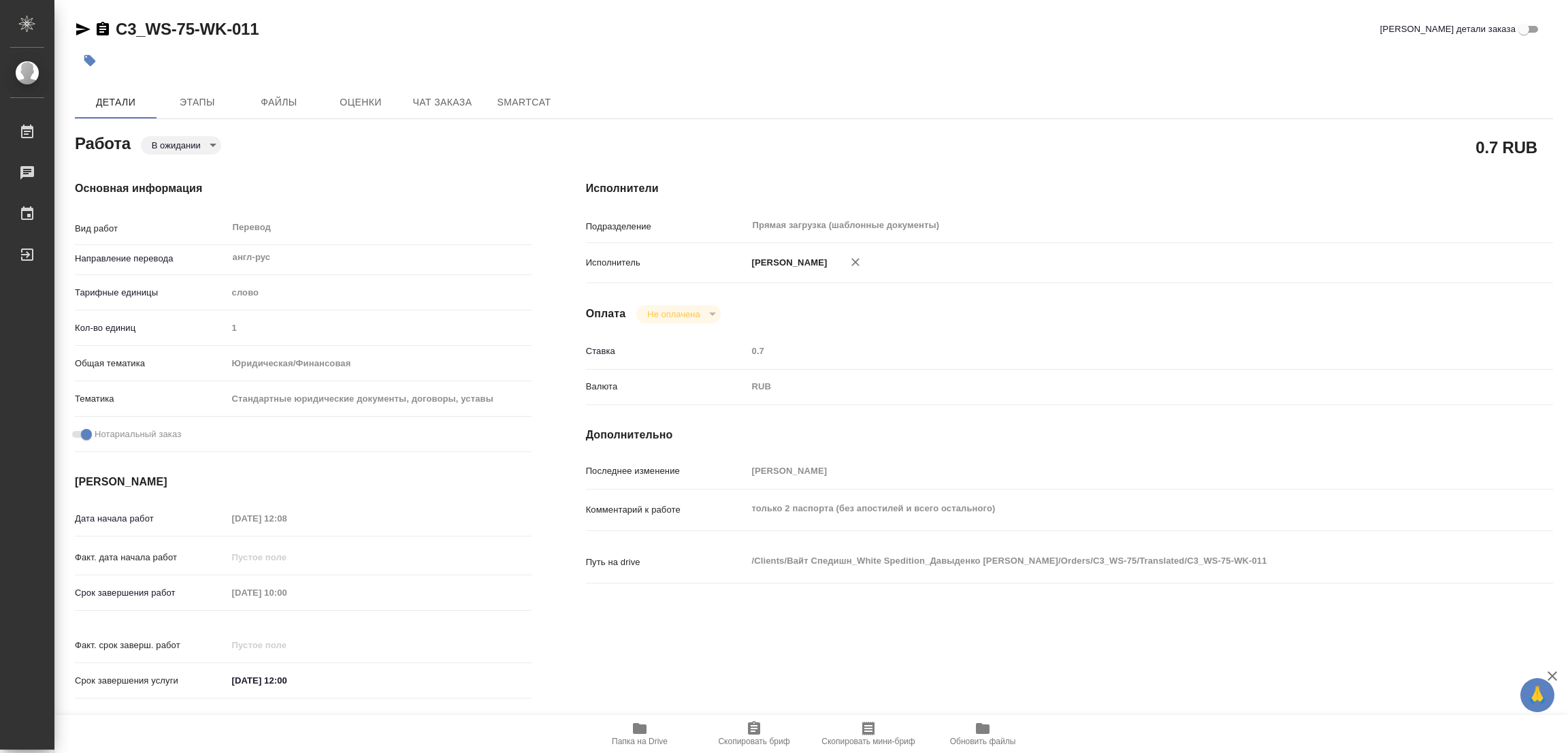
click at [213, 581] on div "Срок завершения работ [DATE] 10:00" at bounding box center [304, 593] width 457 height 24
click at [1174, 163] on div "Исполнители Подразделение Прямая загрузка (шаблонные документы) ​ Исполнитель […" at bounding box center [1069, 444] width 1021 height 582
drag, startPoint x: 328, startPoint y: 33, endPoint x: 389, endPoint y: 6, distance: 66.7
click at [328, 33] on div "C3_WS-75-WK-011 Кратко детали заказа" at bounding box center [814, 29] width 1478 height 22
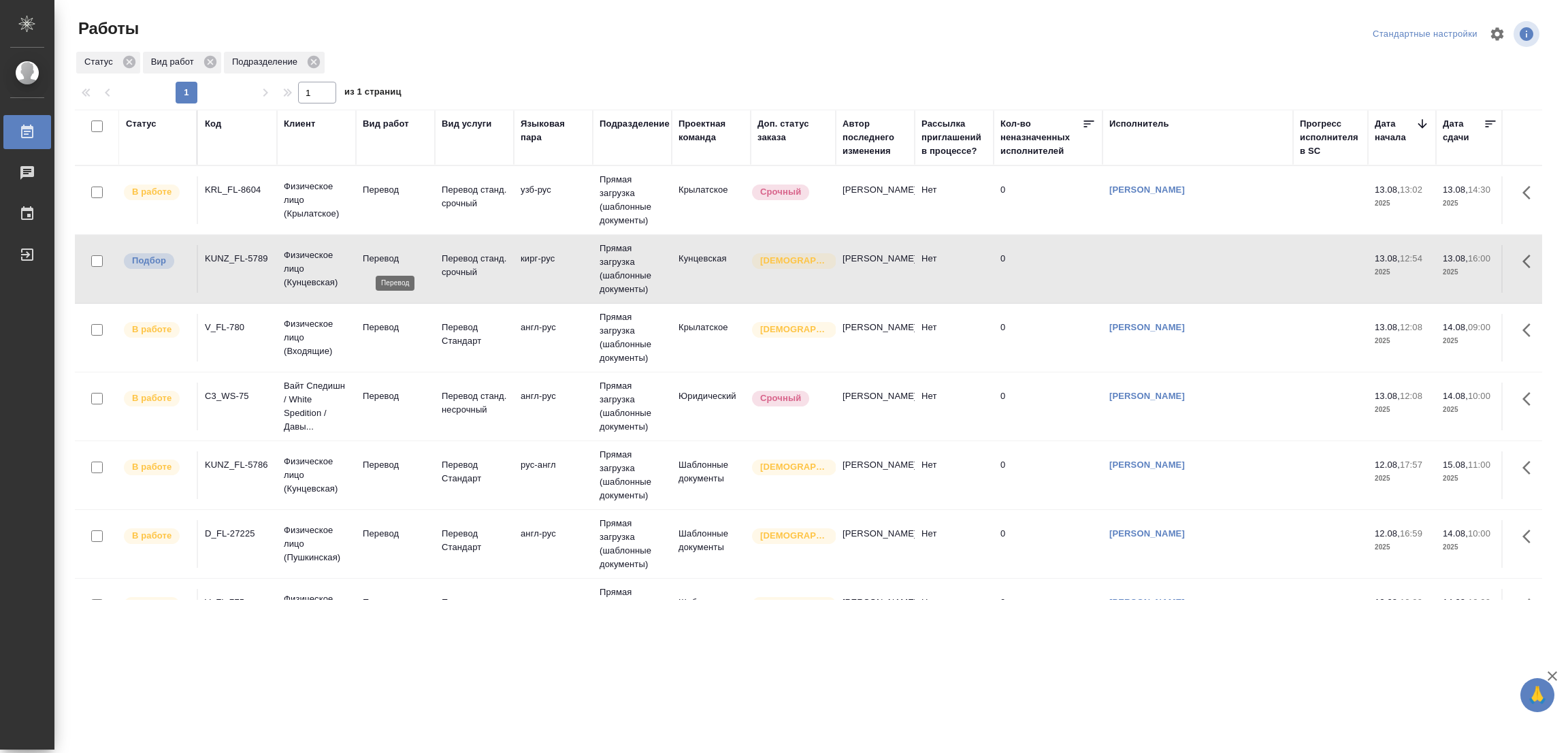
click at [377, 255] on p "Перевод" at bounding box center [395, 259] width 65 height 14
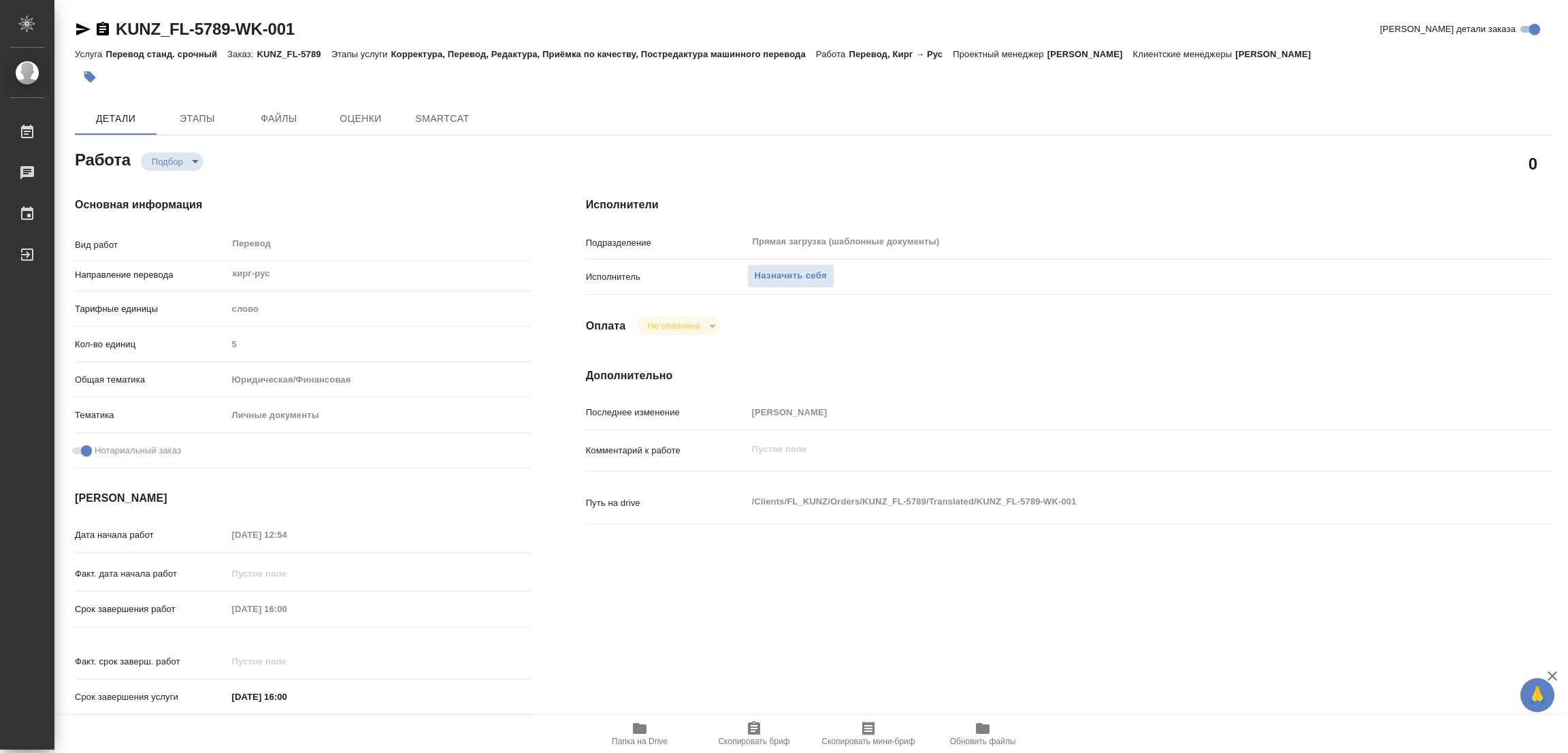
type textarea "x"
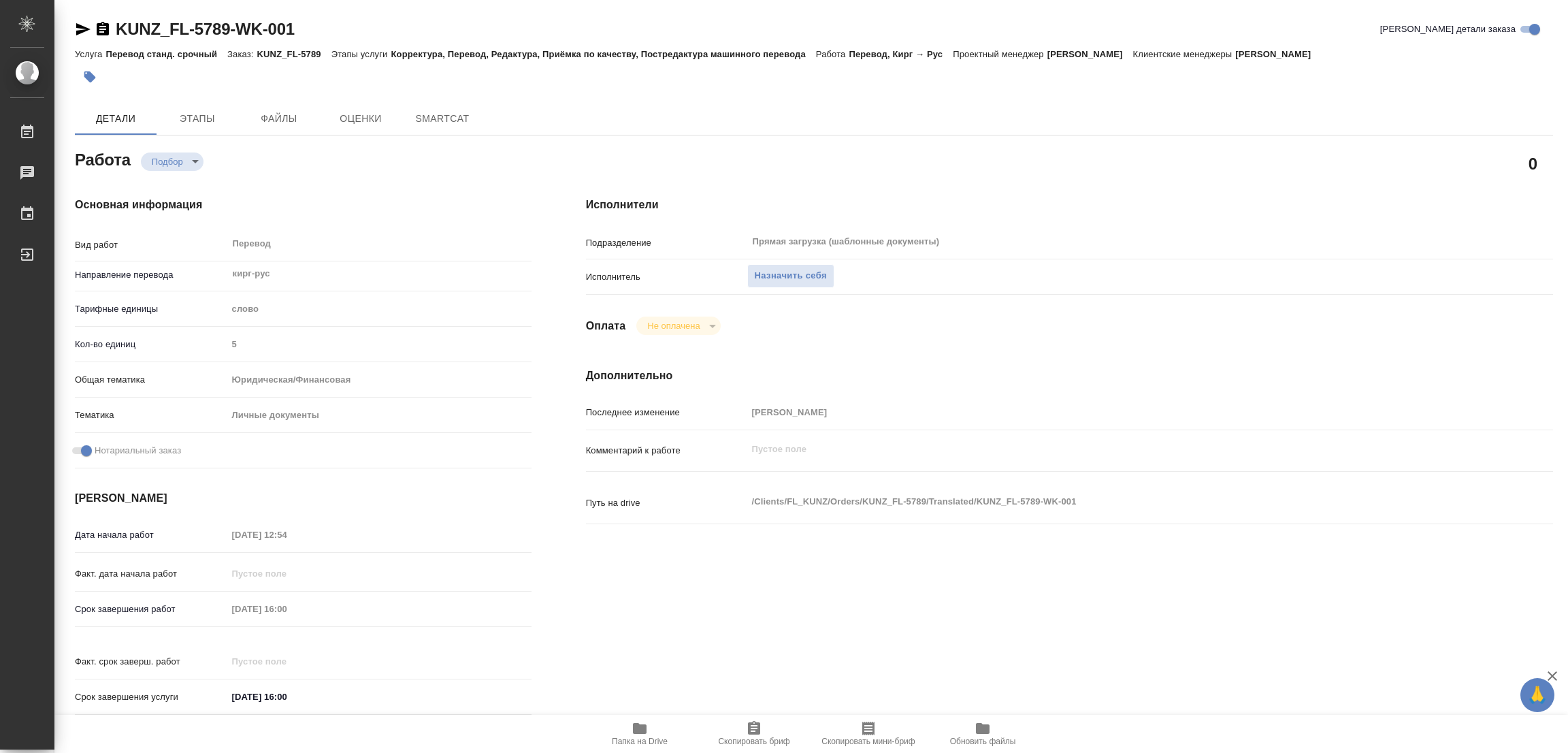
type textarea "x"
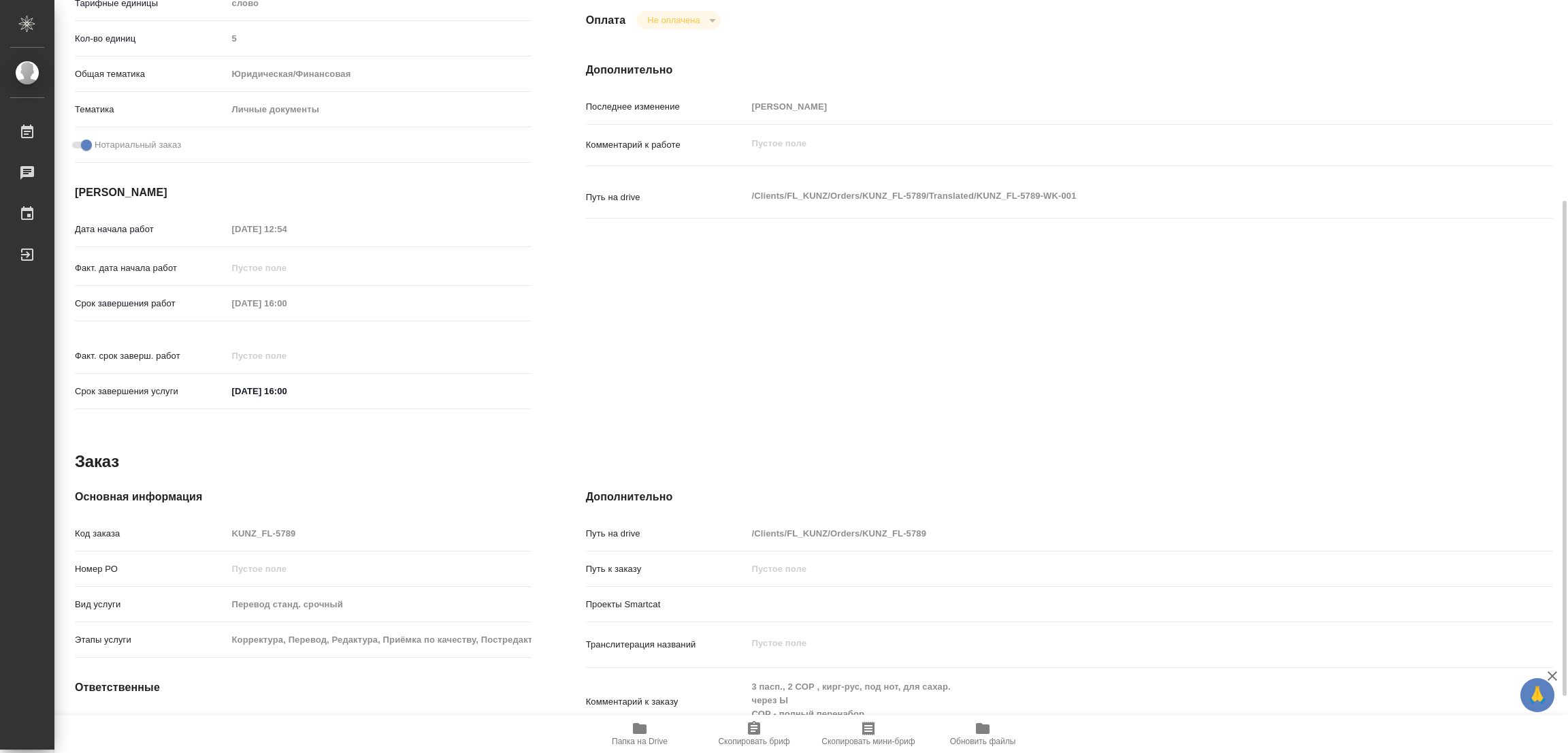
type textarea "x"
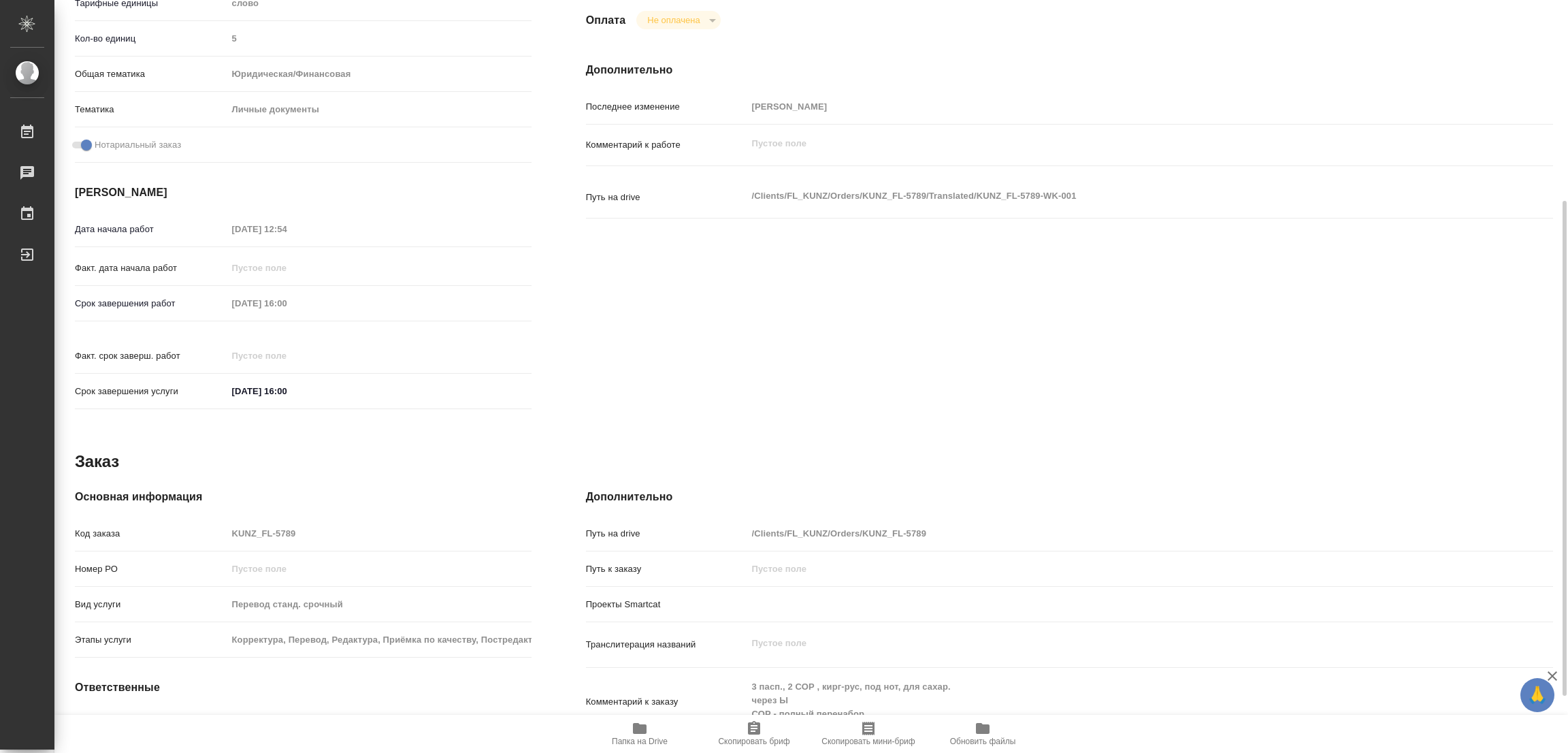
type textarea "x"
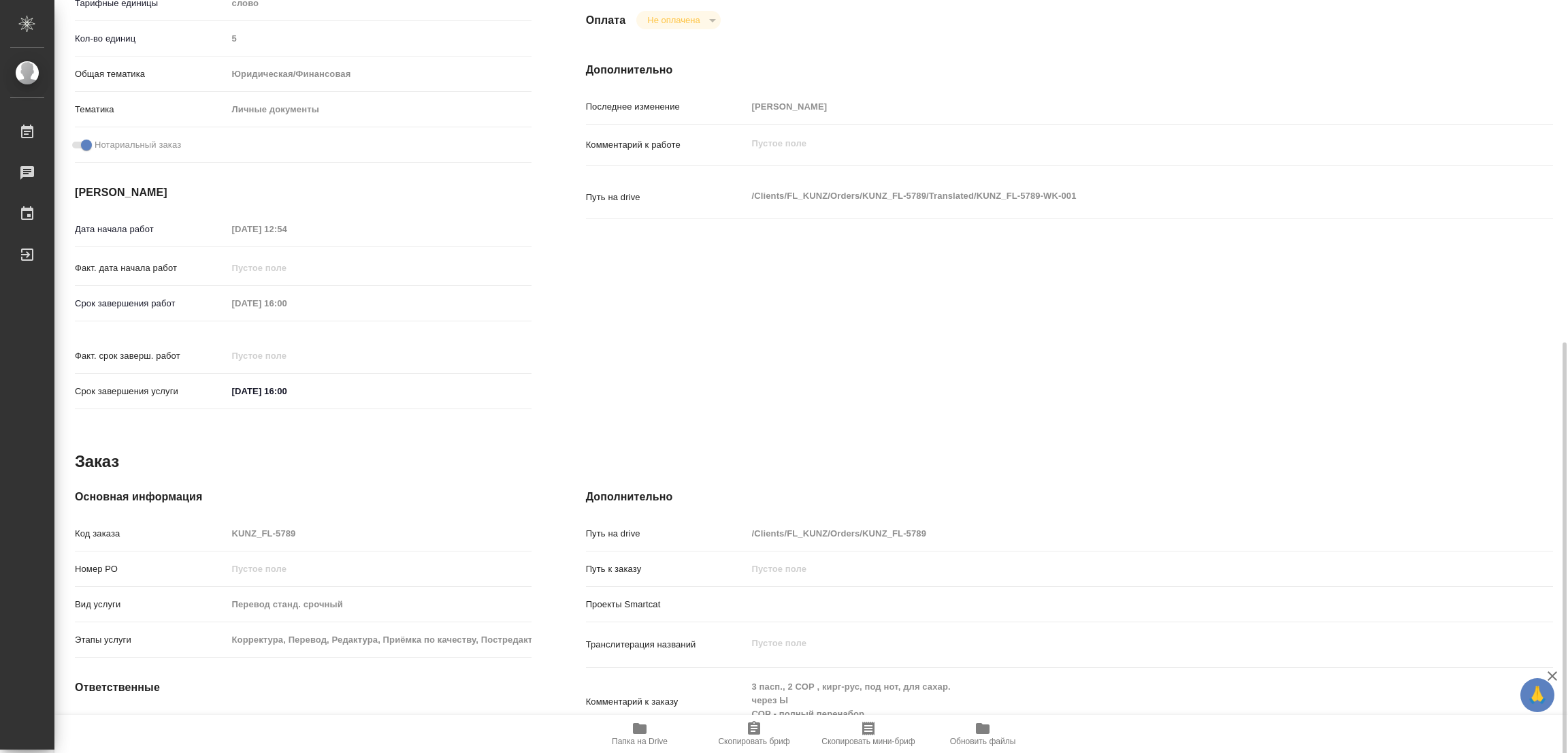
scroll to position [391, 0]
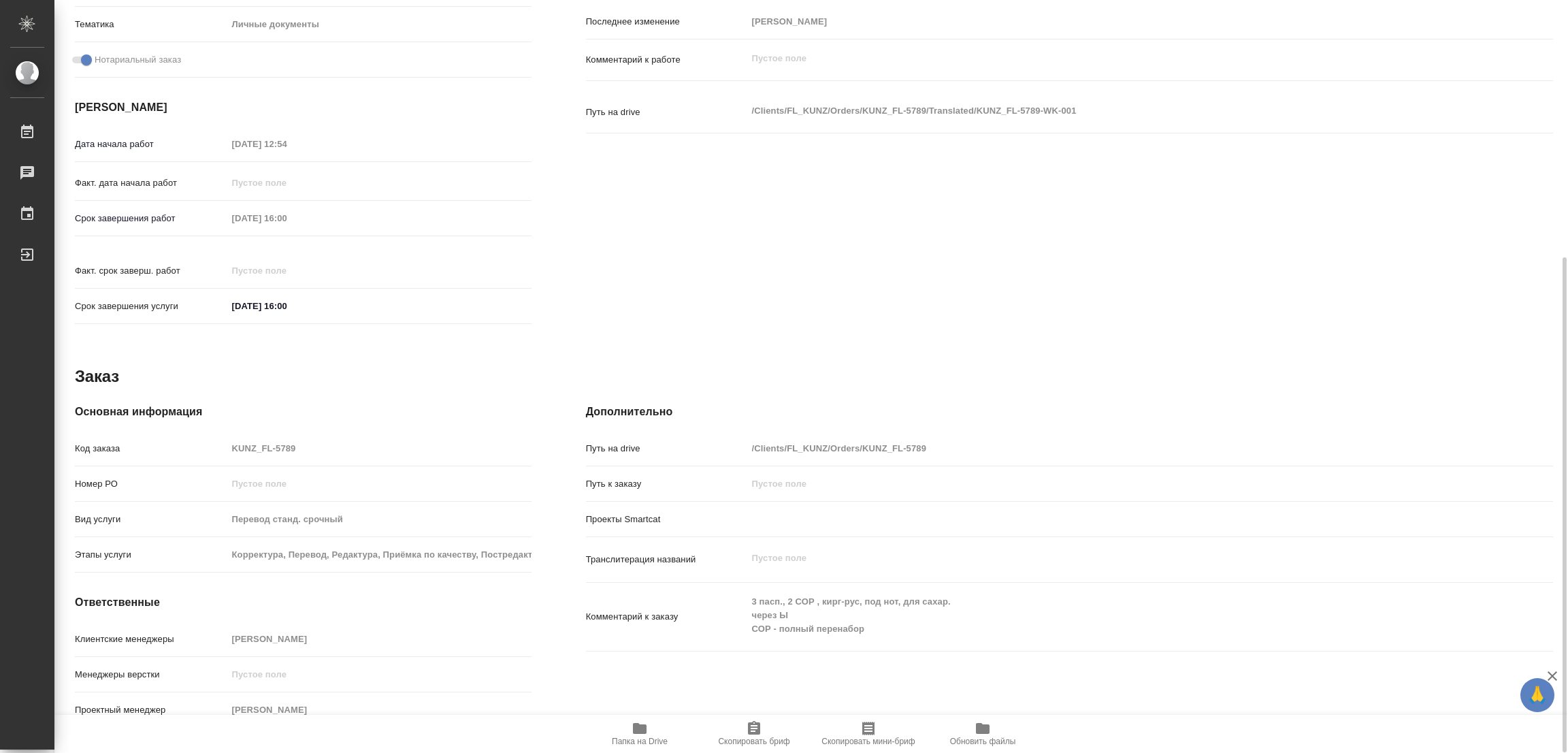
type textarea "x"
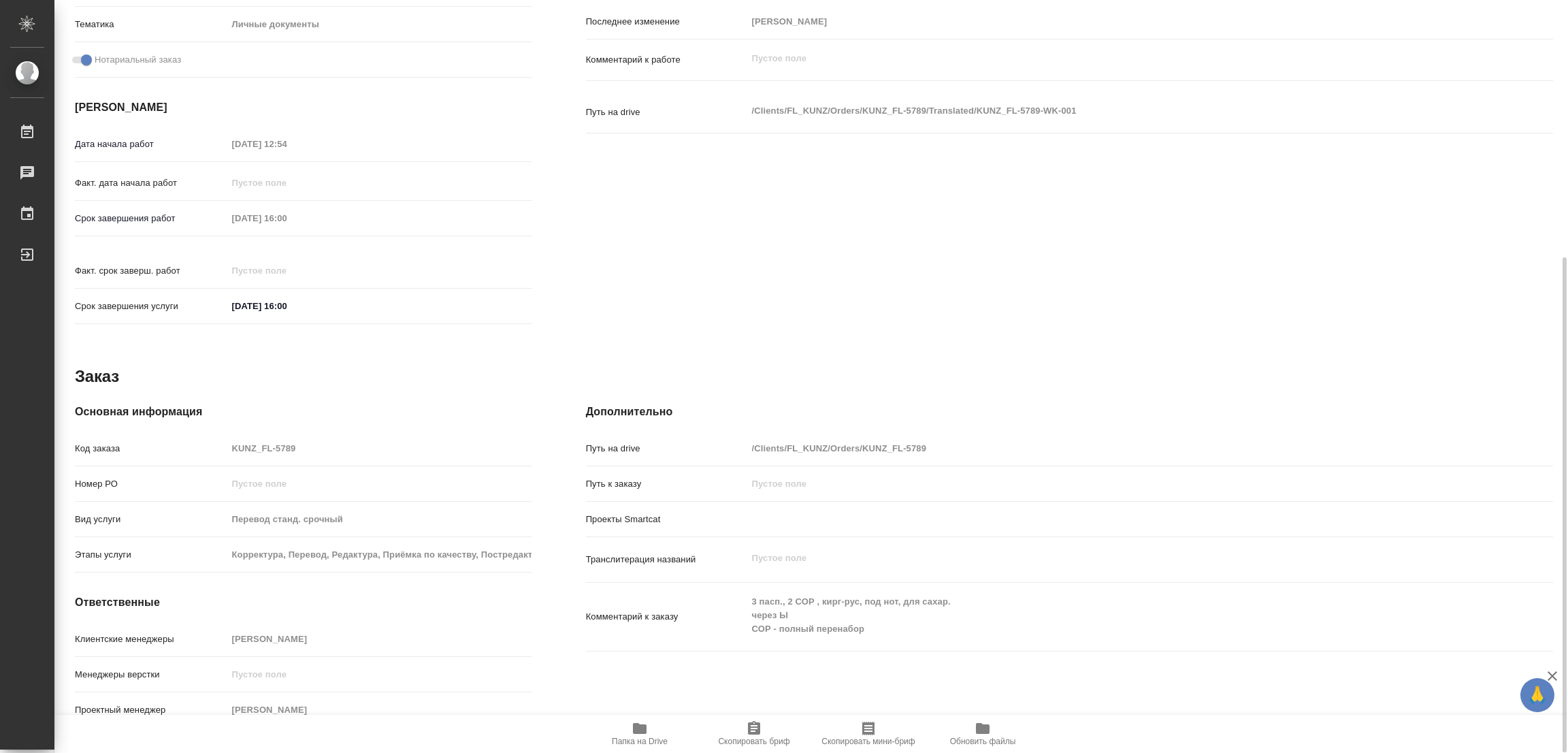
type textarea "x"
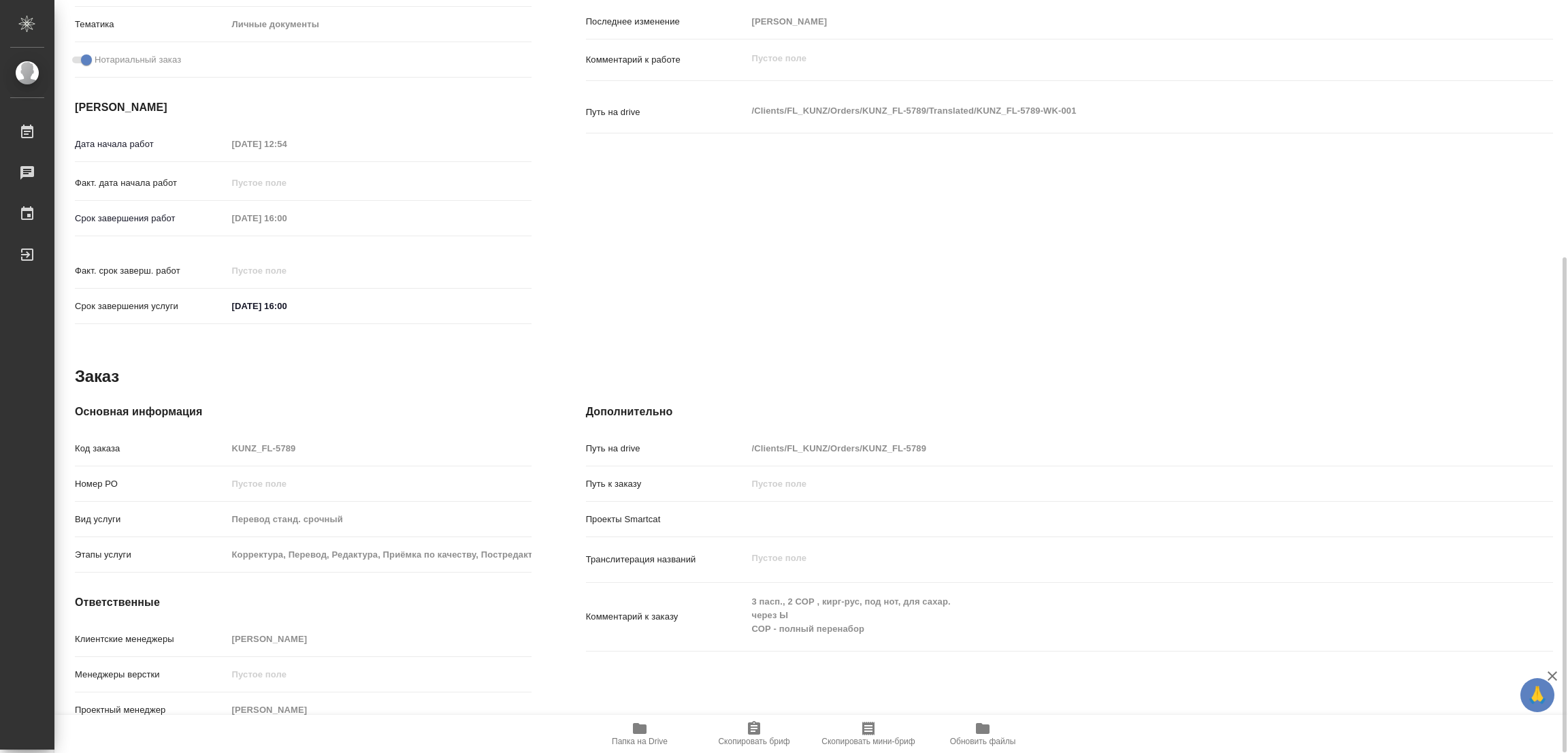
scroll to position [84, 0]
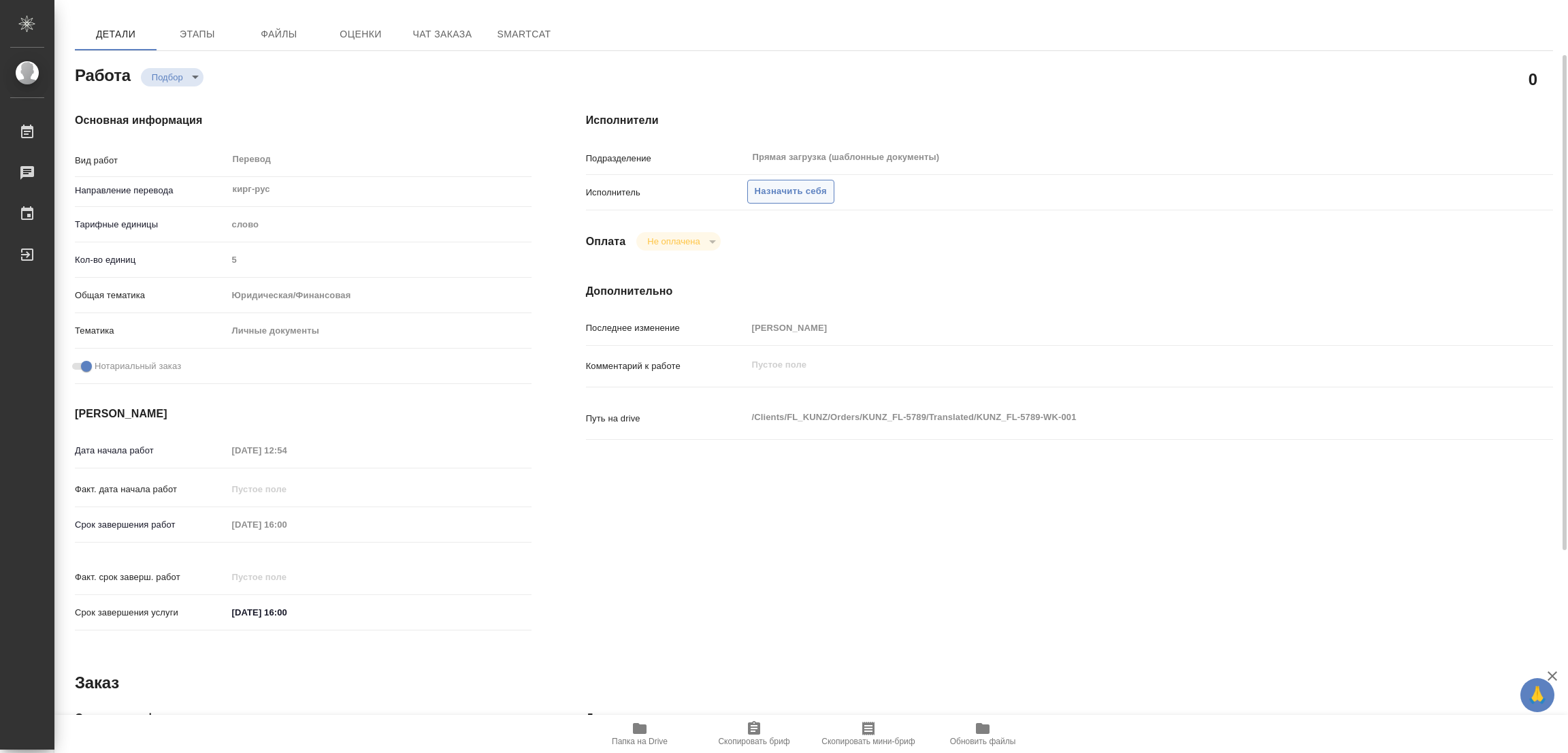
click at [776, 185] on span "Назначить себя" at bounding box center [791, 192] width 72 height 15
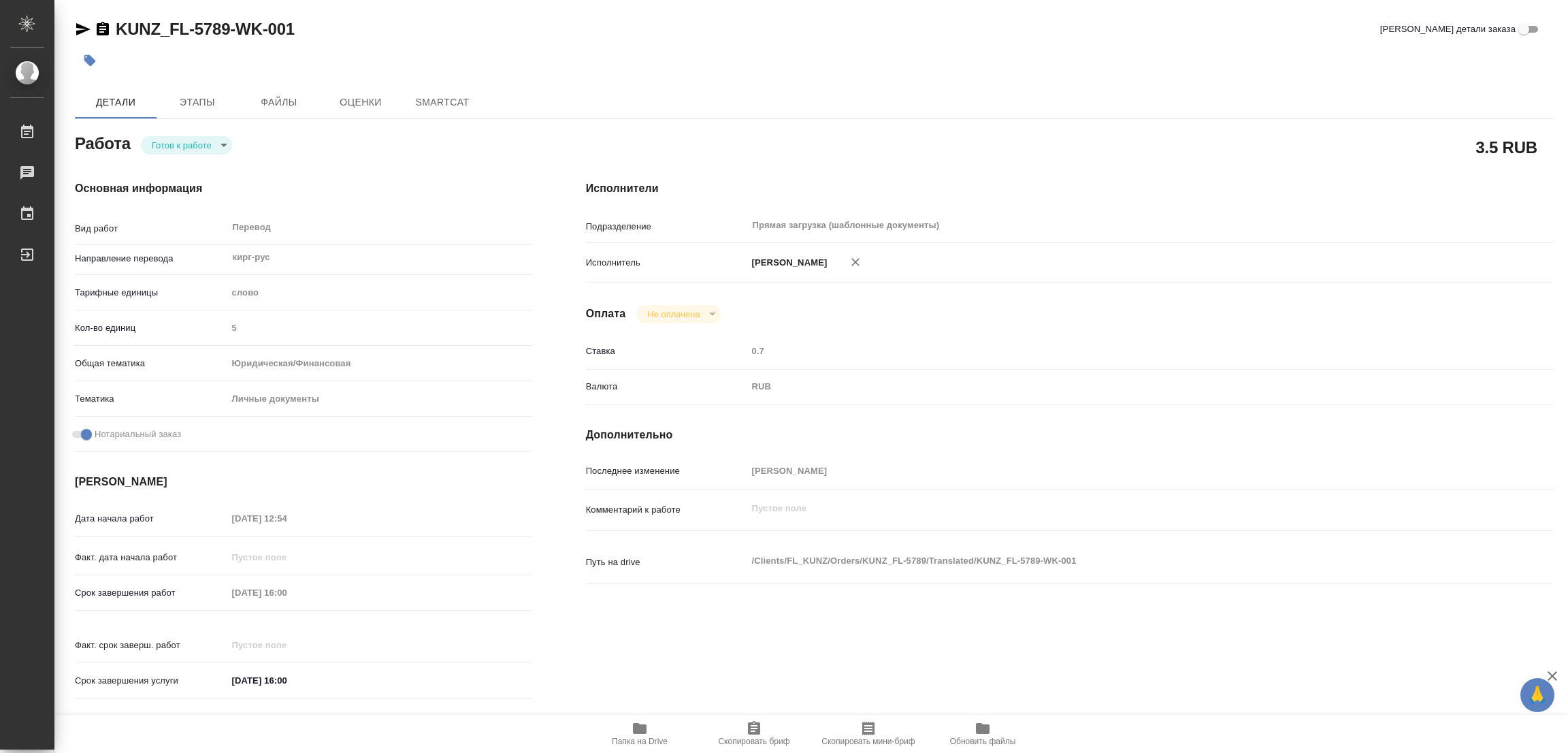
type textarea "x"
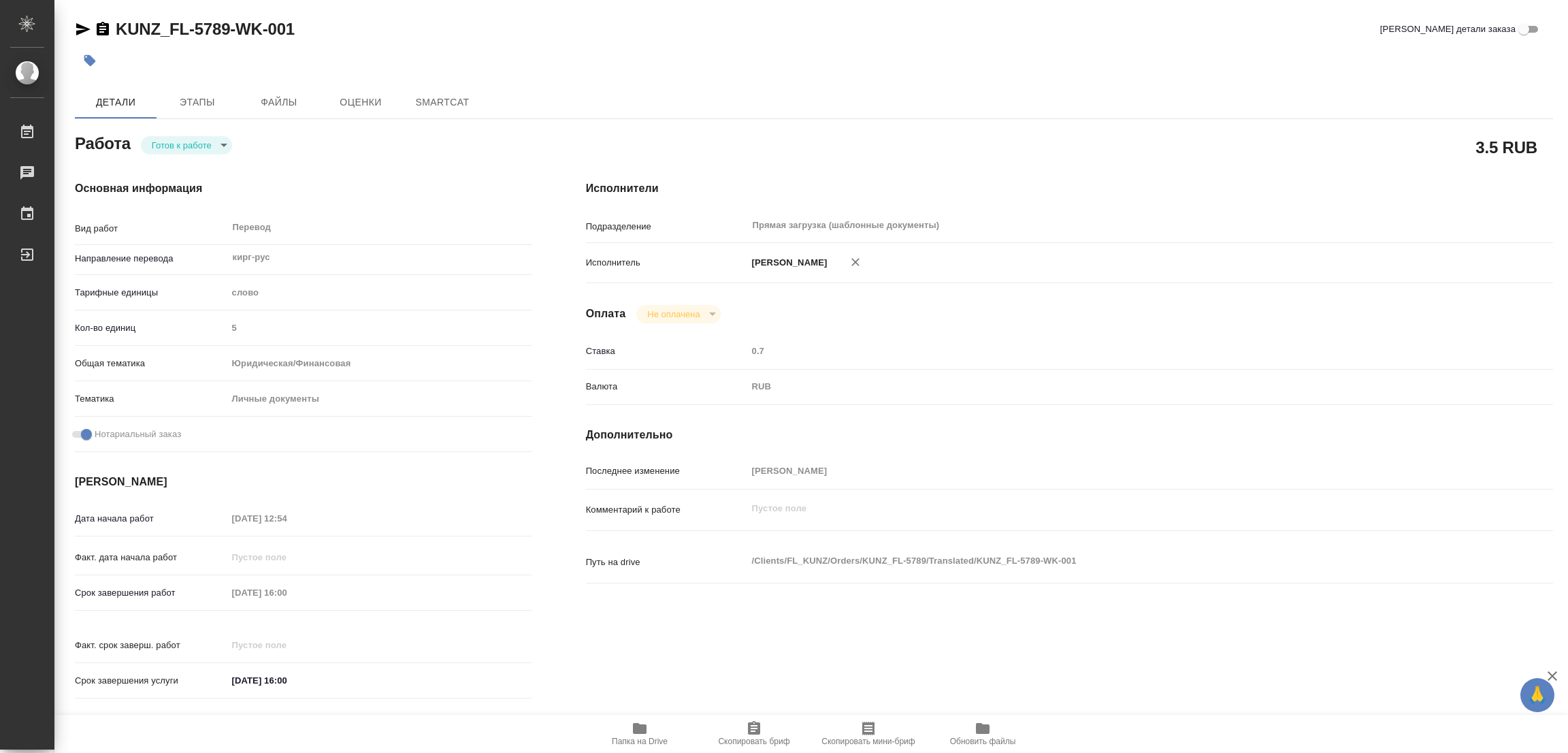
type textarea "x"
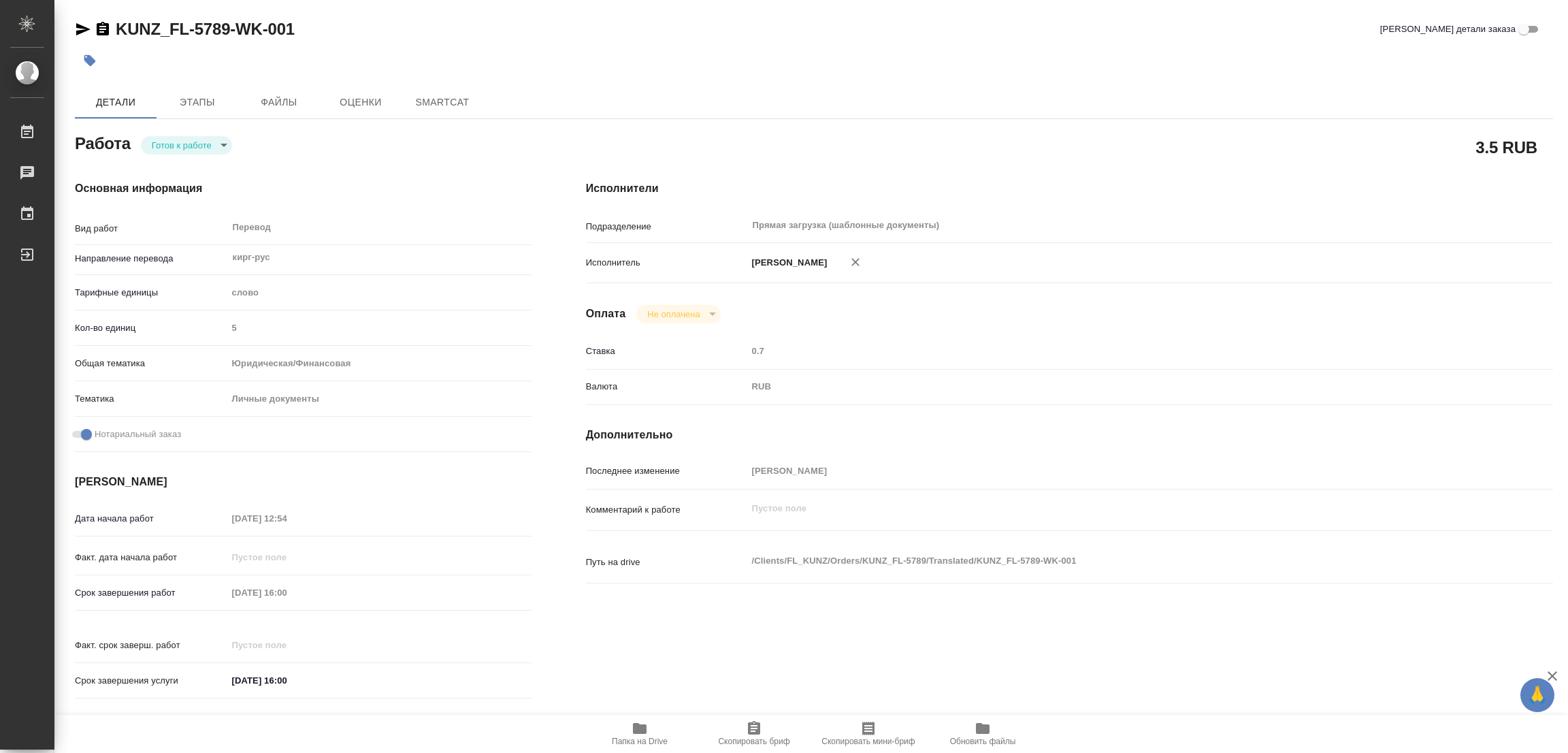
type textarea "x"
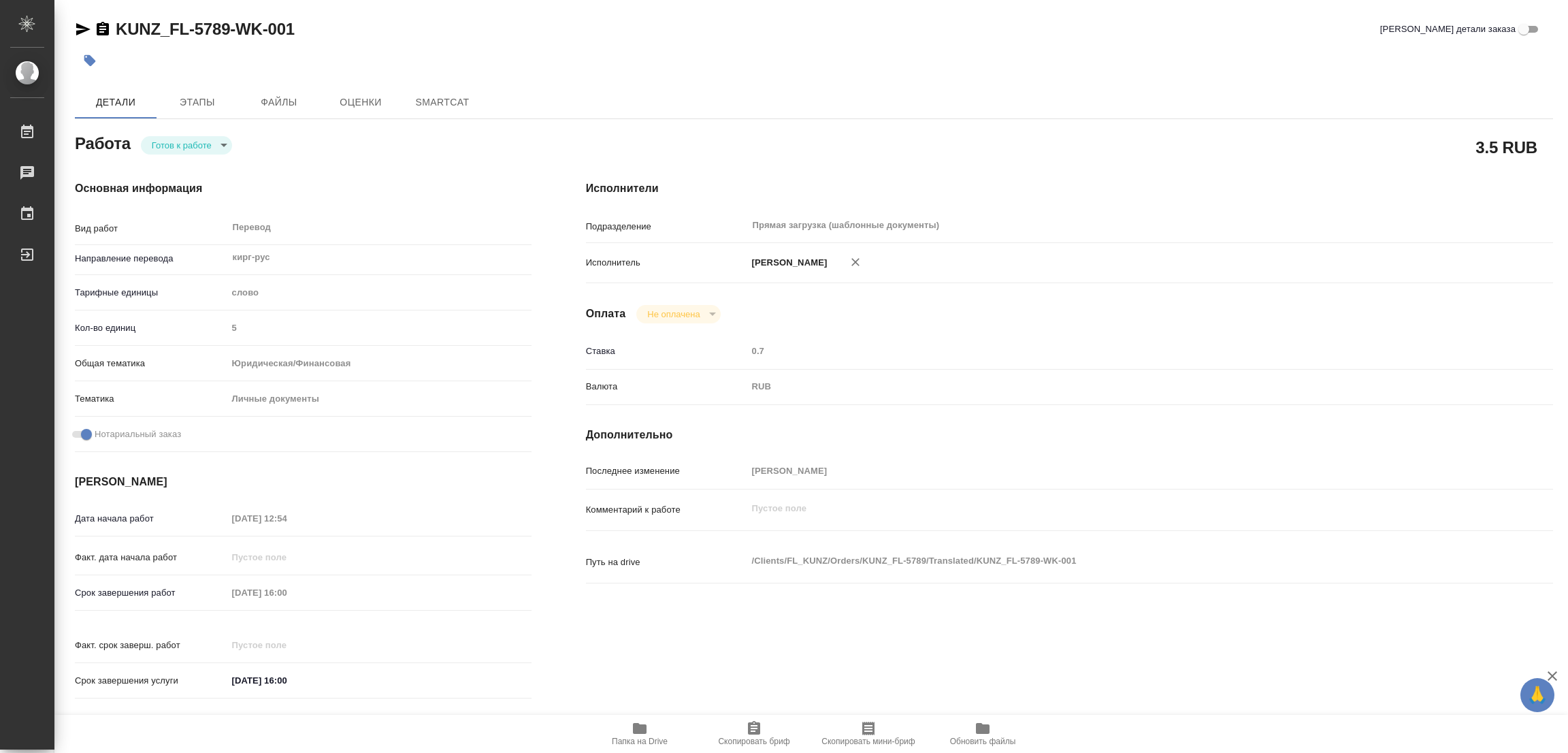
type textarea "x"
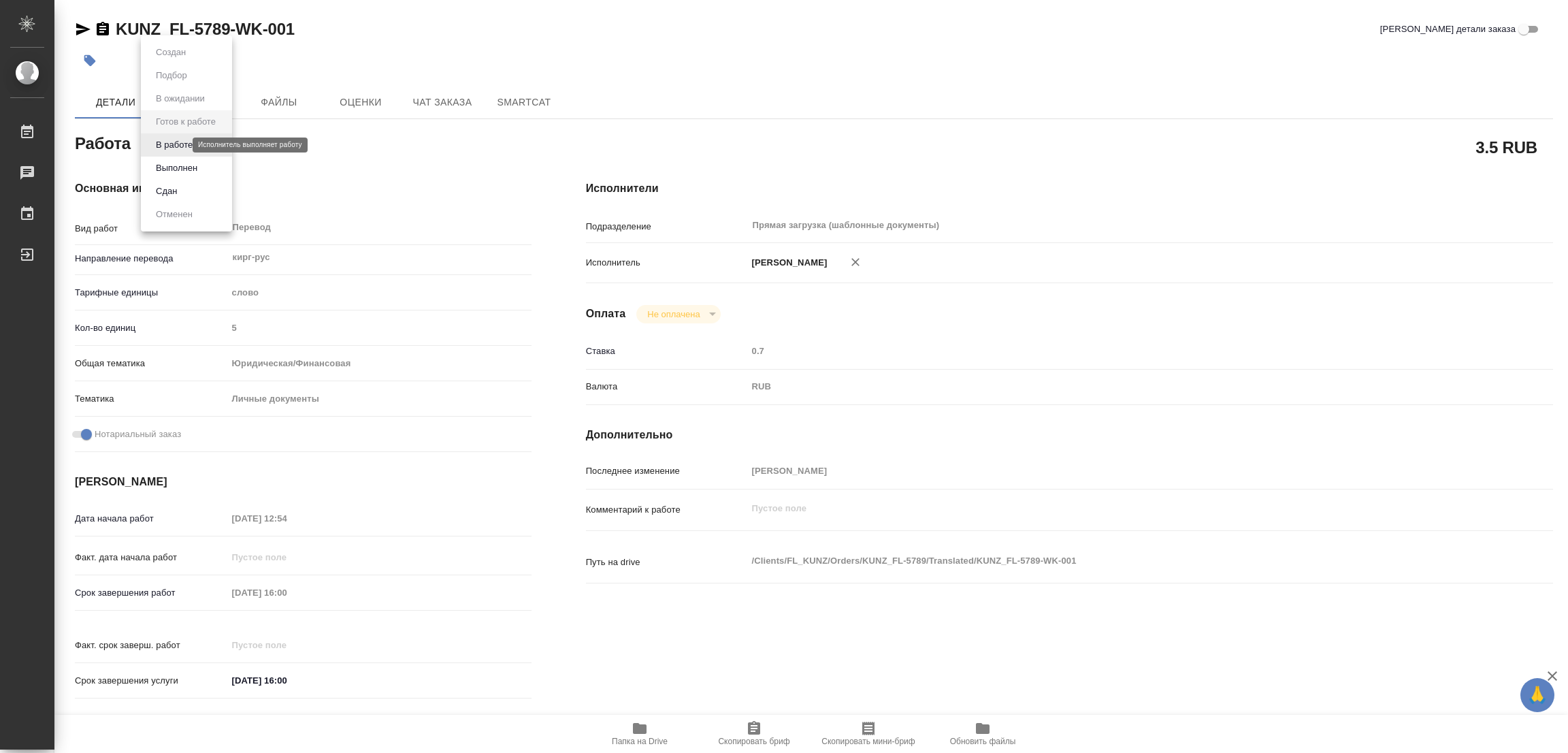
type textarea "x"
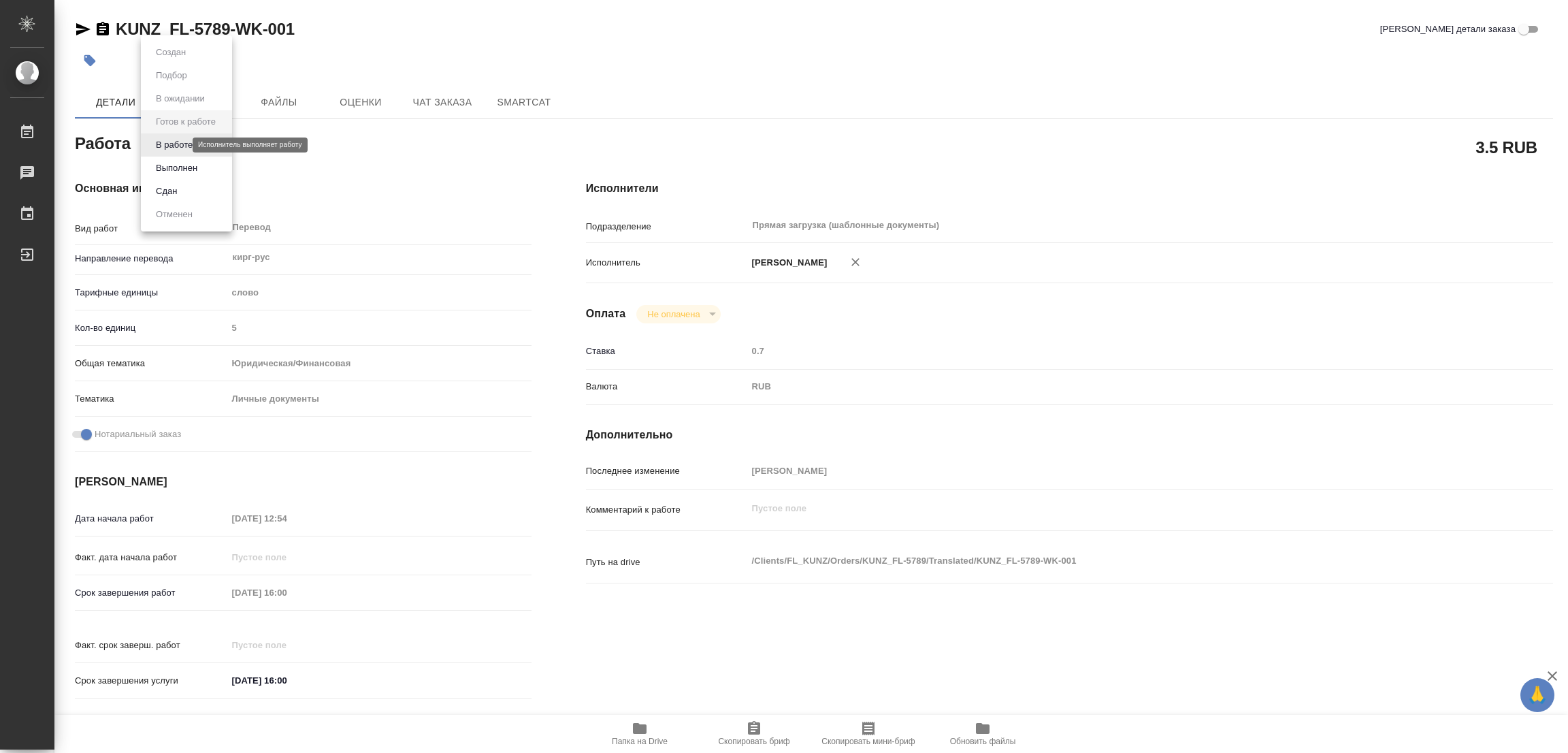
click at [173, 141] on body "🙏 .cls-1 fill:#fff; AWATERA Popova Galina Работы Чаты График Выйти KUNZ_FL-5789…" at bounding box center [784, 376] width 1568 height 753
type textarea "x"
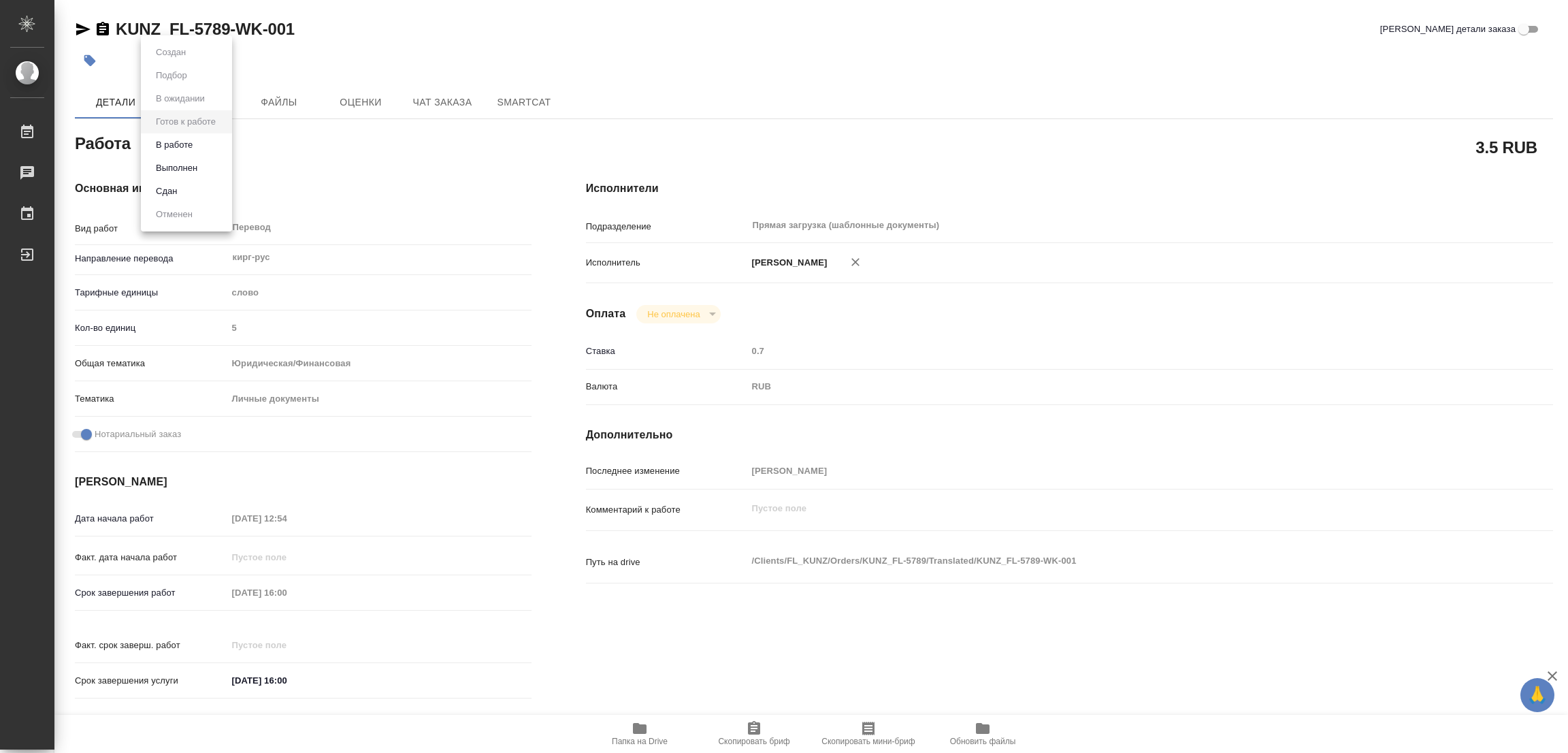
type textarea "x"
click at [169, 145] on button "В работе" at bounding box center [174, 145] width 45 height 15
type textarea "x"
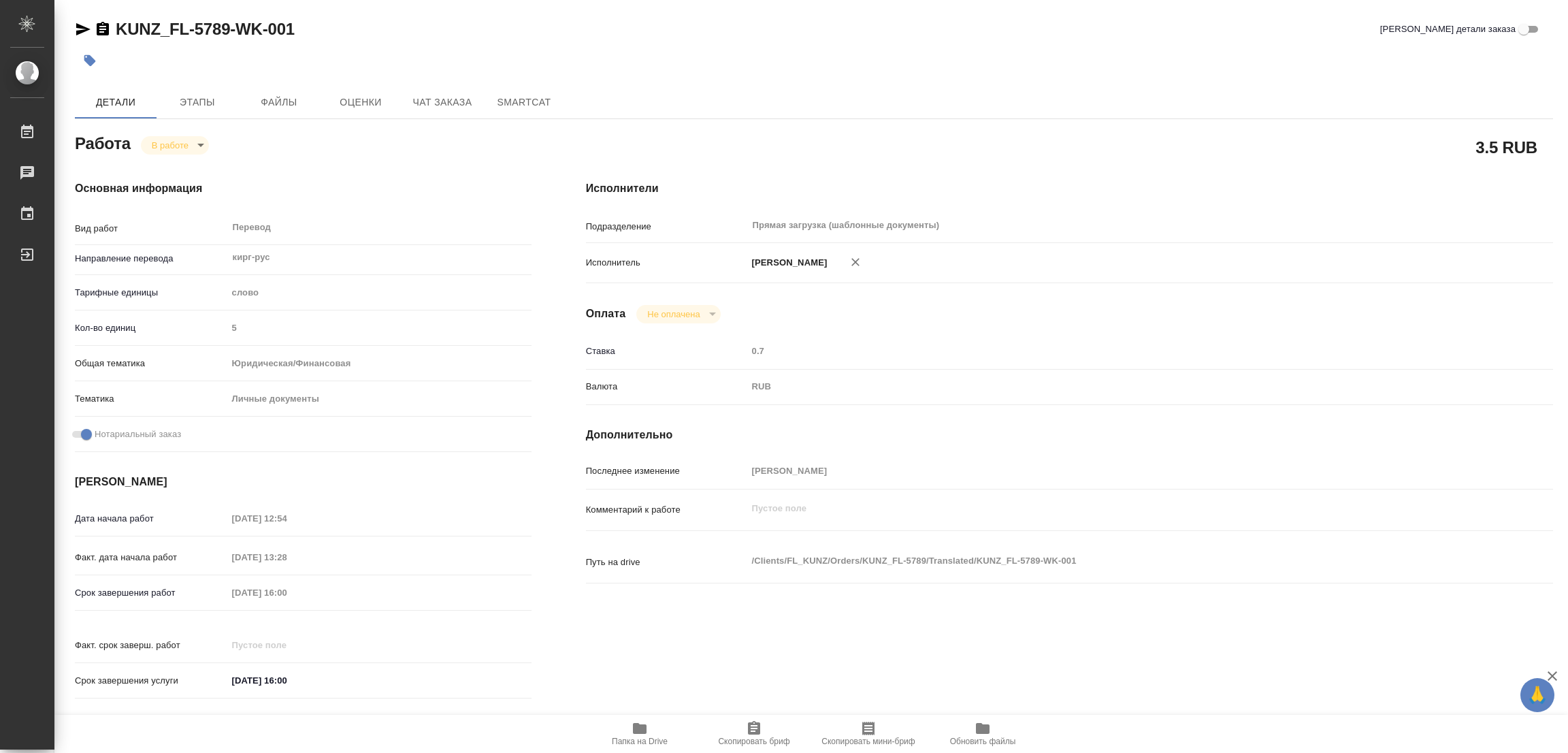
type textarea "x"
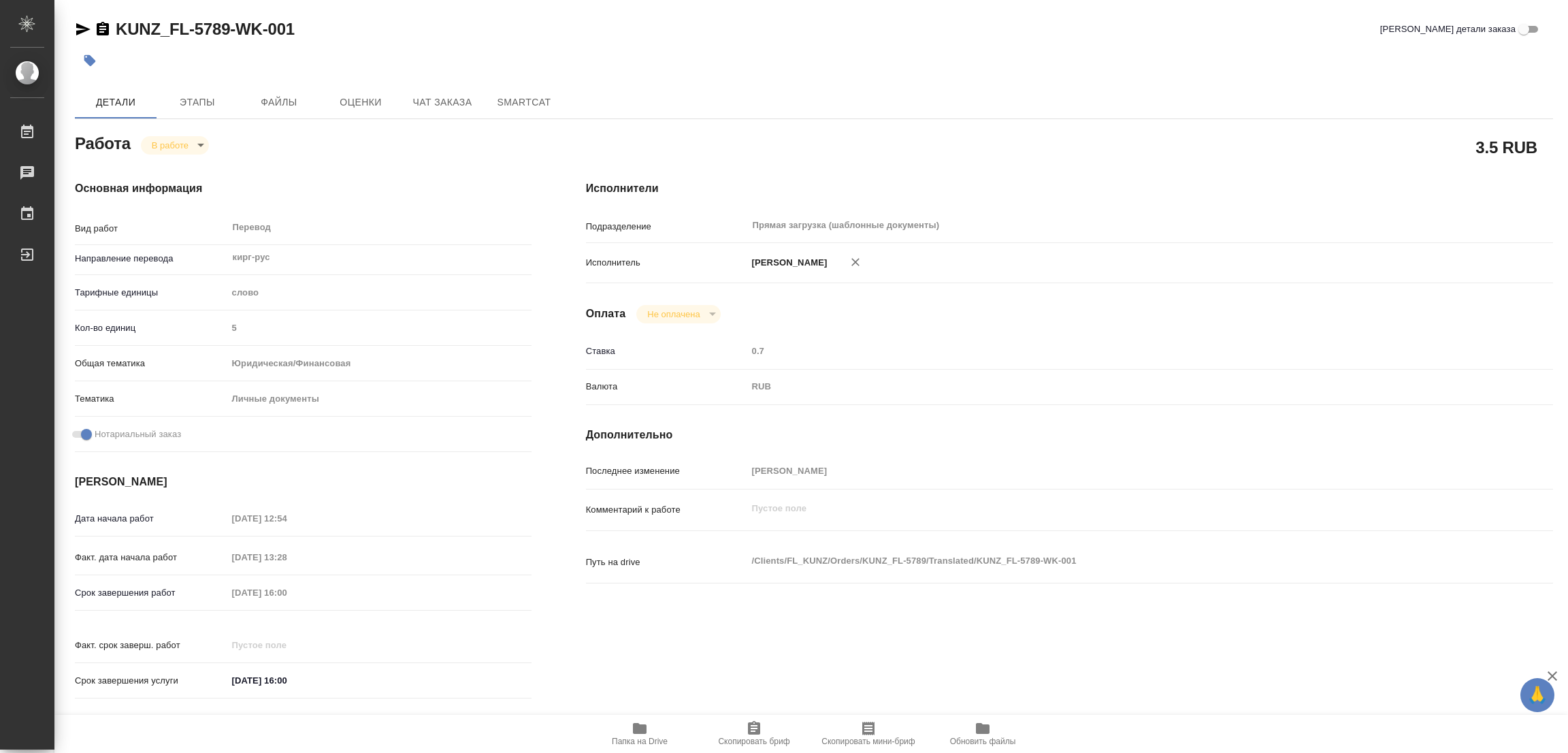
type textarea "x"
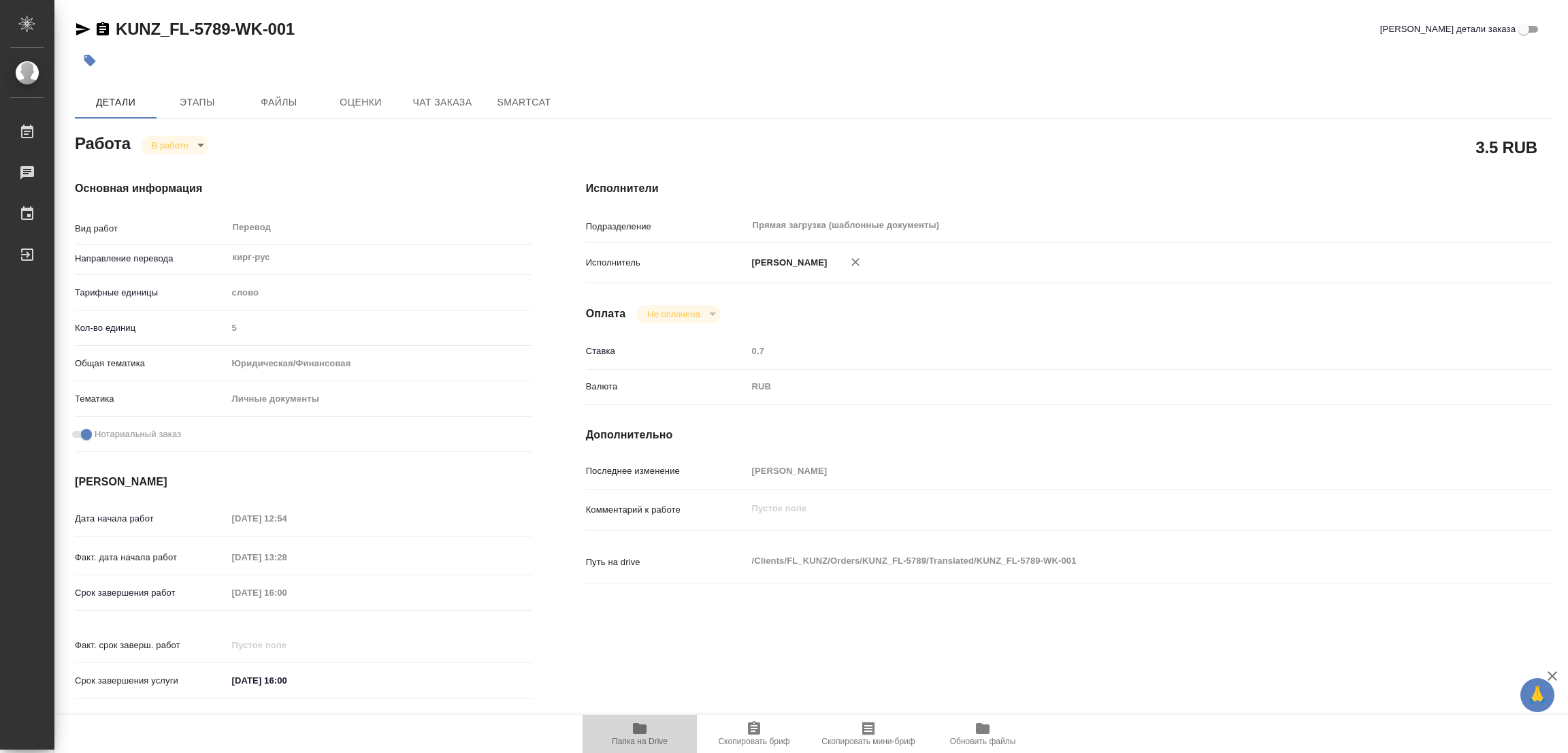
type textarea "x"
click at [634, 733] on icon "button" at bounding box center [640, 729] width 14 height 11
drag, startPoint x: 113, startPoint y: 10, endPoint x: 227, endPoint y: 24, distance: 114.9
click at [227, 24] on div "KUNZ_FL-5789-WK-001 Кратко детали заказа Детали Этапы Файлы Оценки Чат заказа S…" at bounding box center [814, 571] width 1493 height 1142
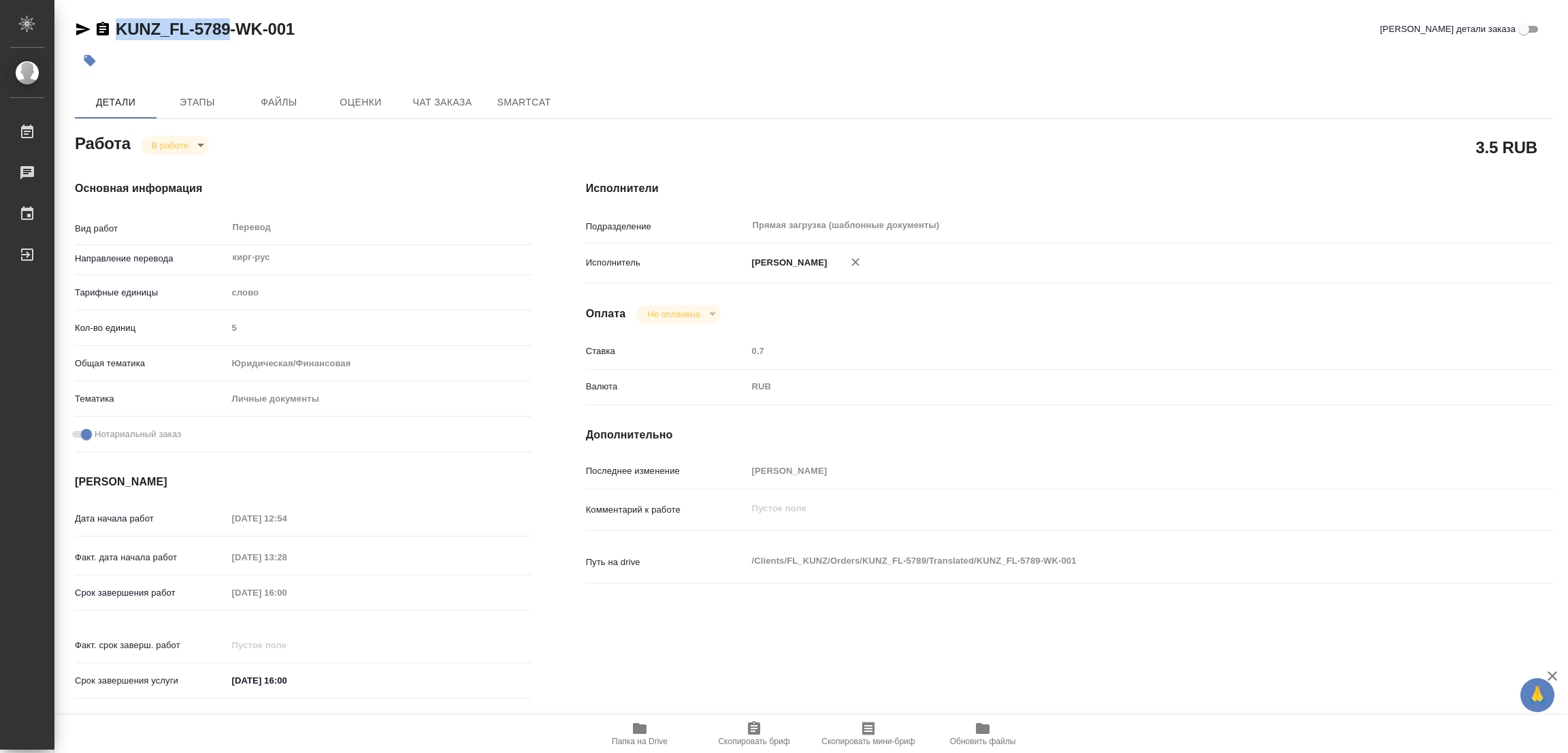
copy link "KUNZ_FL-5789"
click at [762, 738] on span "Скопировать бриф" at bounding box center [753, 742] width 72 height 10
copy link "KUNZ_FL-5789"
click at [152, 591] on div "Срок завершения работ 13.08.2025 16:00" at bounding box center [304, 593] width 457 height 24
type textarea "x"
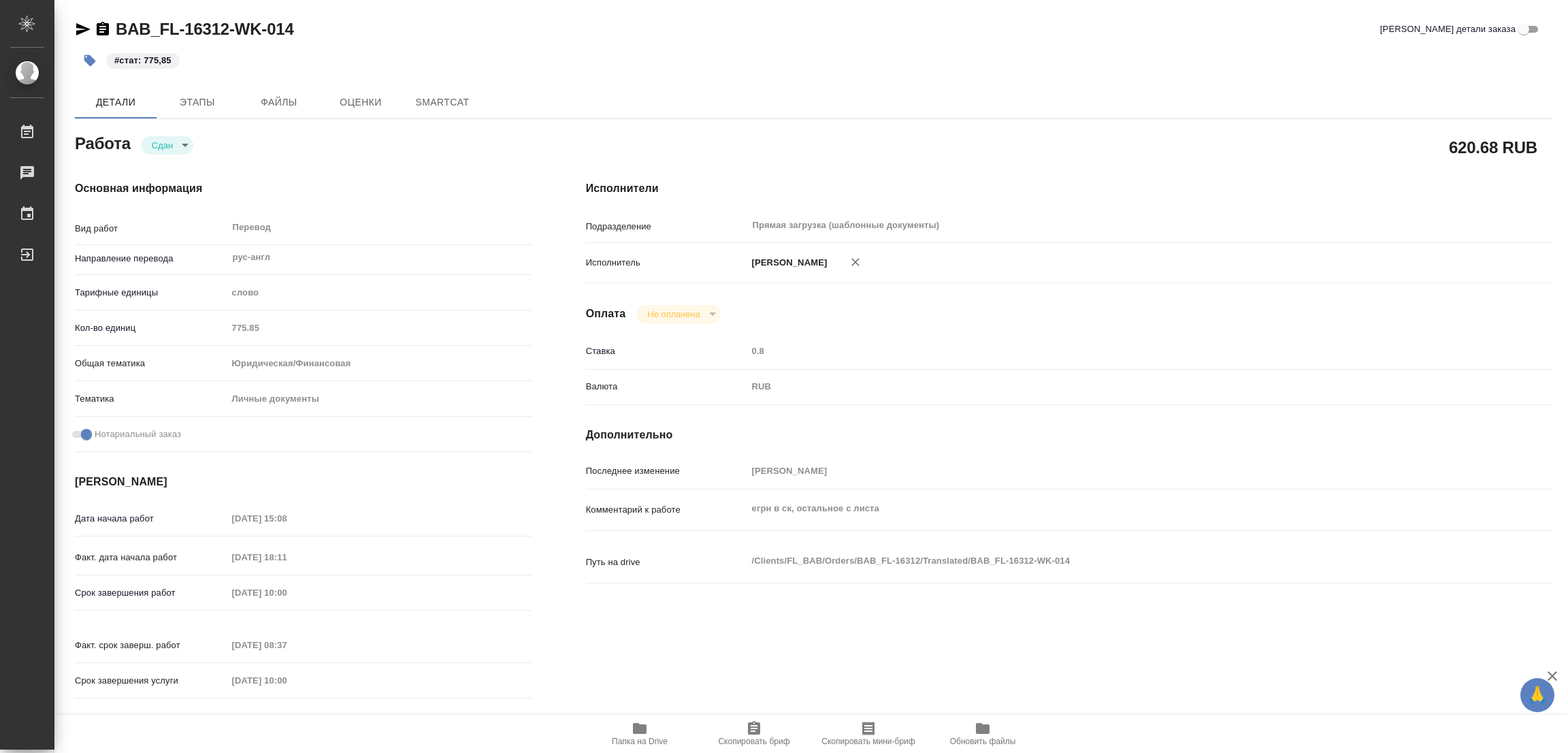
type textarea "x"
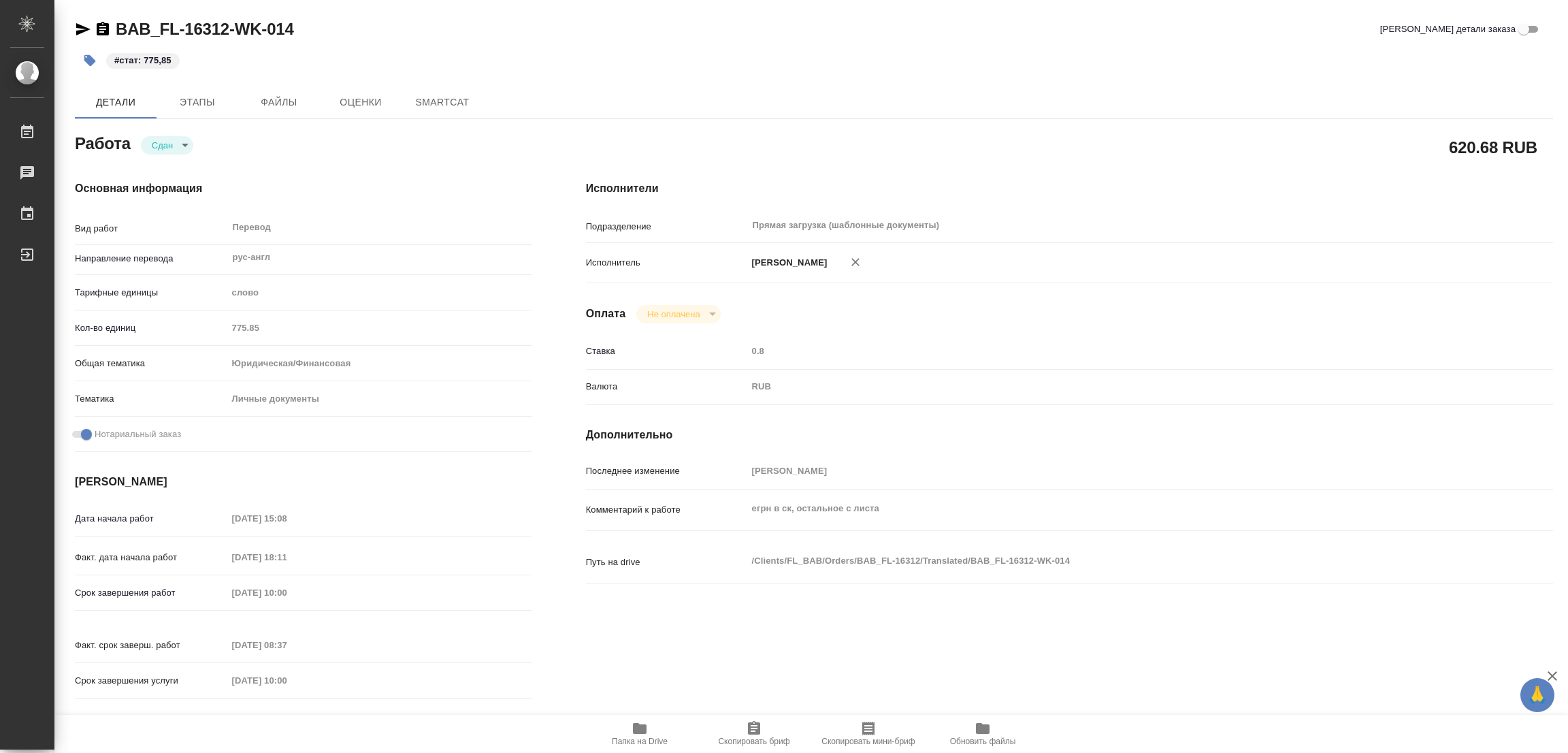
type textarea "x"
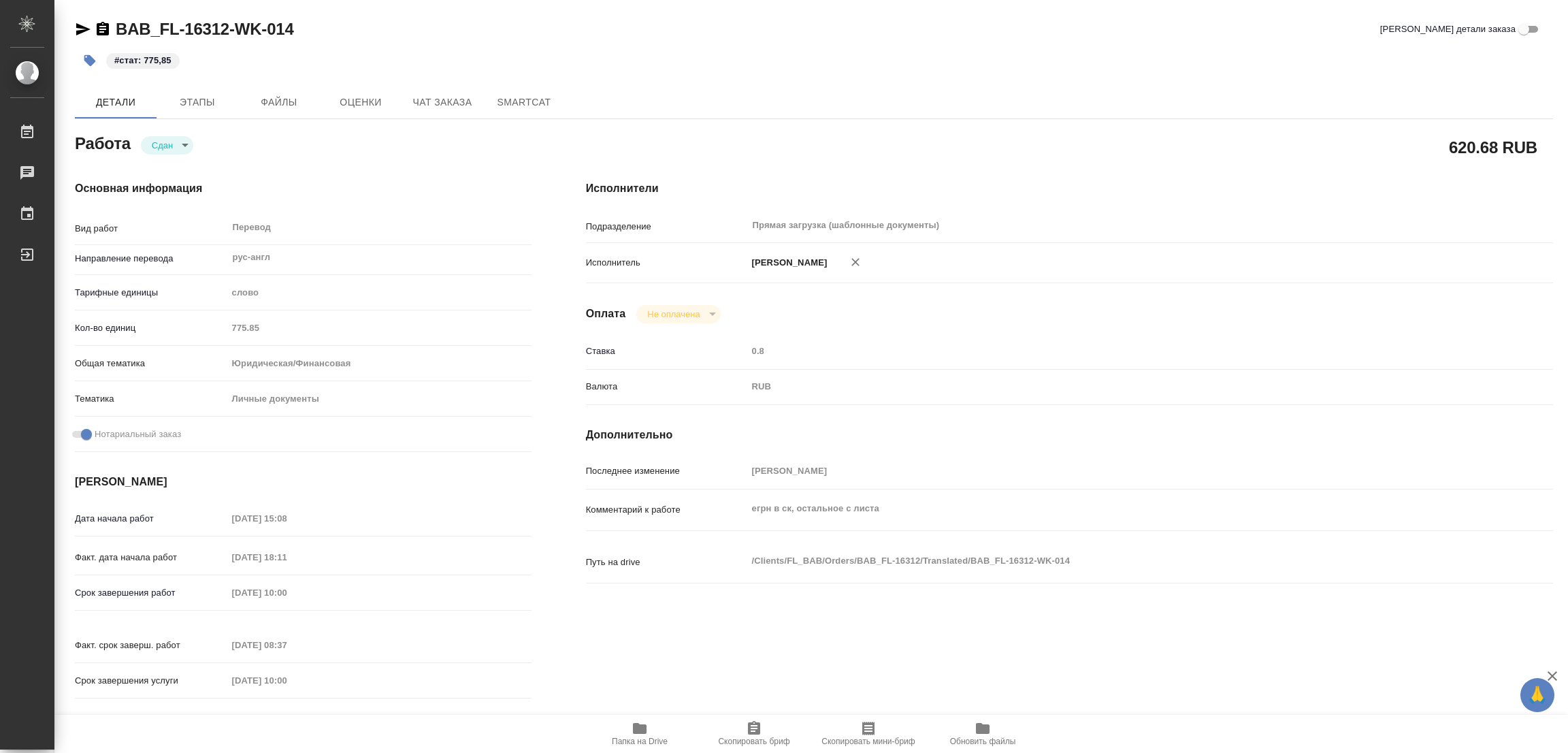
type textarea "x"
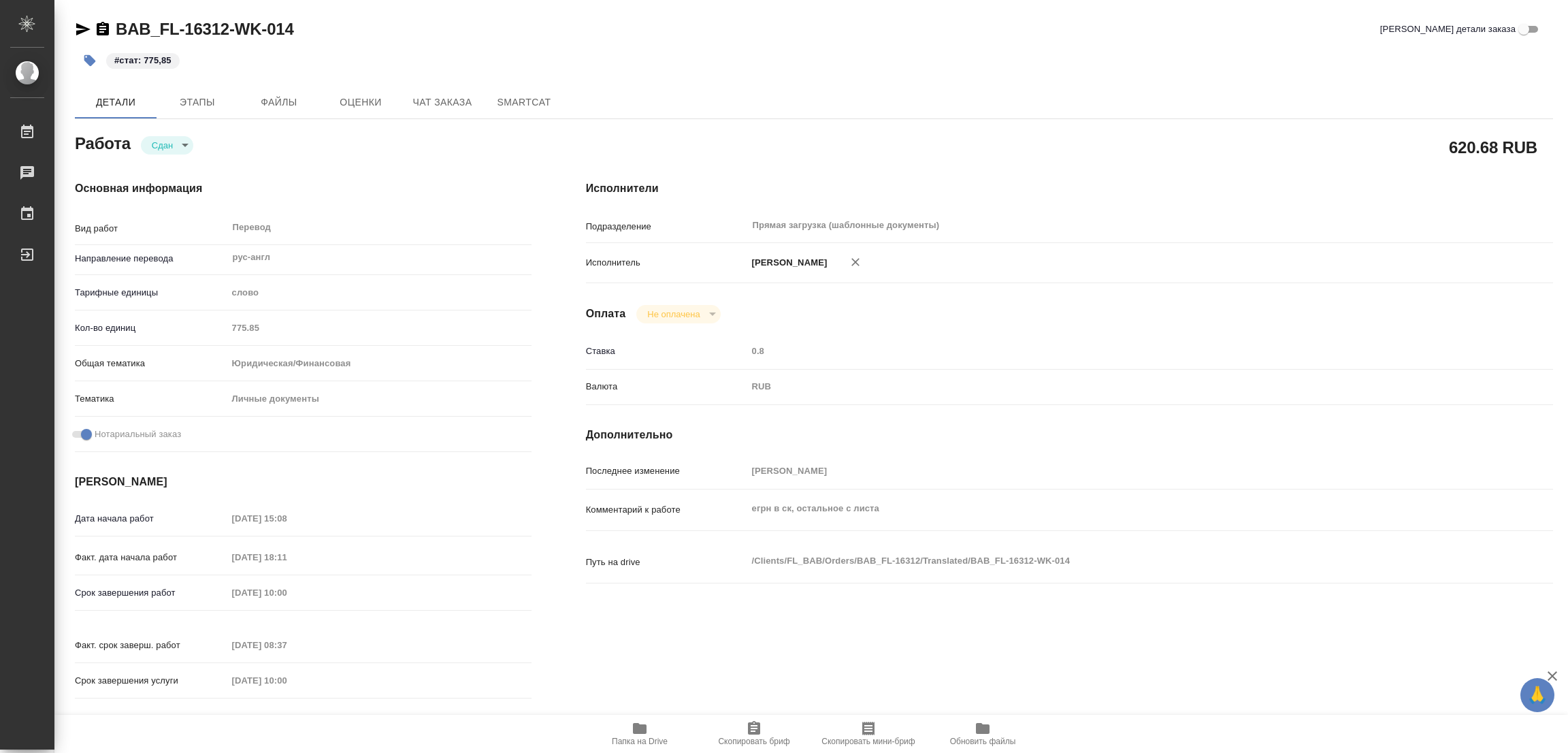
type textarea "x"
click at [634, 731] on icon "button" at bounding box center [640, 729] width 14 height 11
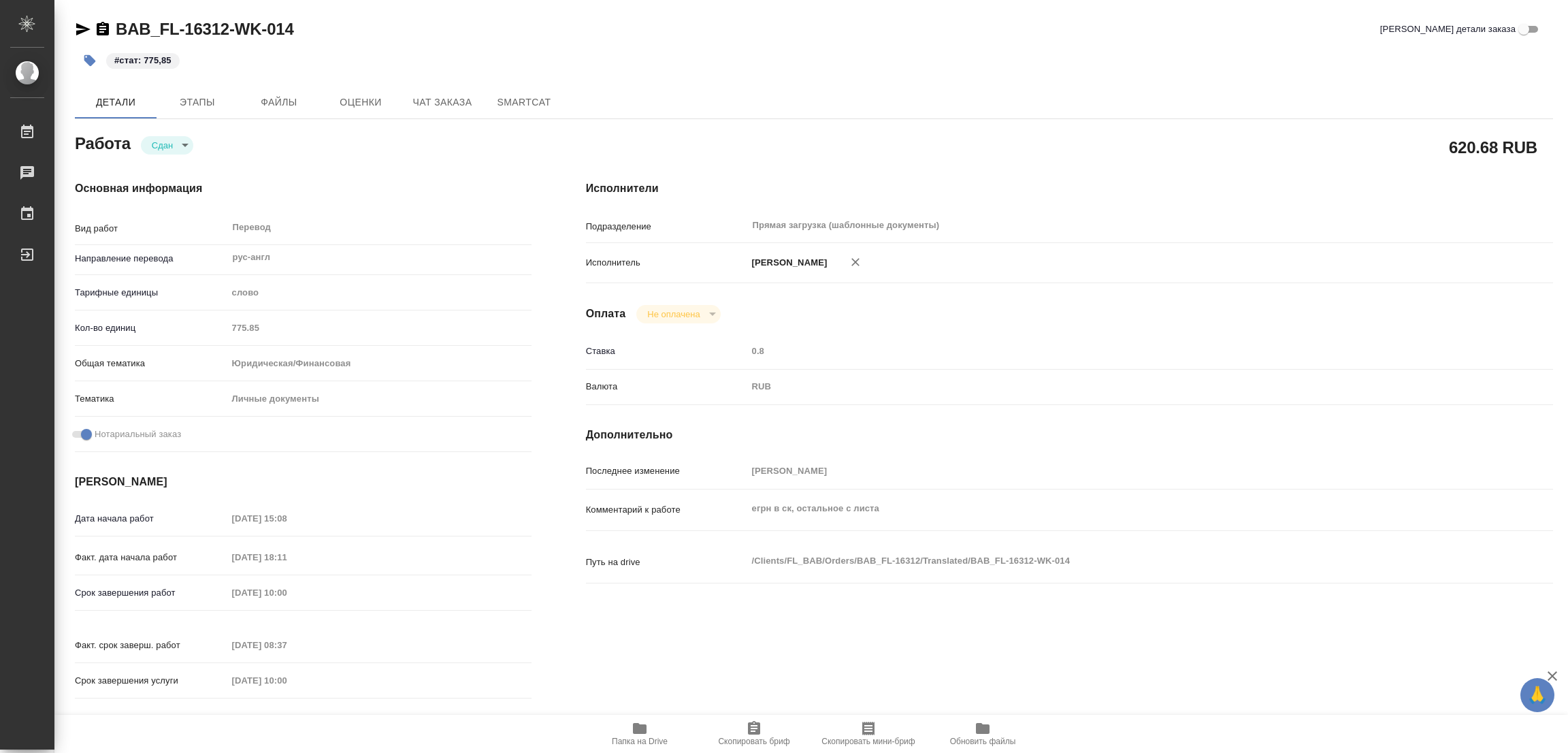
click at [1122, 313] on div "Оплата Не оплачена notPayed" at bounding box center [1069, 314] width 967 height 18
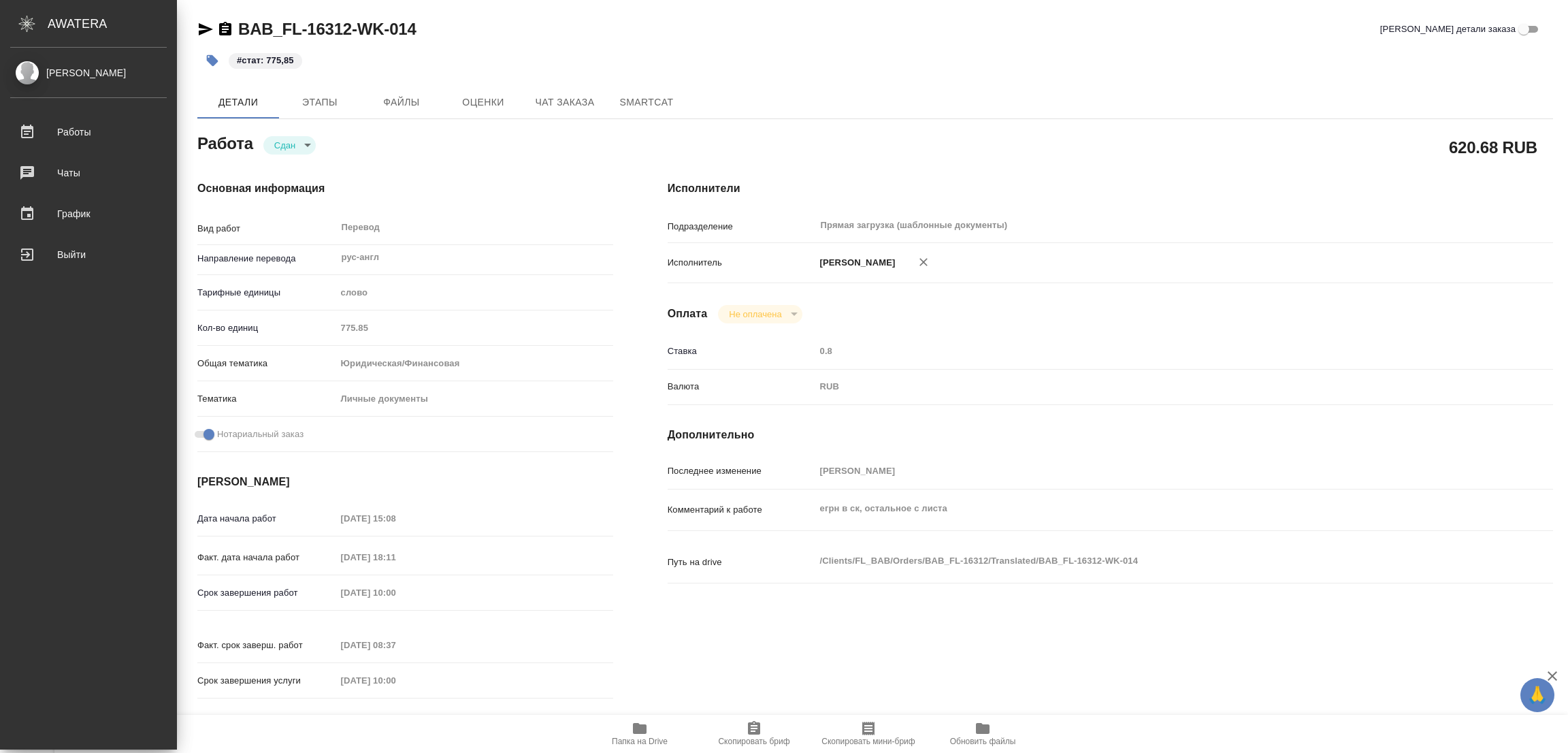
type textarea "x"
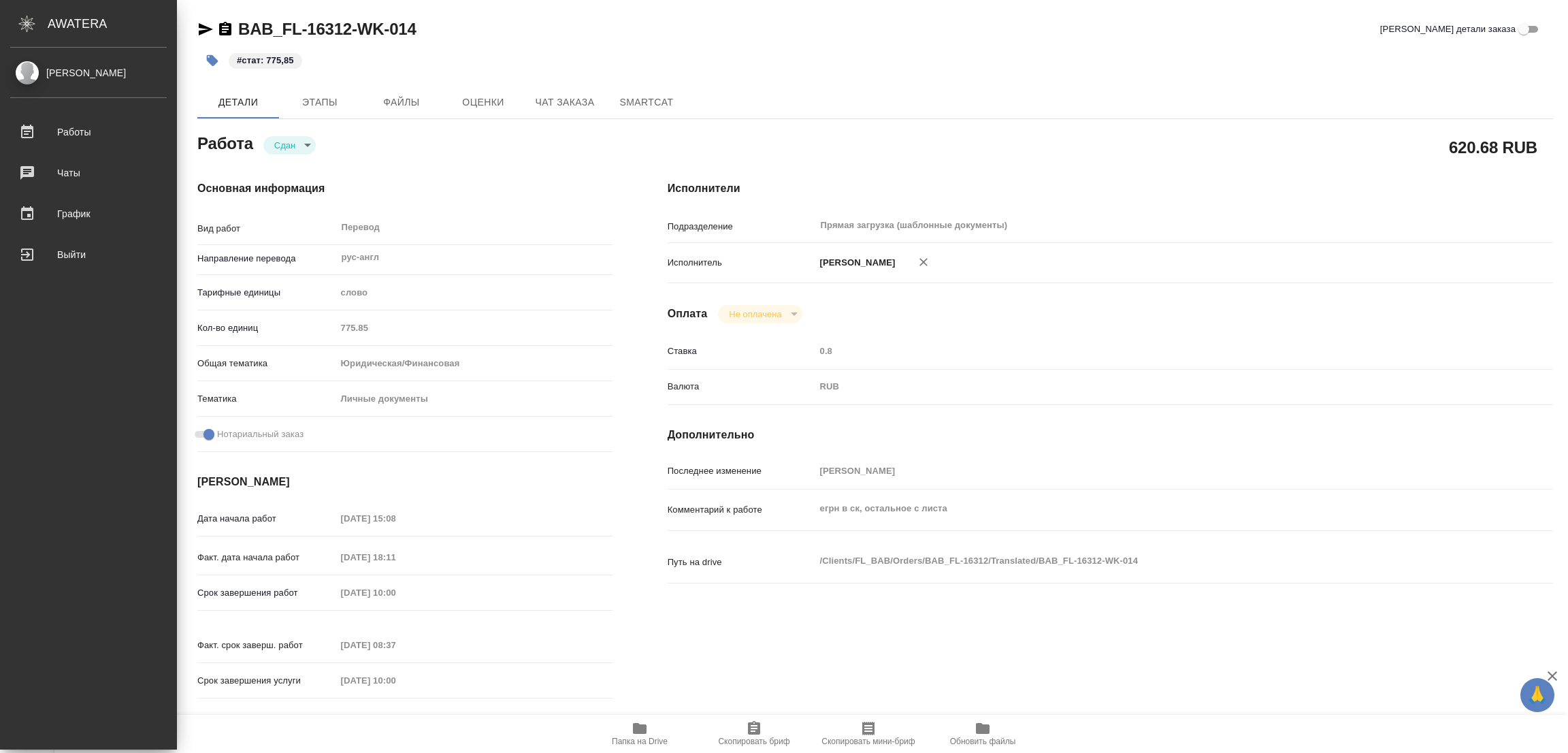
type textarea "x"
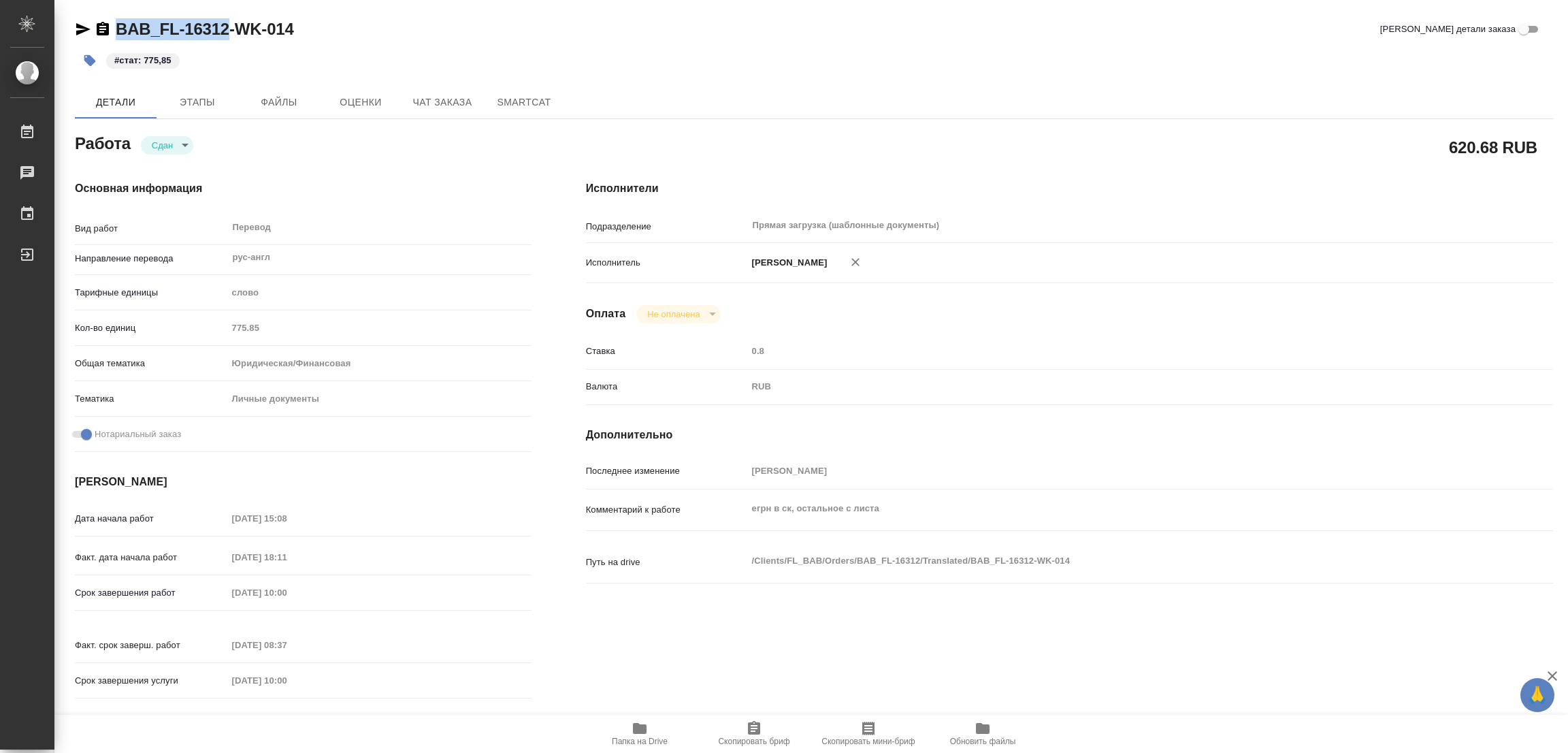
drag, startPoint x: 107, startPoint y: 18, endPoint x: 227, endPoint y: 29, distance: 120.5
click at [227, 29] on div "BAB_FL-16312-WK-014" at bounding box center [185, 29] width 219 height 22
copy link "BAB_FL-16312"
click at [201, 106] on span "Этапы" at bounding box center [198, 102] width 65 height 17
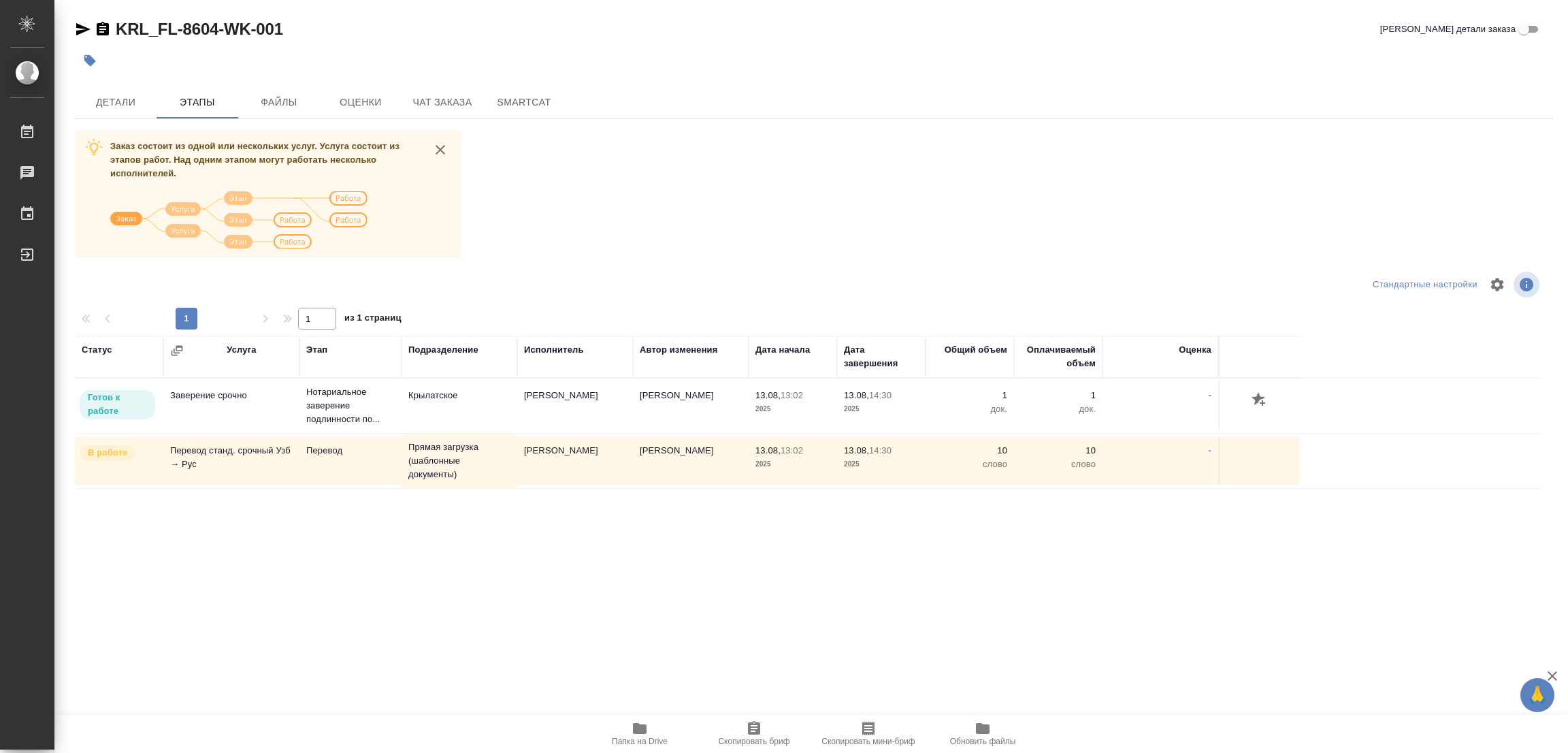
click at [545, 621] on div "Статус Услуга Этап Подразделение Исполнитель Автор изменения Дата начала Дата з…" at bounding box center [809, 489] width 1468 height 306
click at [109, 102] on span "Детали" at bounding box center [116, 102] width 65 height 17
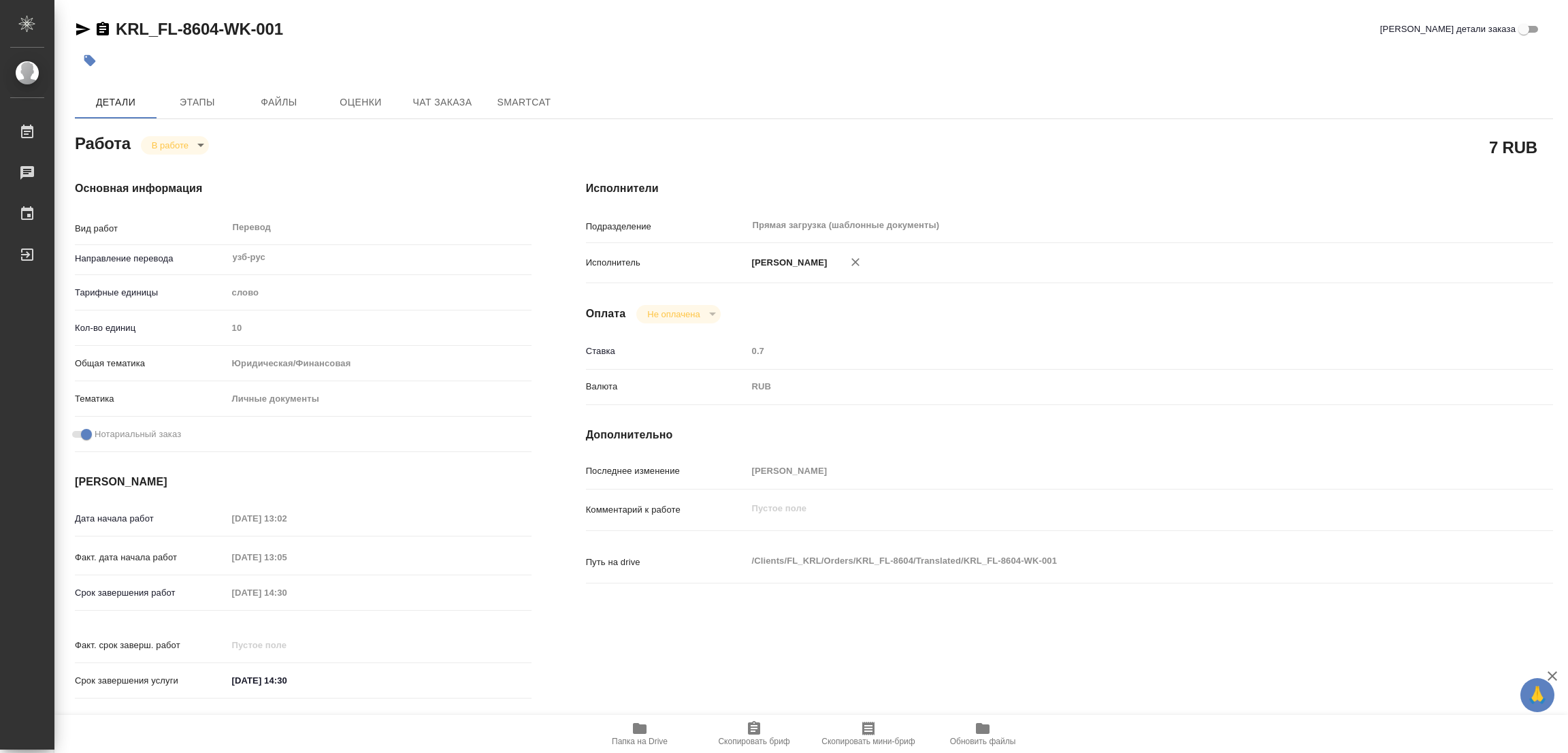
type textarea "x"
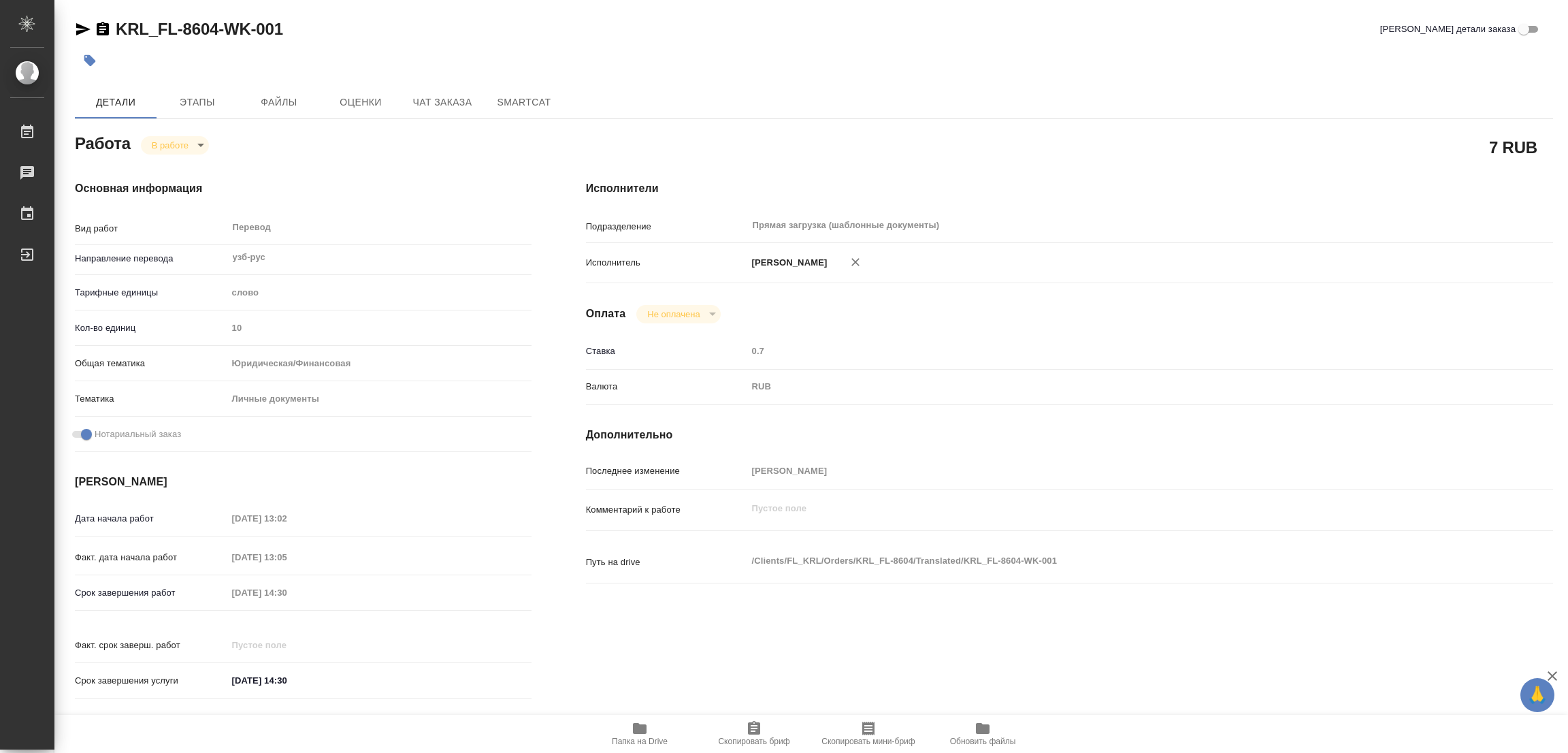
type textarea "x"
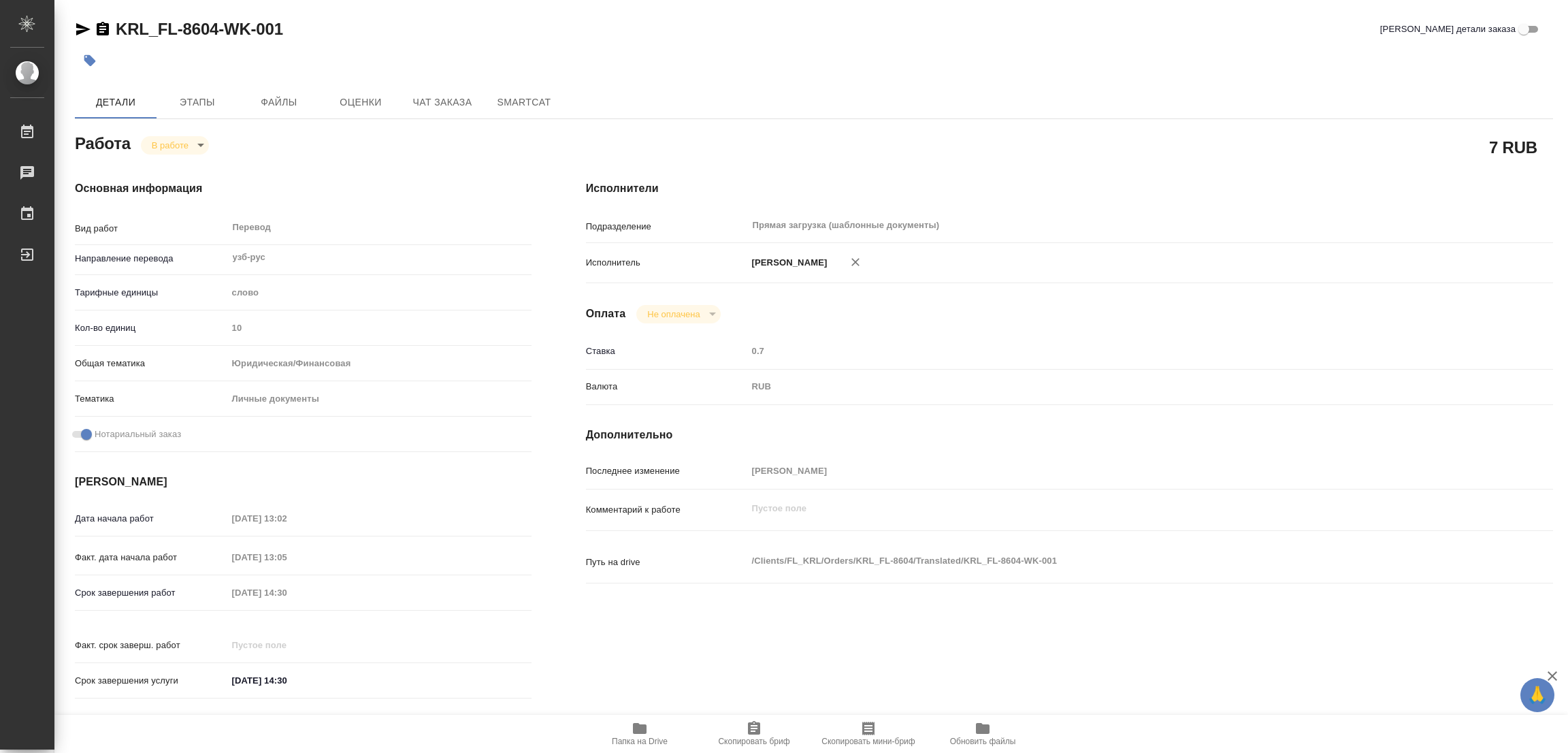
type textarea "x"
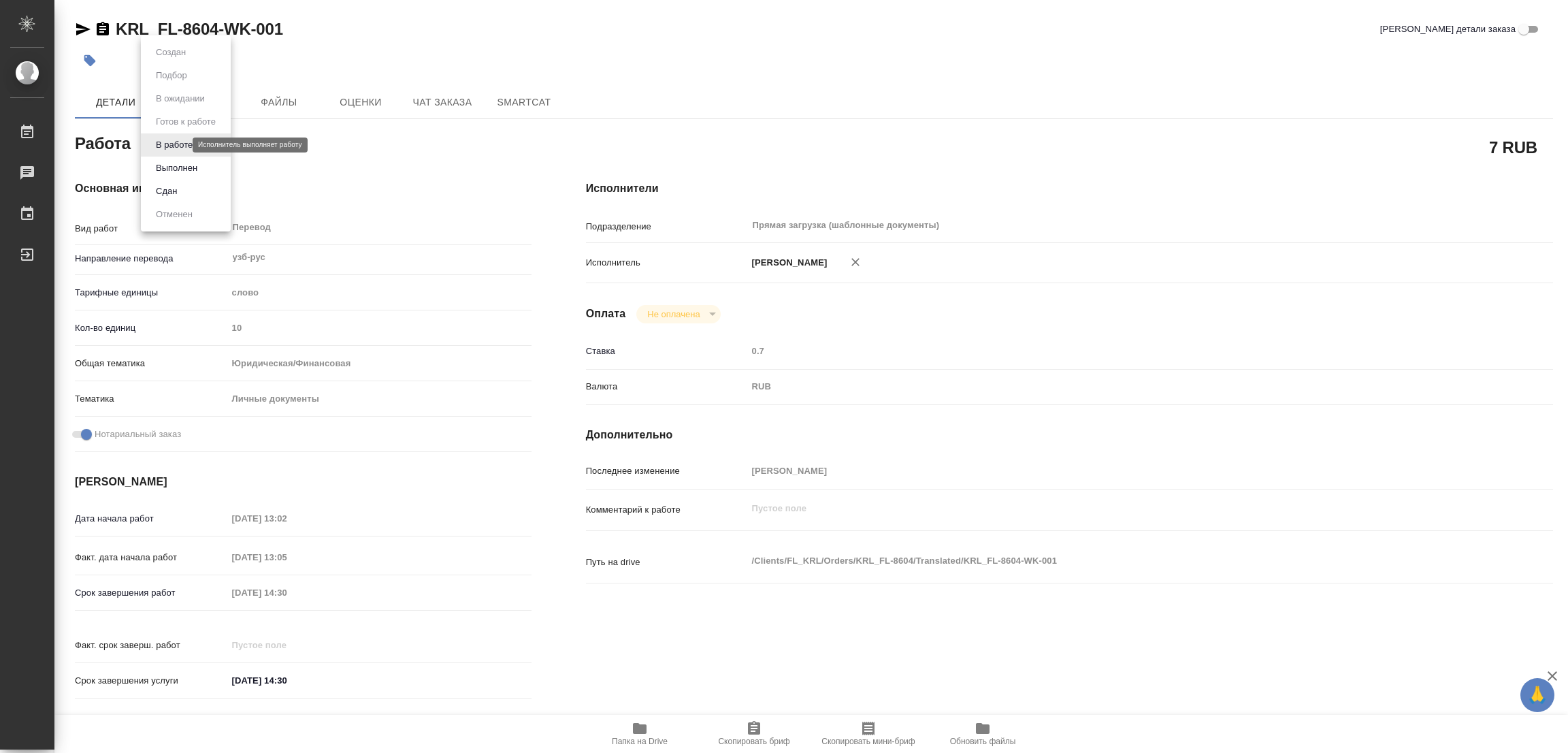
click at [168, 146] on body "🙏 .cls-1 fill:#fff; AWATERA Popova Galina Работы 0 Чаты График Выйти KRL_FL-860…" at bounding box center [784, 376] width 1568 height 753
type textarea "x"
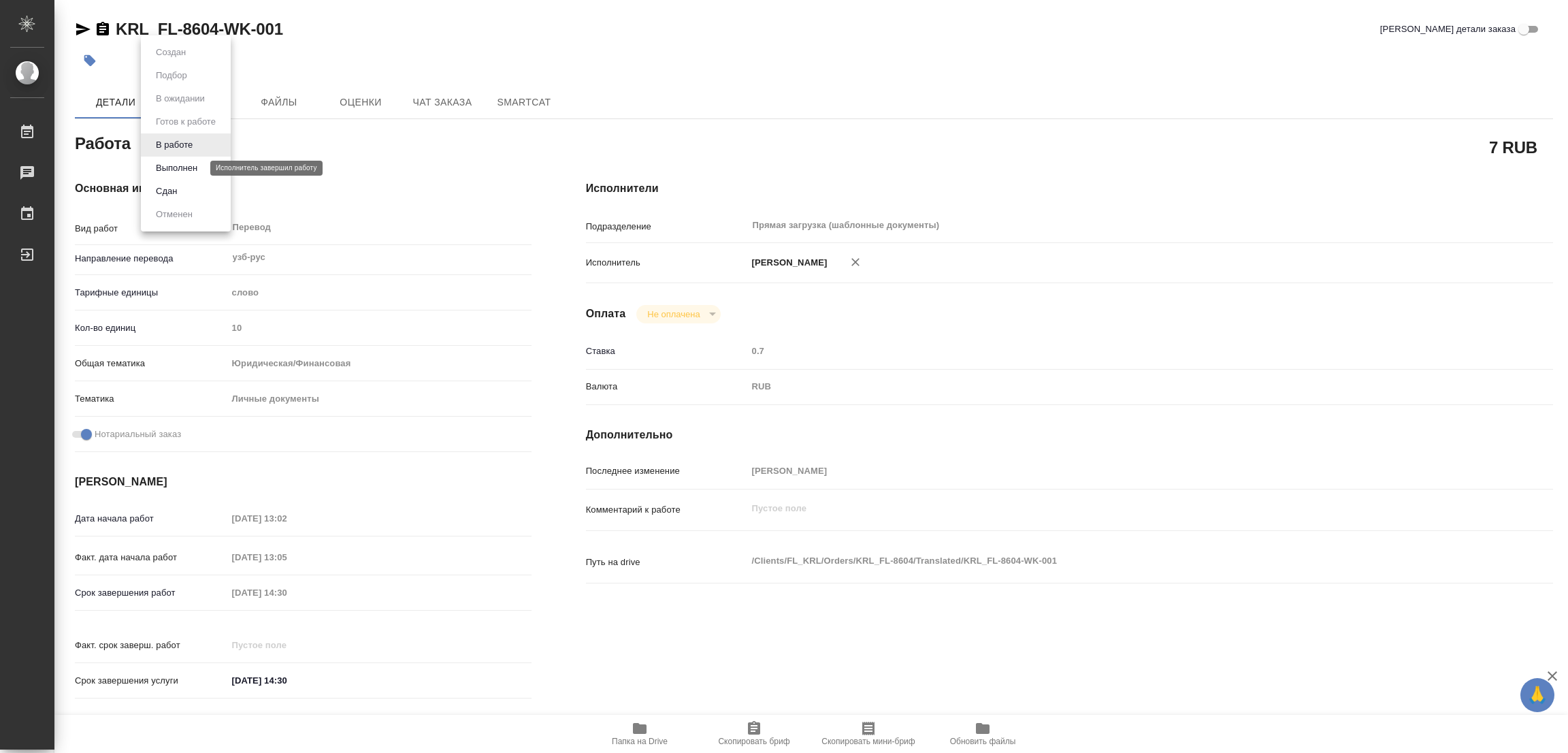
type textarea "x"
click at [174, 165] on button "Выполнен" at bounding box center [176, 169] width 49 height 15
type textarea "x"
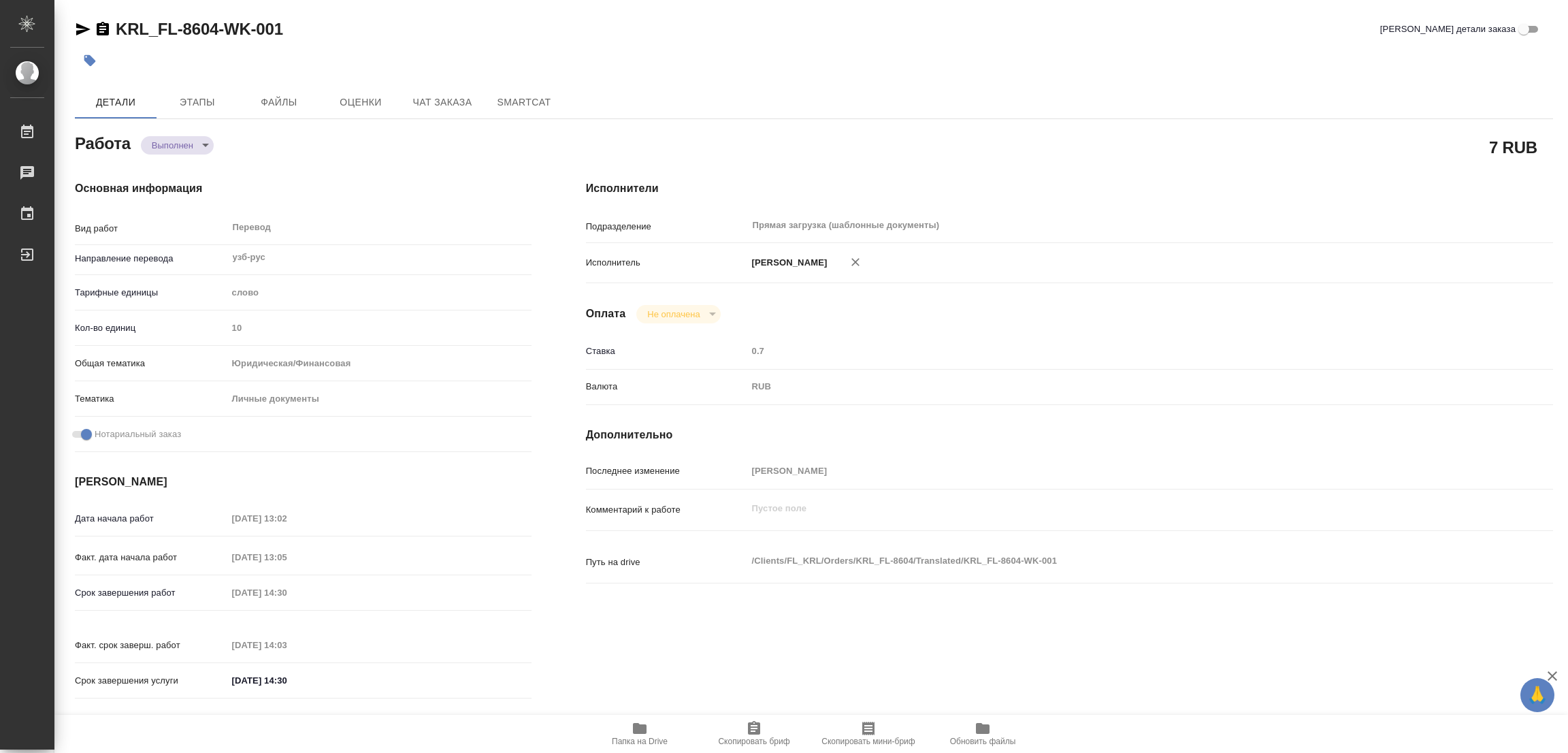
type textarea "x"
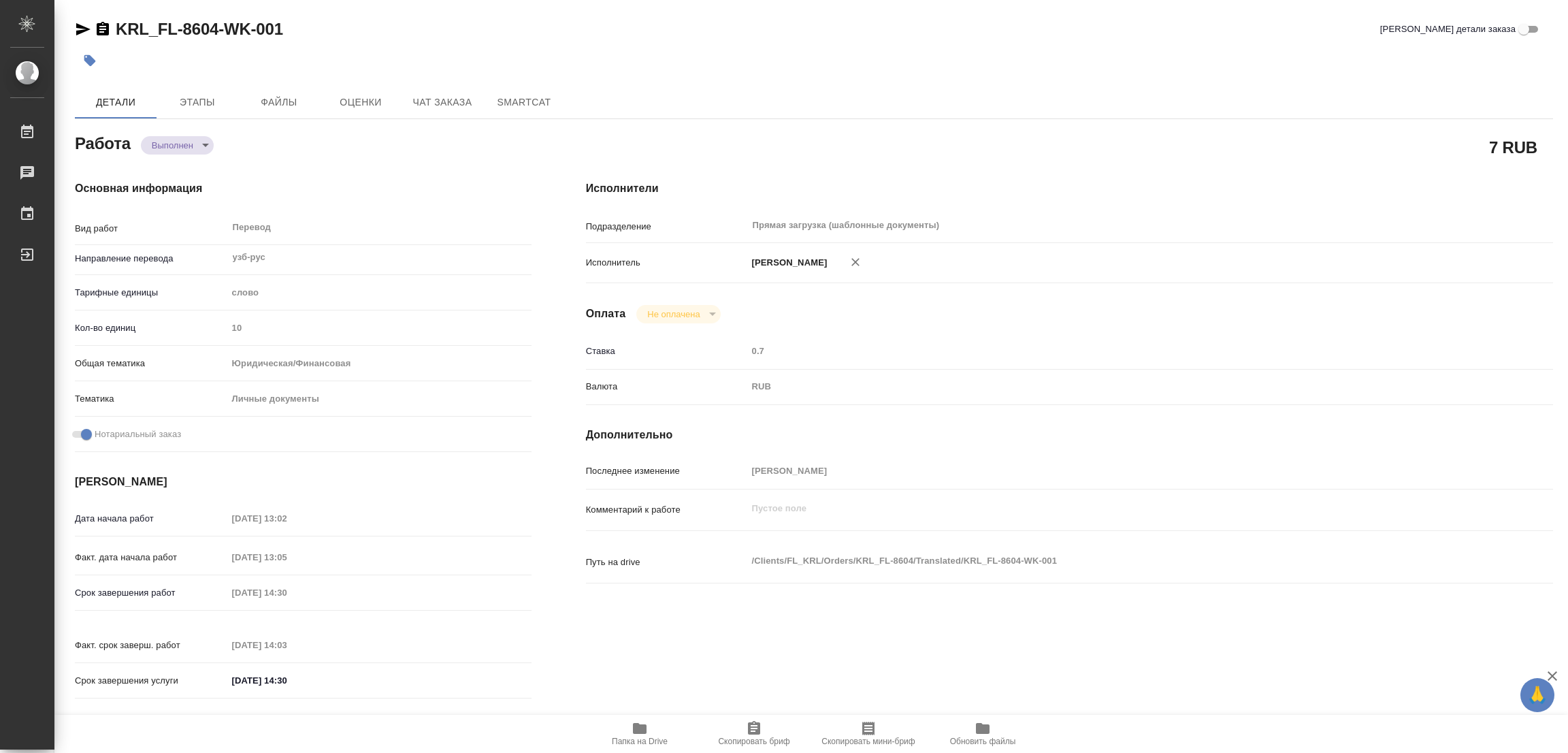
type textarea "x"
click at [87, 61] on icon "button" at bounding box center [90, 61] width 12 height 12
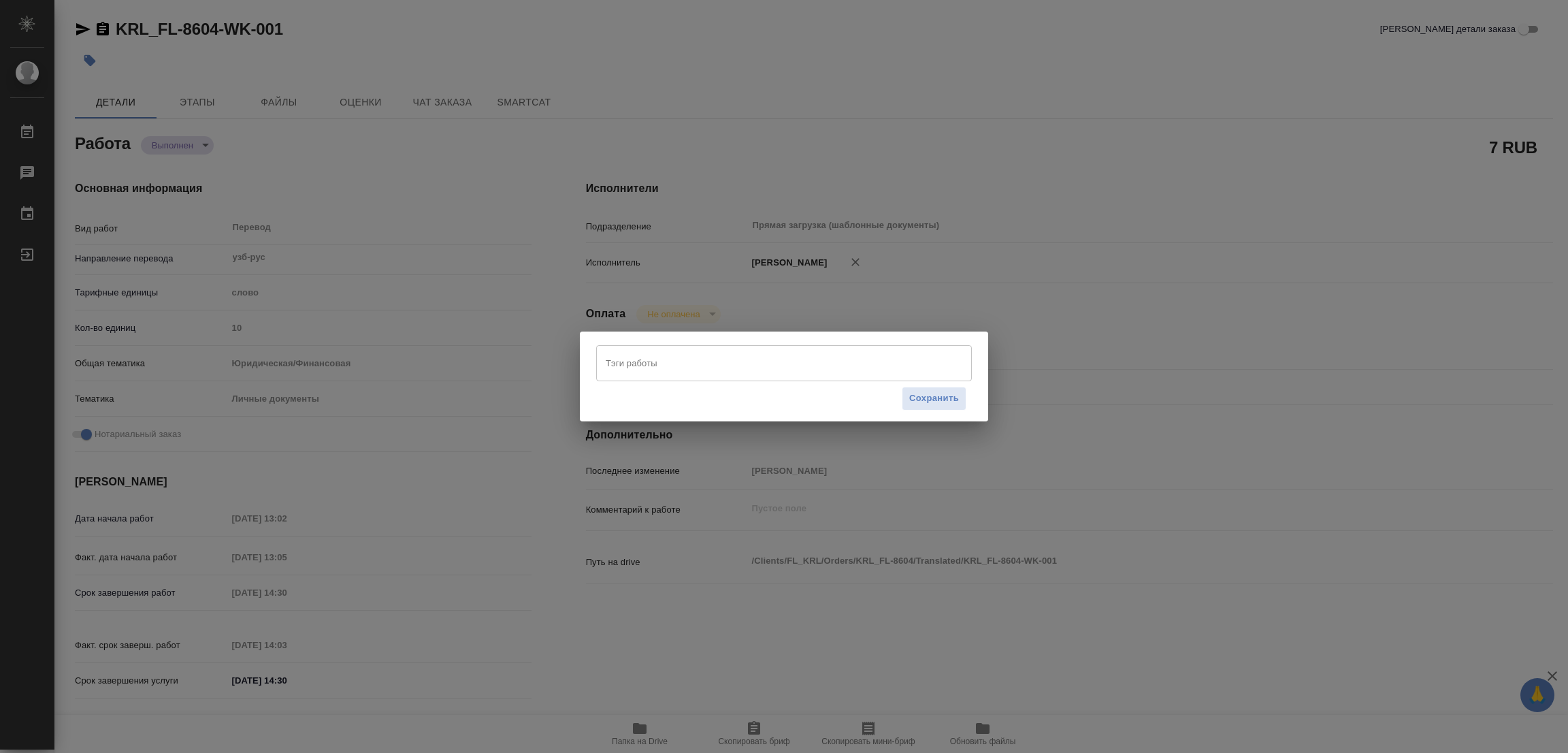
type textarea "x"
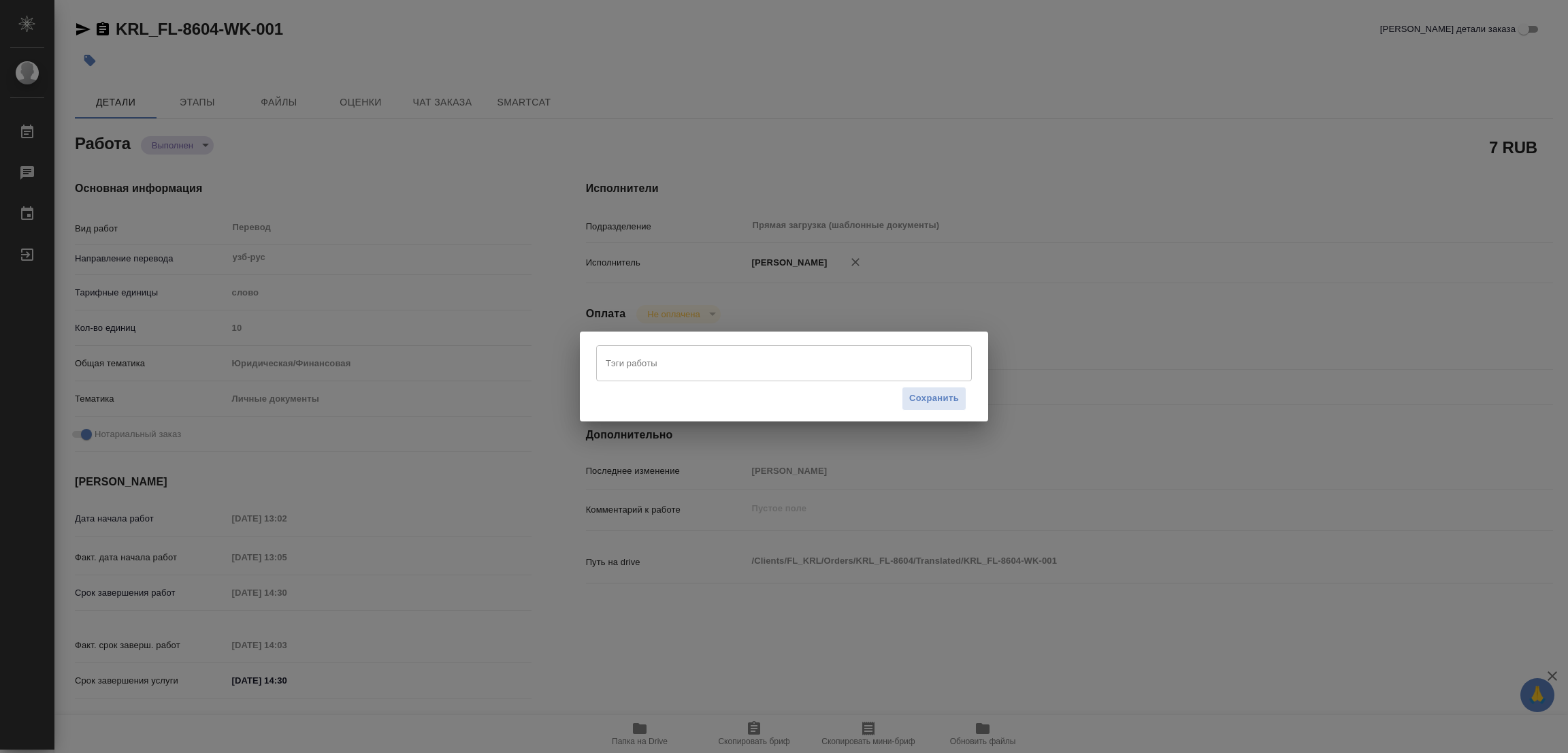
click at [620, 364] on input "Тэги работы" at bounding box center [771, 362] width 338 height 23
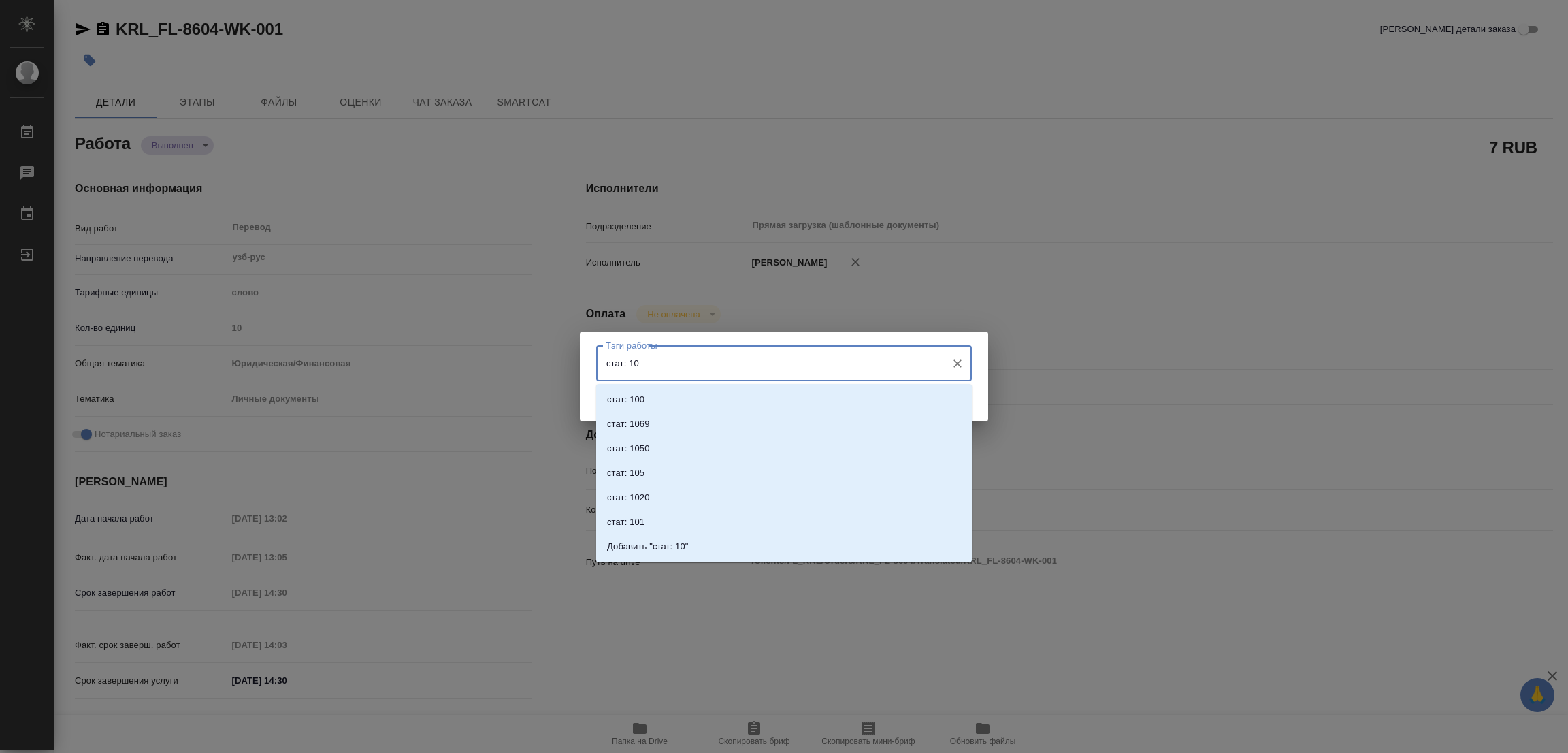
type input "стат: 100"
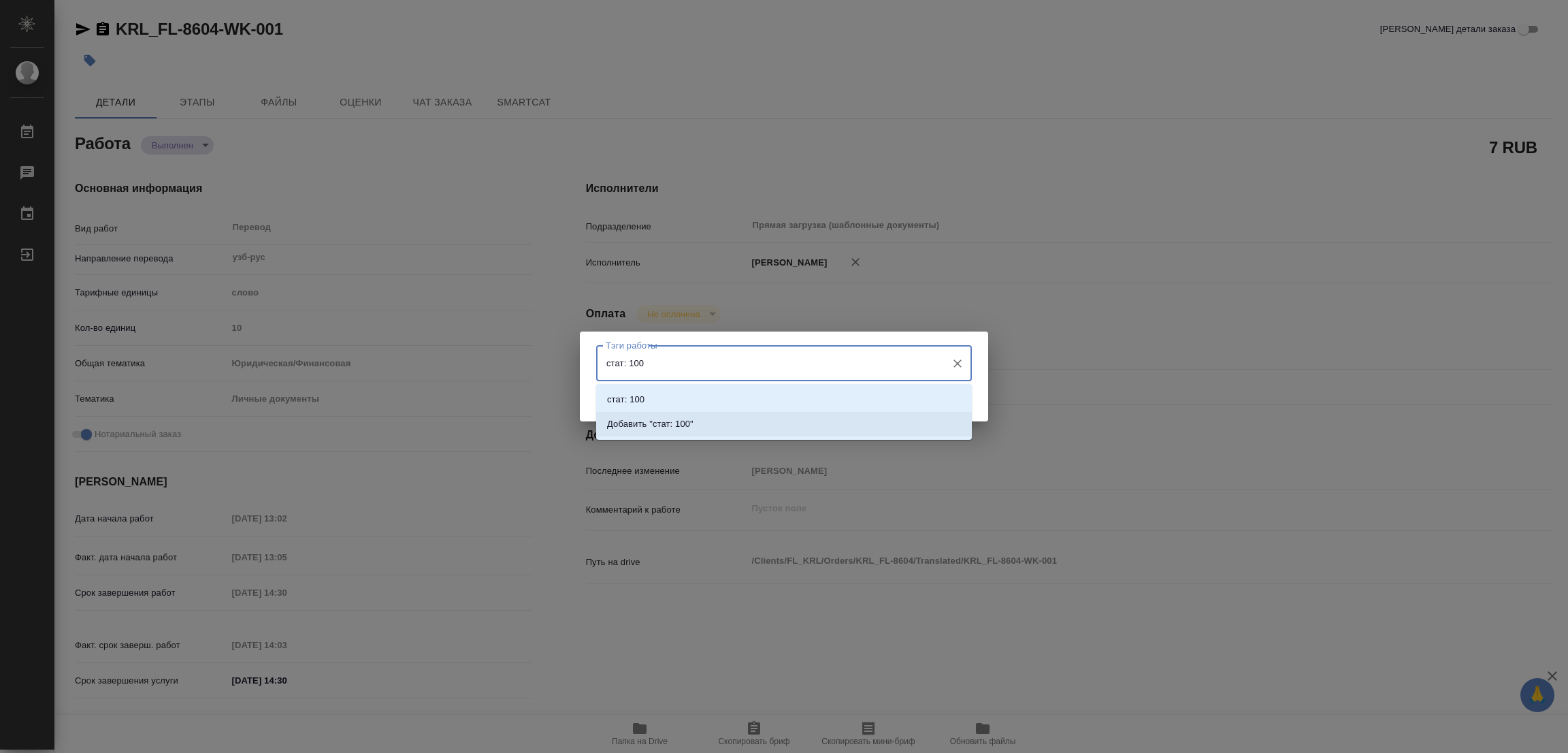
click at [677, 417] on p "Добавить "стат: 100"" at bounding box center [650, 424] width 86 height 14
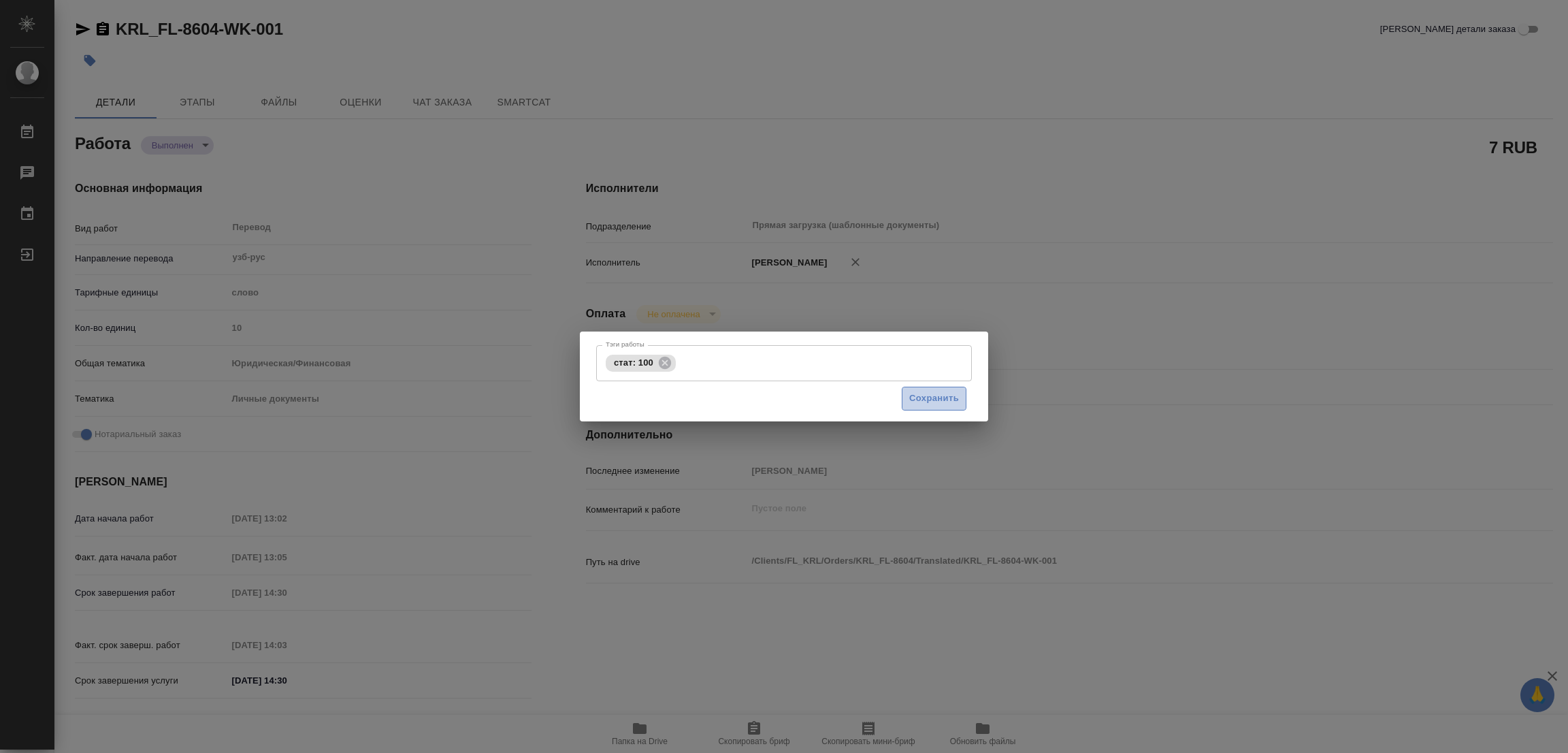
click at [941, 400] on span "Сохранить" at bounding box center [934, 398] width 49 height 15
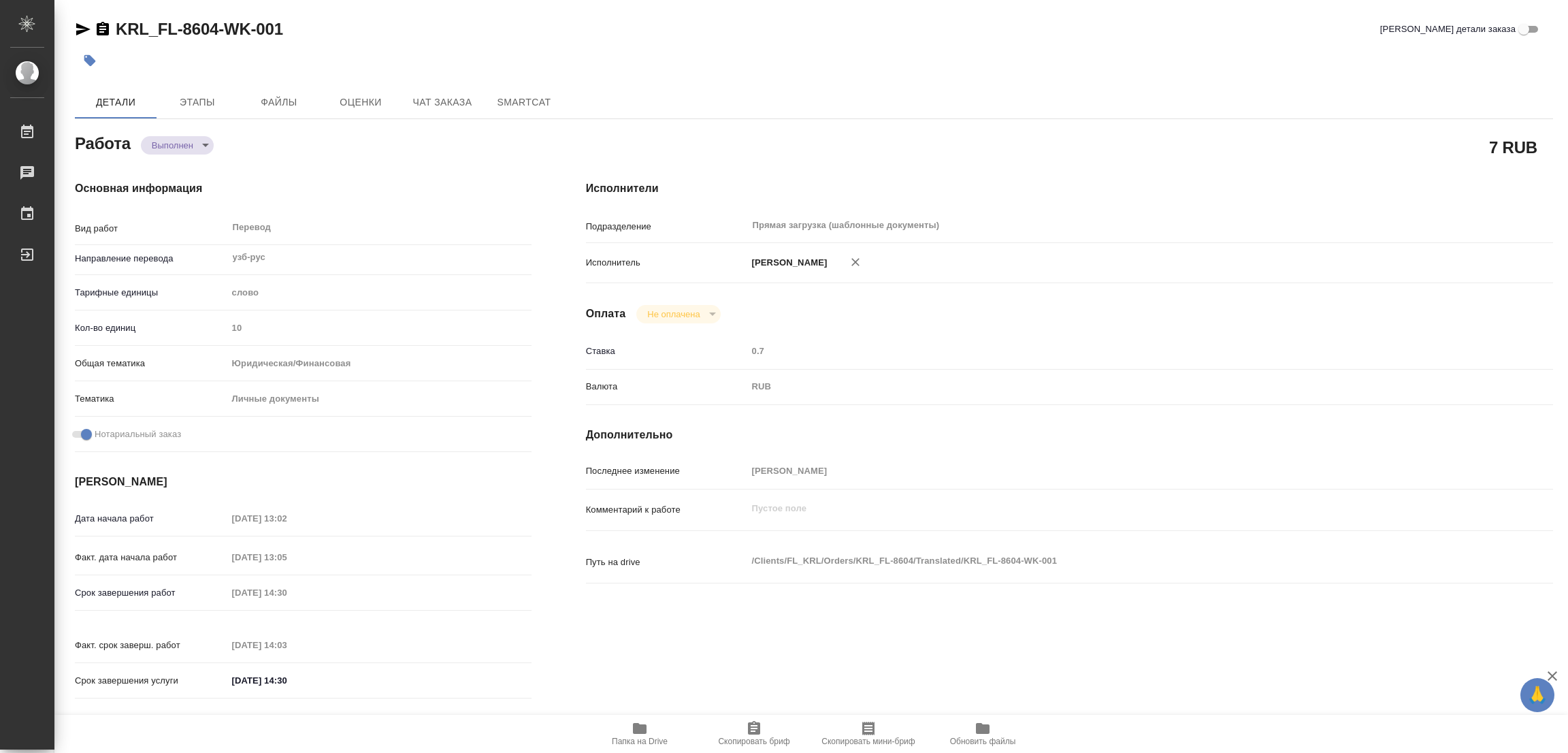
type input "completed"
type textarea "Перевод"
type textarea "x"
type input "узб-рус"
type input "5a8b1489cc6b4906c91bfd90"
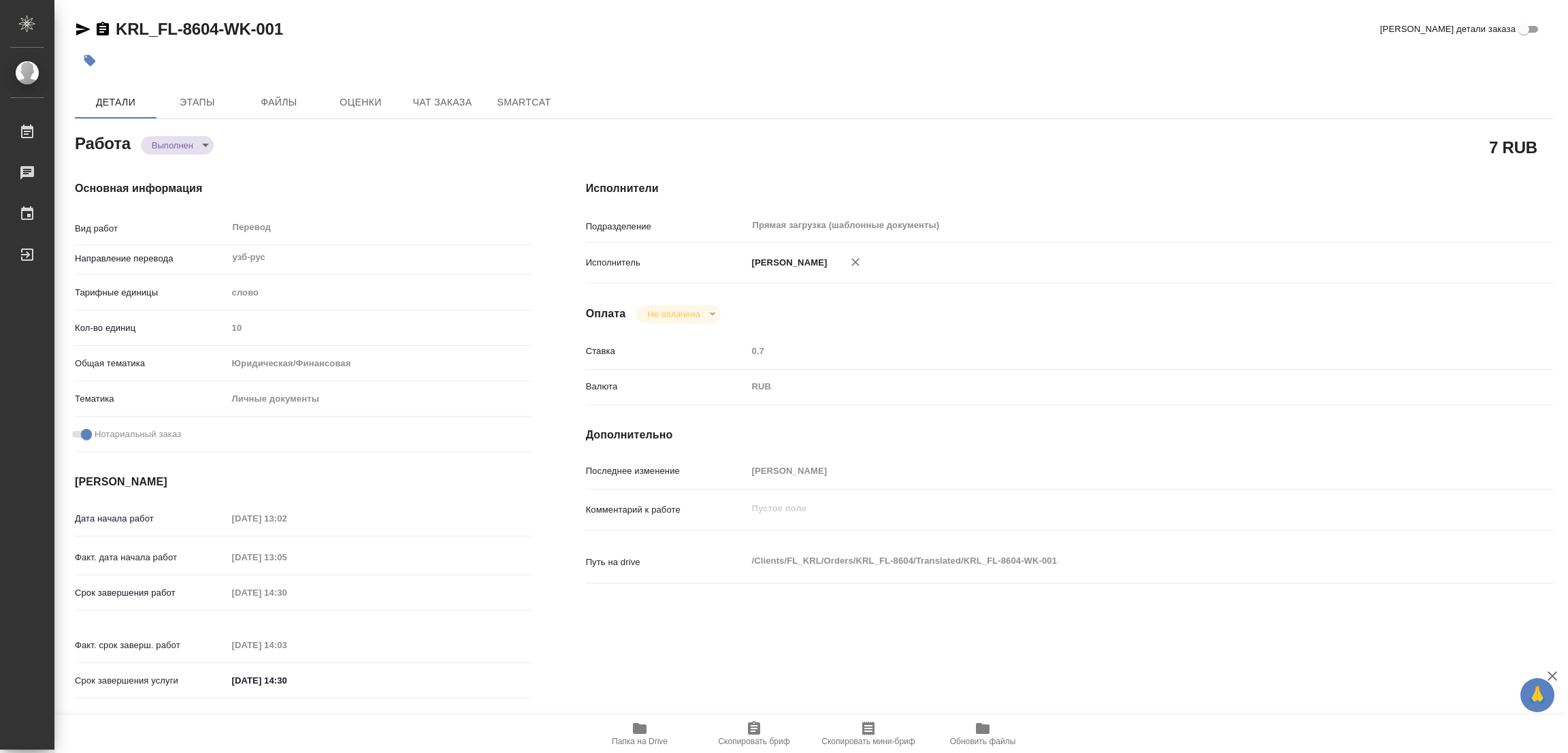
type input "10"
type input "yr-fn"
type input "5a8b8b956a9677013d343cfe"
checkbox input "true"
type input "[DATE] 13:02"
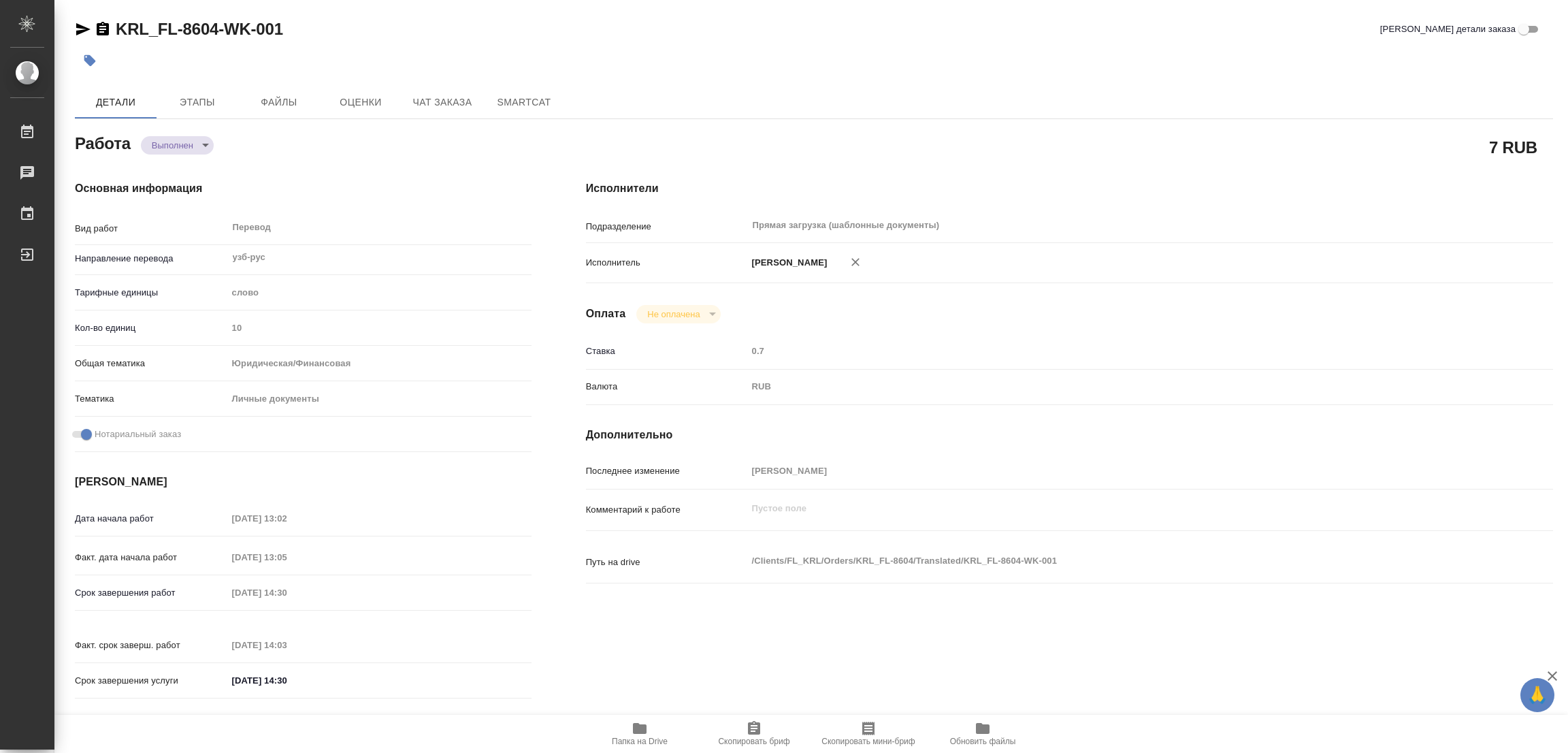
type input "[DATE] 13:05"
type input "[DATE] 14:30"
type input "[DATE] 14:03"
type input "[DATE] 14:30"
type input "Прямая загрузка (шаблонные документы)"
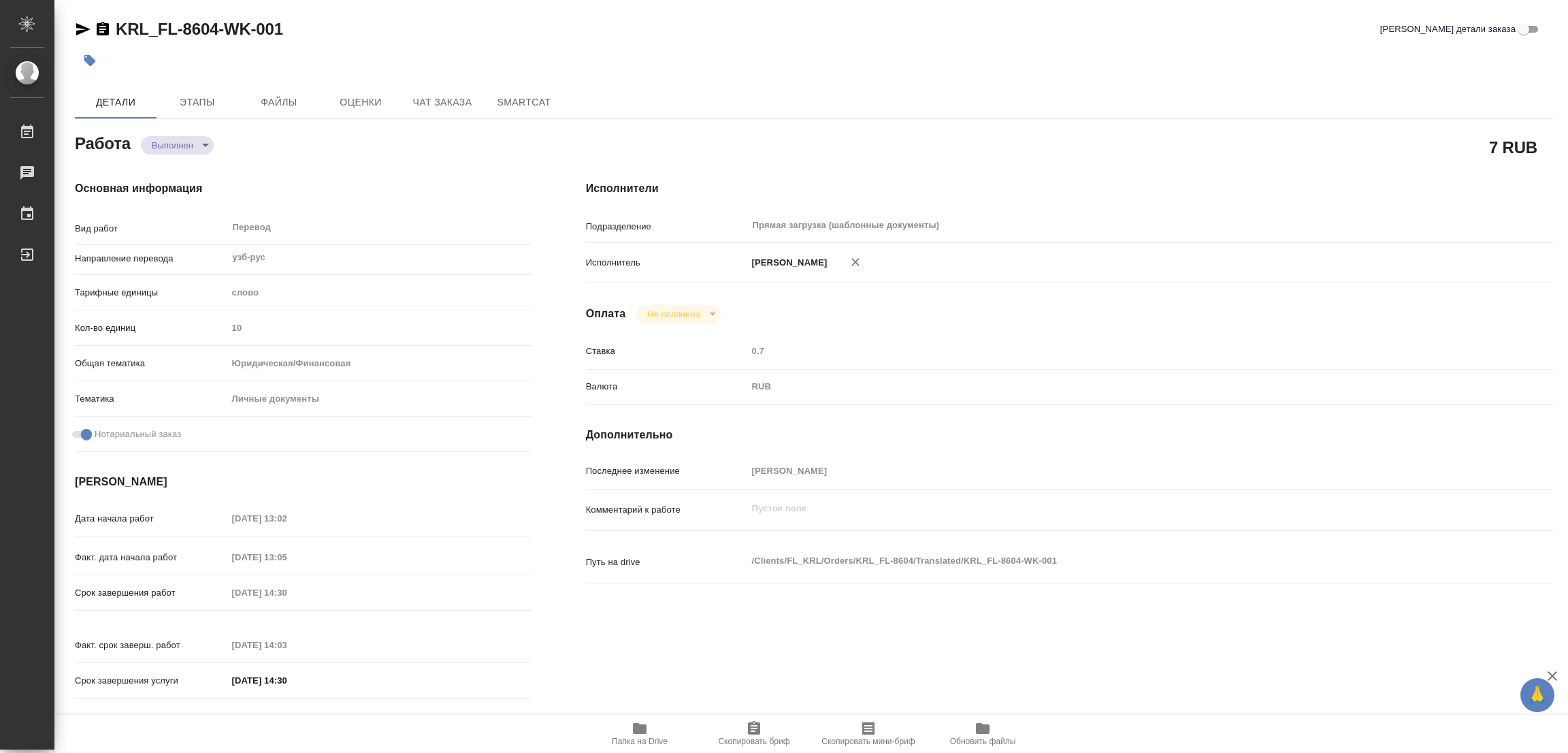
type input "notPayed"
type input "0.7"
type input "RUB"
type input "[PERSON_NAME]"
type textarea "x"
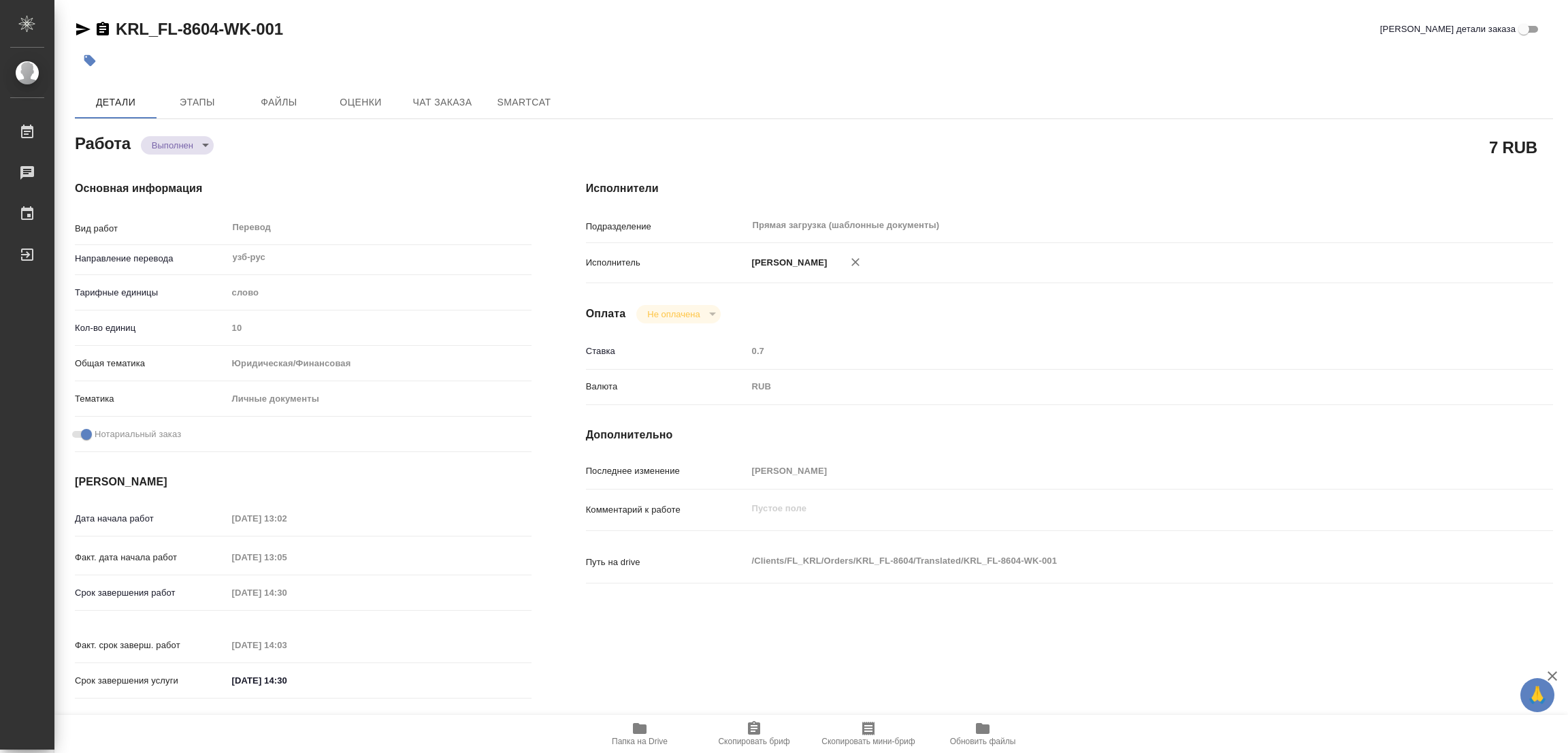
type textarea "/Clients/FL_KRL/Orders/KRL_FL-8604/Translated/KRL_FL-8604-WK-001"
type textarea "x"
type input "KRL_FL-8604"
type input "Перевод станд. срочный"
type input "Перевод, Редактура, Постредактура машинного перевода, Корректура, Приёмка по ка…"
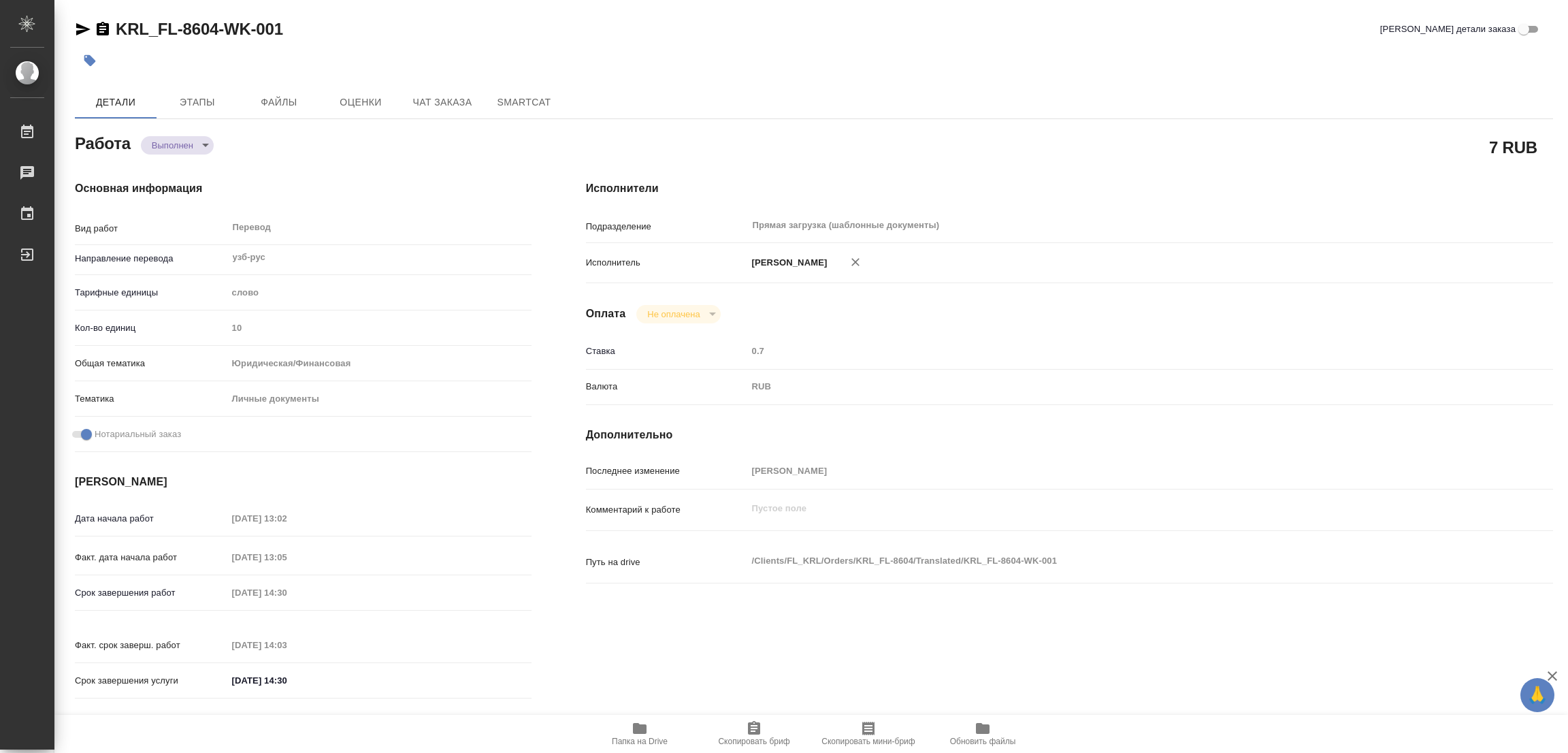
type input "[PERSON_NAME]"
type input "/Clients/FL_KRL/Orders/KRL_FL-8604"
type textarea "x"
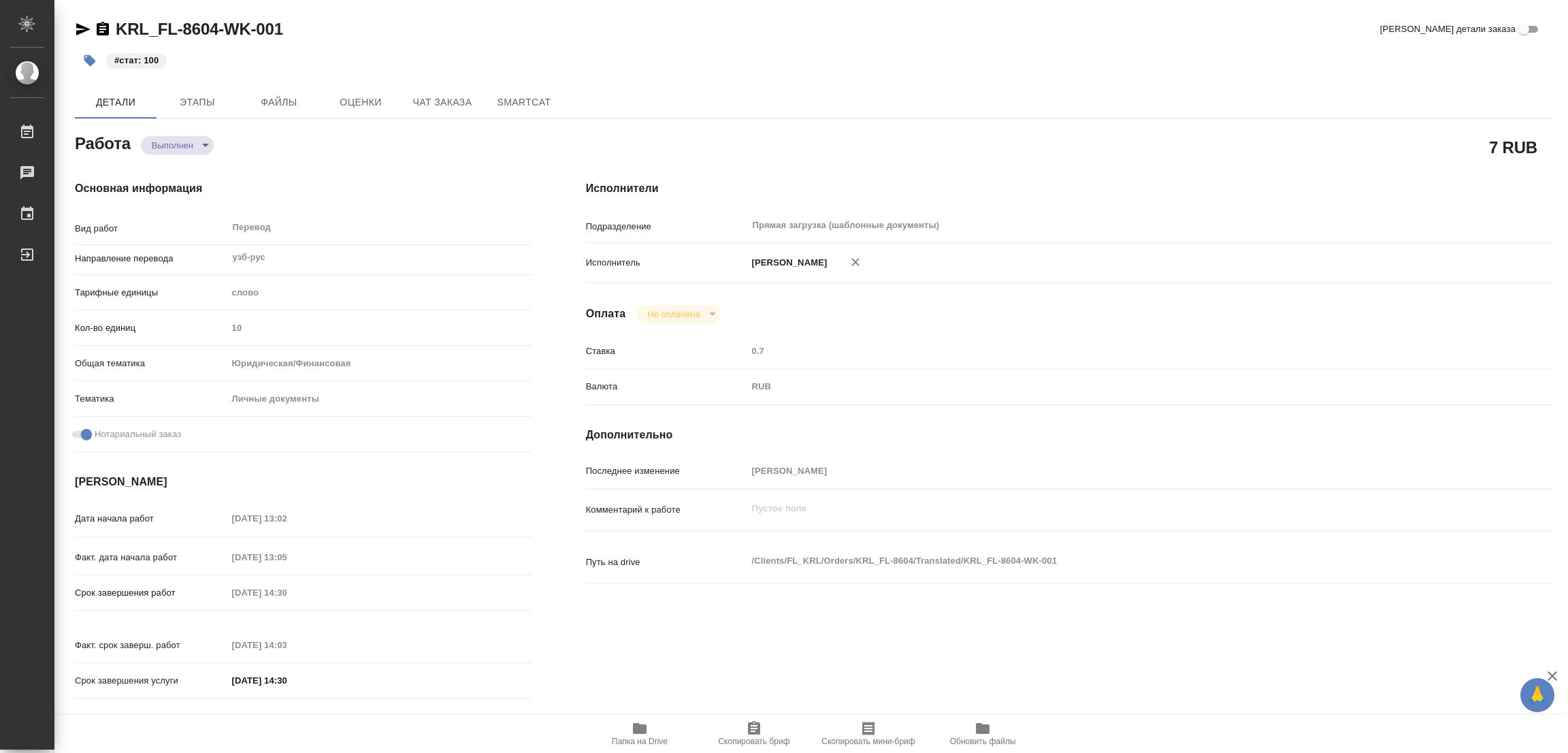
type textarea "x"
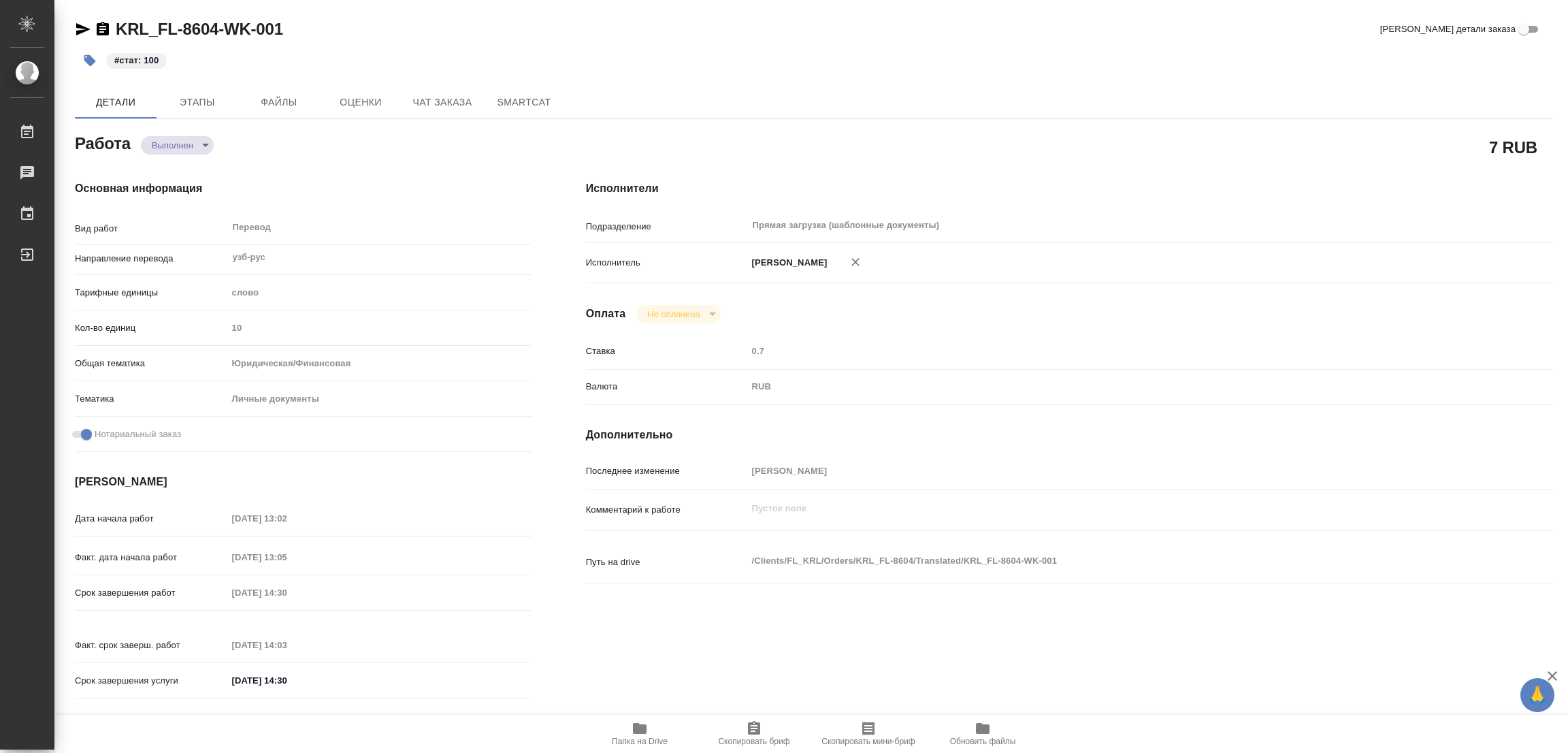
type textarea "x"
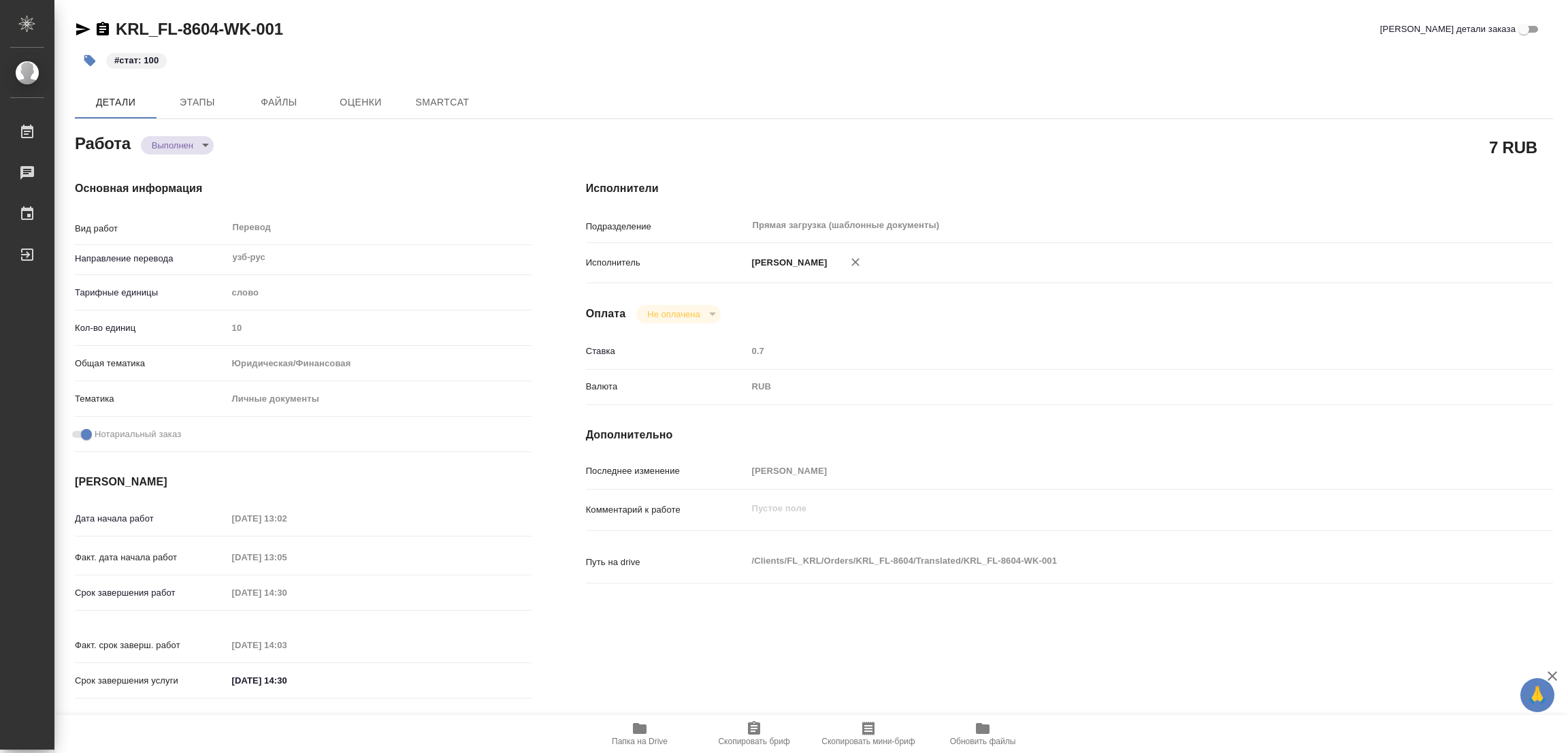
type textarea "x"
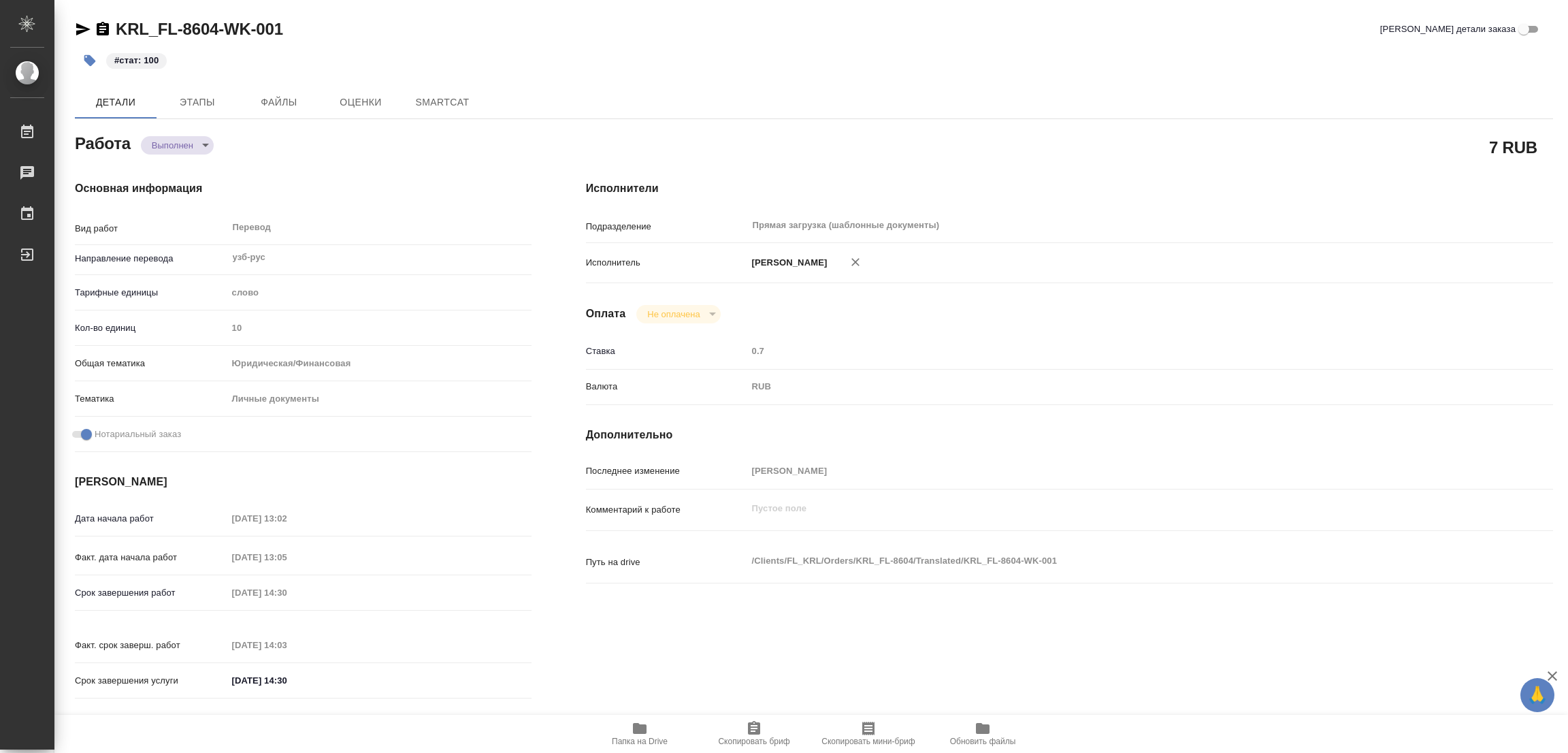
type textarea "x"
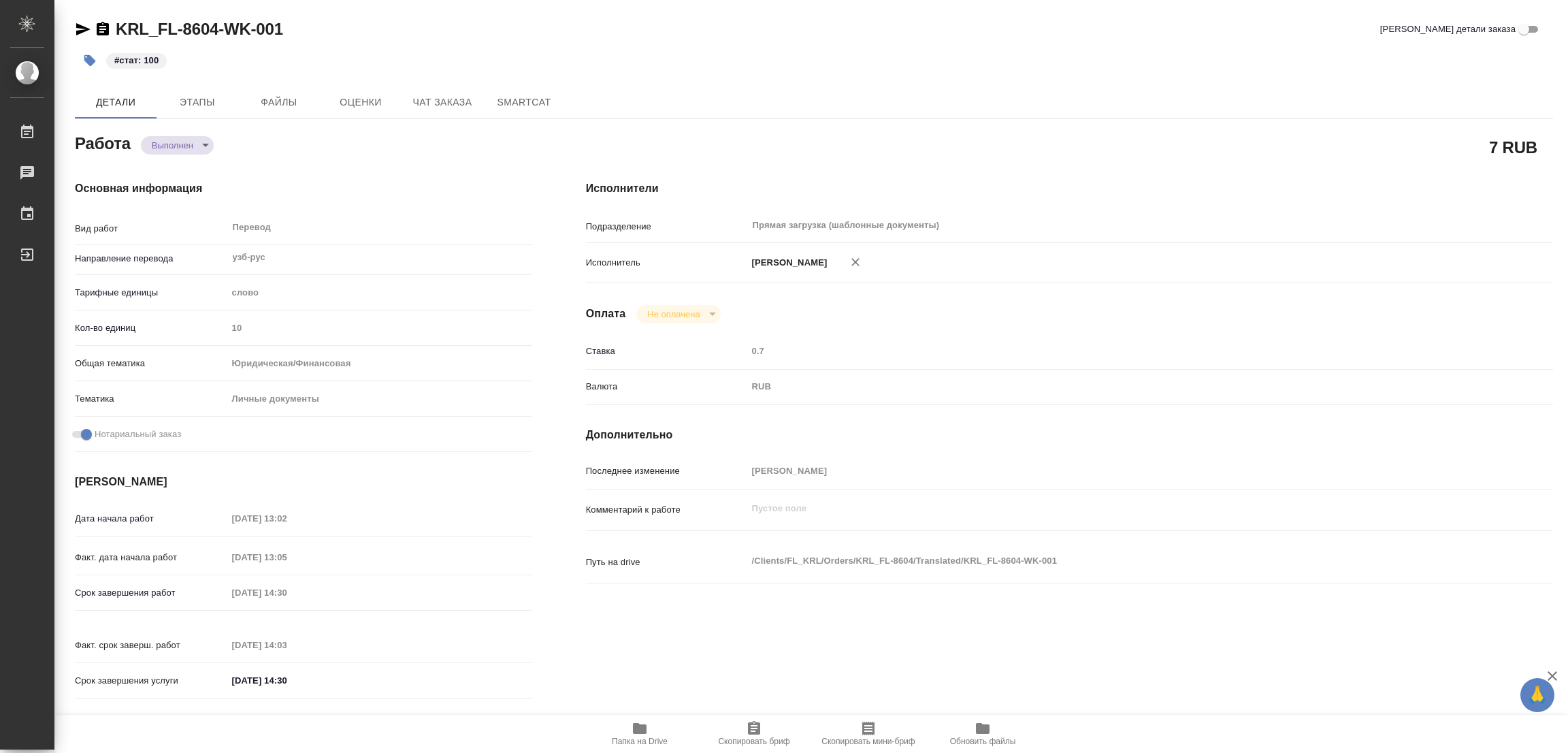
type textarea "x"
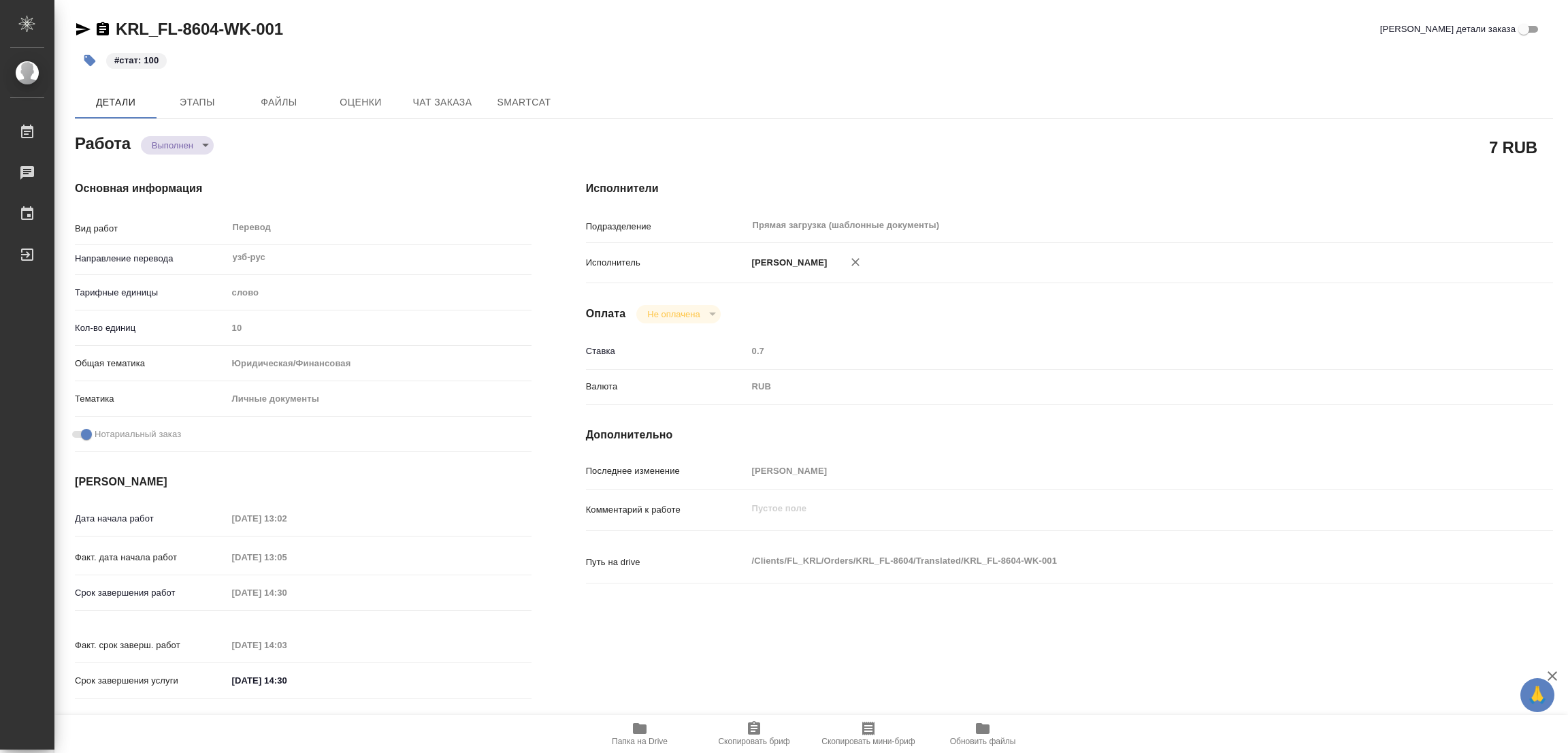
type textarea "x"
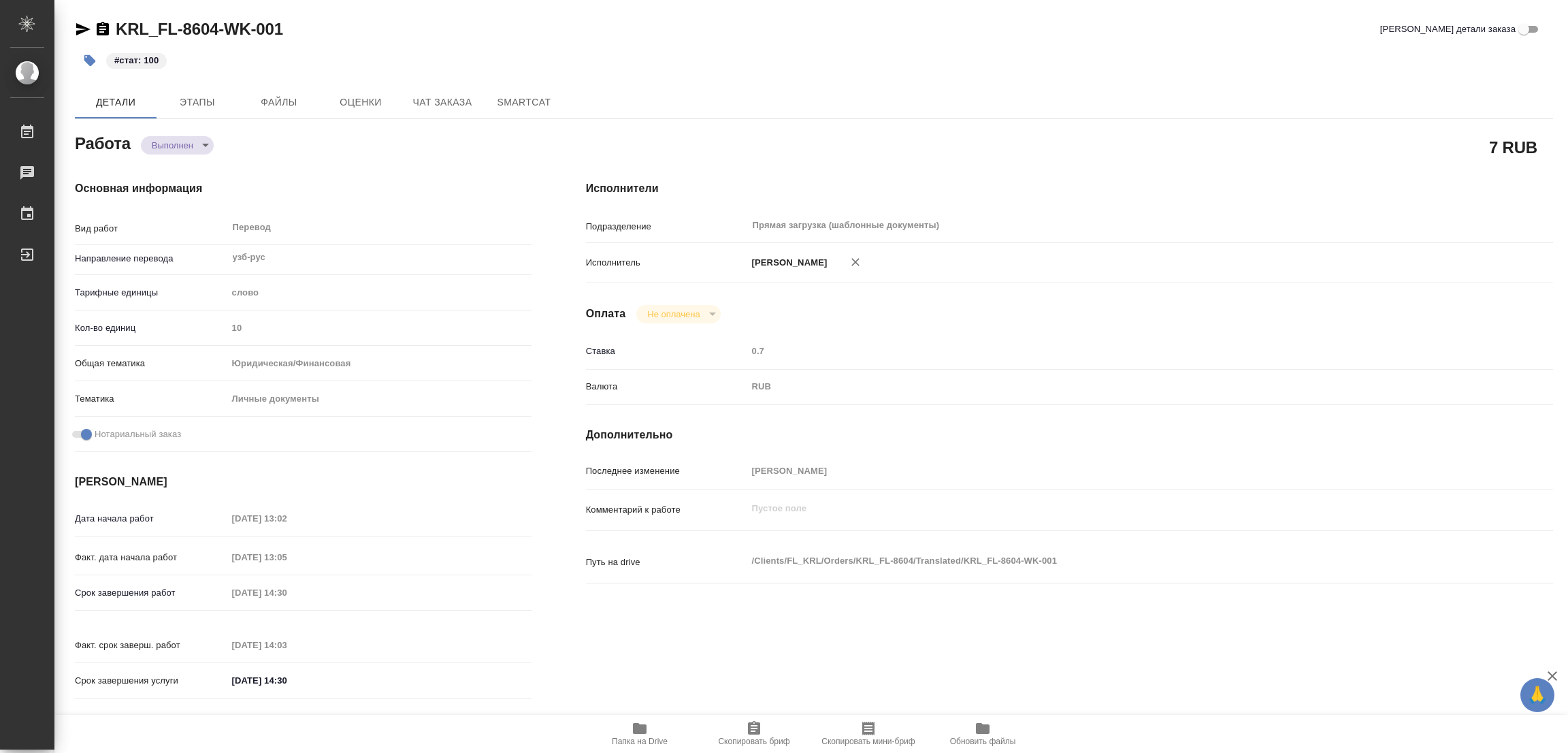
type textarea "x"
